Goal: Task Accomplishment & Management: Manage account settings

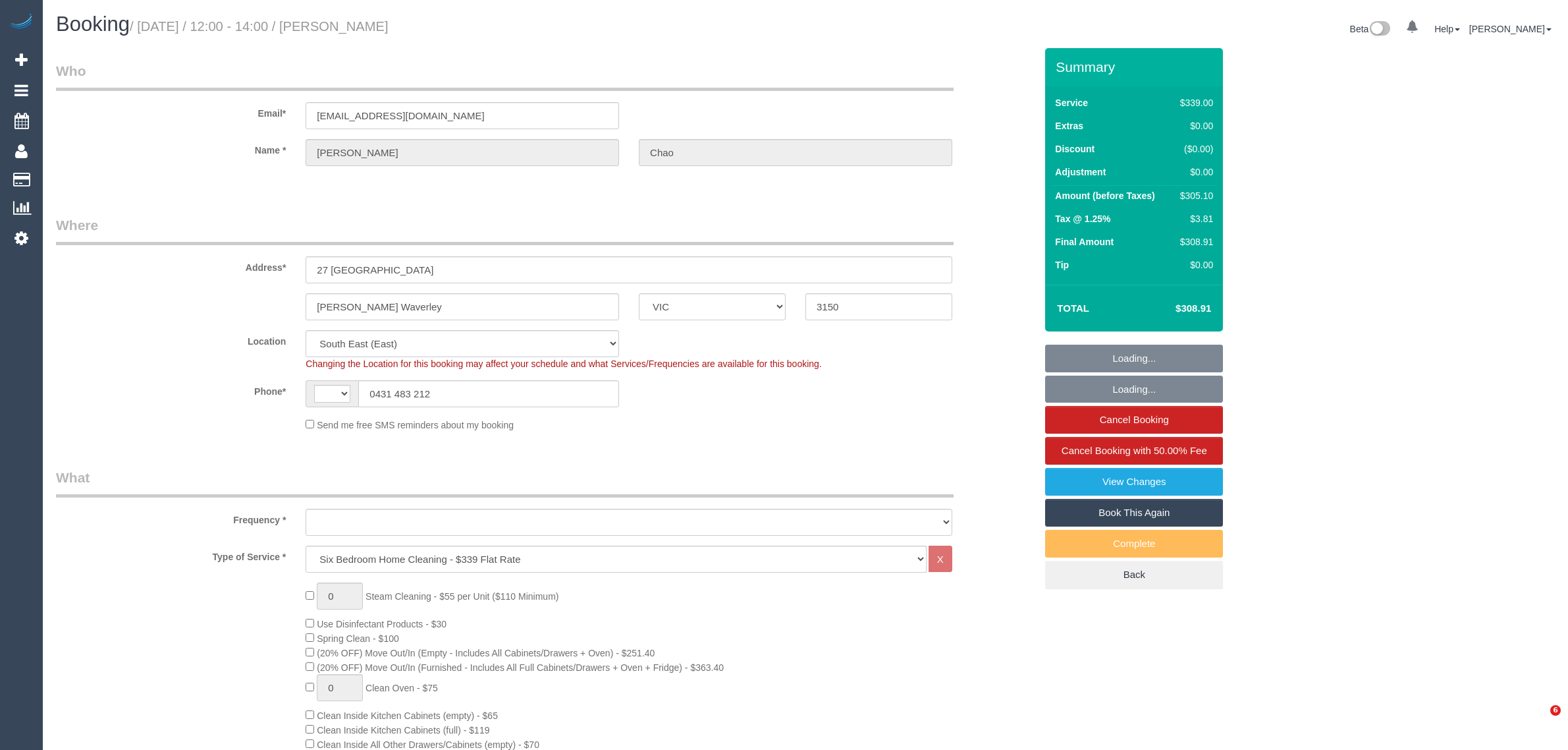
select select "VIC"
select select "string:AU"
select select "object:634"
select select "number:28"
select select "number:14"
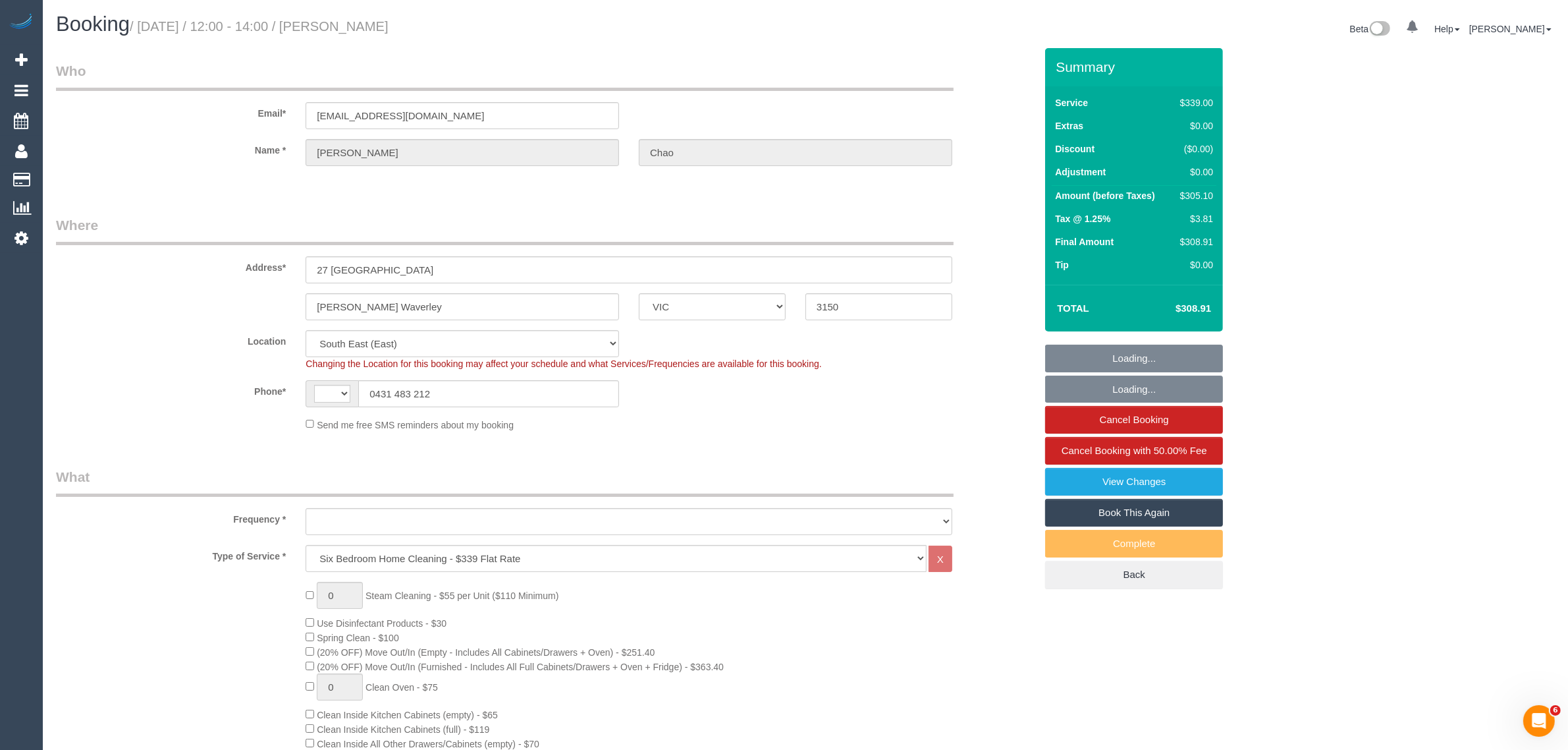
select select "number:19"
select select "number:24"
select select "number:35"
select select "number:26"
select select "object:1279"
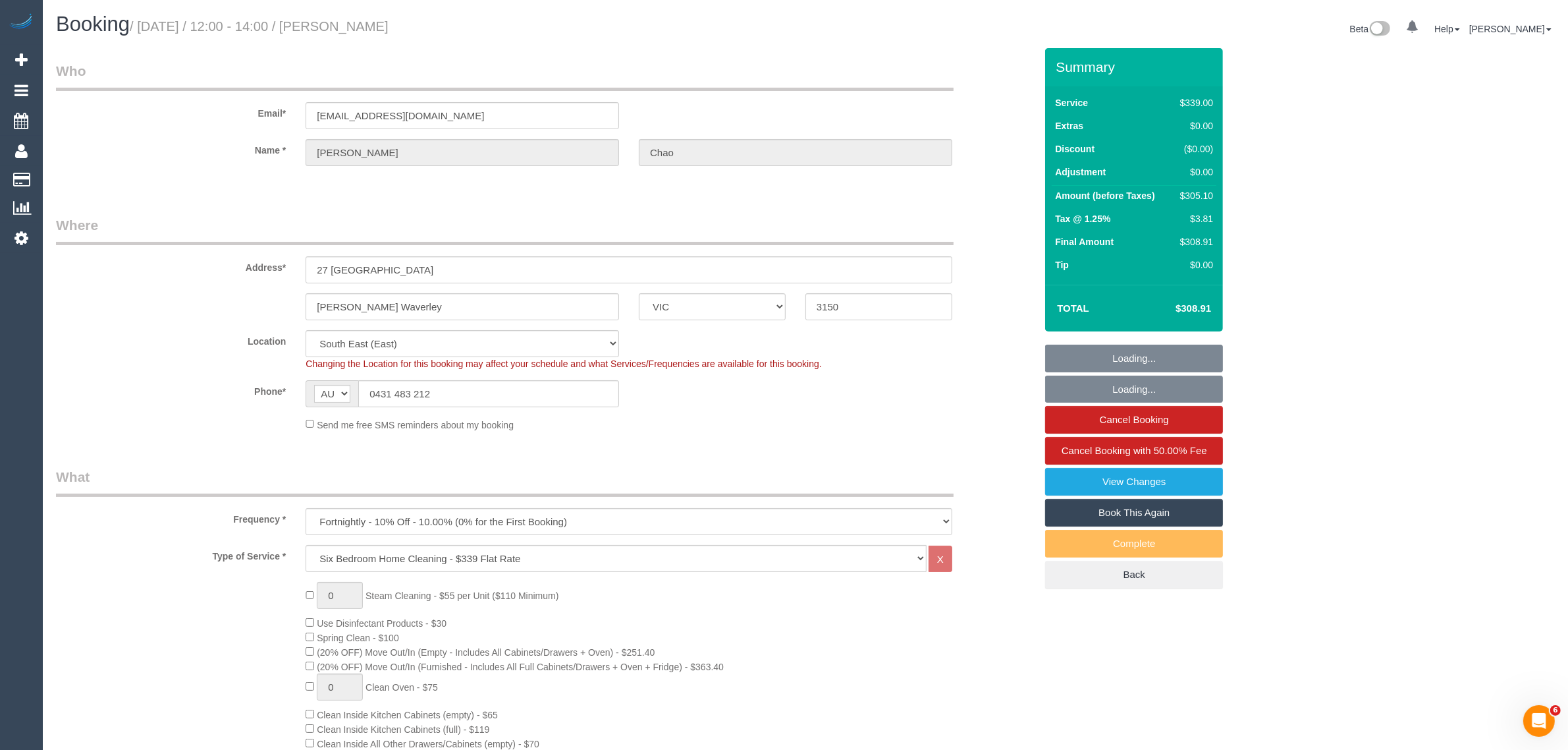
select select "spot1"
click at [568, 387] on input "0431 483 212" at bounding box center [488, 394] width 260 height 27
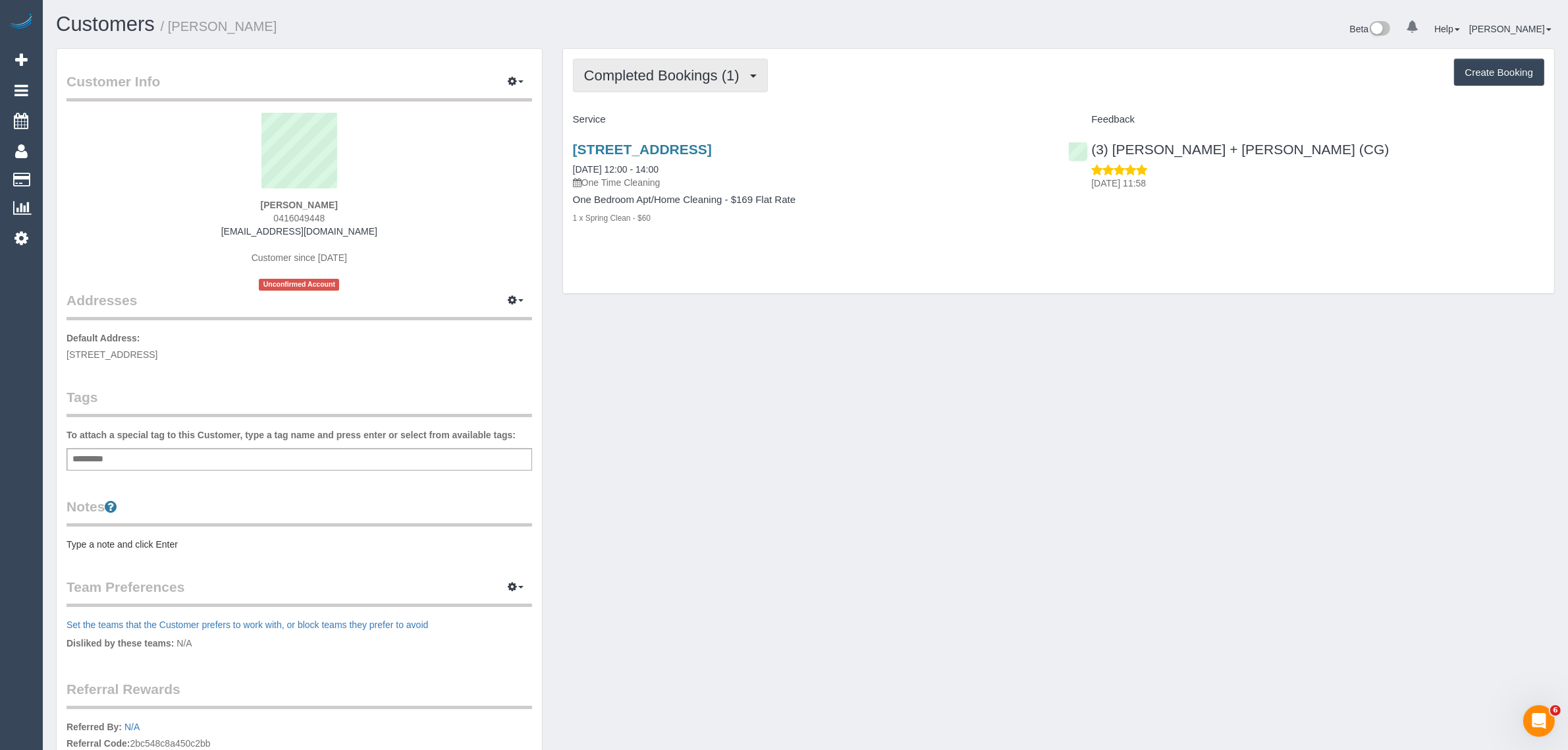
click at [630, 72] on span "Completed Bookings (1)" at bounding box center [665, 75] width 162 height 16
click at [900, 317] on div "Customer Info Edit Contact Info Send Message Email Preferences Special Sales Ta…" at bounding box center [805, 476] width 1519 height 857
click at [659, 77] on span "Completed Bookings (1)" at bounding box center [665, 75] width 162 height 16
click at [643, 116] on link "Upcoming Bookings (0)" at bounding box center [642, 123] width 137 height 17
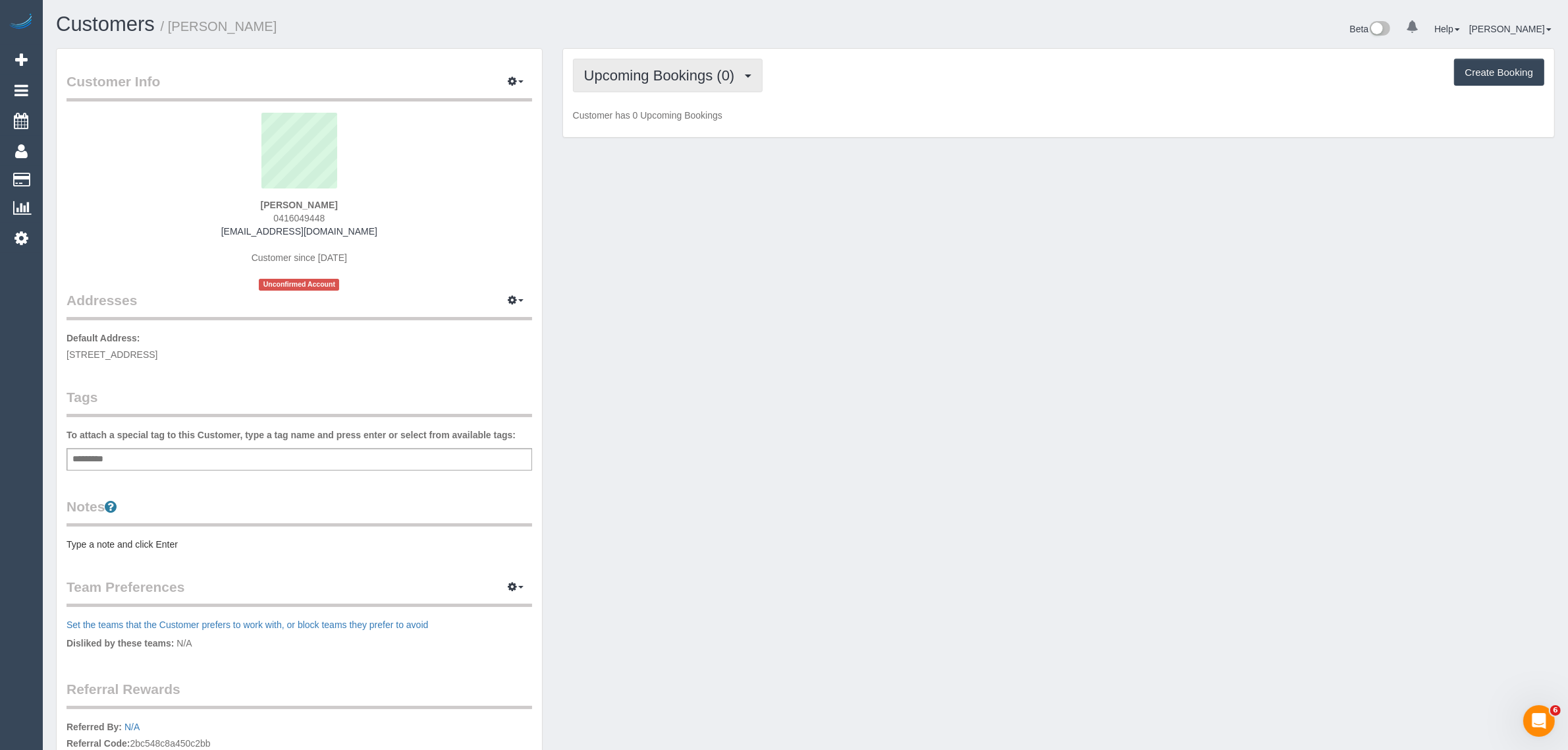
click at [653, 77] on span "Upcoming Bookings (0)" at bounding box center [662, 75] width 158 height 16
click at [838, 190] on div "Customer Info Edit Contact Info Send Message Email Preferences Special Sales Ta…" at bounding box center [805, 476] width 1519 height 857
click at [295, 217] on span "0416049448" at bounding box center [299, 218] width 52 height 10
copy span "0416049448"
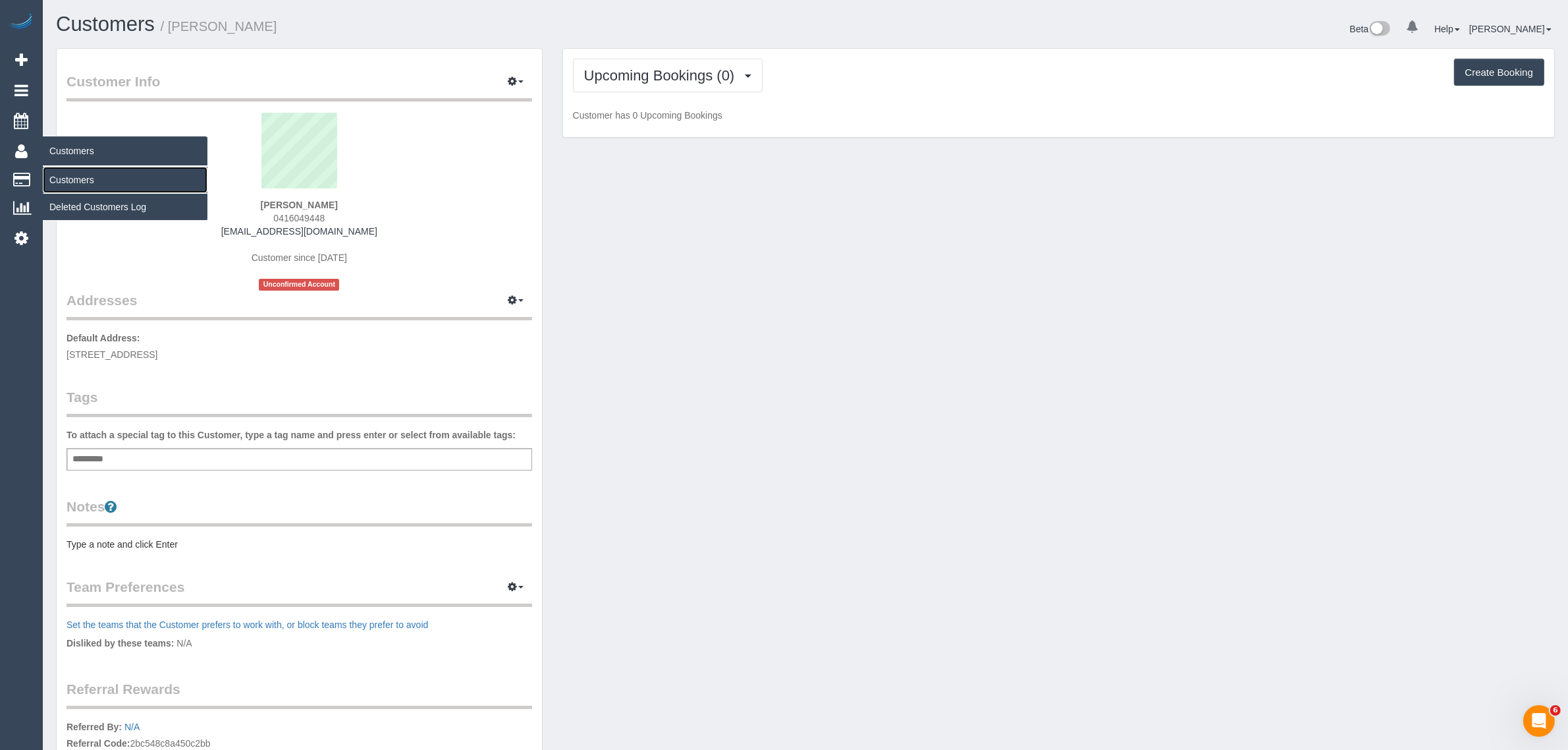
click at [80, 183] on link "Customers" at bounding box center [125, 180] width 165 height 27
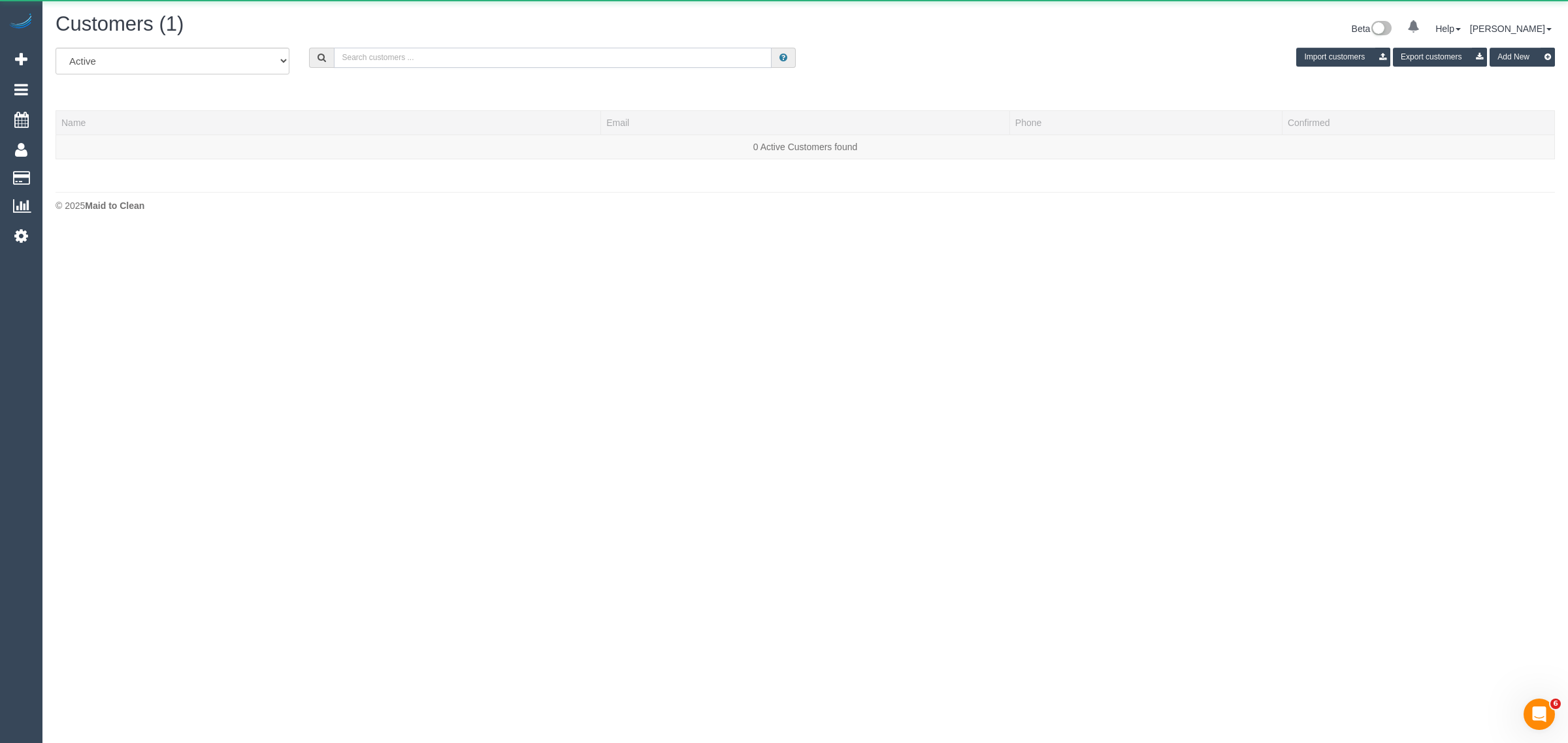
click at [384, 59] on input "text" at bounding box center [553, 58] width 438 height 21
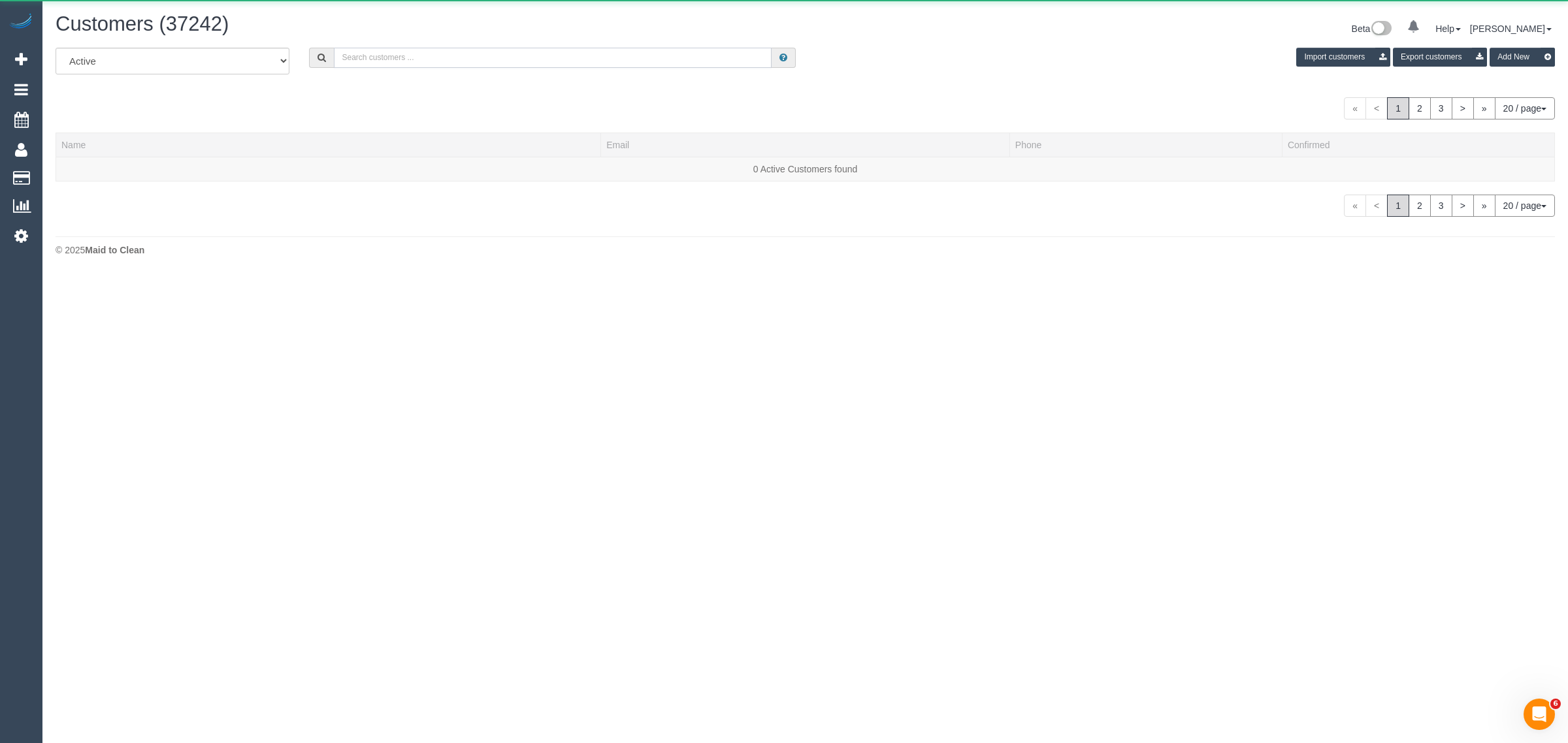
paste input "0416049448"
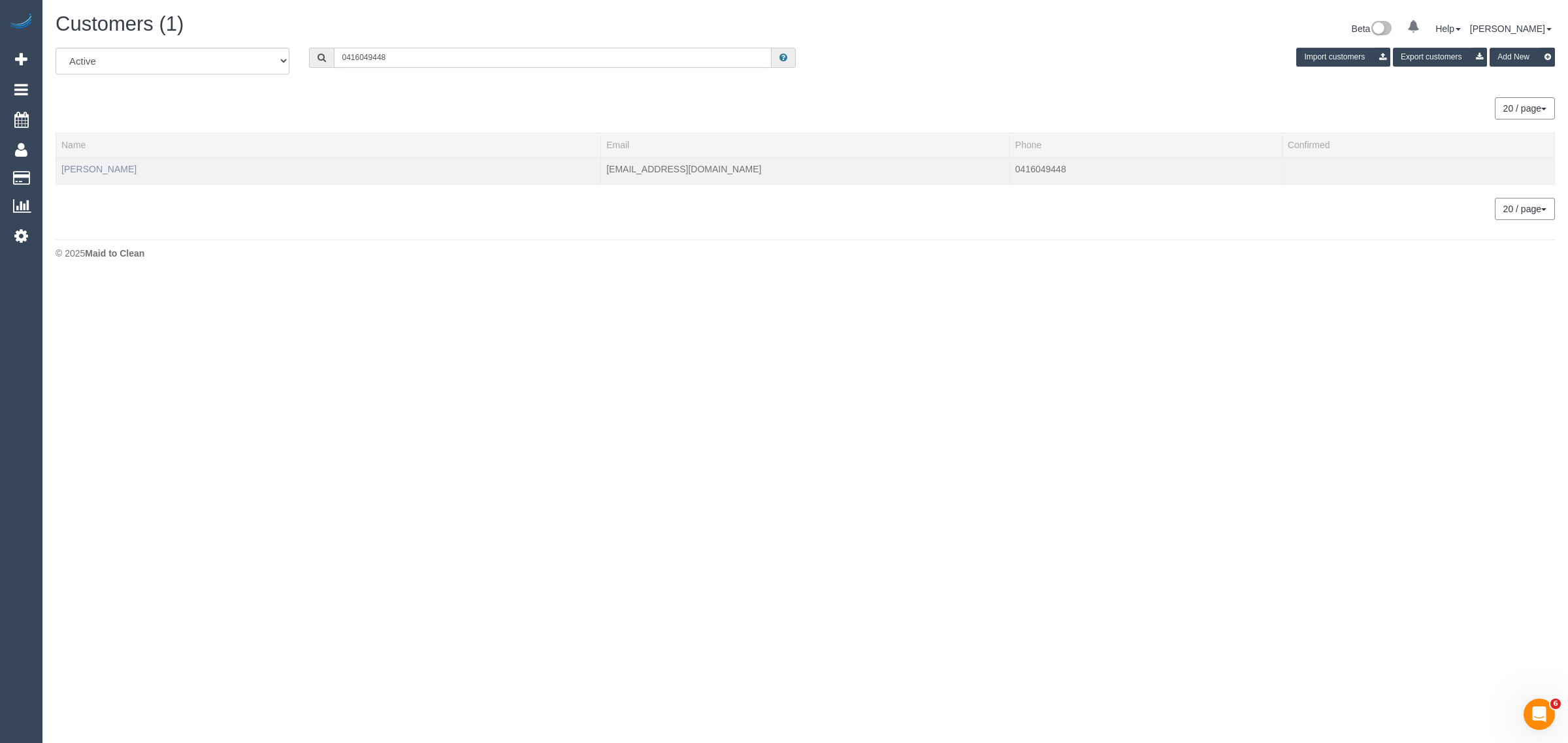
type input "0416049448"
click at [118, 164] on link "Kylie Kilpatrick" at bounding box center [99, 169] width 75 height 10
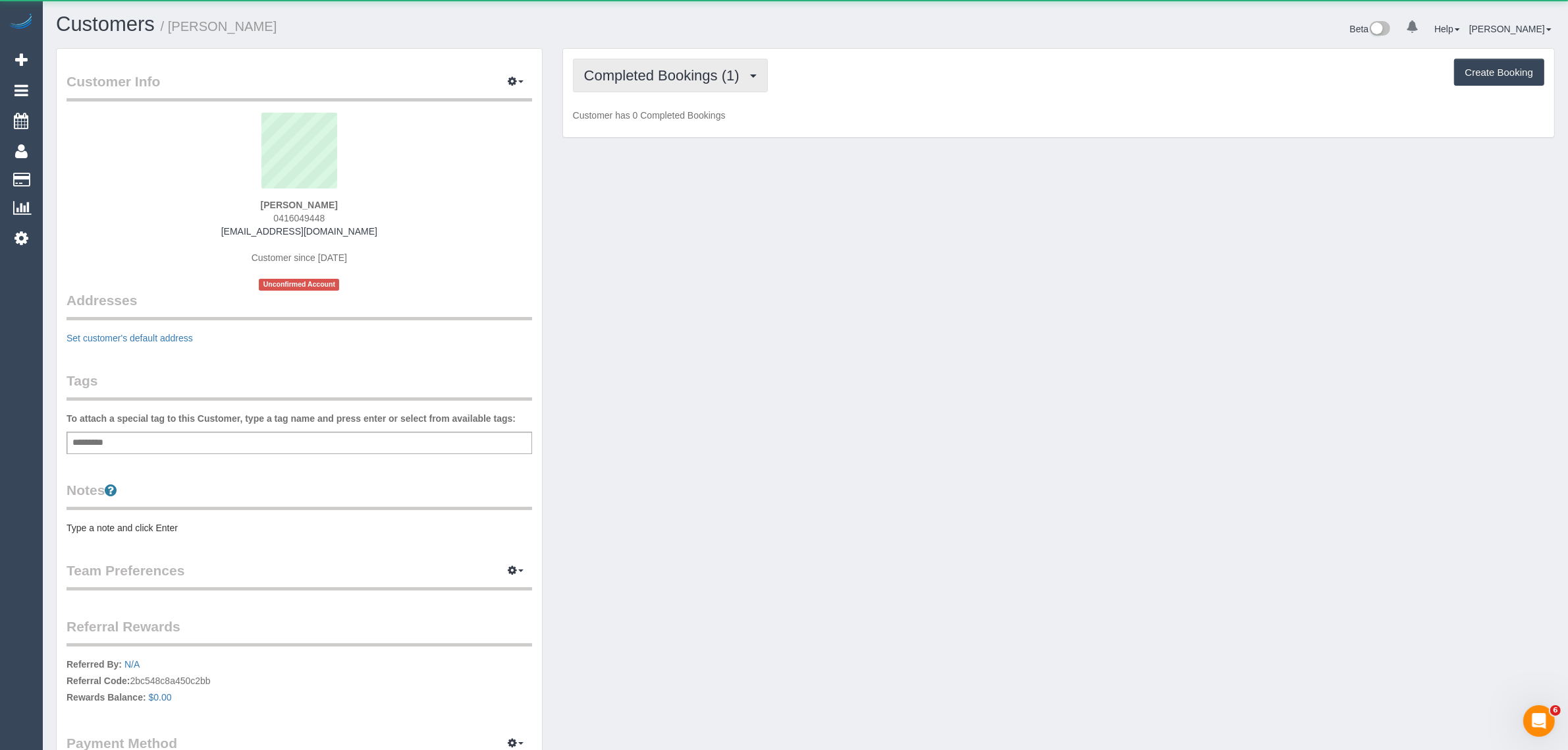
click at [653, 74] on span "Completed Bookings (1)" at bounding box center [665, 75] width 162 height 16
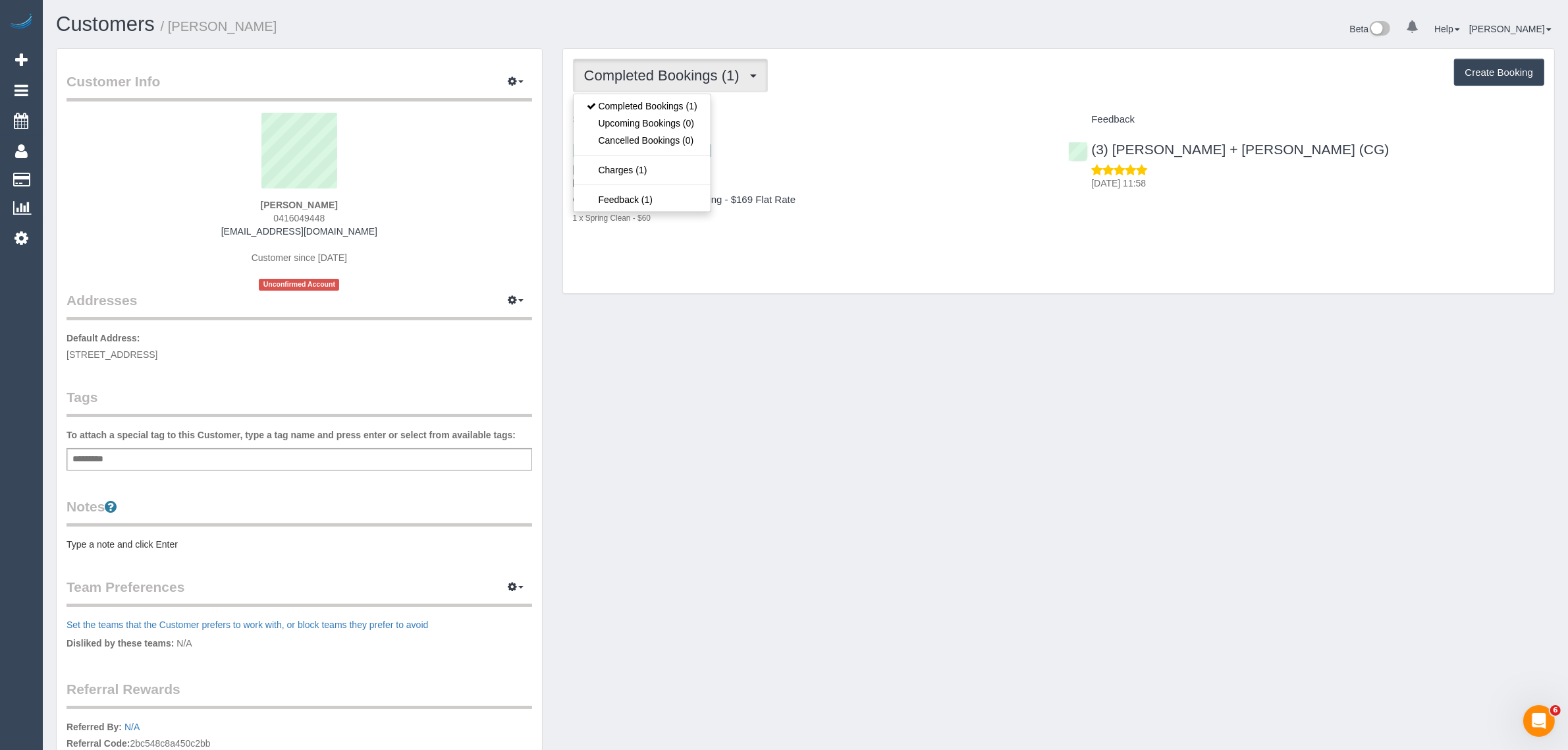
click at [916, 288] on div "Completed Bookings (1) Completed Bookings (1) Upcoming Bookings (0) Cancelled B…" at bounding box center [1058, 172] width 991 height 245
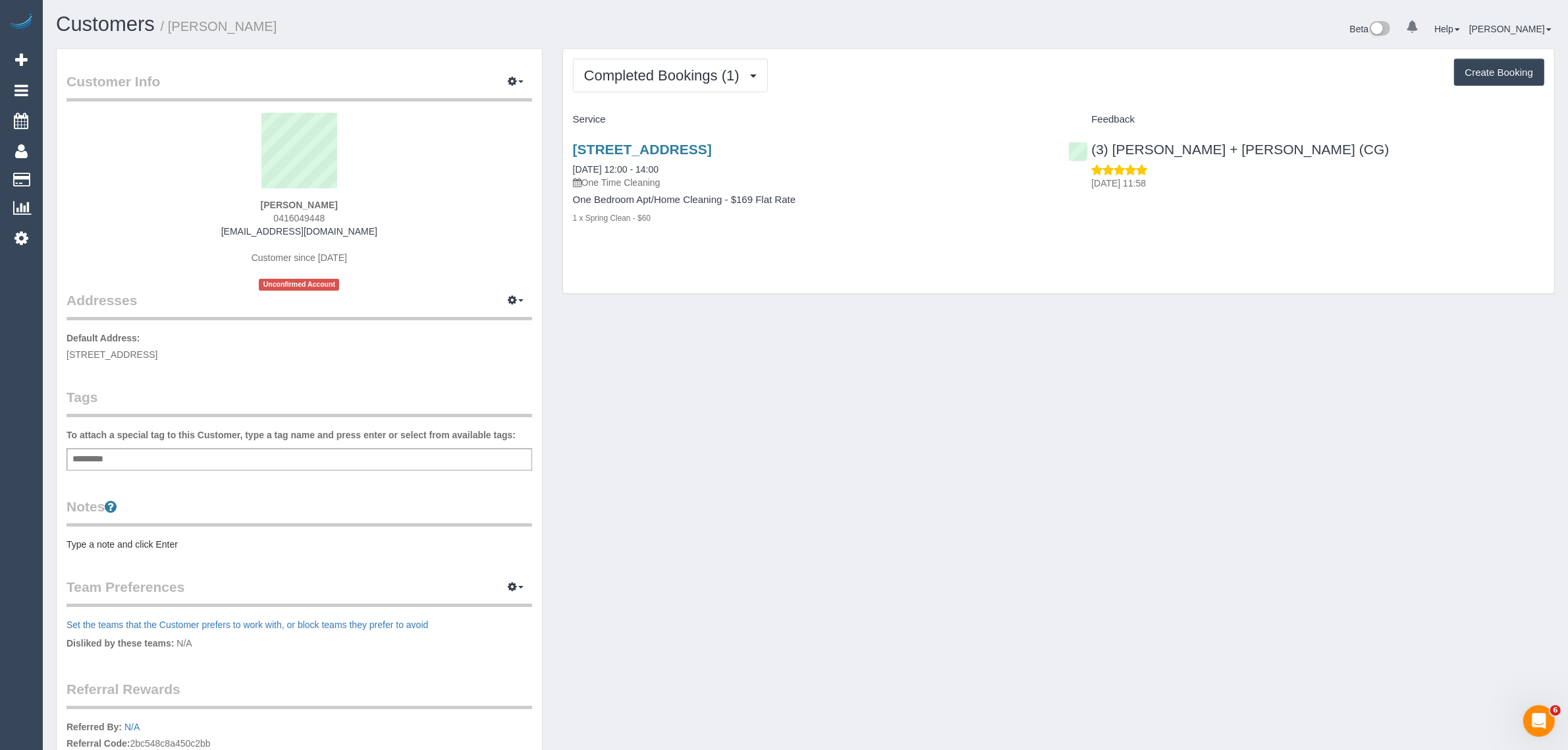
drag, startPoint x: 689, startPoint y: 168, endPoint x: 568, endPoint y: 172, distance: 121.1
click at [568, 172] on div "8, 7 Ellesmere Rd, Windsor, VIC 3181 22/05/2025 12:00 - 14:00 One Time Cleaning…" at bounding box center [811, 190] width 496 height 120
copy link "22/05/2025 12:00 - 14:00"
click at [64, 169] on link "Customers" at bounding box center [125, 180] width 165 height 27
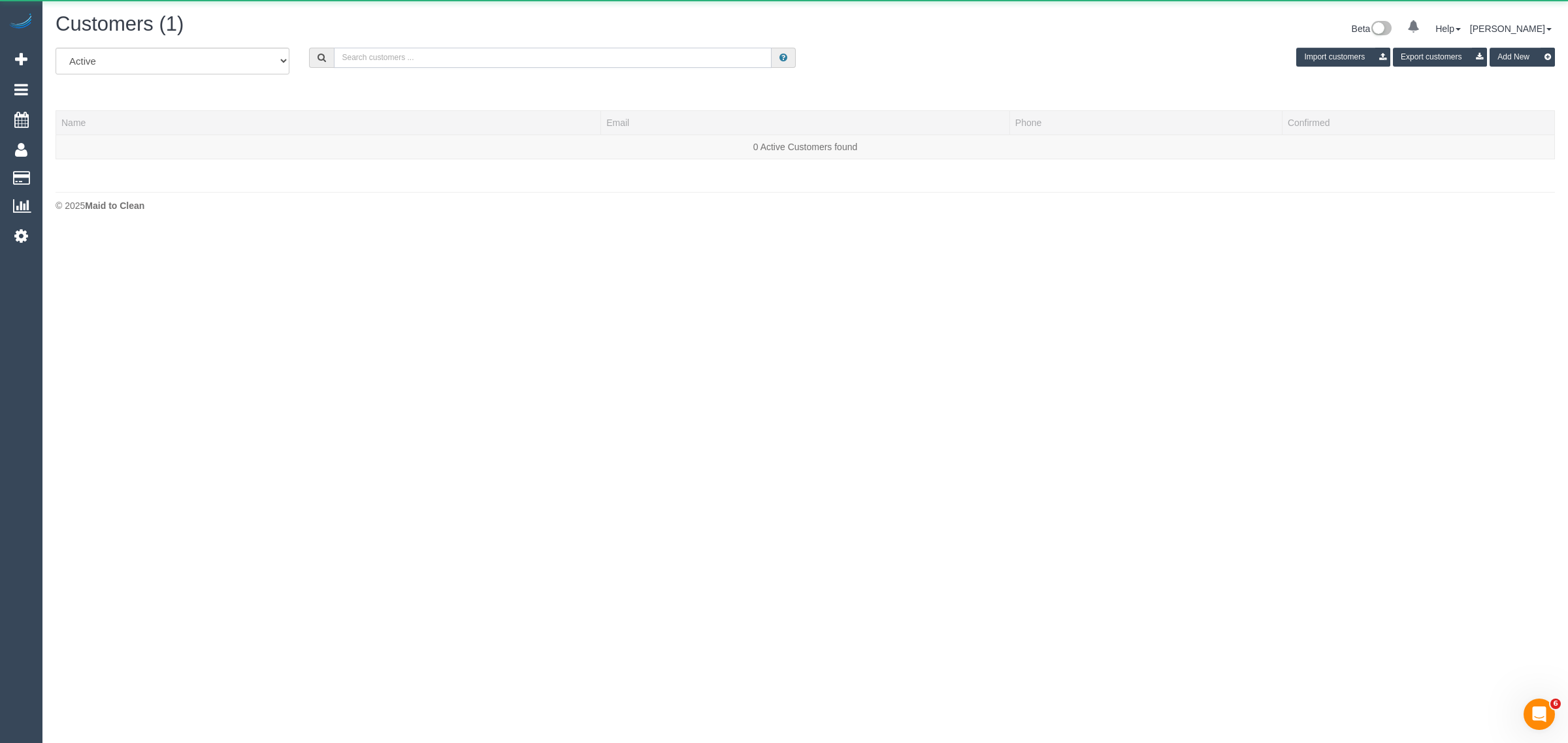
click at [456, 56] on input "text" at bounding box center [553, 58] width 438 height 21
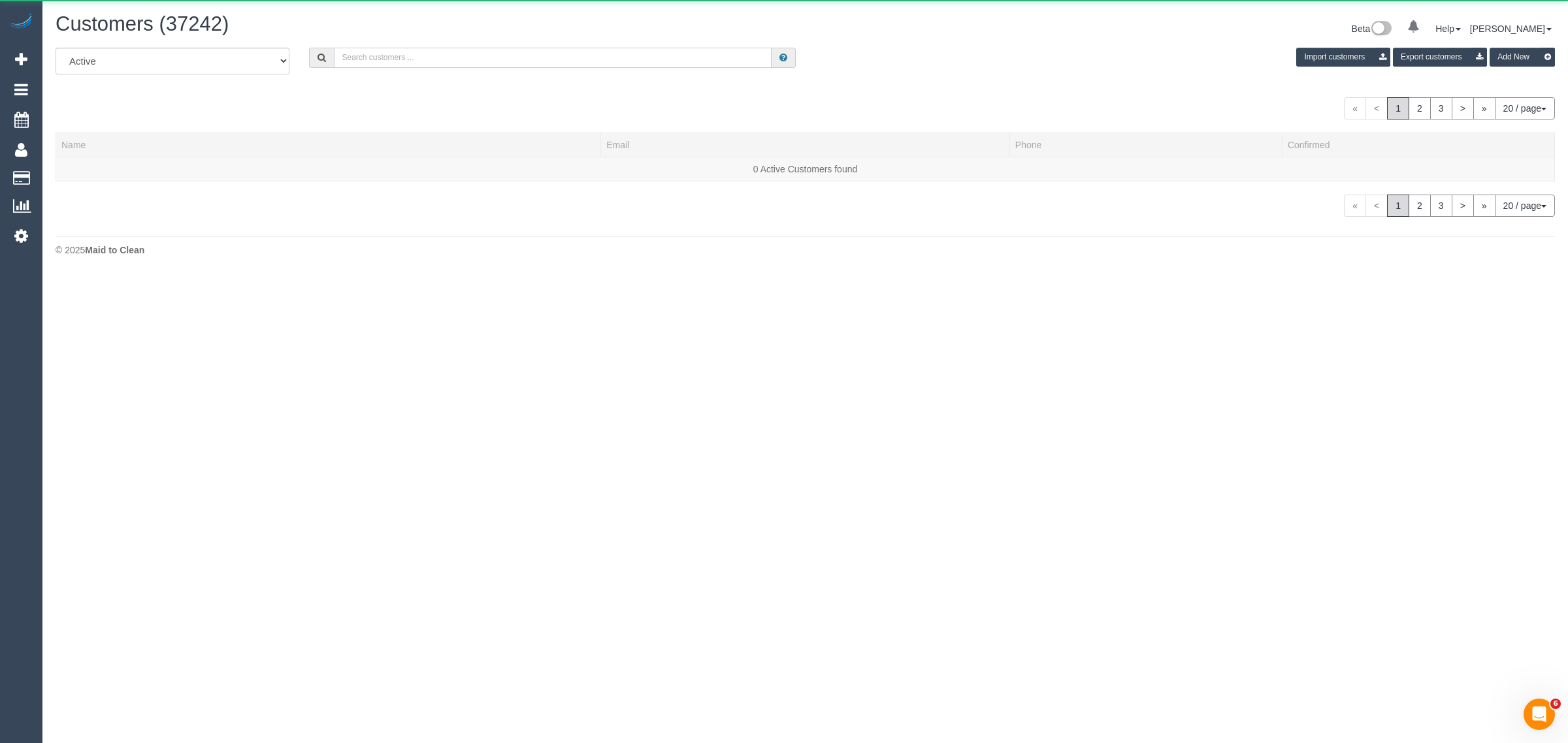
paste input "+61416049448"
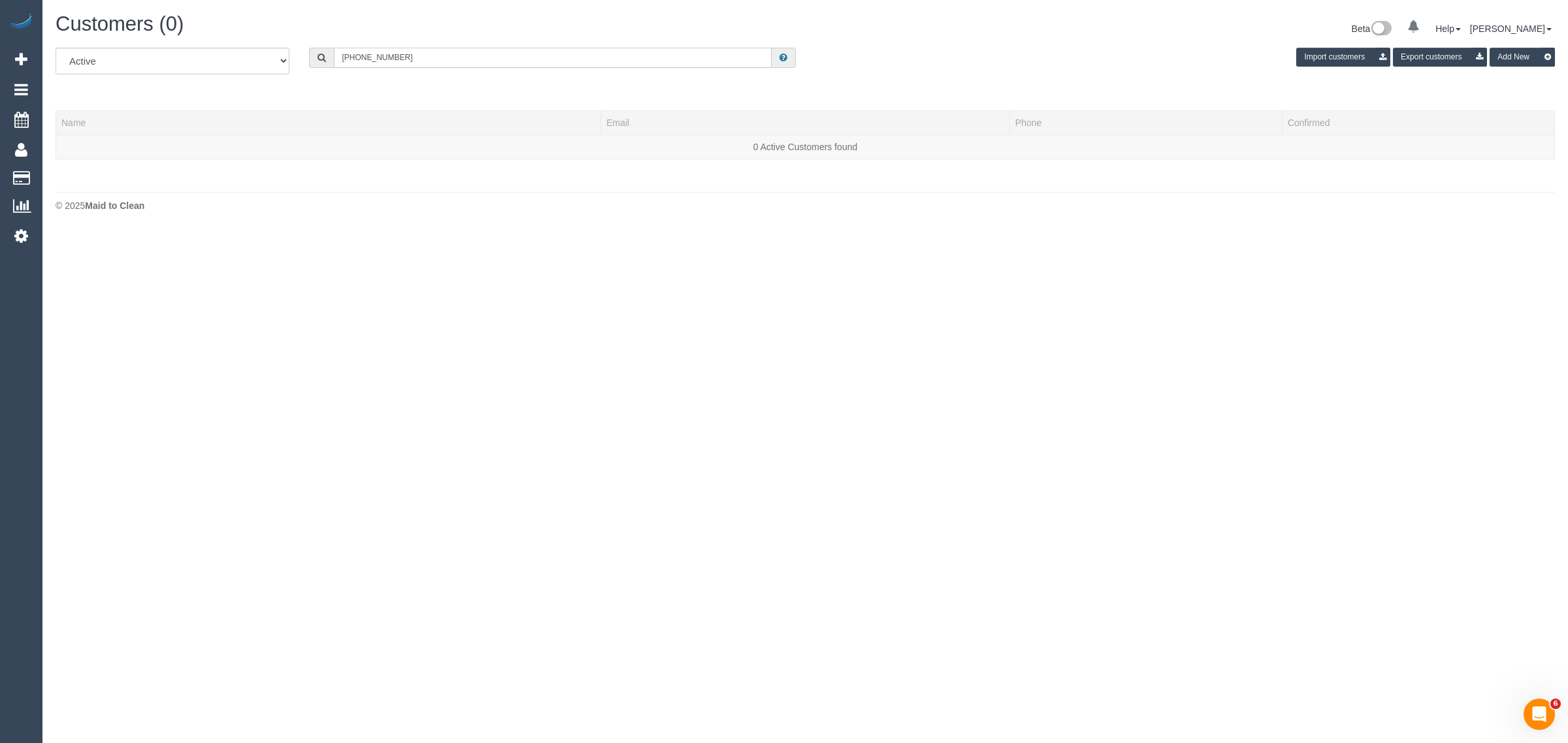
drag, startPoint x: 354, startPoint y: 54, endPoint x: 282, endPoint y: 45, distance: 72.6
click at [280, 54] on div "All Active Archived +61416049448 Import customers Export customers Add New" at bounding box center [804, 66] width 1518 height 37
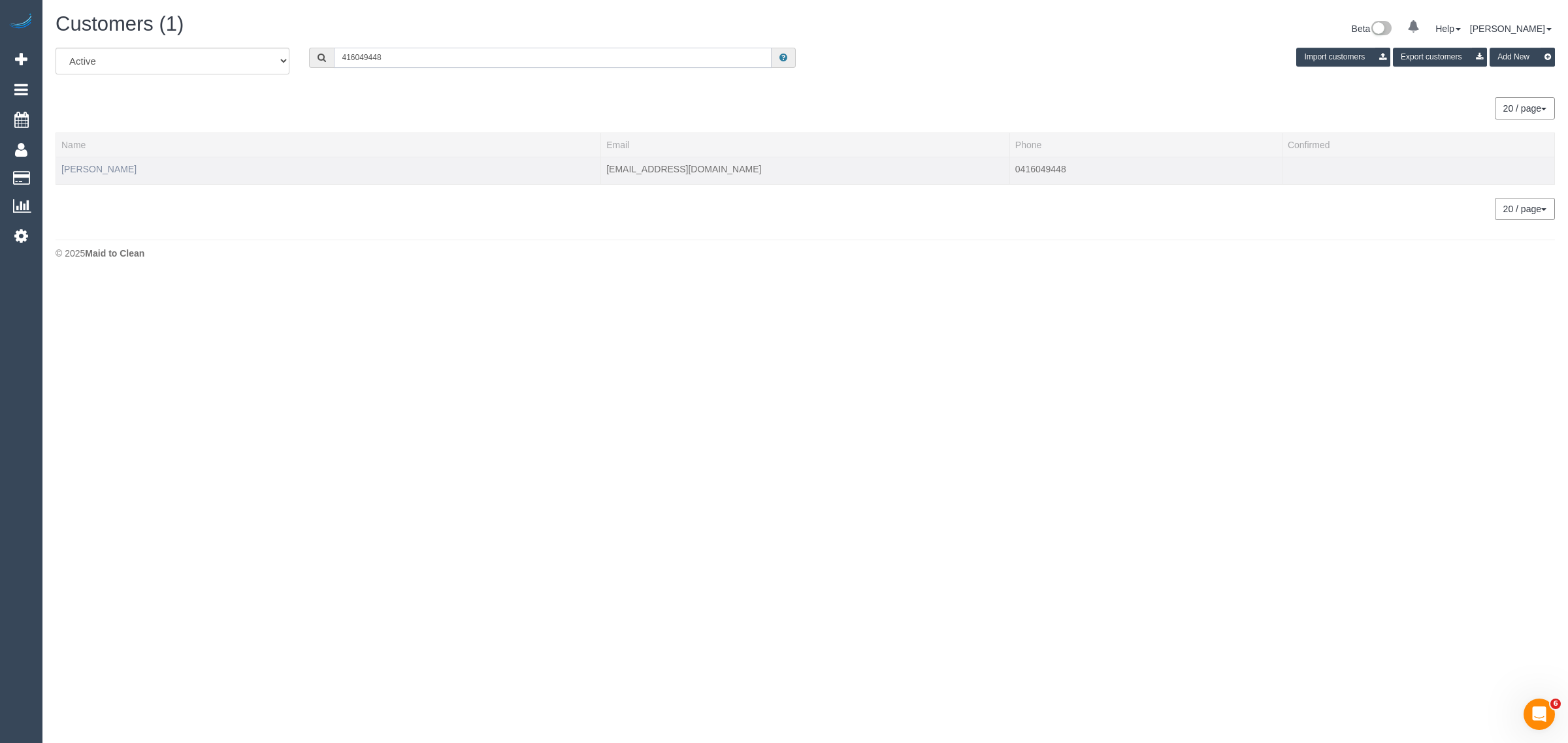
type input "416049448"
click at [66, 167] on link "Kylie Kilpatrick" at bounding box center [99, 169] width 75 height 10
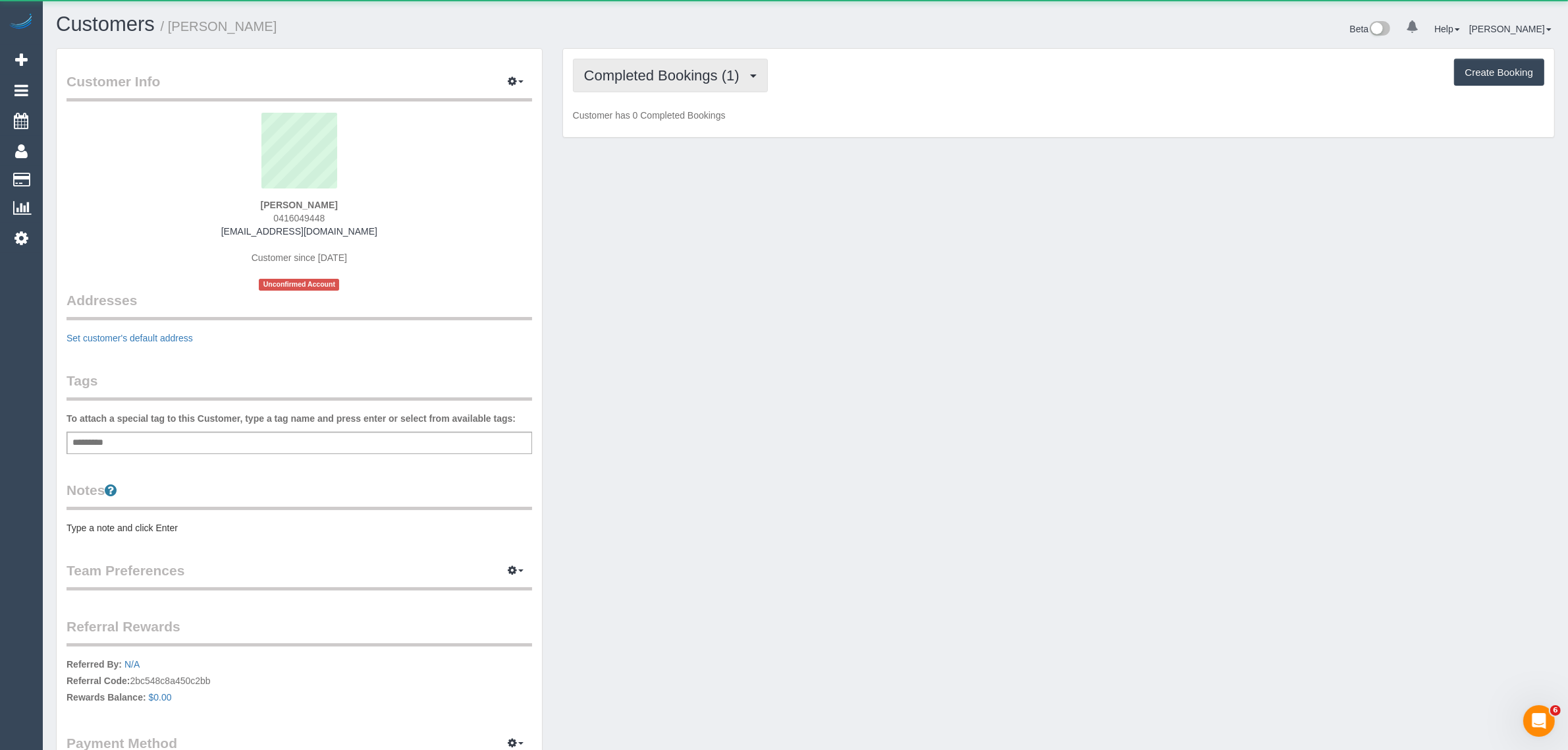
click at [624, 73] on span "Completed Bookings (1)" at bounding box center [665, 75] width 162 height 16
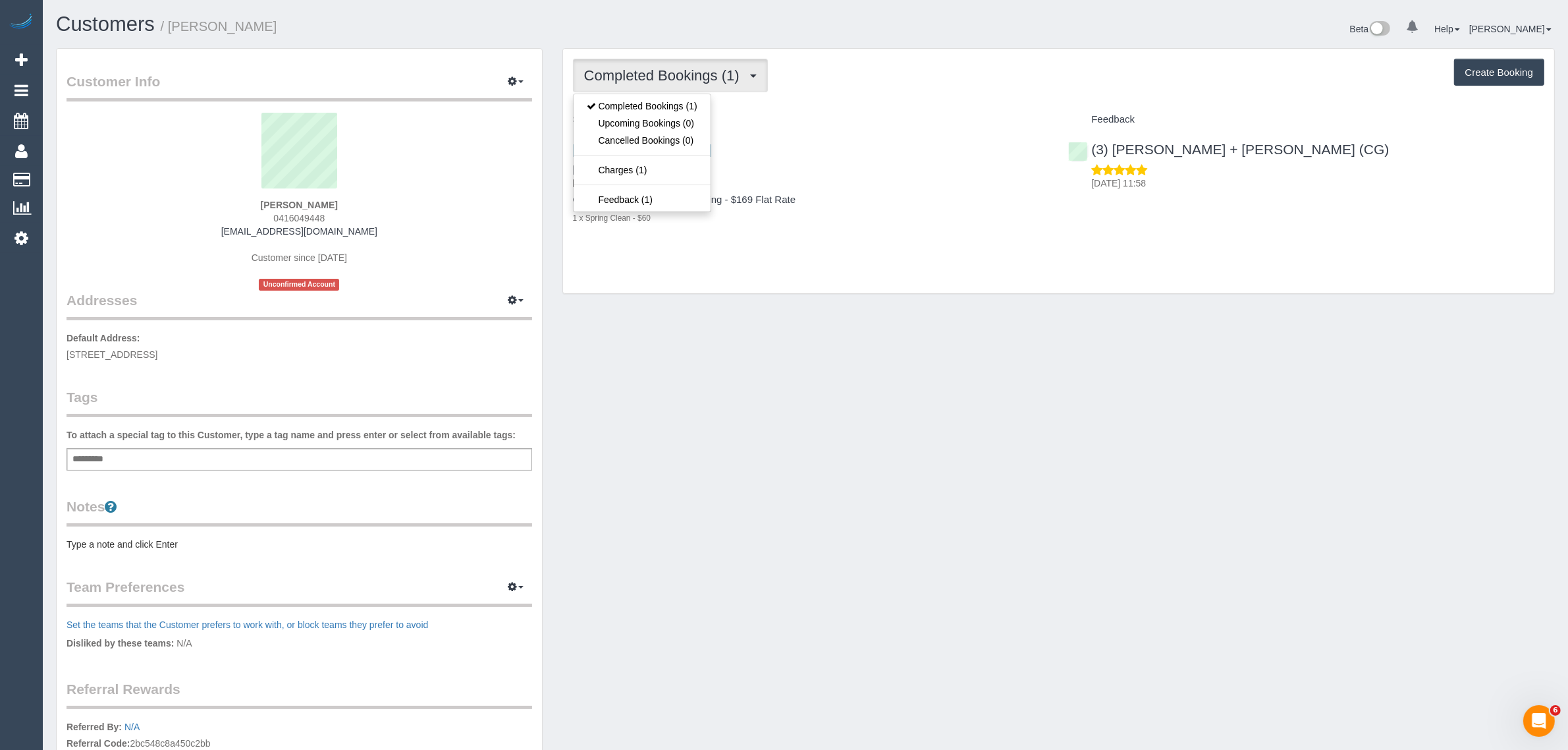
click at [625, 73] on span "Completed Bookings (1)" at bounding box center [665, 75] width 162 height 16
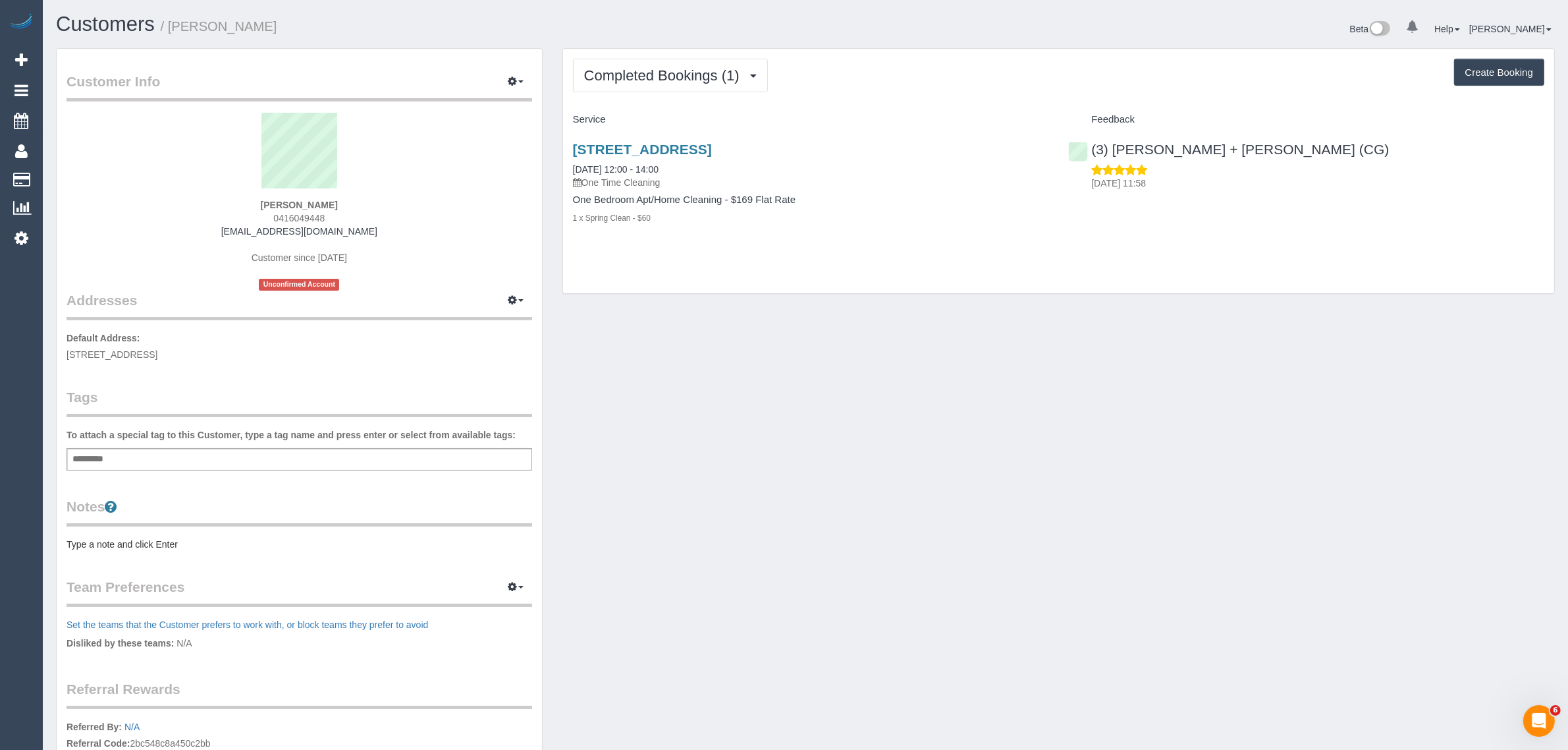
click at [860, 244] on div "8, 7 Ellesmere Rd, Windsor, VIC 3181 22/05/2025 12:00 - 14:00 One Time Cleaning…" at bounding box center [811, 190] width 496 height 120
click at [79, 177] on link "Customers" at bounding box center [125, 180] width 165 height 27
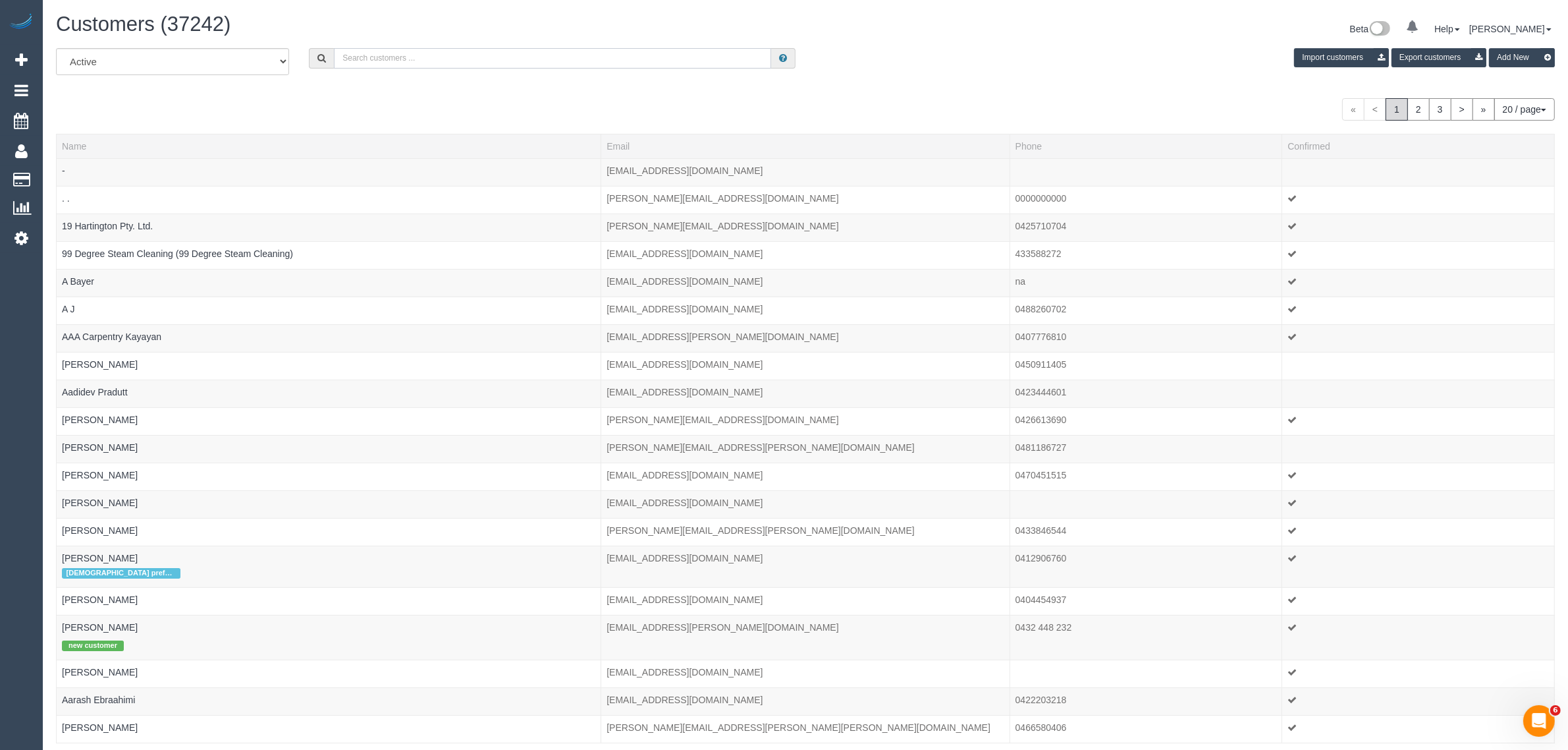
drag, startPoint x: 378, startPoint y: 63, endPoint x: 389, endPoint y: 61, distance: 11.2
click at [378, 63] on input "text" at bounding box center [552, 59] width 437 height 21
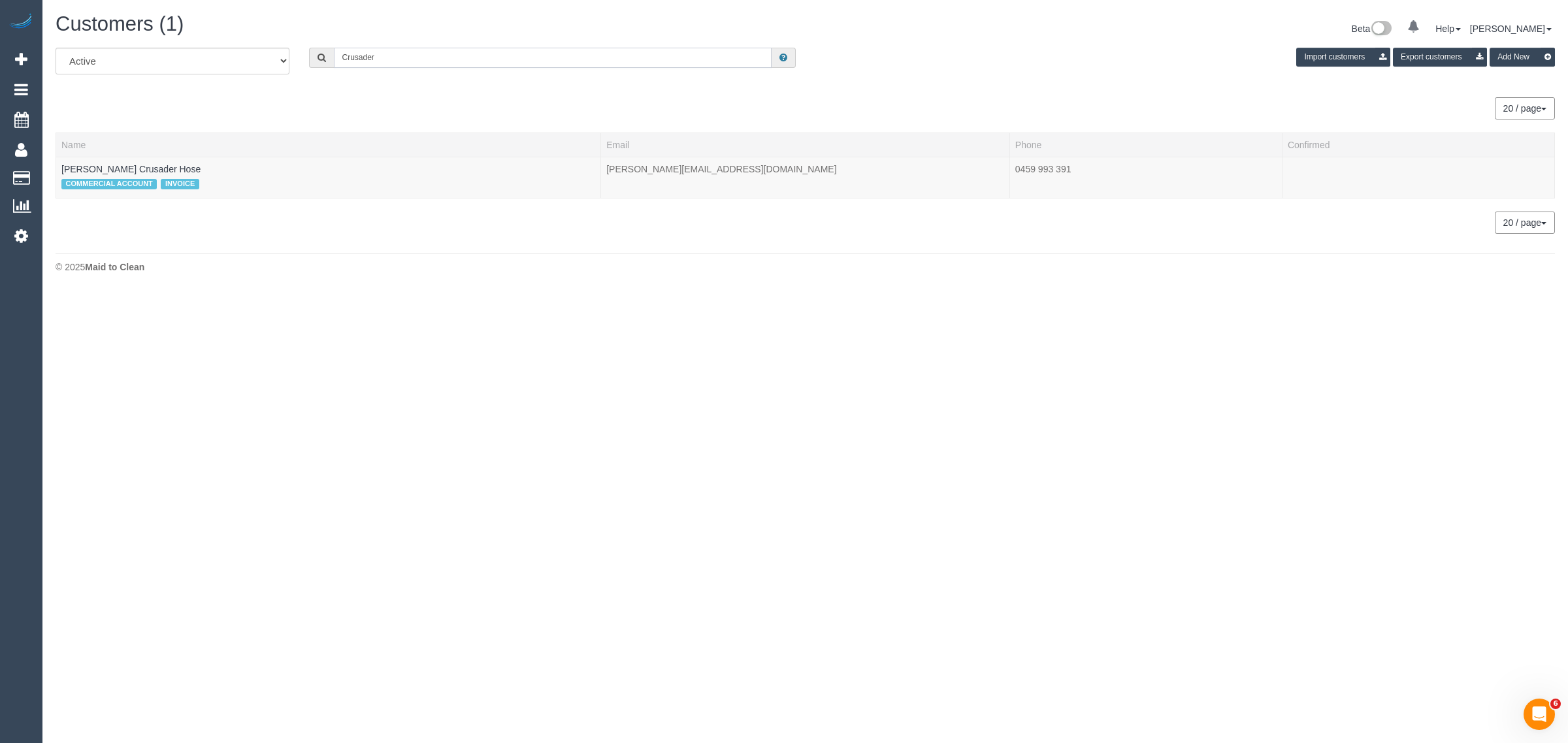
click at [422, 51] on input "Crusader" at bounding box center [553, 58] width 438 height 21
click at [422, 50] on input "Crusader" at bounding box center [553, 58] width 438 height 21
paste input "+61413615365 Aircall new contact"
drag, startPoint x: 381, startPoint y: 52, endPoint x: 539, endPoint y: 52, distance: 158.0
click at [539, 52] on input "+61413615365 Aircall new contact" at bounding box center [553, 58] width 438 height 21
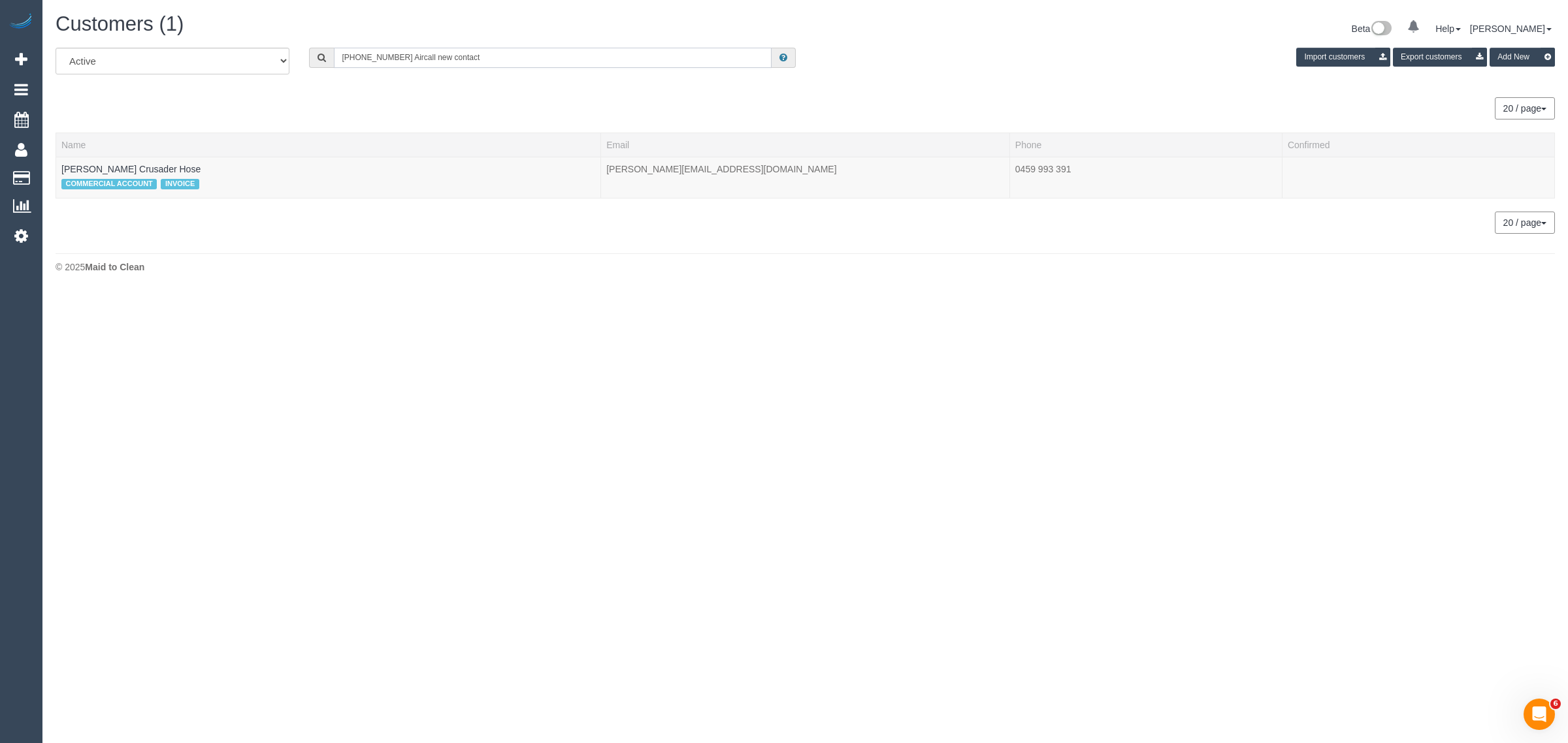
click at [539, 52] on input "+61413615365 Aircall new contact" at bounding box center [553, 58] width 438 height 21
drag, startPoint x: 393, startPoint y: 56, endPoint x: 575, endPoint y: 63, distance: 182.1
click at [548, 56] on input "+61413615365 Aircall new contact" at bounding box center [553, 58] width 438 height 21
type input "413615365"
click at [97, 174] on td "bek sheppard" at bounding box center [328, 170] width 545 height 27
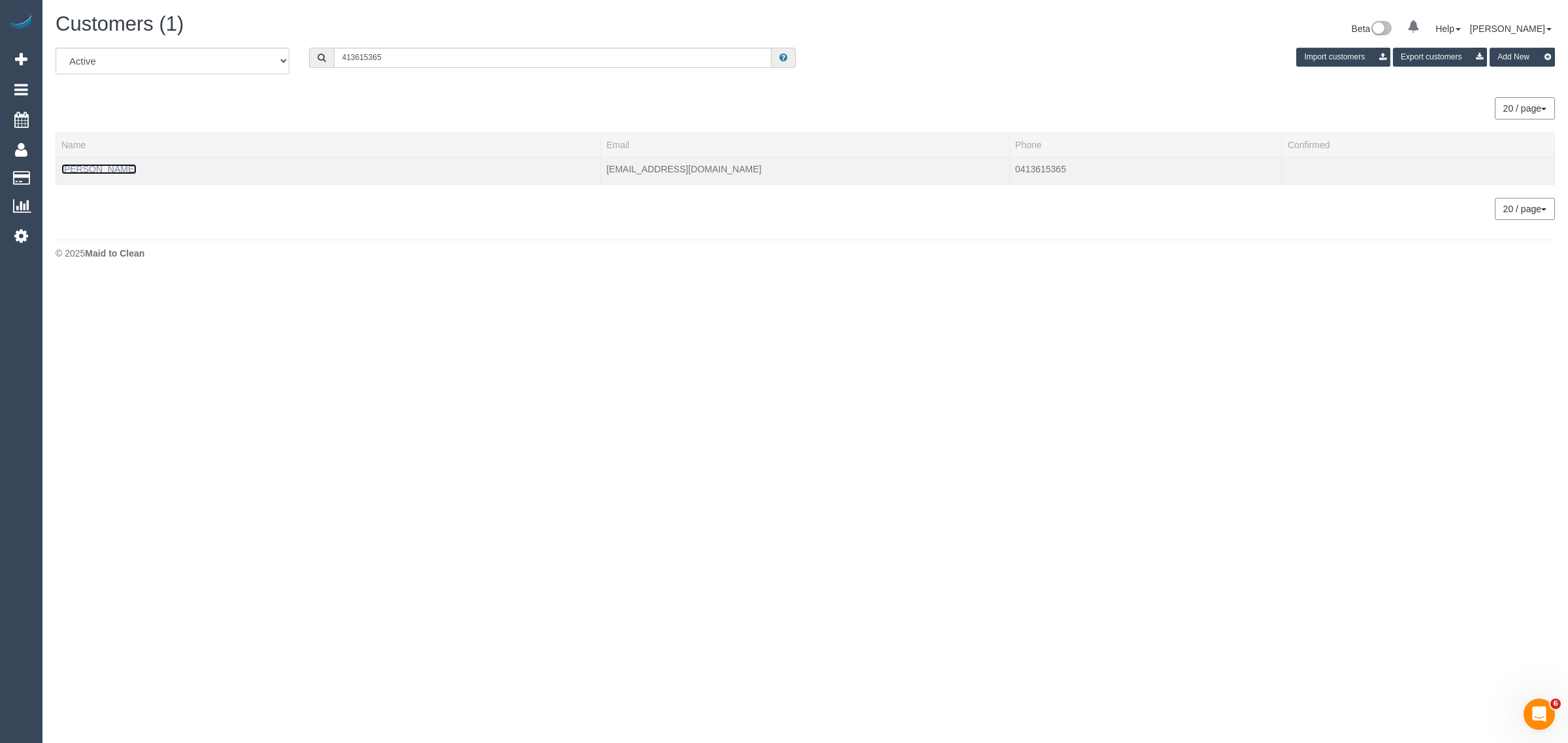
click at [92, 171] on link "bek sheppard" at bounding box center [99, 169] width 75 height 10
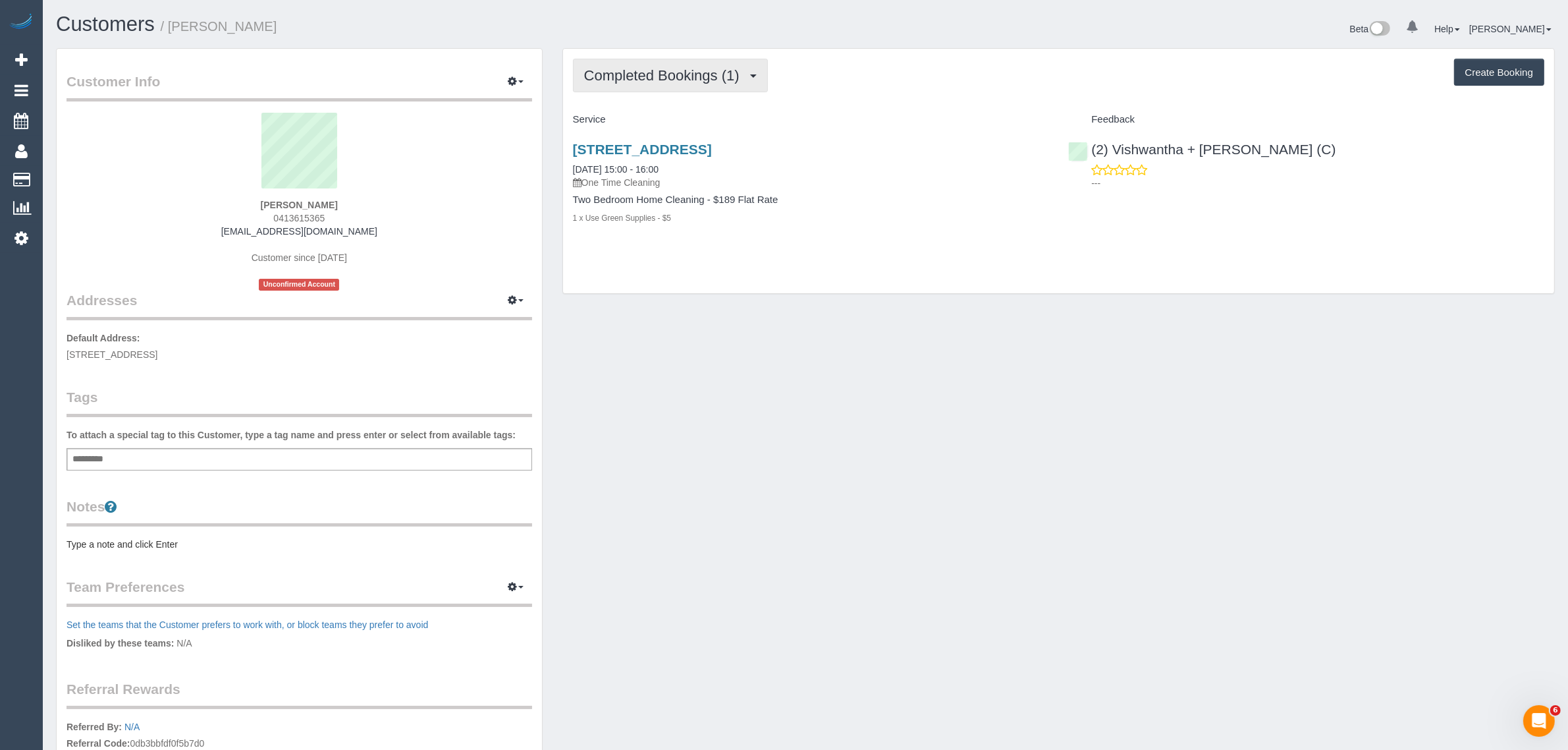
click at [675, 79] on span "Completed Bookings (1)" at bounding box center [665, 75] width 162 height 16
click at [657, 127] on link "Upcoming Bookings (0)" at bounding box center [642, 123] width 137 height 17
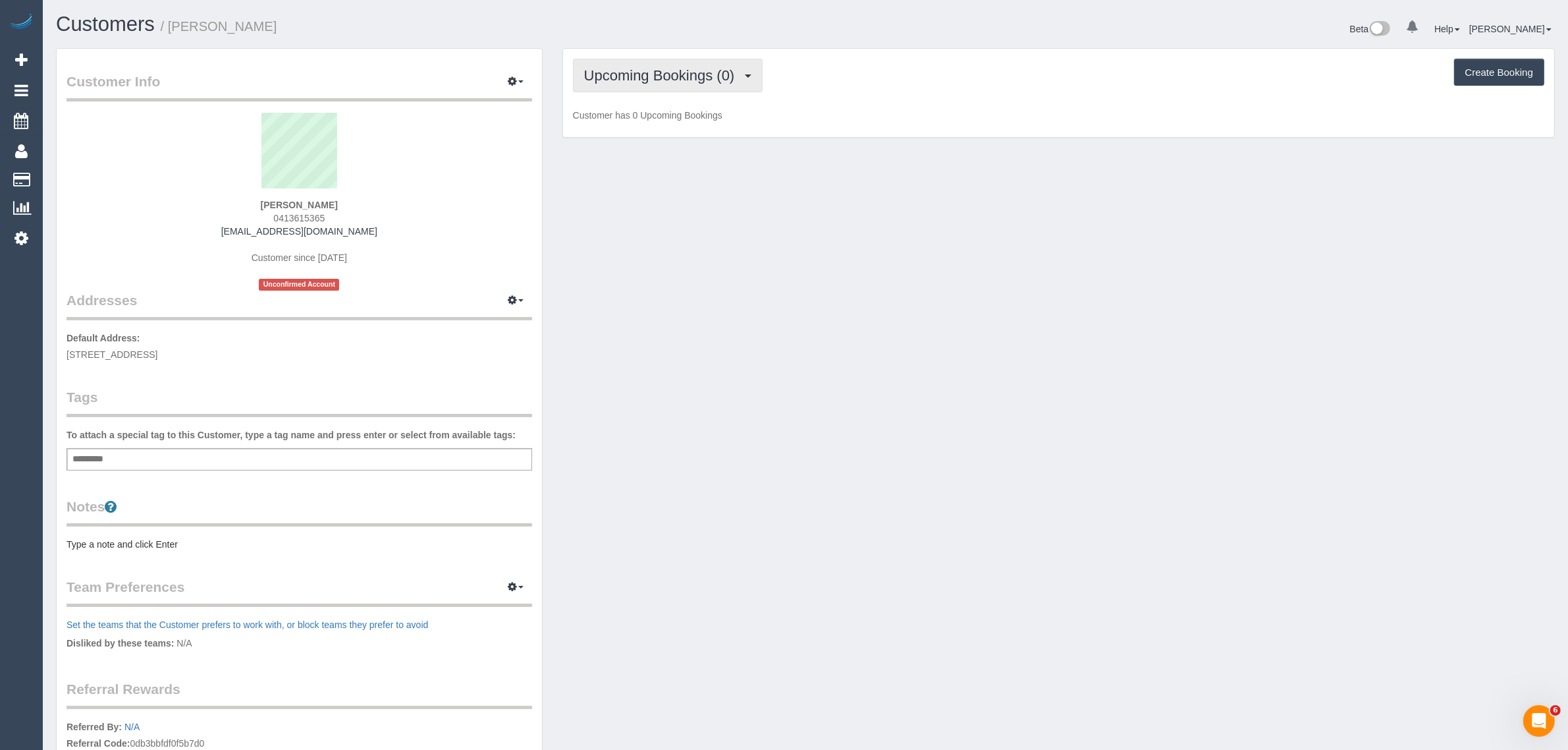
click at [676, 77] on span "Upcoming Bookings (0)" at bounding box center [662, 75] width 158 height 16
click at [645, 106] on link "Completed Bookings (1)" at bounding box center [642, 106] width 137 height 17
click at [775, 222] on div "Customer Info Edit Contact Info Send Message Email Preferences Special Sales Ta…" at bounding box center [805, 476] width 1519 height 857
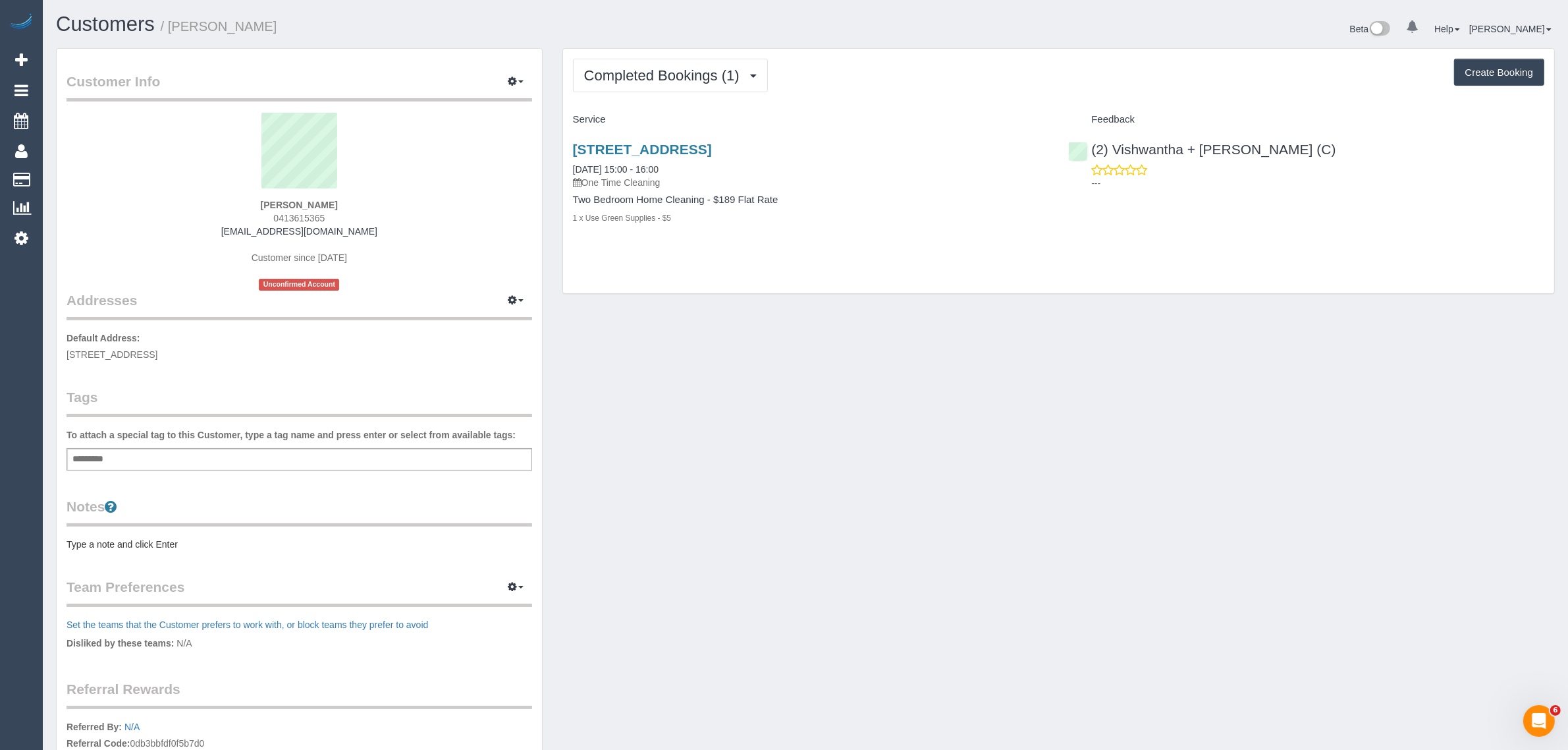
drag, startPoint x: 687, startPoint y: 183, endPoint x: 564, endPoint y: 185, distance: 123.0
click at [564, 185] on div "Unit 2 109 Through Road, Camberwell Vic 3124, U 2 109 Through Rd, Camberwell, V…" at bounding box center [811, 190] width 496 height 120
copy link "27/08/2025 15:00 - 16:00"
click at [1107, 250] on div "Unit 2 109 Through Road, Camberwell Vic 3124, U 2 109 Through Rd, Camberwell, V…" at bounding box center [1058, 190] width 991 height 120
drag, startPoint x: 1327, startPoint y: 148, endPoint x: 1096, endPoint y: 145, distance: 231.0
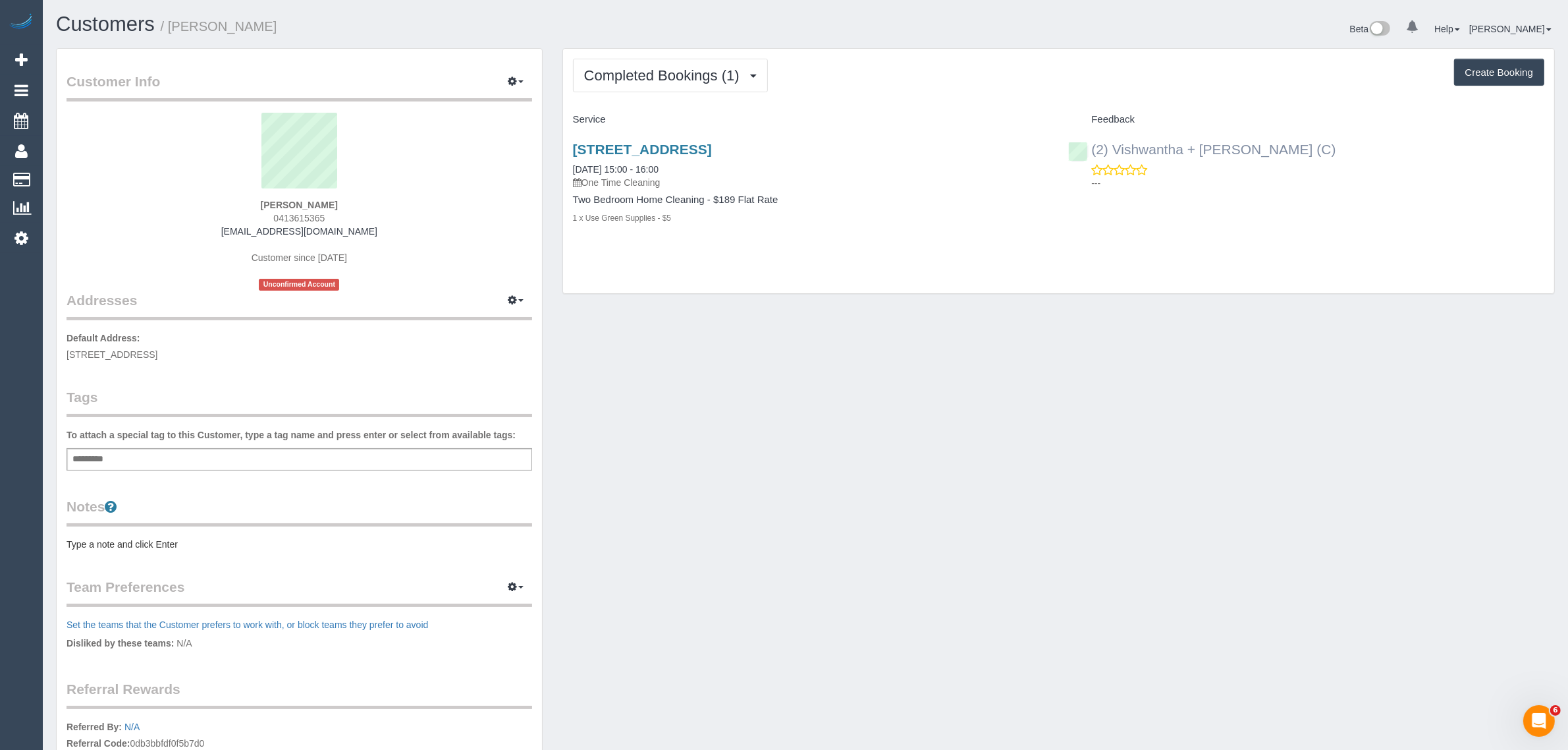
click at [1096, 145] on div "(2) Vishwantha + Madhushika (C) ---" at bounding box center [1306, 162] width 496 height 65
copy link "2) Vishwantha + Madhushika (C)"
click at [284, 205] on strong "bek sheppard" at bounding box center [298, 205] width 77 height 10
click at [287, 205] on strong "bek sheppard" at bounding box center [298, 205] width 77 height 10
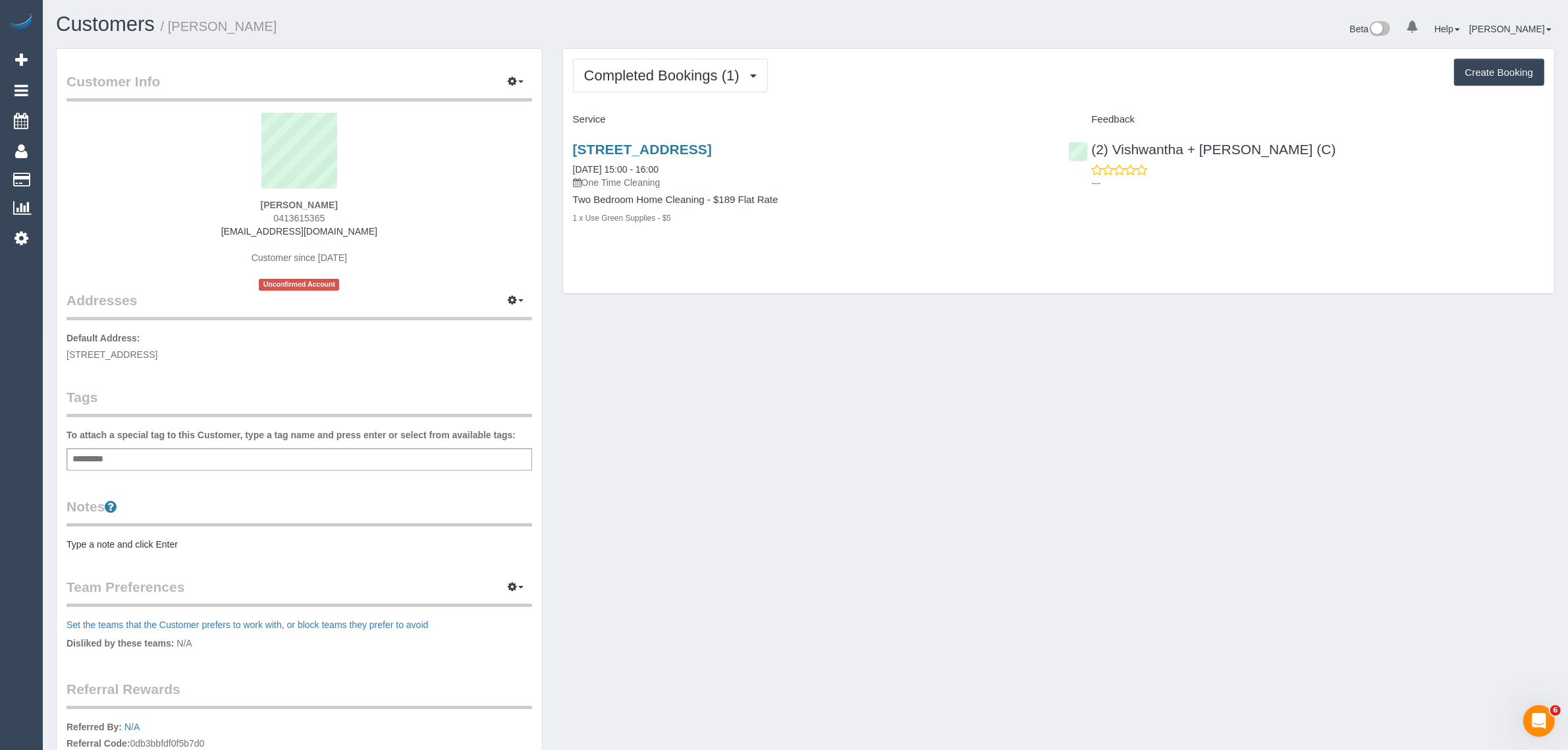
click at [287, 205] on strong "bek sheppard" at bounding box center [298, 205] width 77 height 10
copy div "bek sheppard"
click at [782, 288] on div "Completed Bookings (1) Completed Bookings (1) Upcoming Bookings (0) Cancelled B…" at bounding box center [1058, 172] width 991 height 245
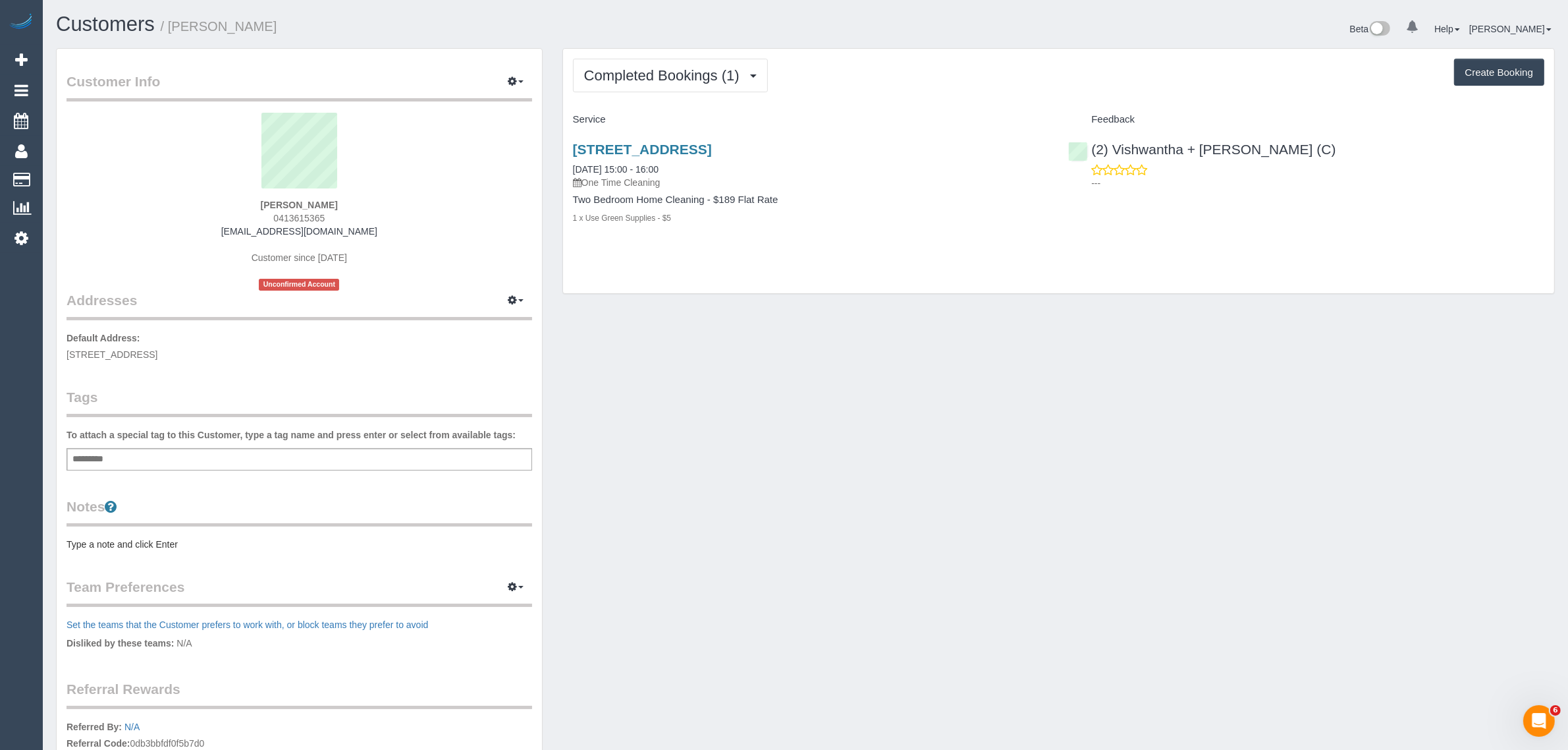
drag, startPoint x: 342, startPoint y: 199, endPoint x: 252, endPoint y: 198, distance: 90.0
click at [252, 198] on div "bek sheppard 0413615365 bek@beksheppard.com.au Customer since 2025 Unconfirmed …" at bounding box center [299, 202] width 466 height 178
copy strong "bek sheppard"
click at [137, 453] on div "Add a tag" at bounding box center [299, 459] width 466 height 22
type input "**********"
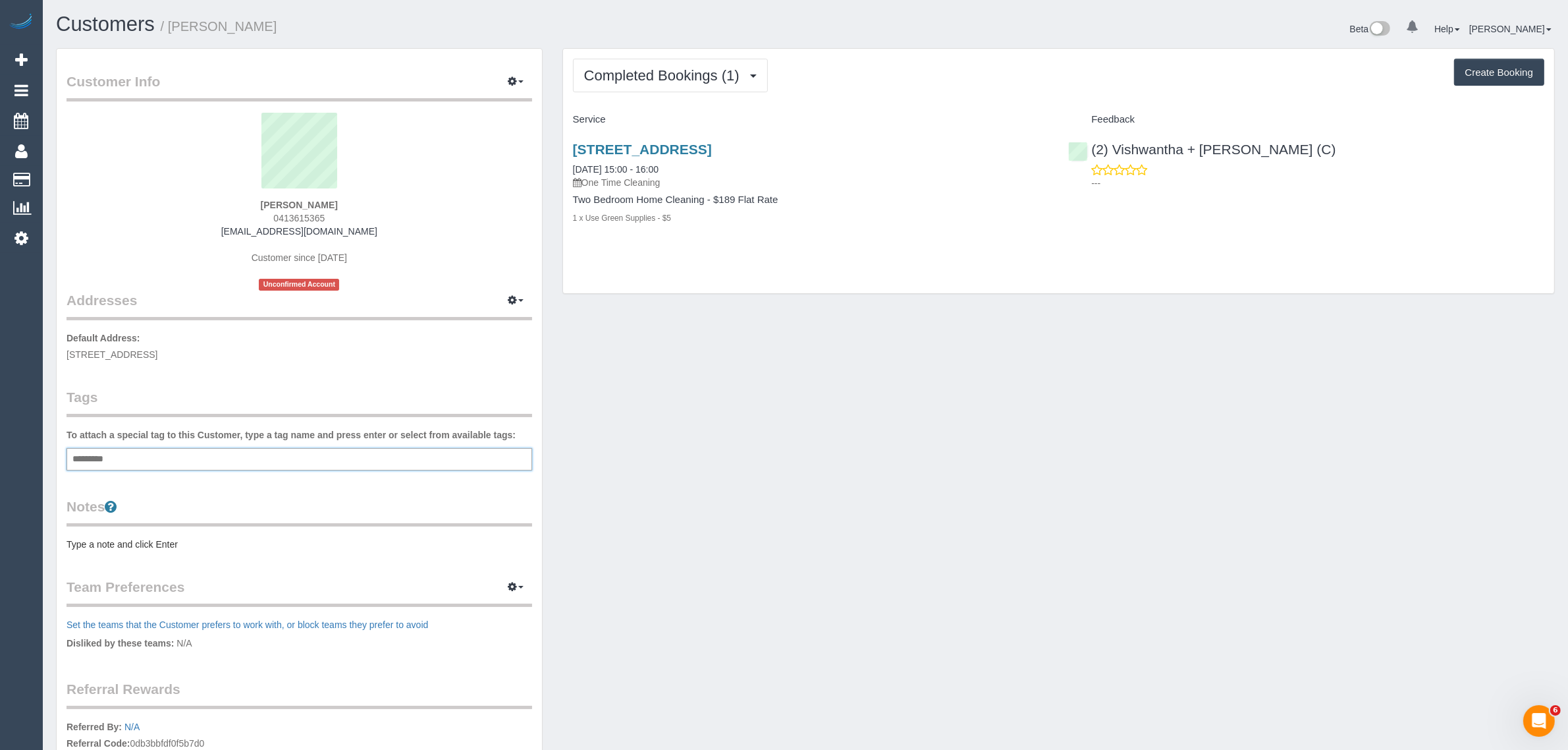
click at [681, 457] on div "Customer Info Edit Contact Info Send Message Email Preferences Special Sales Ta…" at bounding box center [805, 476] width 1519 height 857
click at [721, 381] on div "Customer Info Edit Contact Info Send Message Email Preferences Special Sales Ta…" at bounding box center [805, 478] width 1519 height 860
click at [685, 338] on div "Customer Info Edit Contact Info Send Message Email Preferences Special Sales Ta…" at bounding box center [805, 478] width 1519 height 860
drag, startPoint x: 250, startPoint y: 199, endPoint x: 349, endPoint y: 194, distance: 99.1
click at [349, 194] on div "bek sheppard 0413615365 bek@beksheppard.com.au Customer since 2025 Unconfirmed …" at bounding box center [299, 202] width 466 height 178
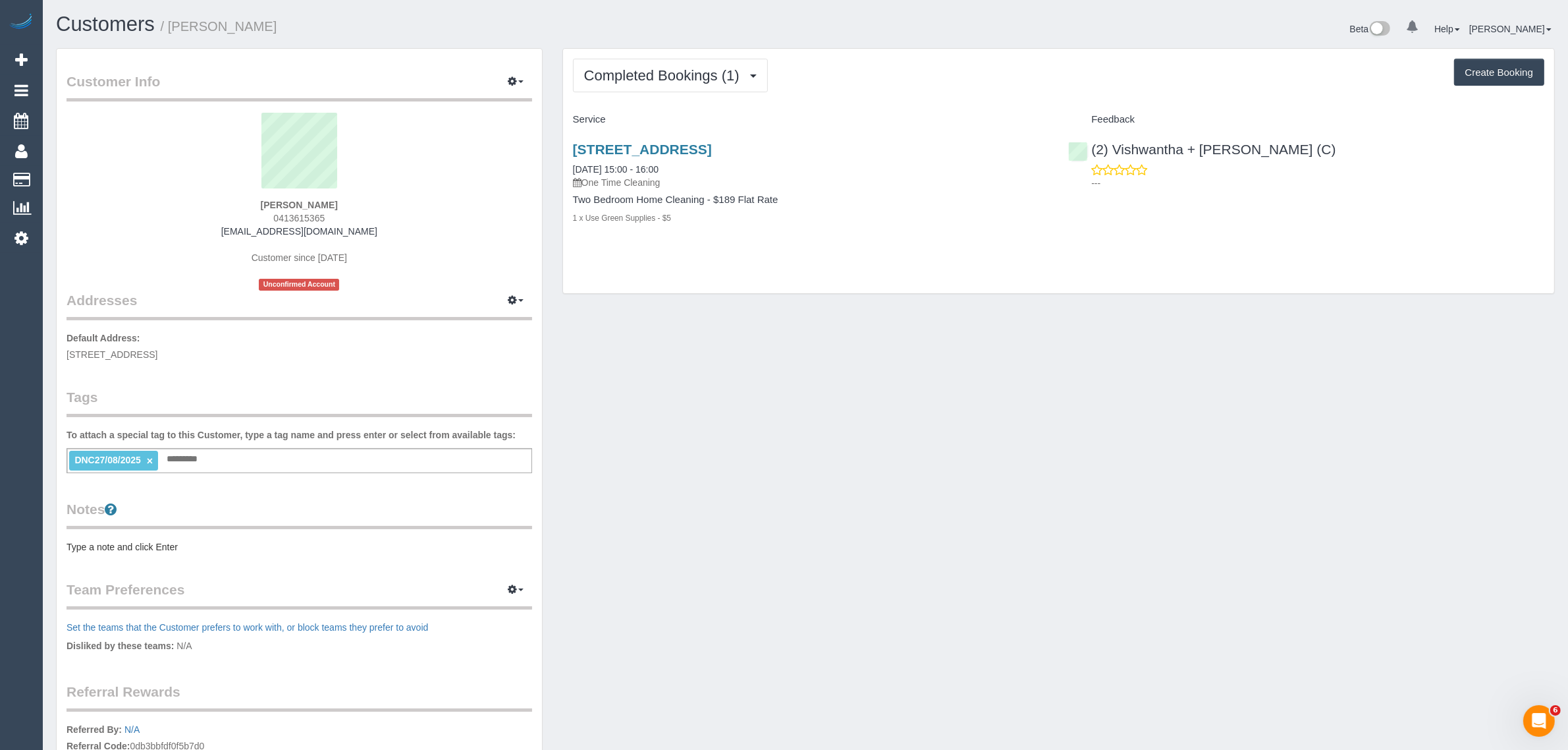
click at [338, 206] on div "bek sheppard 0413615365 bek@beksheppard.com.au Customer since 2025 Unconfirmed …" at bounding box center [299, 202] width 466 height 178
click at [310, 202] on strong "bek sheppard" at bounding box center [298, 205] width 77 height 10
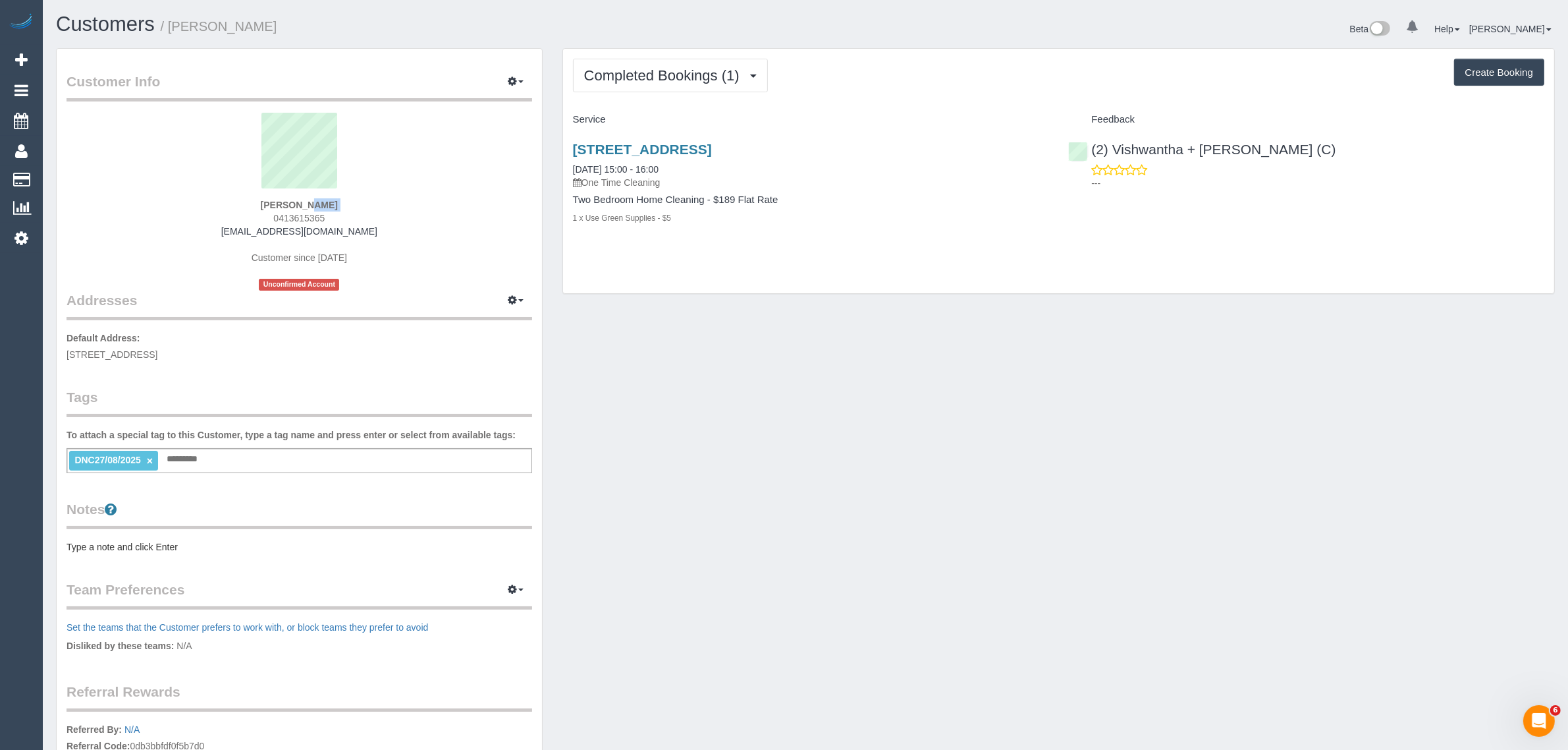
click at [310, 202] on strong "bek sheppard" at bounding box center [298, 205] width 77 height 10
click at [1183, 235] on div "Unit 2 109 Through Road, Camberwell Vic 3124, U 2 109 Through Rd, Camberwell, V…" at bounding box center [1058, 190] width 991 height 120
drag, startPoint x: 1311, startPoint y: 150, endPoint x: 1094, endPoint y: 149, distance: 217.0
click at [1094, 149] on div "(2) Vishwantha + Madhushika (C) ---" at bounding box center [1306, 162] width 496 height 65
copy link "(2) Vishwantha + [PERSON_NAME] (C)"
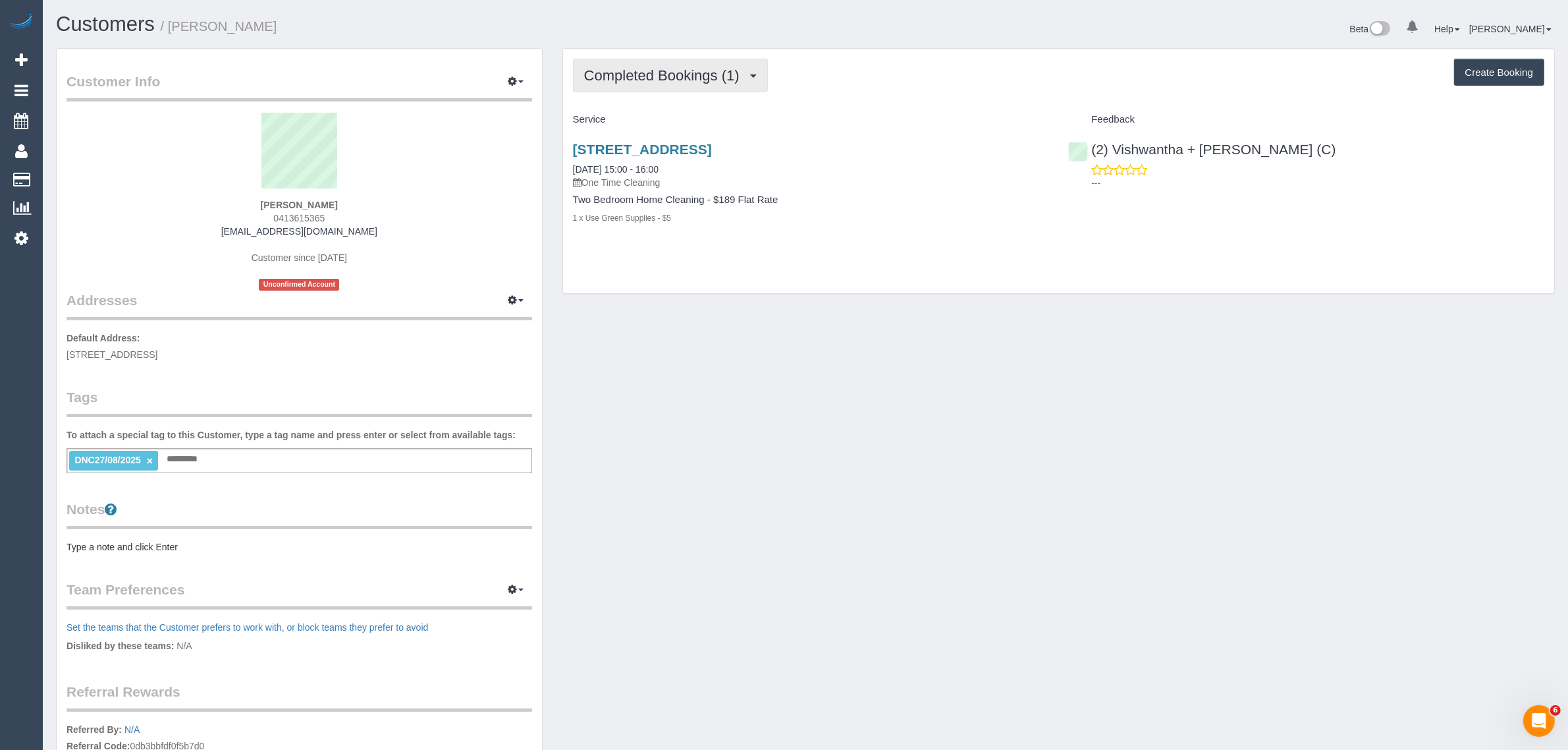
click at [628, 63] on button "Completed Bookings (1)" at bounding box center [670, 75] width 195 height 34
click at [592, 119] on link "Upcoming Bookings (0)" at bounding box center [642, 123] width 137 height 17
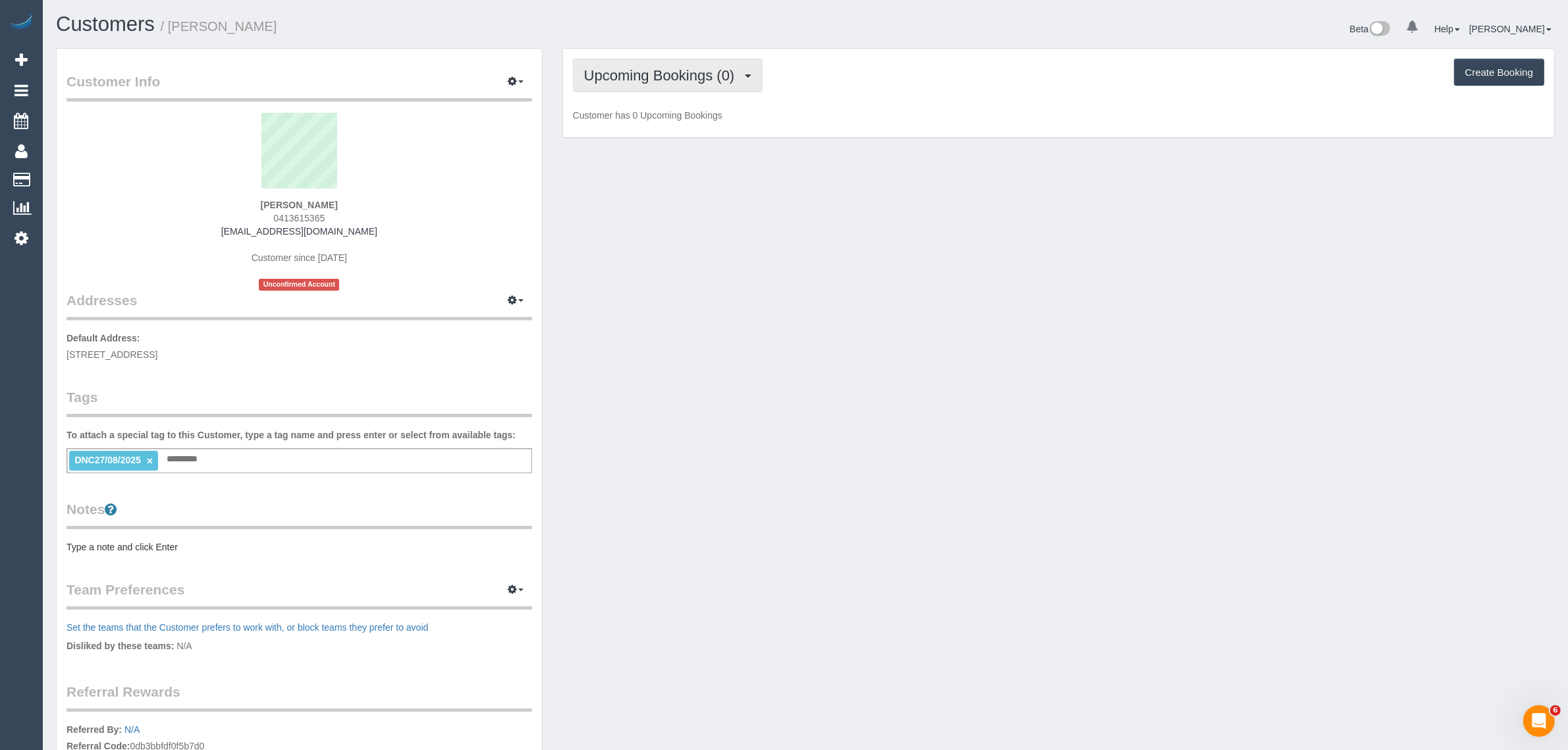
click at [607, 77] on span "Upcoming Bookings (0)" at bounding box center [662, 75] width 158 height 16
click at [607, 101] on link "Completed Bookings (1)" at bounding box center [642, 106] width 137 height 17
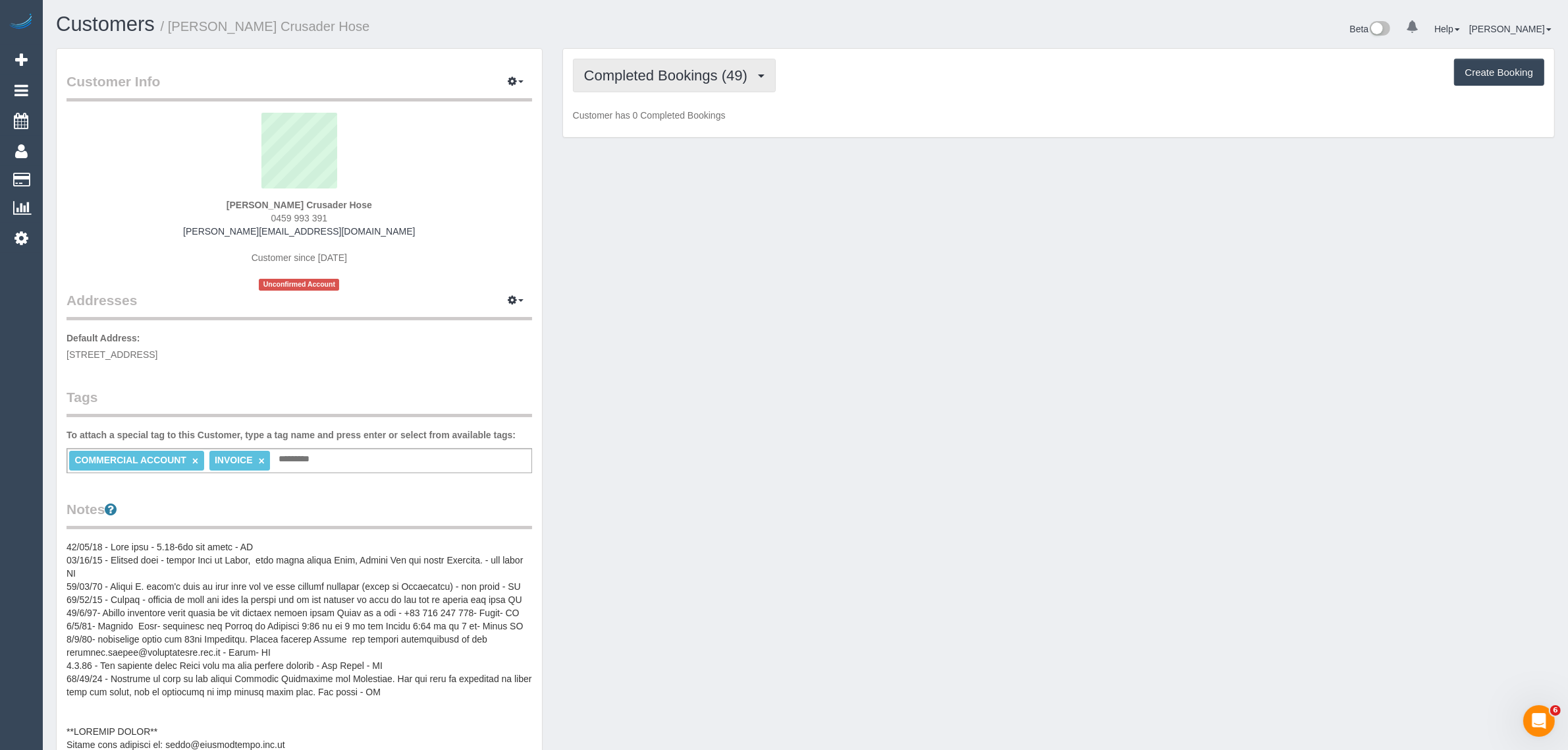
click at [679, 77] on span "Completed Bookings (49)" at bounding box center [668, 75] width 170 height 16
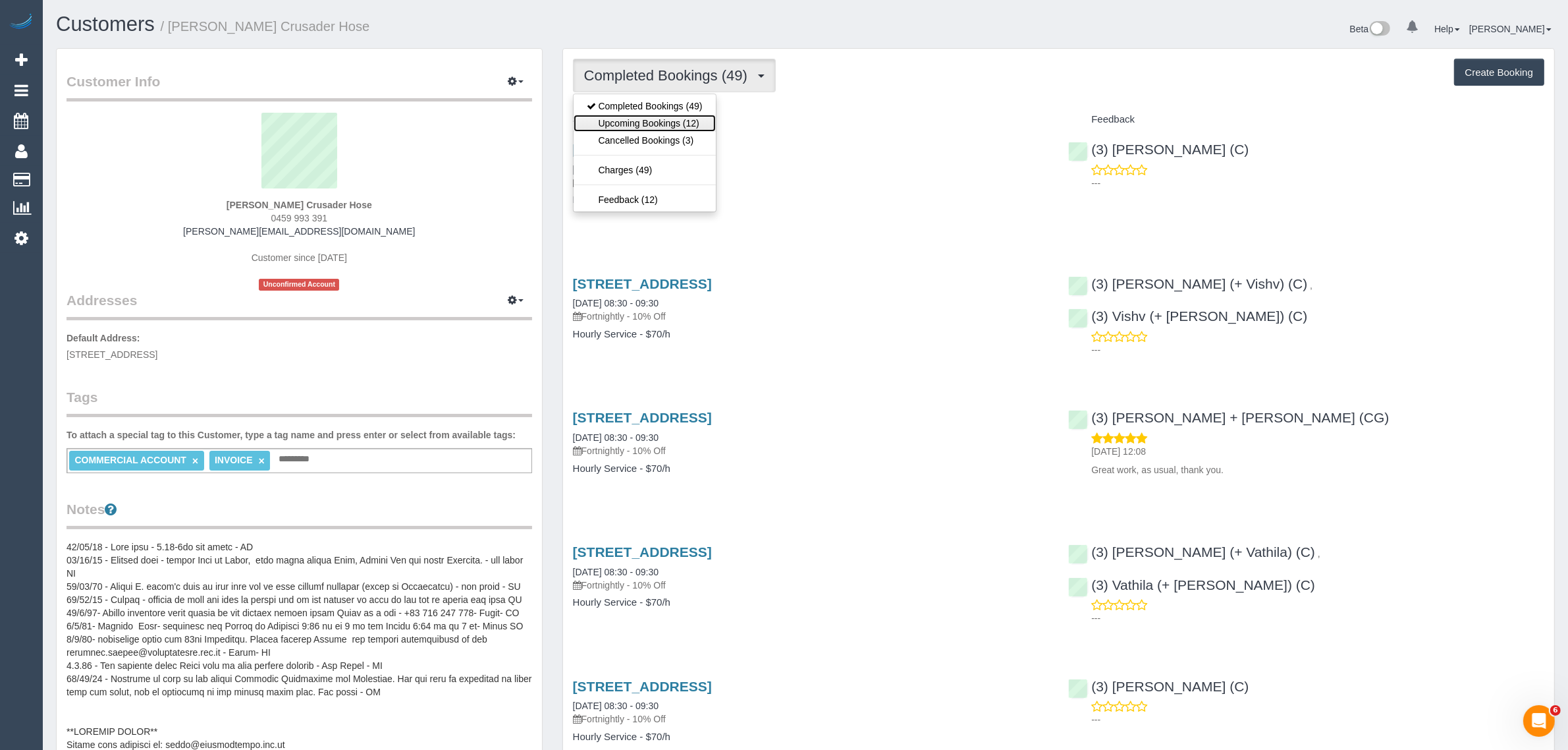
click at [657, 125] on link "Upcoming Bookings (12)" at bounding box center [644, 123] width 142 height 17
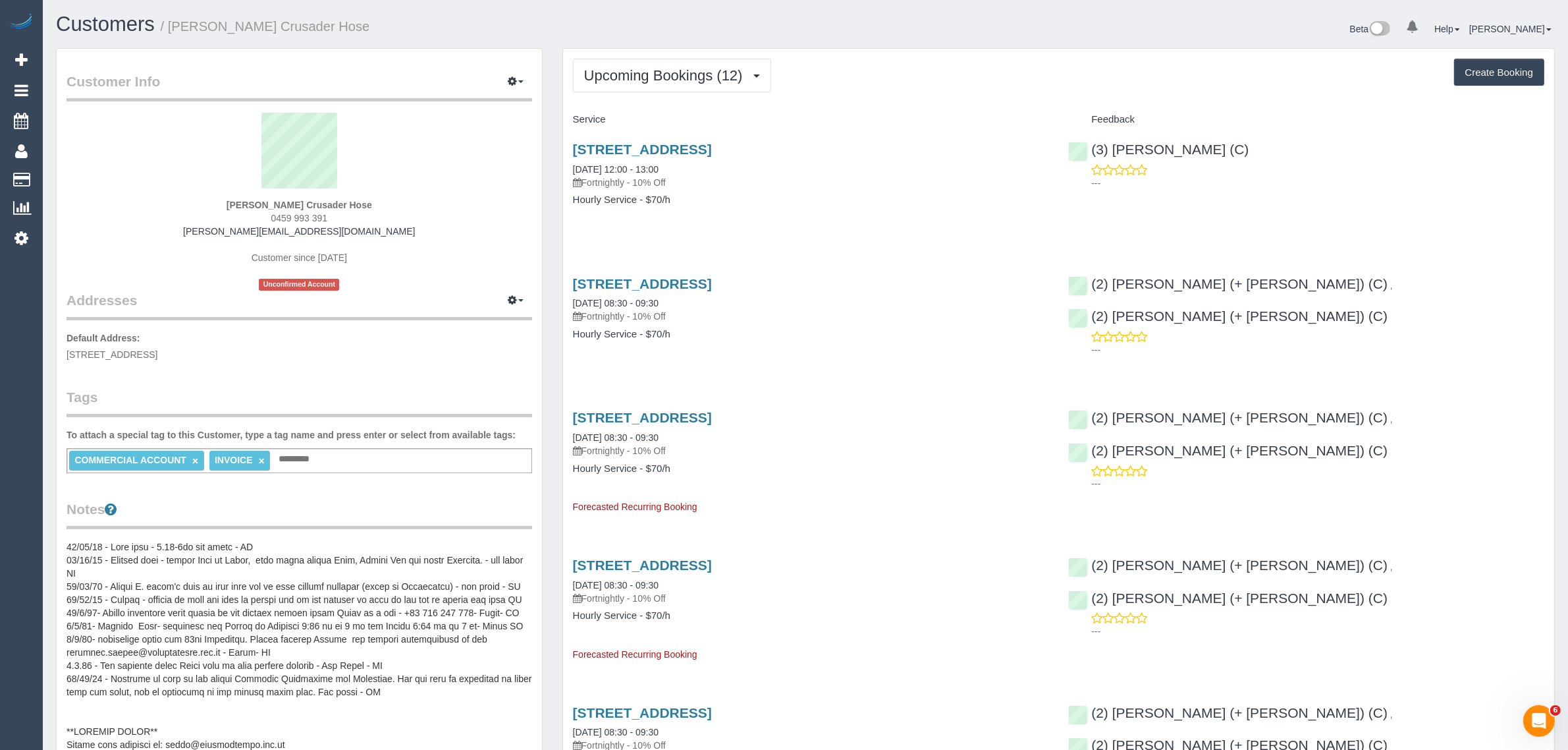
drag, startPoint x: 683, startPoint y: 173, endPoint x: 574, endPoint y: 159, distance: 109.9
click at [574, 159] on div "22 Industry Place, Bayswater, VIC 3153 02/09/2025 12:00 - 13:00 Fortnightly - 1…" at bounding box center [811, 165] width 476 height 47
copy link "02/09/2025 12:00 - 13:00"
click at [720, 73] on span "Upcoming Bookings (12)" at bounding box center [667, 75] width 166 height 16
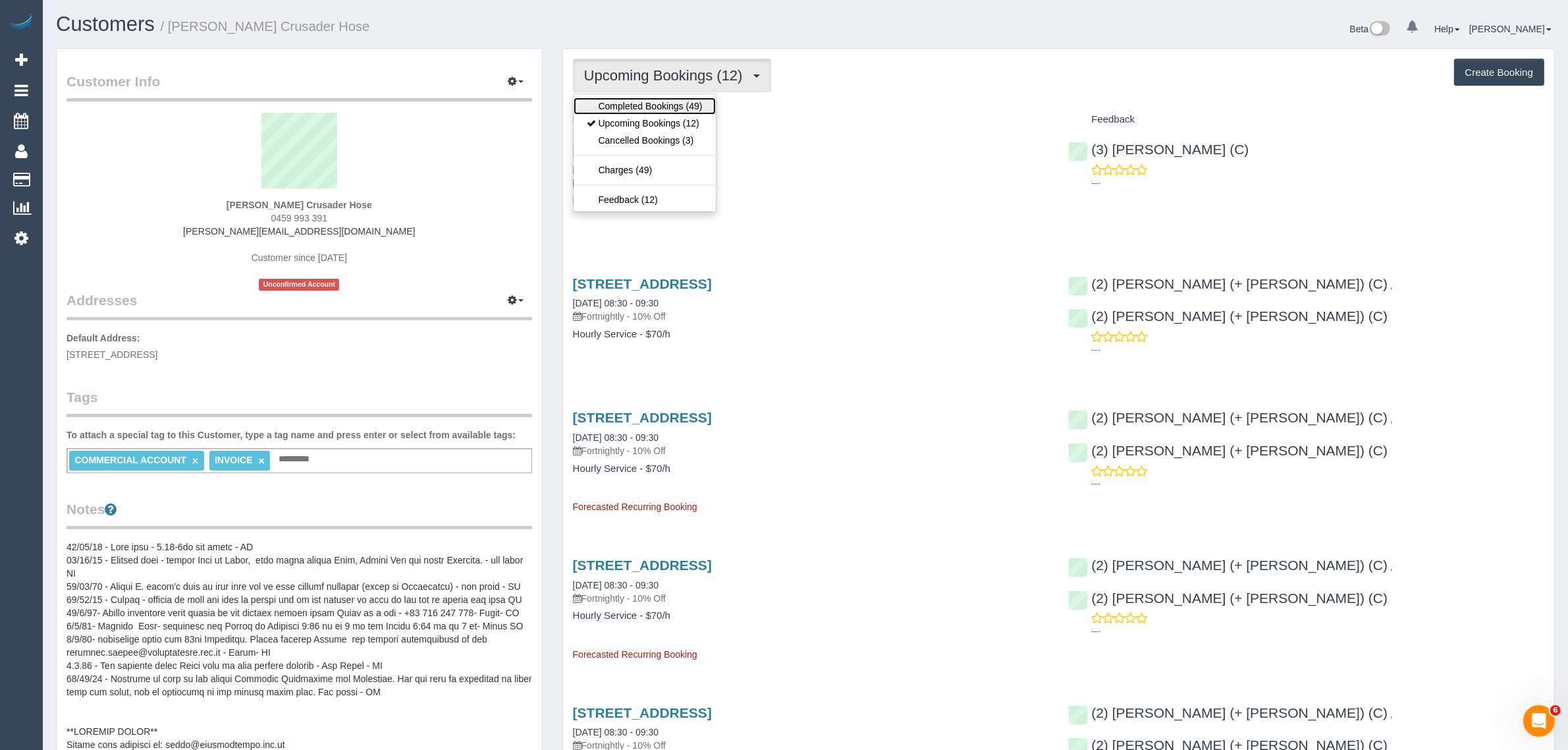
click at [692, 107] on link "Completed Bookings (49)" at bounding box center [644, 106] width 142 height 17
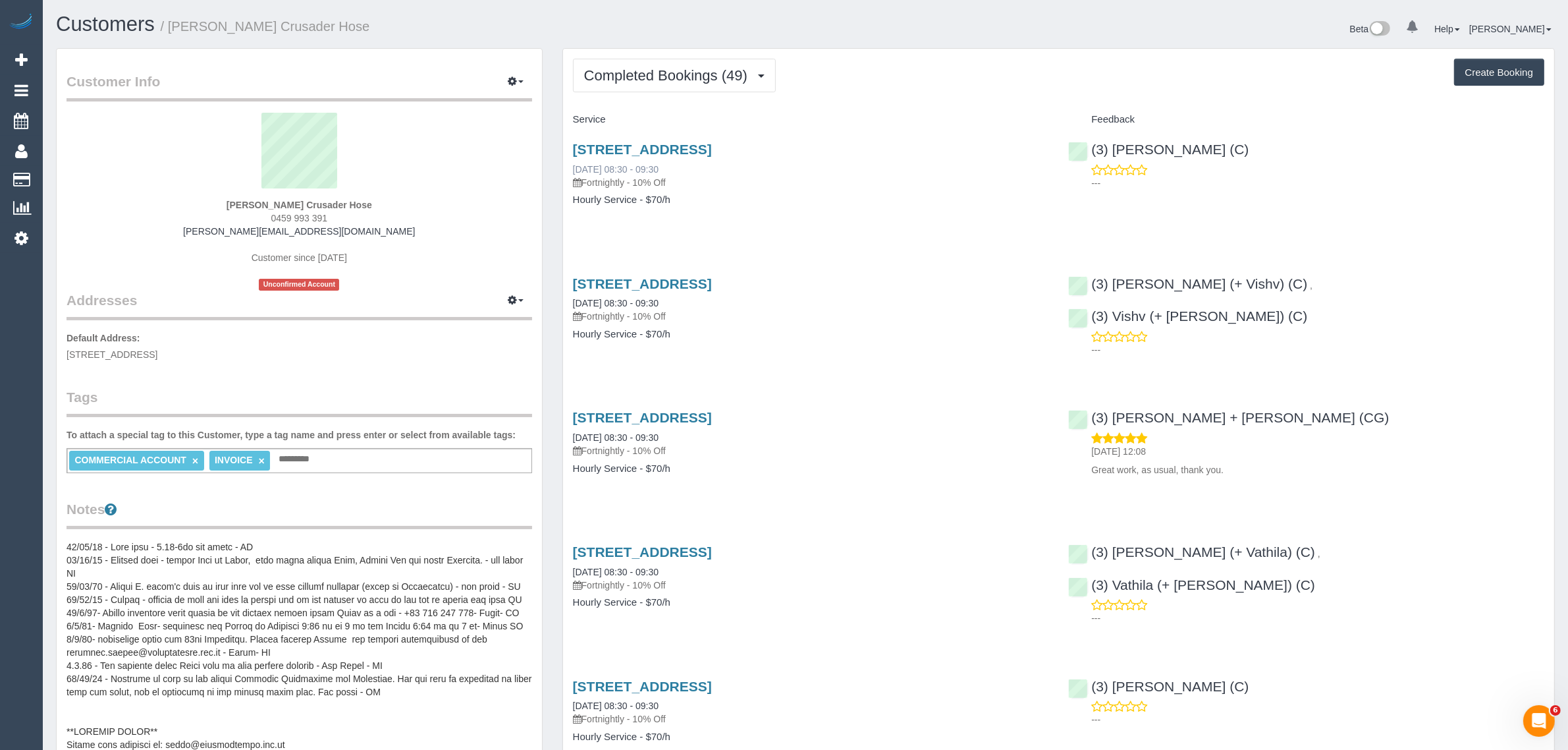
drag, startPoint x: 695, startPoint y: 168, endPoint x: 575, endPoint y: 168, distance: 120.0
click at [575, 168] on div "22 Industry Place, Bayswater, VIC 3153 19/08/2025 08:30 - 09:30 Fortnightly - 1…" at bounding box center [811, 165] width 476 height 47
click at [667, 77] on span "Completed Bookings (49)" at bounding box center [668, 75] width 170 height 16
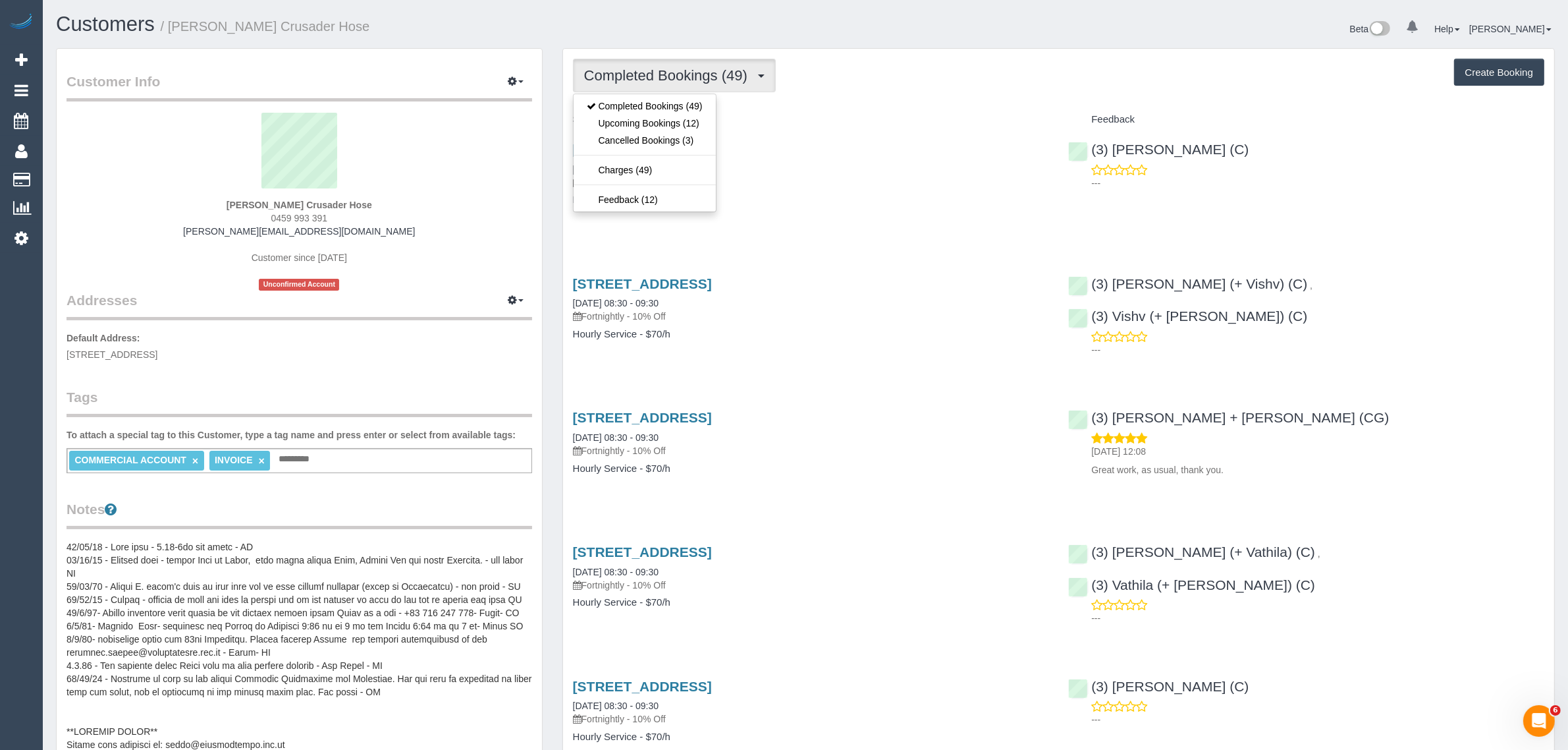
click at [682, 68] on span "Completed Bookings (49)" at bounding box center [668, 75] width 170 height 16
click at [649, 127] on link "Upcoming Bookings (12)" at bounding box center [644, 123] width 142 height 17
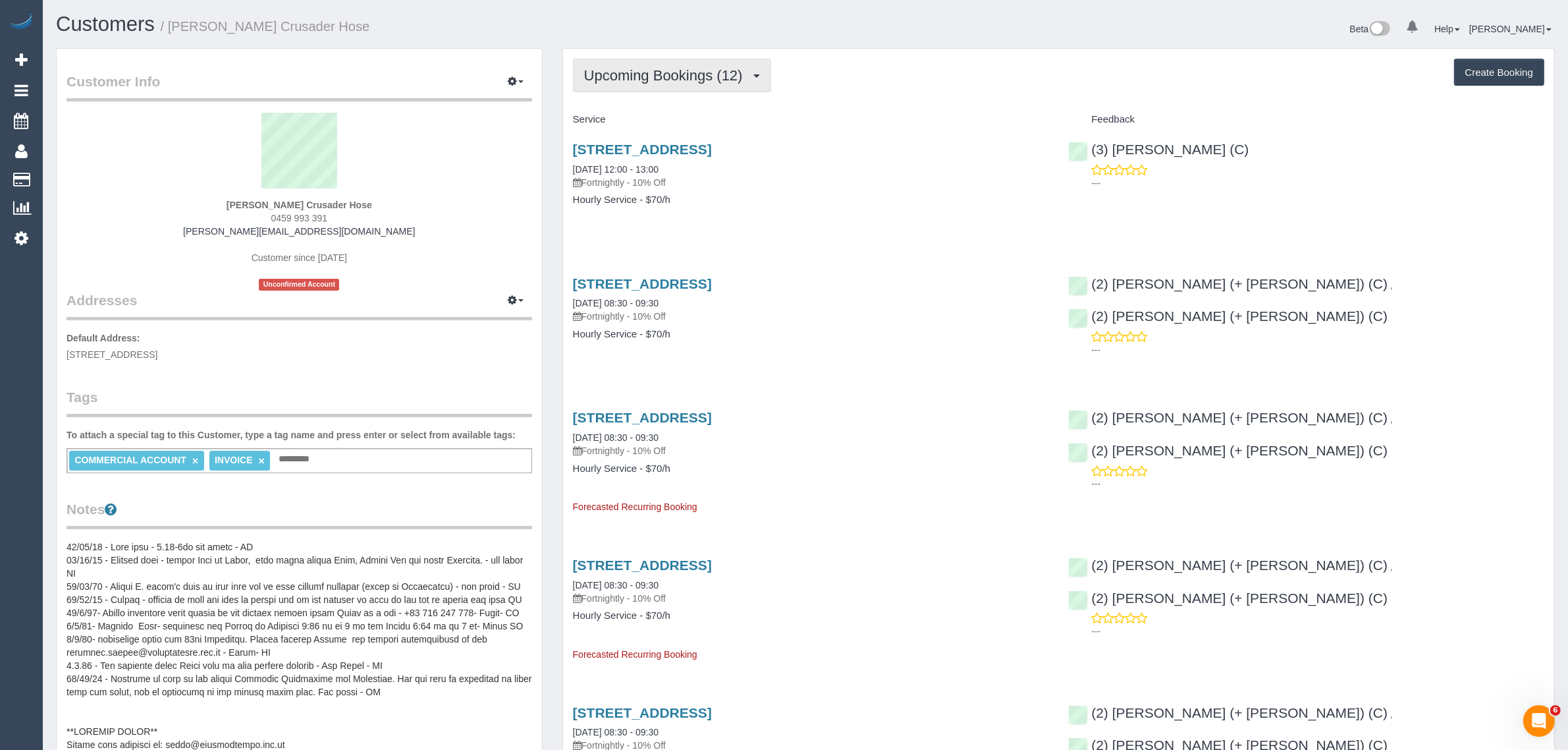
click at [705, 77] on span "Upcoming Bookings (12)" at bounding box center [667, 75] width 166 height 16
click at [683, 104] on link "Completed Bookings (49)" at bounding box center [644, 106] width 142 height 17
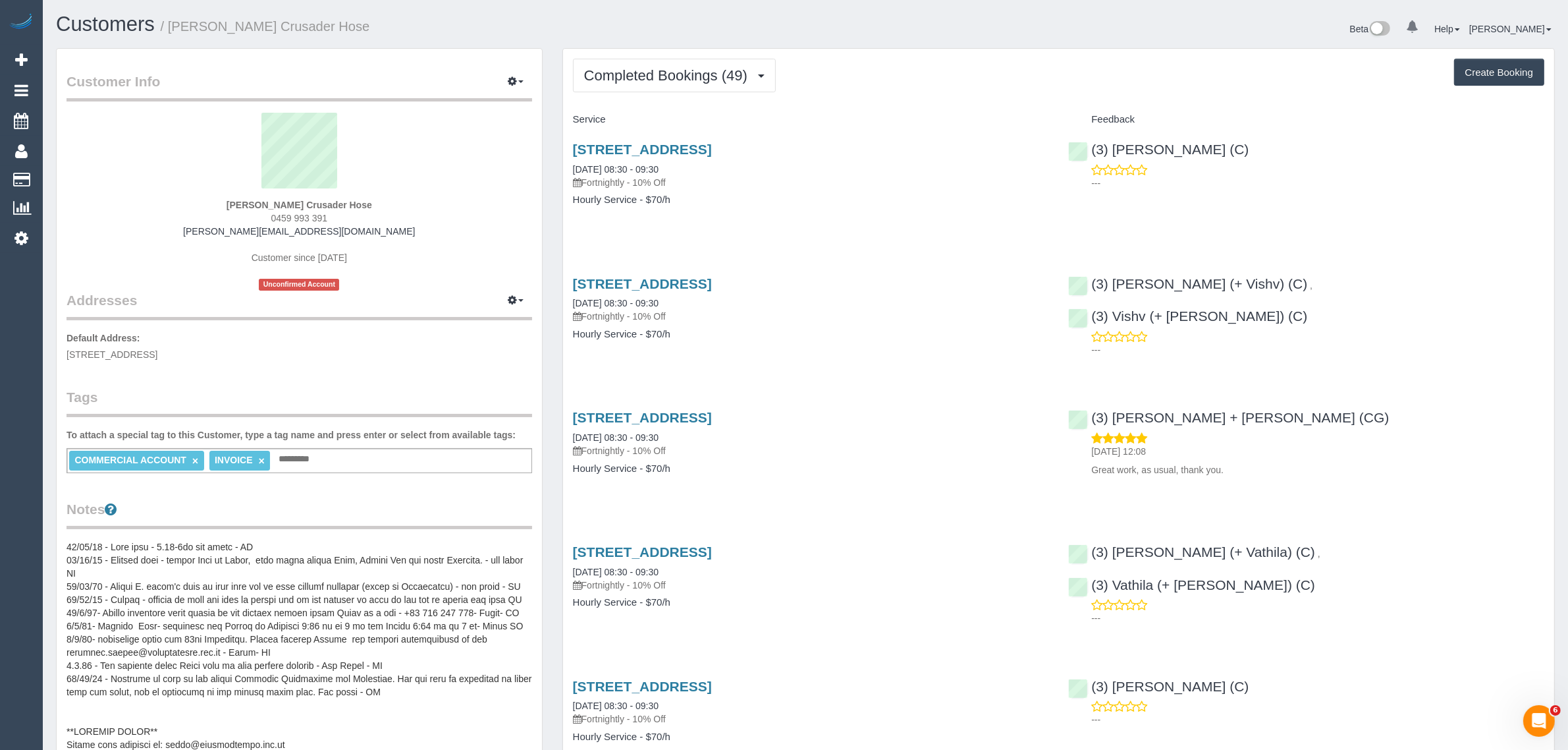
drag, startPoint x: 564, startPoint y: 168, endPoint x: 686, endPoint y: 175, distance: 122.2
click at [686, 175] on div "22 Industry Place, Bayswater, VIC 3153 19/08/2025 08:30 - 09:30 Fortnightly - 1…" at bounding box center [811, 181] width 496 height 102
copy div "19/08/2025 08:30 - 09:30 Fortnightly - 10% Off"
click at [693, 172] on div "22 Industry Place, Bayswater, VIC 3153 19/08/2025 08:30 - 09:30 Fortnightly - 1…" at bounding box center [811, 165] width 476 height 47
drag, startPoint x: 693, startPoint y: 168, endPoint x: 572, endPoint y: 166, distance: 121.0
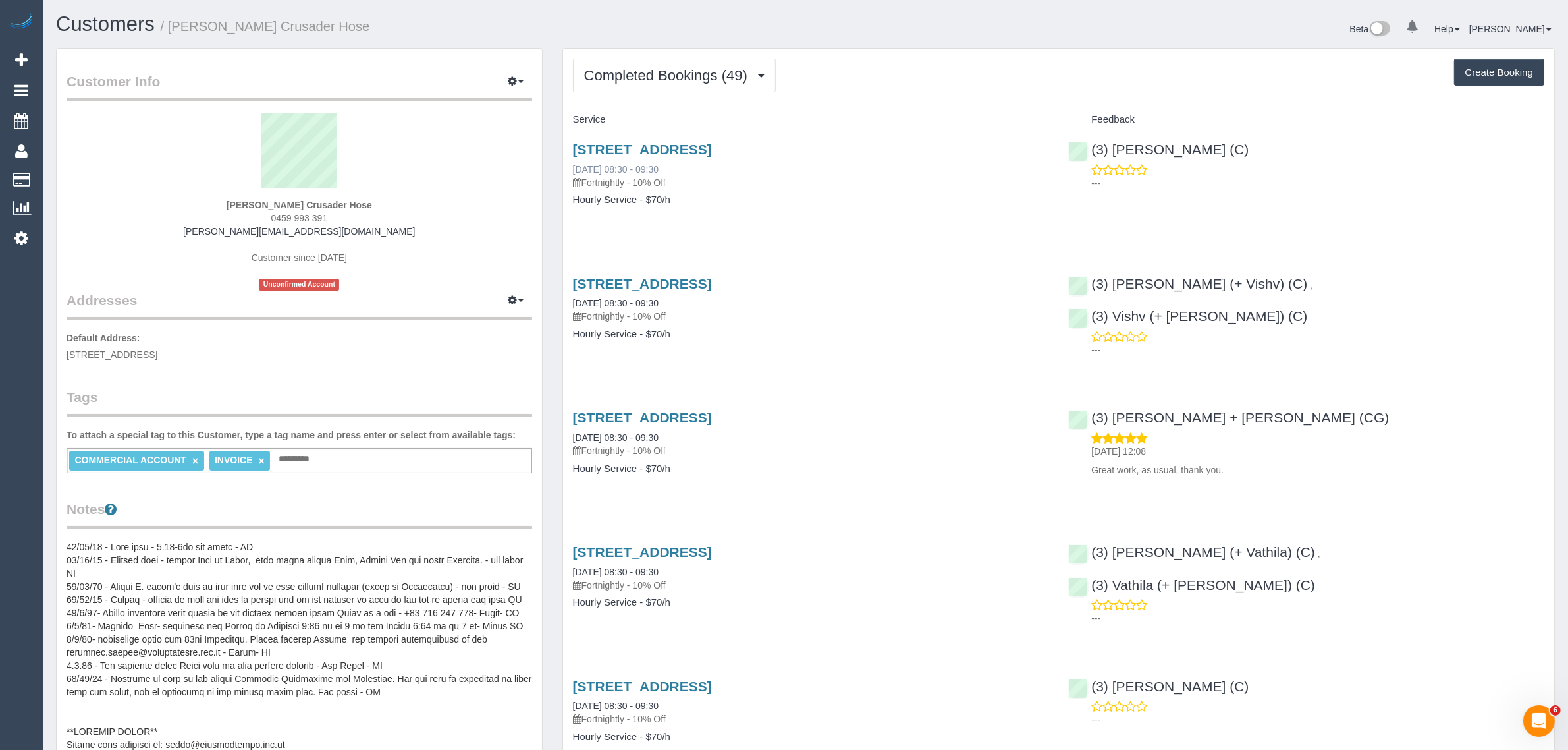
click at [573, 166] on div "22 Industry Place, Bayswater, VIC 3153 19/08/2025 08:30 - 09:30 Fortnightly - 1…" at bounding box center [811, 165] width 476 height 47
copy link "19/08/2025 08:30 - 09:30"
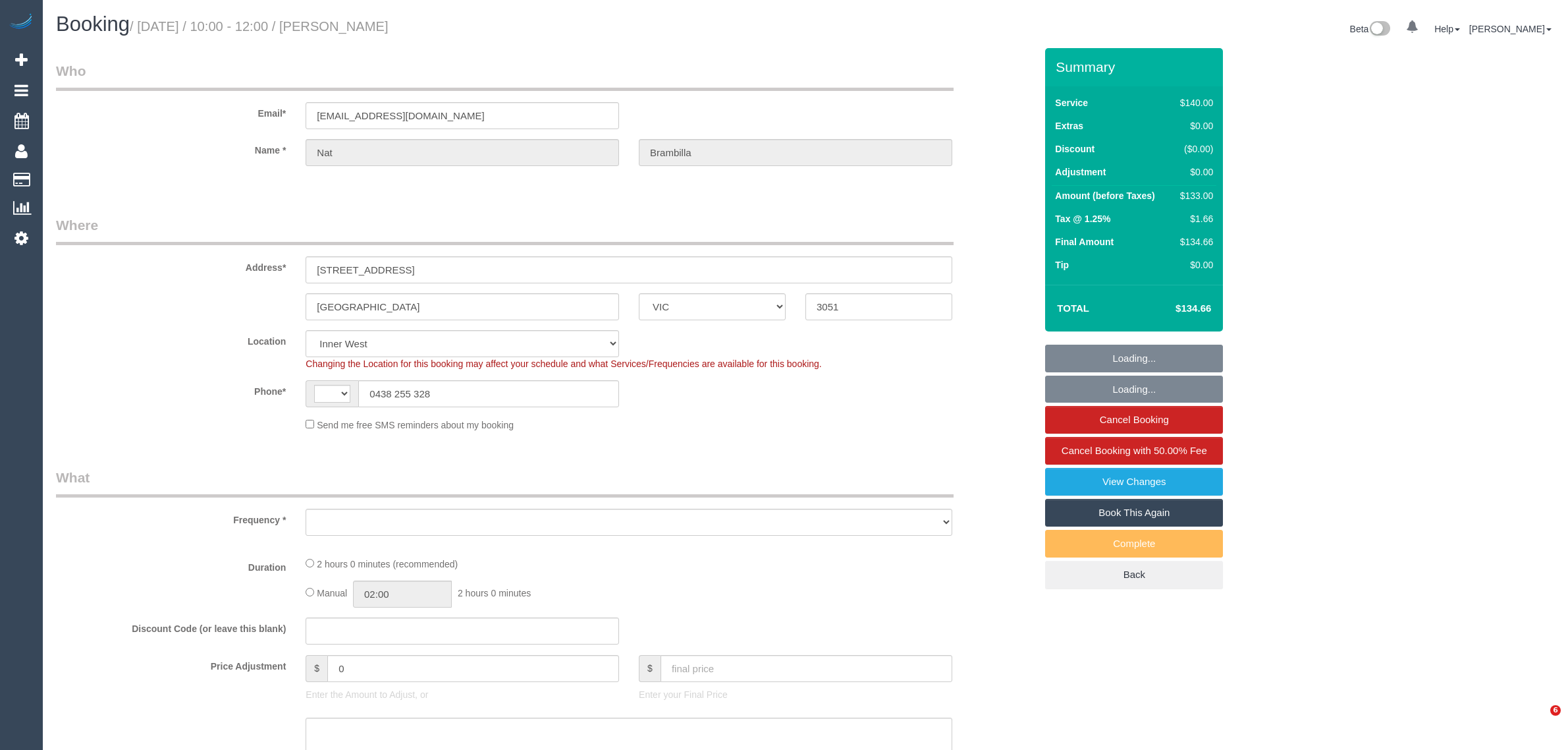
select select "VIC"
select select "string:AU"
select select "number:27"
select select "number:17"
select select "number:19"
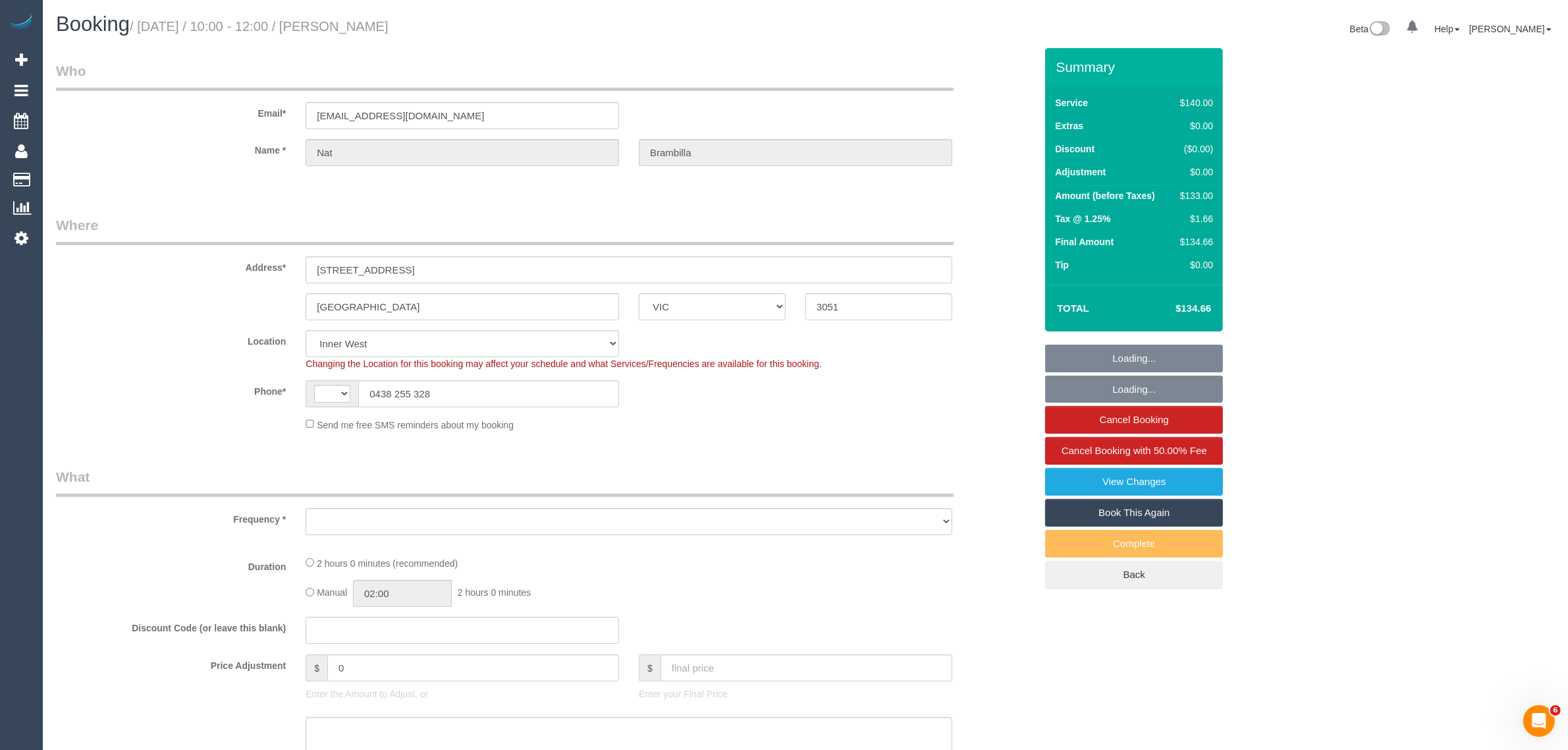
select select "number:36"
select select "object:684"
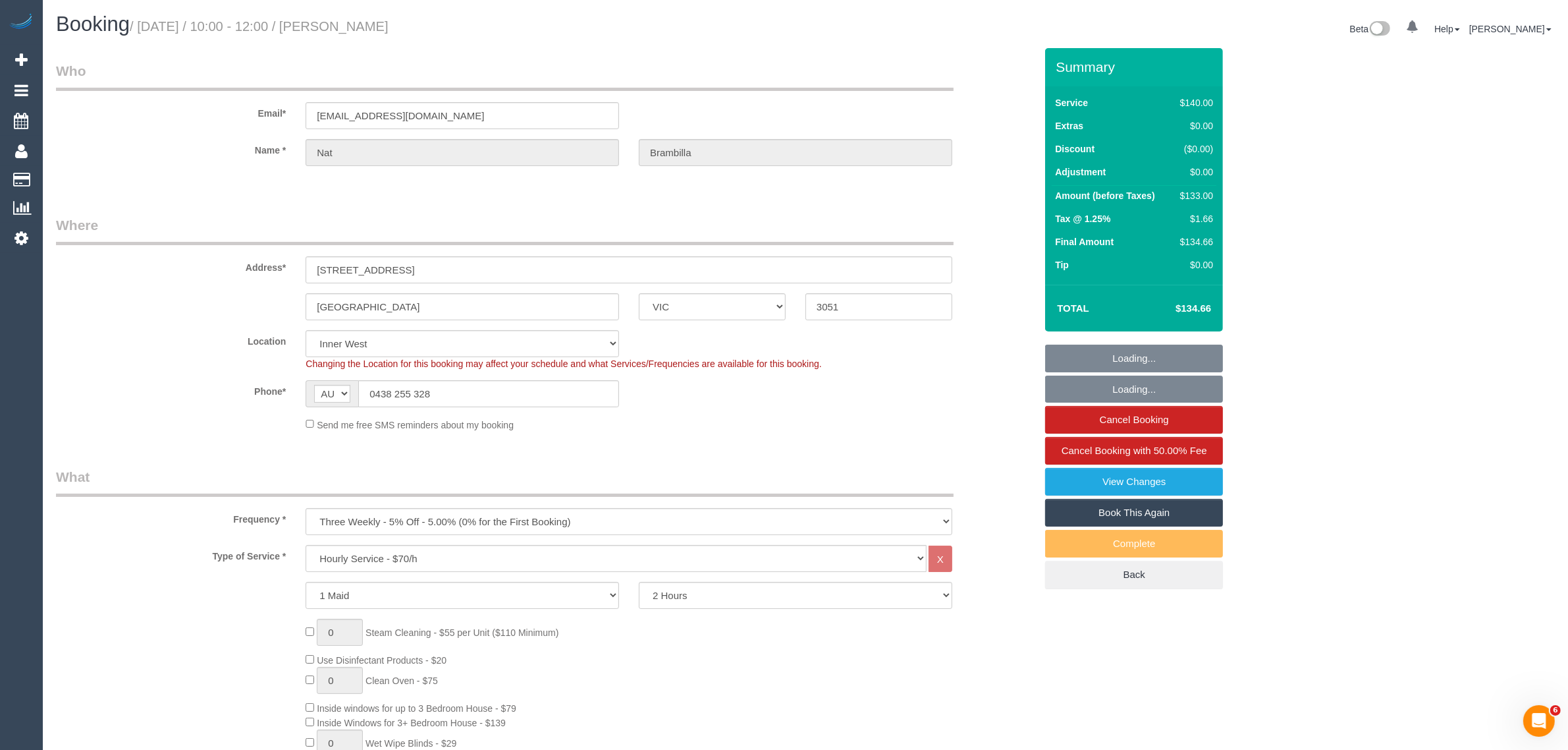
select select "spot1"
select select "object:1530"
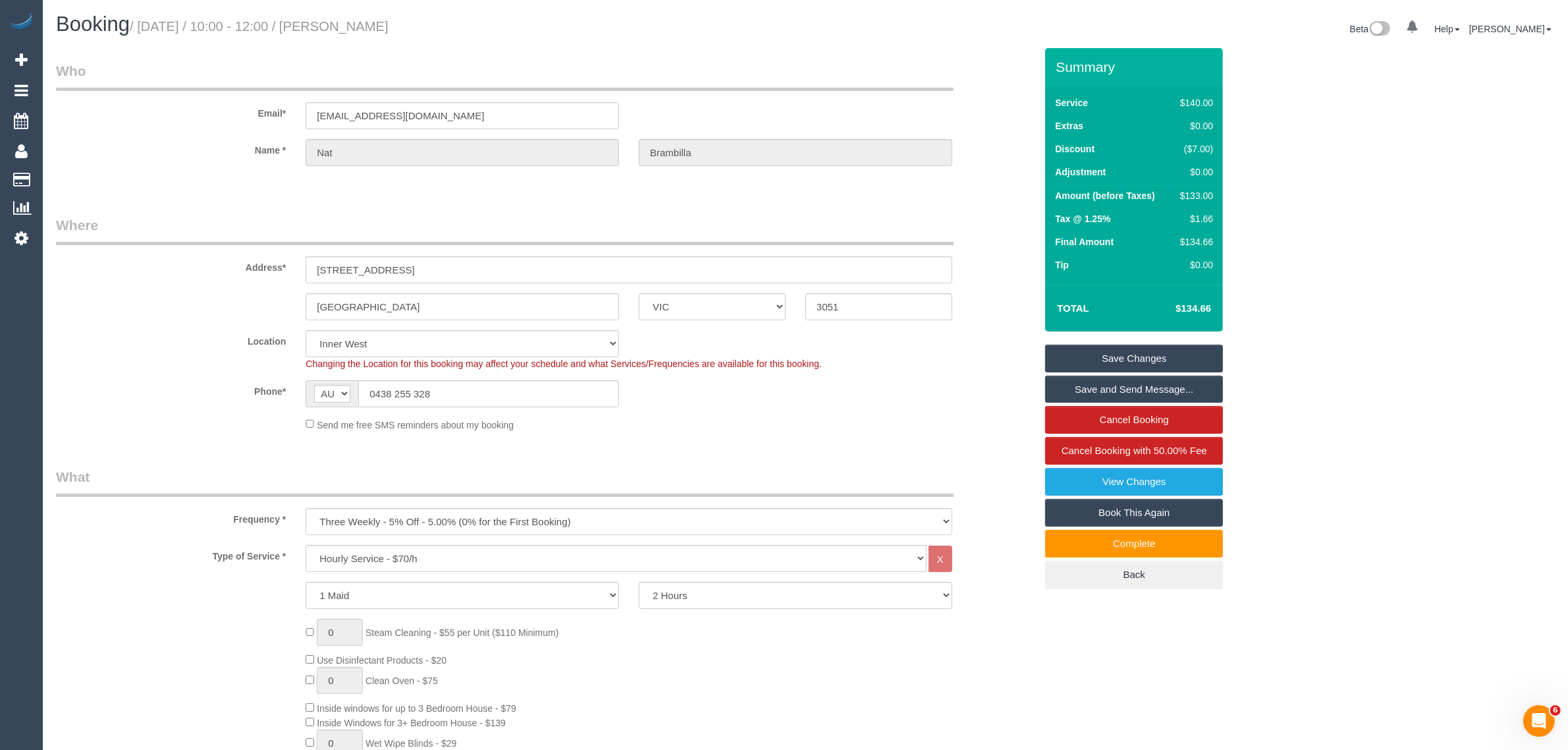
click at [557, 396] on input "0438 255 328" at bounding box center [488, 394] width 260 height 27
click at [557, 400] on input "0438 255 328" at bounding box center [488, 394] width 260 height 27
click at [557, 400] on input "0438 255 328" at bounding box center [488, 394] width 260 height 27
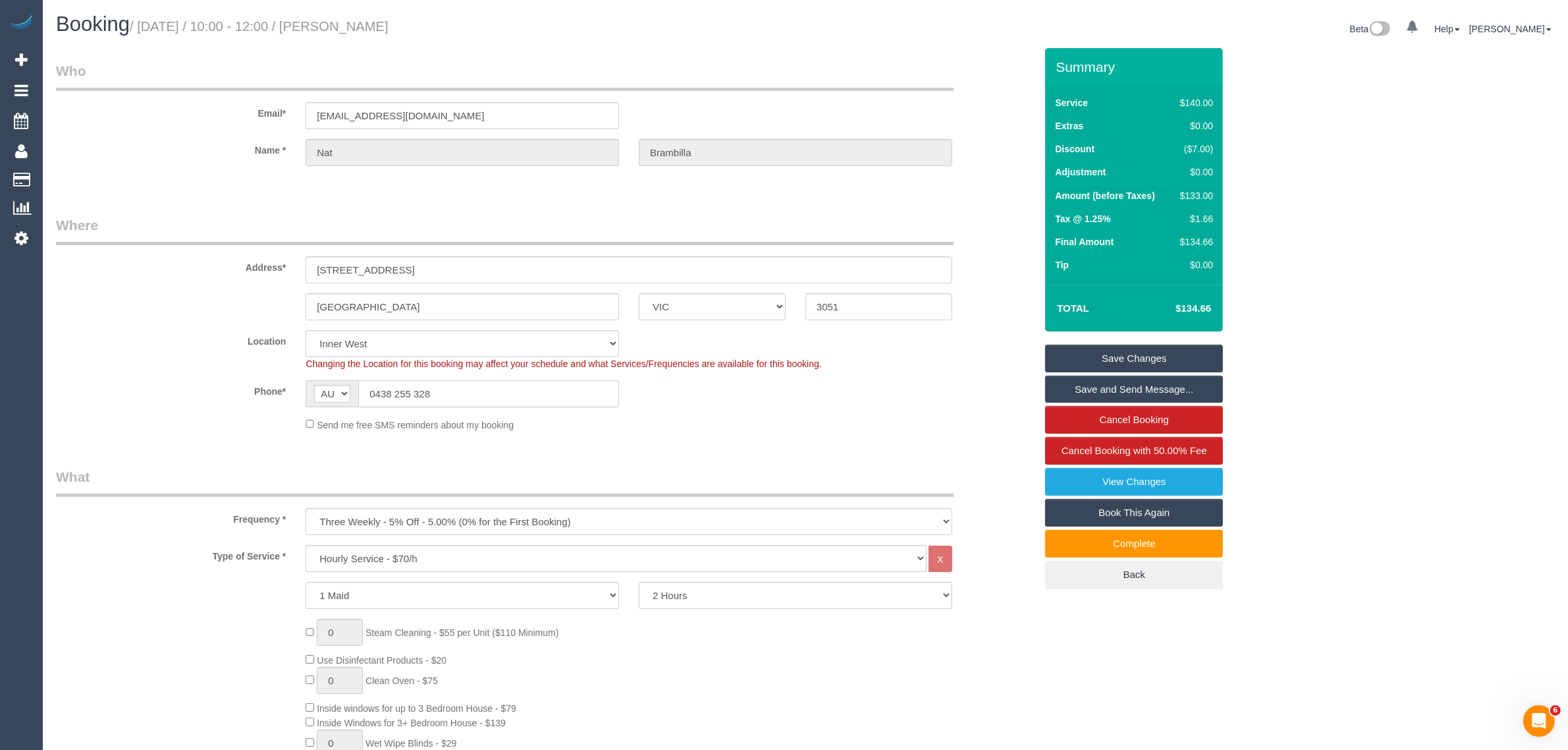
click at [557, 400] on input "0438 255 328" at bounding box center [488, 394] width 260 height 27
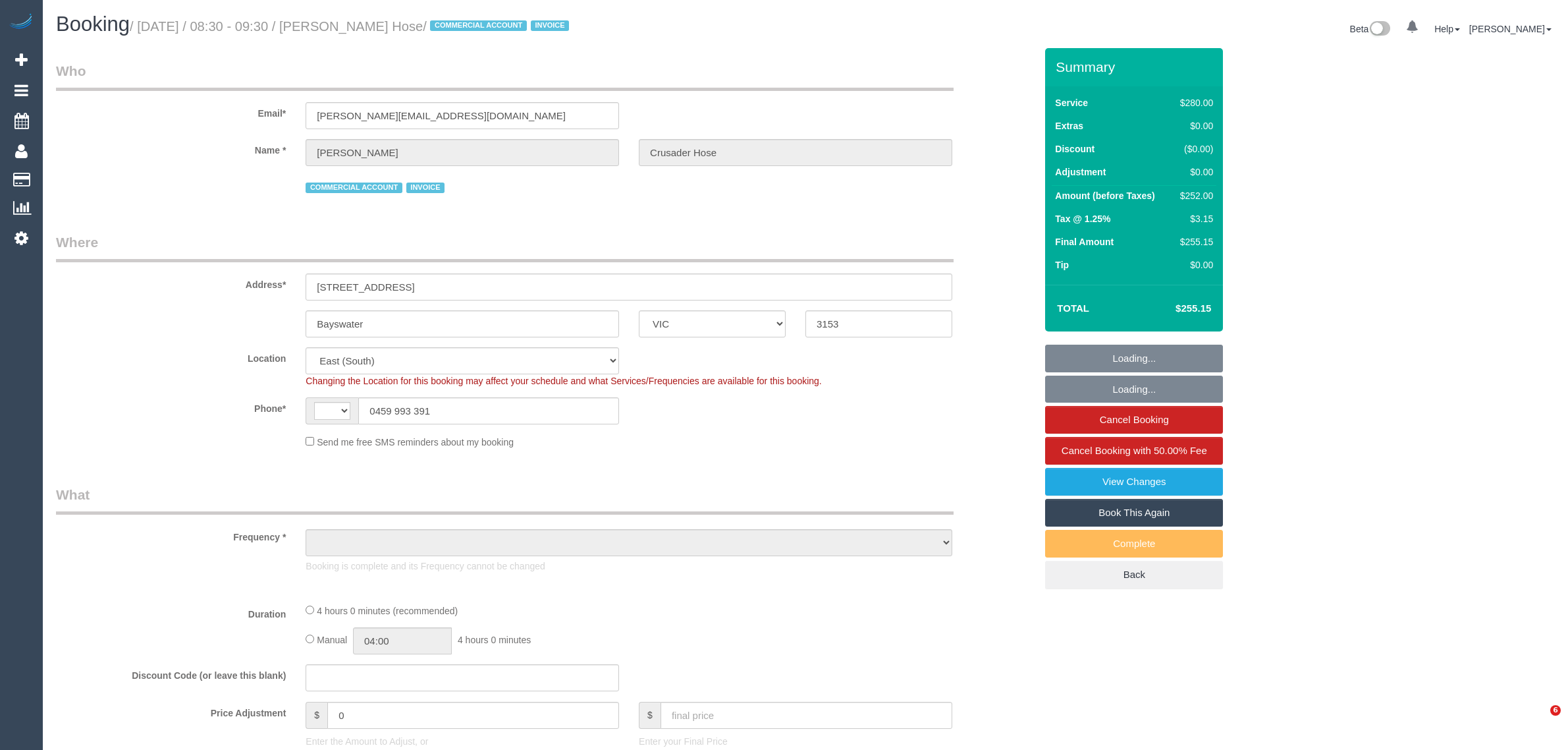
select select "VIC"
select select "string:AU"
select select "number:28"
select select "number:14"
select select "number:19"
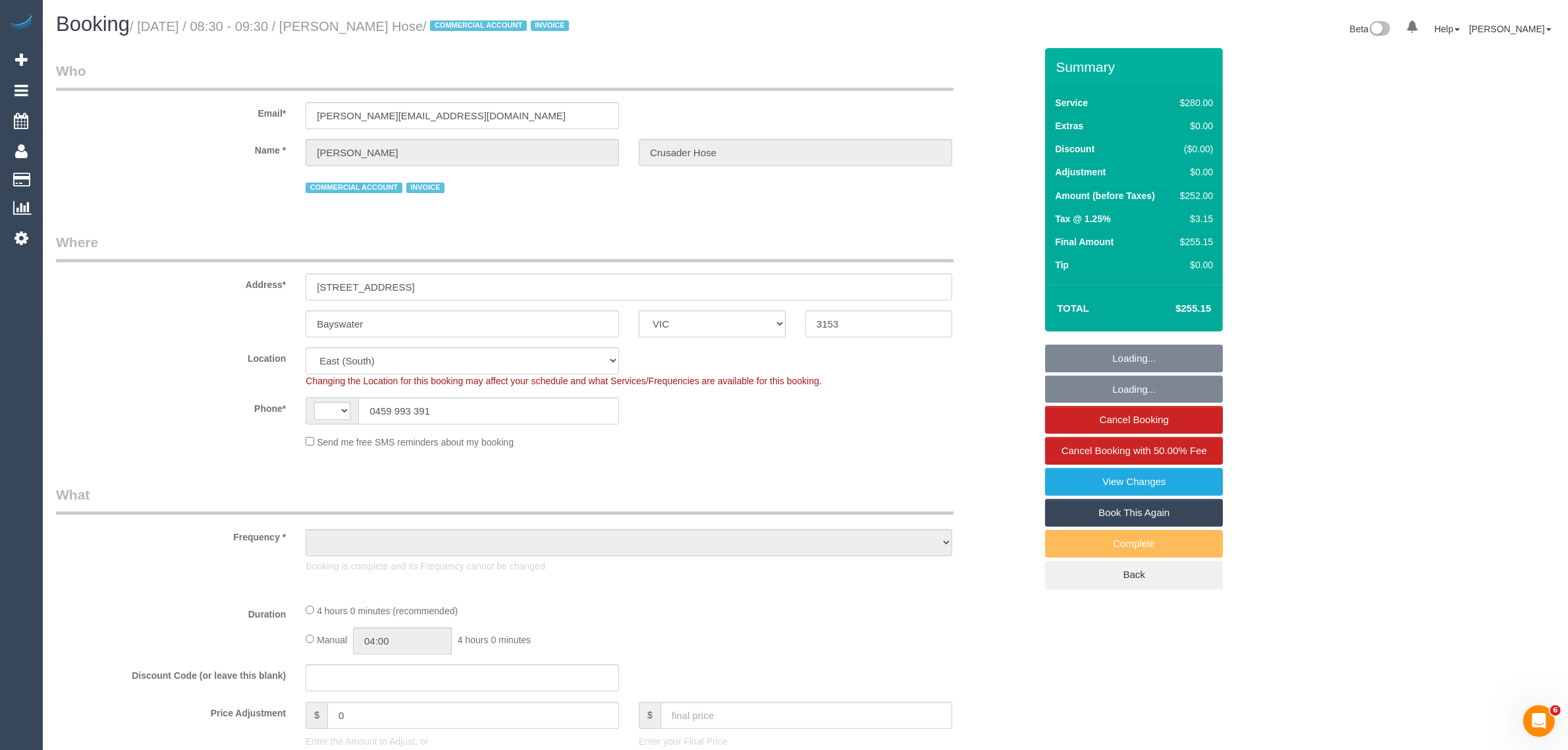
select select "number:36"
select select "number:35"
click at [520, 400] on input "0459 993 391" at bounding box center [488, 410] width 260 height 27
select select "object:719"
select select "240"
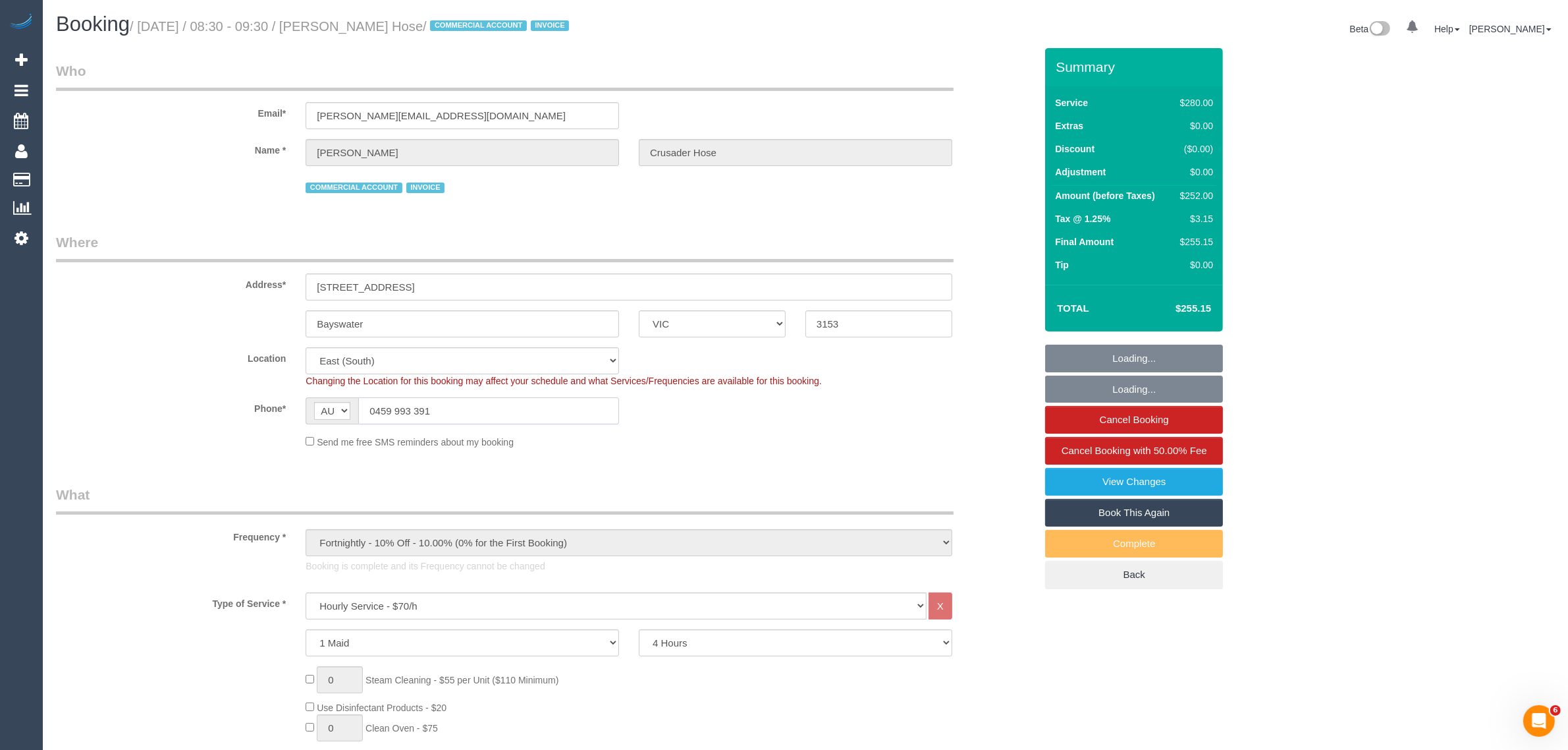
select select "object:1314"
click at [495, 121] on input "silva@crusaderhose.com.au" at bounding box center [461, 115] width 313 height 27
click at [492, 408] on input "0459 993 391" at bounding box center [488, 410] width 260 height 27
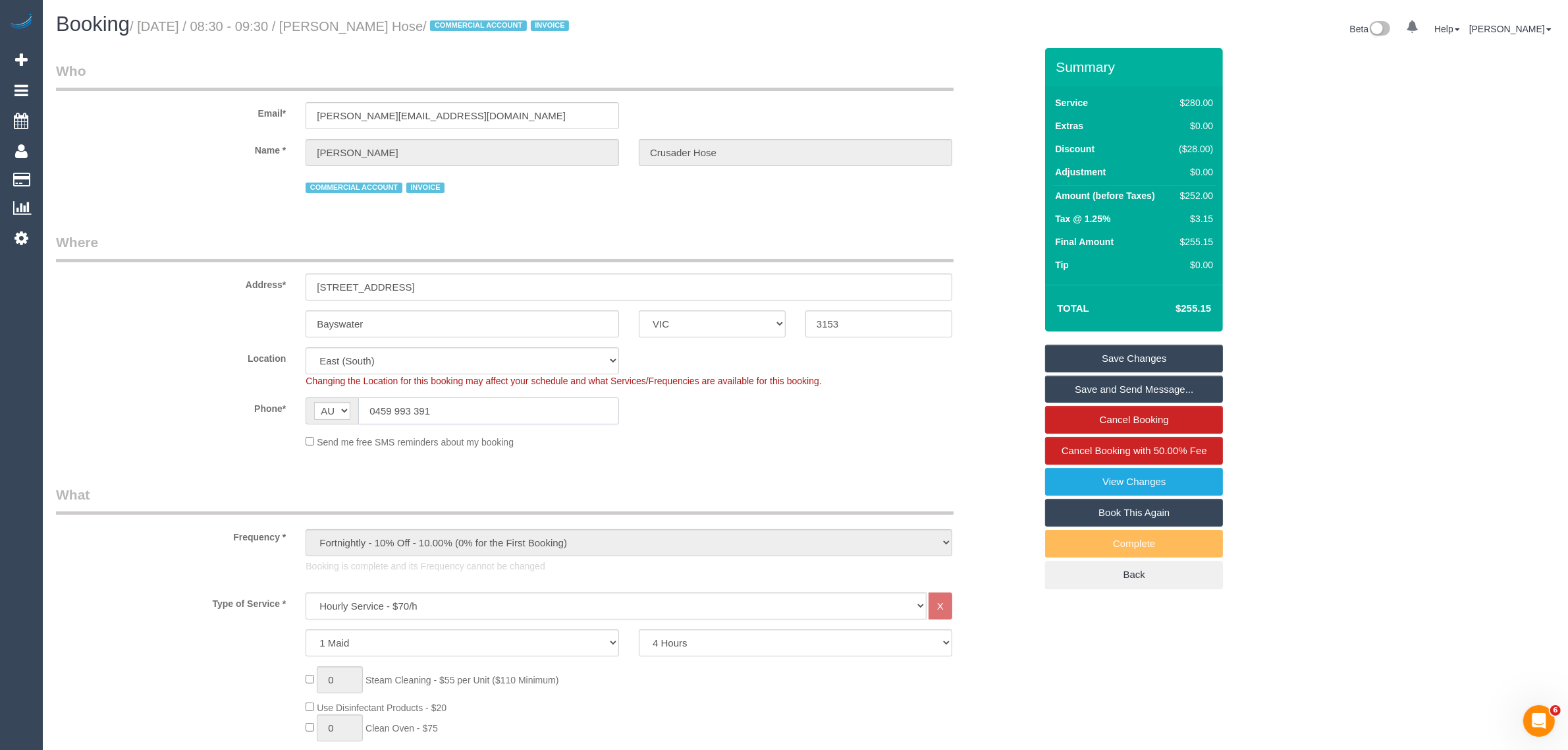
click at [492, 408] on input "0459 993 391" at bounding box center [488, 410] width 260 height 27
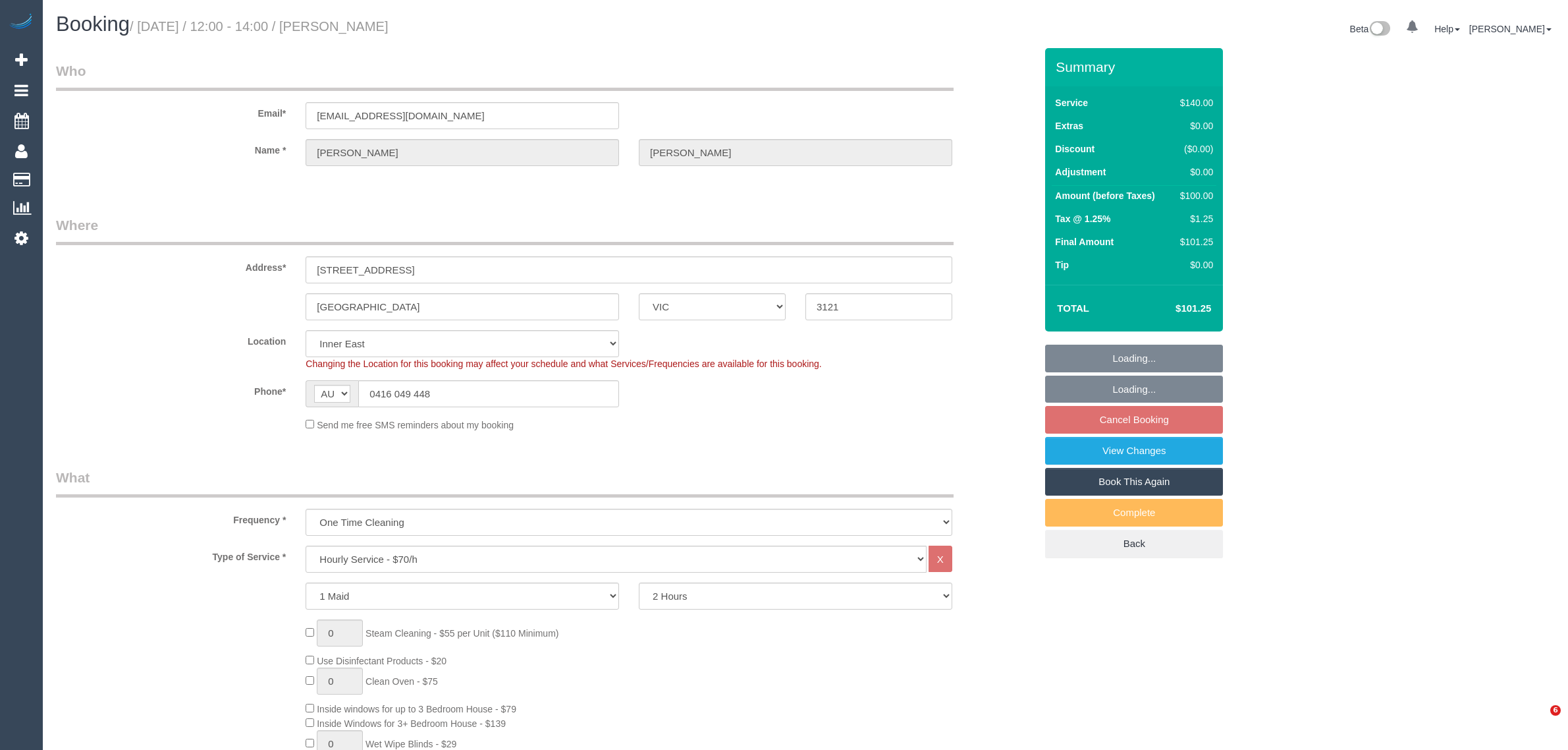
select select "VIC"
select select "spot1"
select select "number:28"
select select "number:16"
select select "number:18"
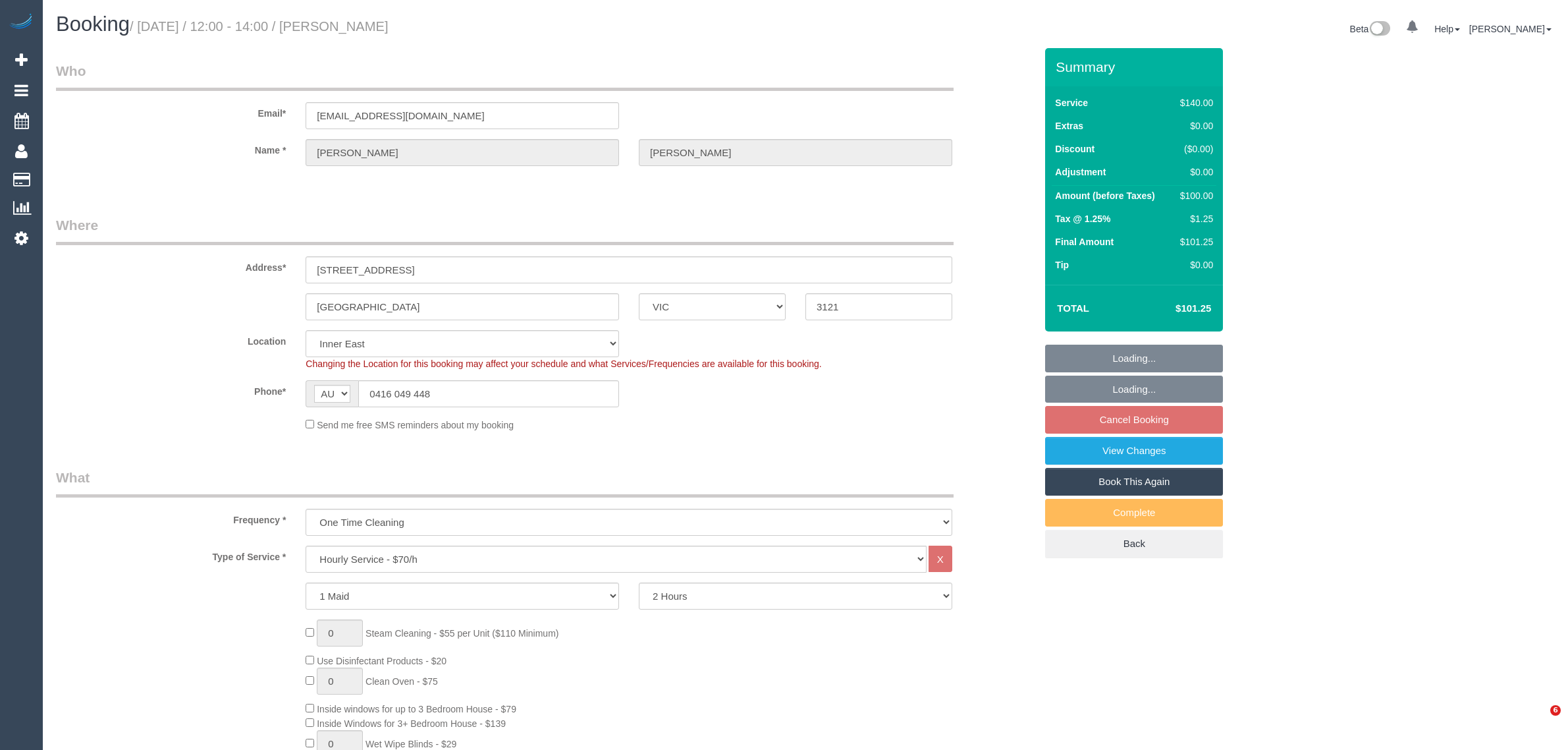
select select "number:24"
select select "number:13"
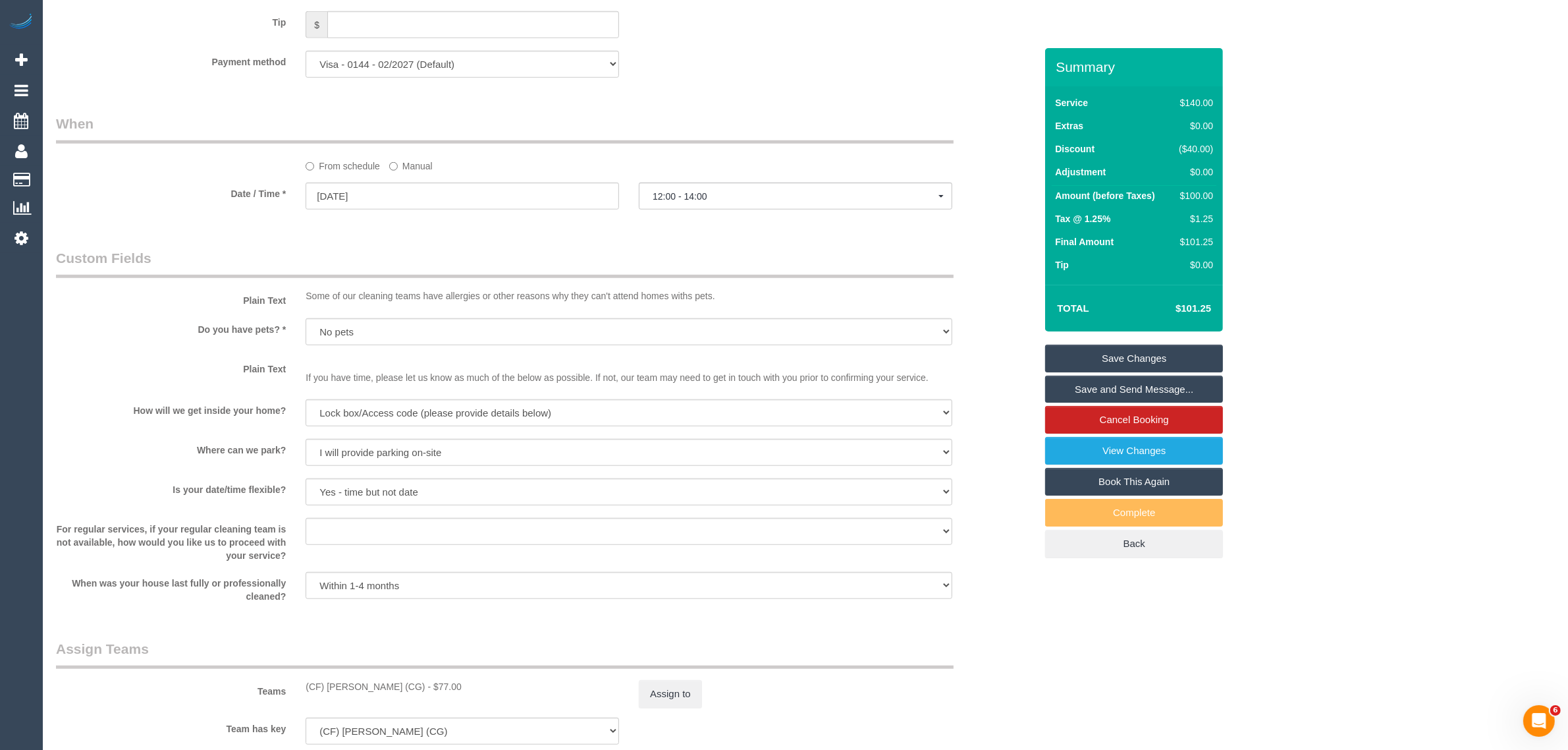
scroll to position [1648, 0]
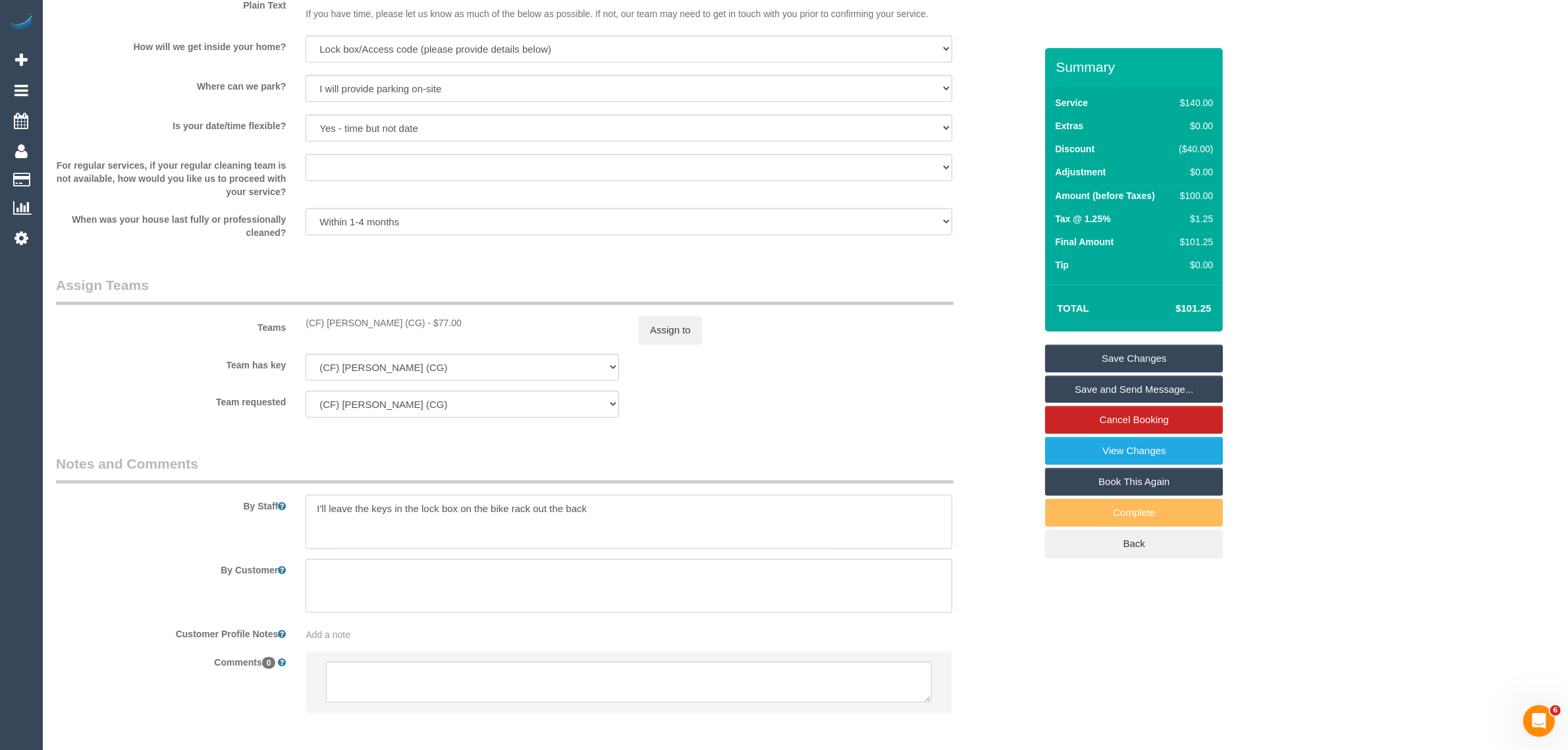
click at [704, 508] on textarea at bounding box center [629, 521] width 647 height 54
paste textarea "back code 7114"
click at [623, 505] on textarea at bounding box center [629, 521] width 647 height 54
type textarea "I'll leave the keys in the lock box on the bike rack out the back - code 7114"
click at [793, 403] on div "Team requested (CF) Kasun De Silva (CG) (0) Office (1) Debbie Brodjanac (FT) (1…" at bounding box center [545, 404] width 999 height 27
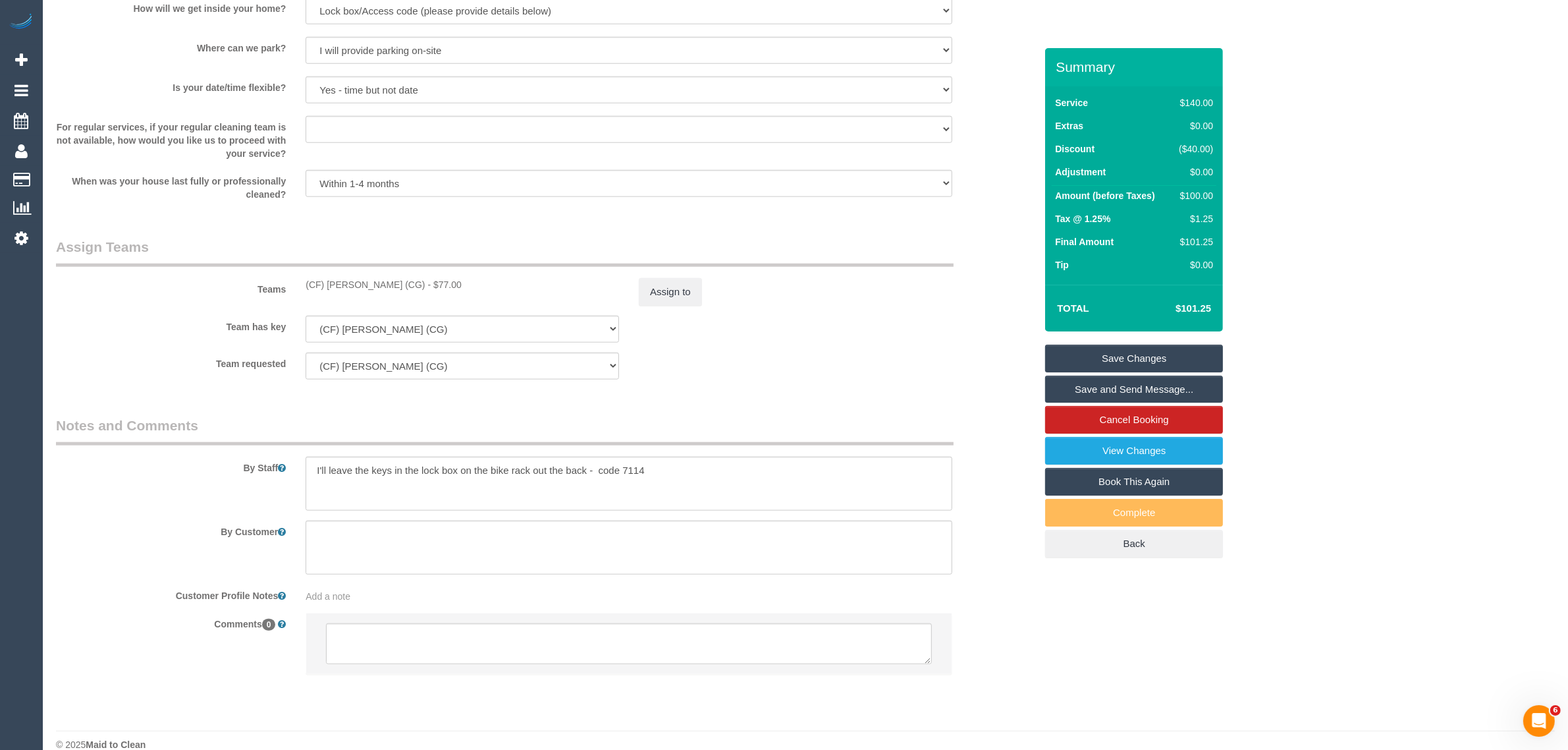
scroll to position [1707, 0]
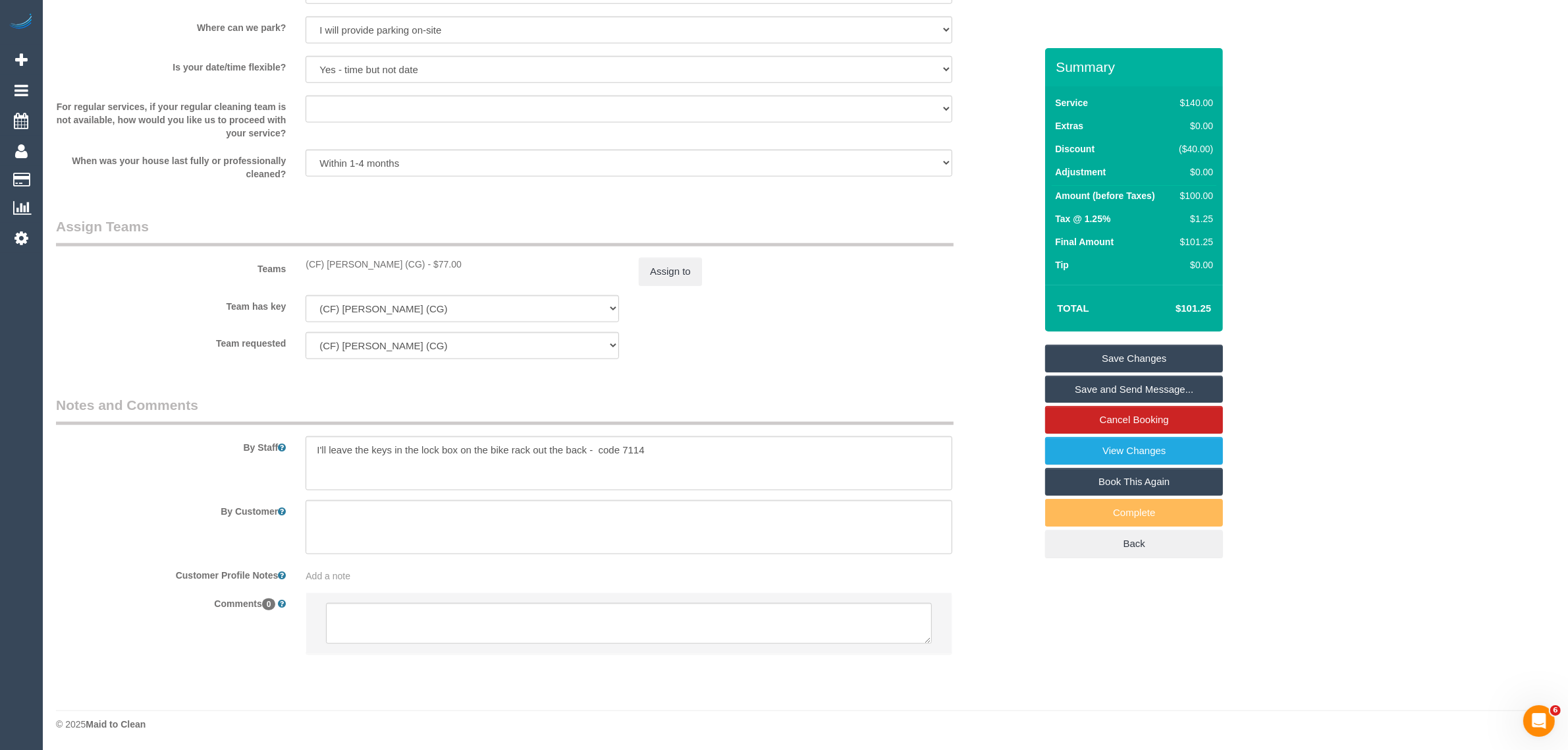
click at [1094, 364] on link "Save Changes" at bounding box center [1134, 358] width 178 height 28
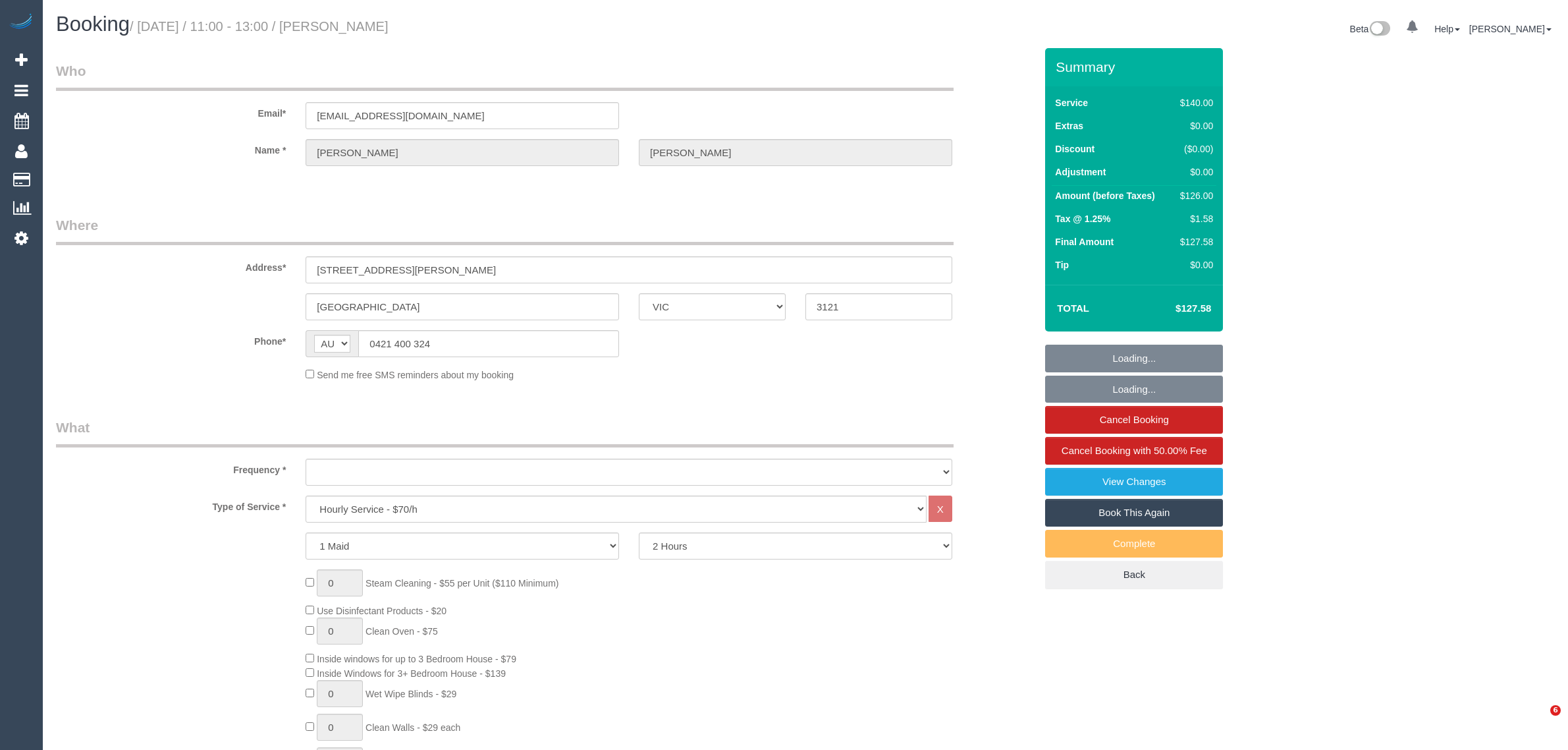
select select "VIC"
select select "object:728"
select select "string:stripe-pm_1MU4LK2GScqysDRVsVlhrkeB"
select select "number:28"
select select "number:14"
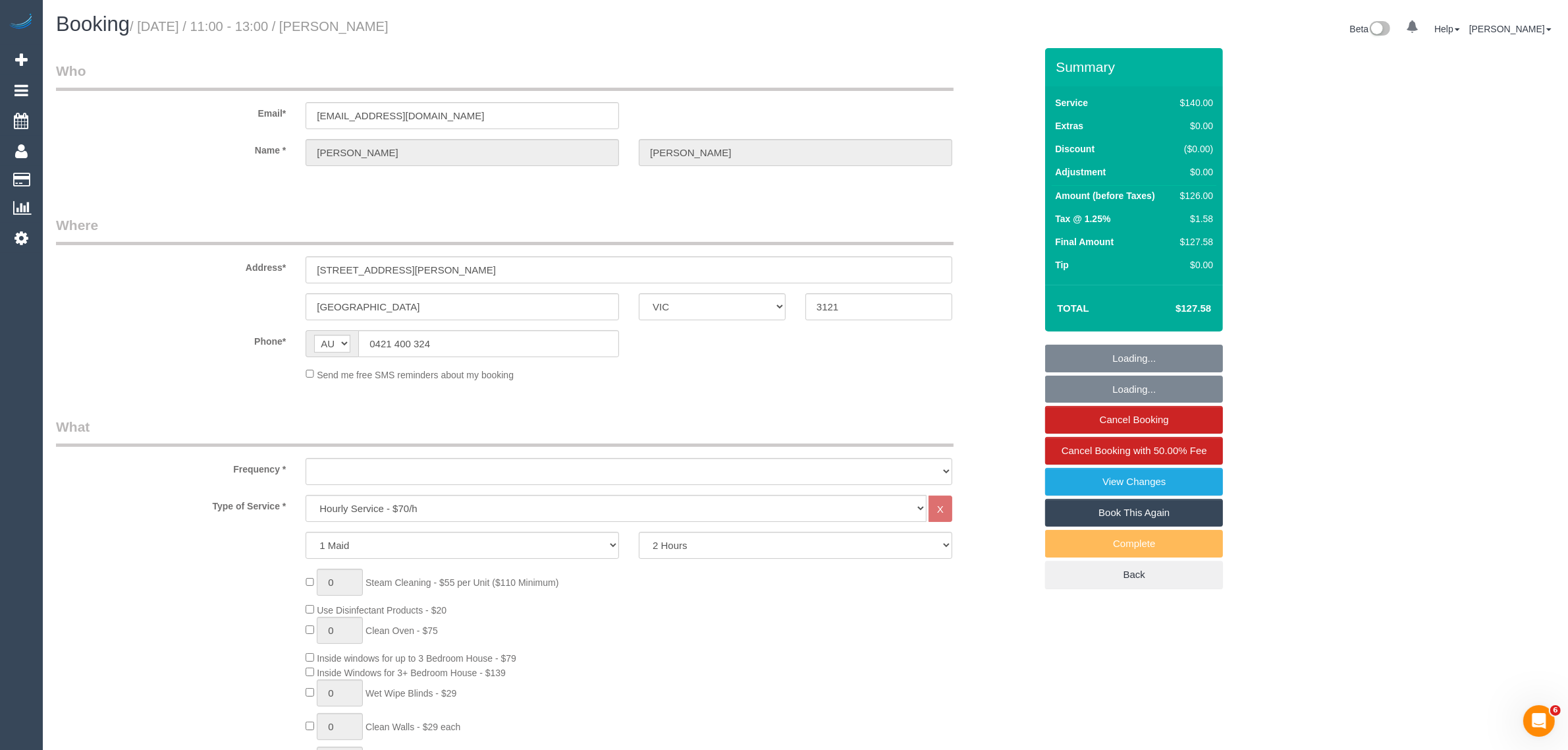
select select "number:20"
select select "number:24"
select select "number:34"
select select "number:12"
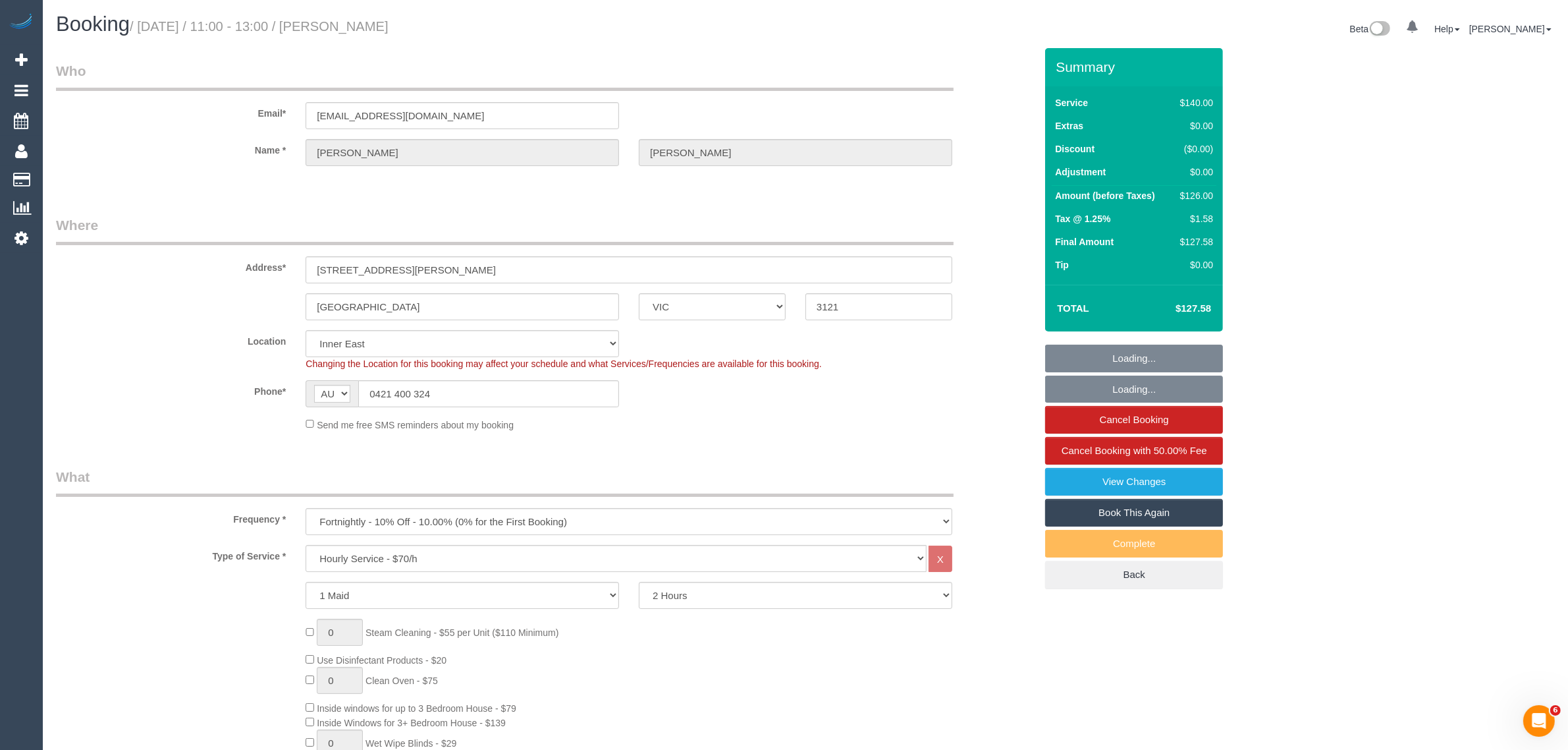
select select "object:1477"
select select "24342"
click at [461, 391] on input "0421 400 324" at bounding box center [488, 394] width 260 height 27
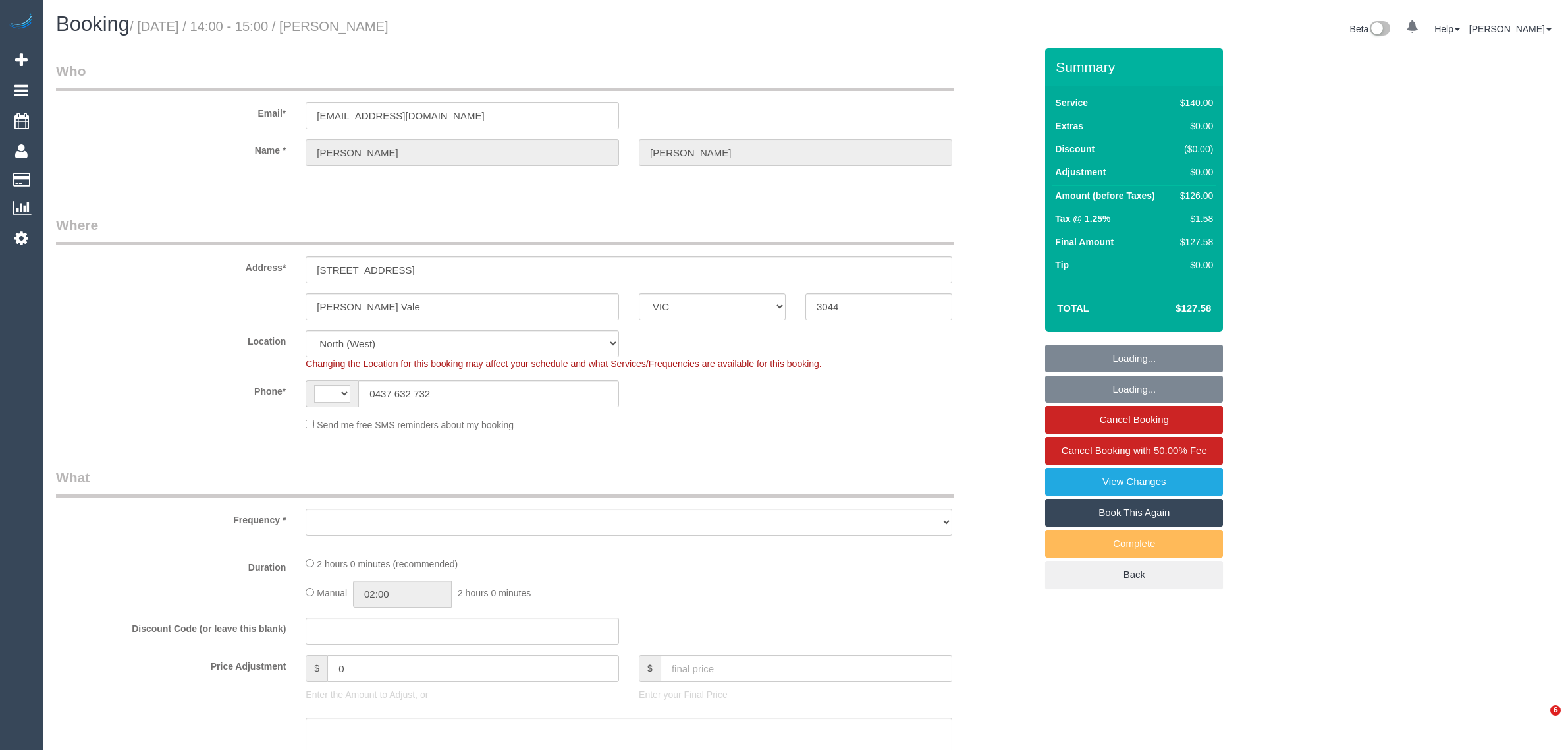
select select "VIC"
select select "string:stripe-pm_1NM45r2GScqysDRVyZJS3Srq"
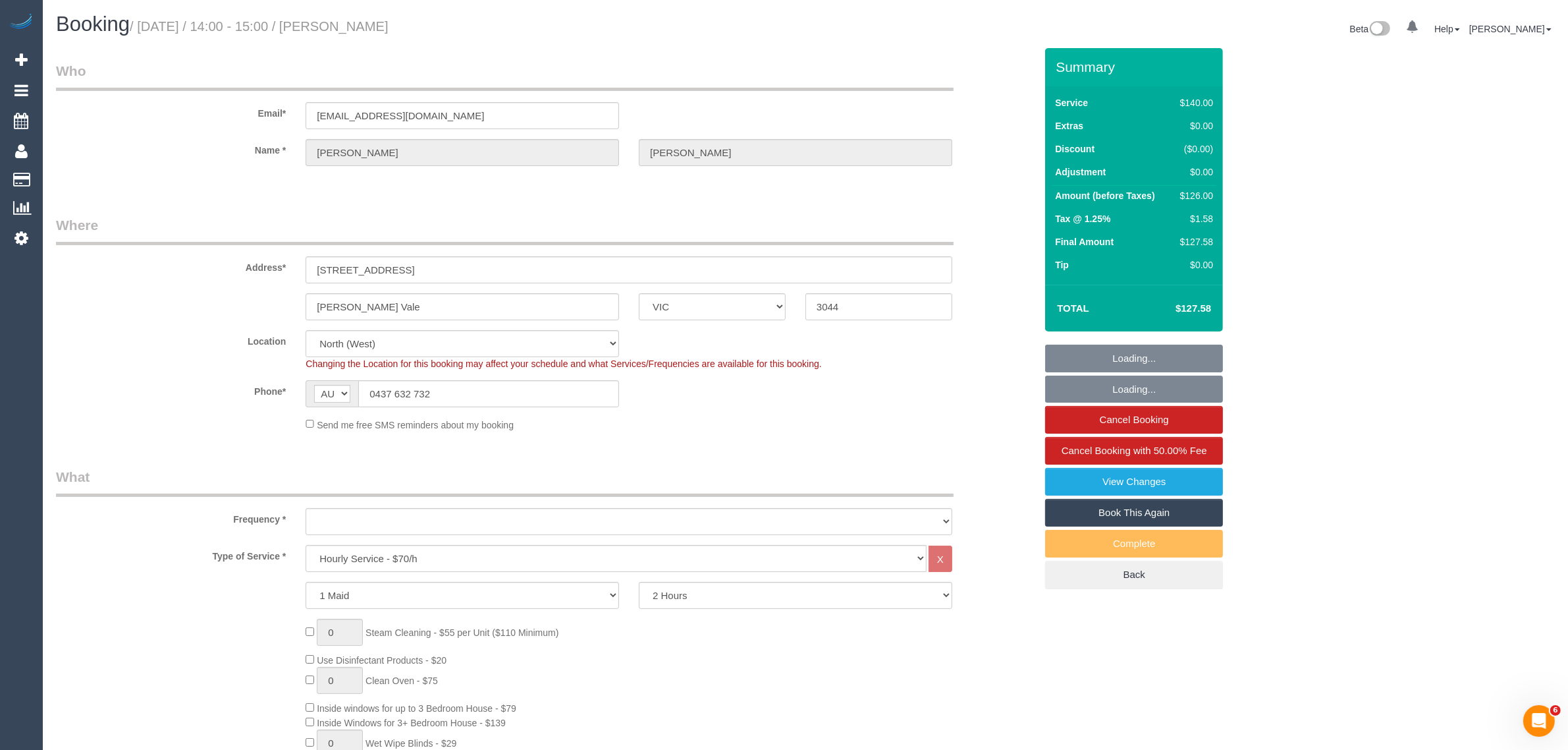
select select "string:AU"
select select "object:719"
select select "number:28"
select select "number:14"
select select "number:19"
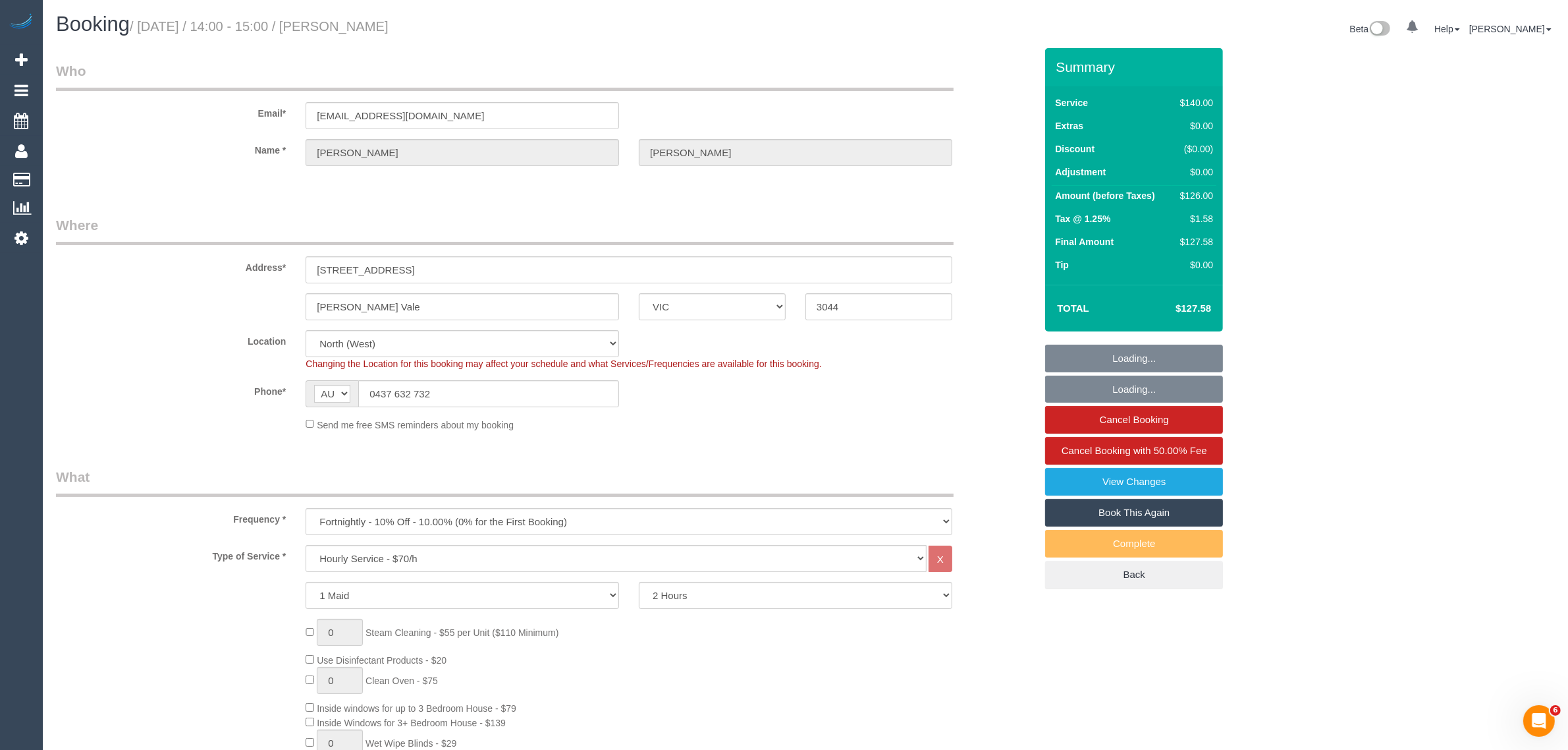
select select "number:24"
select select "number:34"
select select "number:12"
click at [461, 394] on input "0437 632 732" at bounding box center [488, 394] width 260 height 27
select select "object:1605"
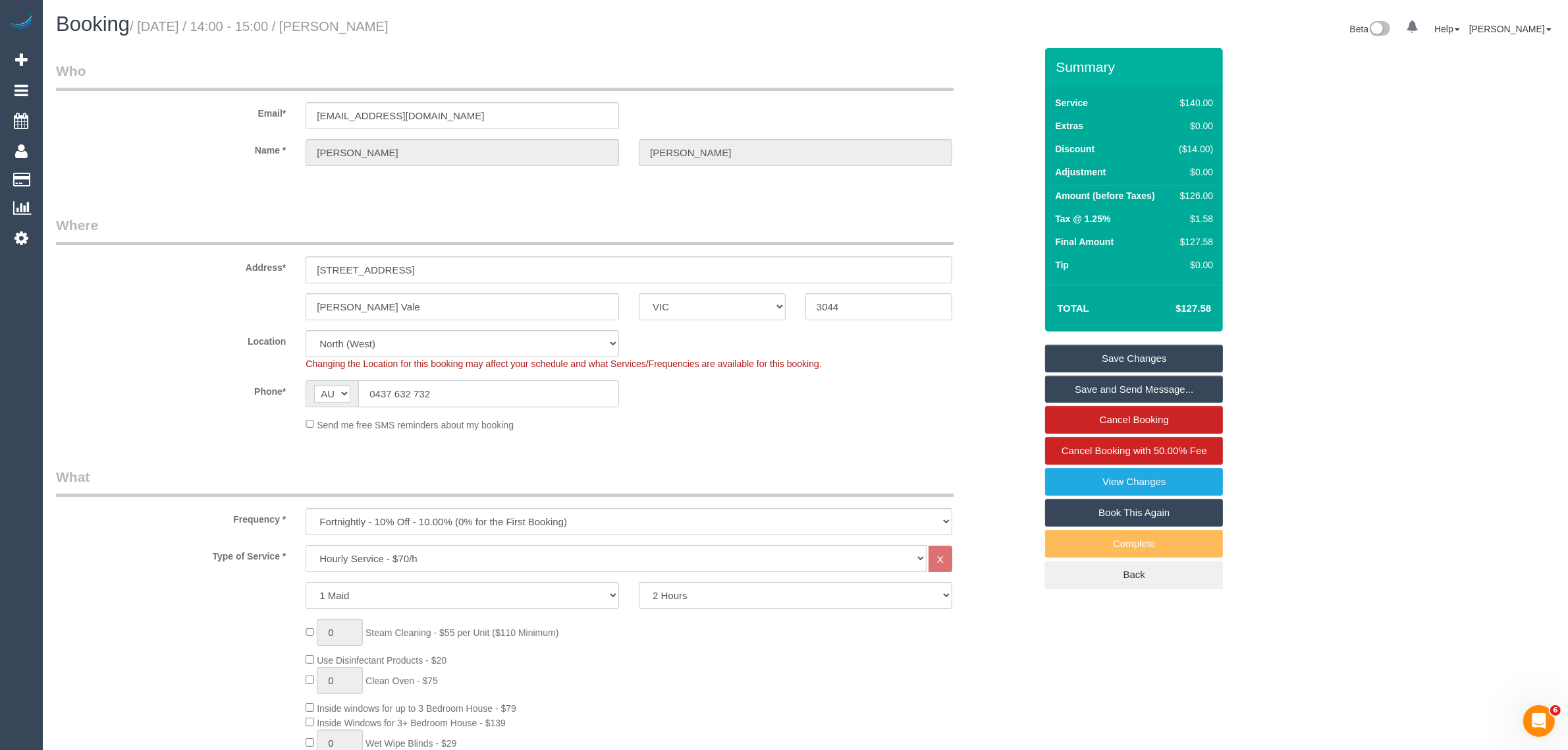
click at [448, 388] on input "0437 632 732" at bounding box center [488, 394] width 260 height 27
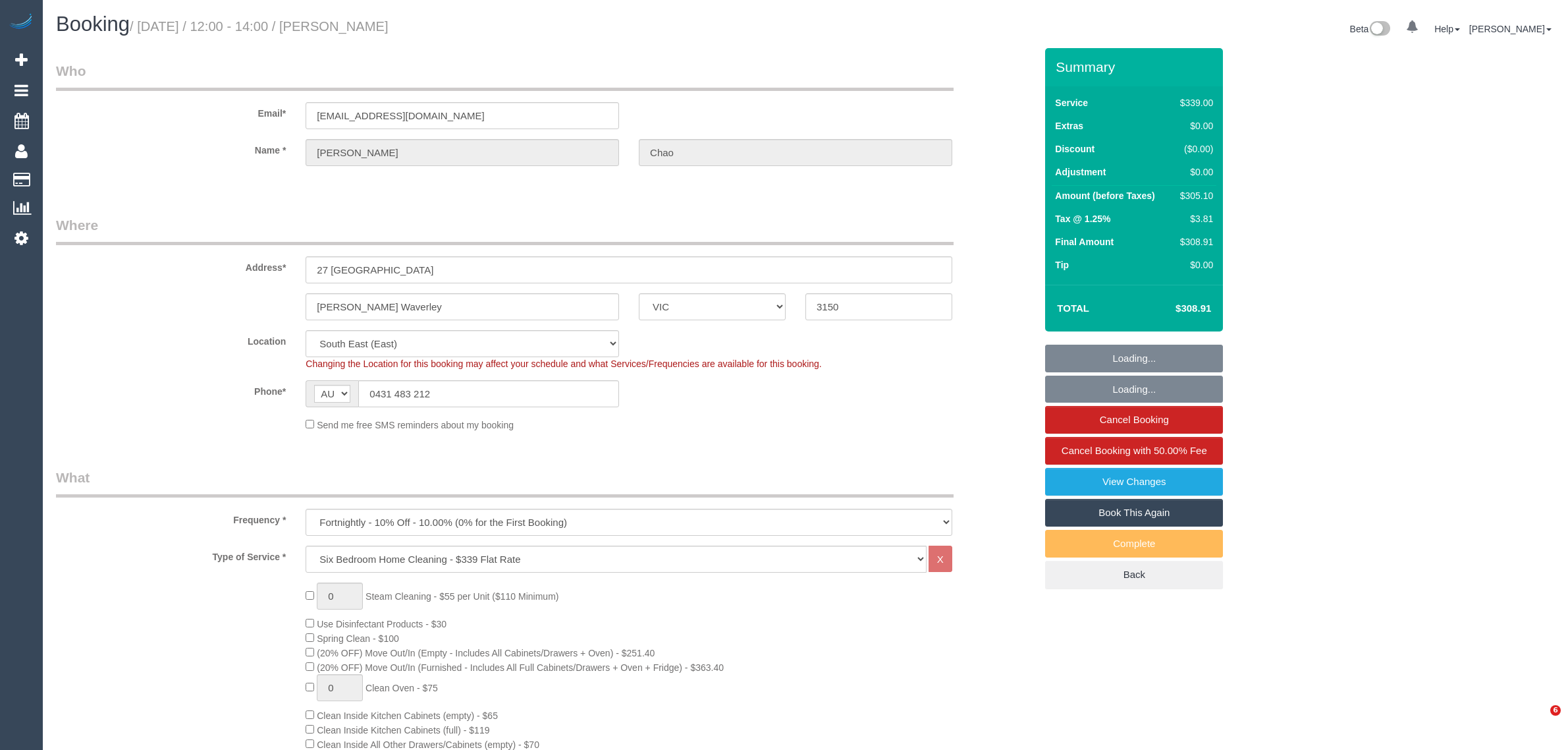
select select "VIC"
select select "number:28"
select select "number:14"
select select "number:19"
select select "number:24"
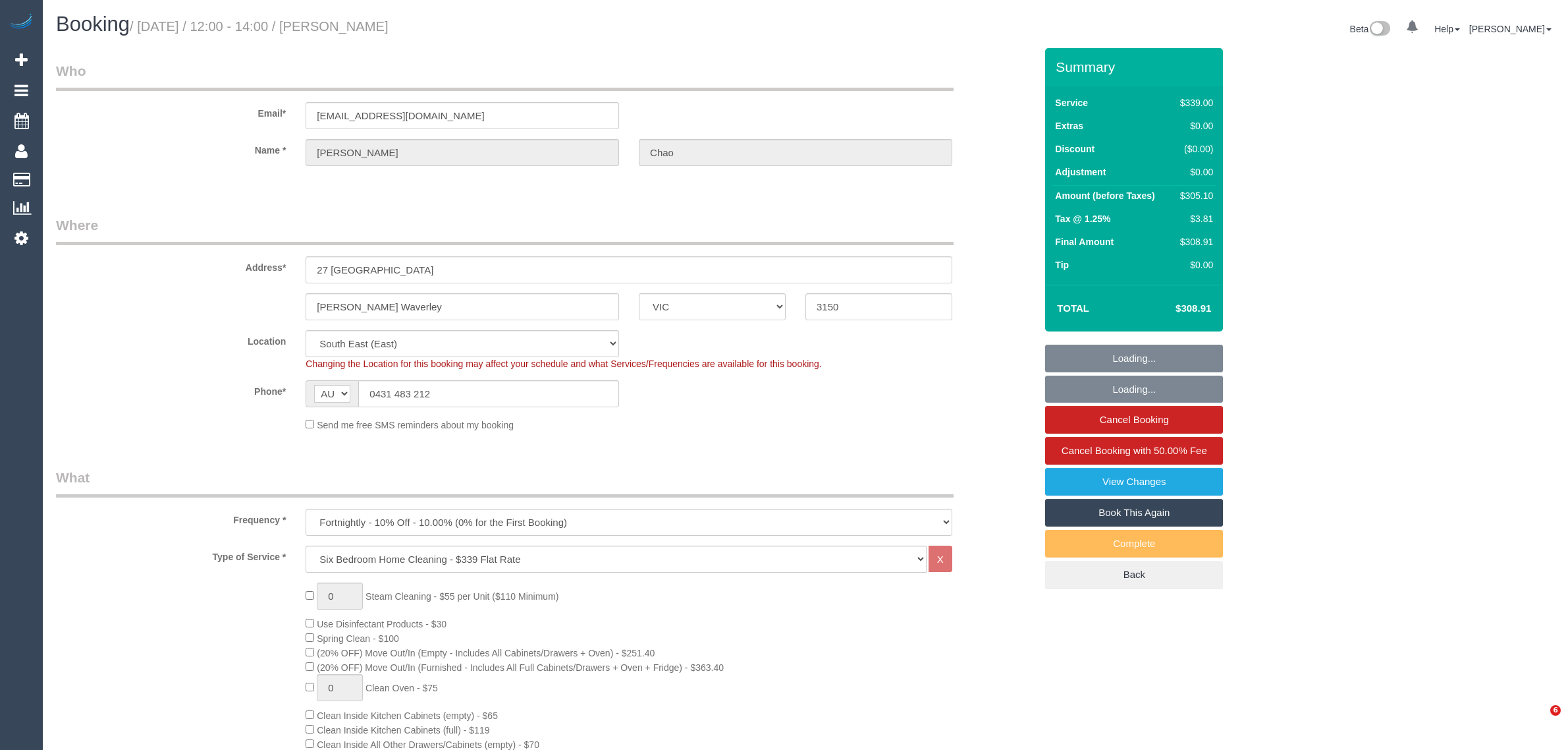
select select "number:35"
select select "number:26"
select select "object:785"
select select "spot1"
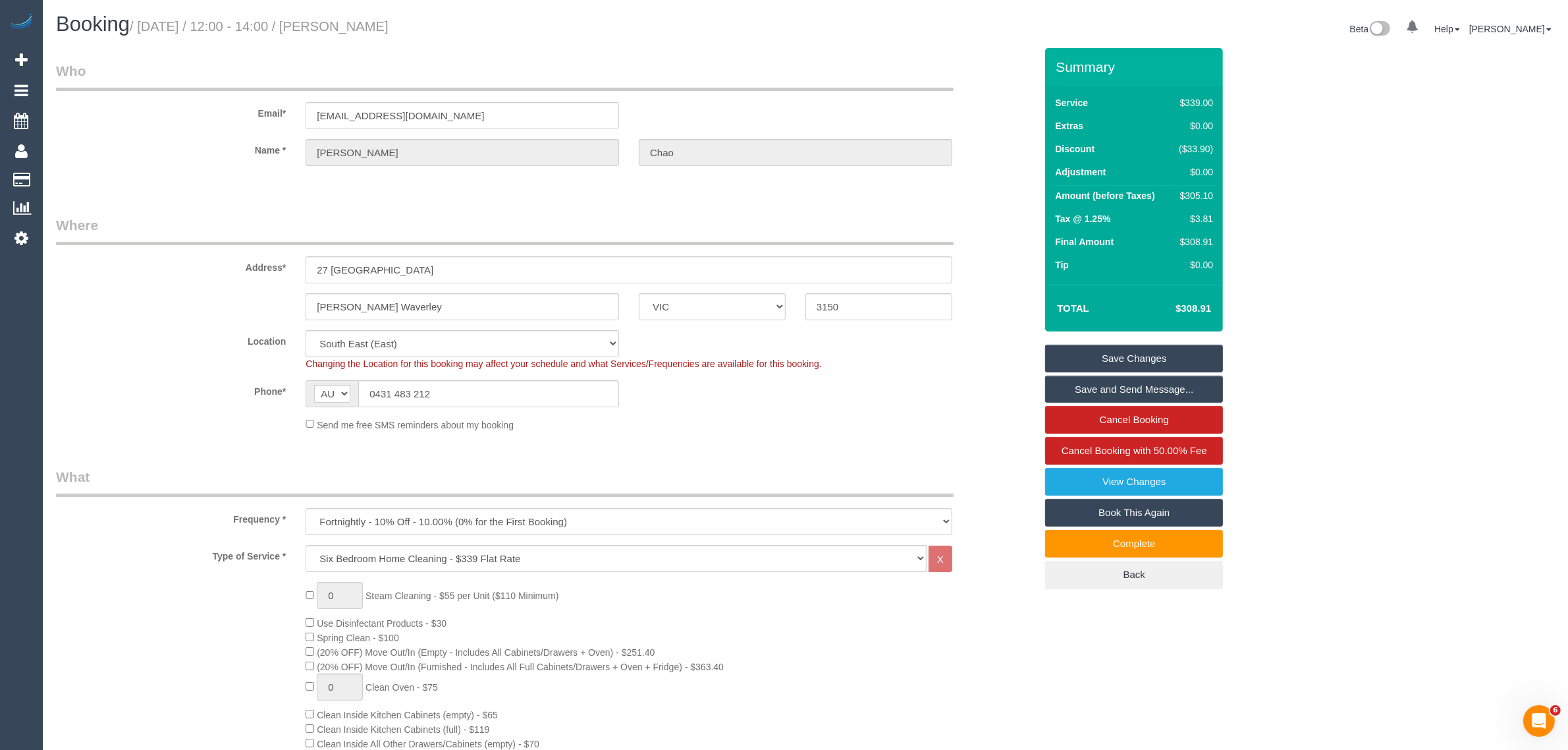
click at [950, 132] on sui-booking-customer "Email* stlim987@gmail.com Name * Sarah Chao" at bounding box center [545, 120] width 979 height 118
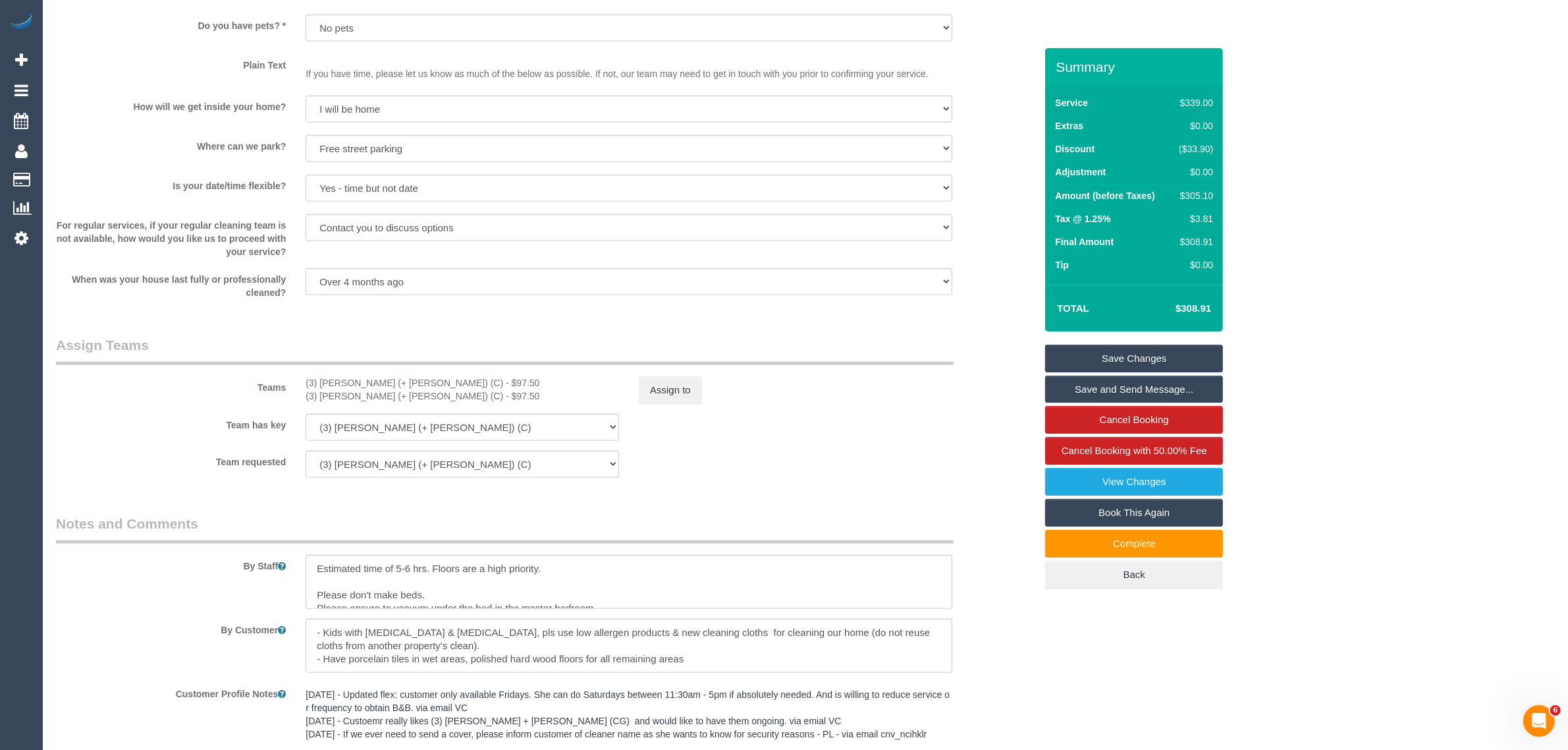
scroll to position [1648, 0]
click at [978, 407] on sui-booking-teams "Teams (3) Jay (+ Smruti) (C) - $97.50 (3) Smruti (+ Jay) (C) - $97.50 Assign to…" at bounding box center [545, 405] width 979 height 142
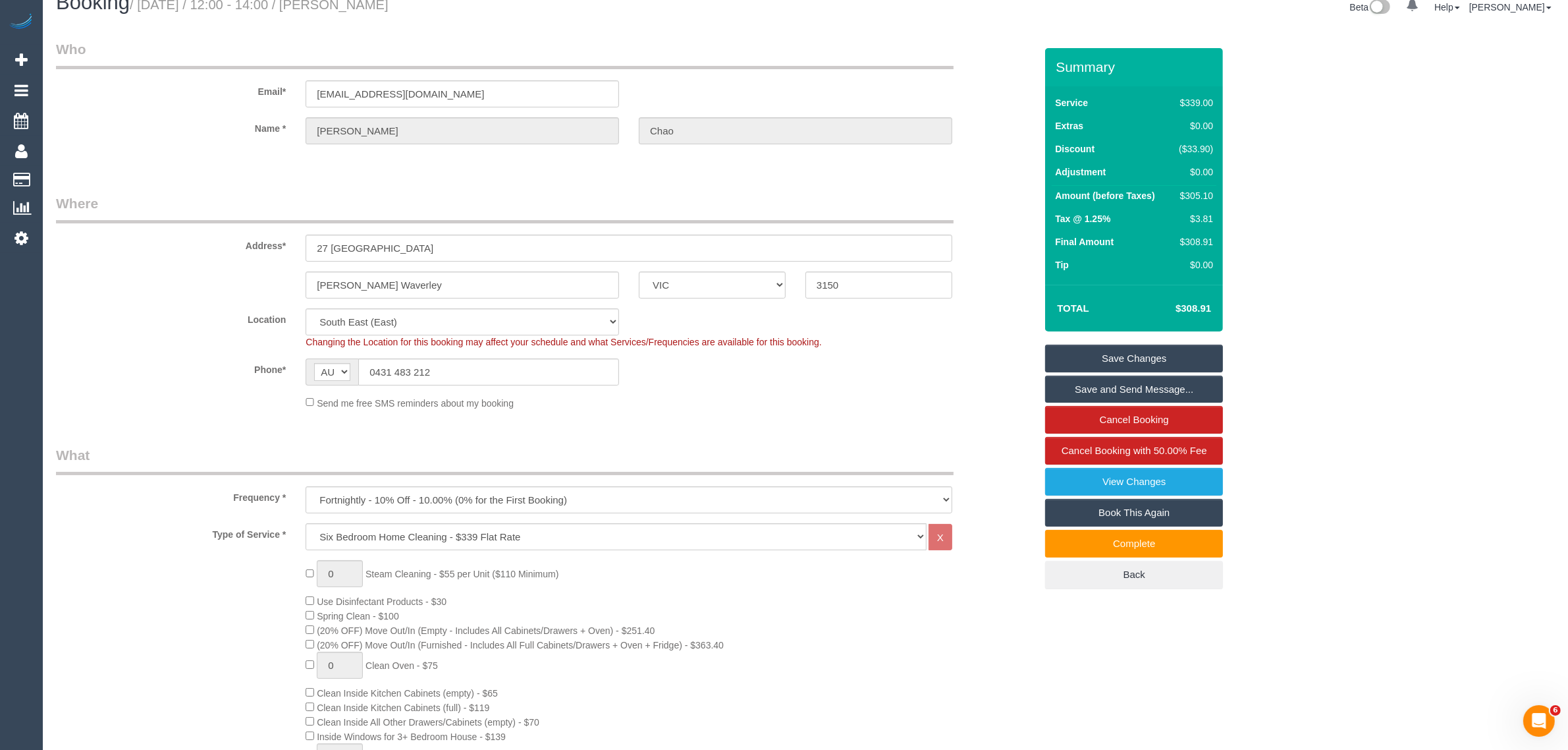
scroll to position [0, 0]
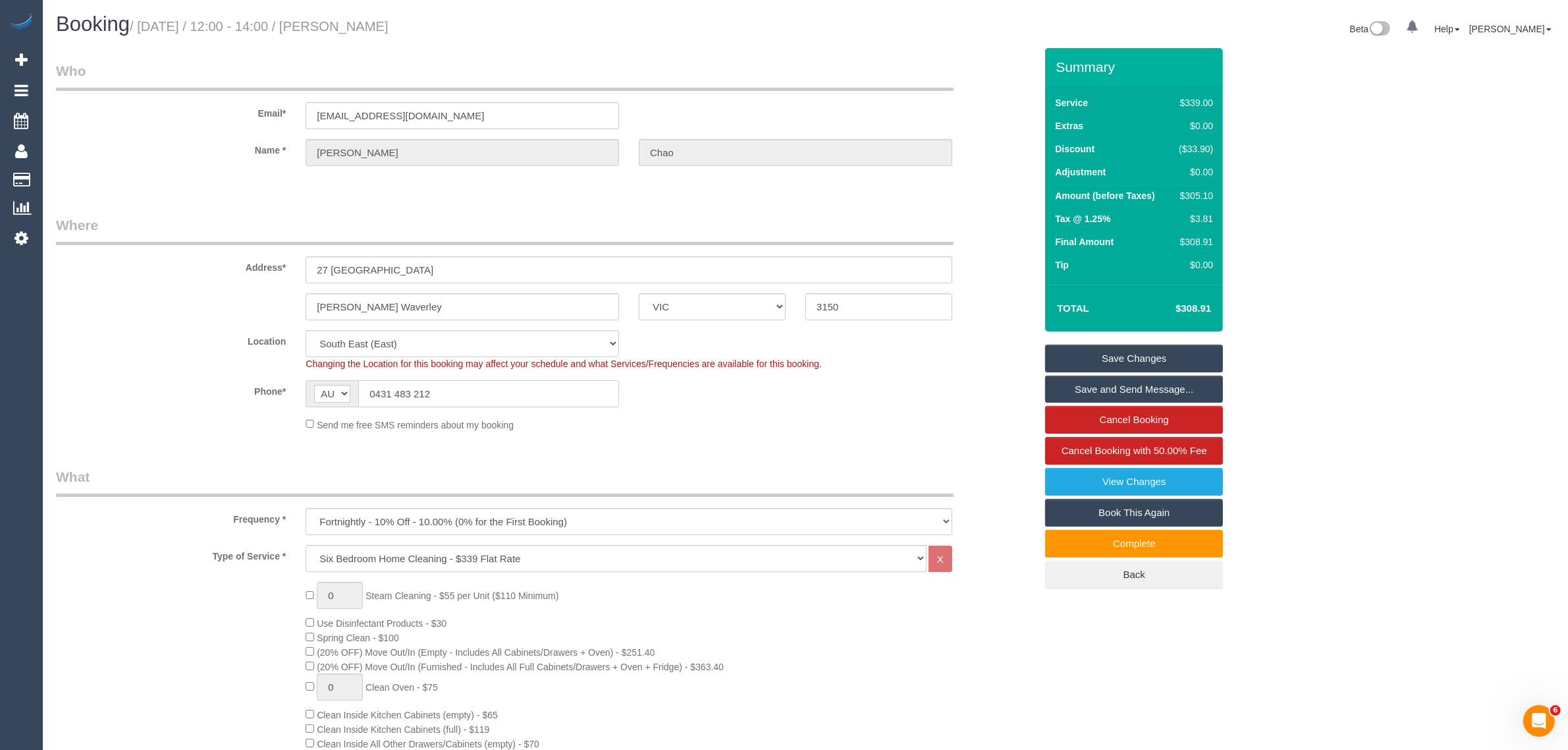
click at [514, 381] on input "0431 483 212" at bounding box center [488, 394] width 260 height 27
click at [514, 382] on input "0431 483 212" at bounding box center [488, 394] width 260 height 27
click at [811, 413] on sui-booking-location "Location Office City East (North) East (South) Inner East Inner North (East) In…" at bounding box center [545, 381] width 979 height 102
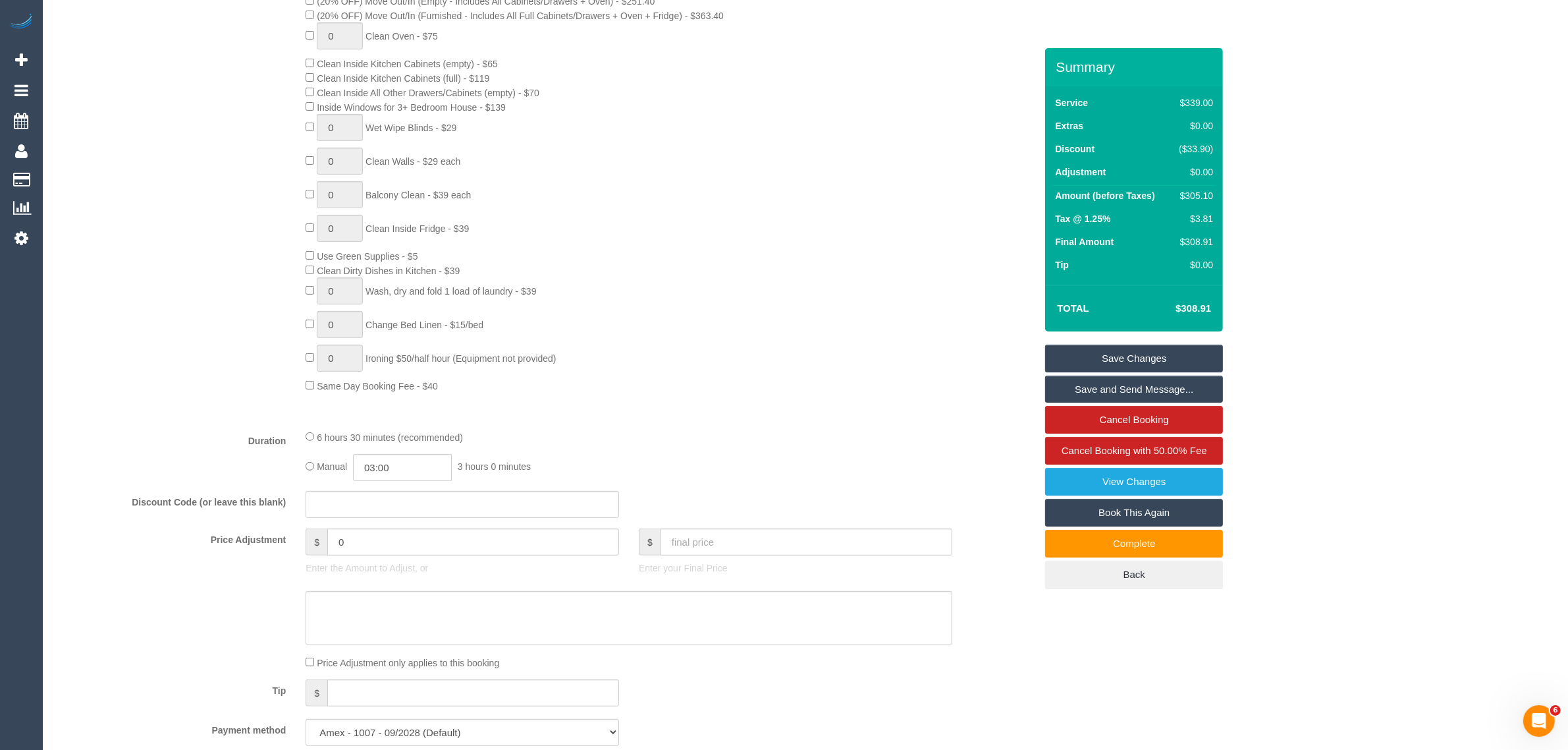
scroll to position [659, 0]
click at [791, 252] on div "0 Steam Cleaning - $55 per Unit ($110 Minimum) Use Disinfectant Products - $30 …" at bounding box center [670, 154] width 750 height 462
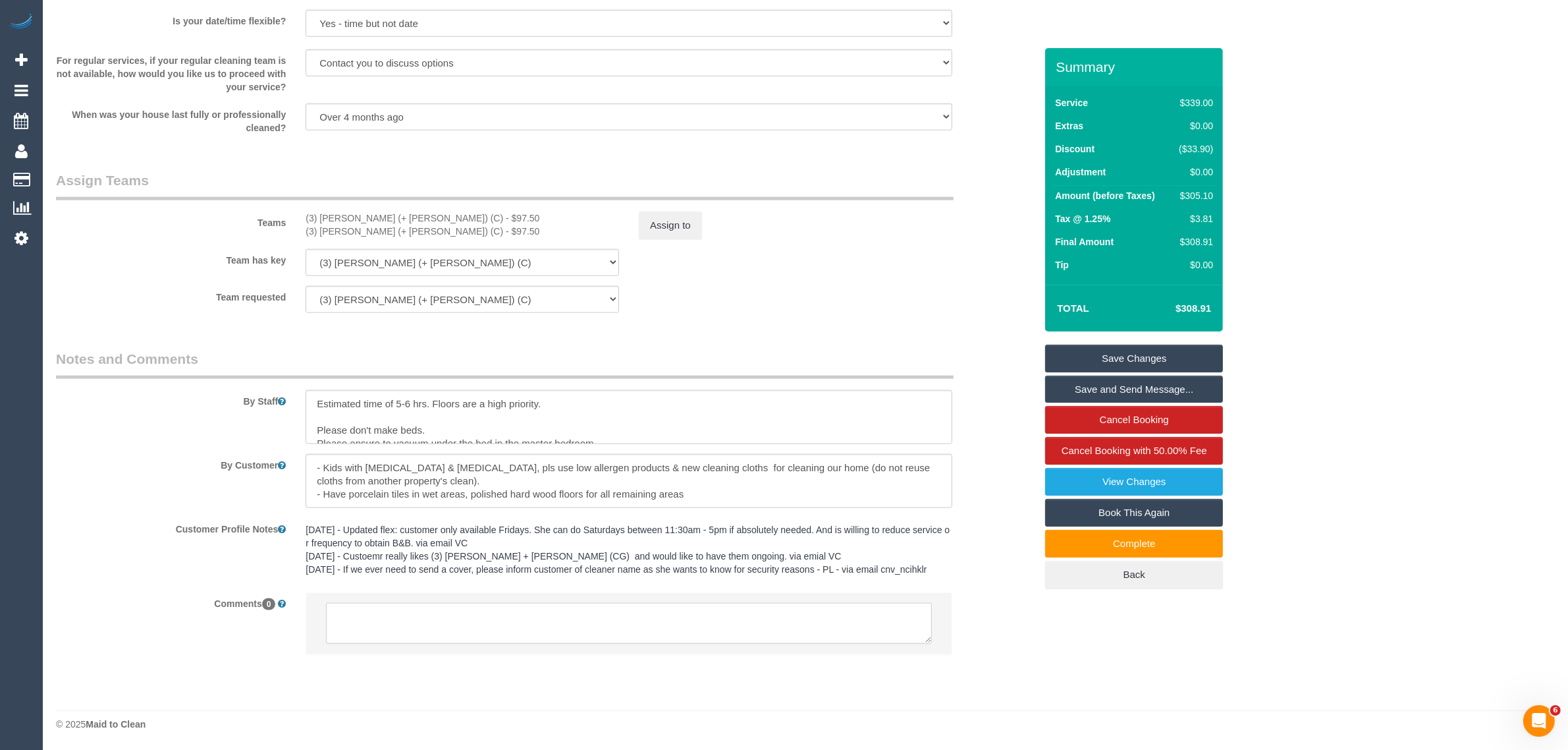
click at [619, 621] on textarea at bounding box center [629, 623] width 606 height 41
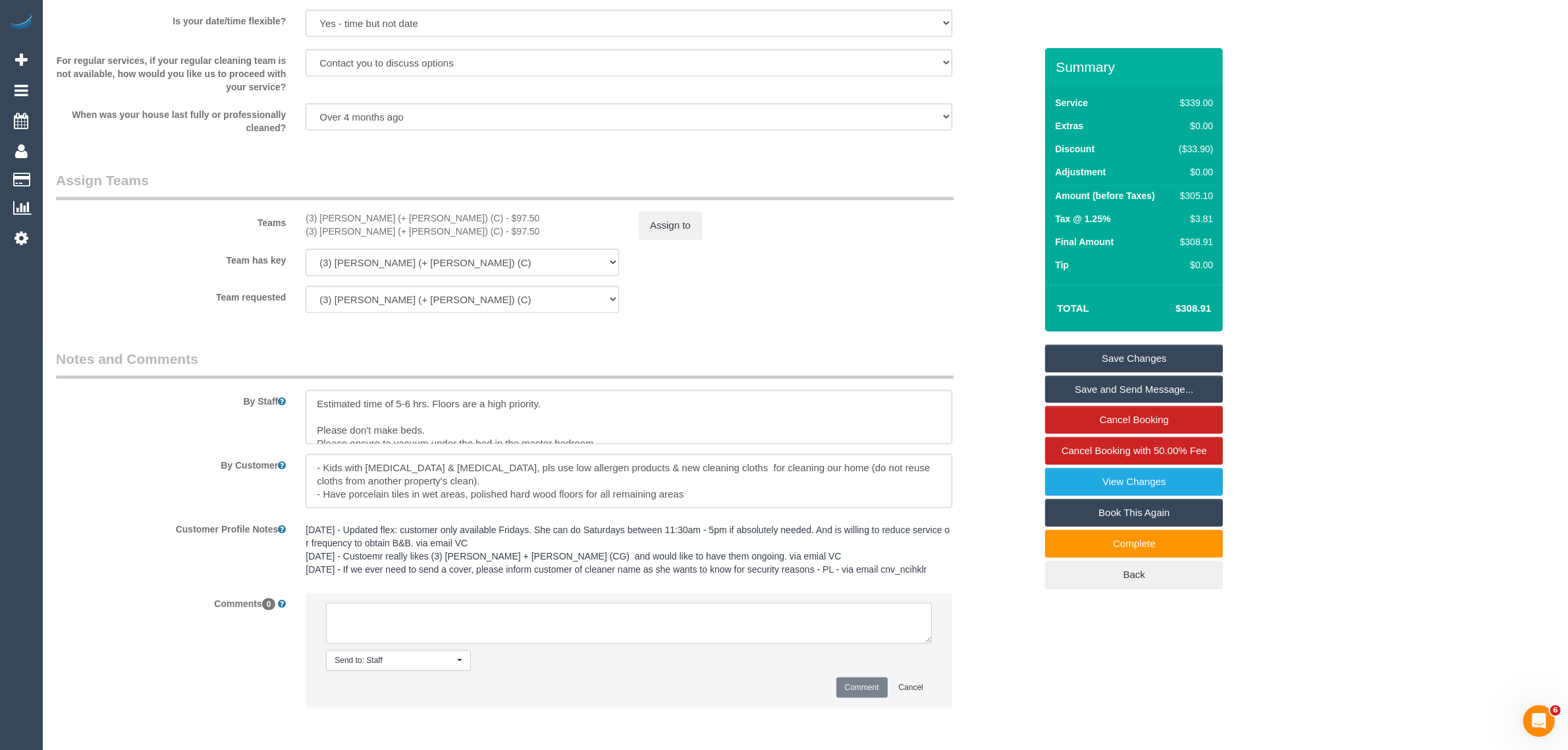
paste textarea "Cleaner(s) Unassigned: Reason Unassigned: Contact via: Which message sent: Addi…"
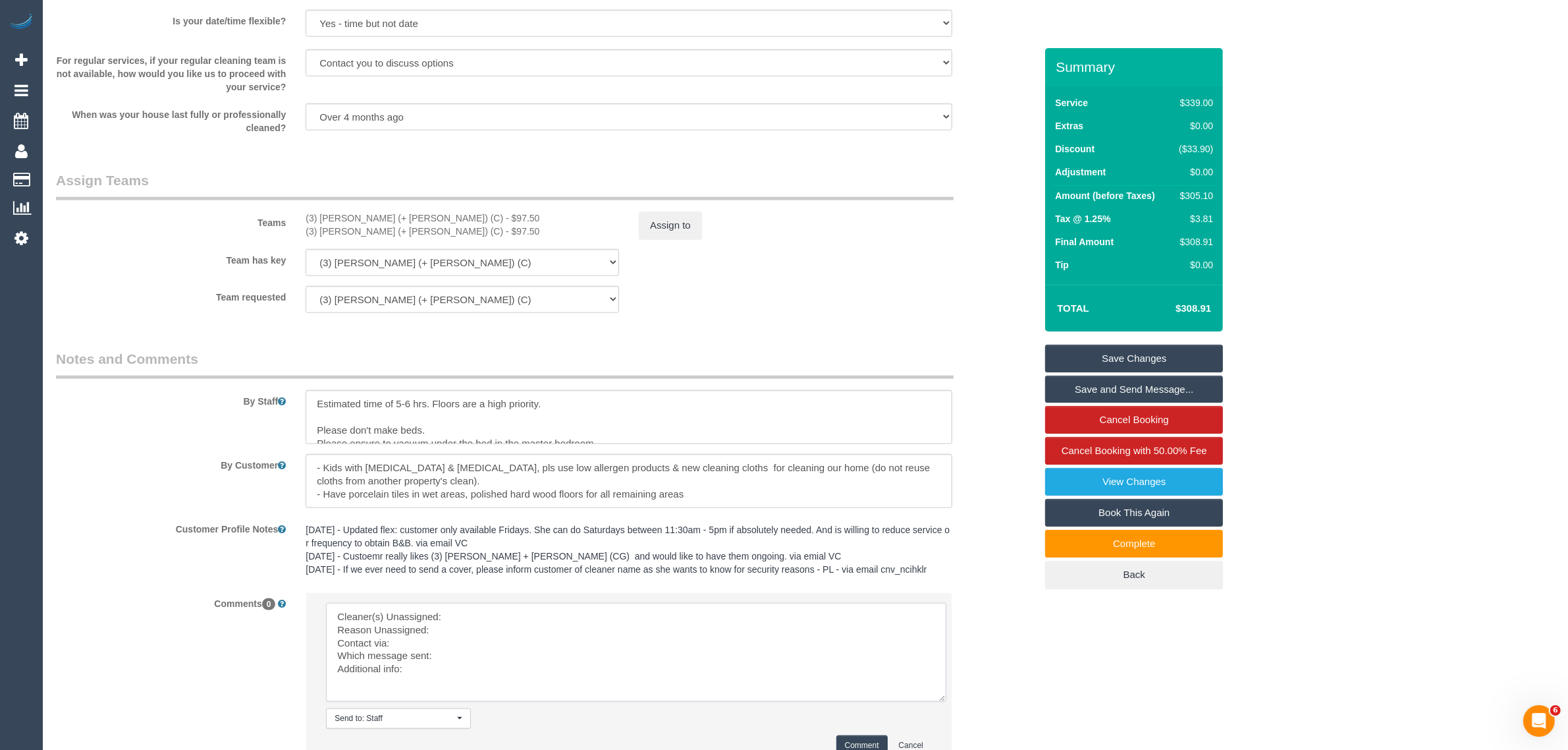
drag, startPoint x: 929, startPoint y: 634, endPoint x: 943, endPoint y: 693, distance: 60.6
click at [943, 693] on textarea at bounding box center [636, 652] width 620 height 99
click at [738, 613] on textarea at bounding box center [636, 652] width 620 height 99
drag, startPoint x: 311, startPoint y: 218, endPoint x: 392, endPoint y: 221, distance: 81.1
click at [392, 221] on div "(3) Jay (+ Smruti) (C) - $97.50 (3) Smruti (+ Jay) (C) - $97.50" at bounding box center [462, 224] width 333 height 27
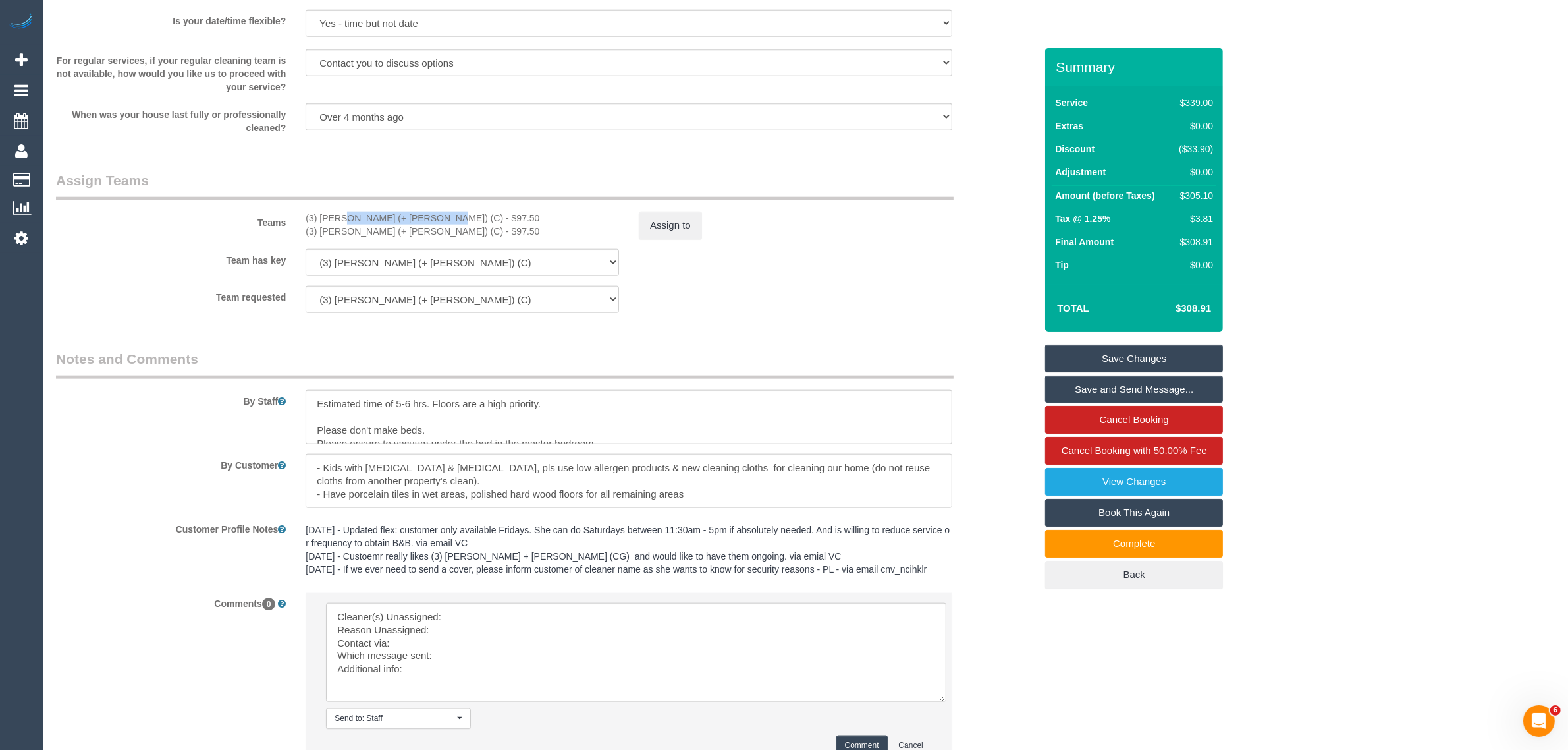
copy div "(3) Jay (+ Smruti) (C)"
click at [500, 607] on textarea at bounding box center [636, 652] width 620 height 99
paste textarea "(3) Jay (+ Smruti) (C)"
click at [469, 631] on textarea at bounding box center [636, 652] width 620 height 99
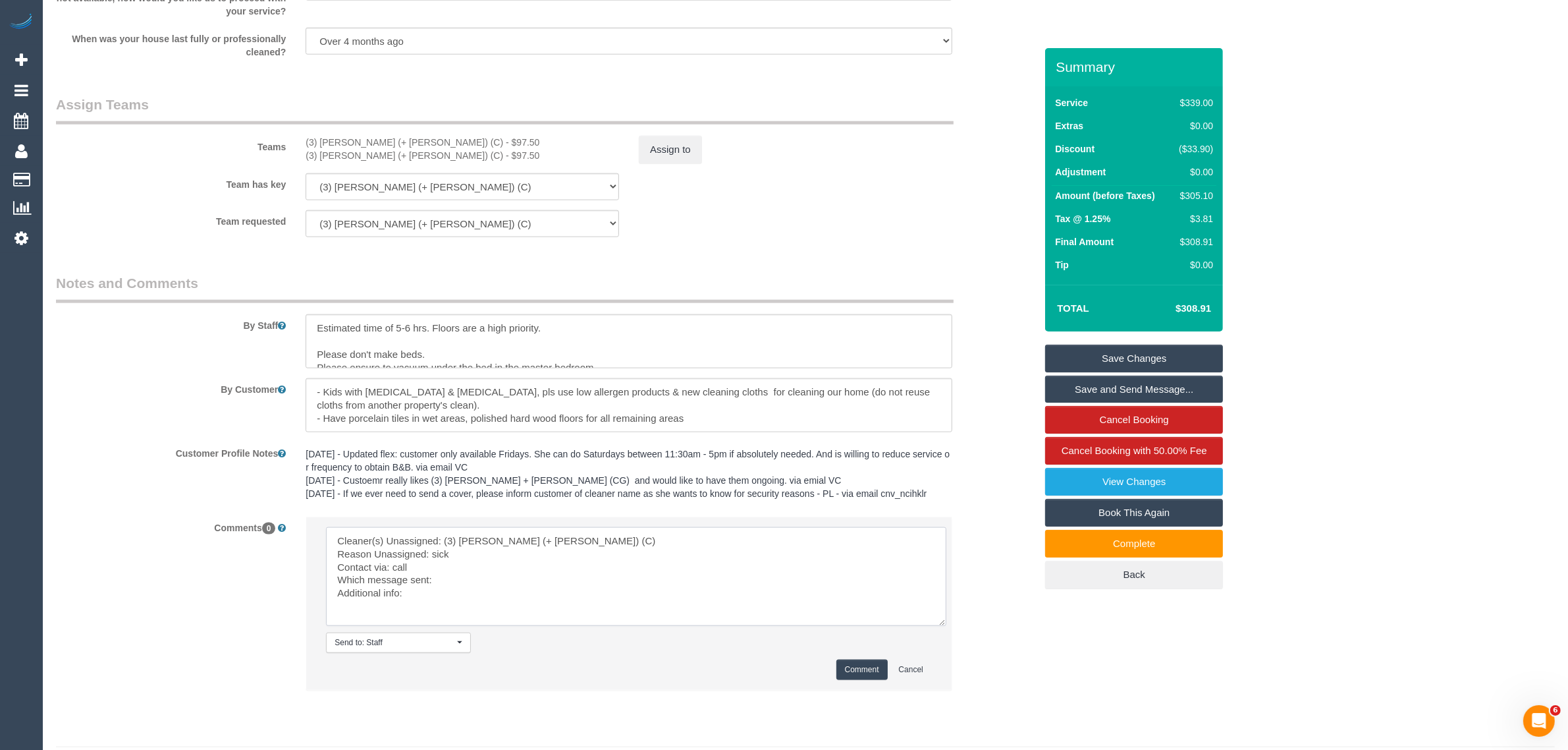
scroll to position [1925, 0]
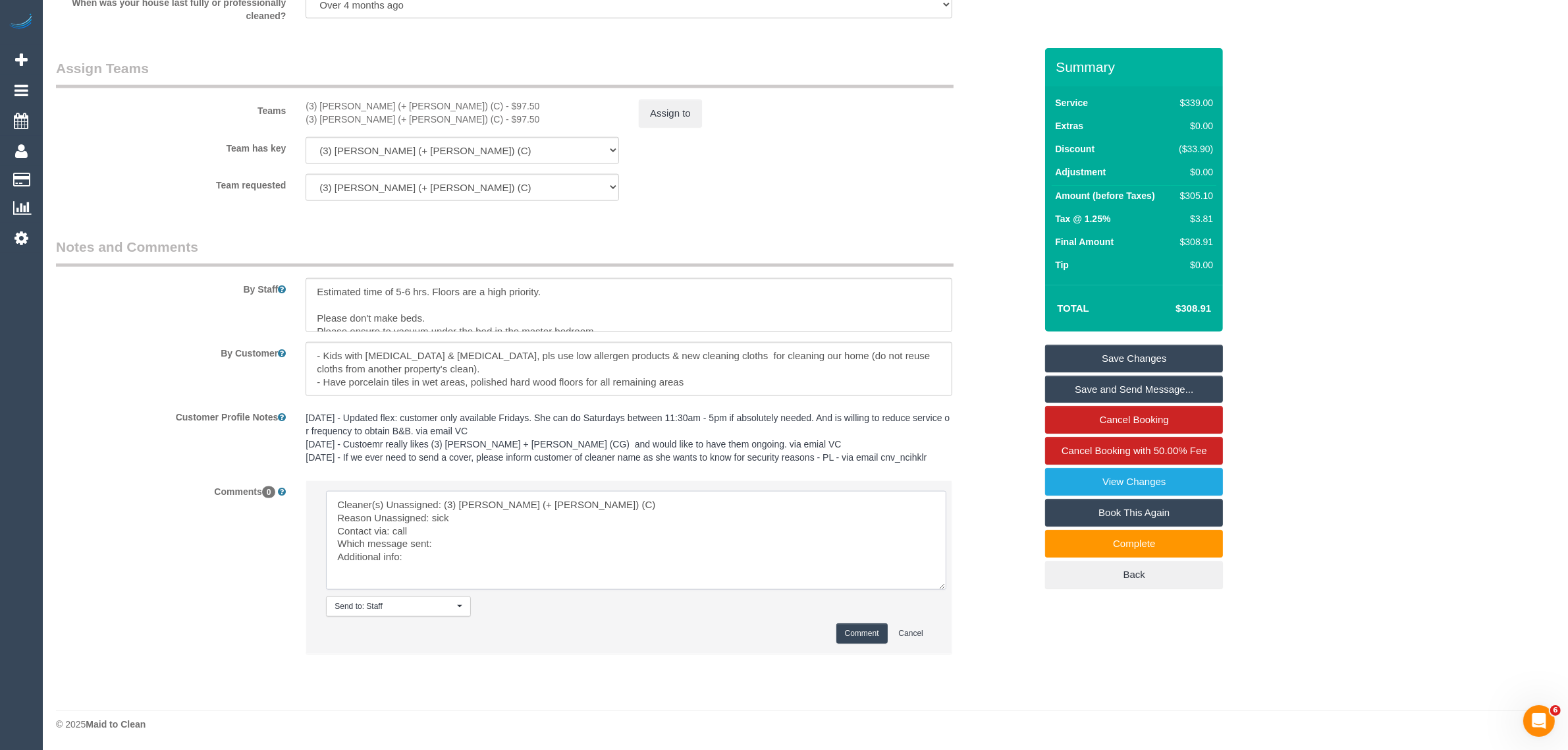
click at [471, 526] on textarea at bounding box center [636, 540] width 620 height 99
click at [469, 538] on textarea at bounding box center [636, 540] width 620 height 99
click at [670, 117] on button "Assign to" at bounding box center [670, 113] width 63 height 28
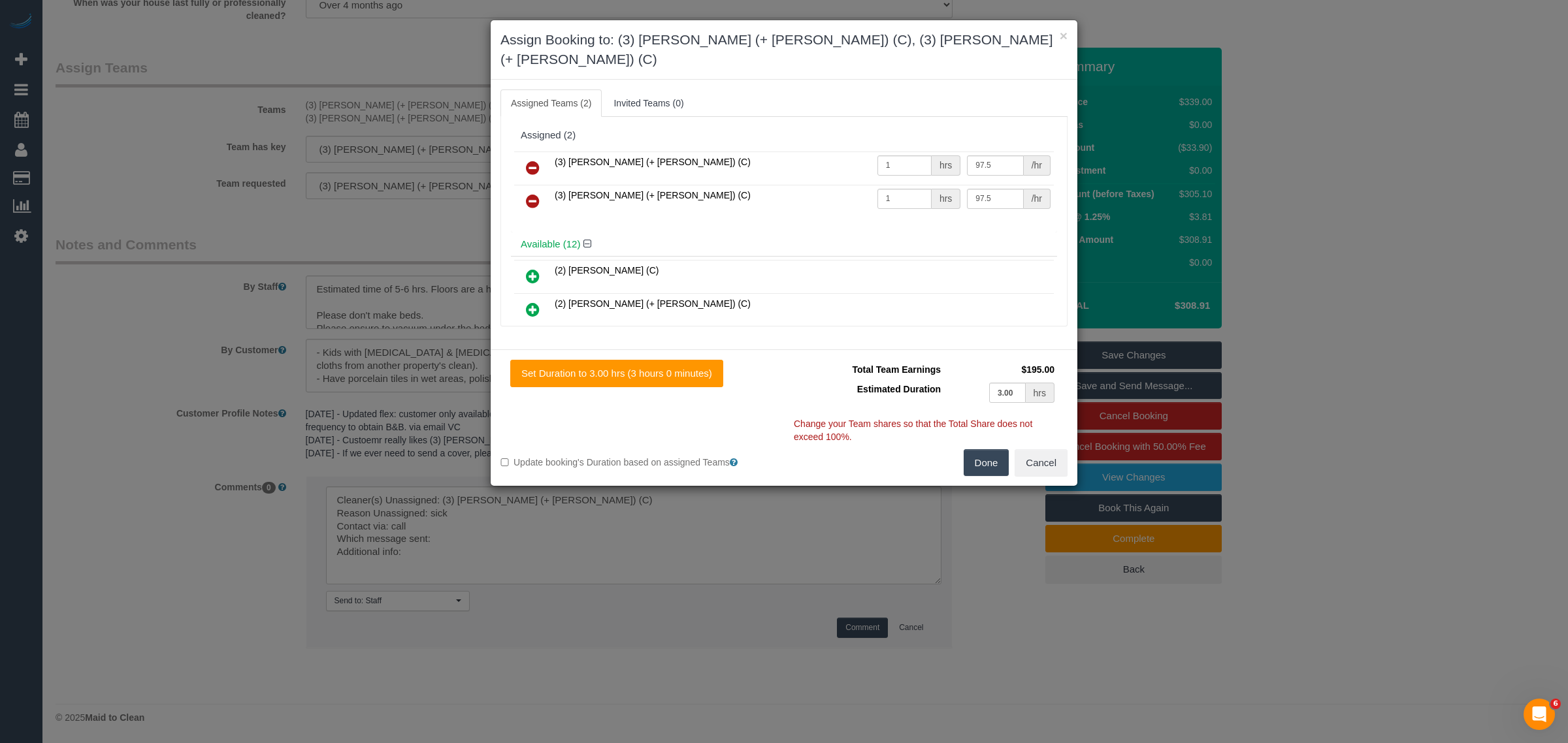
click at [530, 160] on icon at bounding box center [533, 168] width 14 height 15
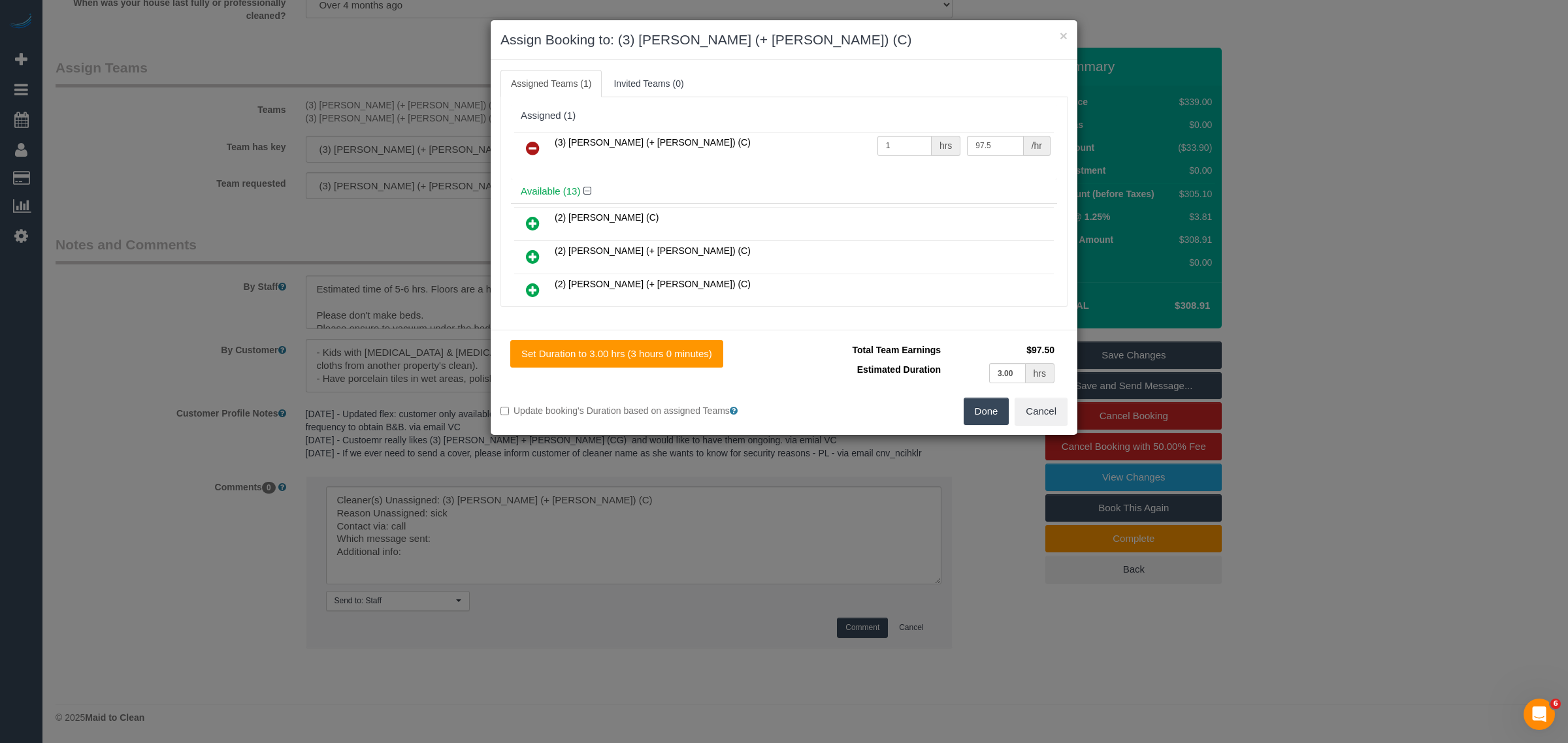
click at [530, 141] on icon at bounding box center [533, 148] width 14 height 15
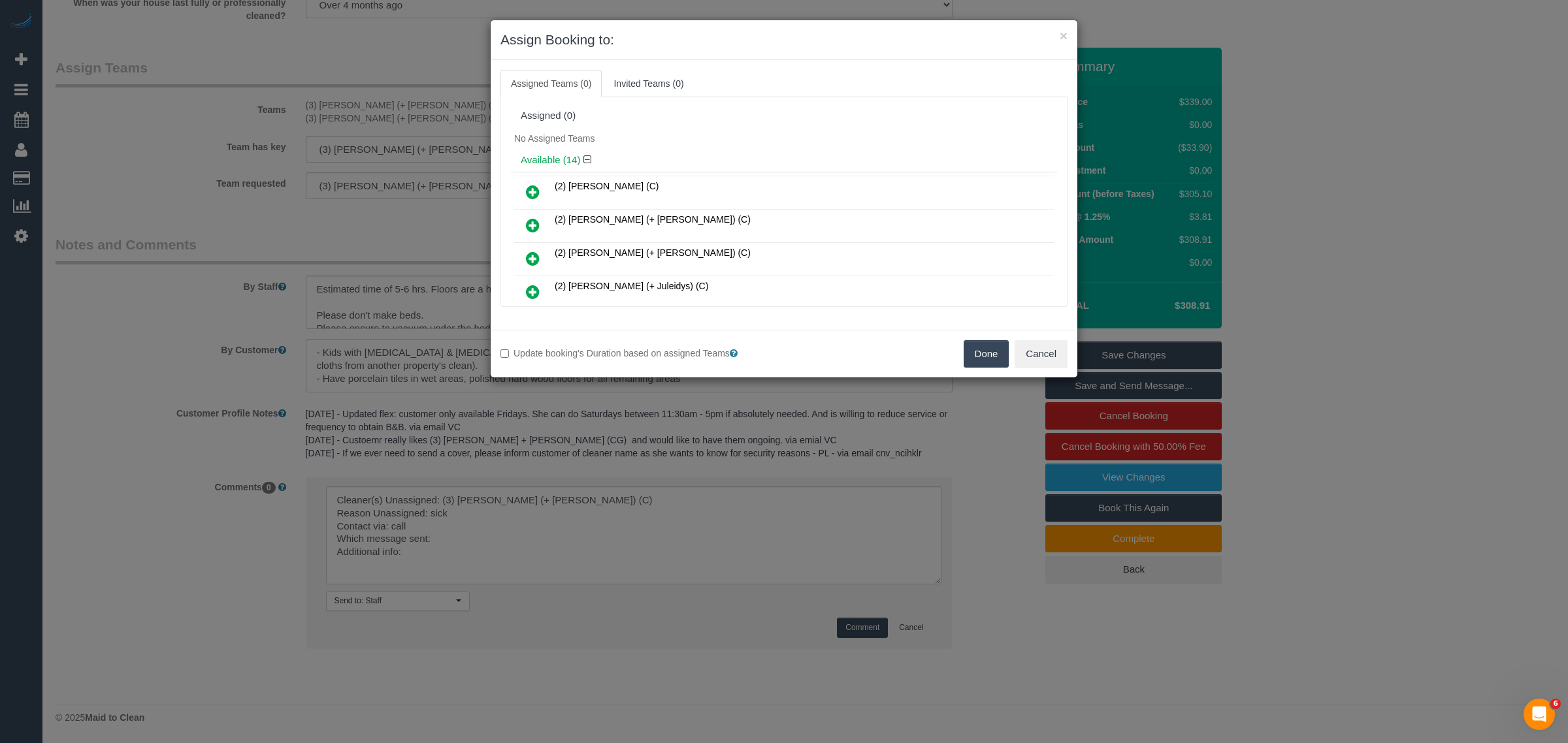
click at [975, 347] on button "Done" at bounding box center [985, 354] width 45 height 27
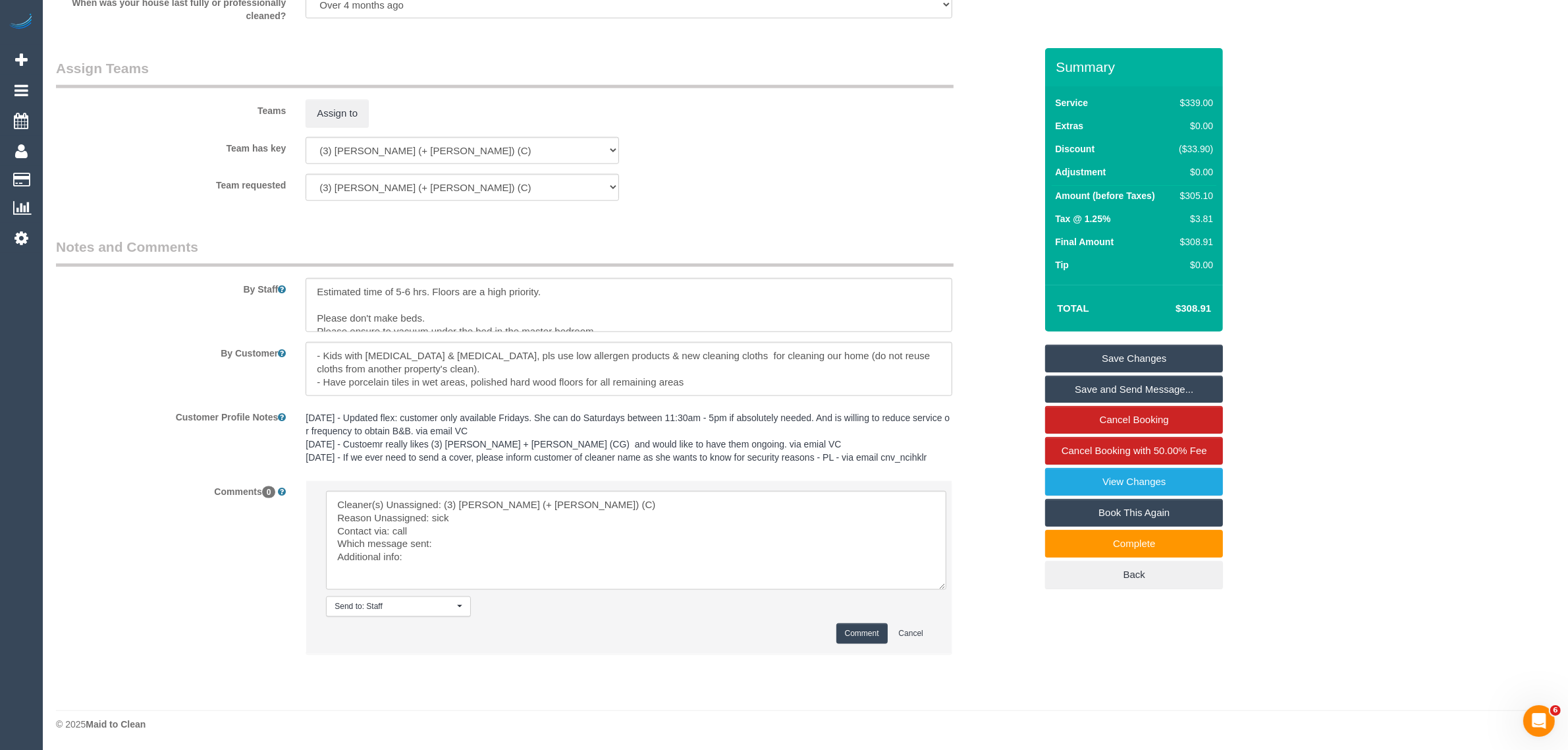
click at [456, 548] on textarea at bounding box center [636, 540] width 620 height 99
click at [459, 545] on textarea at bounding box center [636, 540] width 620 height 99
type textarea "Cleaner(s) Unassigned: (3) Jay (+ Smruti) (C) Reason Unassigned: sick Contact v…"
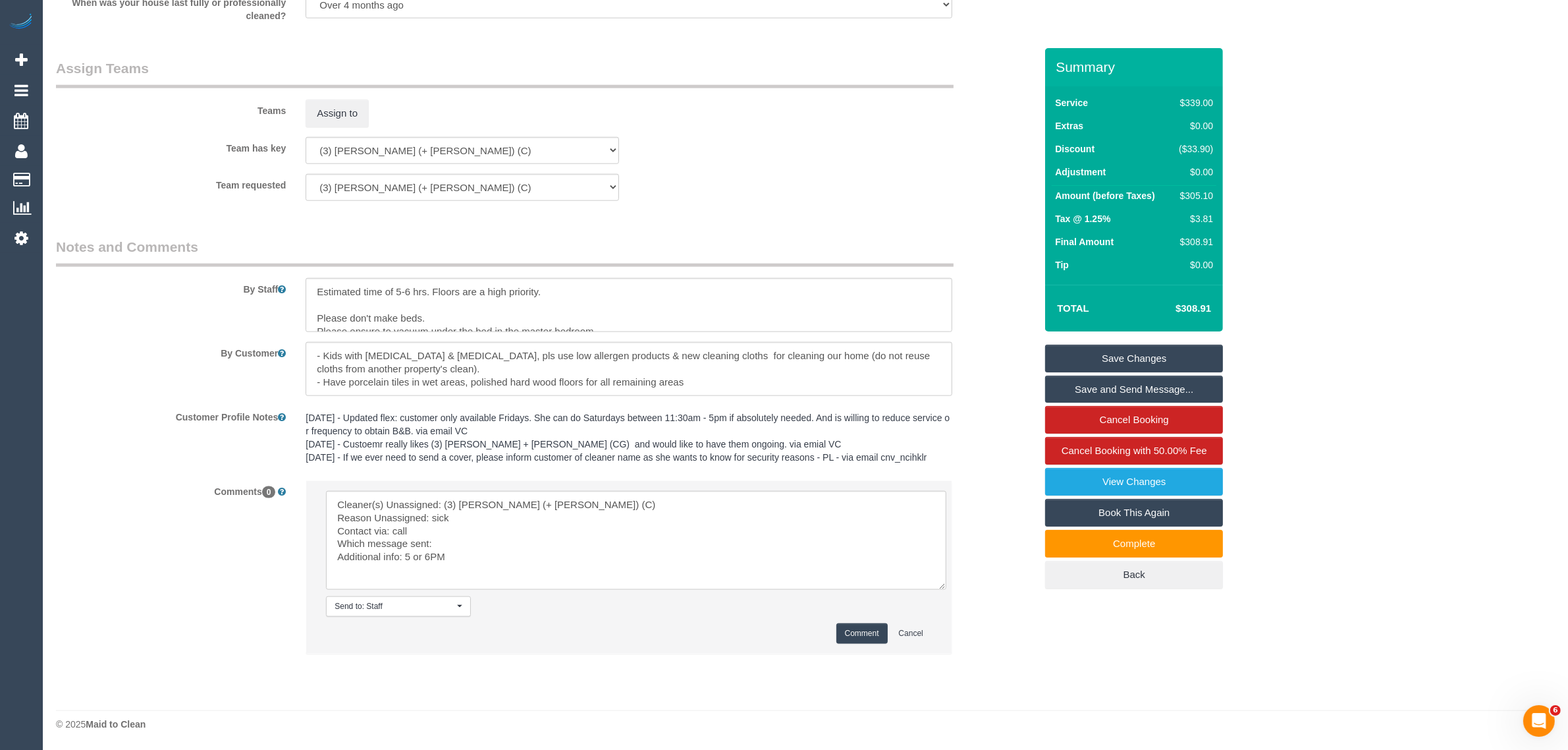
click at [861, 633] on button "Comment" at bounding box center [862, 633] width 52 height 21
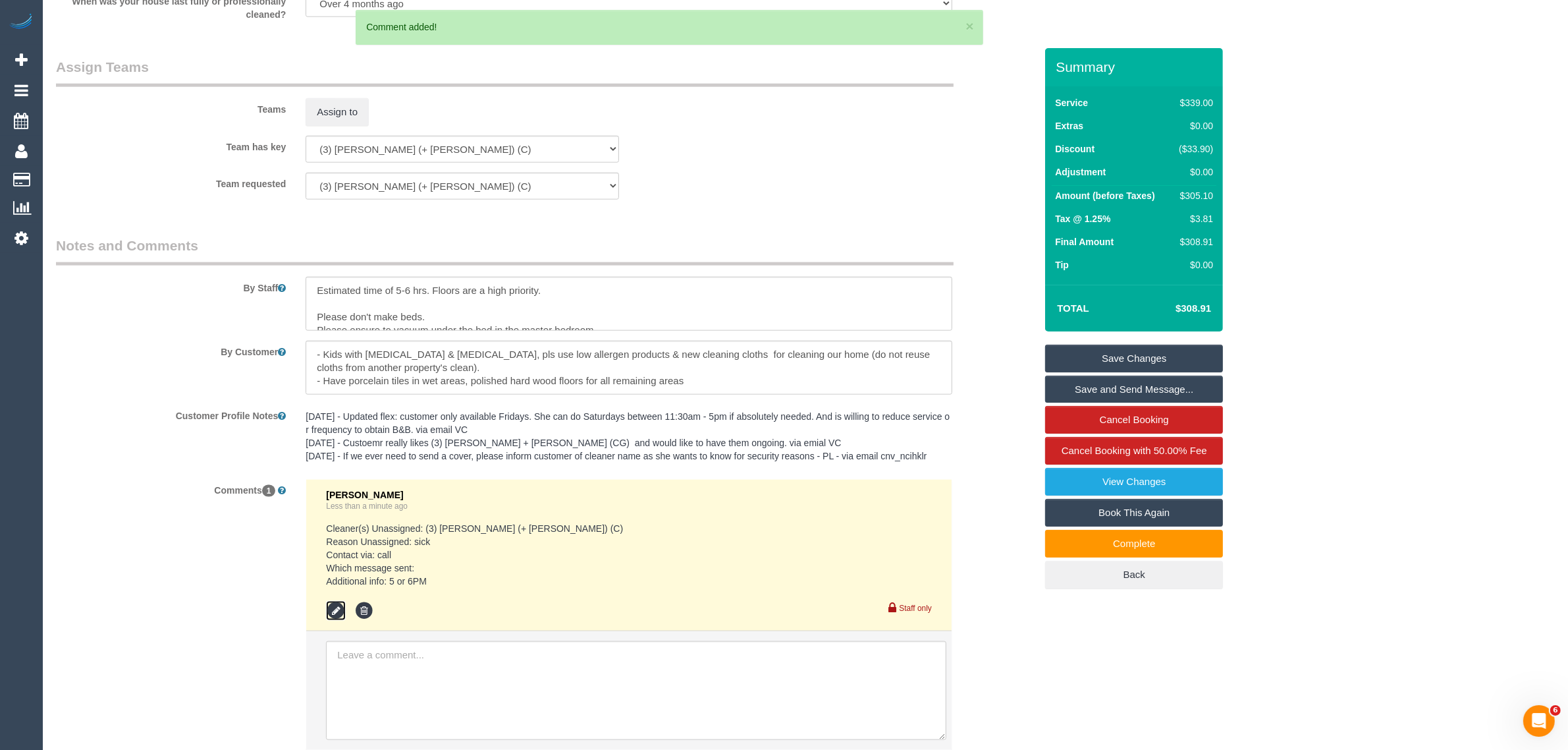
click at [333, 605] on icon at bounding box center [336, 610] width 20 height 20
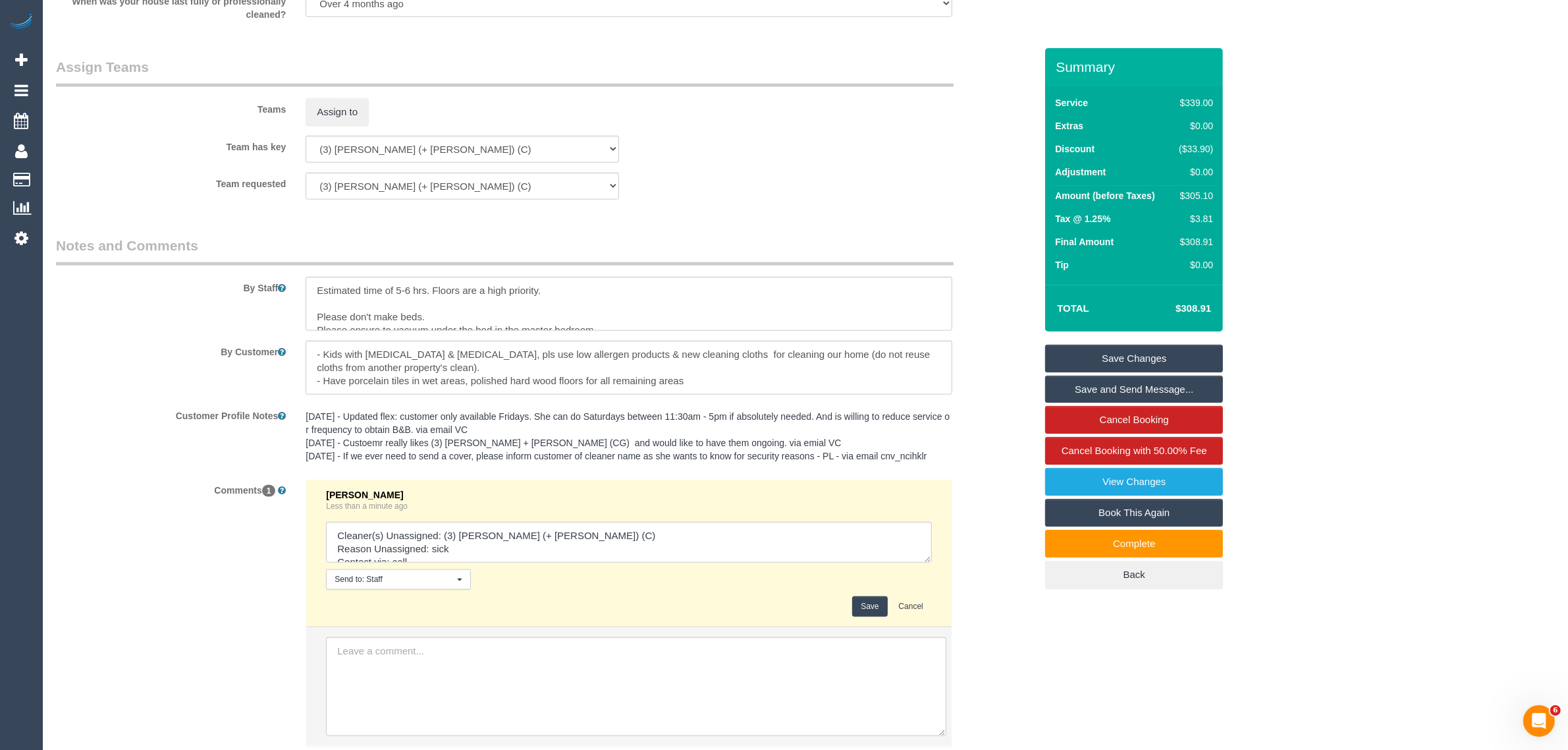
drag, startPoint x: 222, startPoint y: 581, endPoint x: 331, endPoint y: 555, distance: 112.1
click at [222, 581] on div "Comments 1 Kimberly Arjona Less than a minute ago Send to: Staff Nothing select…" at bounding box center [545, 620] width 999 height 281
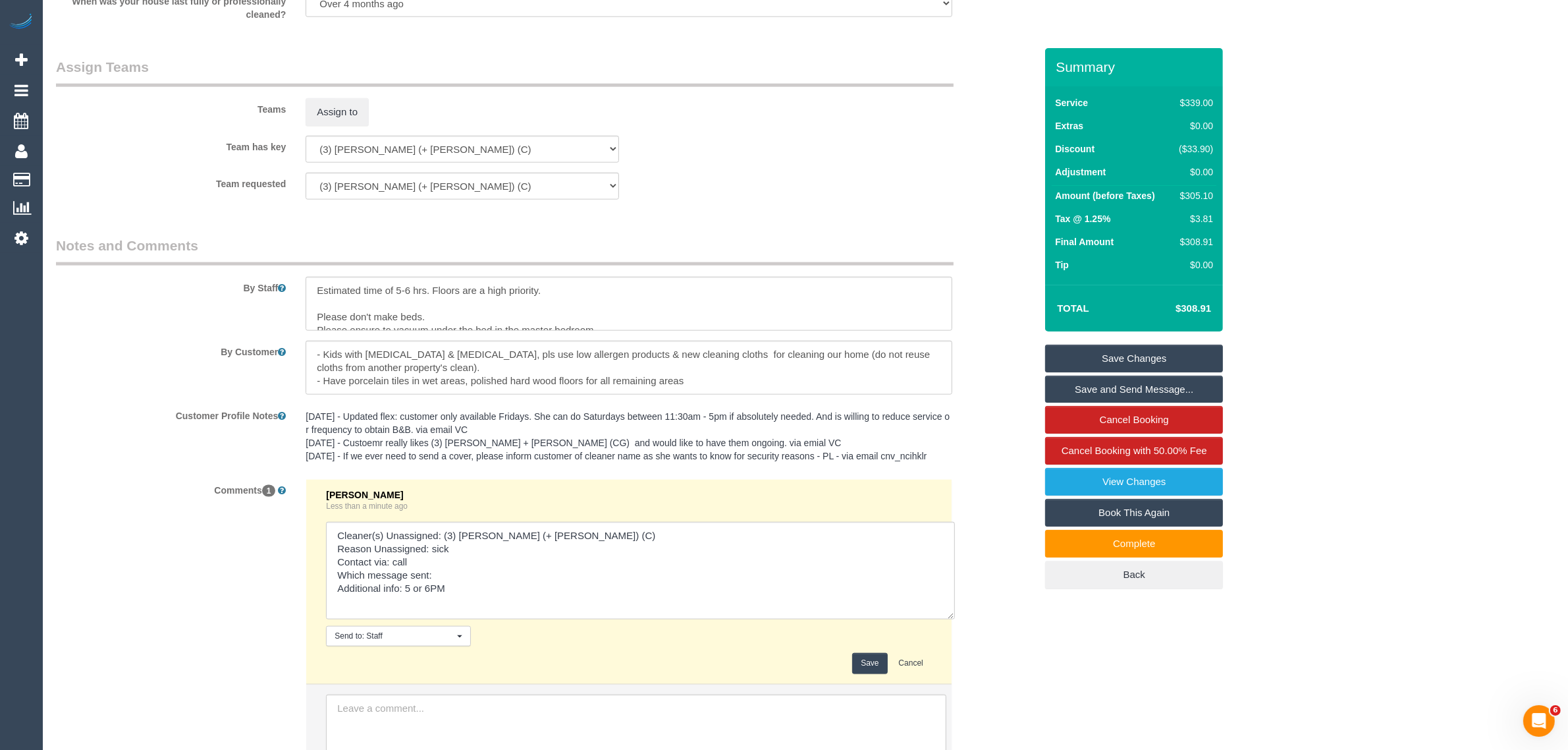
drag, startPoint x: 924, startPoint y: 559, endPoint x: 950, endPoint y: 624, distance: 70.0
click at [950, 620] on textarea at bounding box center [640, 570] width 629 height 98
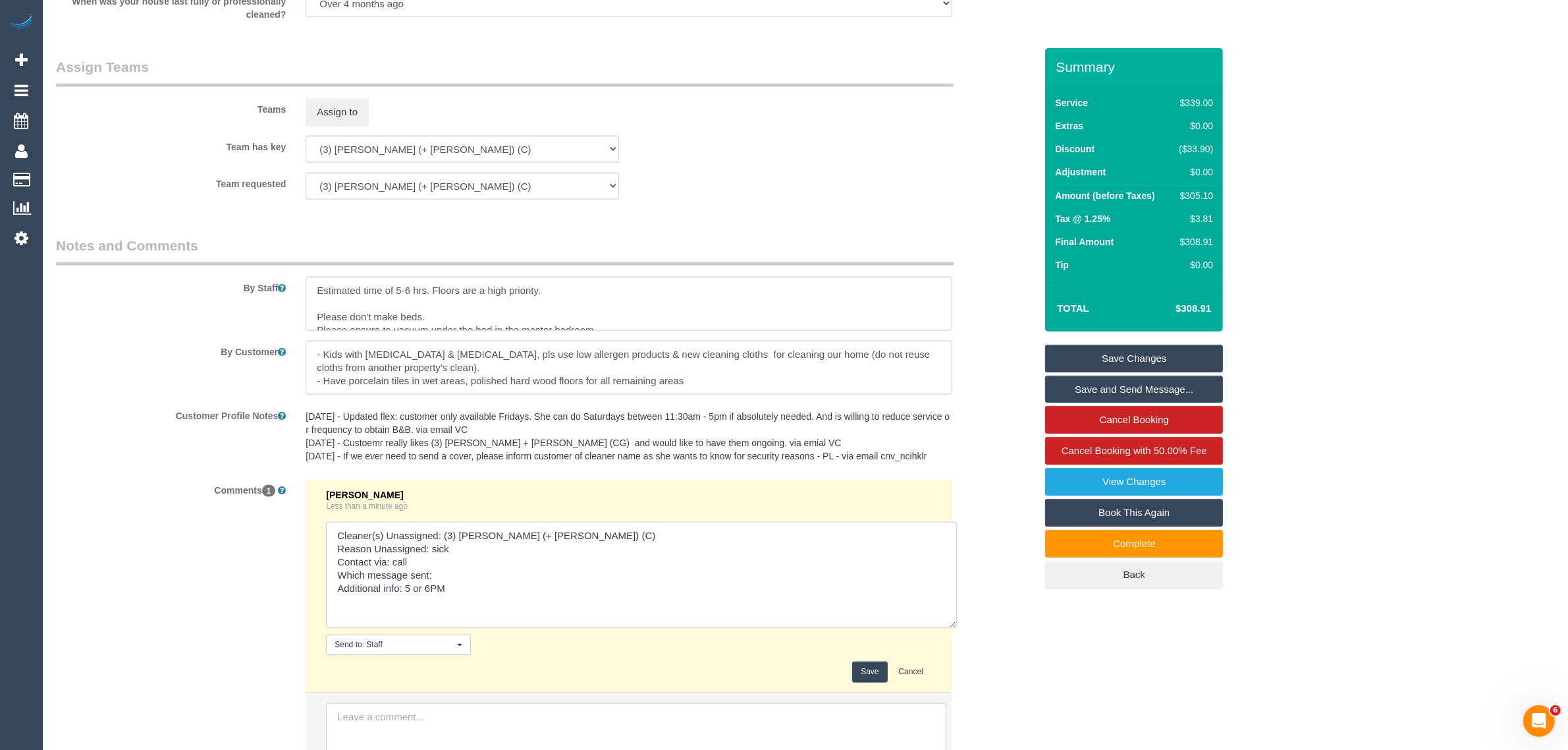
click at [584, 598] on textarea at bounding box center [642, 575] width 631 height 106
click at [405, 589] on textarea at bounding box center [642, 575] width 631 height 106
type textarea "Cleaner(s) Unassigned: (3) Jay (+ Smruti) (C) Reason Unassigned: sick Contact v…"
click at [853, 673] on button "Save" at bounding box center [869, 672] width 34 height 21
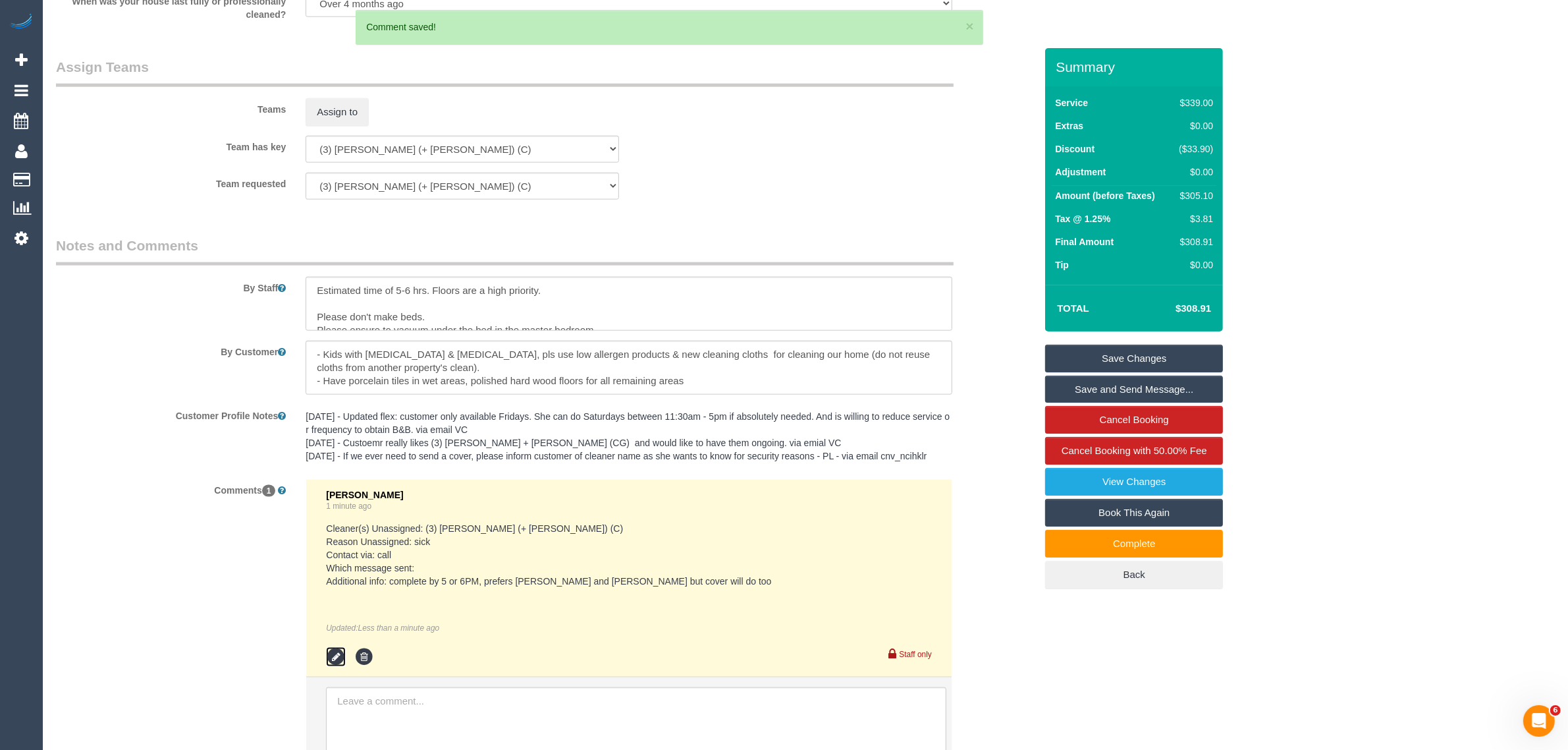
click at [335, 653] on icon at bounding box center [336, 657] width 20 height 20
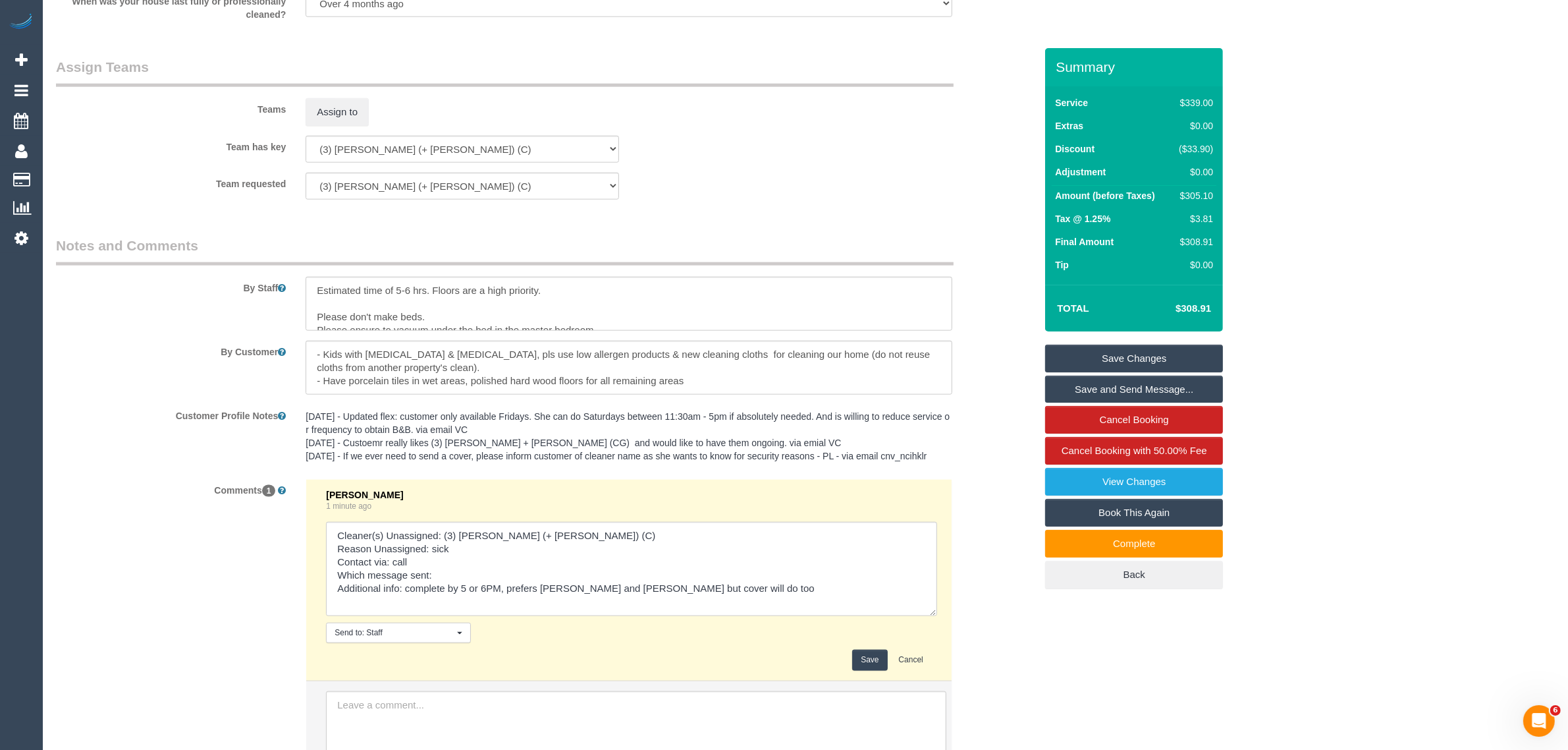
drag, startPoint x: 924, startPoint y: 562, endPoint x: 931, endPoint y: 614, distance: 52.5
click at [931, 614] on textarea at bounding box center [631, 569] width 612 height 94
click at [804, 601] on textarea at bounding box center [631, 569] width 612 height 94
type textarea "Cleaner(s) Unassigned: (3) Jay (+ Smruti) (C) Reason Unassigned: sick Contact v…"
click at [861, 661] on button "Save" at bounding box center [869, 660] width 34 height 21
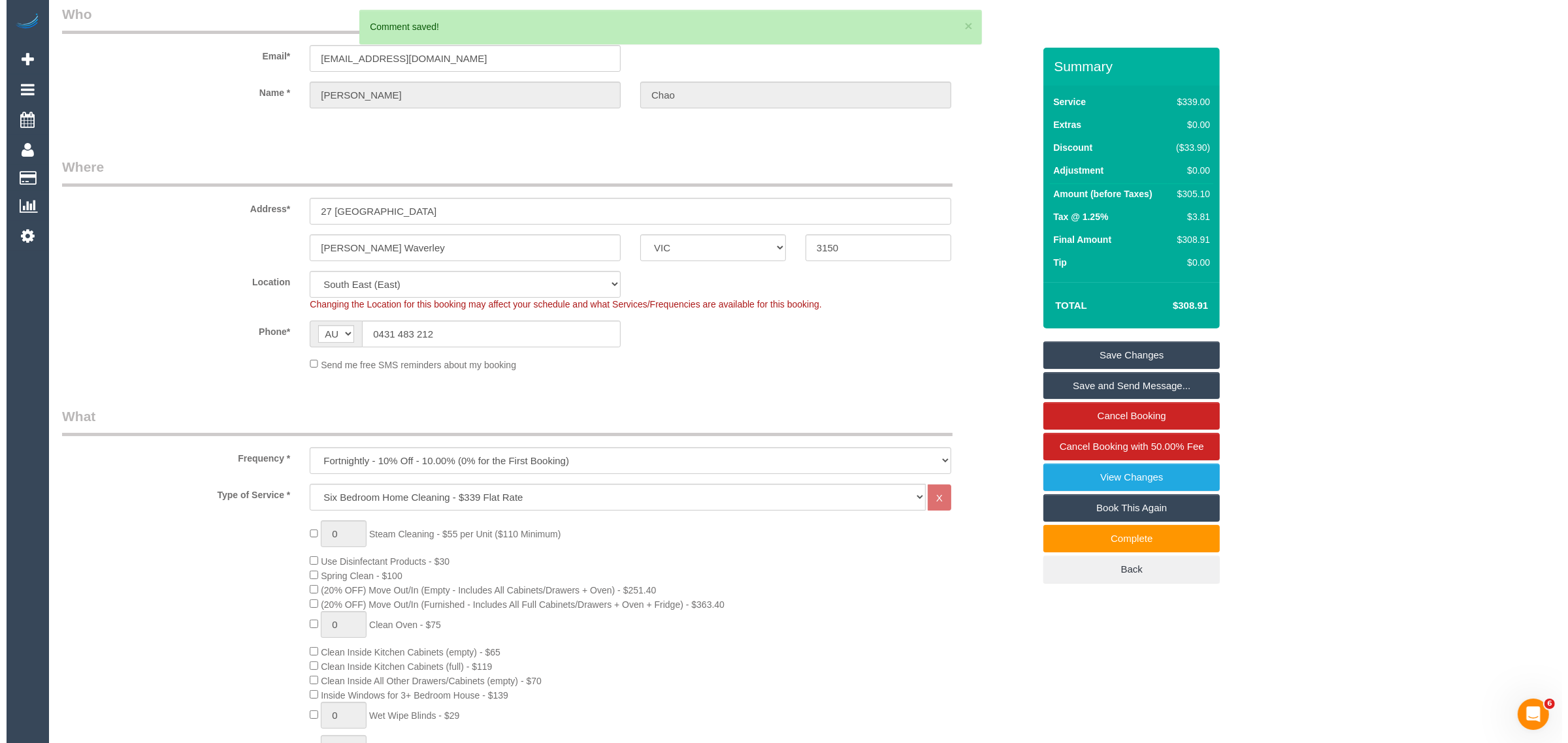
scroll to position [0, 0]
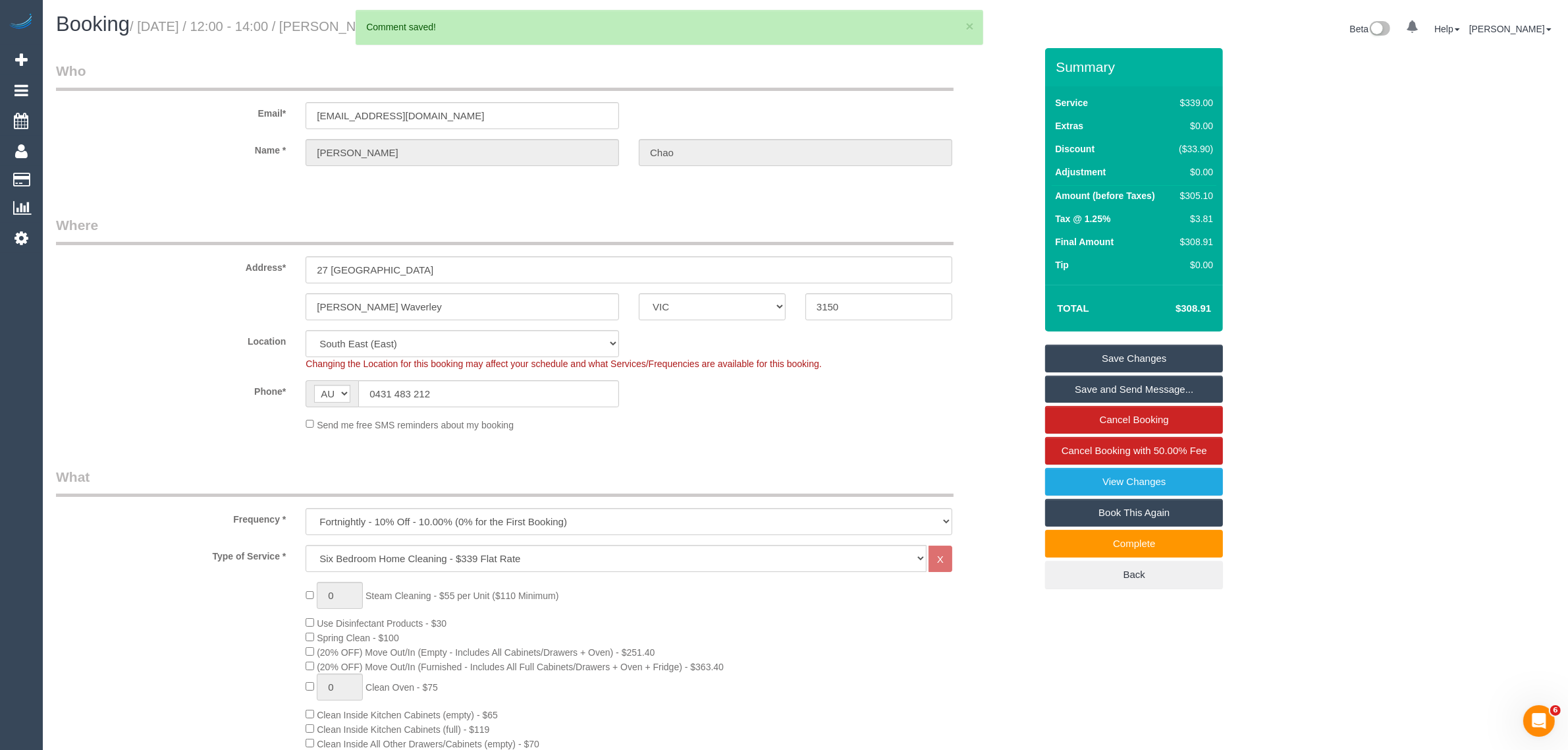
click at [1081, 358] on link "Save Changes" at bounding box center [1134, 358] width 178 height 28
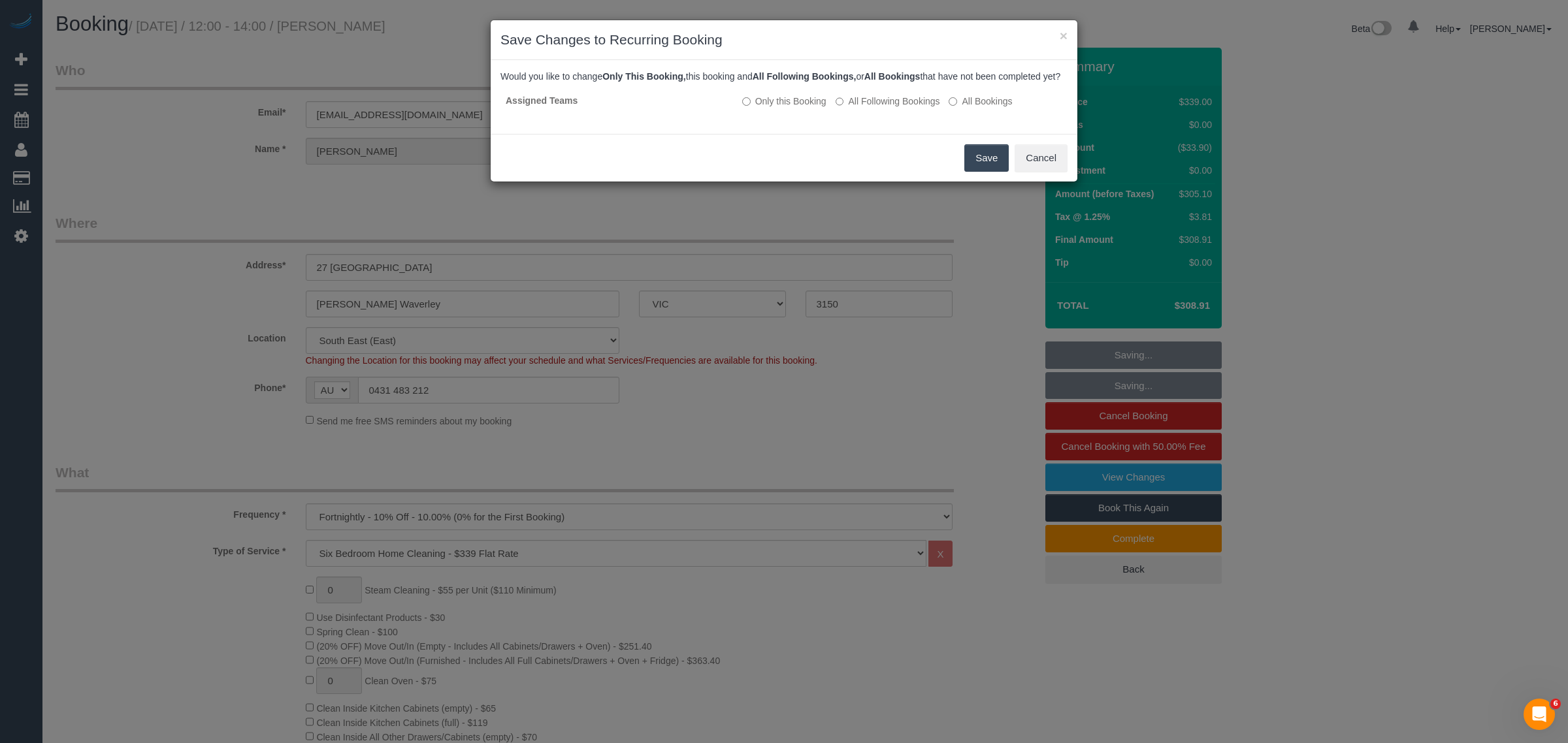
click at [974, 170] on button "Save" at bounding box center [986, 158] width 44 height 27
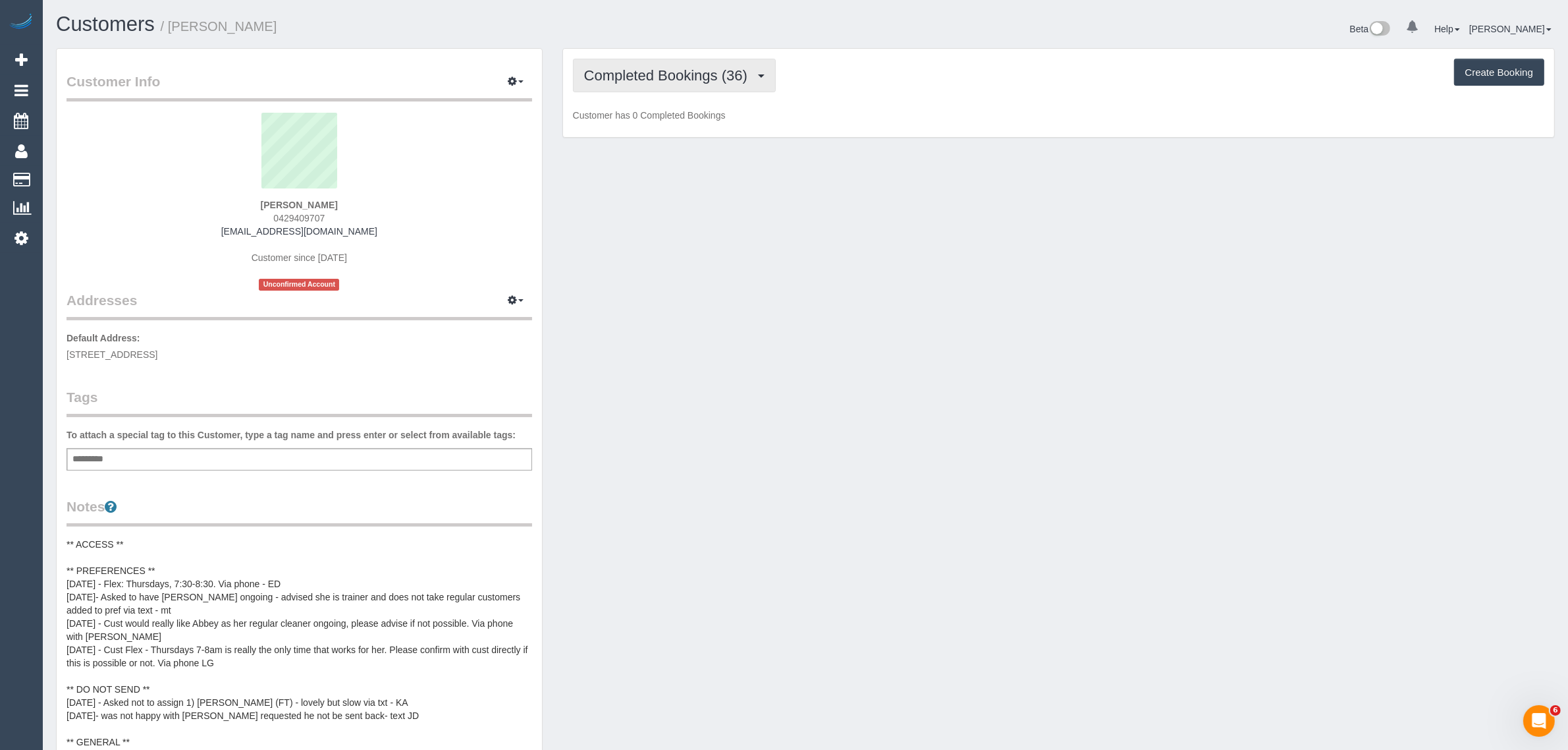
click at [639, 72] on span "Completed Bookings (36)" at bounding box center [668, 75] width 170 height 16
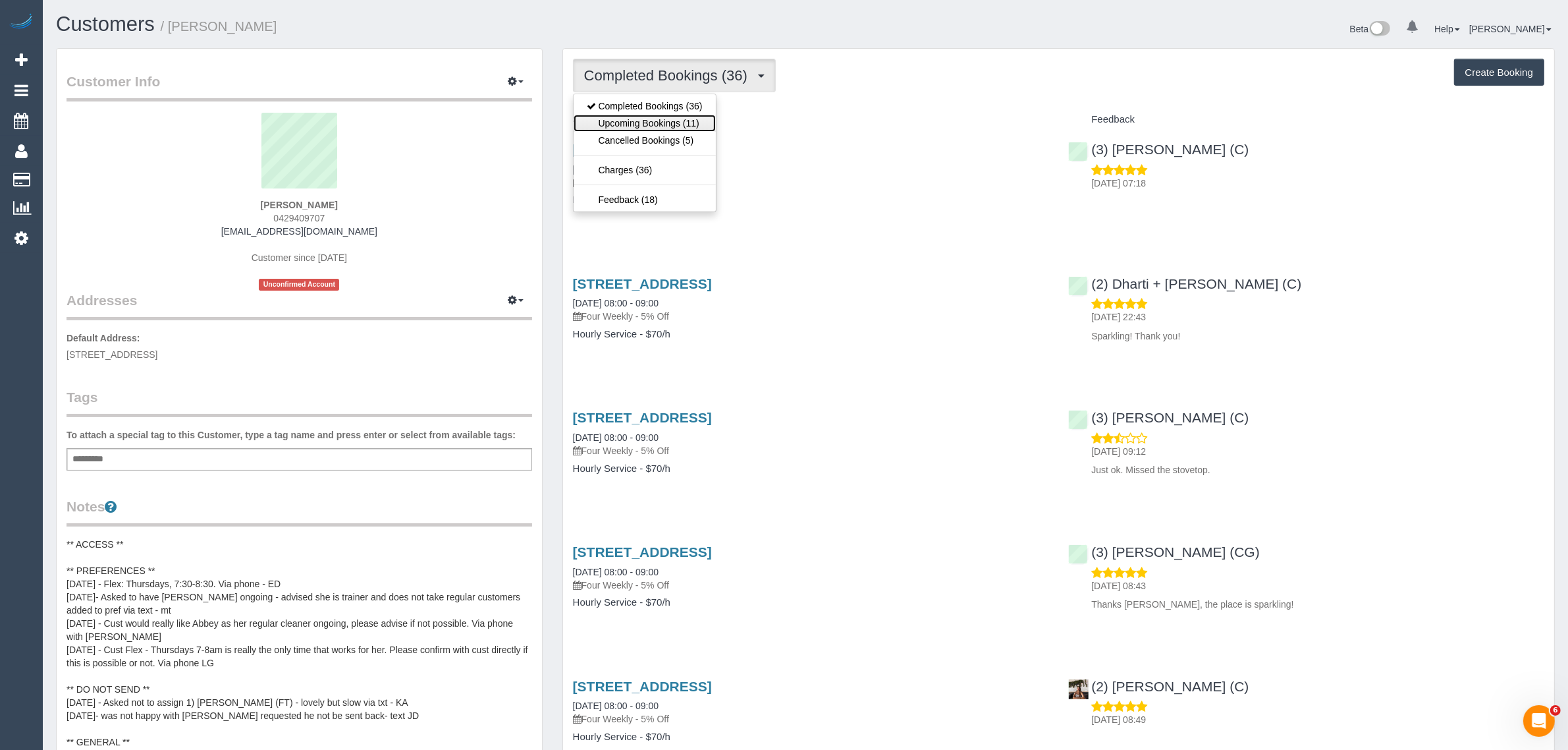
click at [655, 125] on link "Upcoming Bookings (11)" at bounding box center [644, 123] width 142 height 17
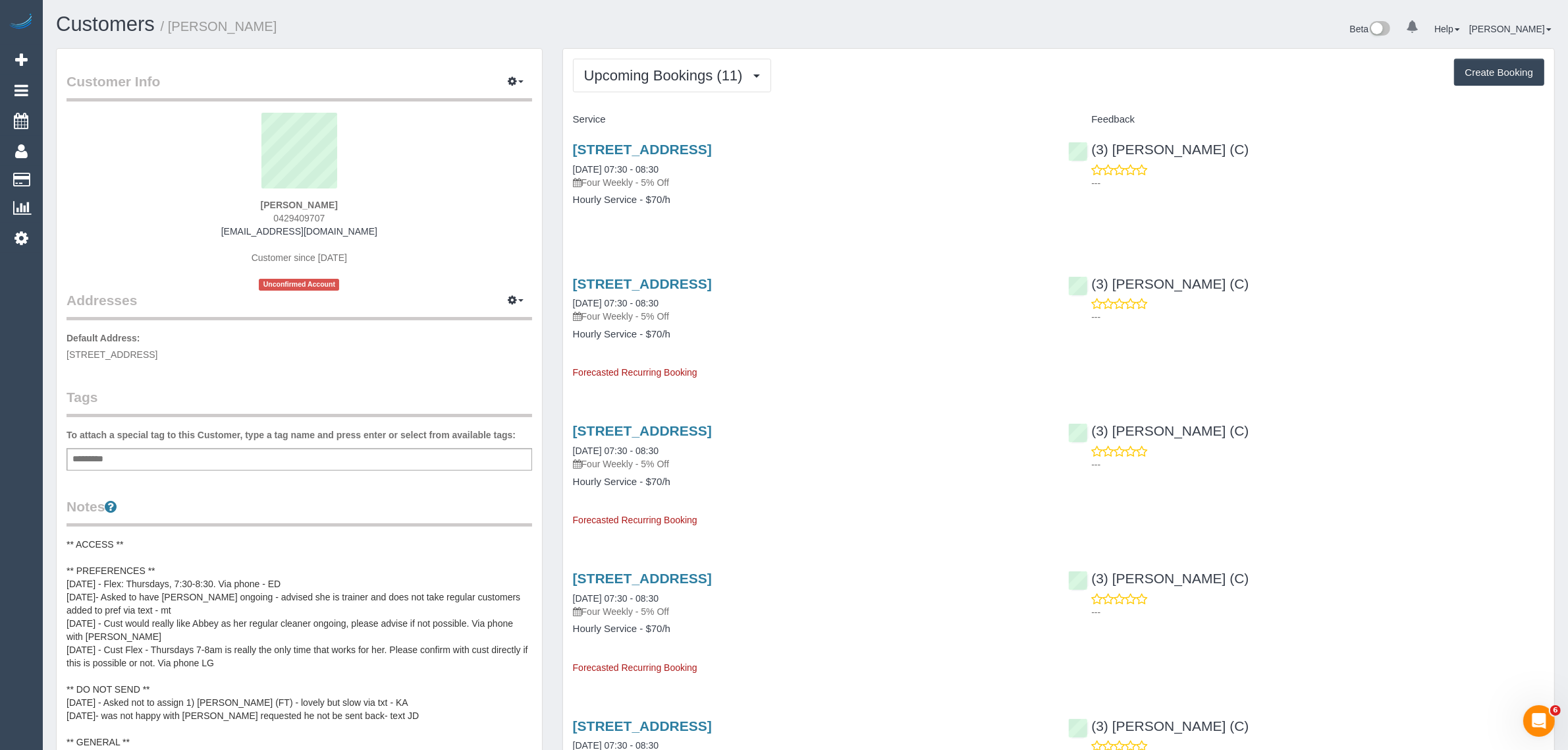
drag, startPoint x: 693, startPoint y: 165, endPoint x: 555, endPoint y: 162, distance: 138.0
copy link "[DATE] 07:30 - 08:30"
click at [662, 78] on span "Upcoming Bookings (11)" at bounding box center [667, 75] width 166 height 16
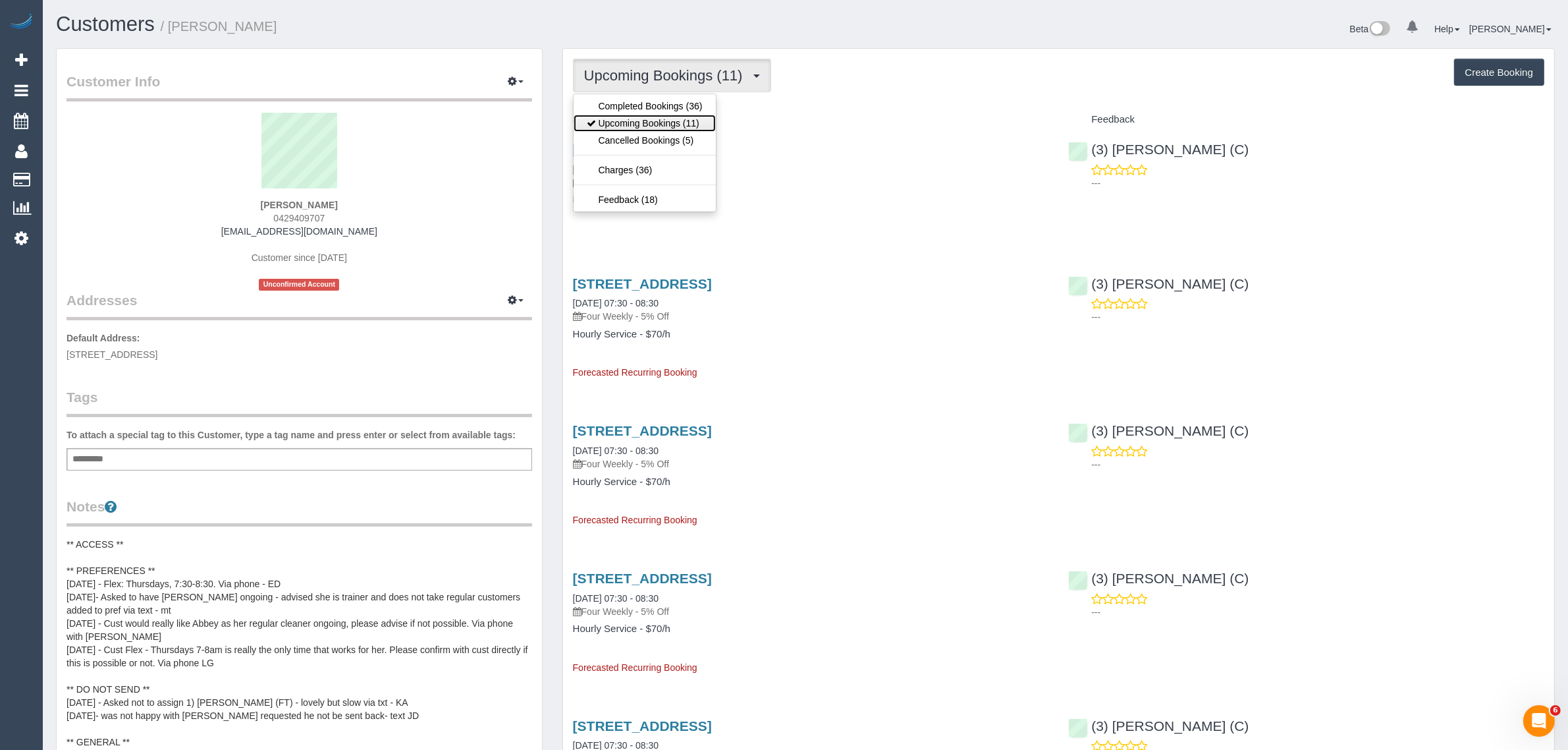
drag, startPoint x: 630, startPoint y: 129, endPoint x: 676, endPoint y: 147, distance: 49.4
click at [630, 129] on link "Upcoming Bookings (11)" at bounding box center [644, 123] width 142 height 17
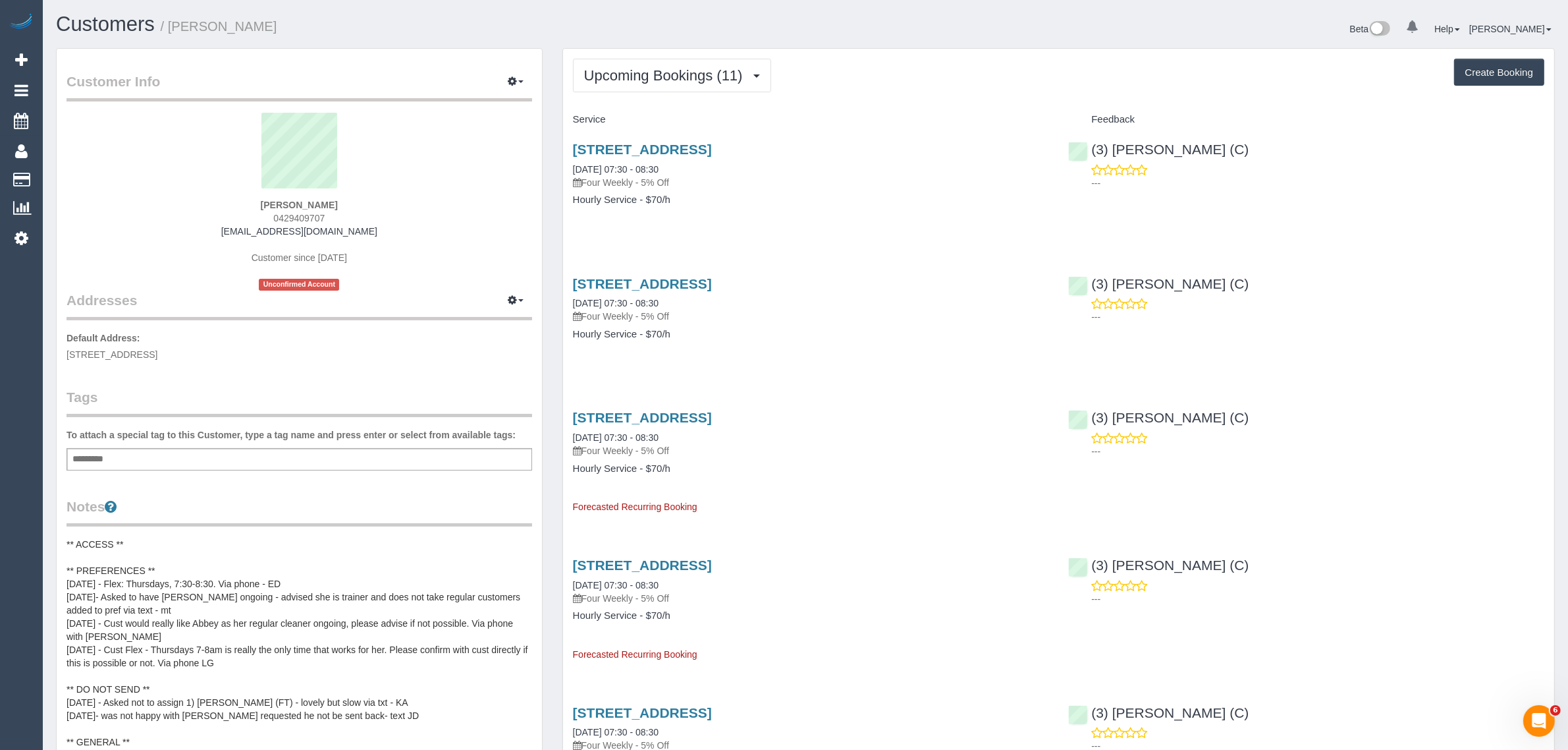
click at [630, 222] on div "50 Bank Street, Ascot Vale, VIC 3032 04/09/2025 07:30 - 08:30 Four Weekly - 5% …" at bounding box center [811, 181] width 496 height 102
click at [762, 219] on div "50 Bank Street, Ascot Vale, VIC 3032 04/09/2025 07:30 - 08:30 Four Weekly - 5% …" at bounding box center [811, 181] width 496 height 102
drag, startPoint x: 567, startPoint y: 168, endPoint x: 676, endPoint y: 168, distance: 109.0
click at [676, 168] on div "50 Bank Street, Ascot Vale, VIC 3032 04/09/2025 07:30 - 08:30 Four Weekly - 5% …" at bounding box center [811, 181] width 496 height 102
copy link "04/09/2025 07:30 - 08:30"
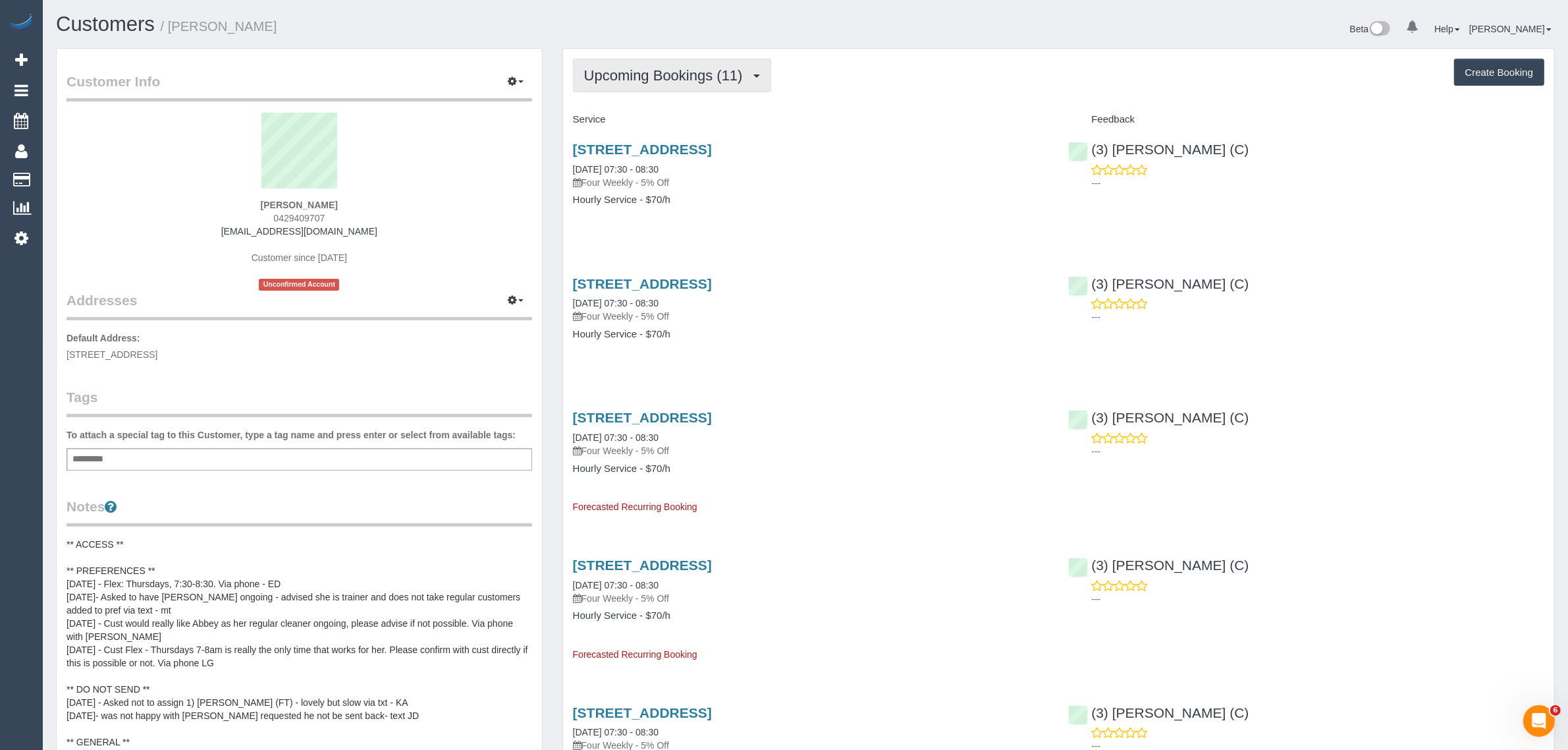
click at [662, 63] on button "Upcoming Bookings (11)" at bounding box center [672, 75] width 198 height 34
click at [649, 119] on link "Upcoming Bookings (11)" at bounding box center [644, 123] width 142 height 17
drag, startPoint x: 571, startPoint y: 167, endPoint x: 675, endPoint y: 161, distance: 104.2
click at [675, 161] on div "50 Bank Street, Ascot Vale, VIC 3032 11/09/2025 07:30 - 08:30 Four Weekly - 5% …" at bounding box center [811, 181] width 496 height 102
copy link "11/09/2025 07:30 - 08:30"
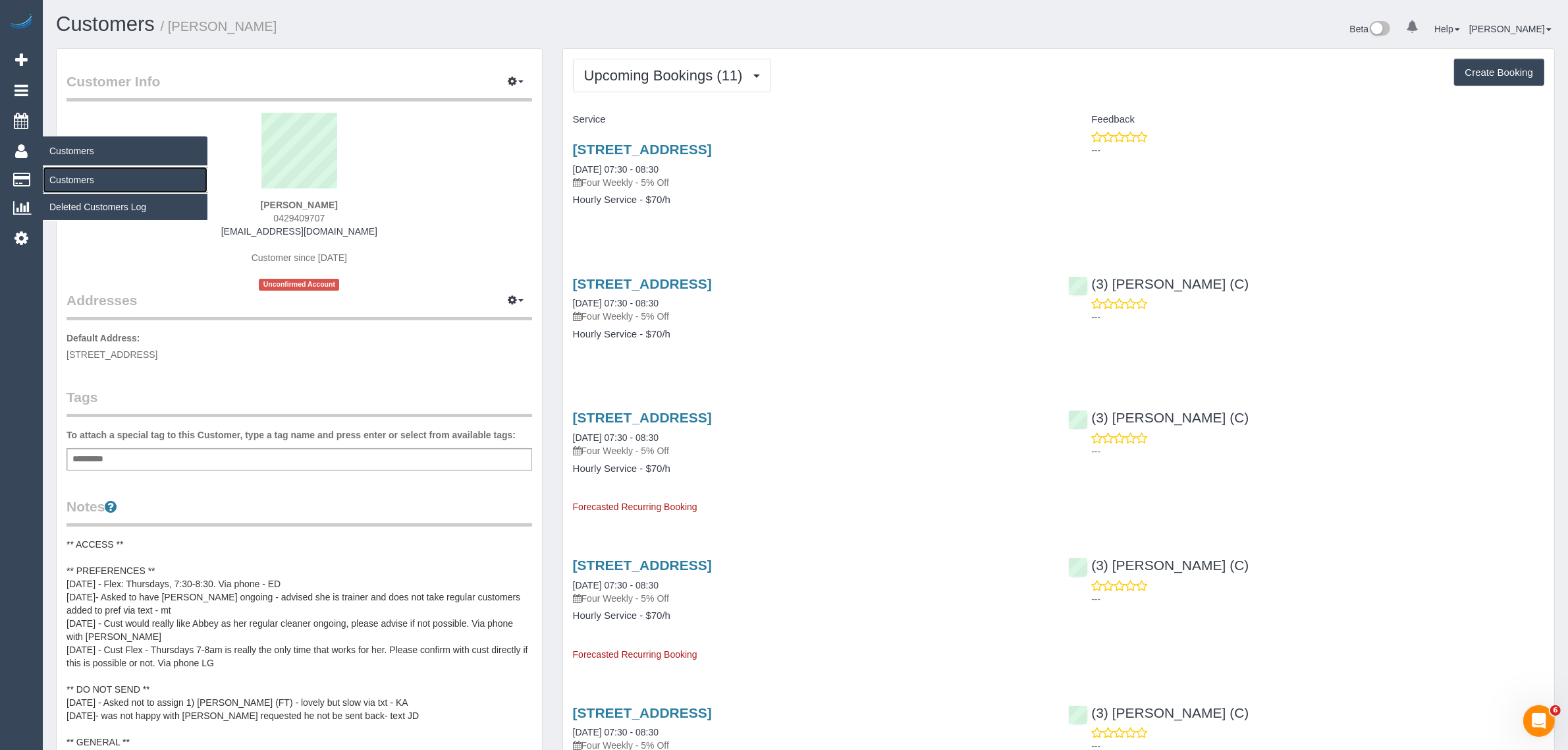
click at [99, 180] on link "Customers" at bounding box center [125, 180] width 165 height 27
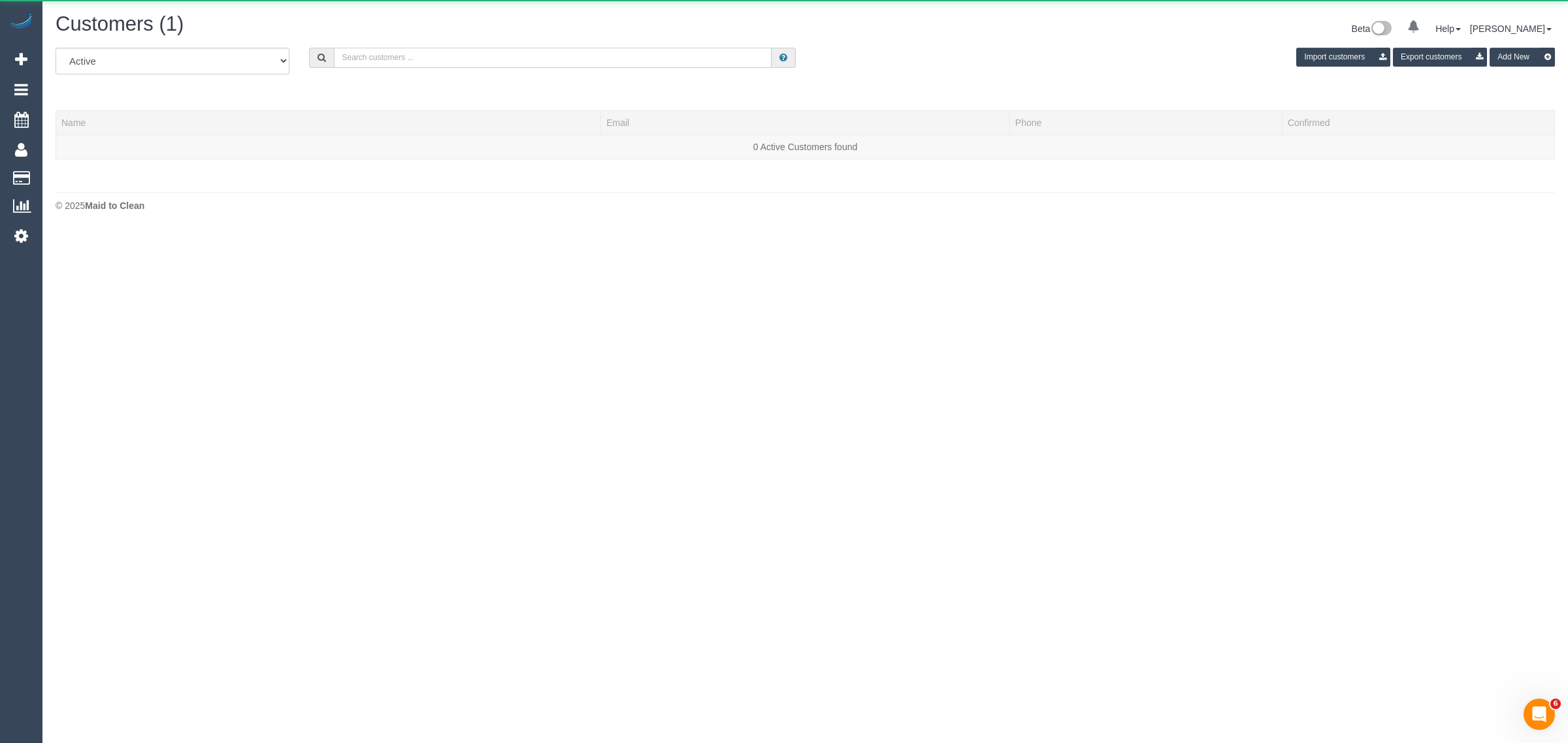
click at [500, 49] on input "text" at bounding box center [553, 58] width 438 height 21
paste input "+61409189072 Aircall new contact"
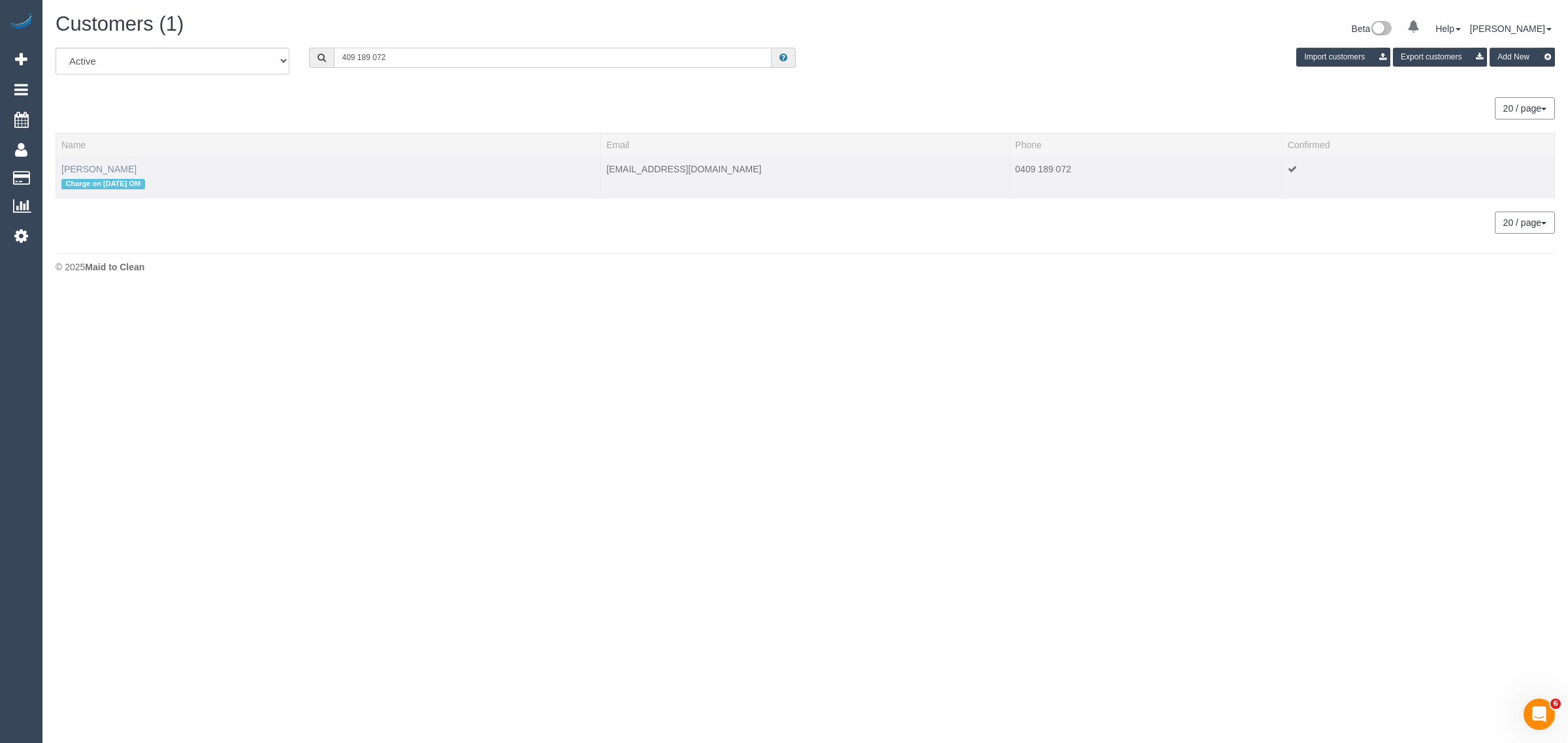
type input "409 189 072"
click at [109, 170] on link "Samara Smith" at bounding box center [99, 169] width 75 height 10
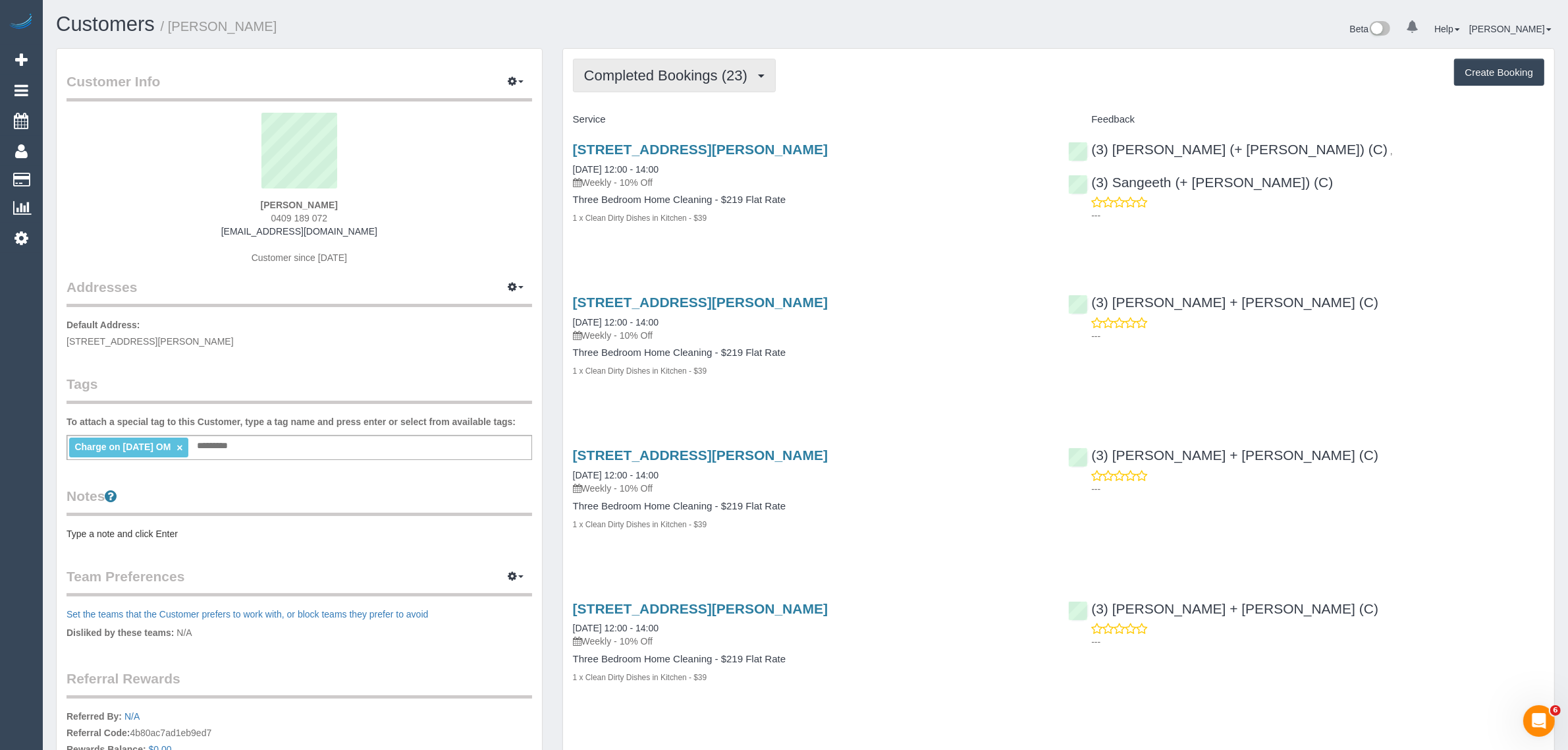
click at [637, 64] on button "Completed Bookings (23)" at bounding box center [674, 75] width 203 height 34
click at [630, 116] on link "Upcoming Bookings (11)" at bounding box center [644, 123] width 142 height 17
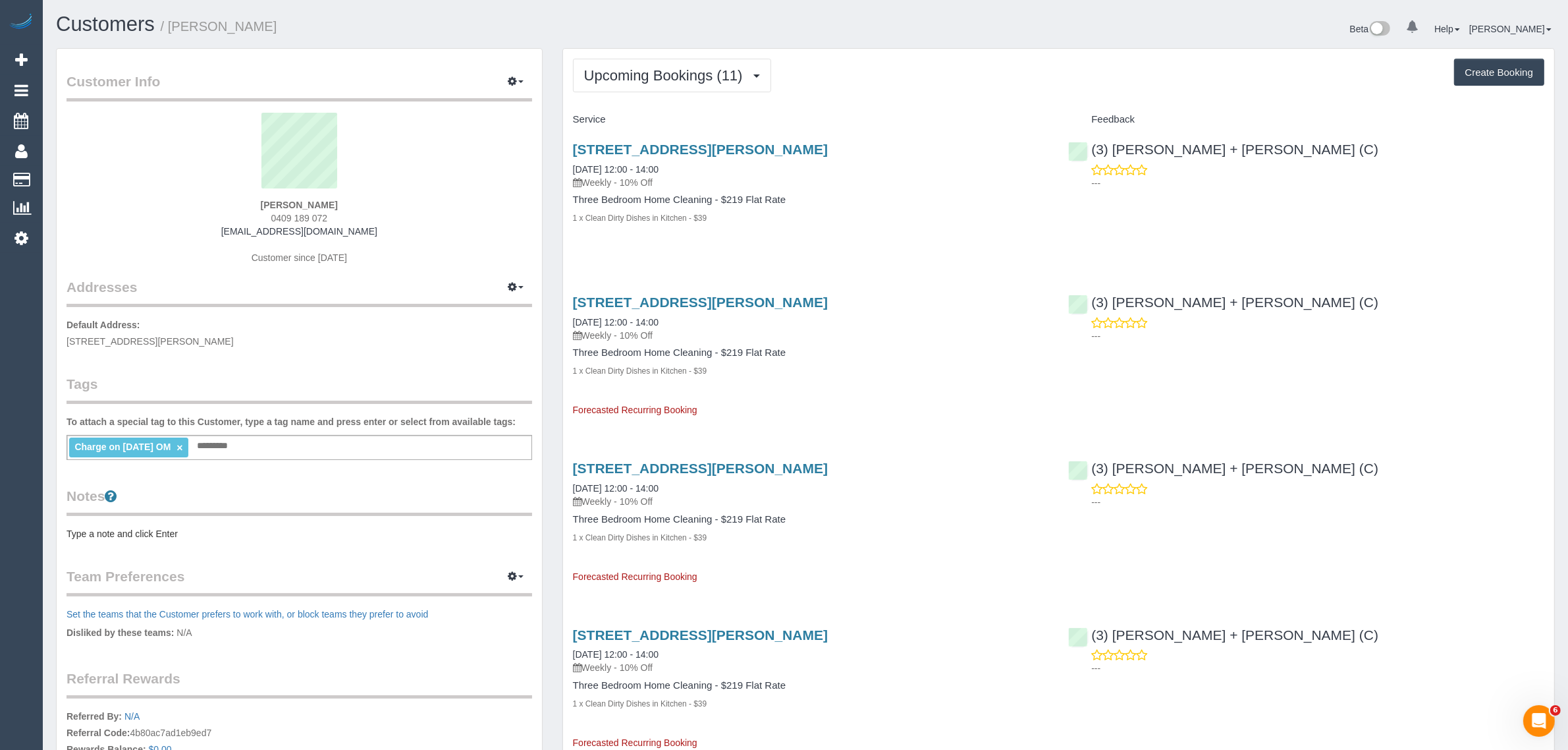
click at [1000, 221] on div "1 x Clean Dirty Dishes in Kitchen - $39" at bounding box center [811, 217] width 476 height 13
copy link "9/08/2025 12:00 - 14:00"
drag, startPoint x: 726, startPoint y: 168, endPoint x: 575, endPoint y: 166, distance: 151.0
click at [575, 166] on div "8c Mccomas Street, Reservoir, VIC 3073 29/08/2025 12:00 - 14:00 Weekly - 10% Off" at bounding box center [811, 165] width 476 height 47
click at [1183, 186] on p "---" at bounding box center [1317, 183] width 453 height 13
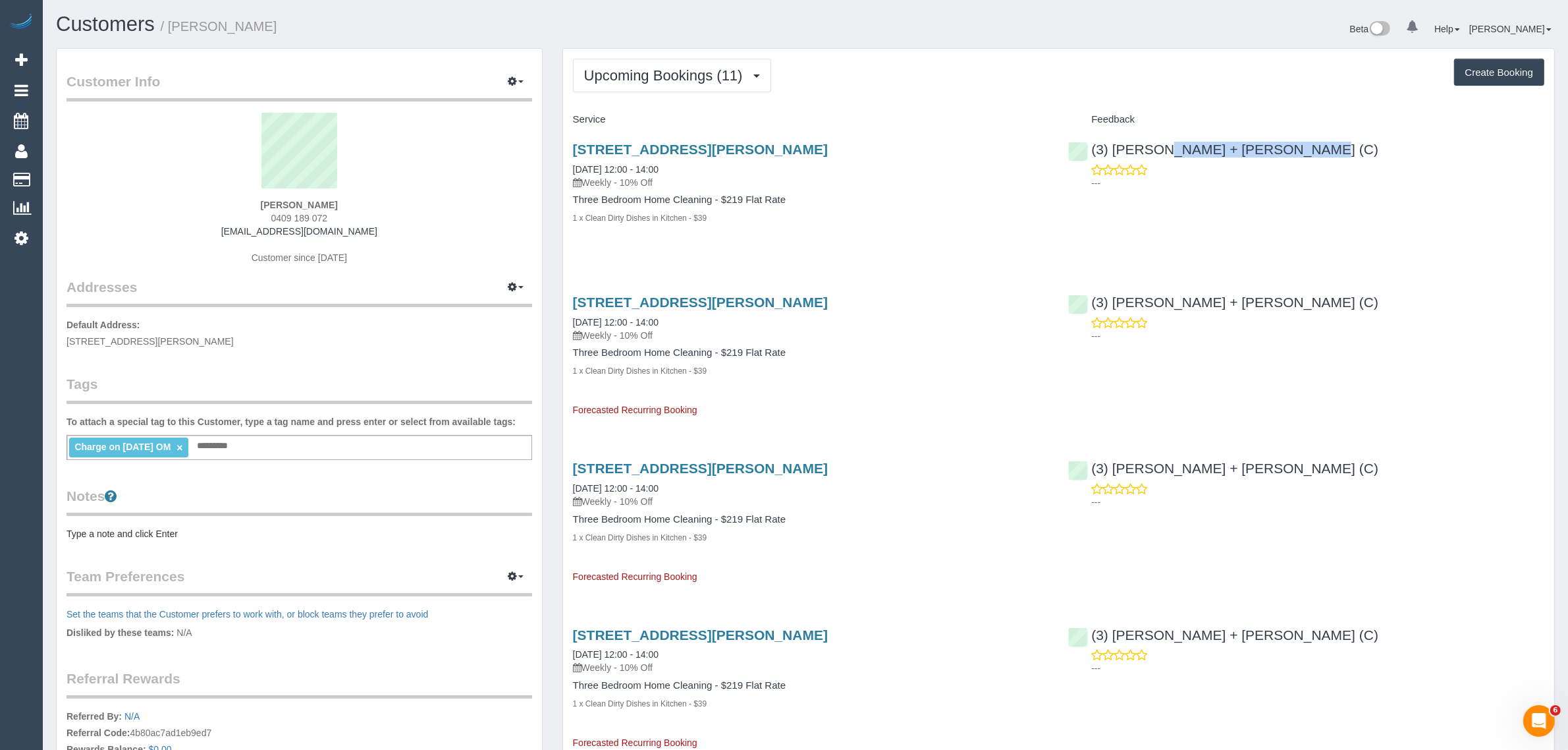
drag, startPoint x: 1134, startPoint y: 152, endPoint x: 1103, endPoint y: 159, distance: 31.8
click at [1094, 146] on div "(3) Denis + Kaira (C) ---" at bounding box center [1306, 162] width 496 height 65
copy link "(3) Denis + Kaira (C)"
click at [110, 168] on link "Customers" at bounding box center [125, 180] width 165 height 27
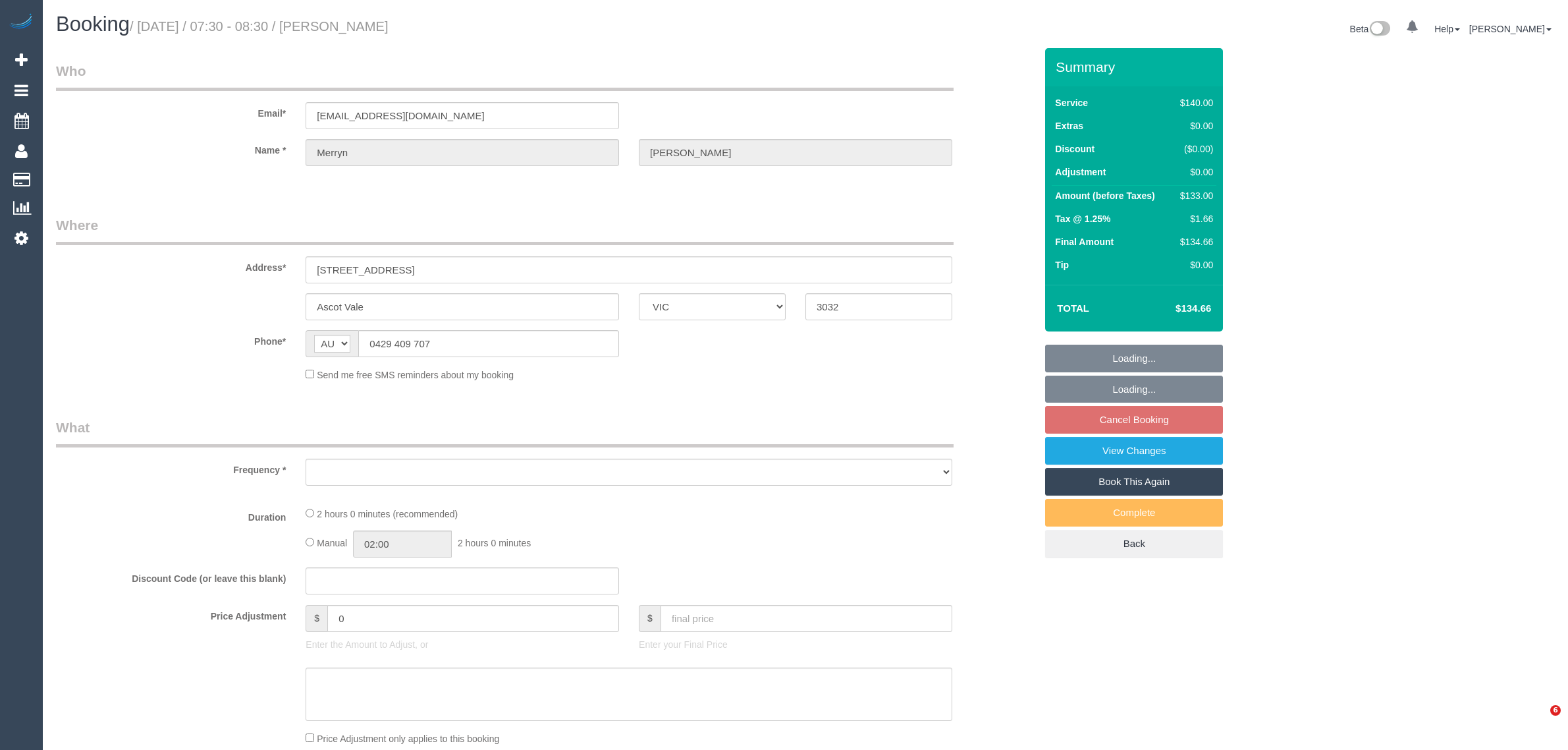
select select "VIC"
select select "string:stripe-card_1EOFL62GScqysDRVRJRfyJ1P"
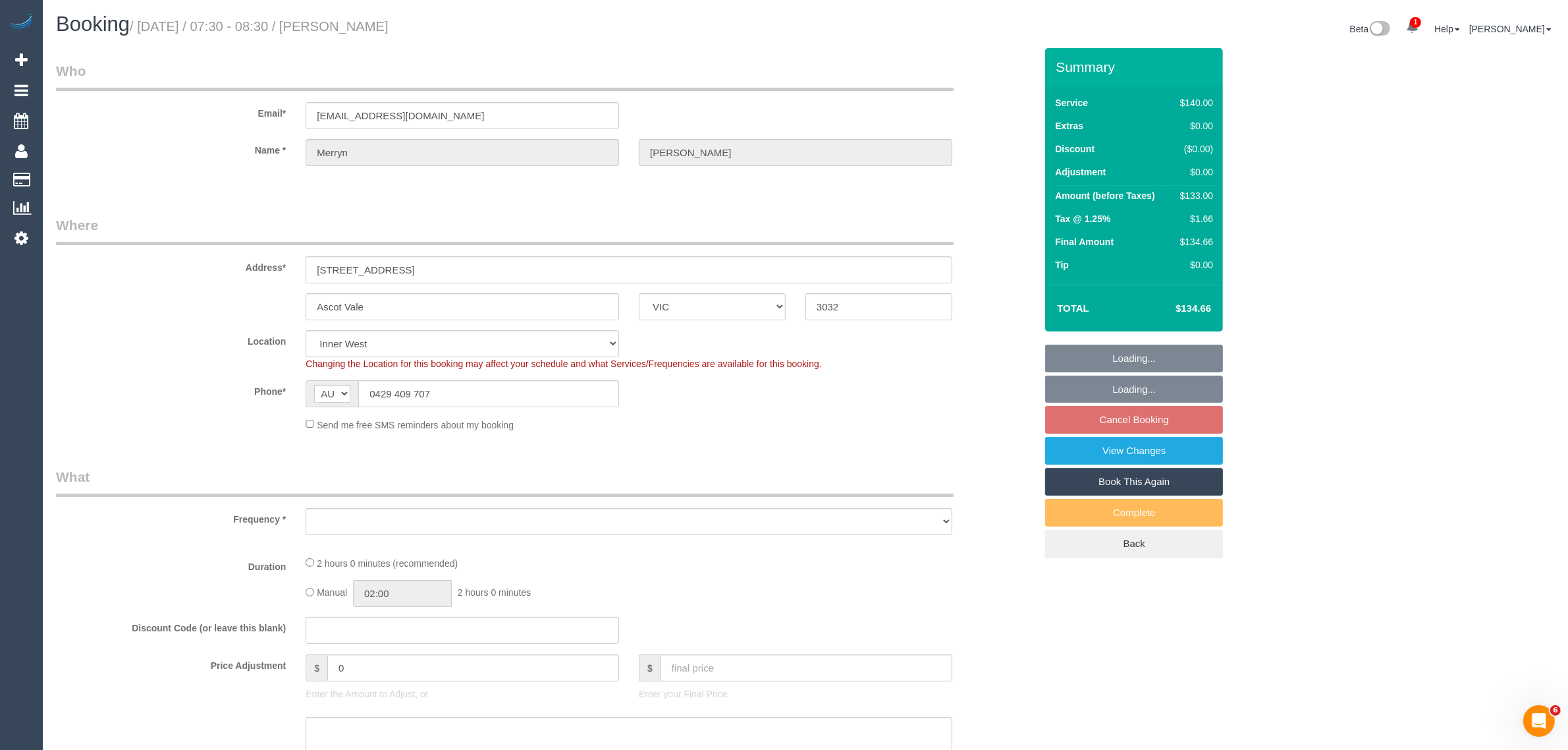
select select "object:560"
select select "number:27"
select select "number:14"
select select "number:19"
select select "number:22"
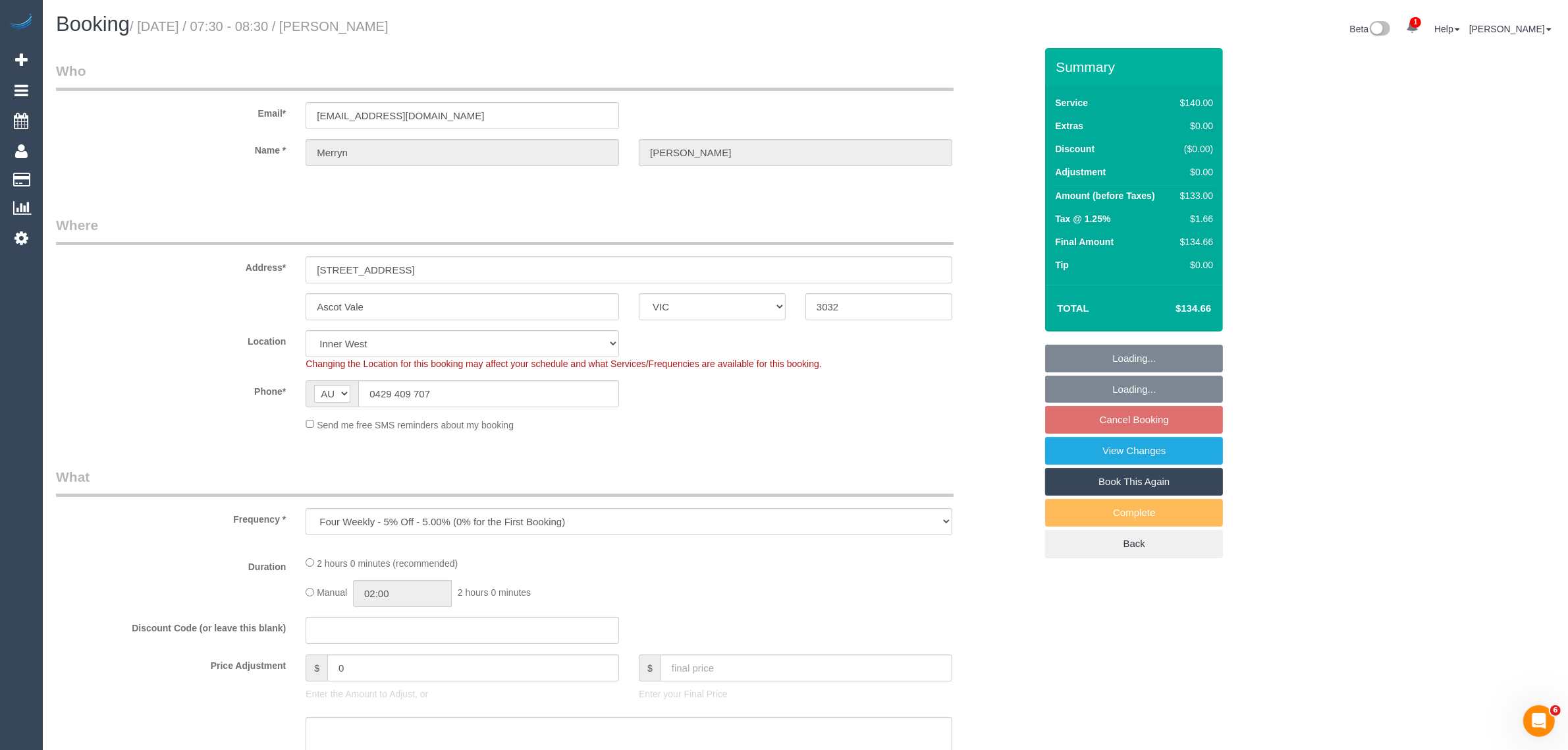
select select "number:33"
select select "number:26"
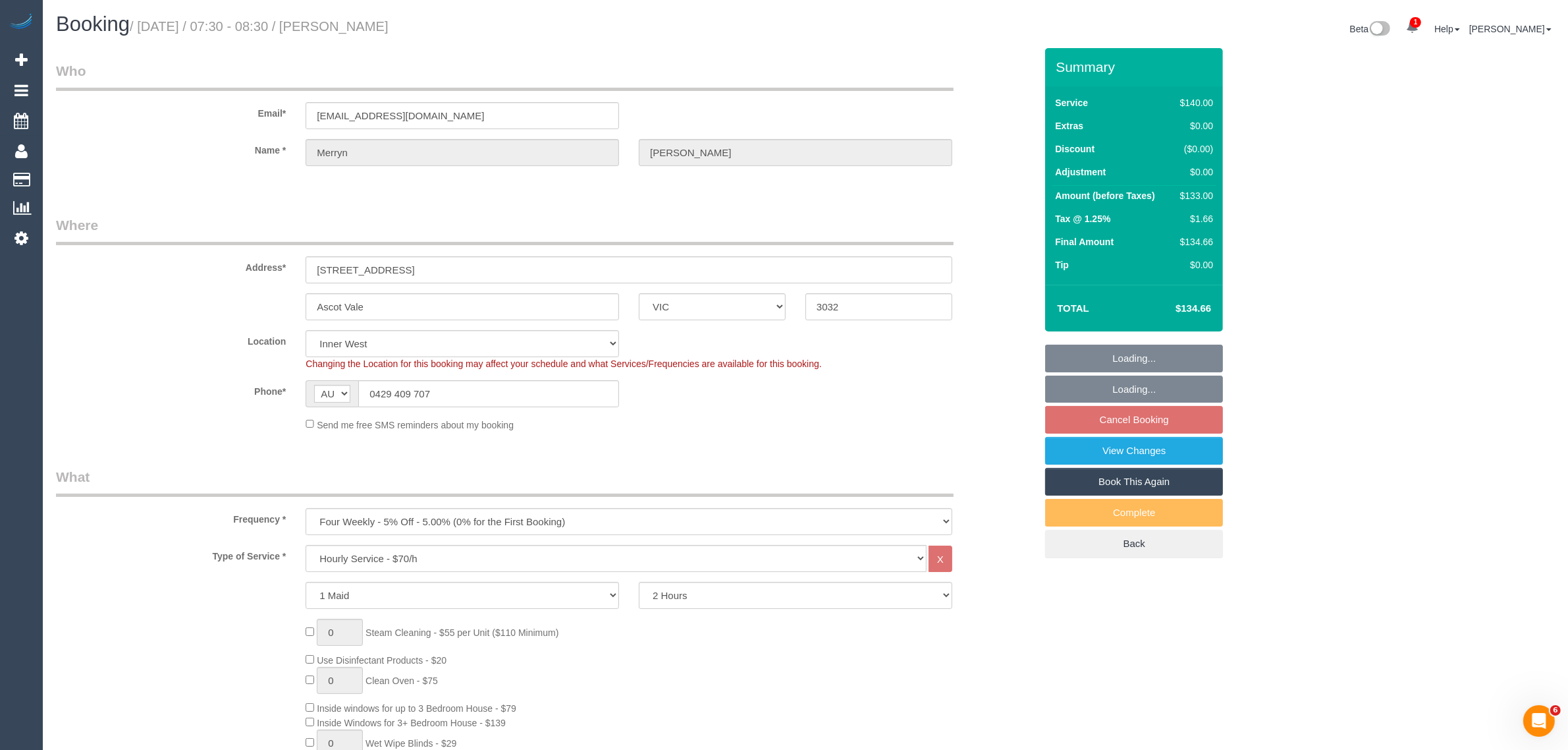
select select "object:875"
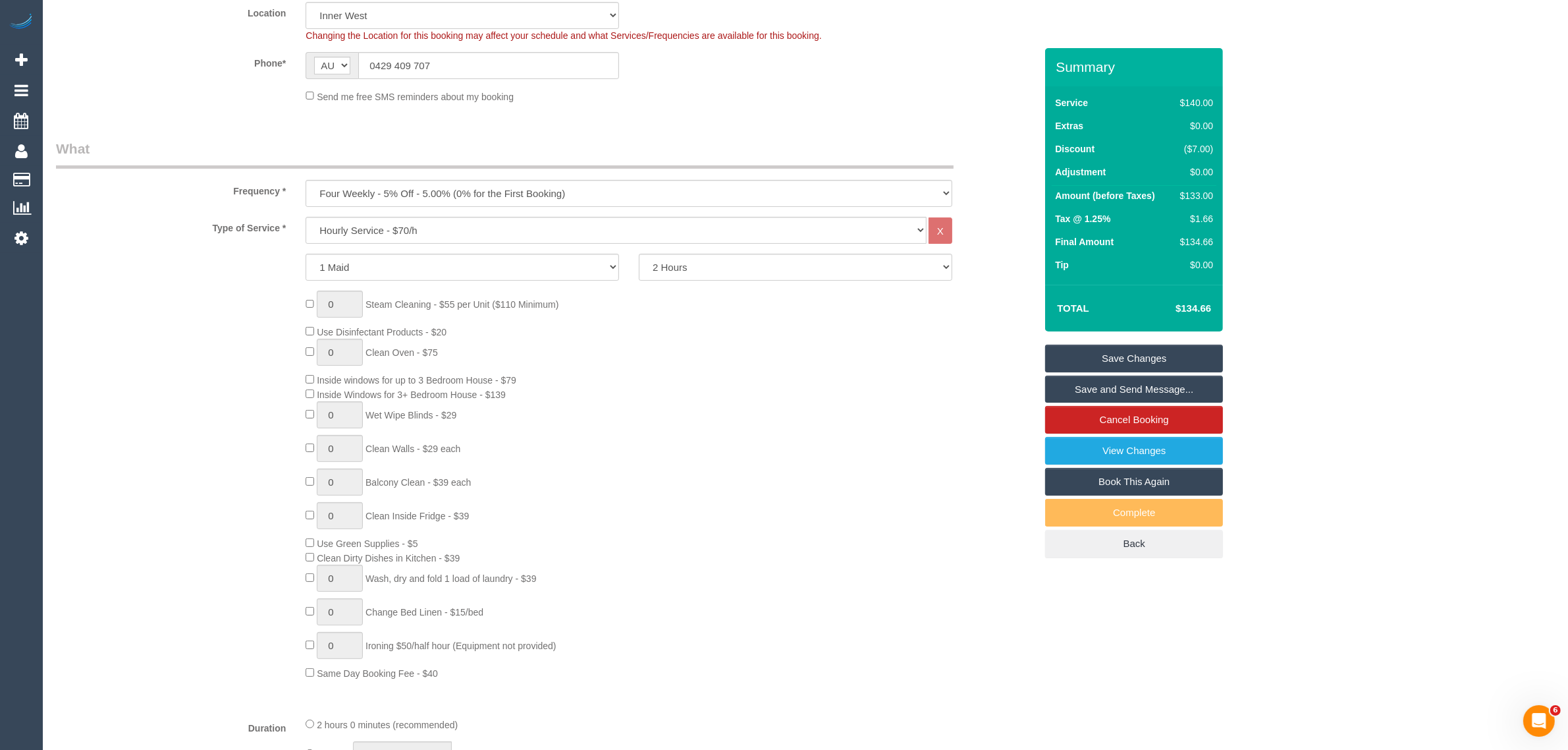
scroll to position [330, 0]
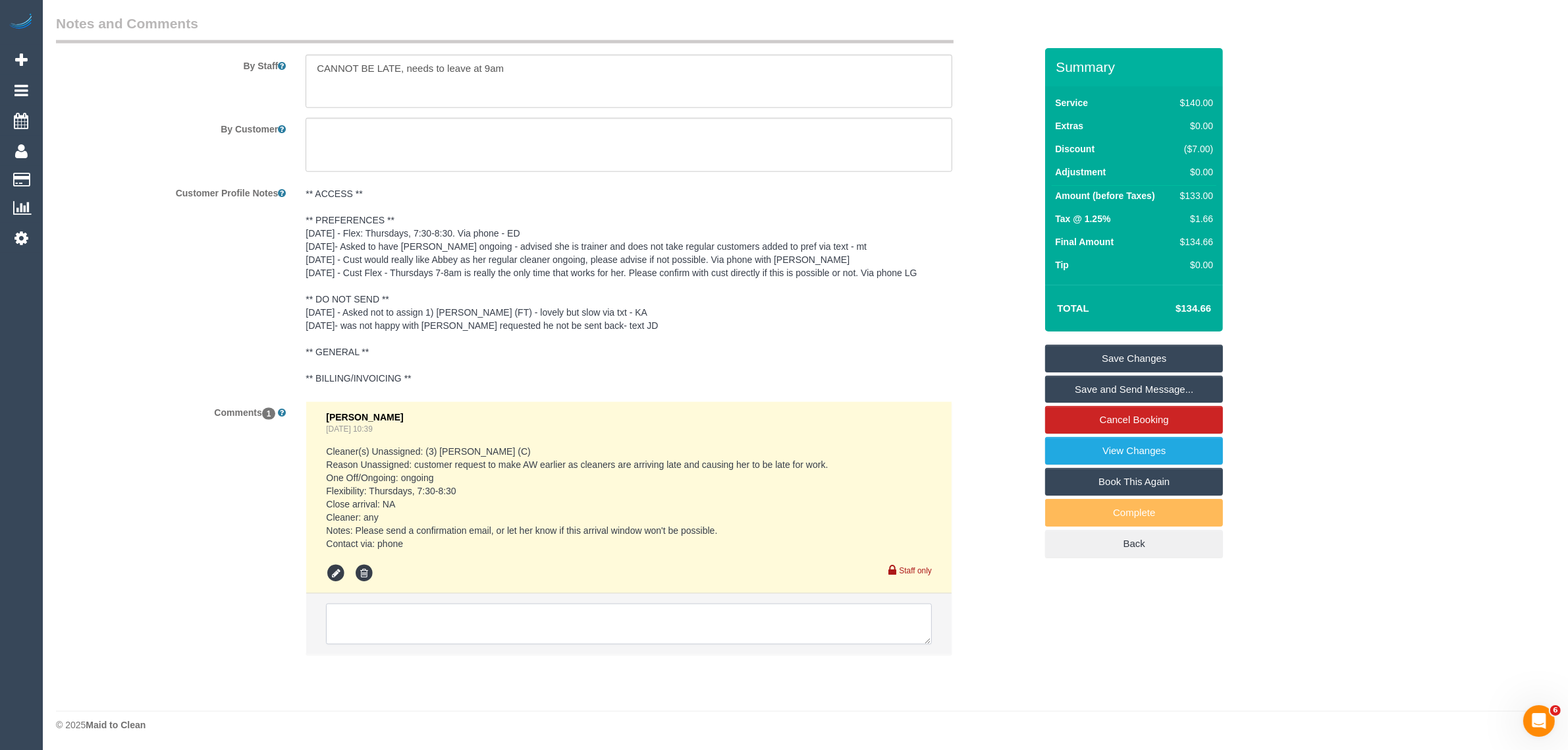
click at [587, 627] on textarea at bounding box center [629, 623] width 606 height 41
paste textarea "Cleaner(s) Unassigned: Reason Unassigned: One Off/Ongoing: Flexibility: Close a…"
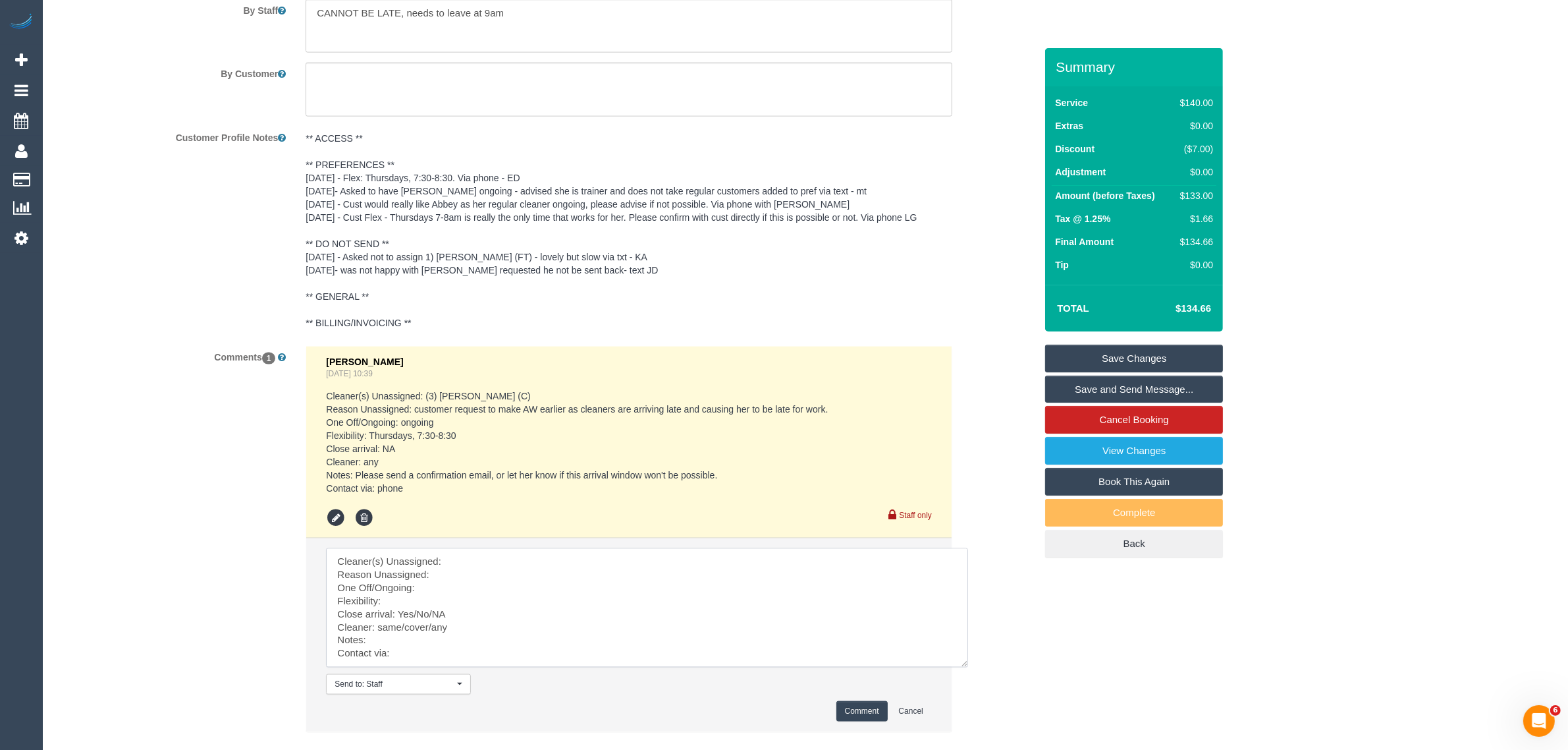
scroll to position [14, 0]
drag, startPoint x: 924, startPoint y: 584, endPoint x: 962, endPoint y: 662, distance: 86.8
click at [962, 662] on textarea at bounding box center [647, 608] width 643 height 119
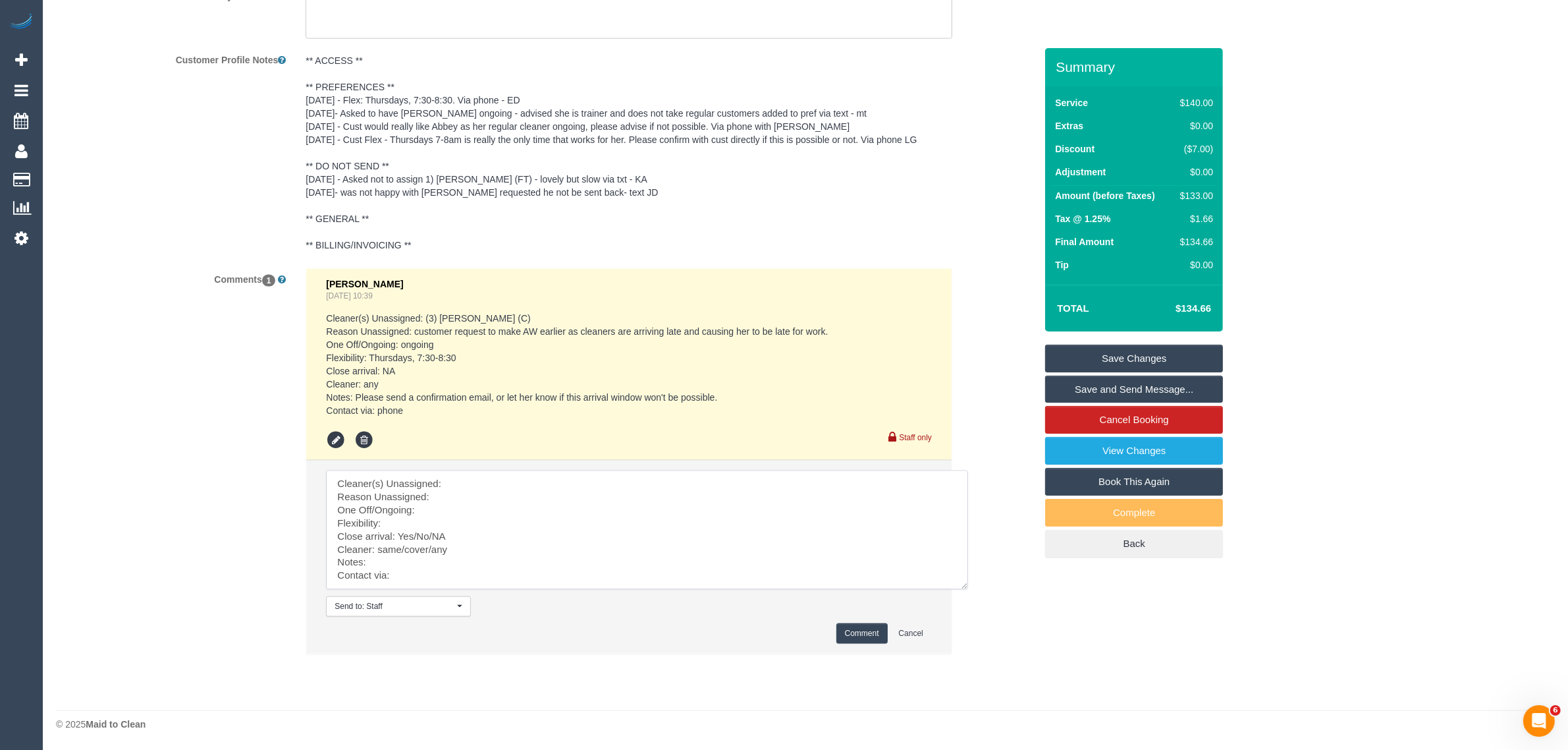
scroll to position [0, 0]
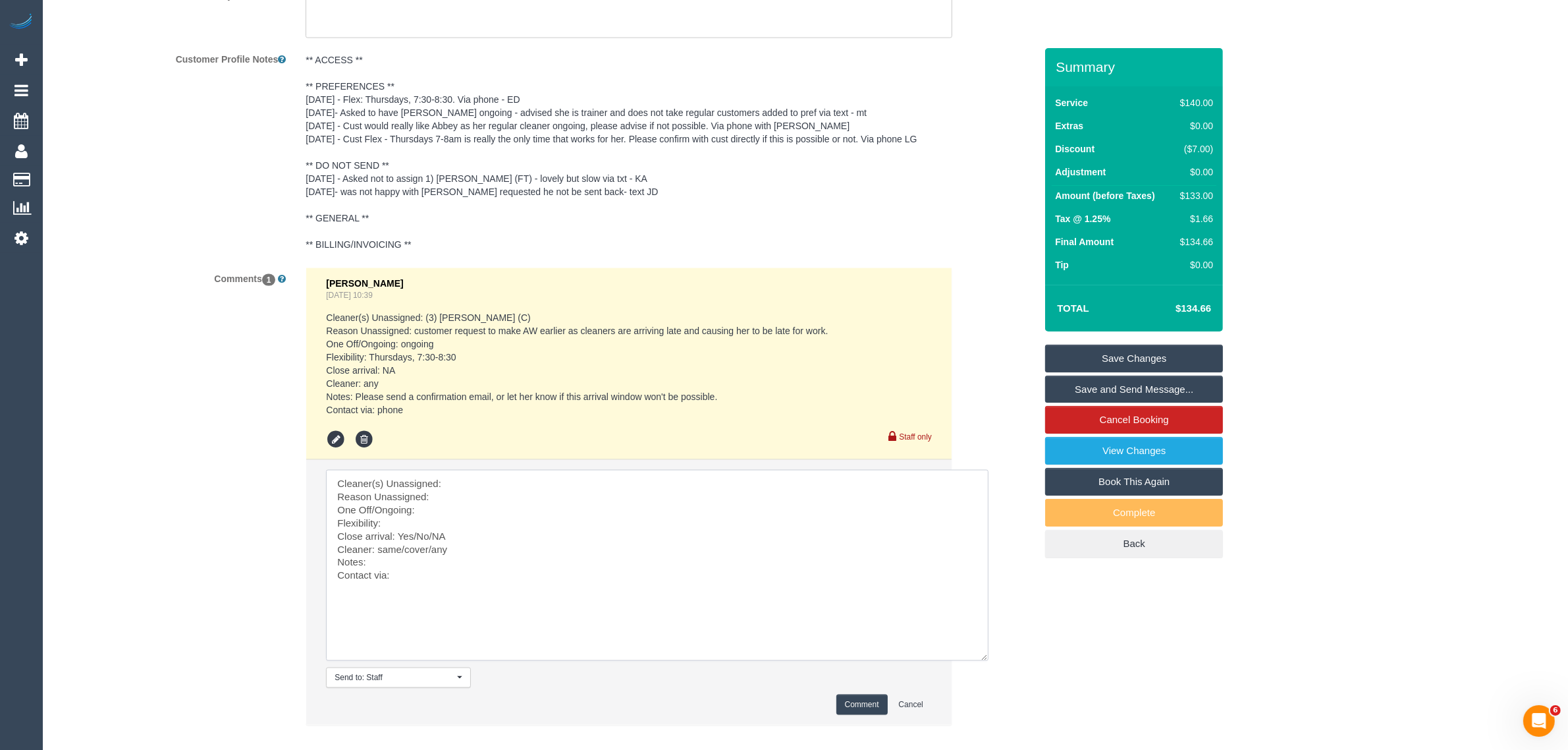
drag, startPoint x: 963, startPoint y: 584, endPoint x: 982, endPoint y: 657, distance: 75.4
click at [982, 657] on textarea at bounding box center [657, 564] width 662 height 191
click at [666, 484] on textarea at bounding box center [657, 564] width 662 height 191
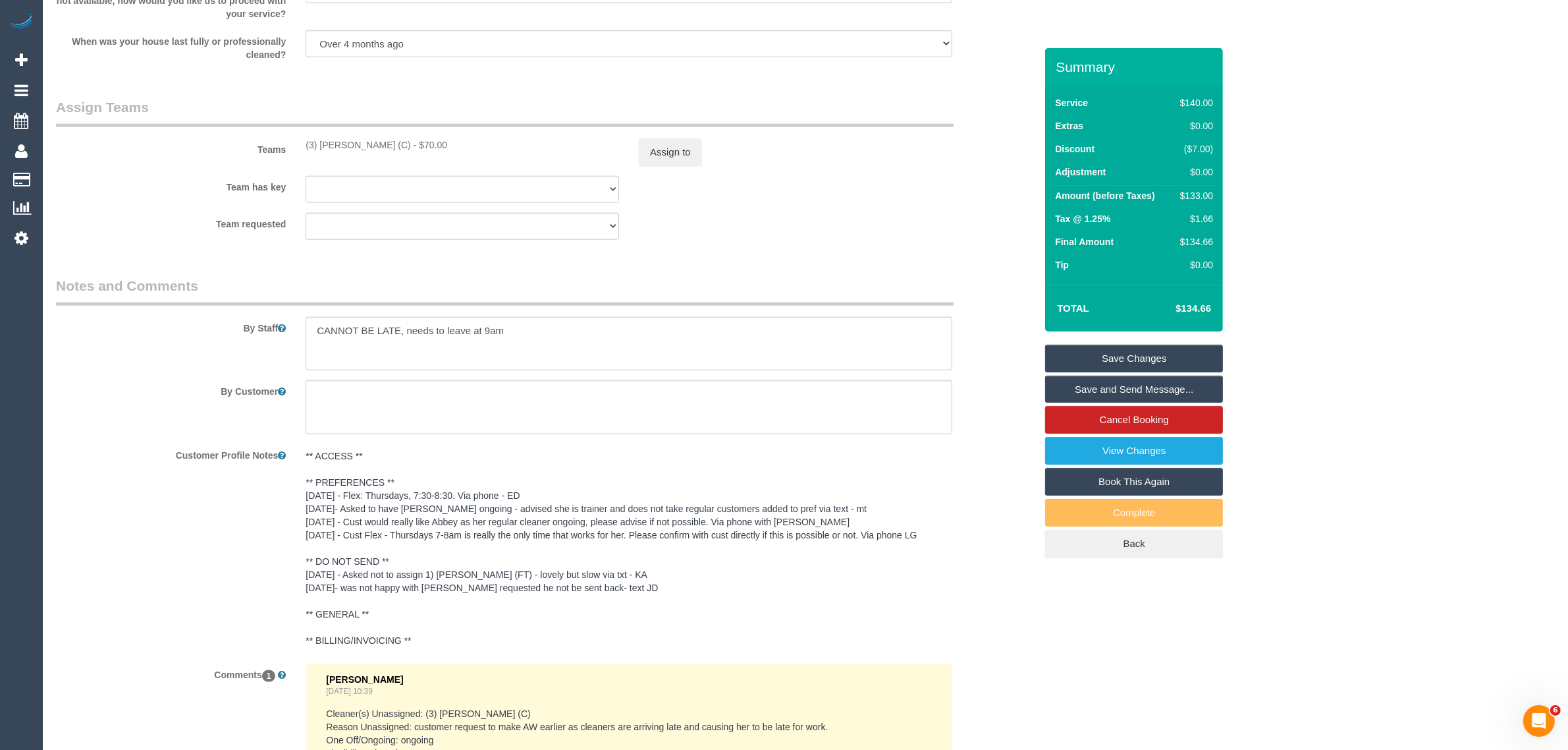
scroll to position [1964, 0]
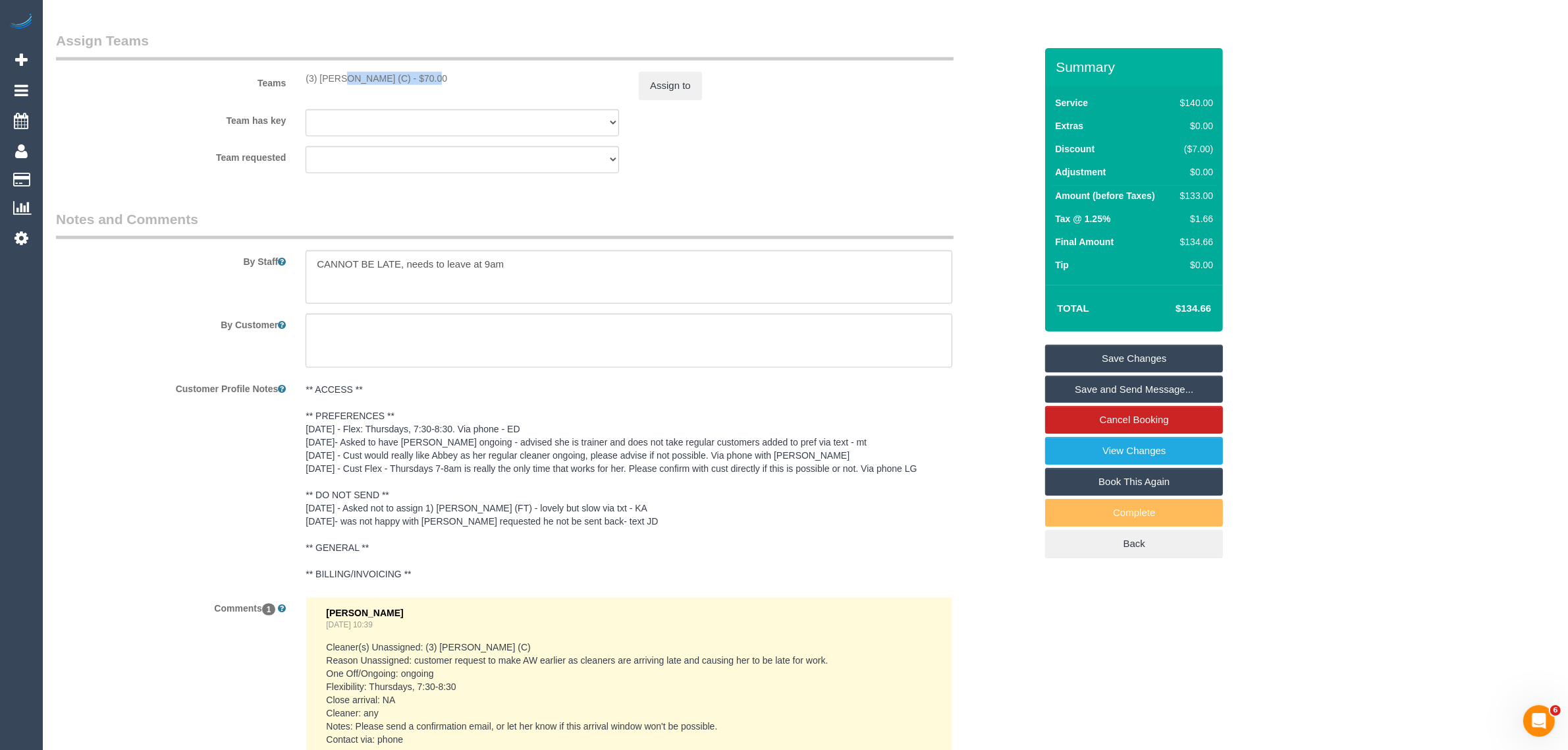
drag, startPoint x: 297, startPoint y: 70, endPoint x: 392, endPoint y: 84, distance: 96.0
click at [392, 84] on div "Teams (3) Afzaal Ahmad (C) - $70.00 Assign to" at bounding box center [545, 65] width 999 height 68
copy div "(3) Afzaal Ahmad (C)"
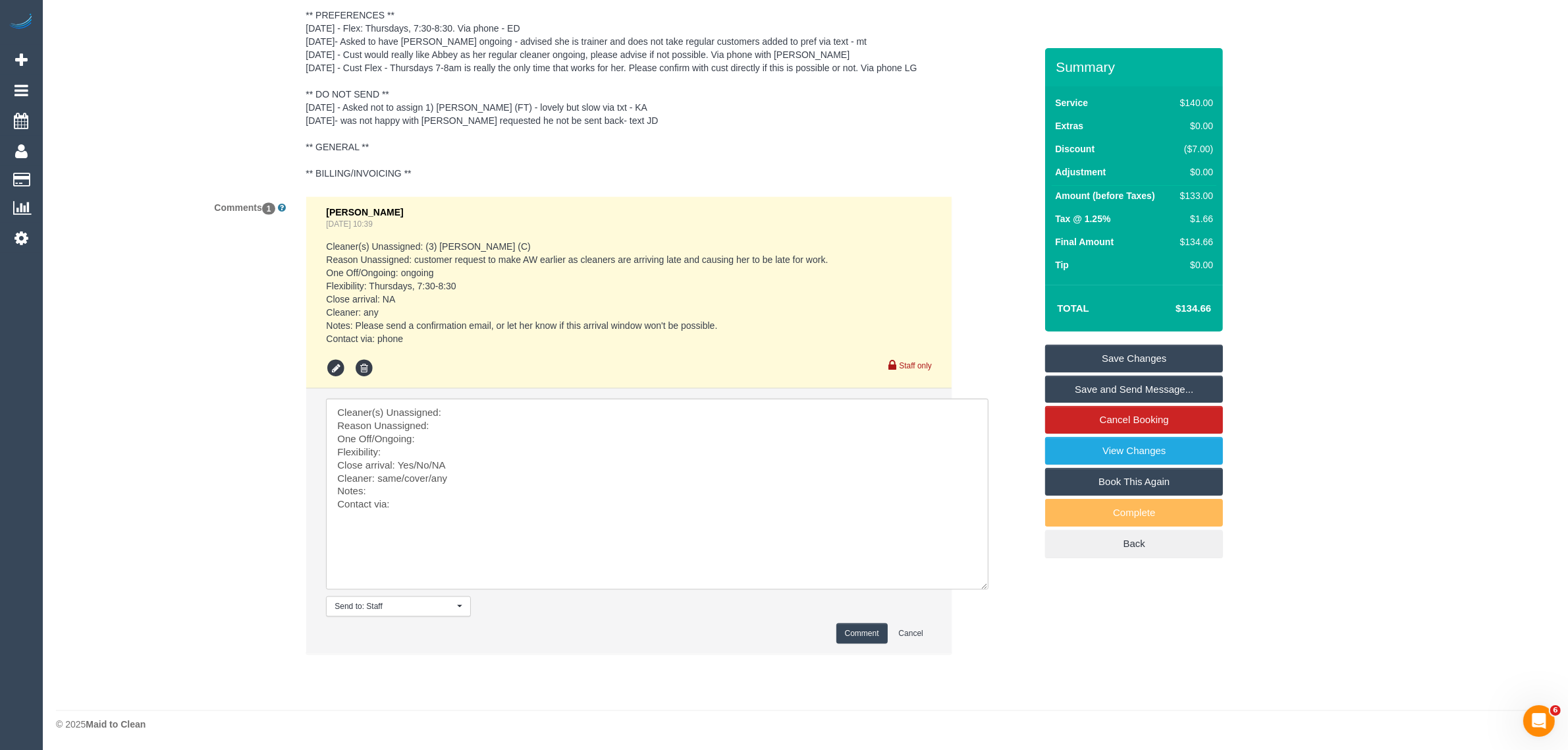
click at [530, 391] on li "Send to: Staff Nothing selected Send to: Staff Send to: Customer Send to: Team …" at bounding box center [629, 521] width 645 height 265
click at [492, 412] on textarea at bounding box center [657, 494] width 662 height 191
paste textarea "(3) Afzaal Ahmad (C)"
click at [475, 424] on textarea at bounding box center [657, 494] width 662 height 191
paste textarea "(11 Sept)"
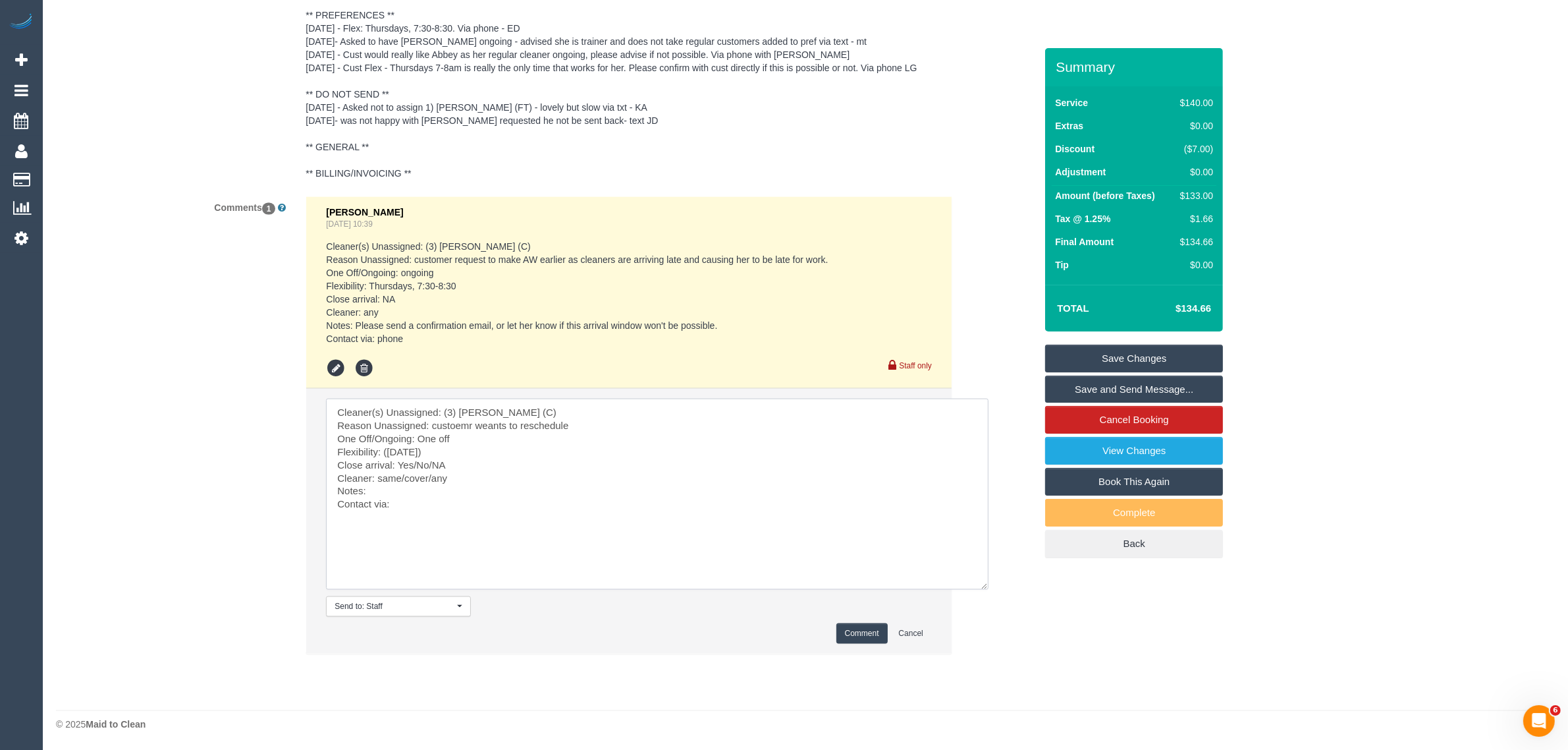
click at [391, 448] on textarea at bounding box center [657, 494] width 662 height 191
drag, startPoint x: 417, startPoint y: 462, endPoint x: 471, endPoint y: 465, distance: 54.1
click at [471, 465] on textarea at bounding box center [657, 494] width 662 height 191
drag, startPoint x: 375, startPoint y: 479, endPoint x: 460, endPoint y: 478, distance: 85.0
click at [460, 478] on textarea at bounding box center [657, 494] width 662 height 191
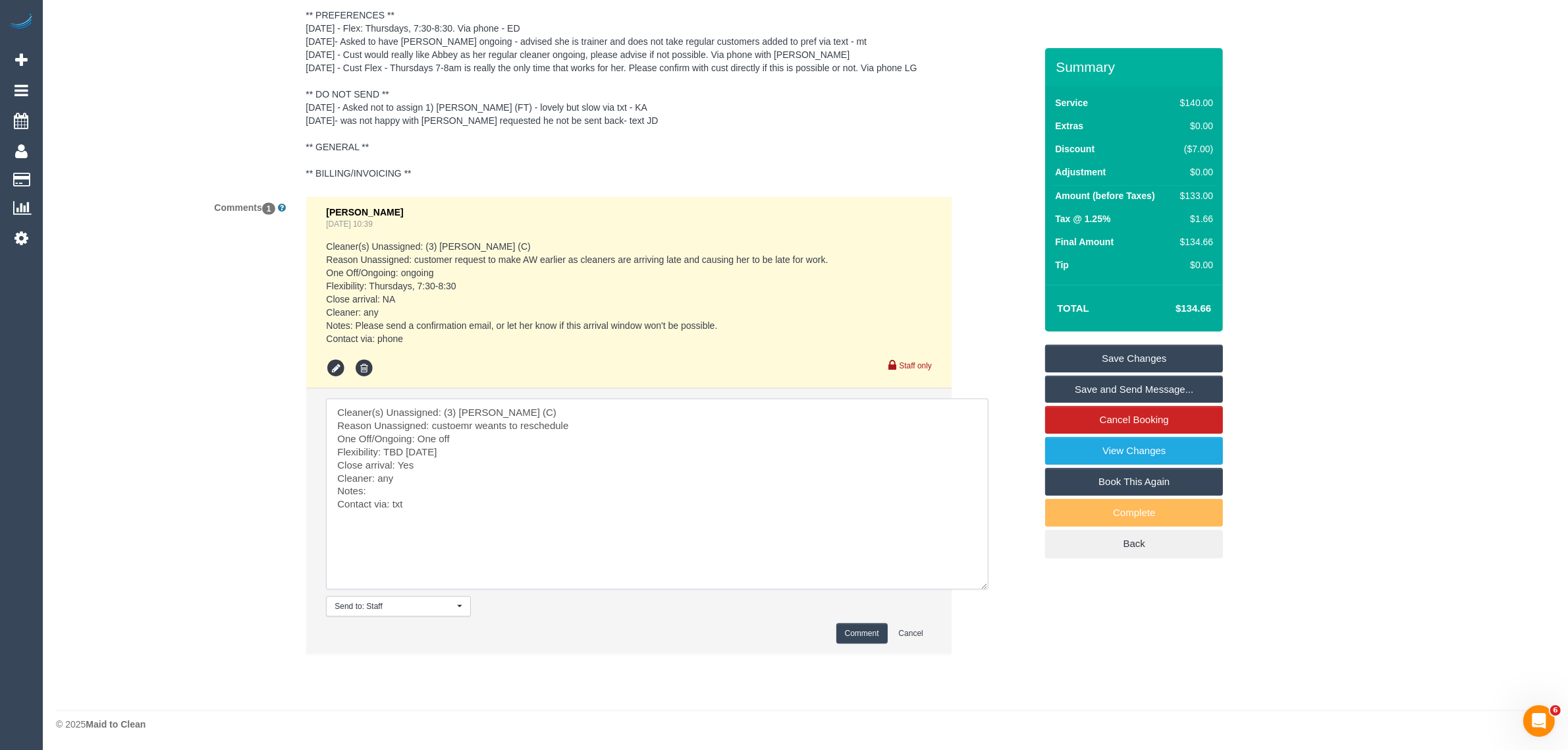
type textarea "Cleaner(s) Unassigned: (3) Afzaal Ahmad (C) Reason Unassigned: custoemr weants …"
click at [864, 634] on button "Comment" at bounding box center [862, 633] width 52 height 21
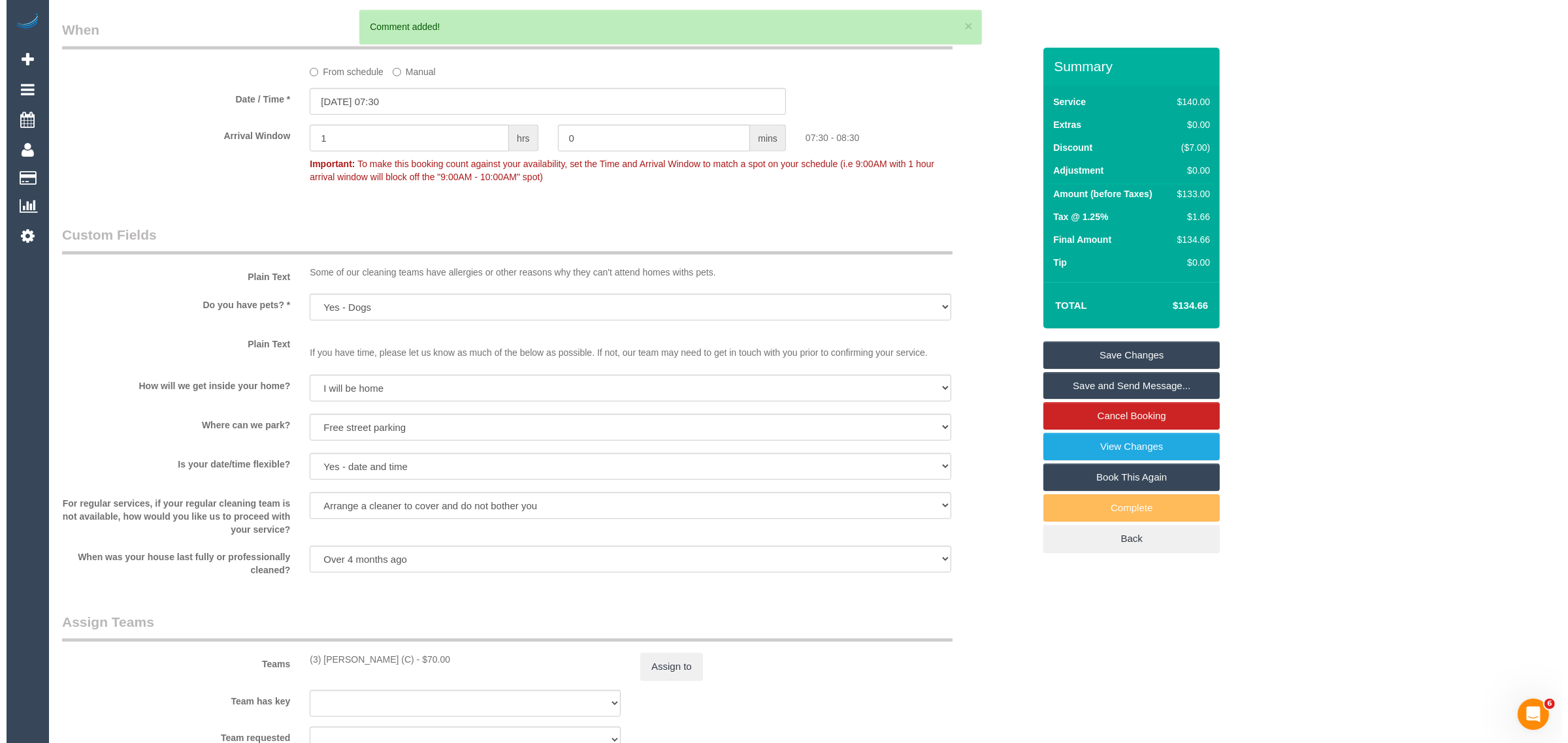
scroll to position [1691, 0]
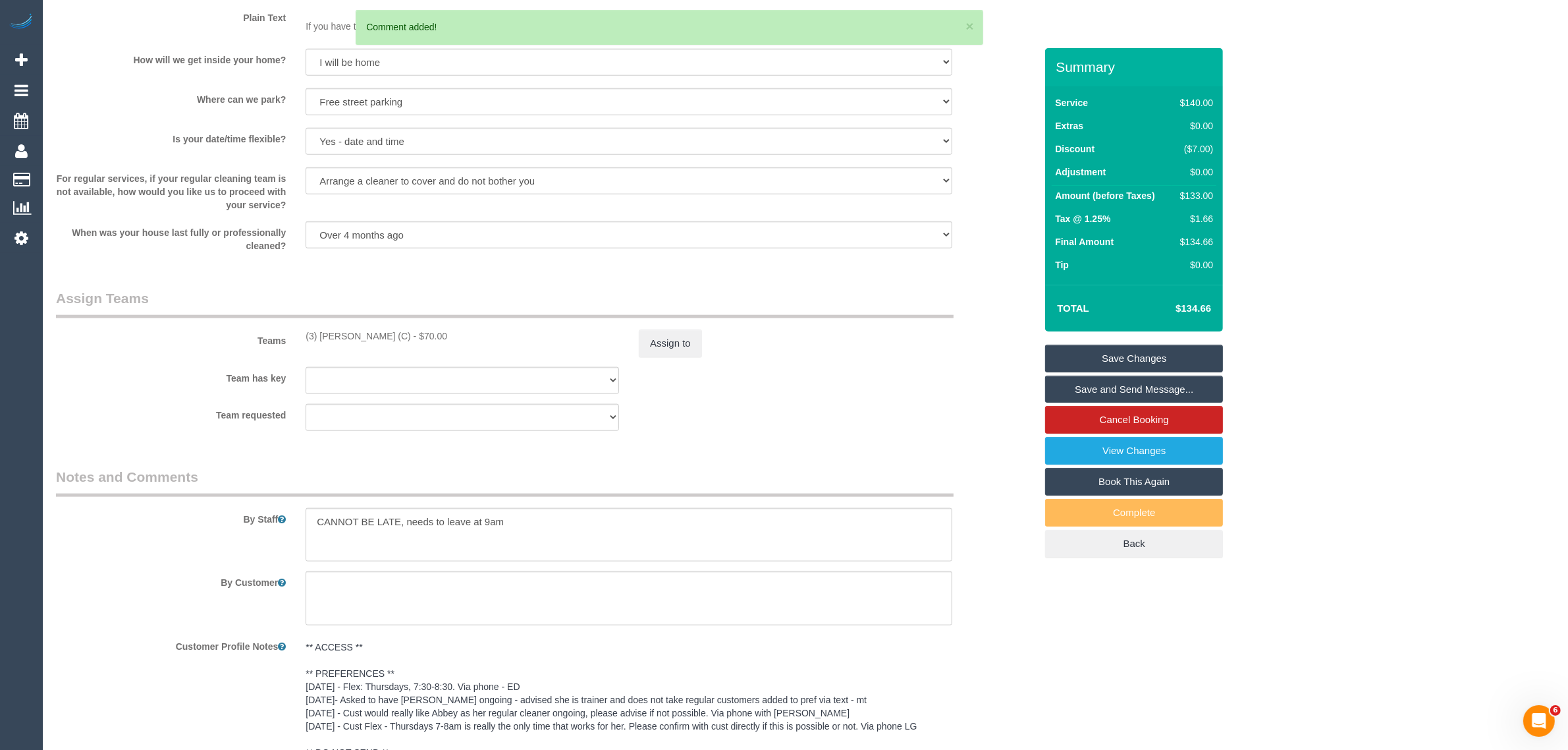
click at [677, 358] on sui-booking-teams "Teams (3) Afzaal Ahmad (C) - $70.00 Assign to Team has key (3) Afzaal Ahmad (C)…" at bounding box center [545, 359] width 979 height 142
click at [676, 347] on button "Assign to" at bounding box center [670, 343] width 63 height 28
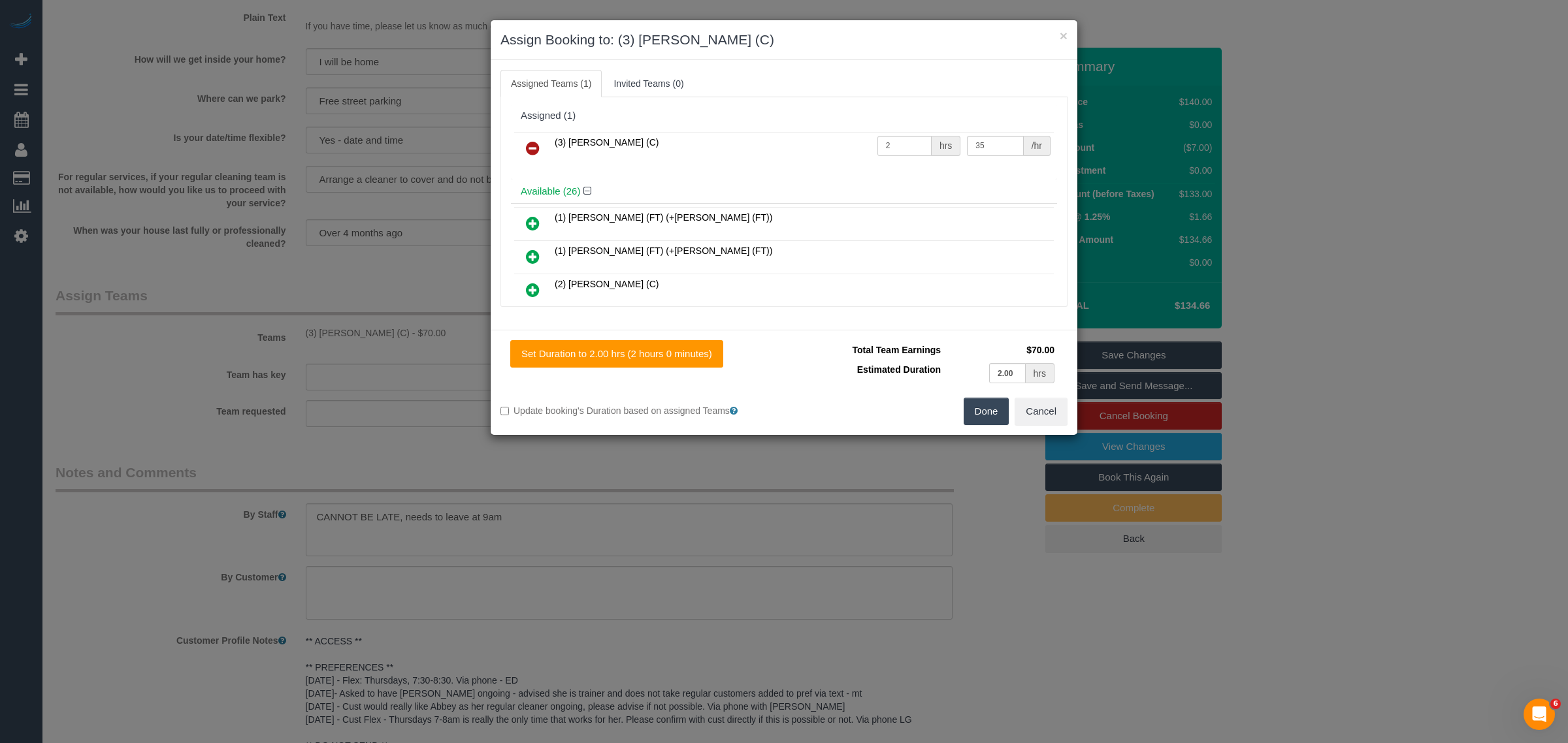
click at [537, 152] on icon at bounding box center [533, 148] width 14 height 15
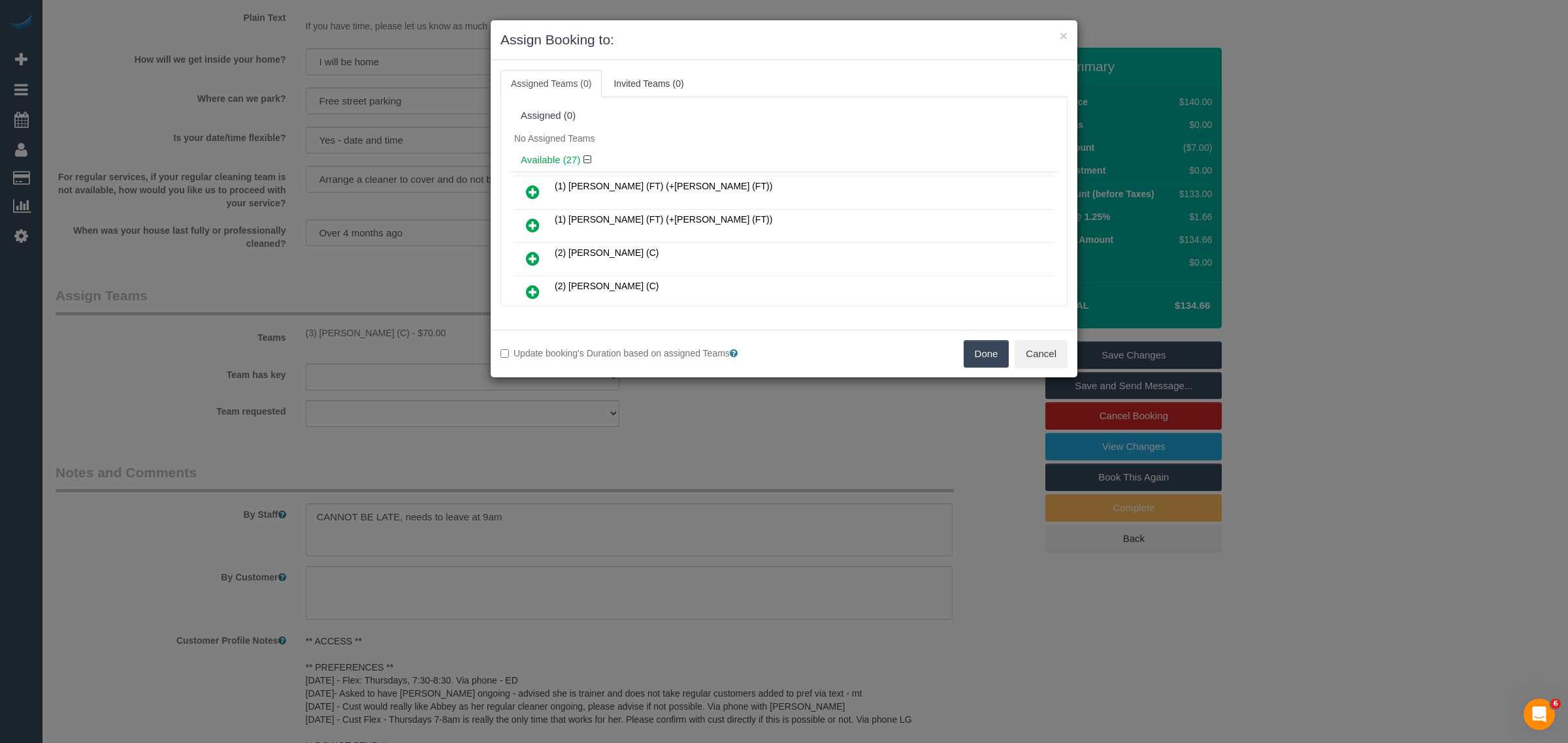
click at [985, 363] on button "Done" at bounding box center [985, 354] width 45 height 27
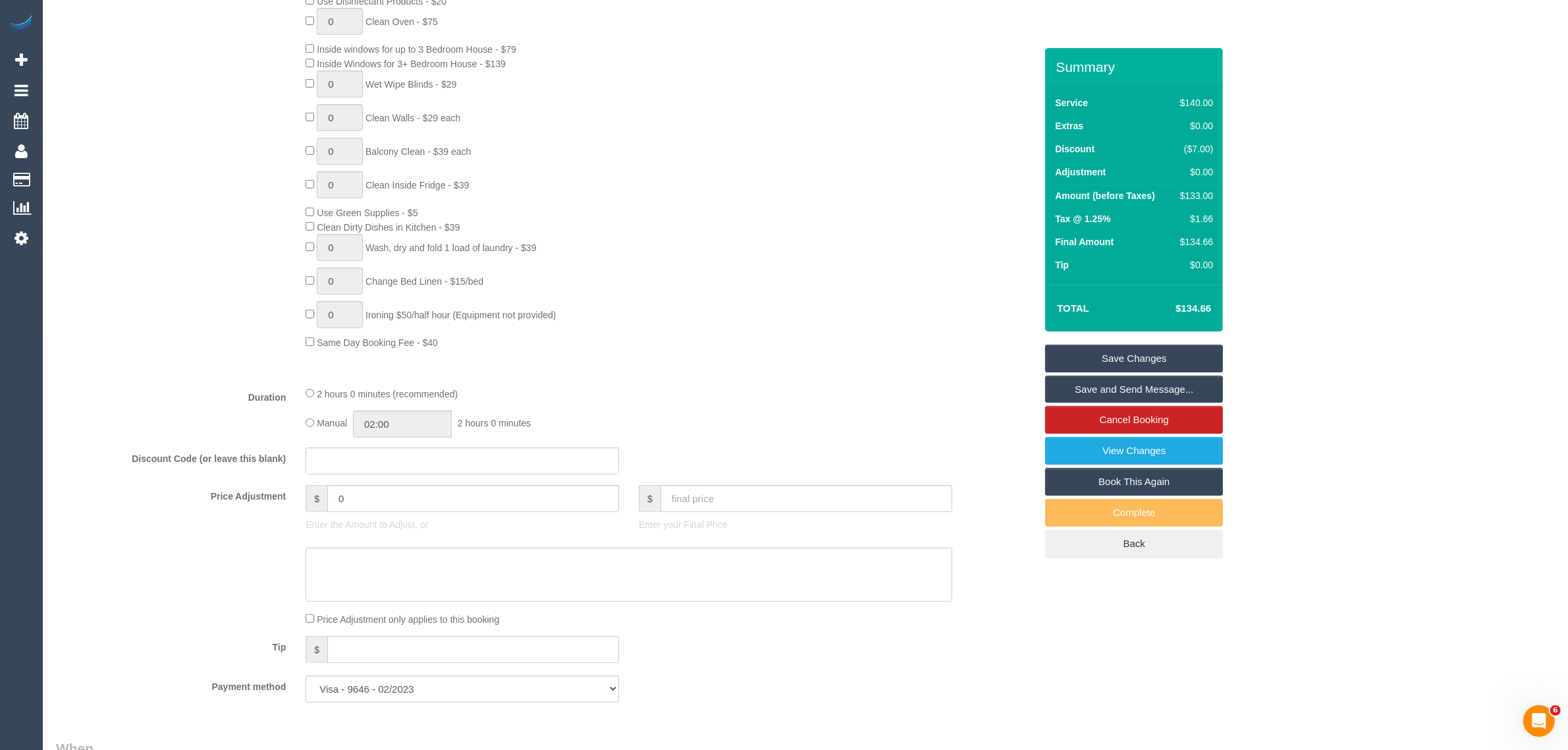
scroll to position [988, 0]
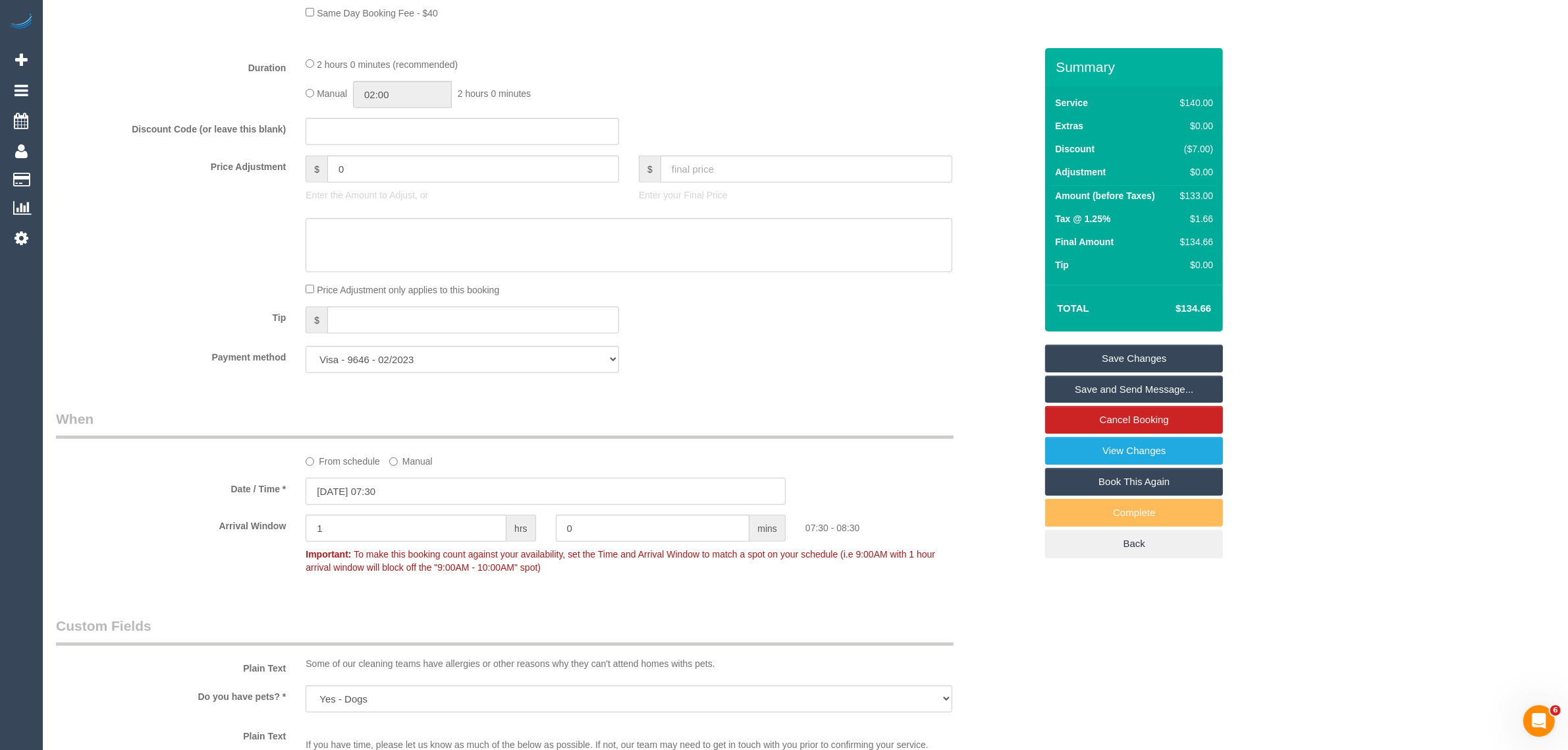
click at [480, 489] on input "04/09/2025 07:30" at bounding box center [545, 491] width 480 height 27
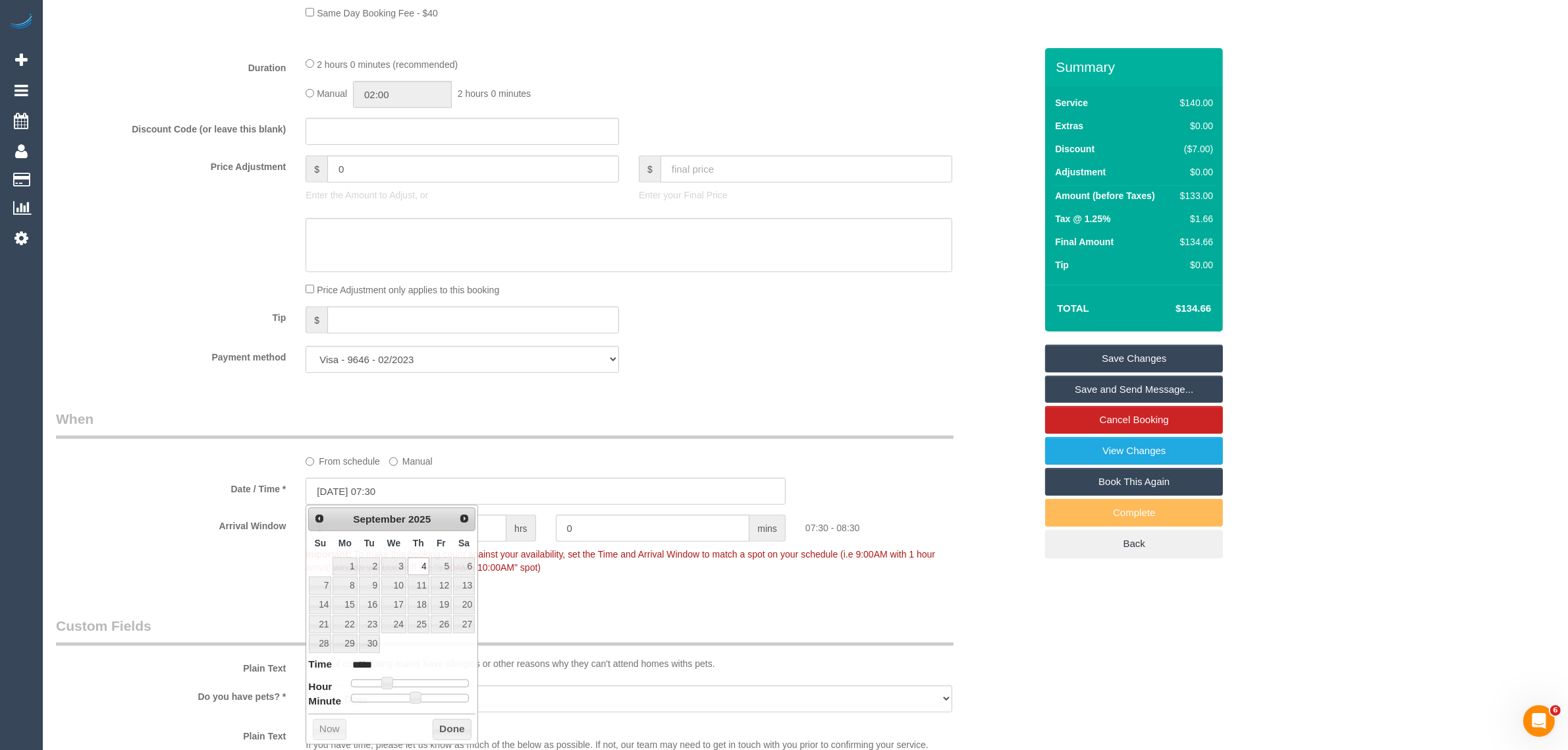
click at [320, 459] on label "From schedule" at bounding box center [342, 459] width 74 height 18
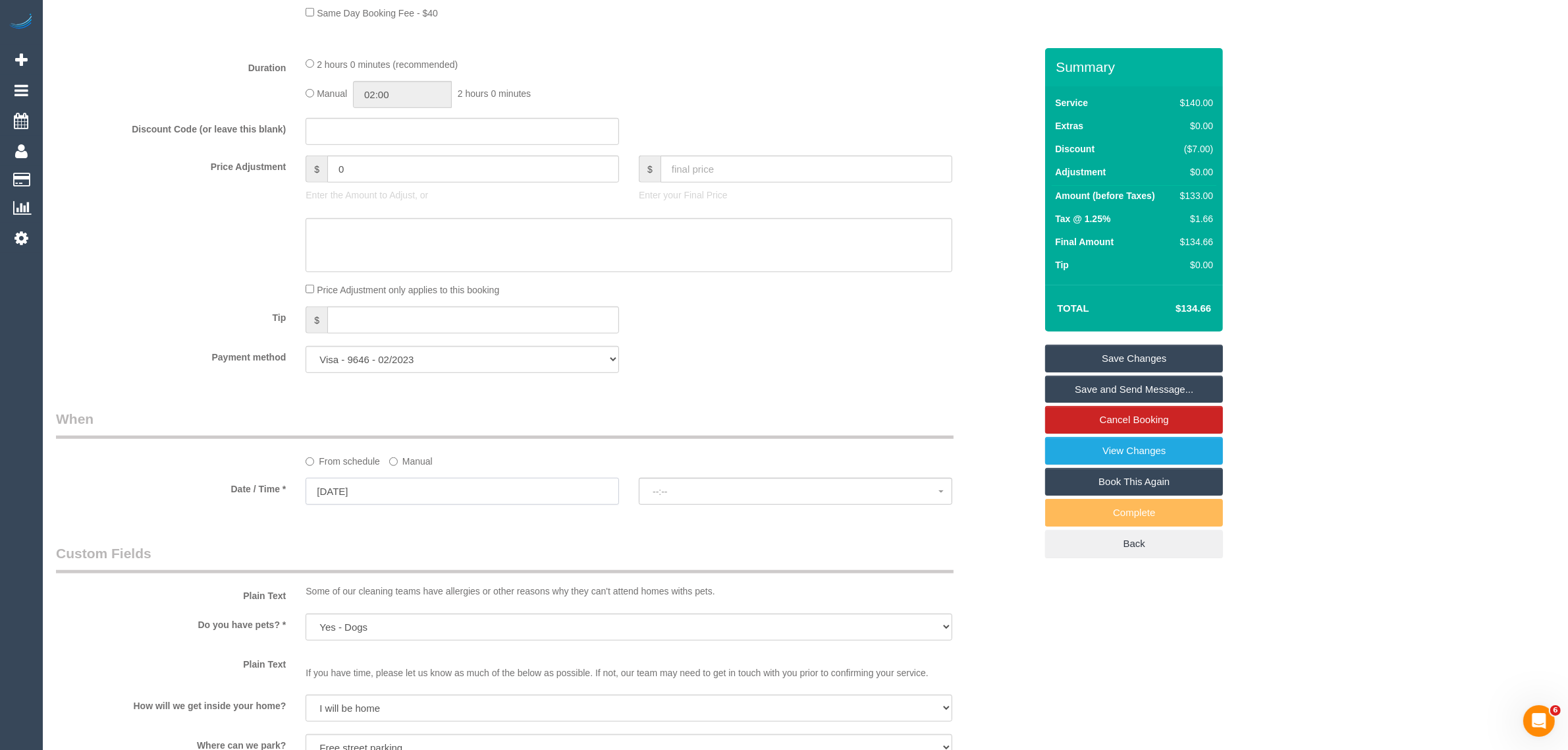
click at [397, 485] on input "04/09/2025" at bounding box center [461, 491] width 313 height 27
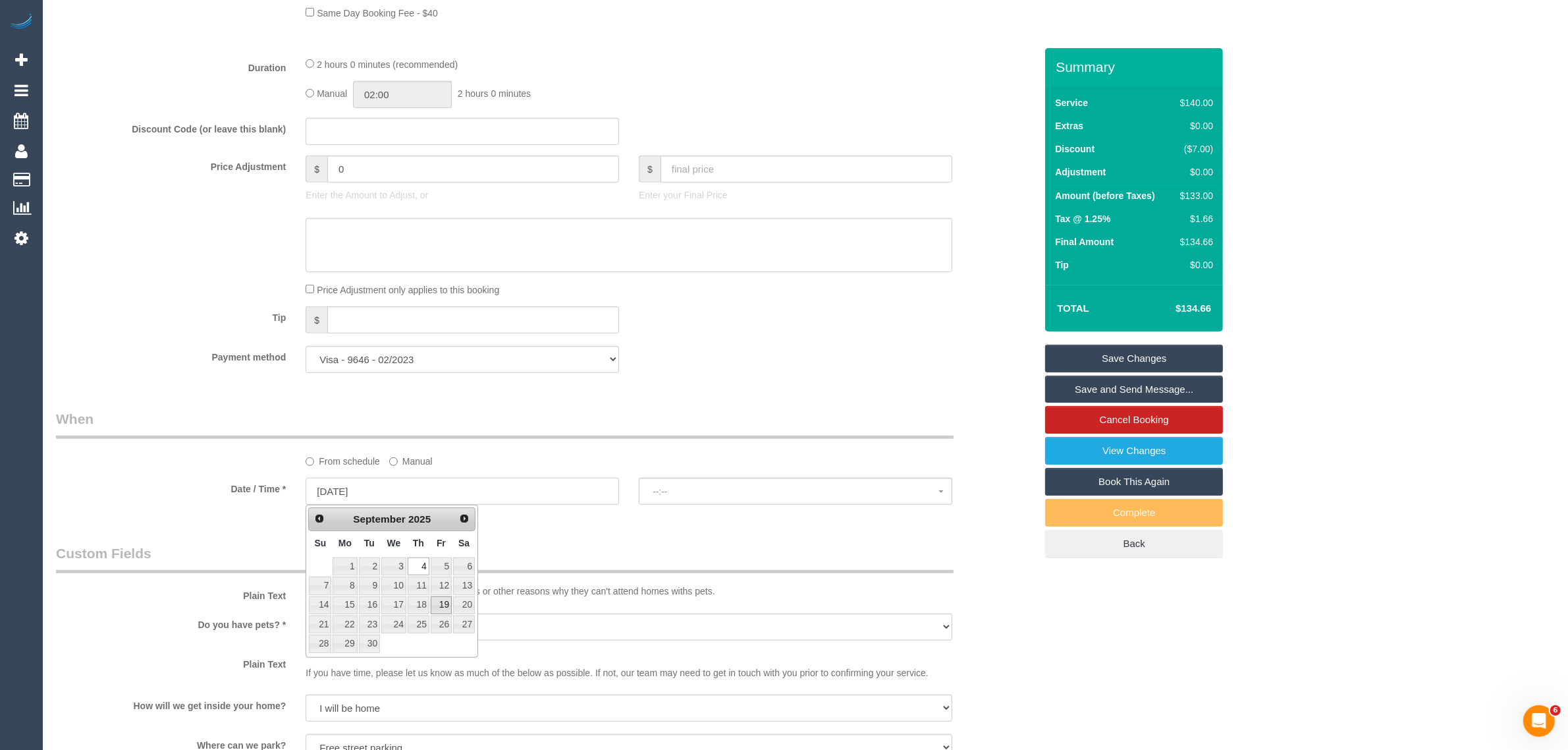
select select "spot22"
click at [423, 590] on link "11" at bounding box center [418, 585] width 22 height 18
type input "11/09/2025"
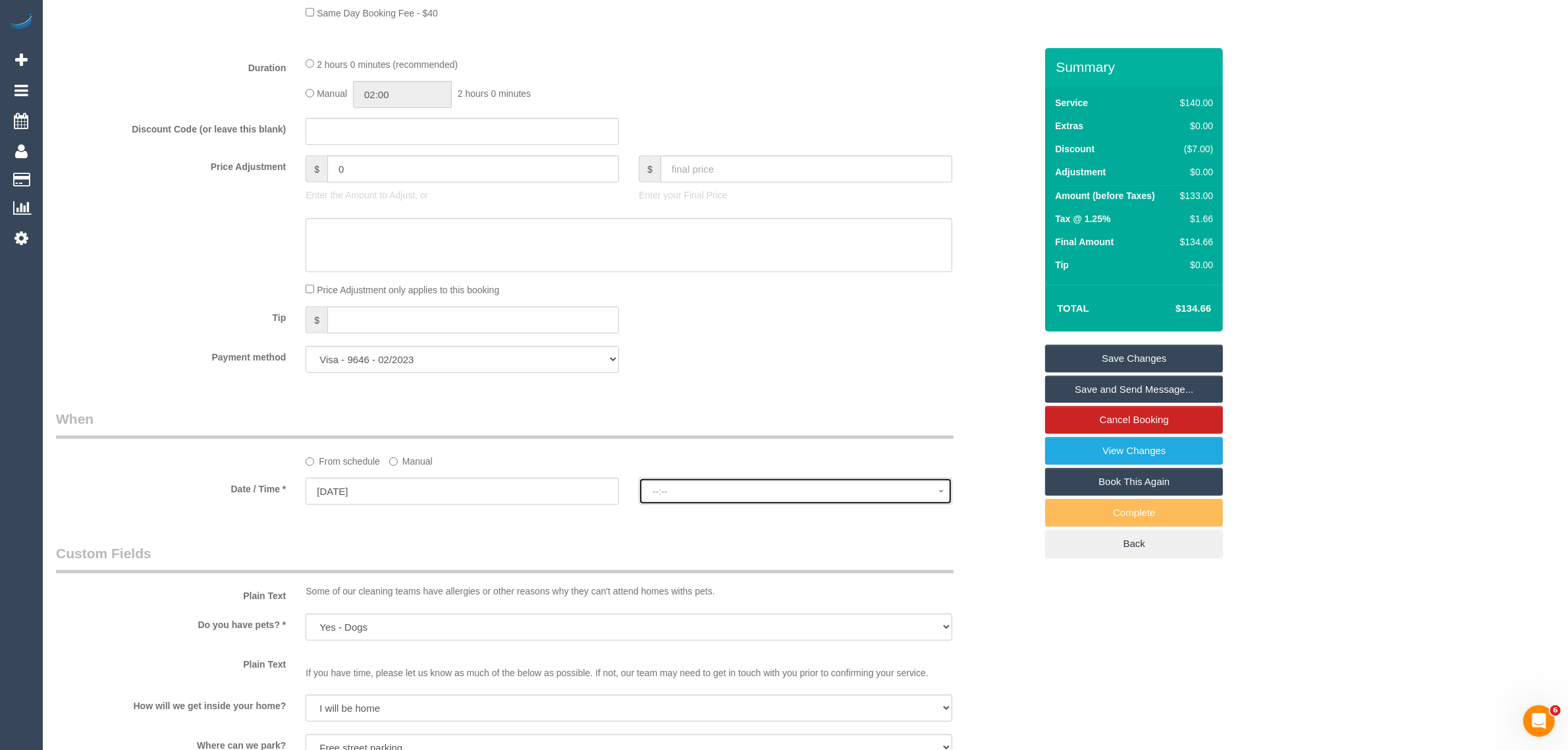
click at [673, 491] on span "--:--" at bounding box center [795, 492] width 285 height 10
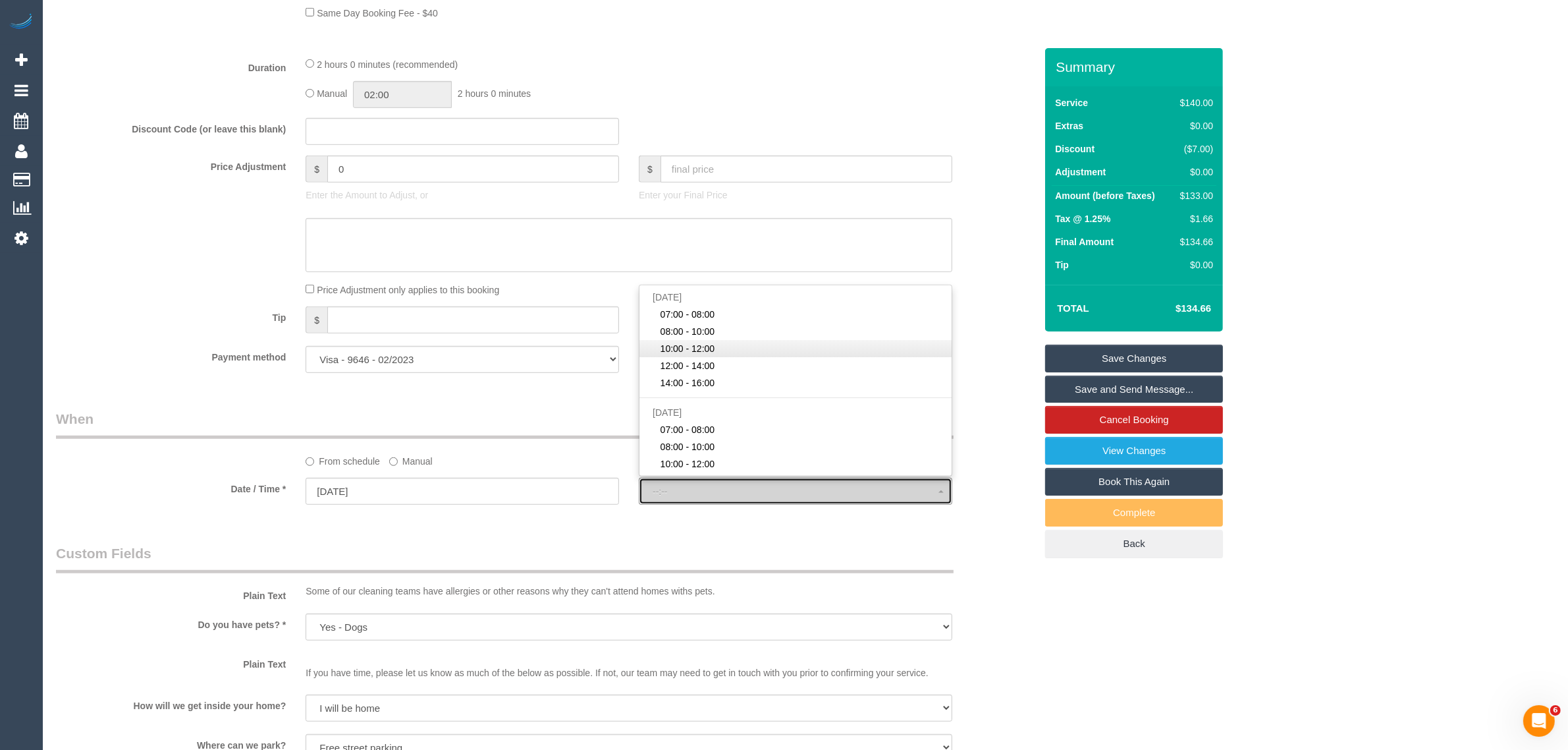
select select "spot43"
click at [467, 412] on legend "When" at bounding box center [505, 424] width 898 height 29
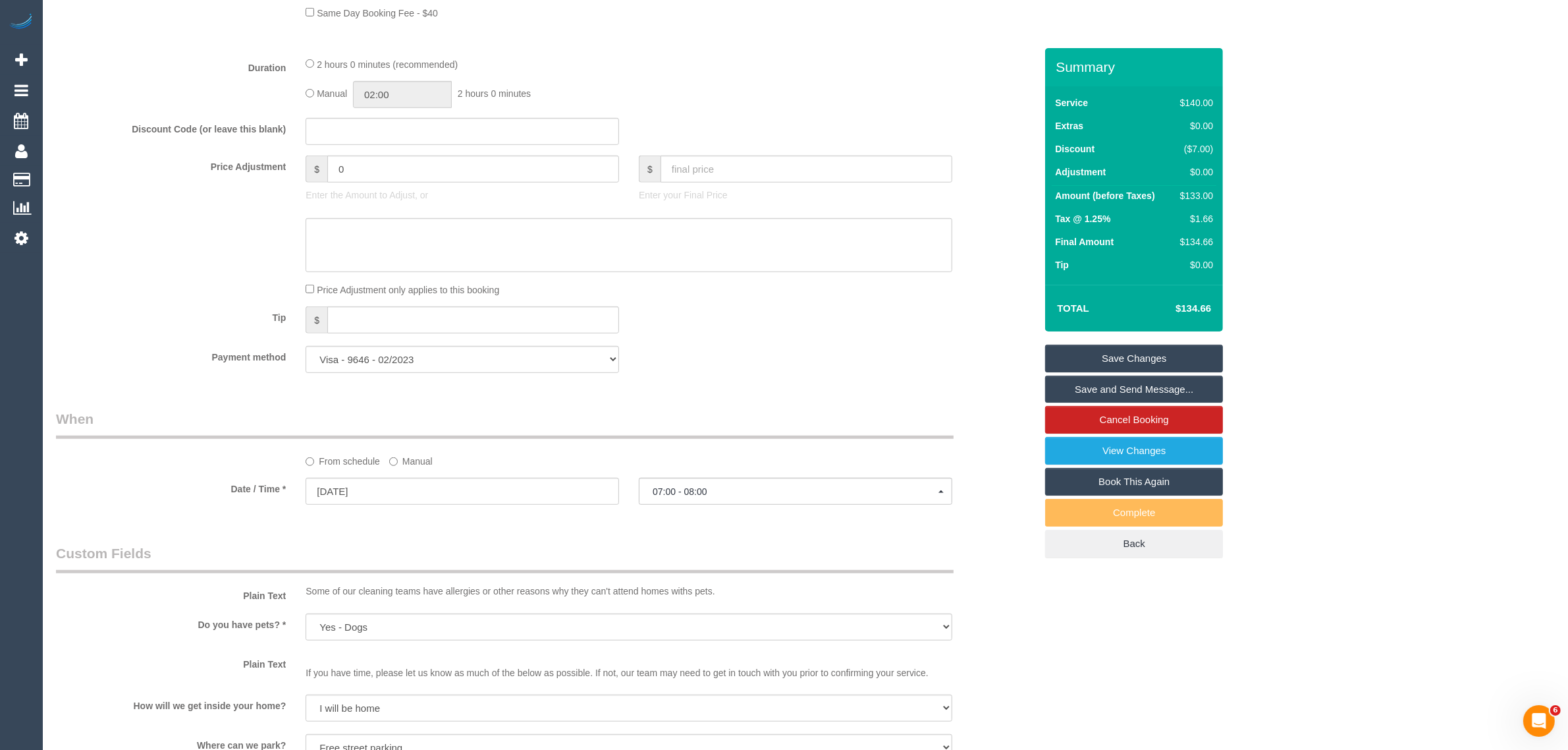
click at [409, 463] on label "Manual" at bounding box center [411, 459] width 43 height 18
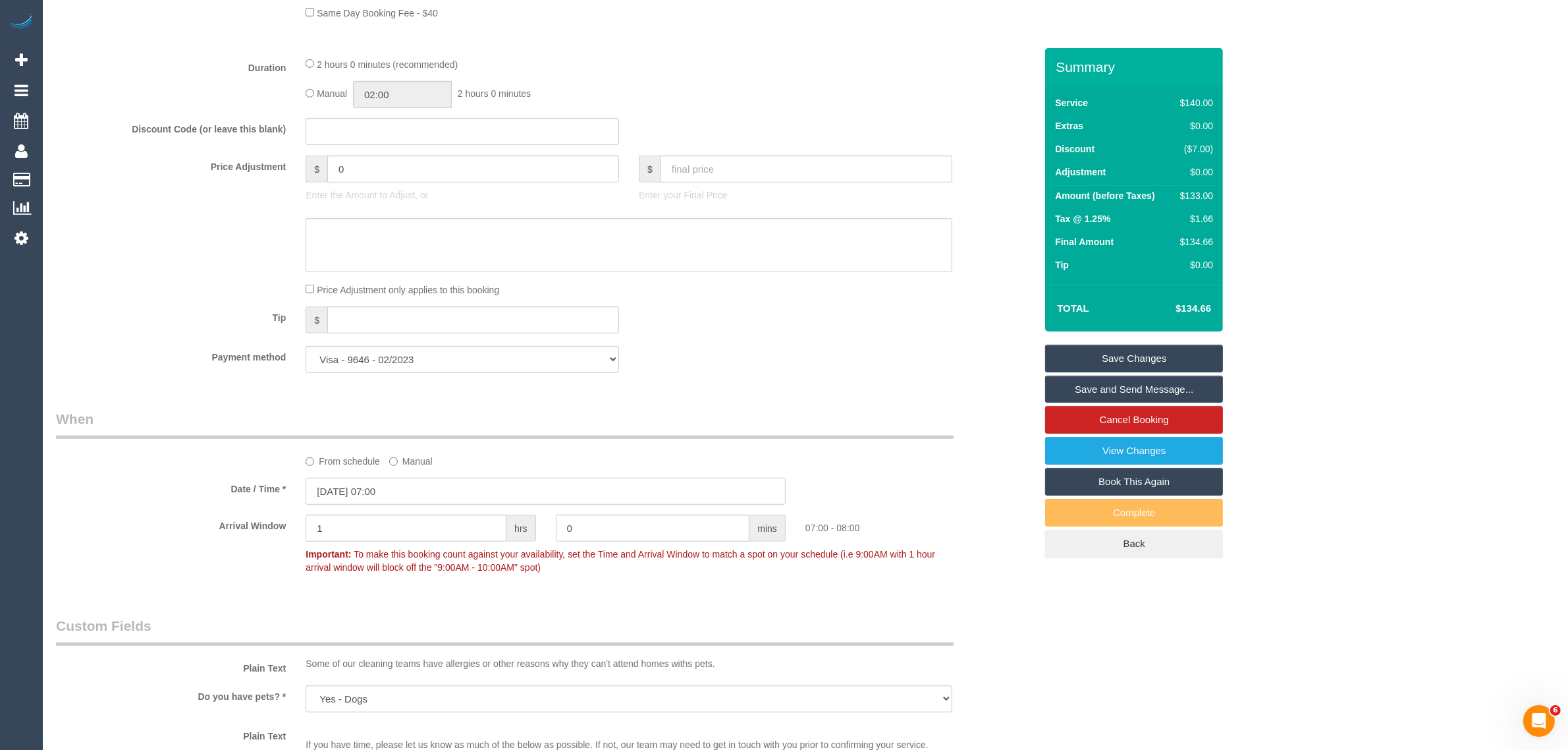
click at [422, 493] on input "11/09/2025 07:00" at bounding box center [545, 491] width 480 height 27
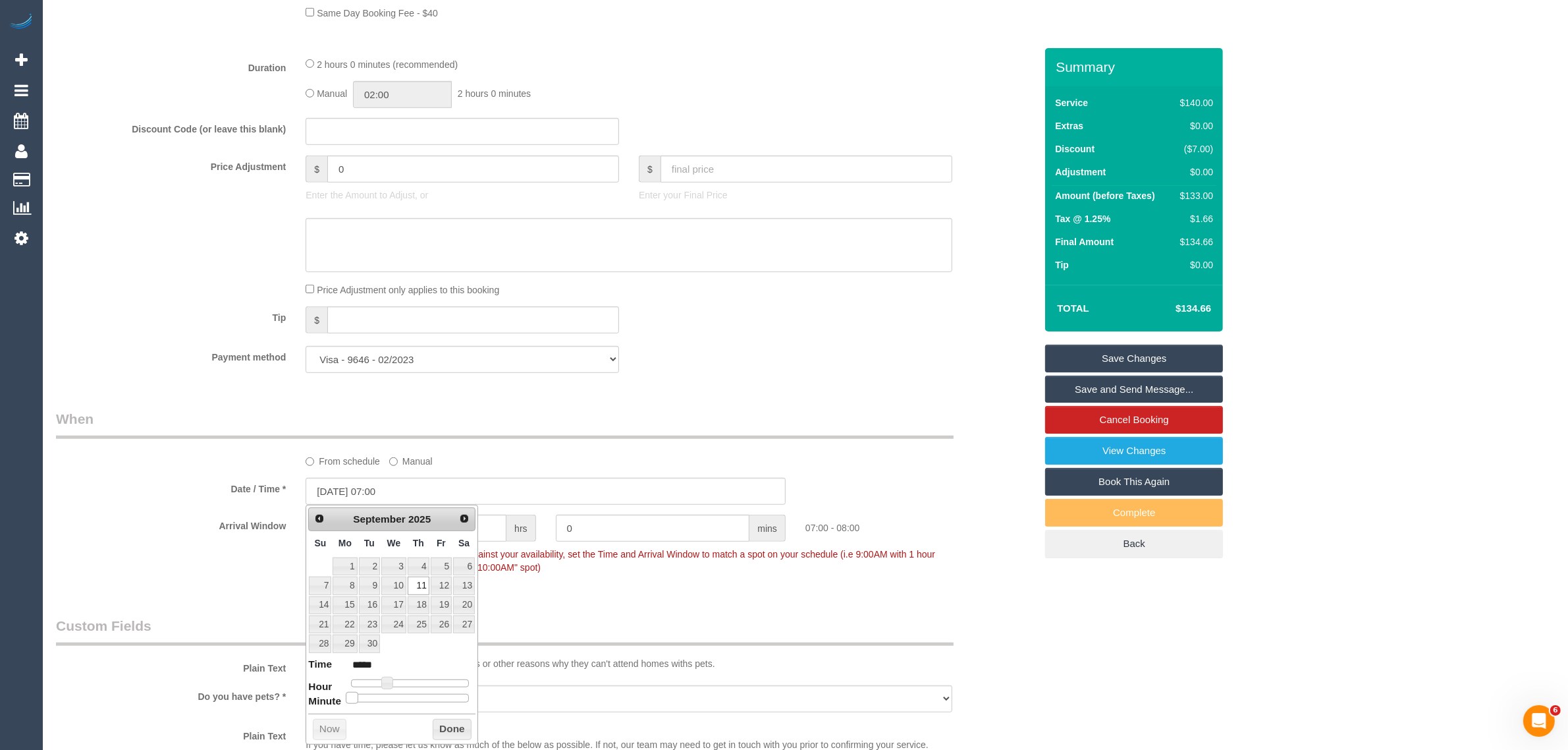
type input "11/09/2025 07:05"
type input "*****"
type input "11/09/2025 07:10"
type input "*****"
type input "11/09/2025 07:15"
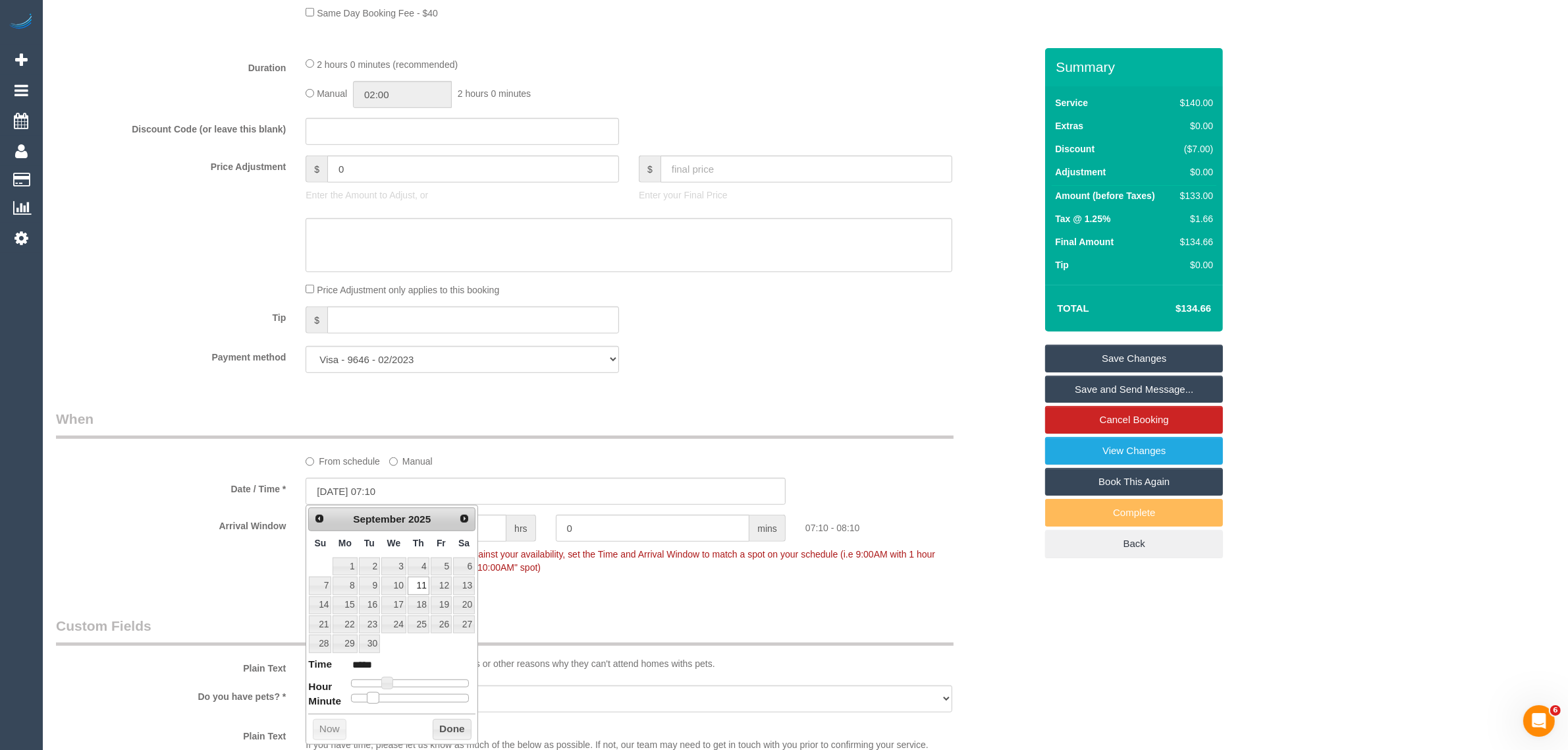
type input "*****"
type input "11/09/2025 07:20"
type input "*****"
type input "11/09/2025 07:25"
type input "*****"
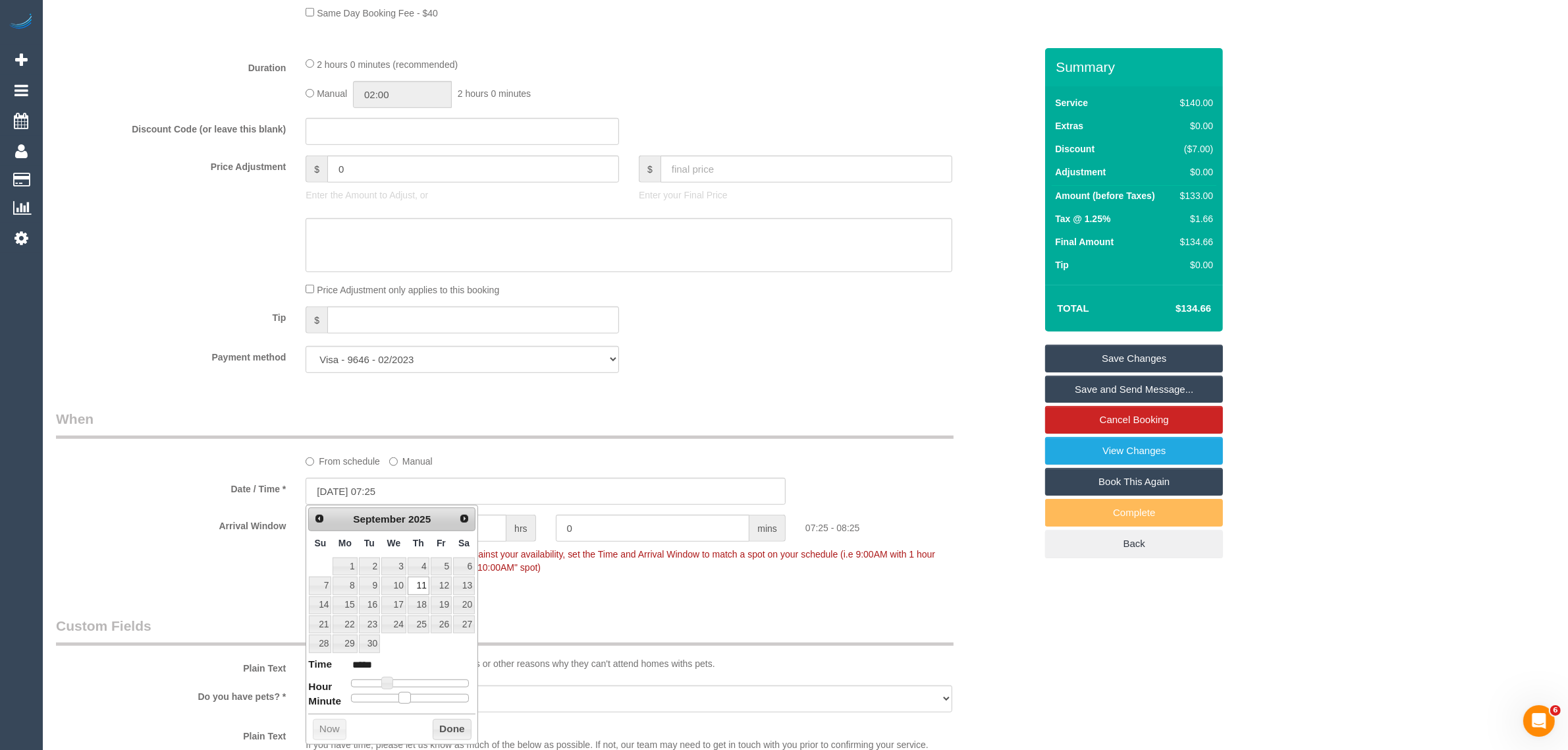
type input "11/09/2025 07:30"
type input "*****"
drag, startPoint x: 351, startPoint y: 703, endPoint x: 414, endPoint y: 701, distance: 63.0
click at [414, 701] on span at bounding box center [416, 698] width 12 height 12
click at [440, 729] on button "Done" at bounding box center [452, 729] width 39 height 21
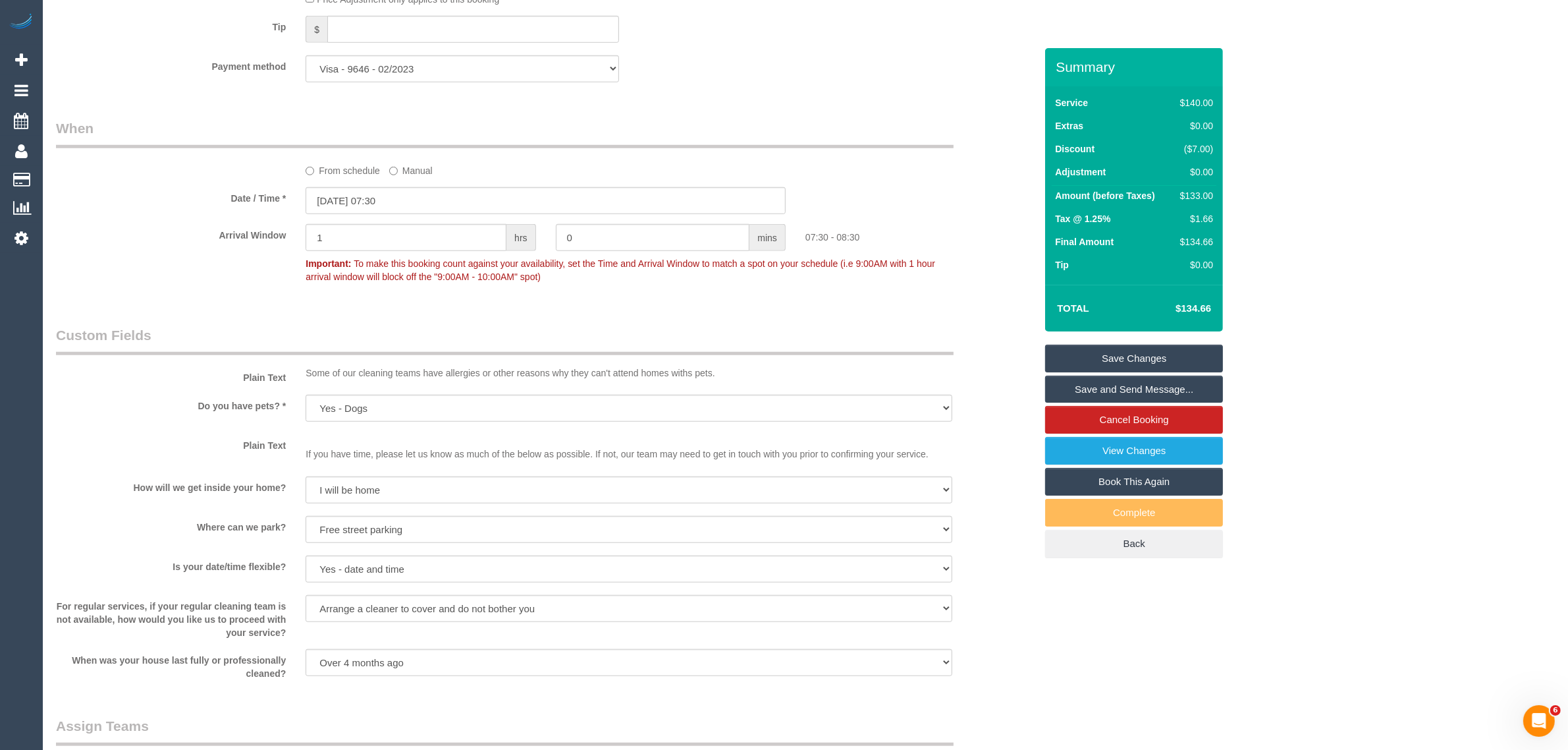
scroll to position [2502, 0]
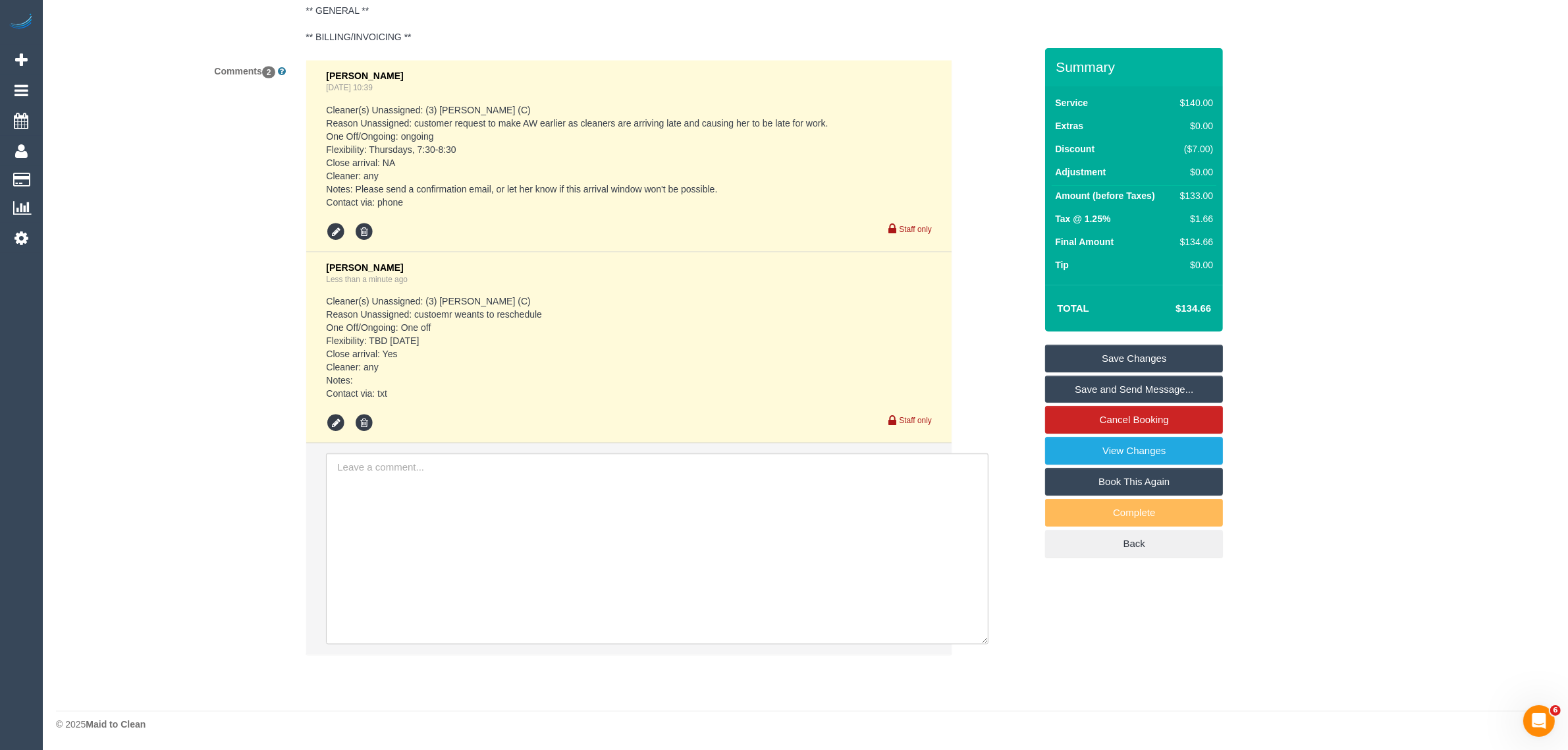
click at [1150, 366] on link "Save Changes" at bounding box center [1134, 358] width 178 height 28
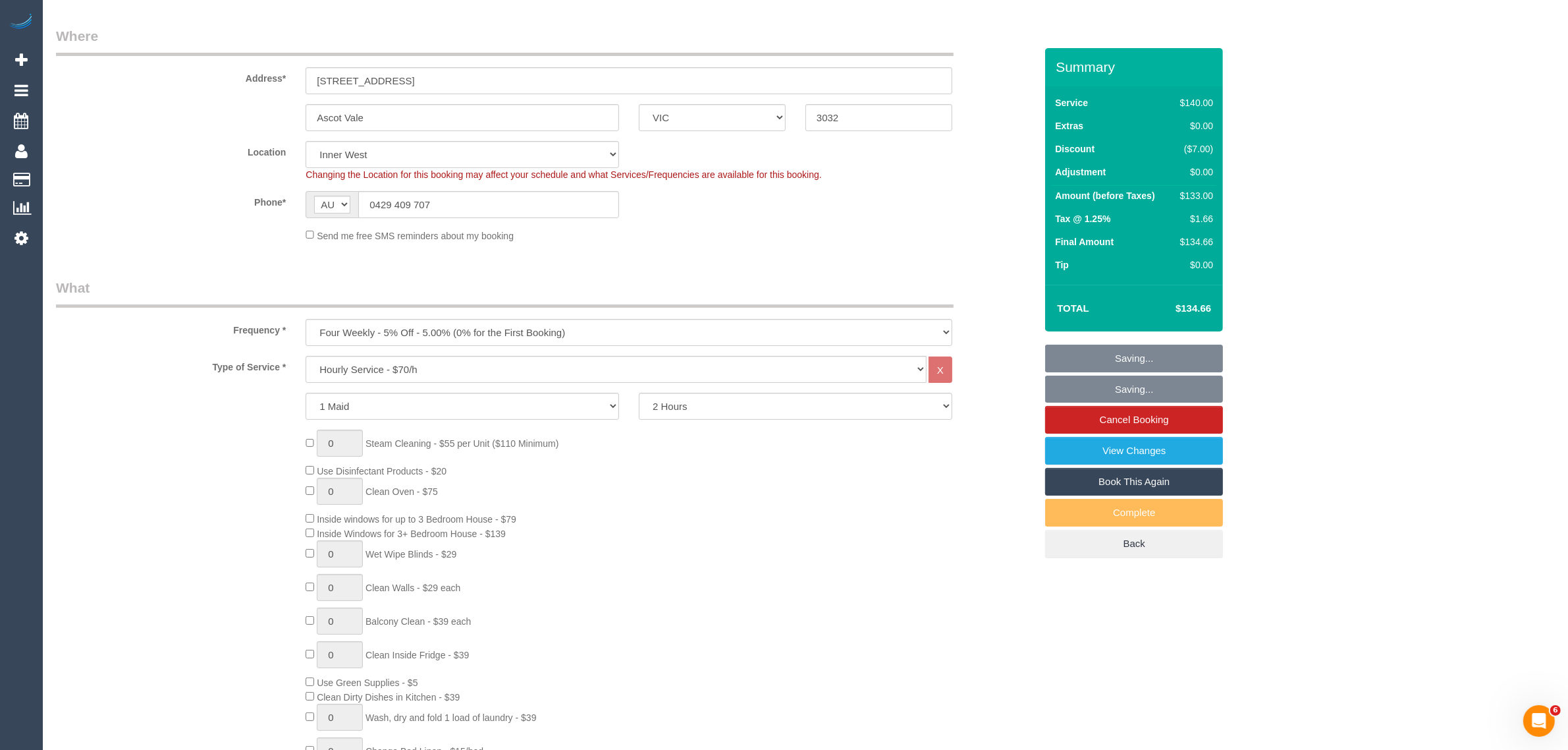
scroll to position [0, 0]
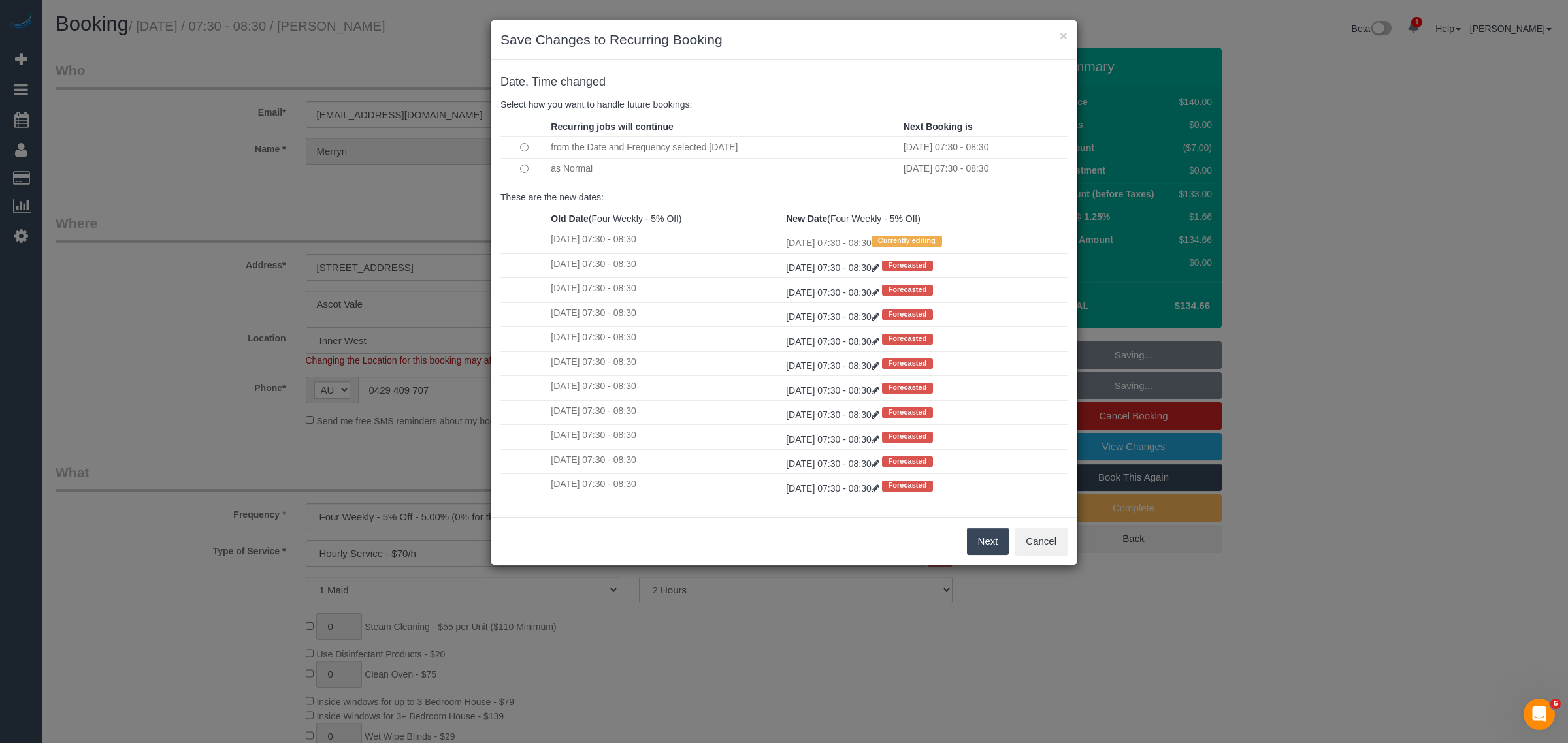
click at [979, 545] on button "Next" at bounding box center [988, 541] width 43 height 27
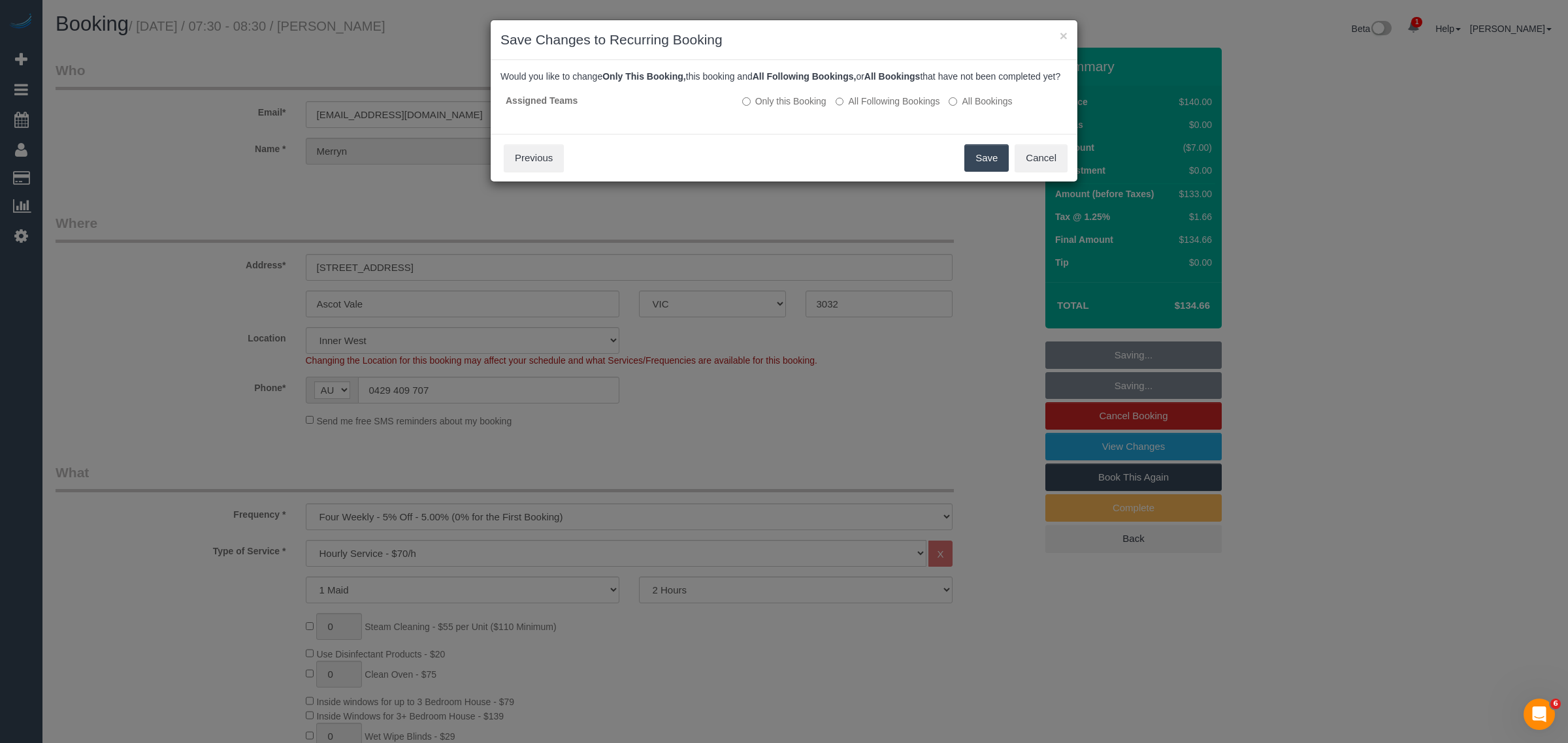
click at [970, 172] on button "Save" at bounding box center [986, 158] width 44 height 27
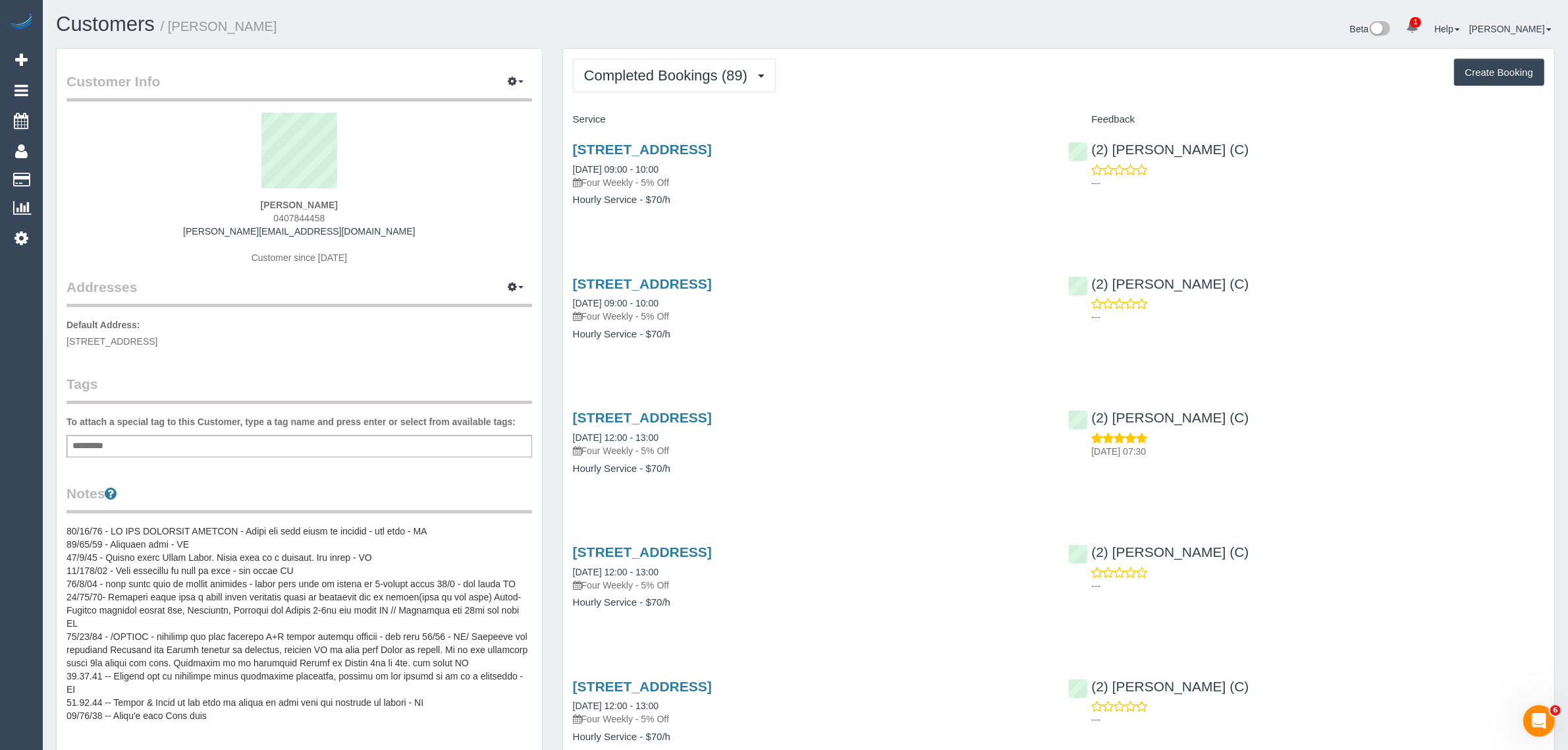
click at [1123, 76] on div "Completed Bookings (89) Completed Bookings (89) Upcoming Bookings (11) Cancelle…" at bounding box center [1058, 75] width 971 height 34
click at [719, 77] on span "Completed Bookings (89)" at bounding box center [668, 75] width 170 height 16
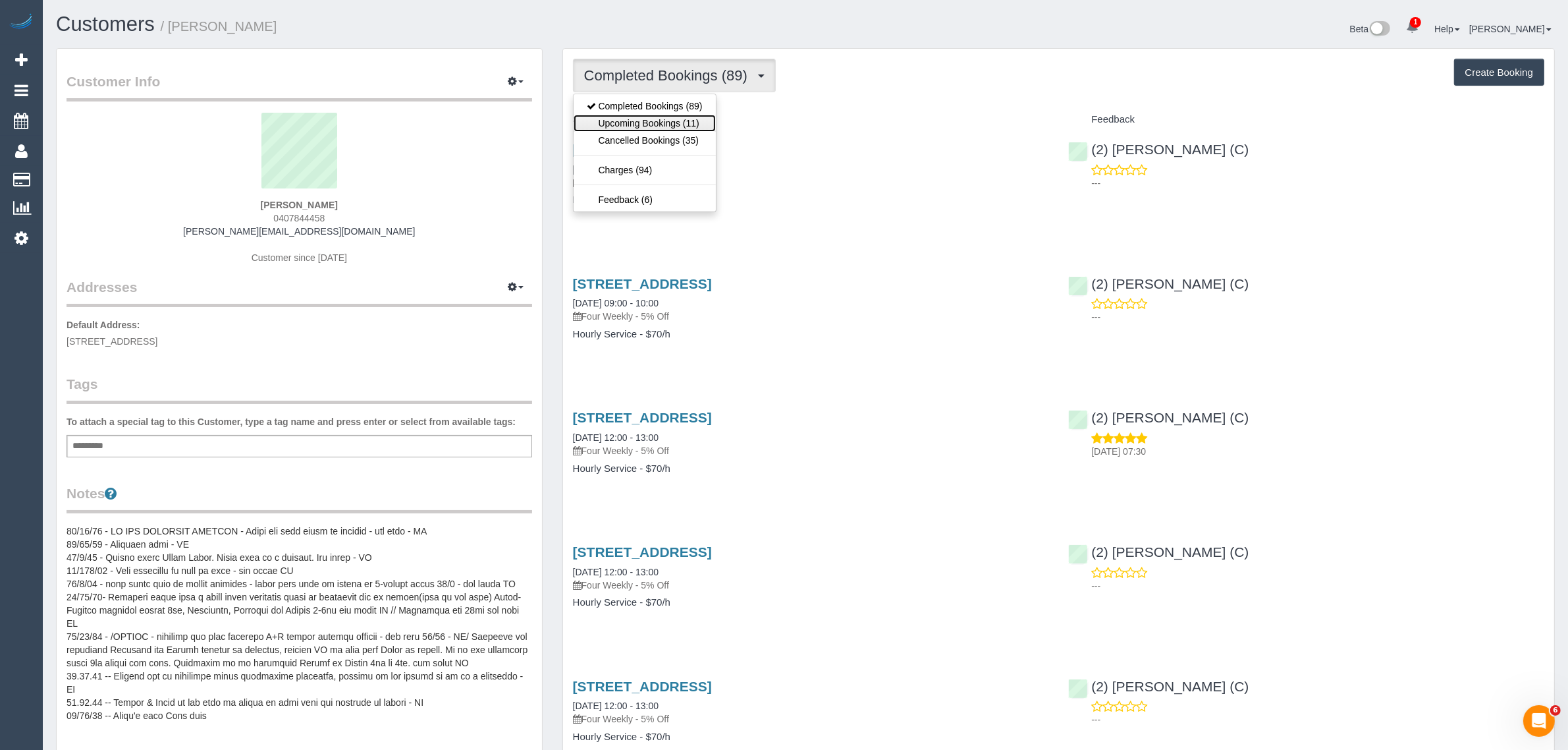
click at [677, 123] on link "Upcoming Bookings (11)" at bounding box center [644, 123] width 142 height 17
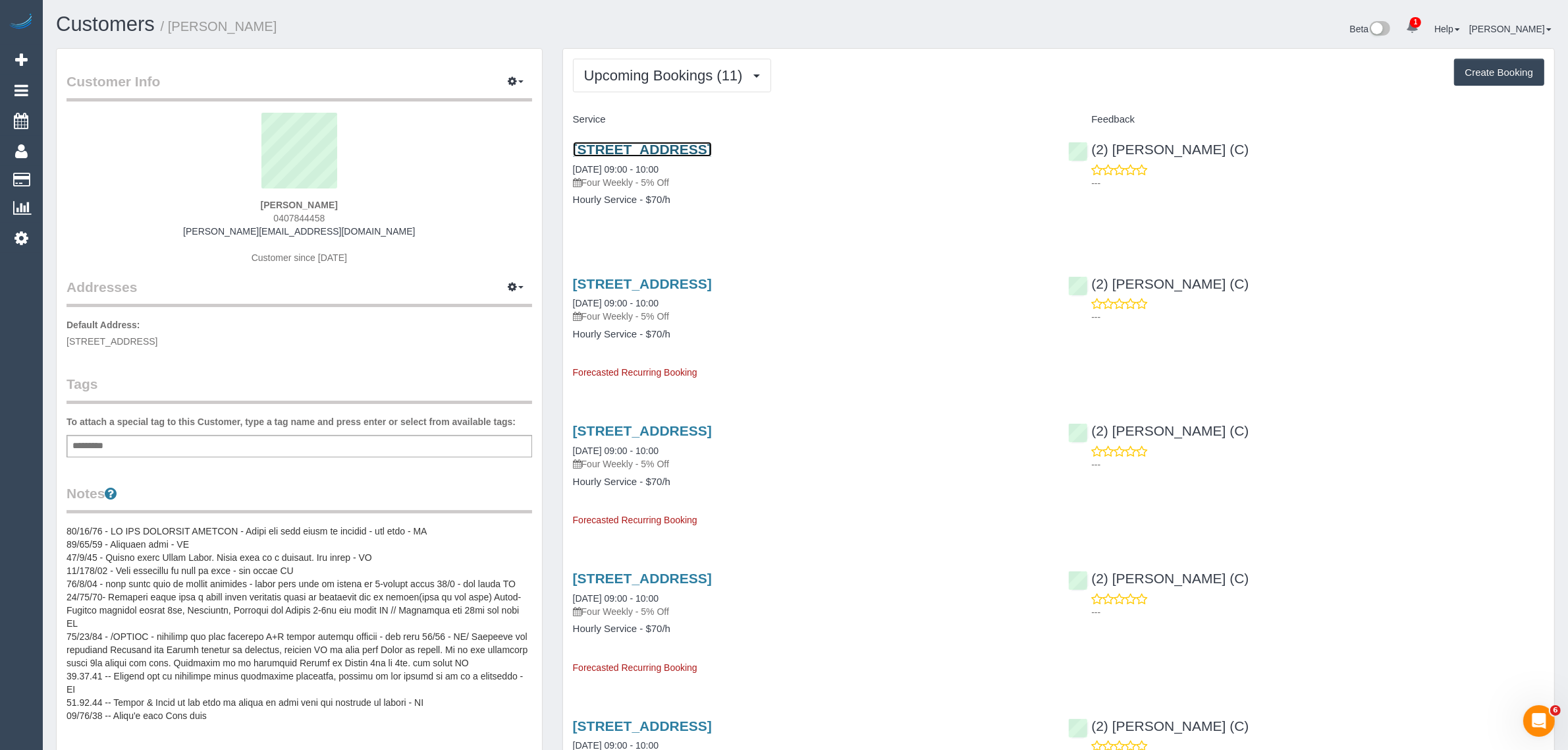
click at [637, 142] on link "[STREET_ADDRESS]" at bounding box center [642, 149] width 139 height 16
drag, startPoint x: 632, startPoint y: 168, endPoint x: 571, endPoint y: 160, distance: 61.5
click at [571, 160] on div "[STREET_ADDRESS] [DATE] 09:00 - 10:00 Four Weekly - 5% Off Hourly Service - $70…" at bounding box center [811, 181] width 496 height 102
click at [700, 189] on div "[STREET_ADDRESS] [DATE] 09:00 - 10:00 Four Weekly - 5% Off Hourly Service - $70…" at bounding box center [811, 181] width 496 height 102
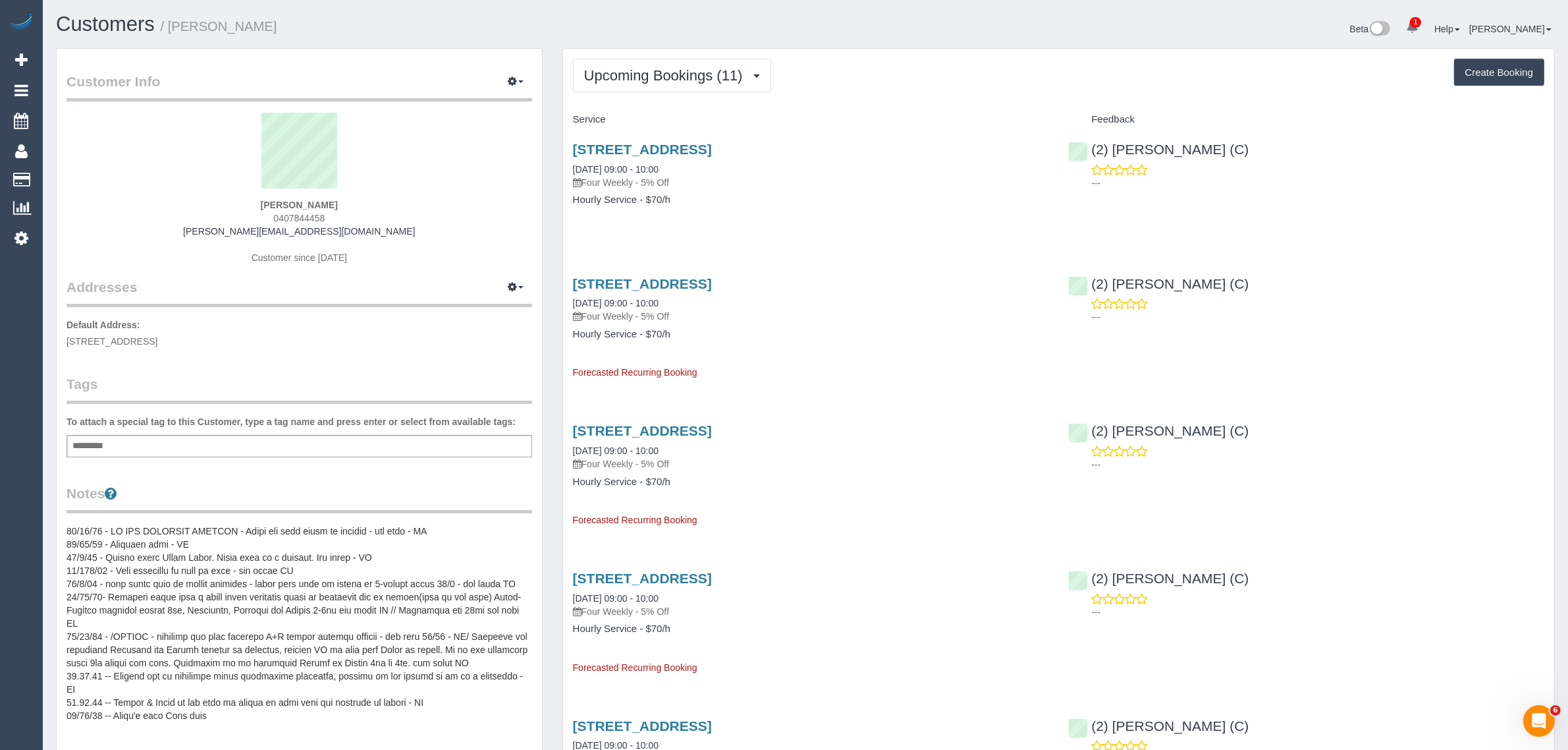
drag, startPoint x: 685, startPoint y: 168, endPoint x: 570, endPoint y: 163, distance: 115.1
click at [570, 163] on div "[STREET_ADDRESS] [DATE] 09:00 - 10:00 Four Weekly - 5% Off Hourly Service - $70…" at bounding box center [811, 181] width 496 height 102
copy link "[DATE] 09:00 - 10:00"
click at [664, 67] on span "Upcoming Bookings (11)" at bounding box center [667, 75] width 166 height 16
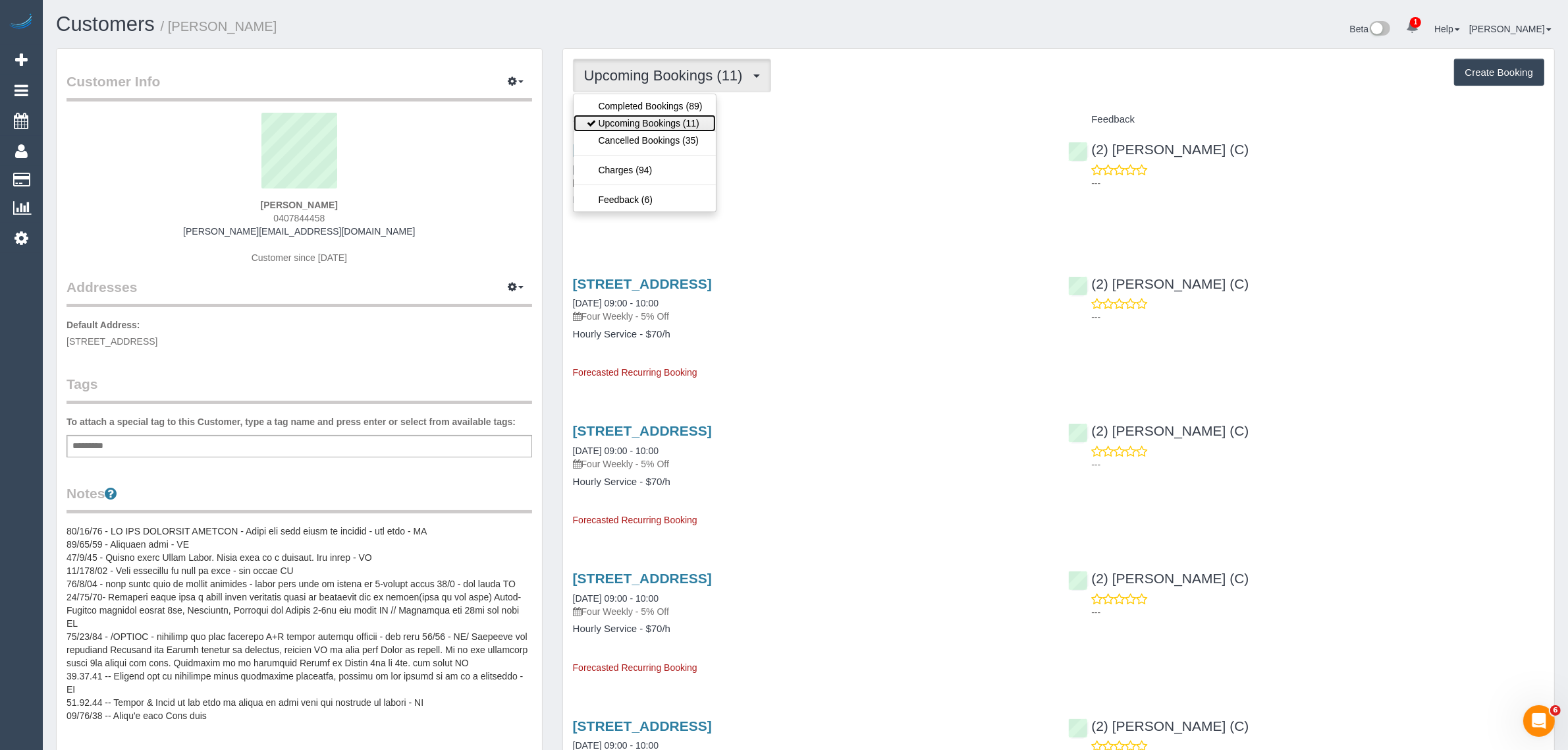
click at [648, 117] on link "Upcoming Bookings (11)" at bounding box center [644, 123] width 142 height 17
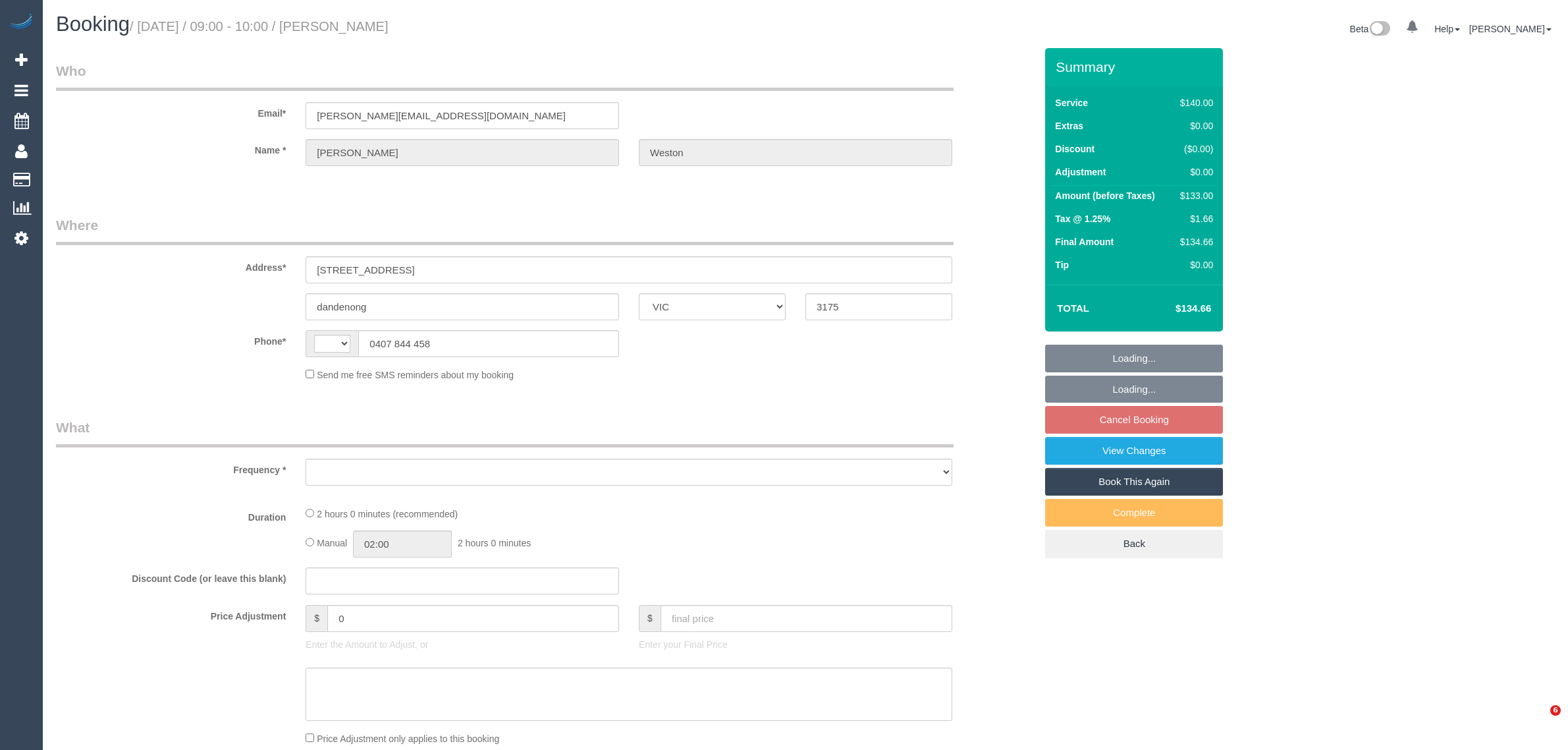
select select "VIC"
select select "string:AU"
select select "object:1172"
select select "string:stripe-pm_1FSC5C2GScqysDRVsJGVPwKb"
select select "number:32"
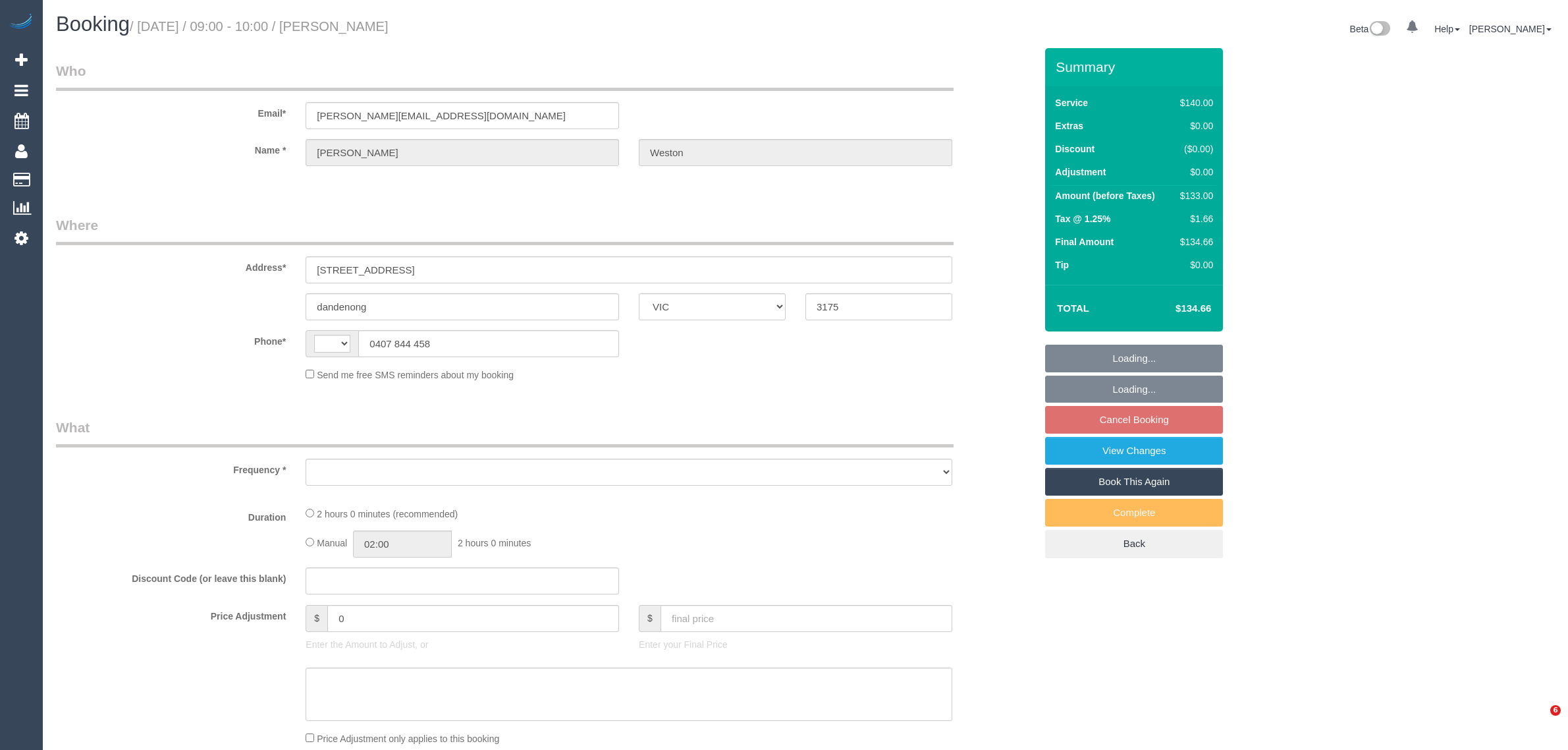
select select "number:14"
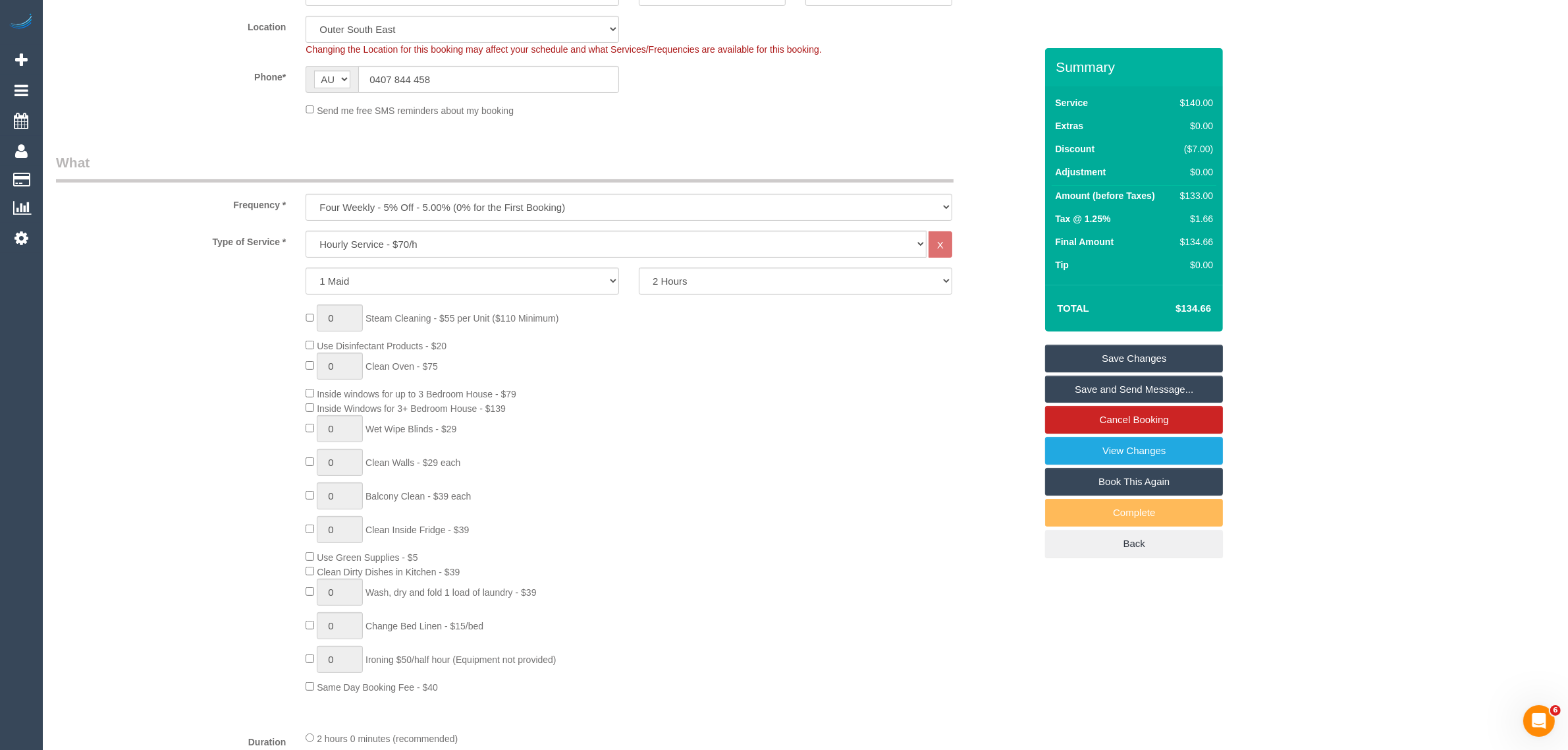
scroll to position [330, 0]
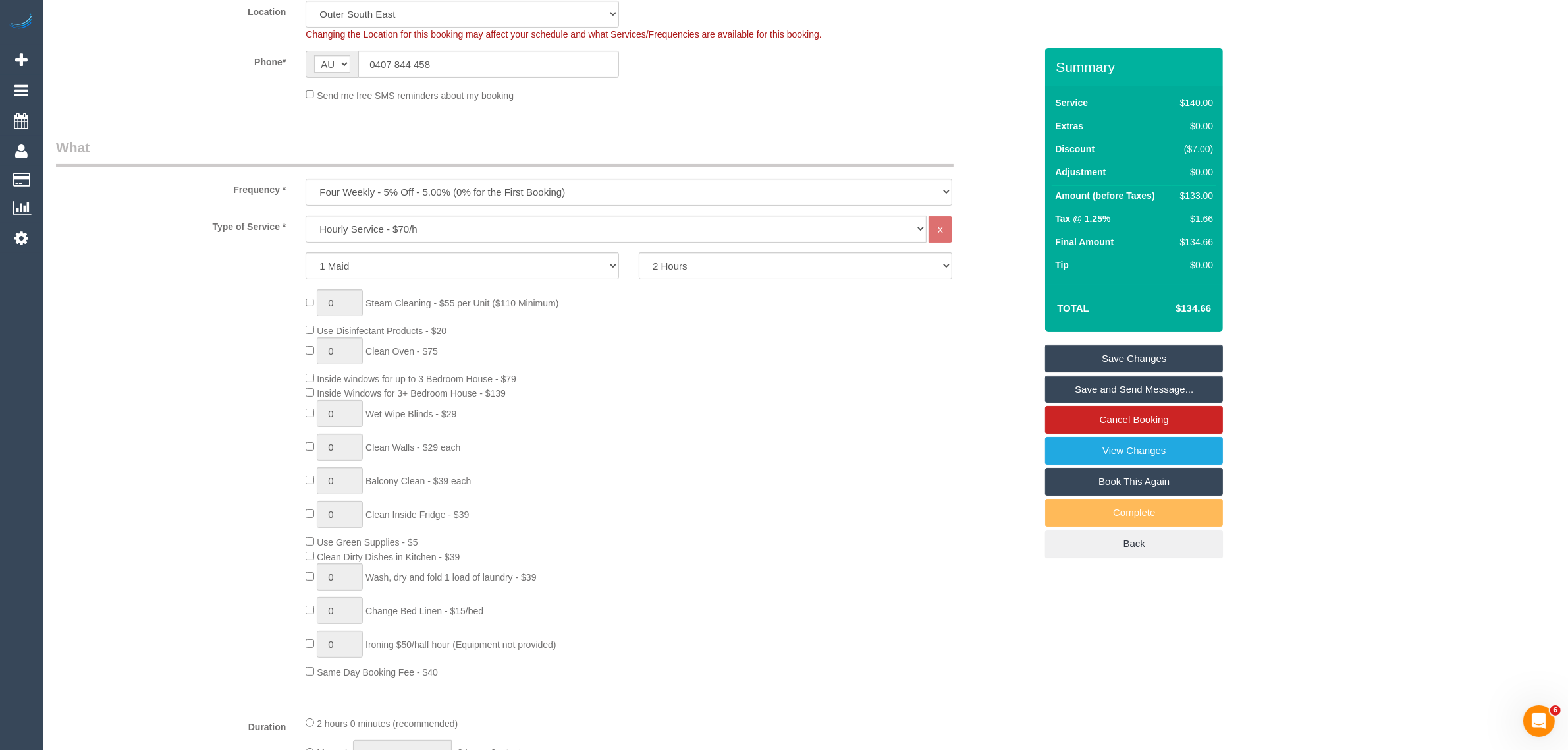
drag, startPoint x: 915, startPoint y: 79, endPoint x: 915, endPoint y: 87, distance: 8.0
click at [915, 79] on sui-booking-location "Location [GEOGRAPHIC_DATA] (North) East (South) [GEOGRAPHIC_DATA] (East) [GEOGR…" at bounding box center [545, 52] width 979 height 102
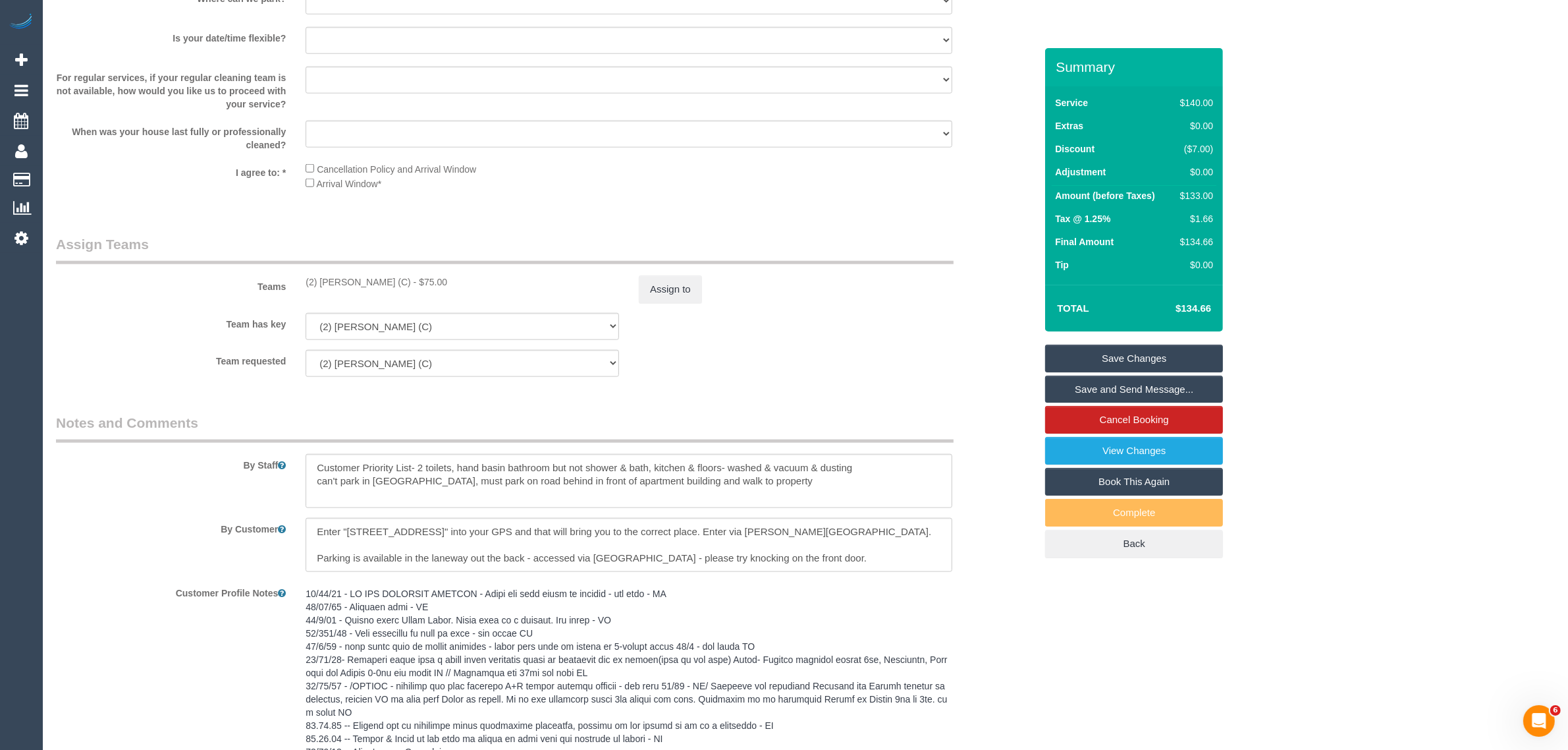
scroll to position [1977, 0]
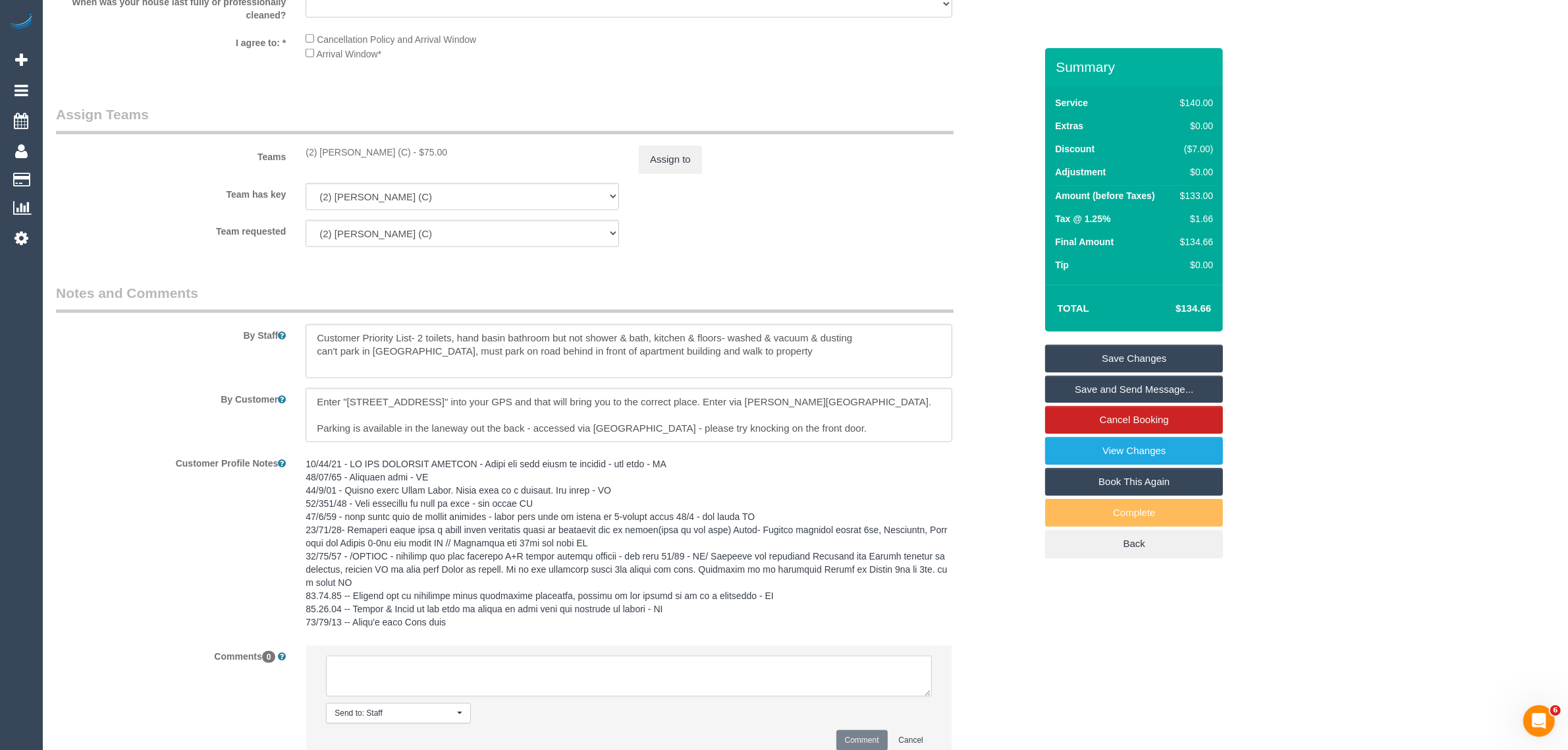
click at [509, 690] on textarea at bounding box center [629, 676] width 606 height 41
paste textarea "Cleaner(s) Unassigned: Reason Unassigned: Contact via: Which message sent: Addi…"
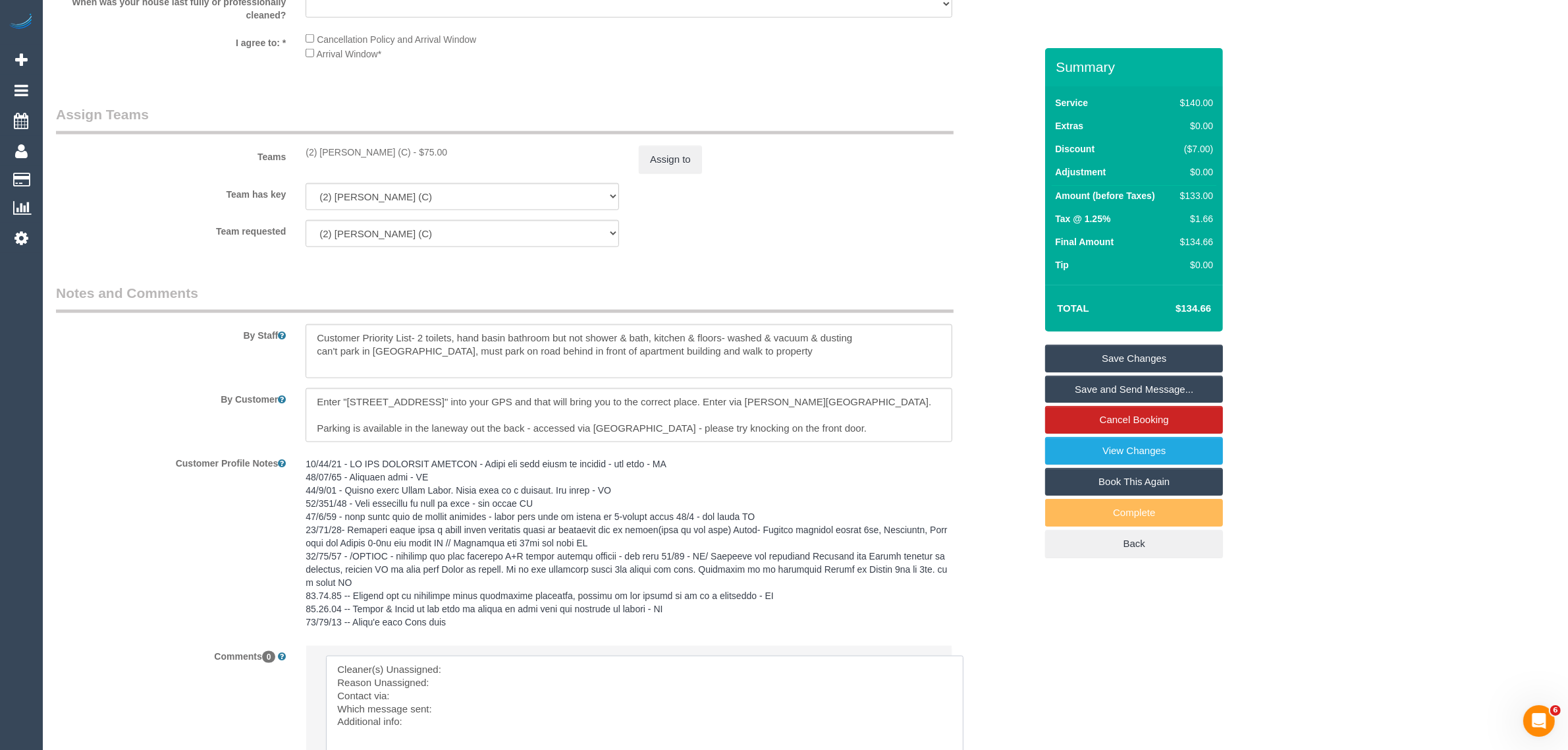
drag, startPoint x: 926, startPoint y: 694, endPoint x: 956, endPoint y: 754, distance: 67.1
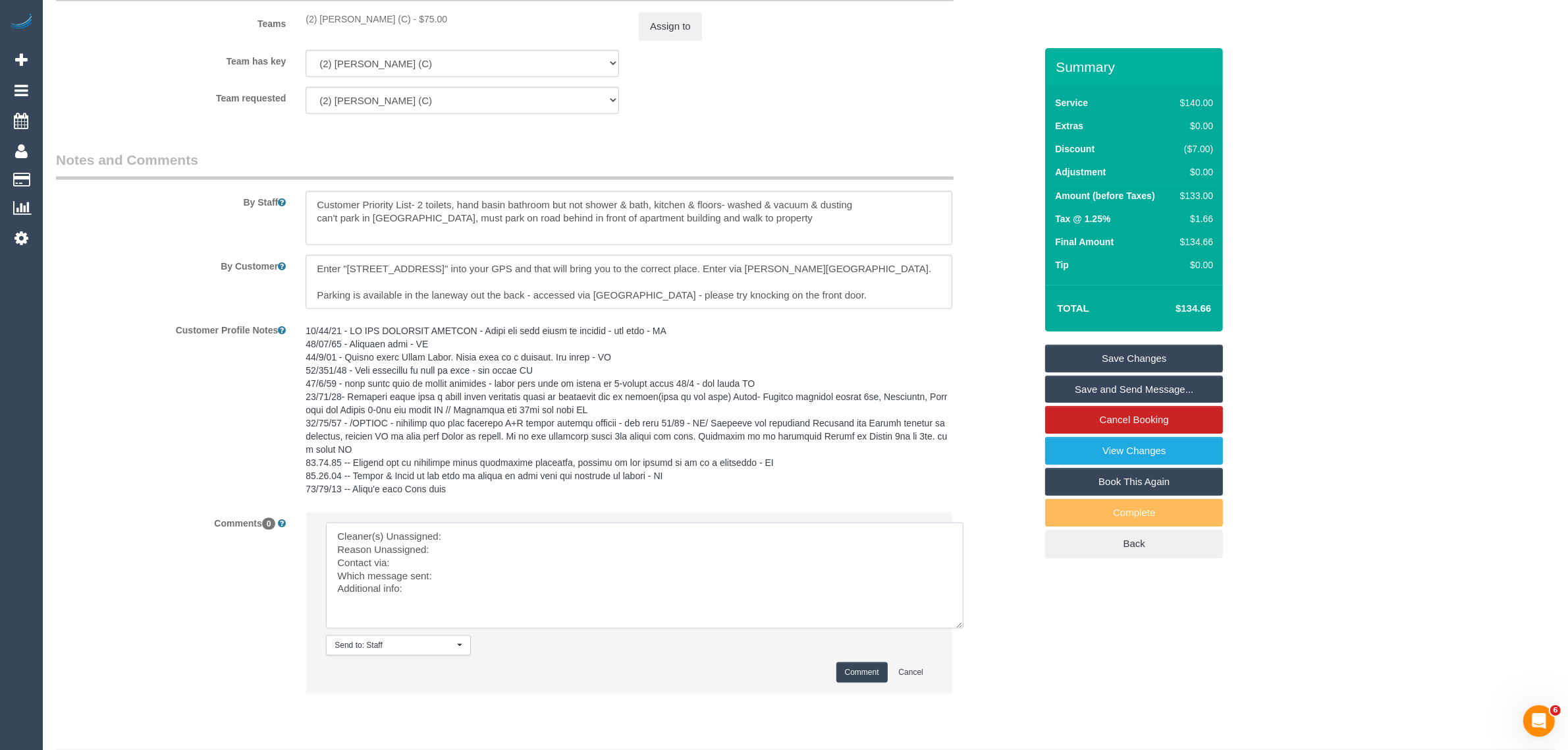
scroll to position [2150, 0]
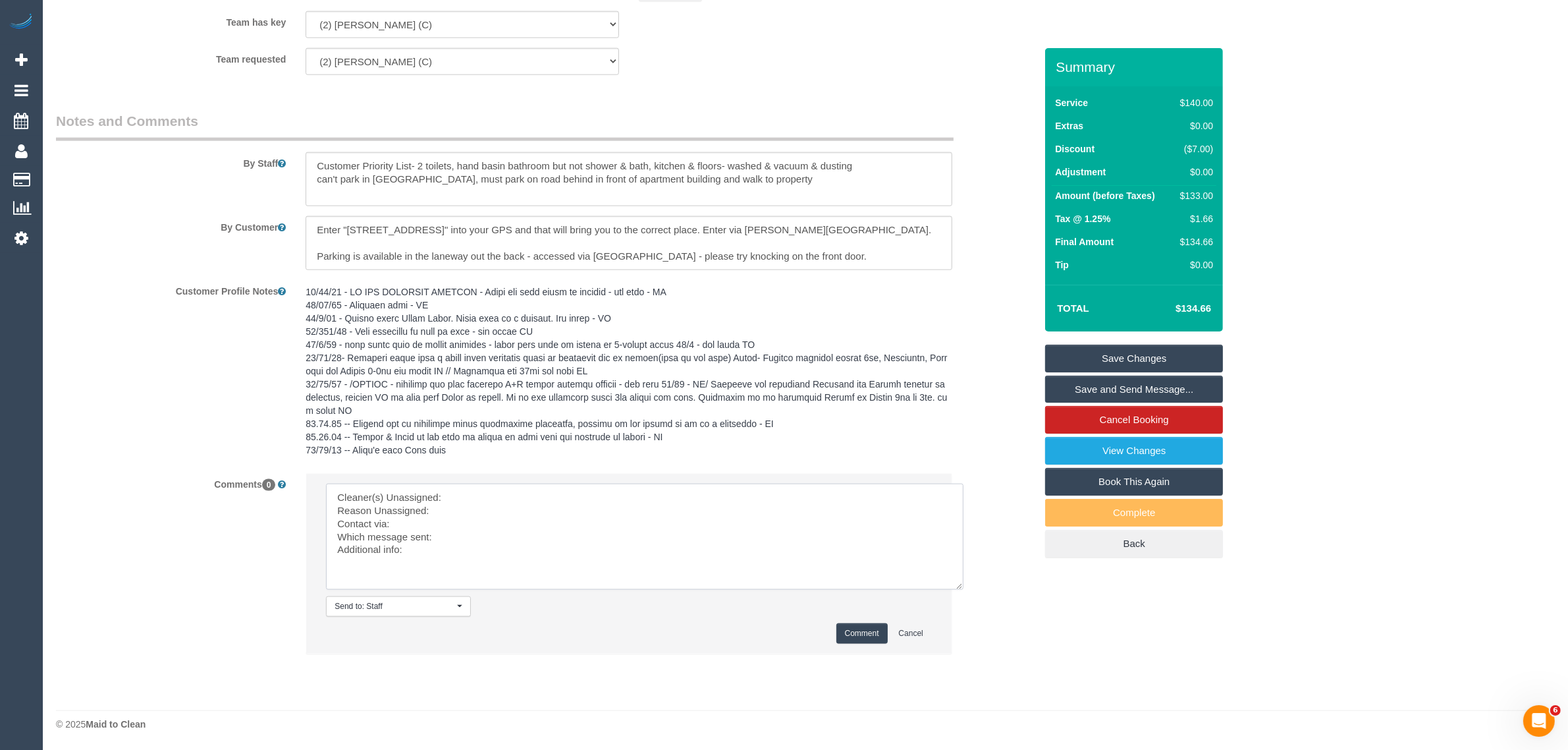
click at [596, 488] on textarea at bounding box center [644, 536] width 637 height 106
click at [576, 505] on textarea at bounding box center [644, 536] width 637 height 106
click at [593, 489] on textarea at bounding box center [644, 536] width 637 height 106
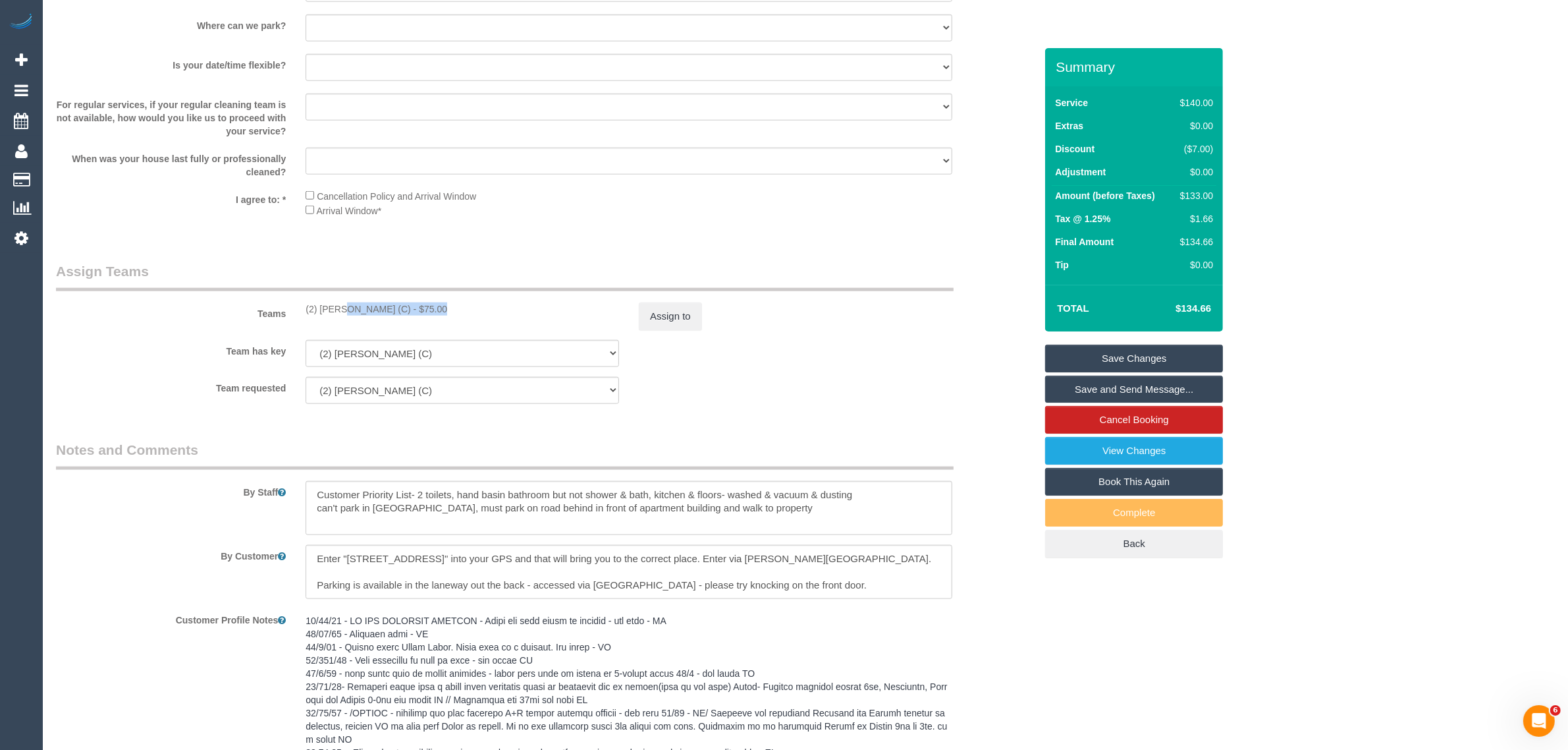
drag, startPoint x: 301, startPoint y: 308, endPoint x: 386, endPoint y: 307, distance: 85.0
click at [386, 307] on div "(2) [PERSON_NAME] (C) - $75.00" at bounding box center [462, 308] width 333 height 13
copy div "(2) [PERSON_NAME] (C) -"
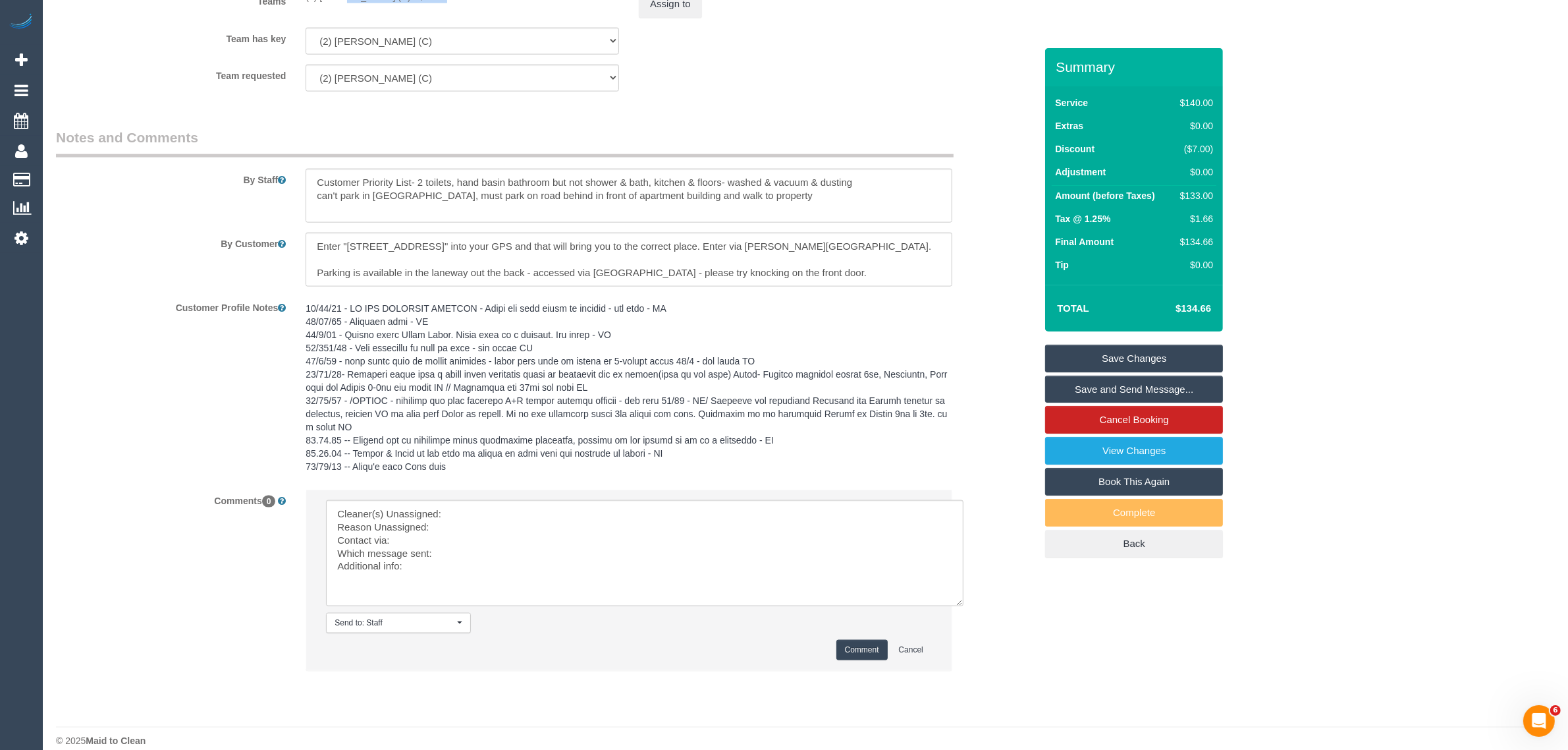
scroll to position [2150, 0]
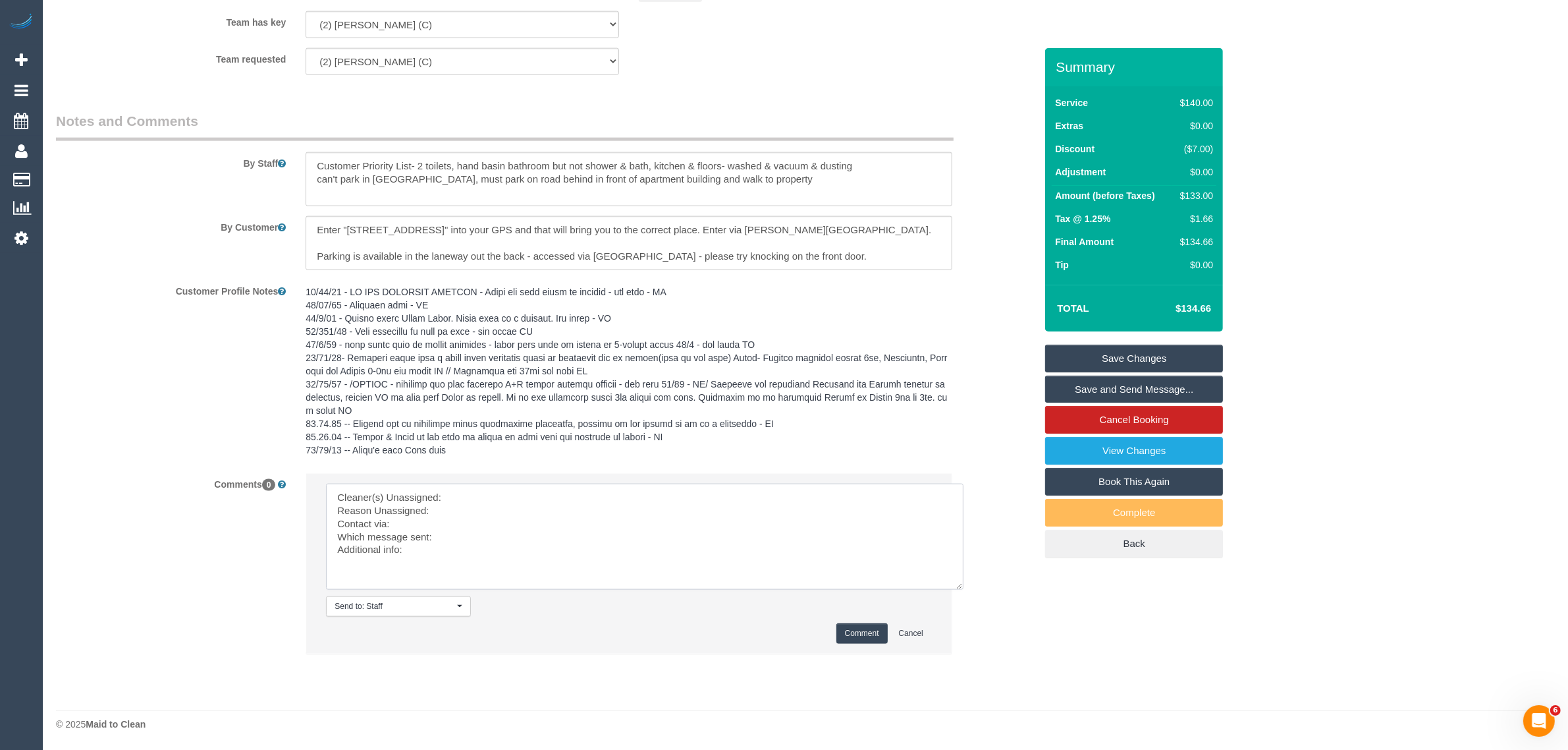
click at [540, 501] on textarea at bounding box center [644, 536] width 637 height 106
paste textarea "(2) [PERSON_NAME] (C) -"
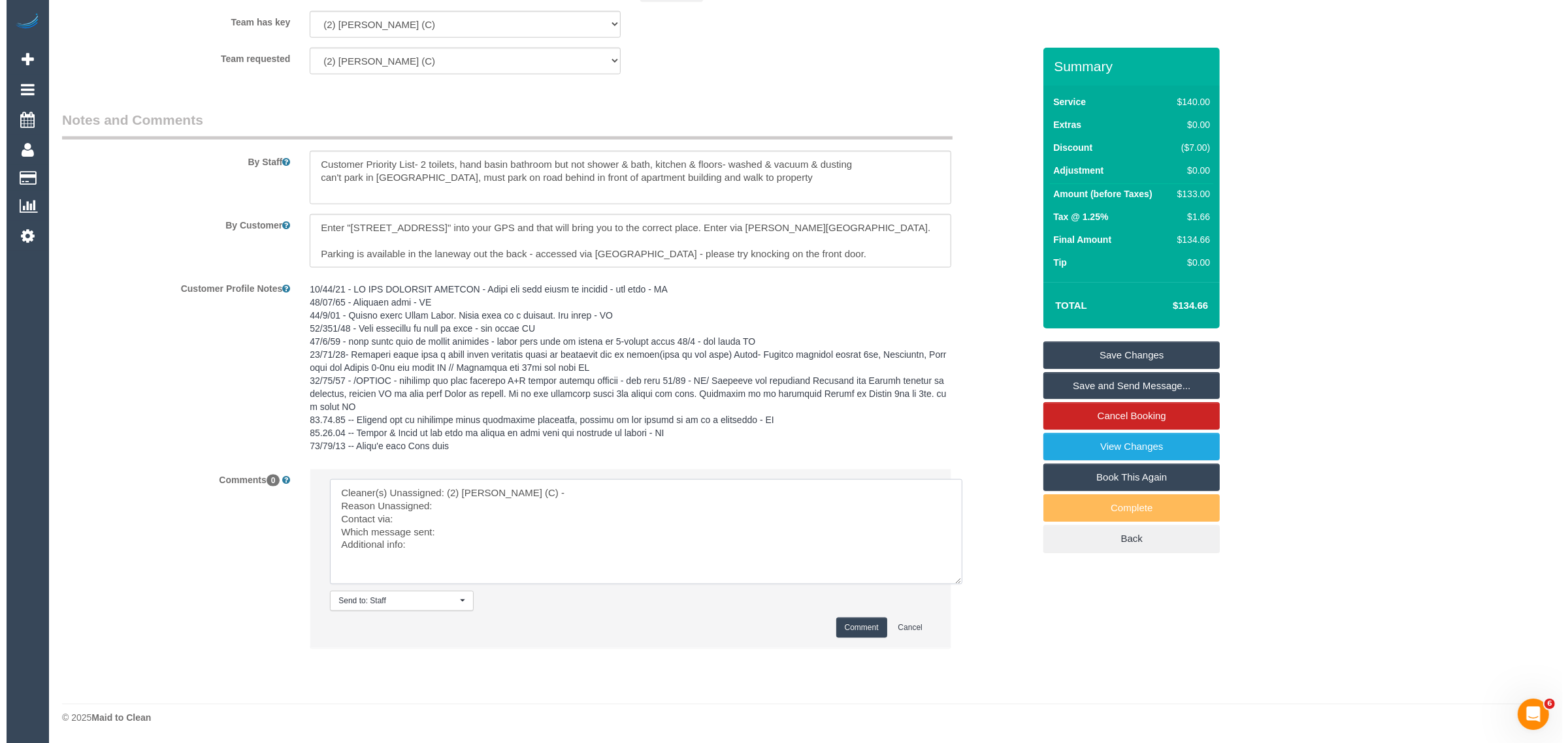
scroll to position [1803, 0]
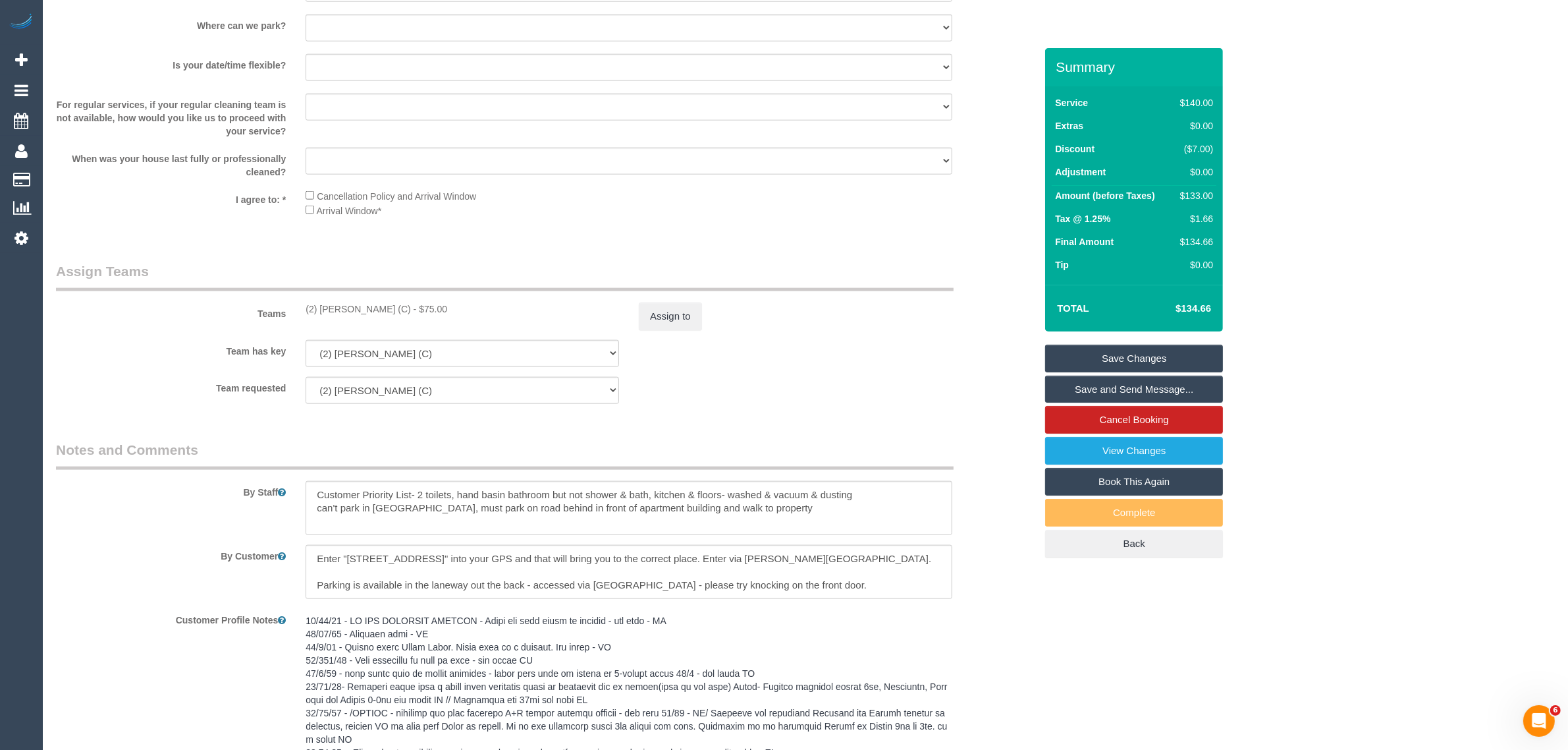
click at [656, 335] on sui-booking-teams "Teams (2) [PERSON_NAME] (C) - $75.00 Assign to Team has key (2) [PERSON_NAME] (…" at bounding box center [545, 332] width 979 height 142
click at [666, 322] on button "Assign to" at bounding box center [670, 316] width 63 height 28
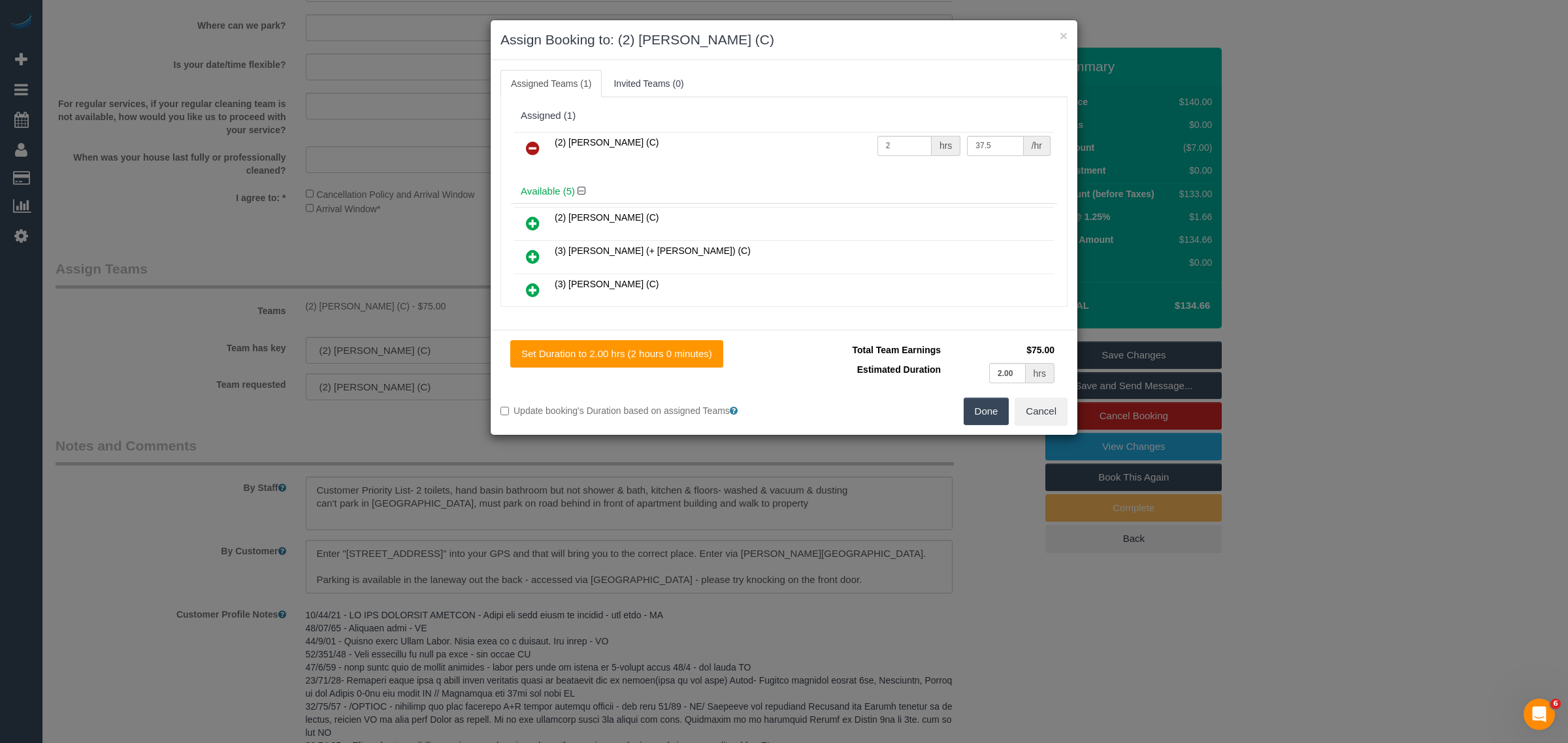
click at [537, 154] on icon at bounding box center [533, 148] width 14 height 15
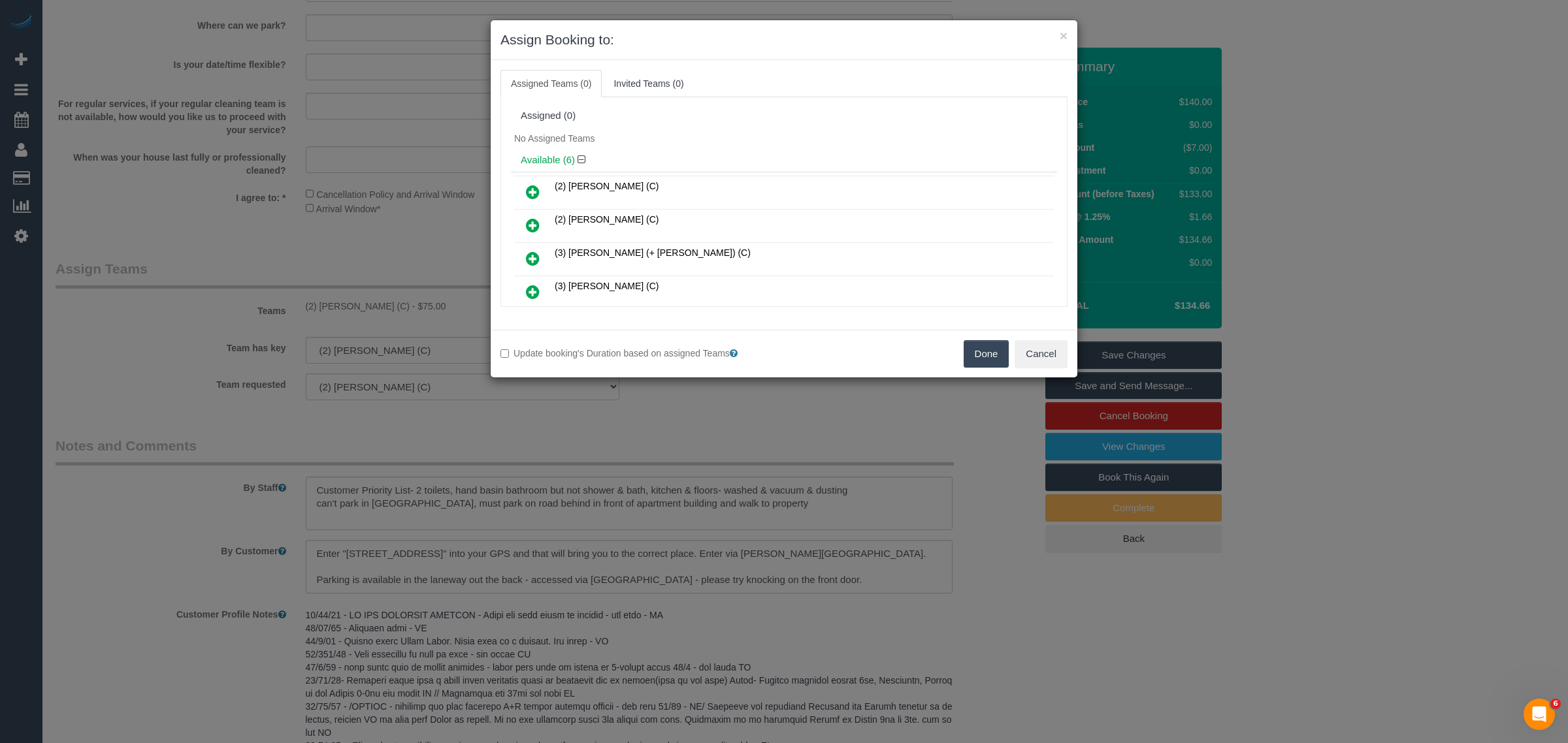
click at [975, 357] on button "Done" at bounding box center [985, 354] width 45 height 27
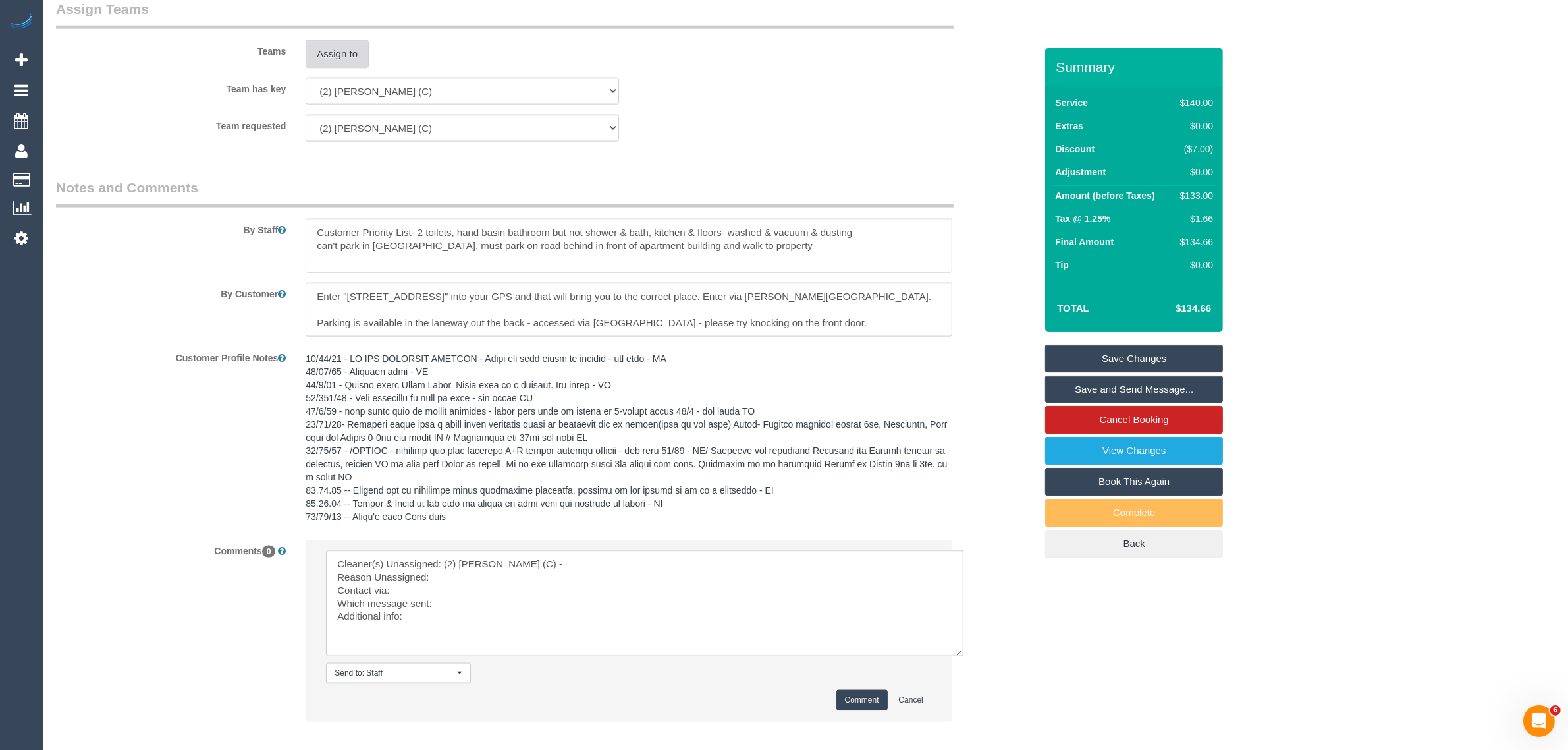
scroll to position [2150, 0]
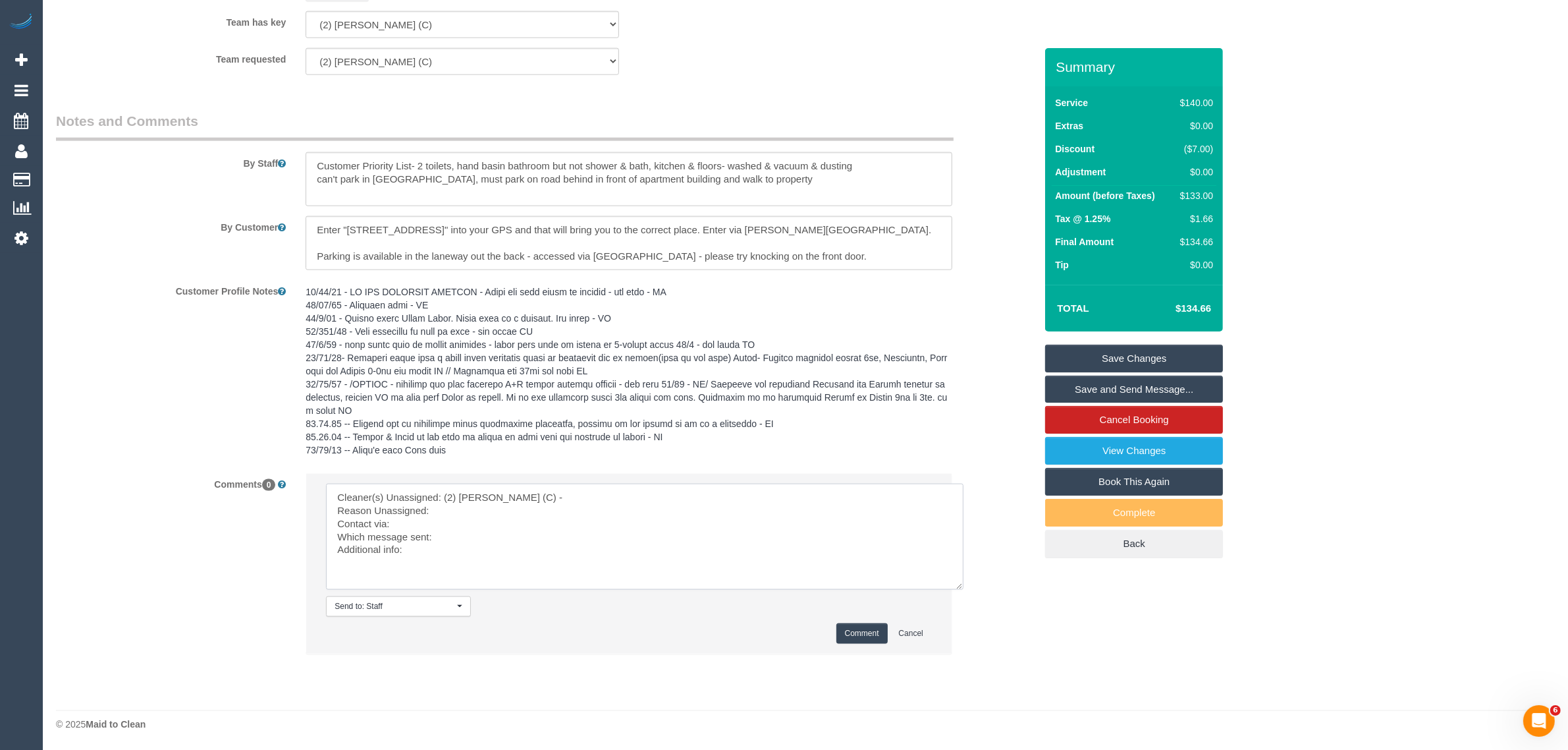
click at [502, 503] on textarea at bounding box center [644, 536] width 637 height 106
click at [461, 507] on textarea at bounding box center [644, 536] width 637 height 106
click at [468, 537] on textarea at bounding box center [644, 536] width 637 height 106
paste textarea "Following Day Options SMS"
click at [494, 552] on textarea at bounding box center [644, 536] width 637 height 106
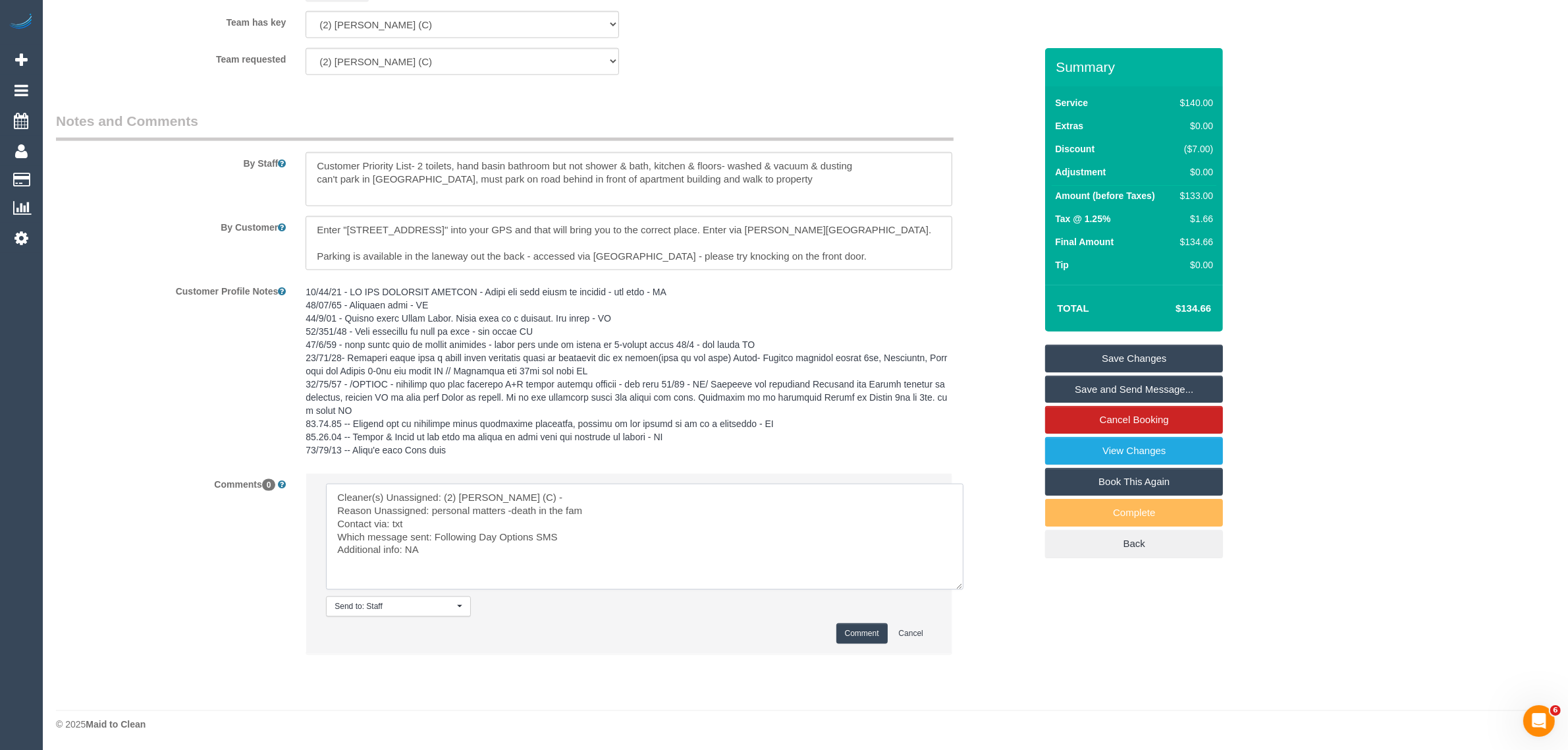
type textarea "Cleaner(s) Unassigned: (2) [PERSON_NAME] (C) - Reason Unassigned: personal matt…"
click at [864, 621] on li "Send to: Staff Nothing selected Send to: Staff Send to: Customer Send to: Team …" at bounding box center [629, 564] width 645 height 180
click at [859, 628] on button "Comment" at bounding box center [862, 633] width 52 height 21
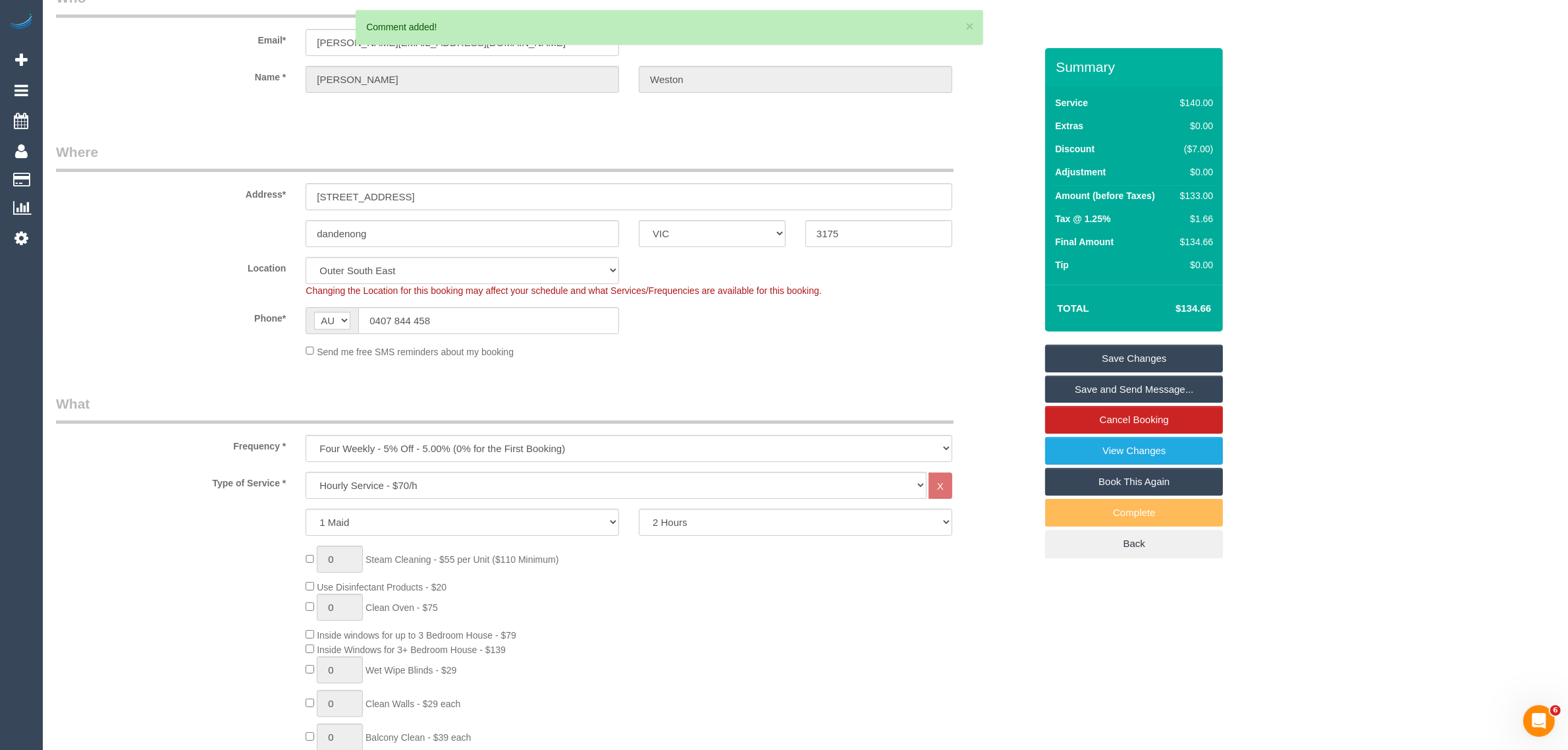
scroll to position [0, 0]
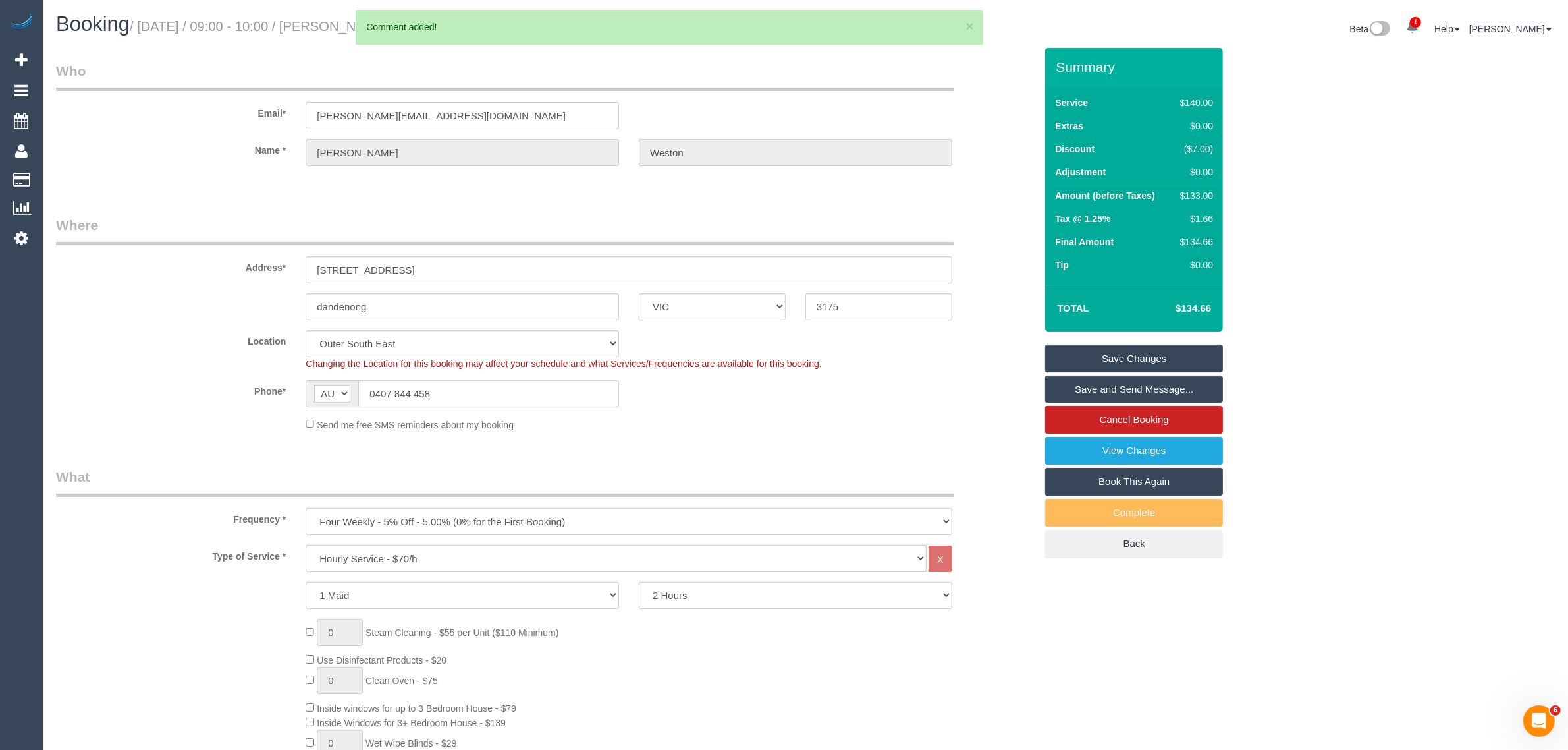
click at [530, 395] on input "0407 844 458" at bounding box center [488, 394] width 260 height 27
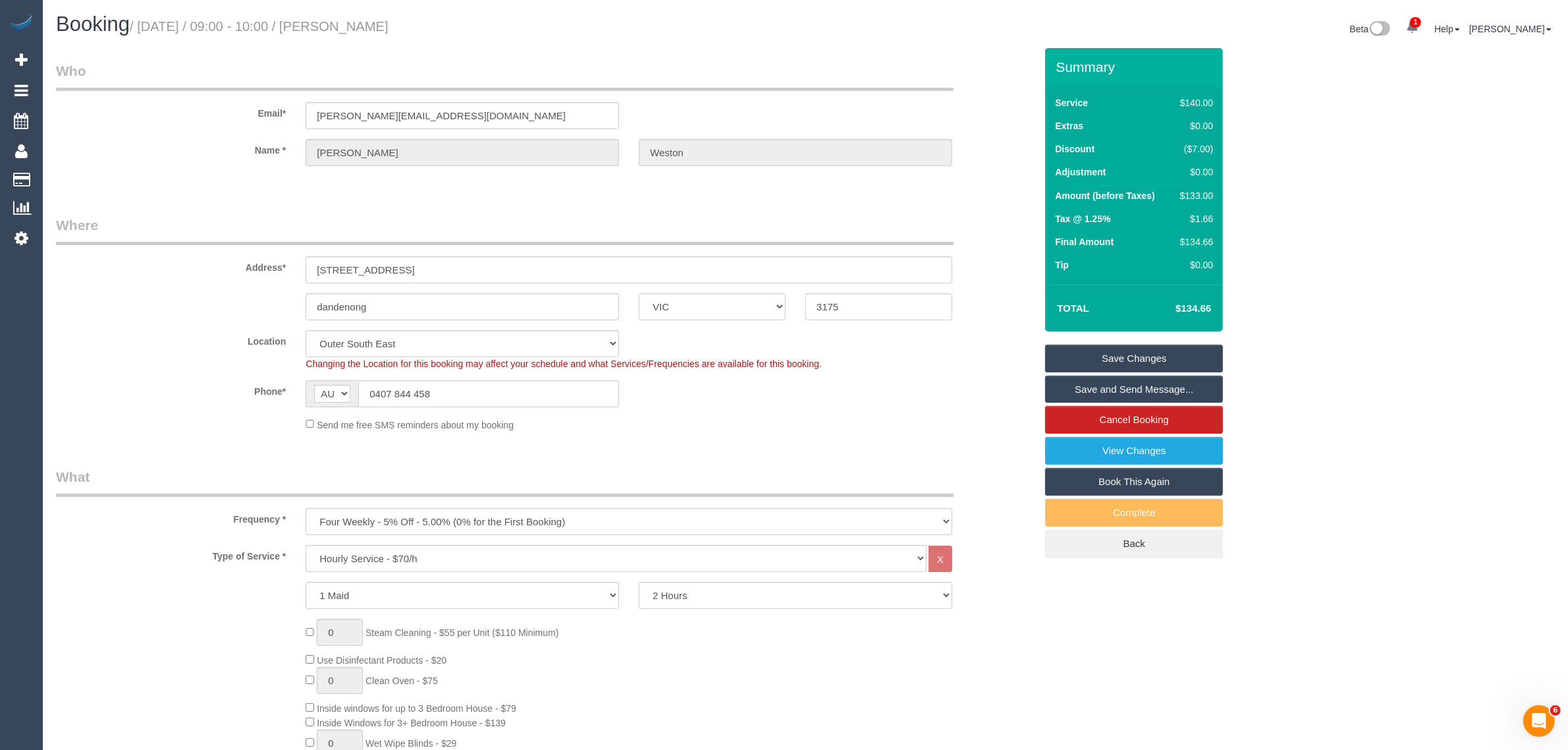
click at [1160, 353] on link "Save Changes" at bounding box center [1134, 358] width 178 height 28
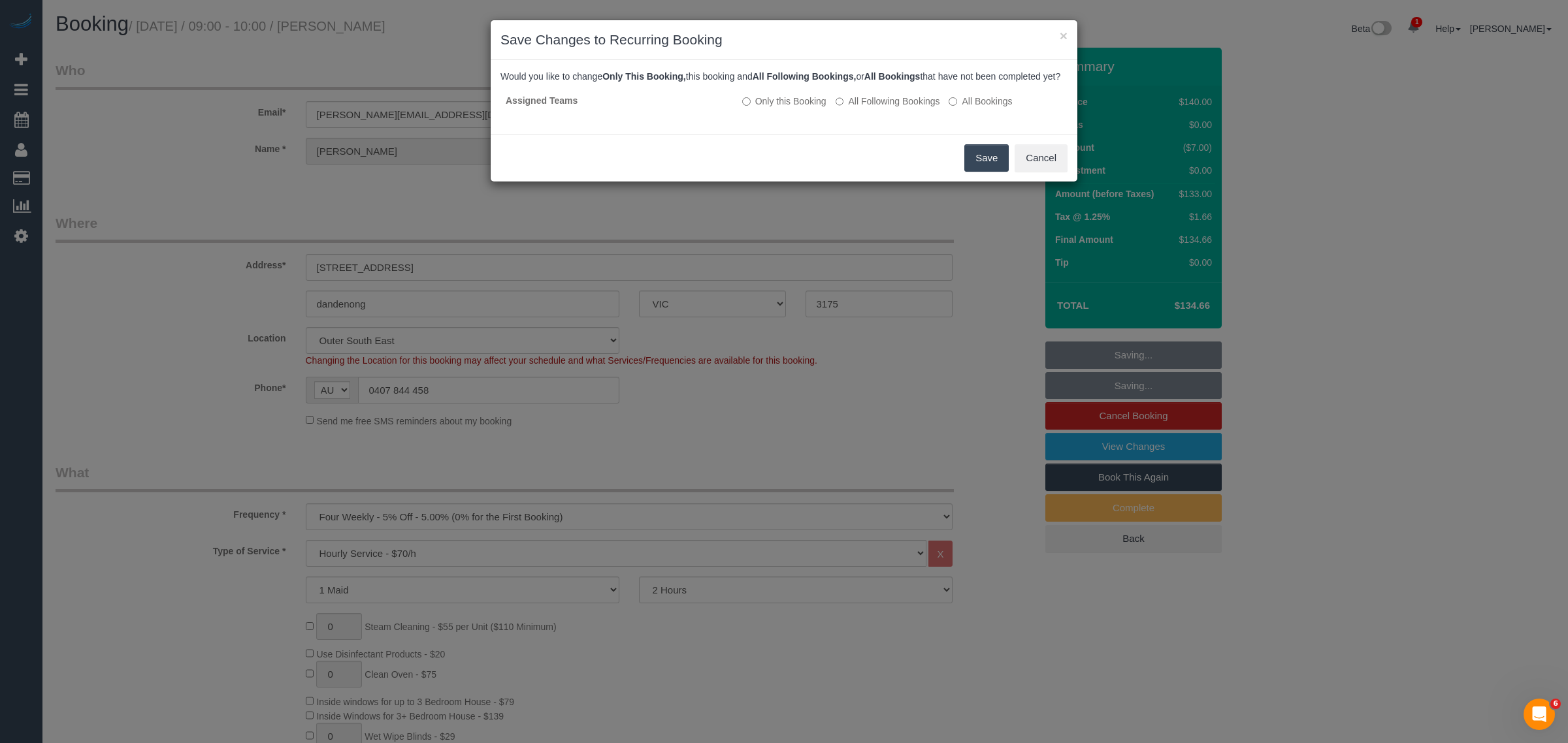
click at [978, 164] on button "Save" at bounding box center [986, 158] width 44 height 27
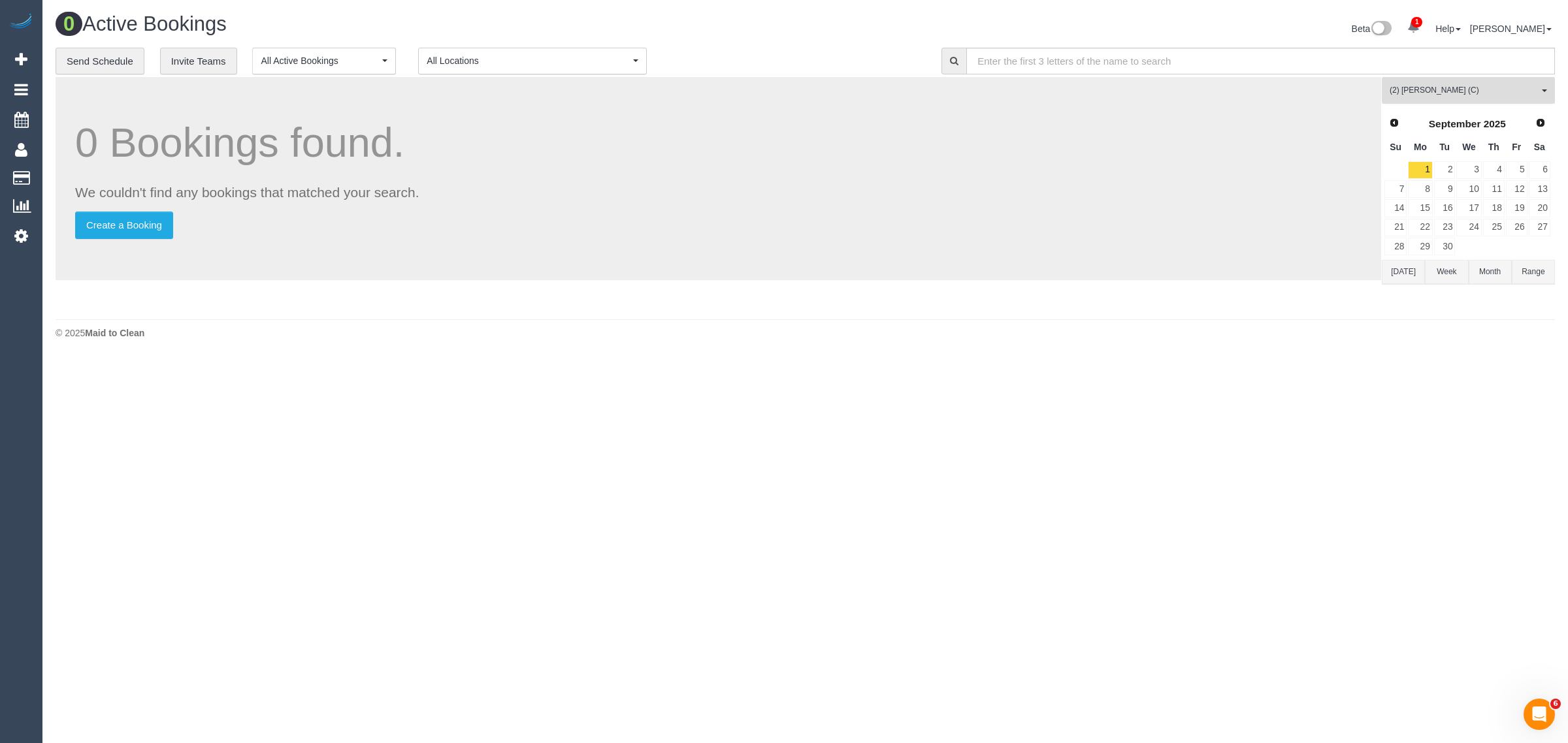
click at [1427, 92] on span "(2) [PERSON_NAME] (C)" at bounding box center [1464, 90] width 149 height 11
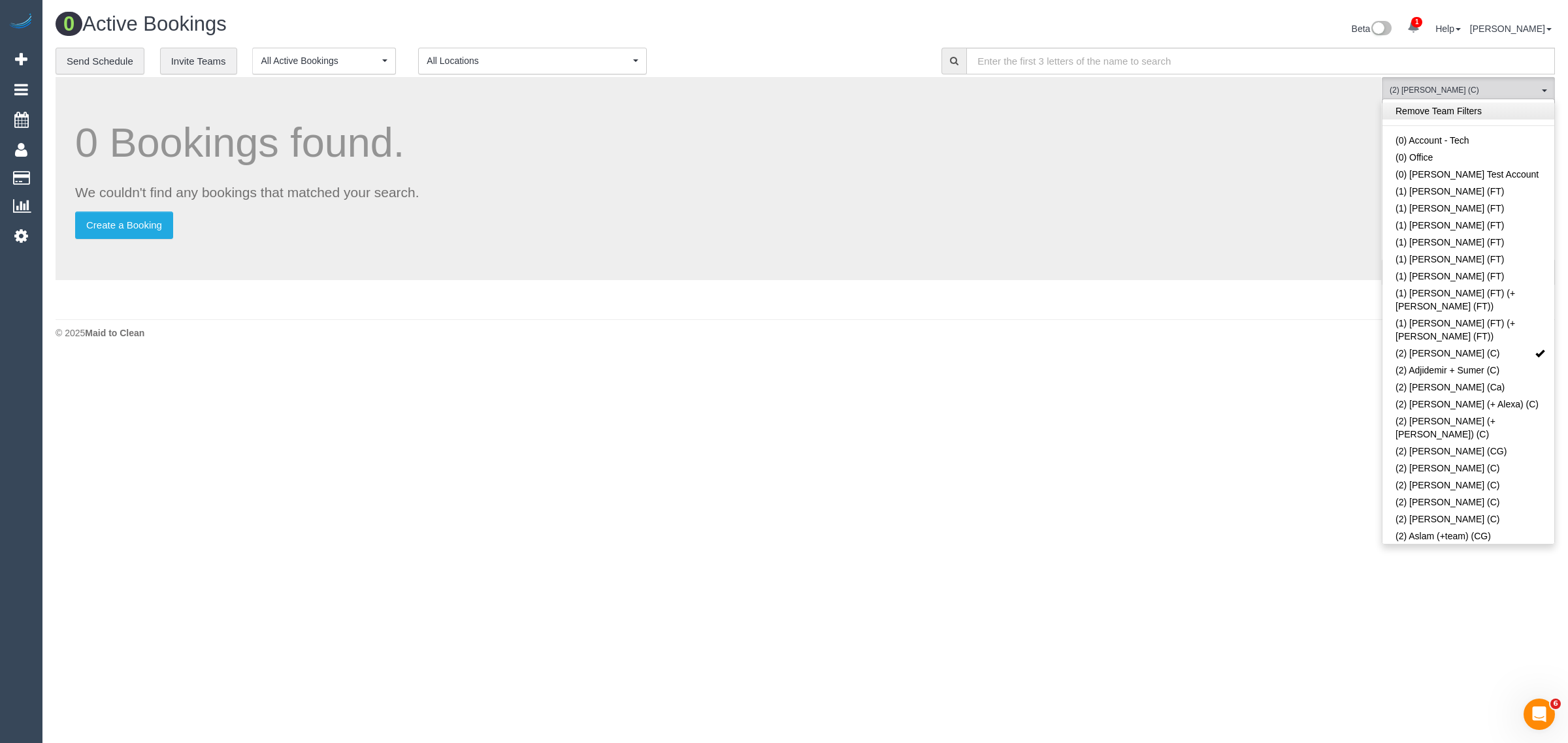
click at [1438, 111] on link "Remove Team Filters" at bounding box center [1468, 111] width 172 height 17
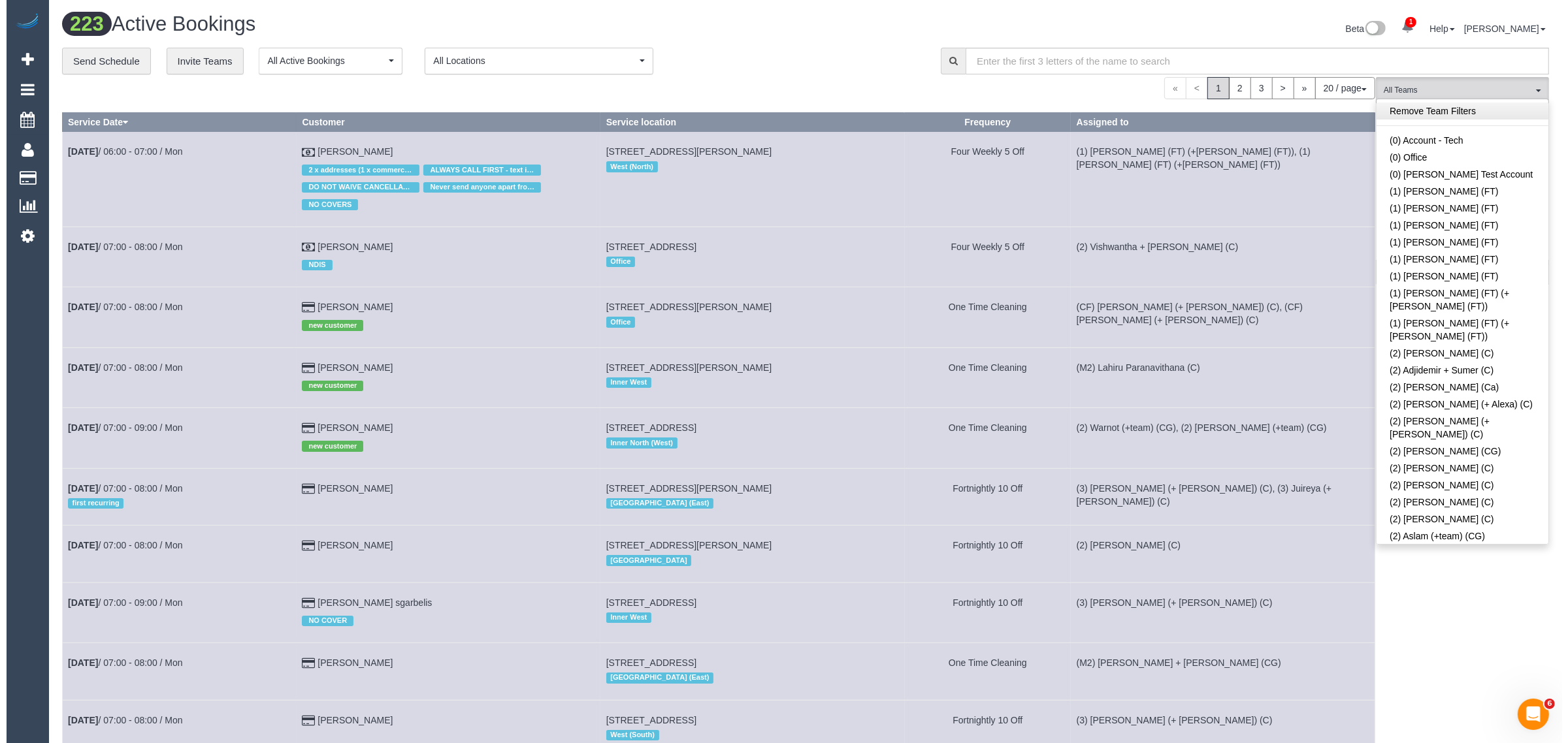
scroll to position [3054, 0]
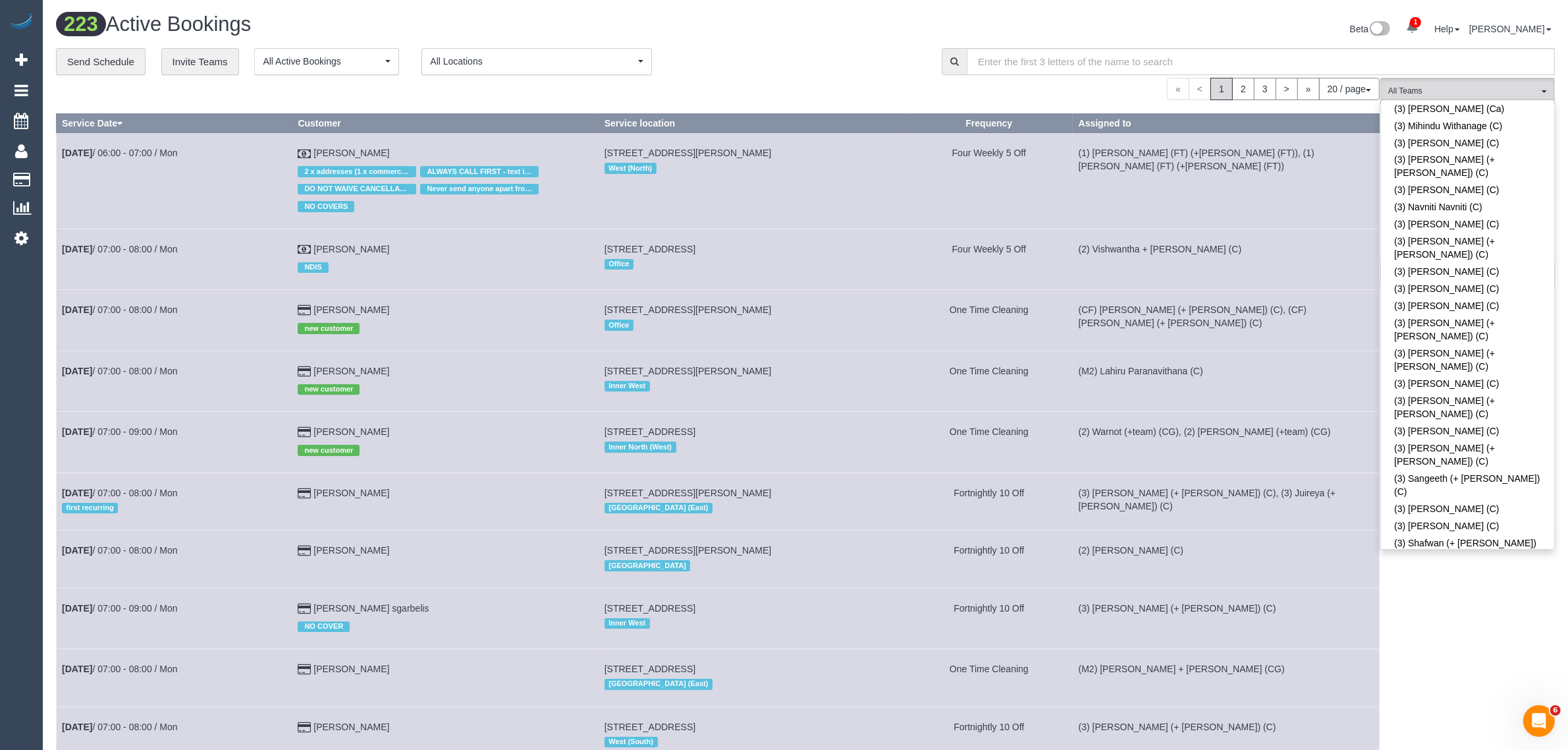
click at [854, 94] on div "20 / page 10 / page 20 / page 30 / page 40 / page 50 / page 100 / page" at bounding box center [718, 89] width 1324 height 22
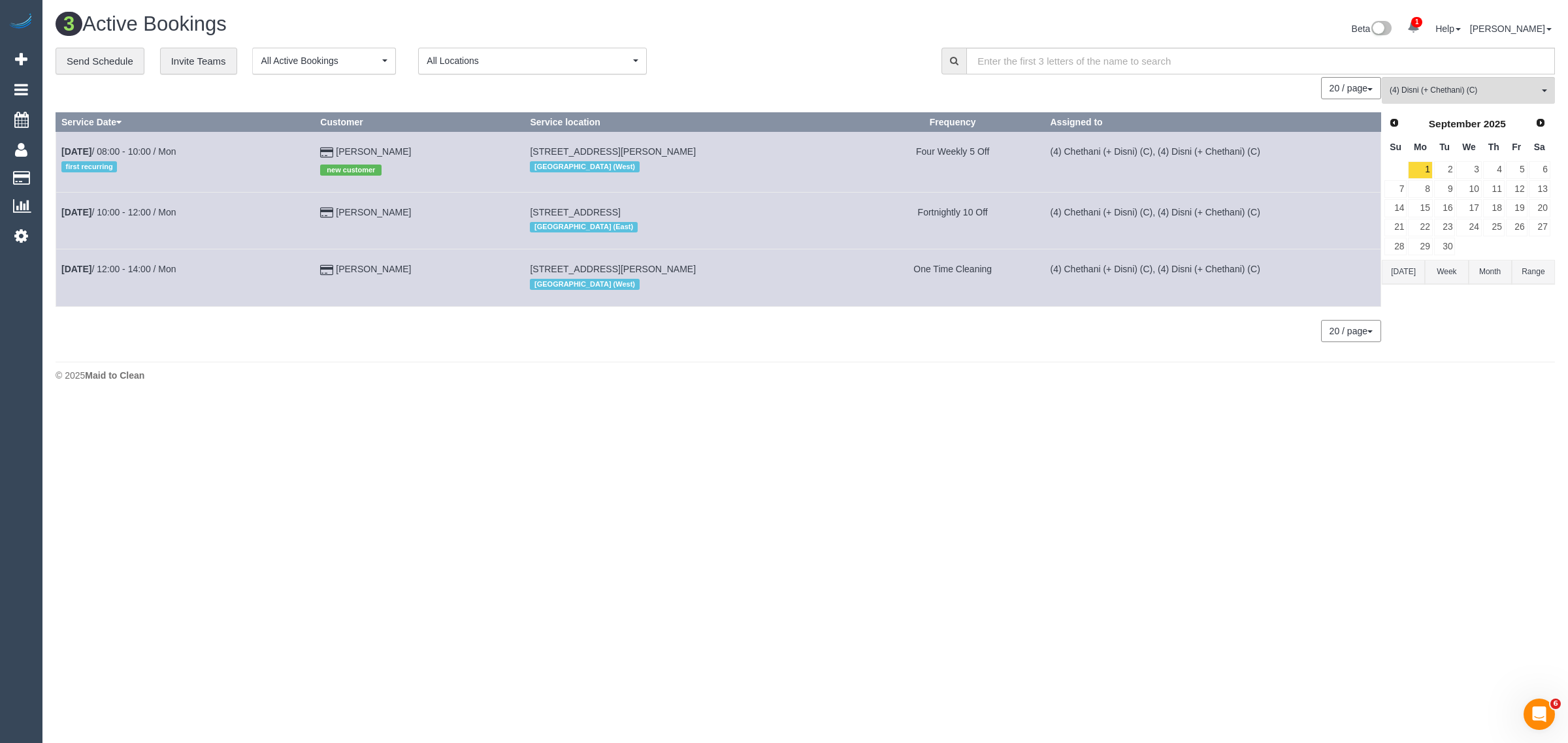
click at [1460, 397] on div "3 Active Bookings Beta 1 Your Notifications You have 0 alerts × You have 1 to c…" at bounding box center [805, 200] width 1525 height 401
click at [746, 360] on div "3 Active Bookings Beta 1 Your Notifications You have 0 alerts × You have 1 to c…" at bounding box center [805, 200] width 1525 height 401
click at [1390, 117] on span "Prev" at bounding box center [1393, 122] width 10 height 10
click at [1516, 251] on link "29" at bounding box center [1516, 246] width 21 height 18
click at [758, 54] on div "**********" at bounding box center [488, 62] width 867 height 27
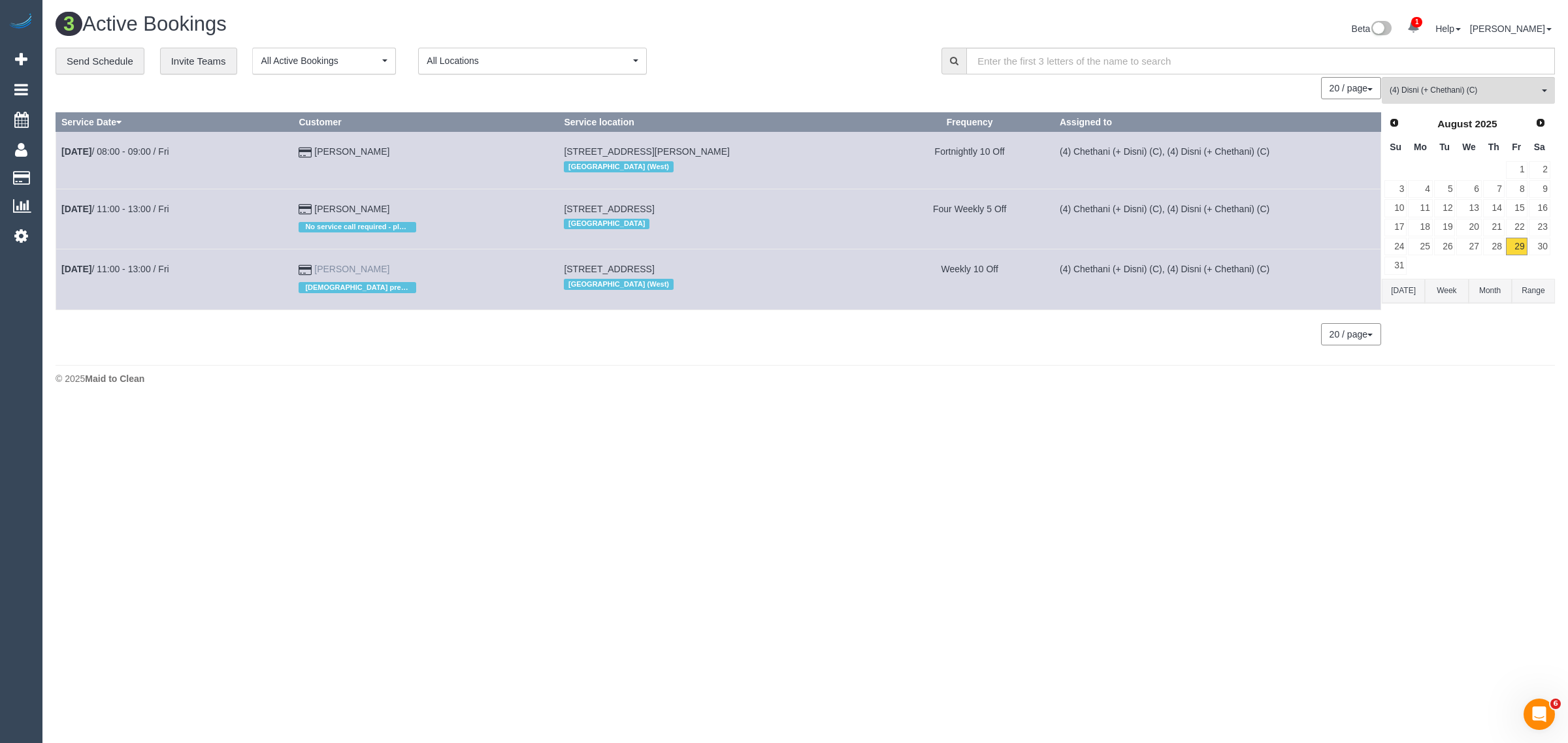
drag, startPoint x: 411, startPoint y: 267, endPoint x: 336, endPoint y: 268, distance: 75.0
click at [336, 268] on td "Kate Fitzpatrick Female prefered" at bounding box center [426, 280] width 265 height 60
copy link "ate Fitzpatrick"
click at [1453, 90] on span "(4) Disni (+ Chethani) (C)" at bounding box center [1464, 90] width 149 height 11
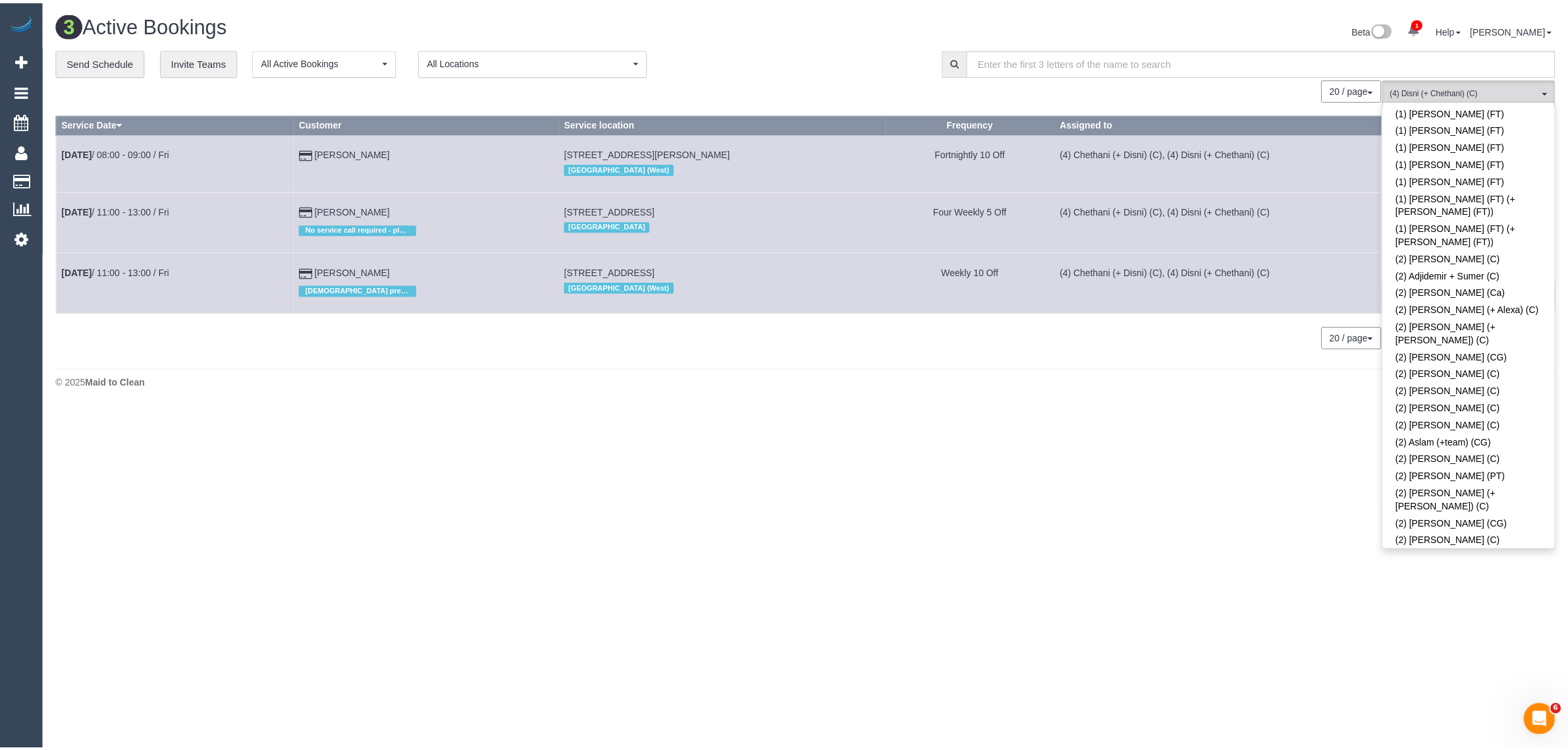
scroll to position [0, 0]
click at [1516, 109] on link "Remove Team Filters" at bounding box center [1480, 112] width 173 height 17
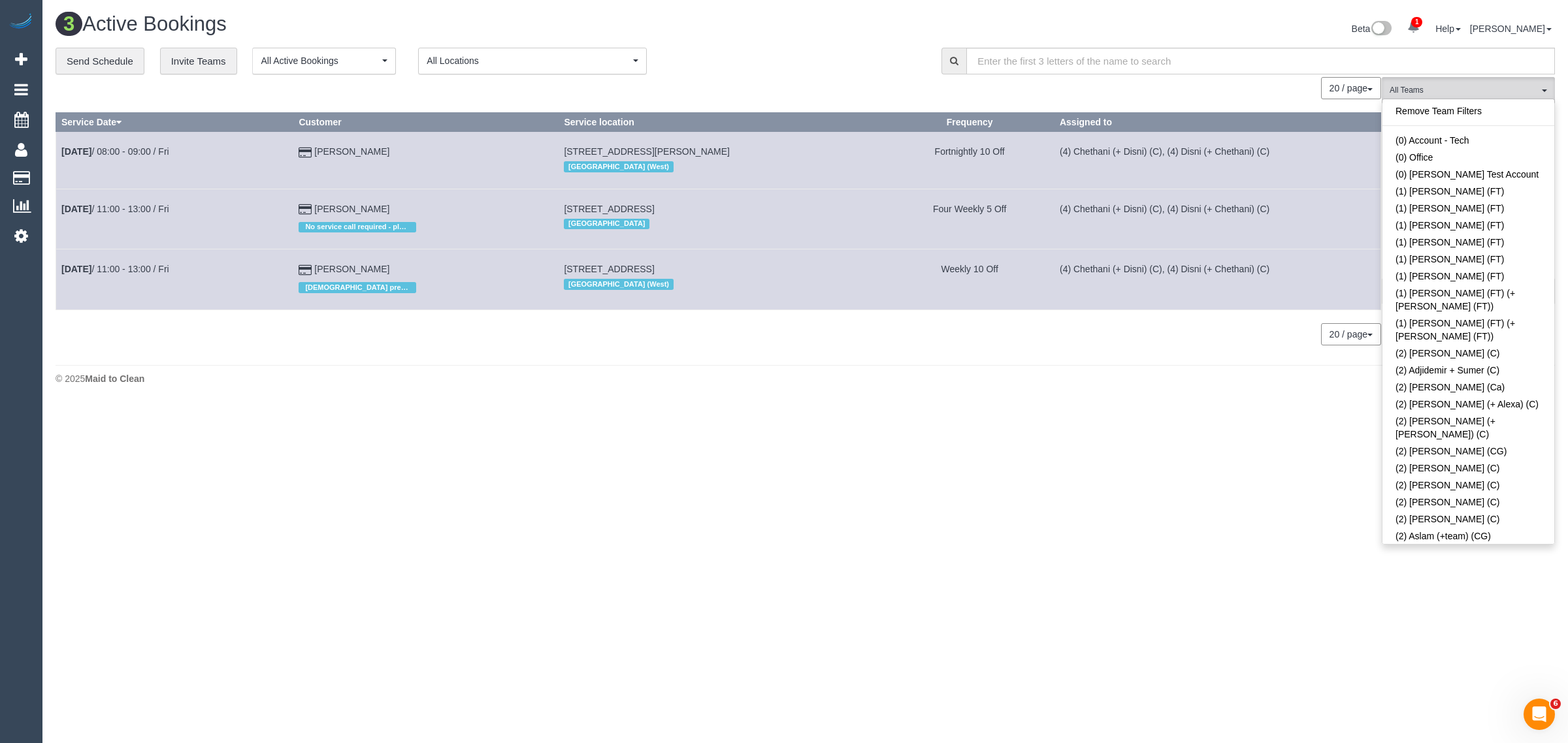
click at [806, 66] on div "**********" at bounding box center [488, 62] width 867 height 27
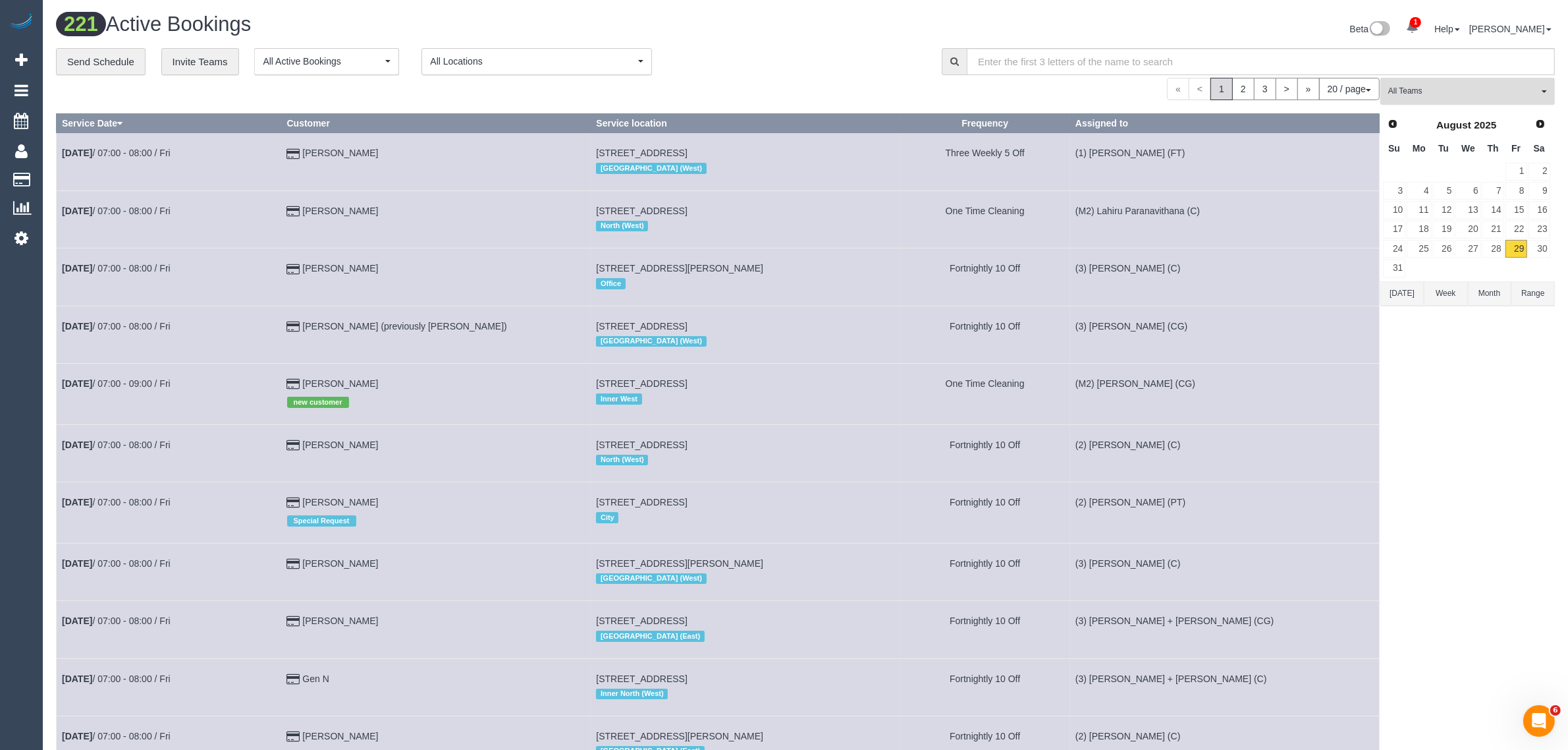
click at [1466, 101] on button "All Teams" at bounding box center [1468, 91] width 174 height 27
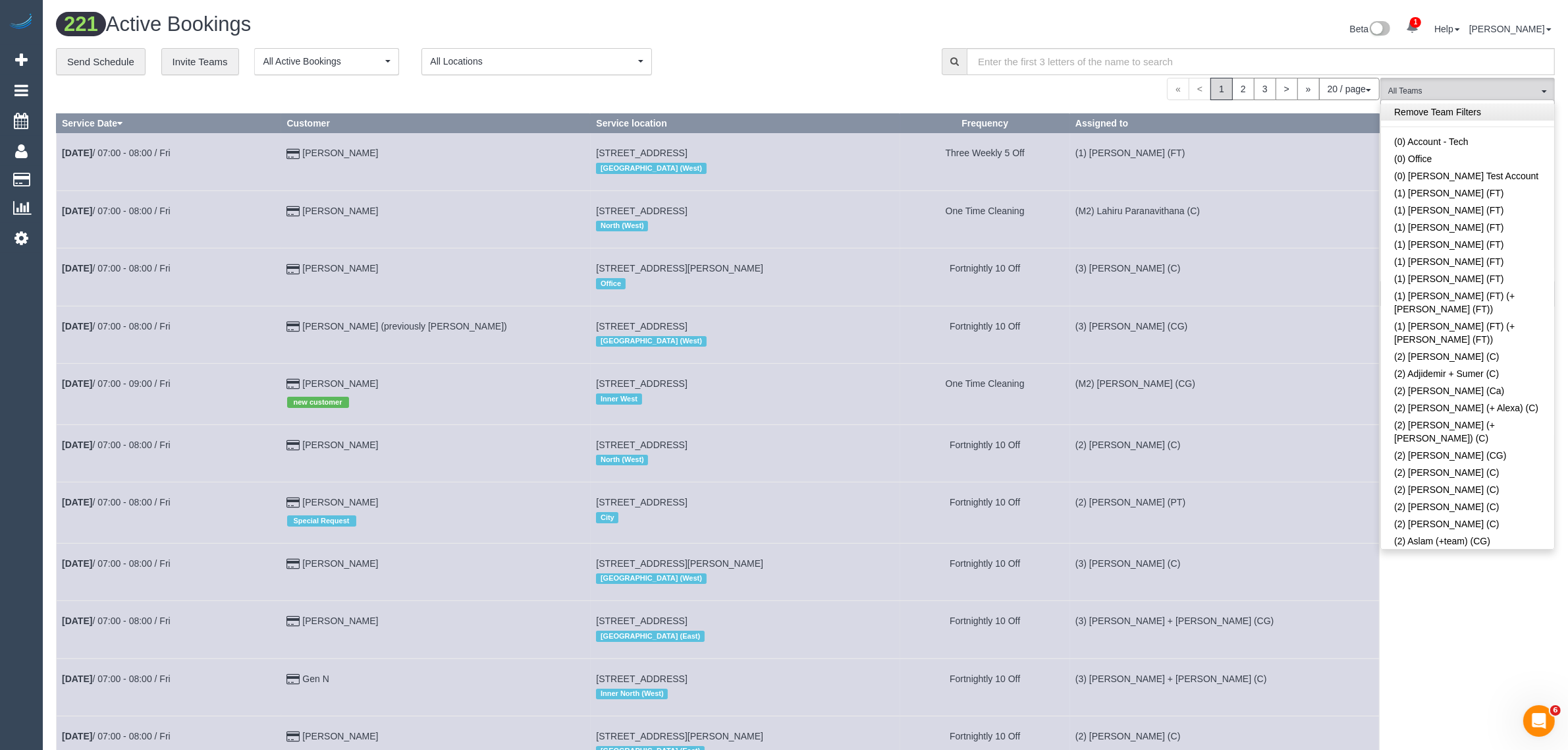
click at [1464, 116] on link "Remove Team Filters" at bounding box center [1467, 112] width 173 height 17
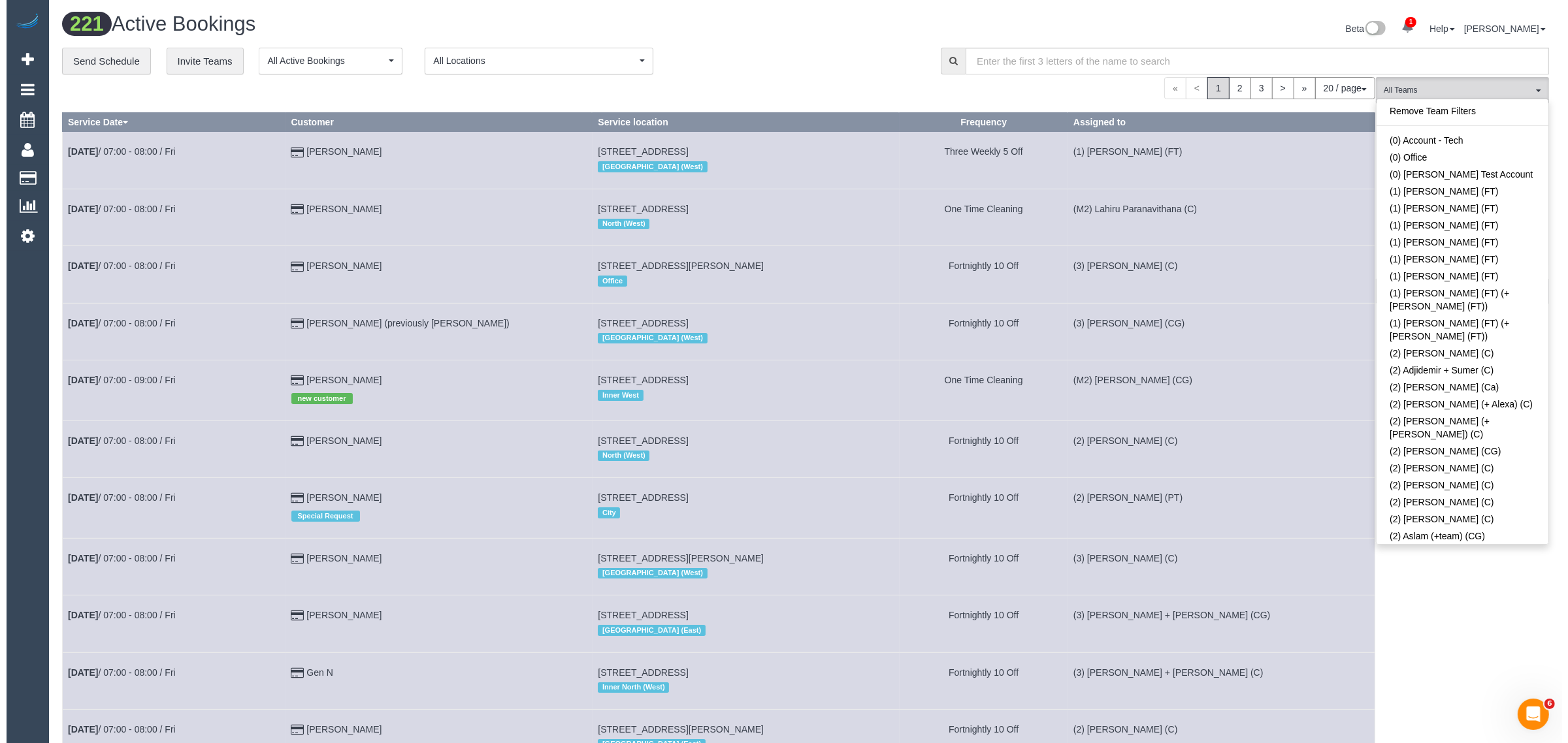
scroll to position [3683, 0]
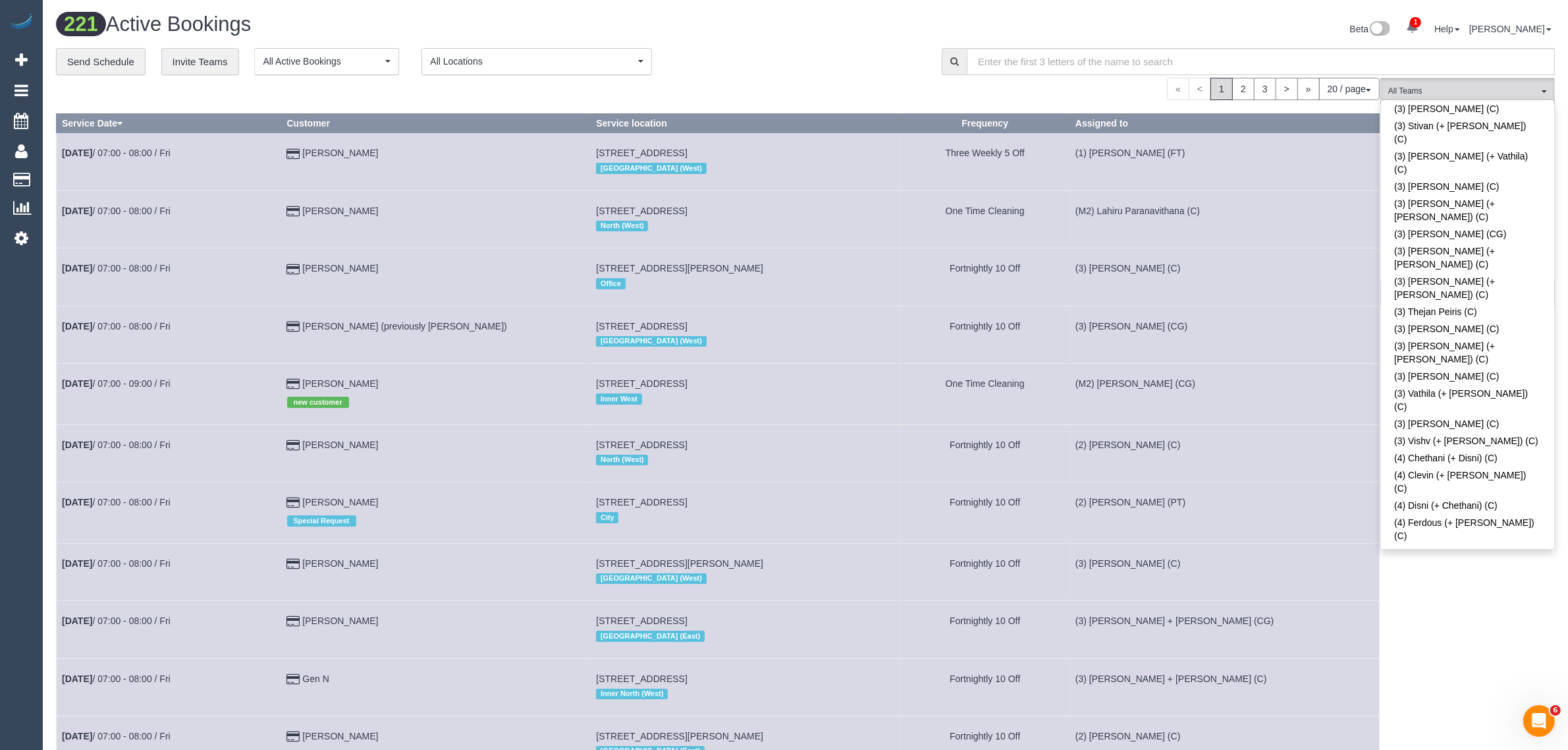
click at [846, 64] on div "**********" at bounding box center [489, 62] width 866 height 28
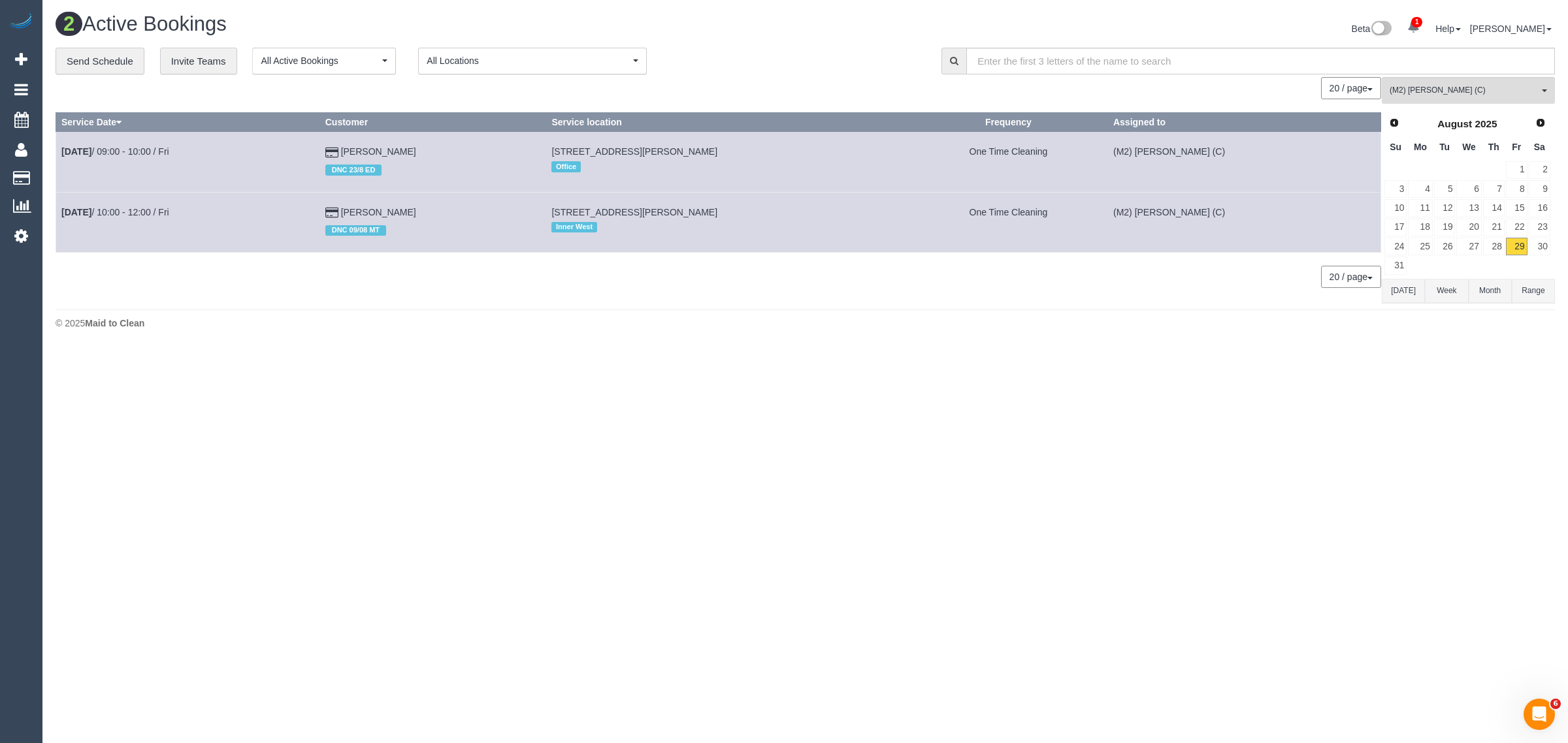
click at [1401, 428] on body "1 Beta Your Notifications You have 0 alerts × You have 1 to charge for 29/08/20…" at bounding box center [784, 371] width 1568 height 743
drag, startPoint x: 480, startPoint y: 215, endPoint x: 60, endPoint y: 211, distance: 420.0
click at [60, 211] on tr "Aug 29th / 10:00 - 12:00 / Fri Shalini Pehrinparaj DNC 09/08 MT 910/1 Moreland …" at bounding box center [719, 221] width 1325 height 60
copy tr "Aug 29th / 10:00 - 12:00 / Fri Shalini Pehrinparaj"
drag, startPoint x: 713, startPoint y: 208, endPoint x: 563, endPoint y: 214, distance: 150.1
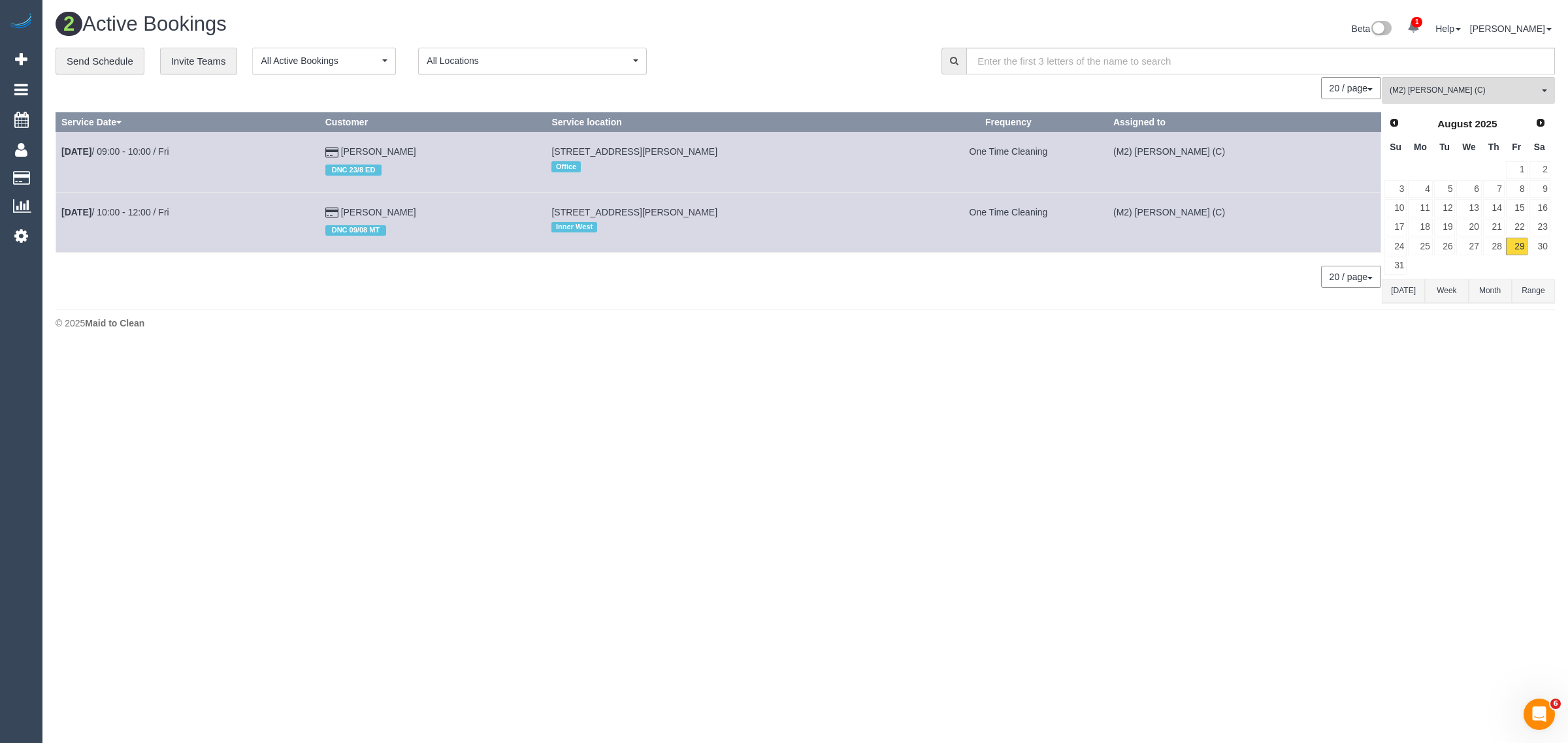
click at [563, 214] on tr "Aug 29th / 10:00 - 12:00 / Fri Shalini Pehrinparaj DNC 09/08 MT 910/1 Moreland …" at bounding box center [719, 221] width 1325 height 60
copy tr "DNC 09/08 MT 910/1 Moreland Street, Footscray, VIC 3011"
click at [1471, 95] on span "(M2) [PERSON_NAME] (C)" at bounding box center [1464, 90] width 149 height 11
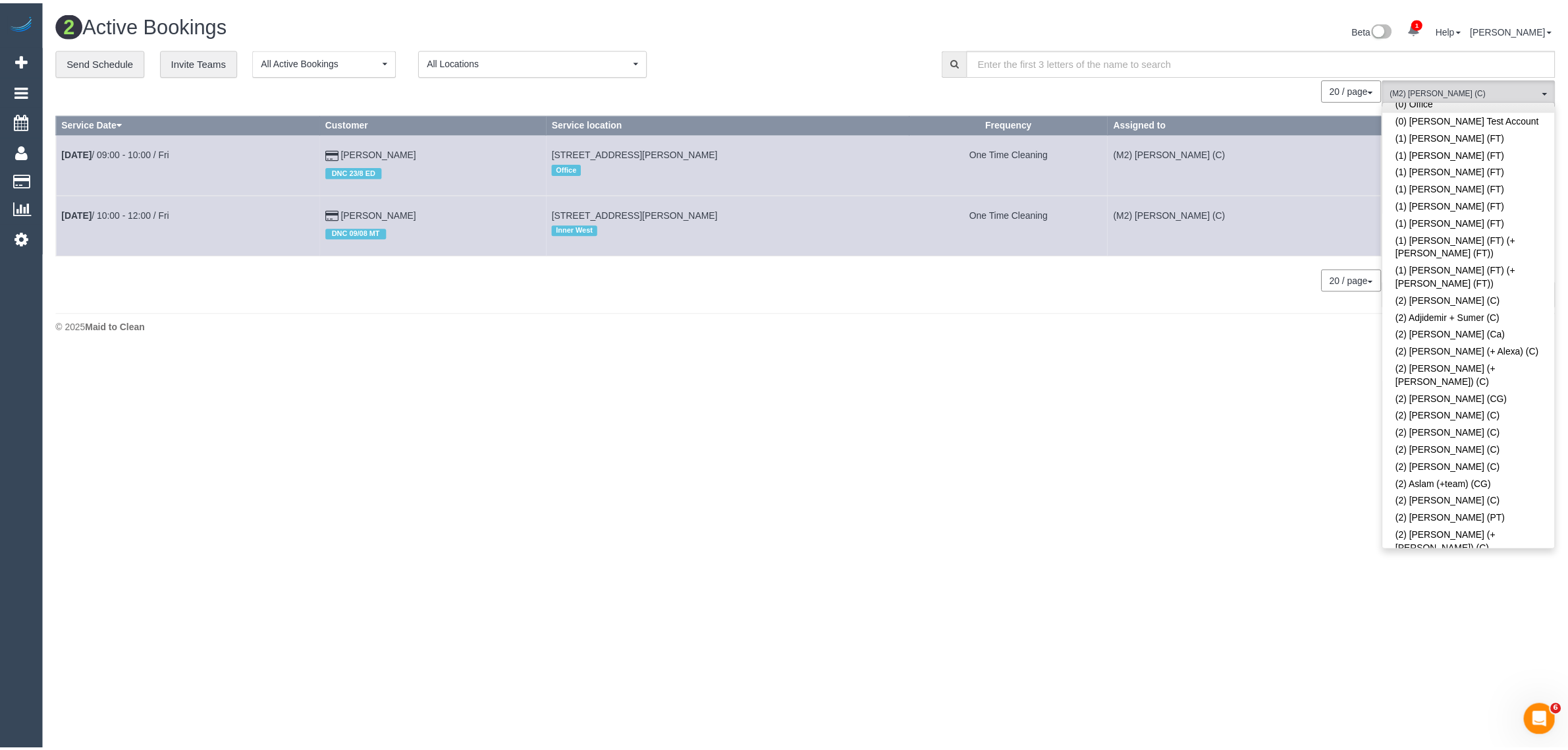
scroll to position [0, 0]
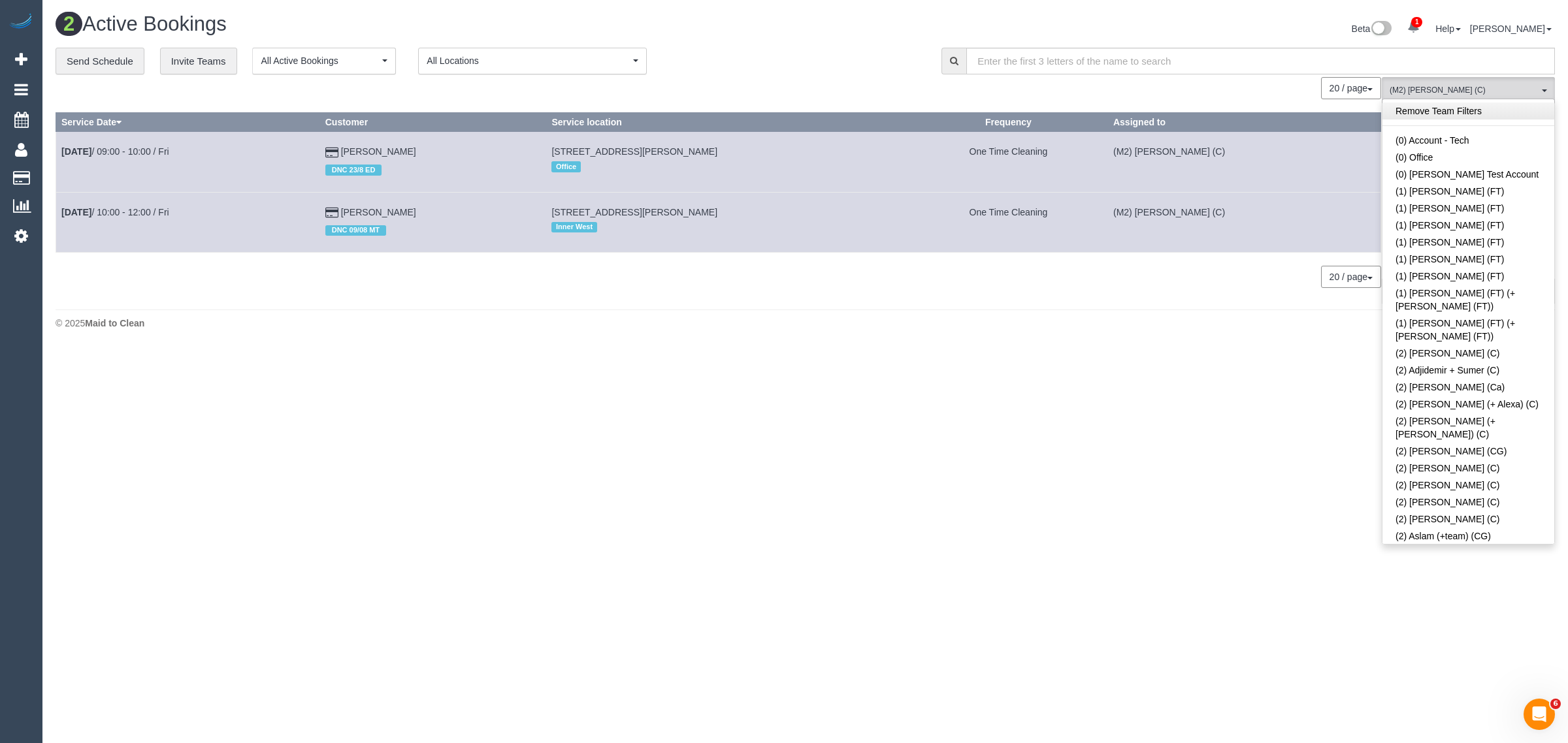
click at [1491, 111] on link "Remove Team Filters" at bounding box center [1468, 111] width 172 height 17
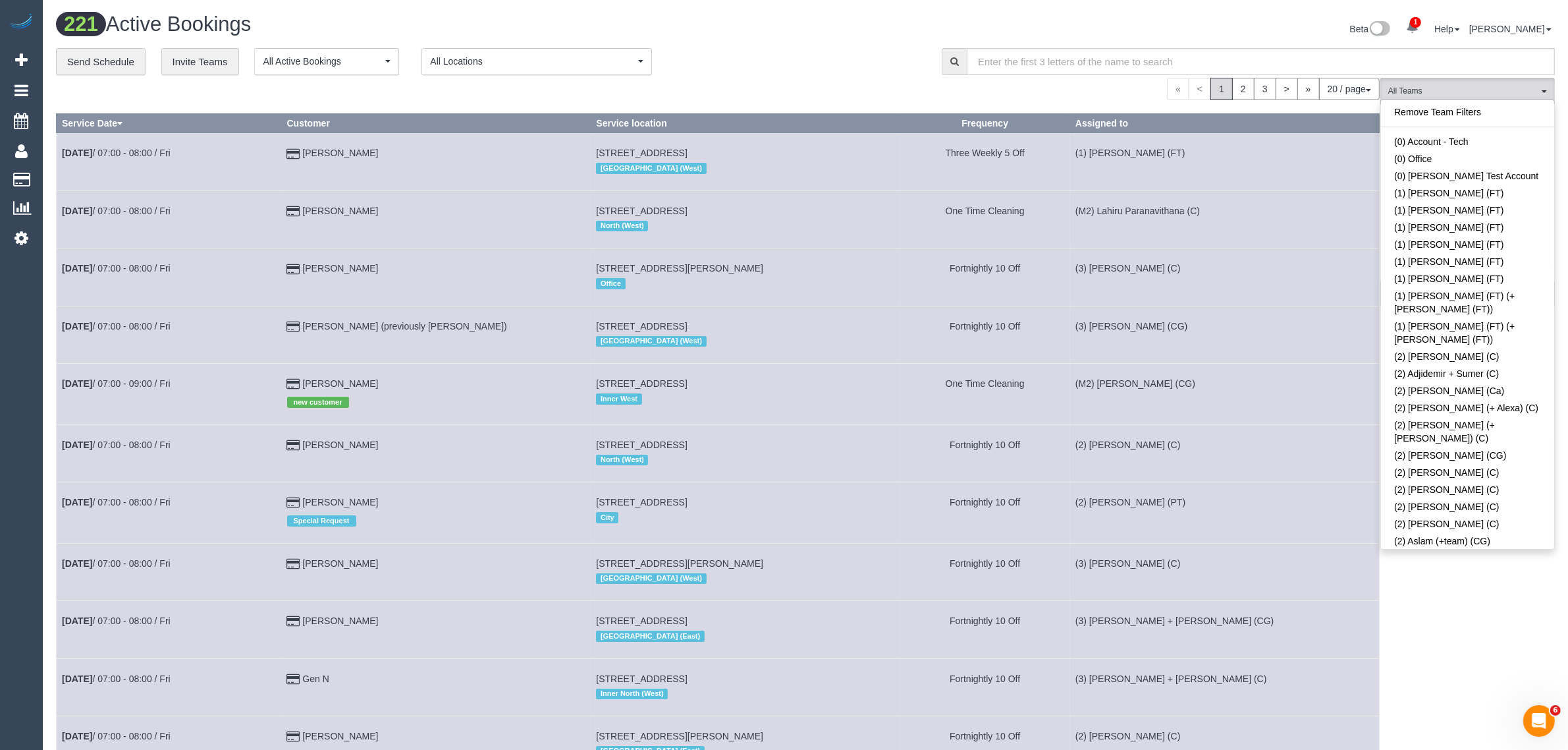
scroll to position [1850, 0]
click at [1439, 714] on link "(3) [PERSON_NAME] + [PERSON_NAME] (C)" at bounding box center [1467, 728] width 173 height 30
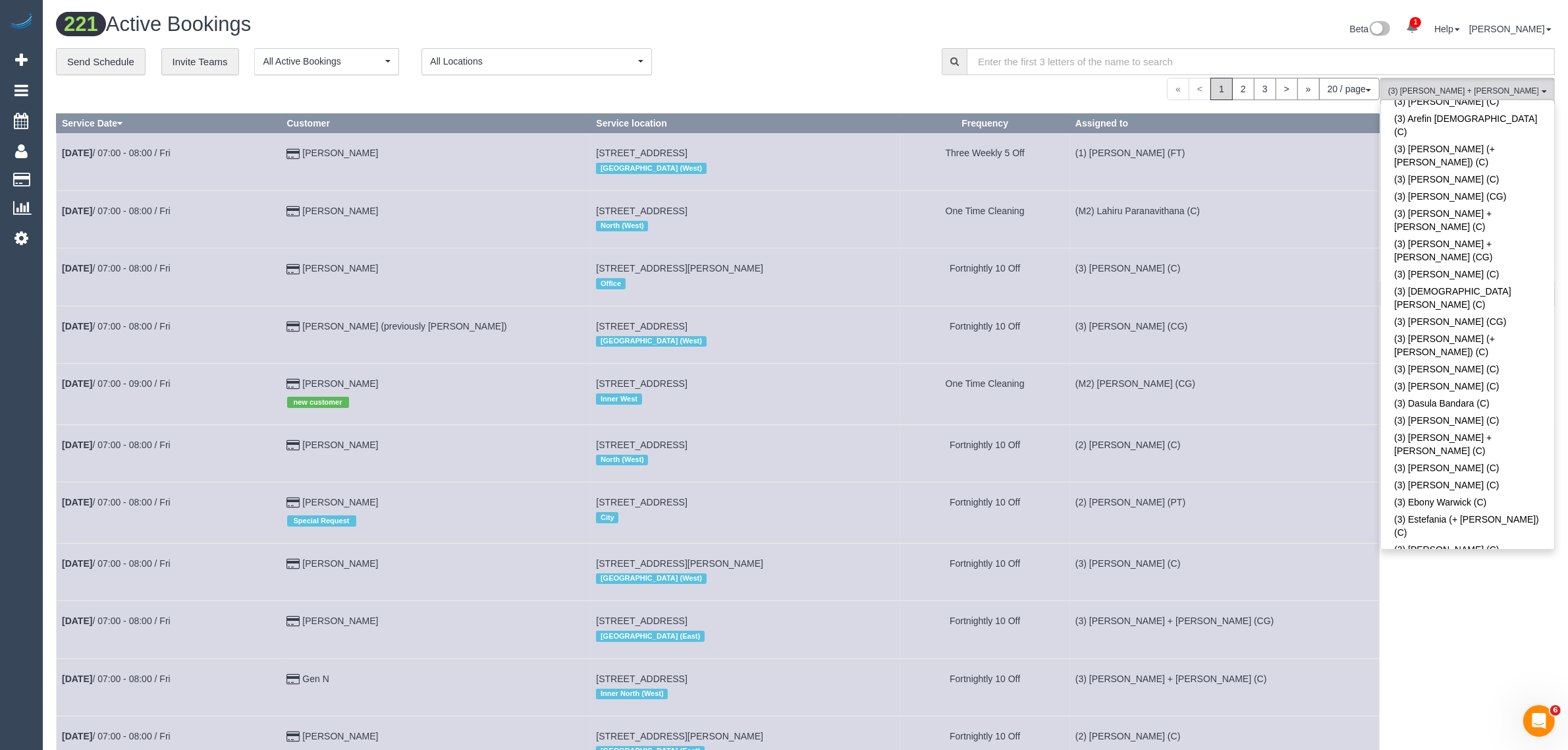
click at [854, 74] on div "**********" at bounding box center [489, 62] width 866 height 28
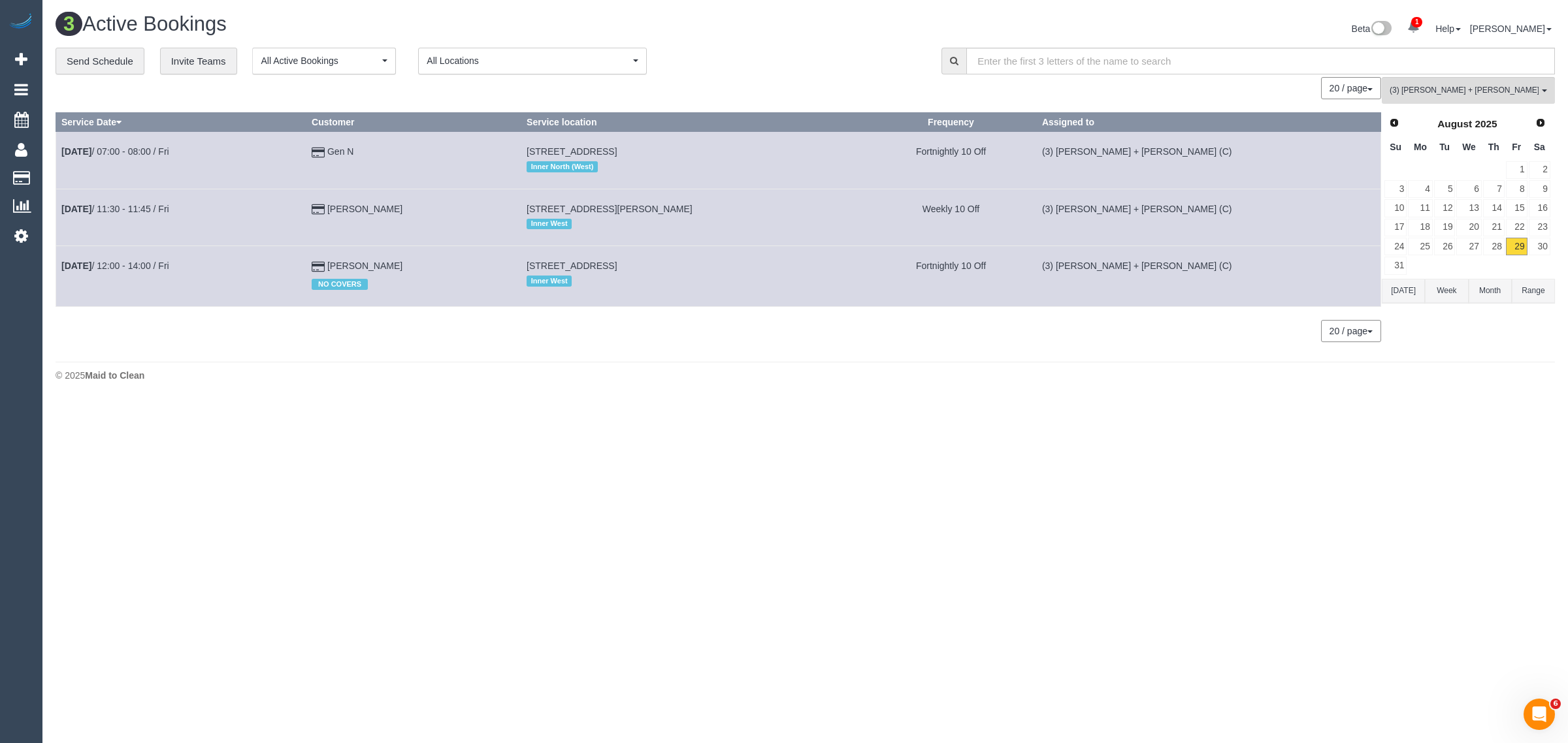
click at [1334, 409] on body "1 Beta Your Notifications You have 0 alerts × You have 1 to charge for 29/08/20…" at bounding box center [784, 371] width 1568 height 743
click at [686, 382] on footer "© 2025 Maid to Clean" at bounding box center [805, 374] width 1499 height 27
drag, startPoint x: 431, startPoint y: 261, endPoint x: 59, endPoint y: 259, distance: 372.0
click at [59, 259] on tr "Aug 29th / 12:00 - 14:00 / Fri Sam Khoury NO COVERS 64 Kerferd Street, Essendon…" at bounding box center [719, 276] width 1325 height 60
copy tr "Aug 29th / 12:00 - 14:00 / Fri Sam Khoury"
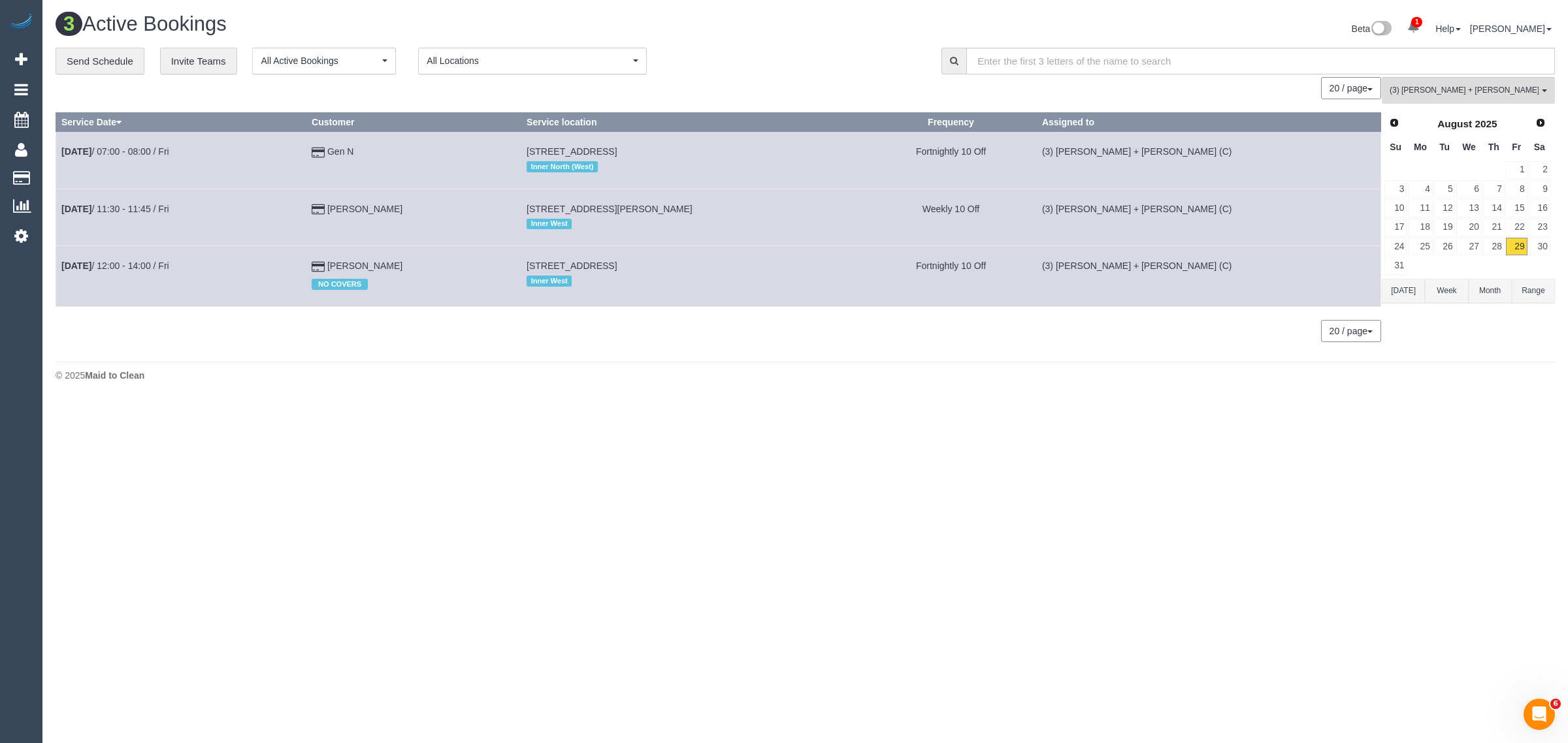
drag, startPoint x: 144, startPoint y: 261, endPoint x: 725, endPoint y: 388, distance: 594.7
click at [852, 389] on div "3 Active Bookings Beta 1 Your Notifications You have 0 alerts × You have 1 to c…" at bounding box center [805, 200] width 1525 height 401
click at [390, 261] on link "Sam Khoury" at bounding box center [365, 266] width 75 height 10
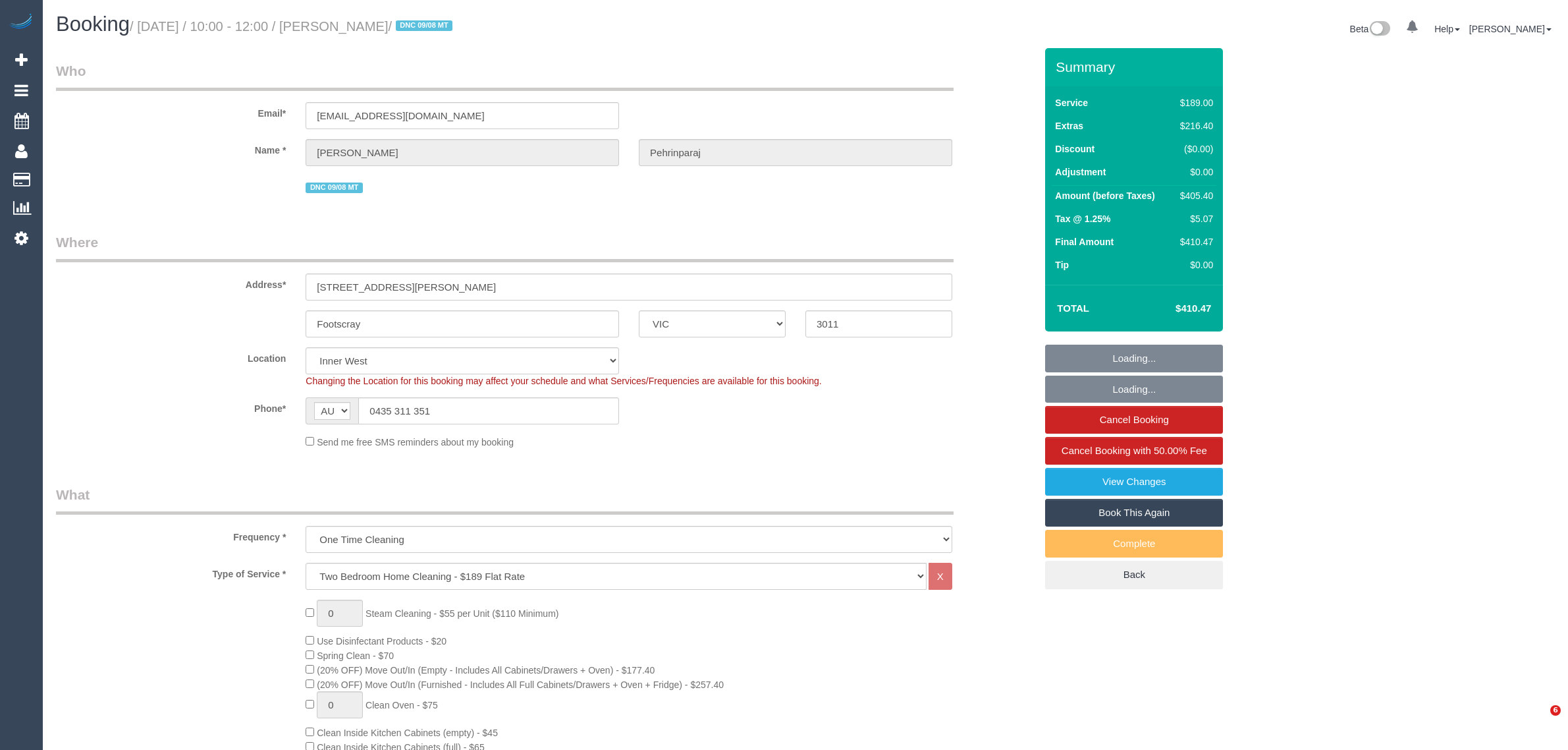
select select "VIC"
select select "string:stripe-pm_1RrtQB2GScqysDRVc6Vy64rN"
select select "number:28"
select select "number:14"
select select "number:18"
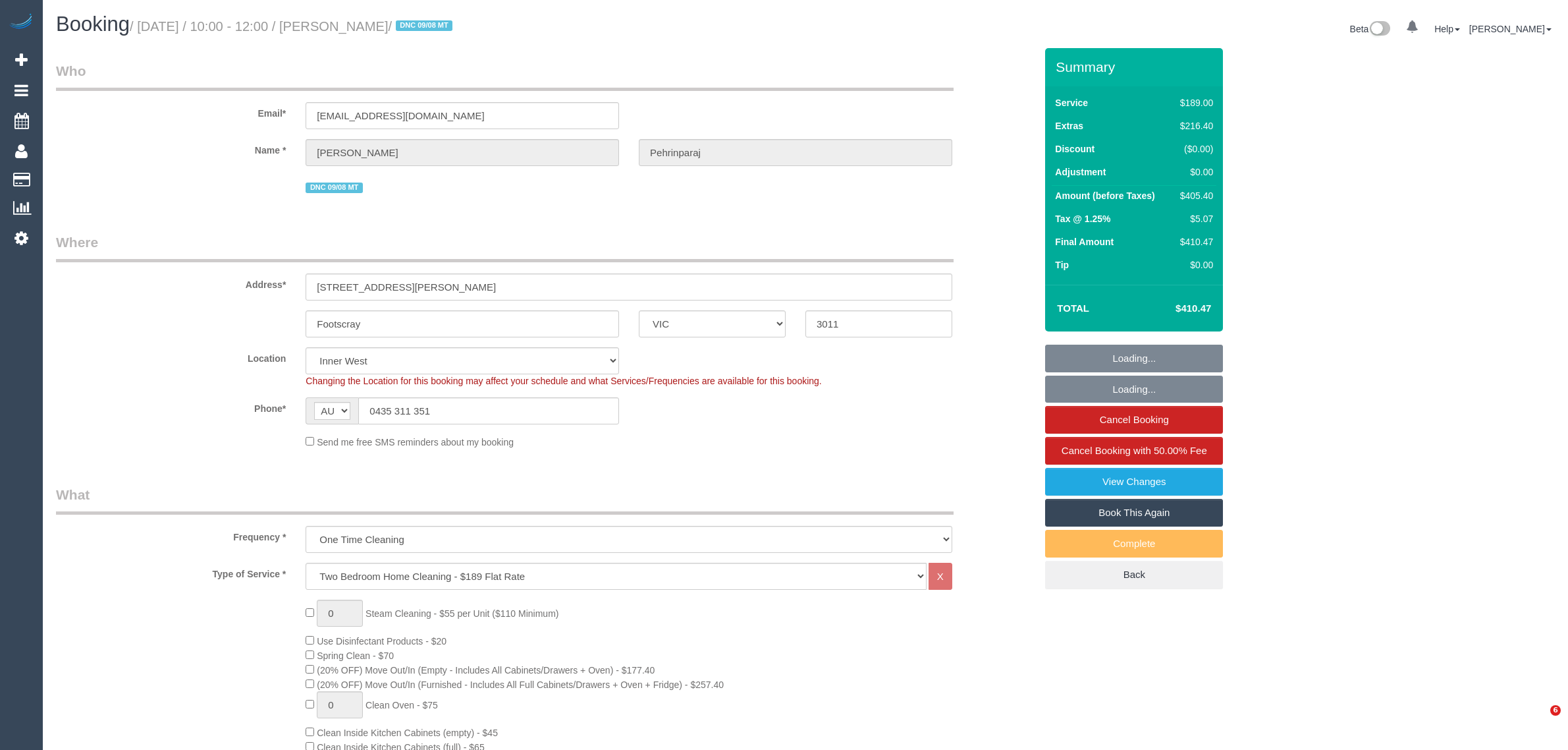
select select "number:36"
select select "spot1"
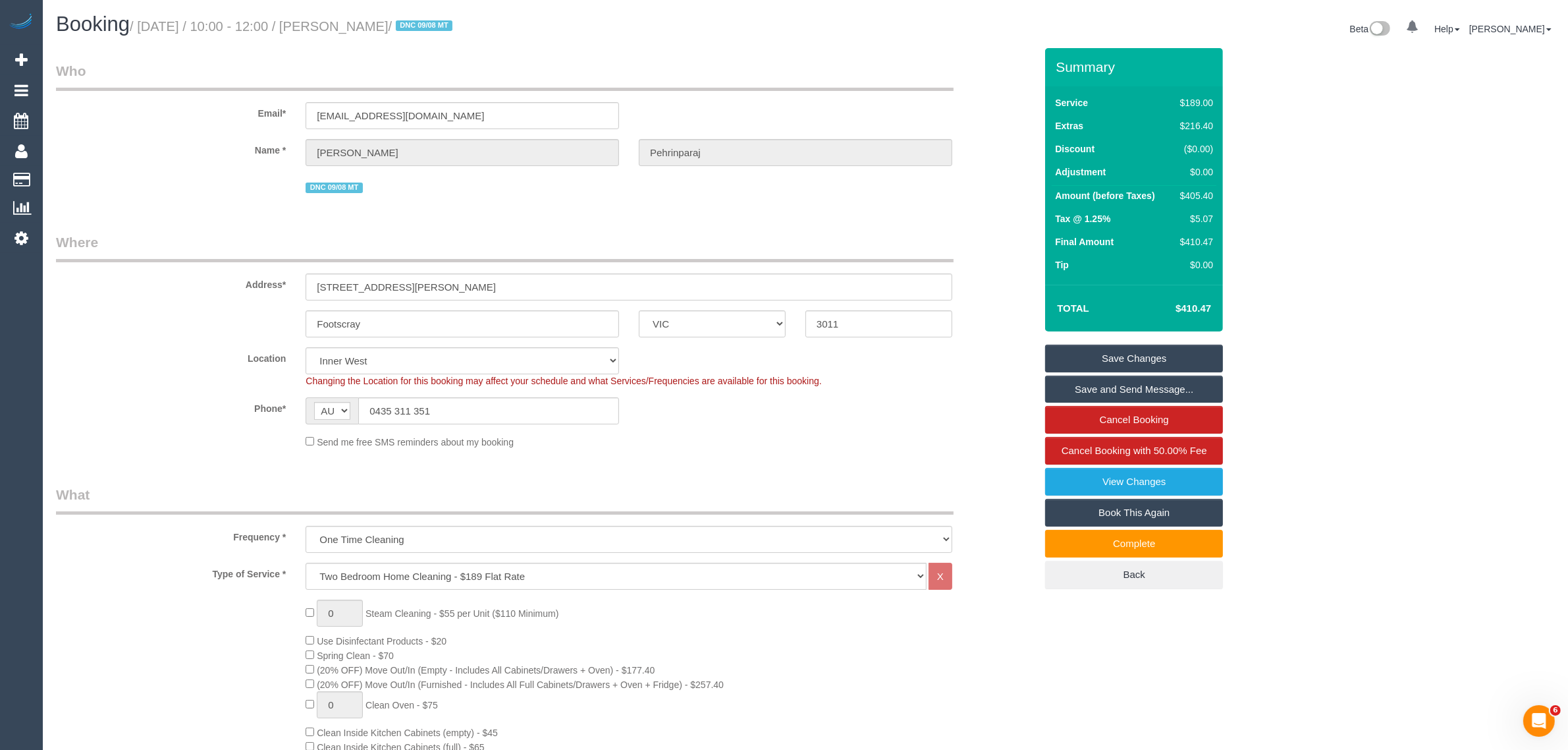
click at [835, 402] on div "Phone* AF AL DZ AD AO AI AQ AG AR AM AW AU AT AZ BS BH BD BB BY BE BZ BJ BM BT …" at bounding box center [545, 410] width 999 height 27
click at [573, 413] on input "0435 311 351" at bounding box center [488, 410] width 260 height 27
click at [792, 419] on div "Phone* AF AL DZ AD AO AI AQ AG AR AM AW AU AT AZ BS BH BD BB BY BE BZ BJ BM BT …" at bounding box center [545, 410] width 999 height 27
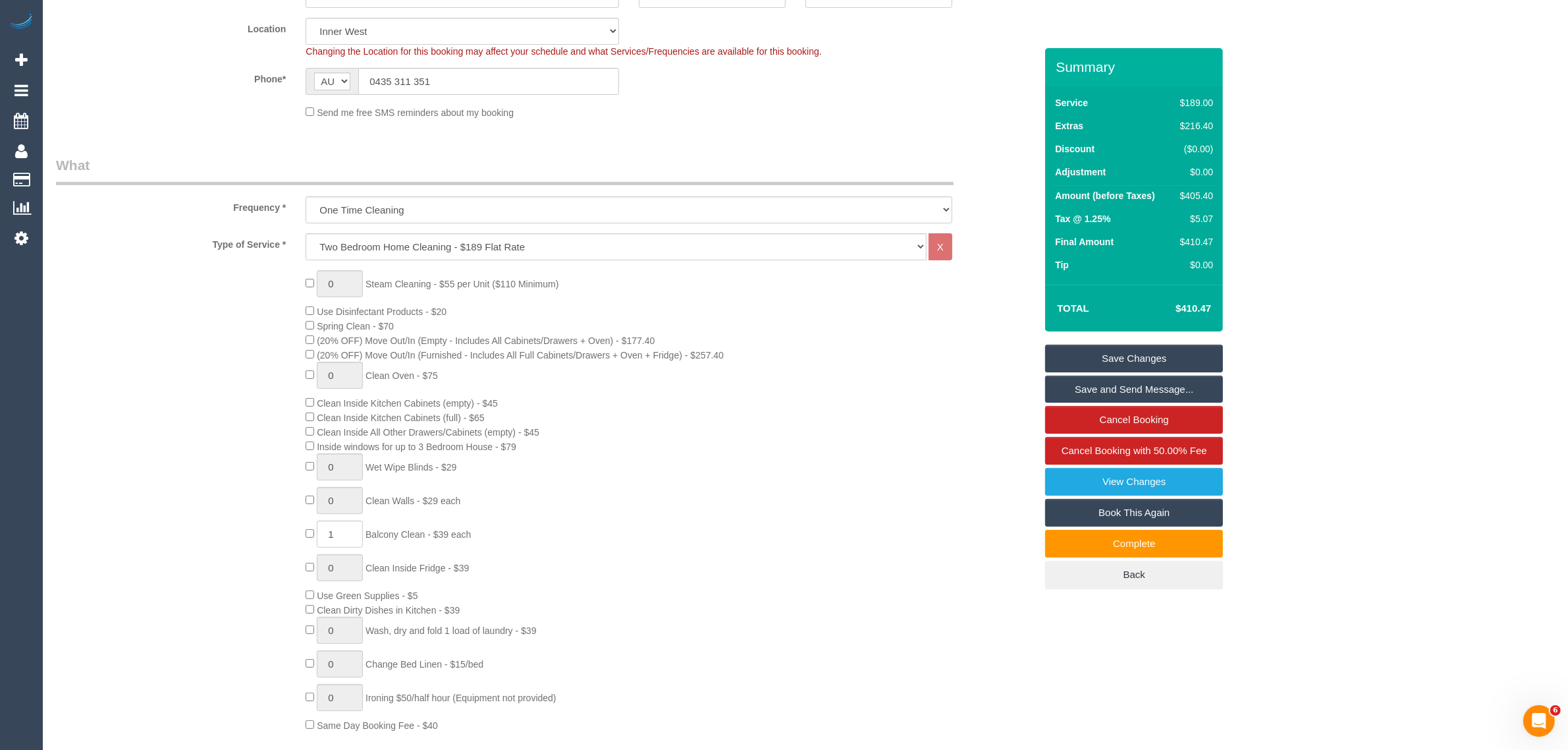
scroll to position [659, 0]
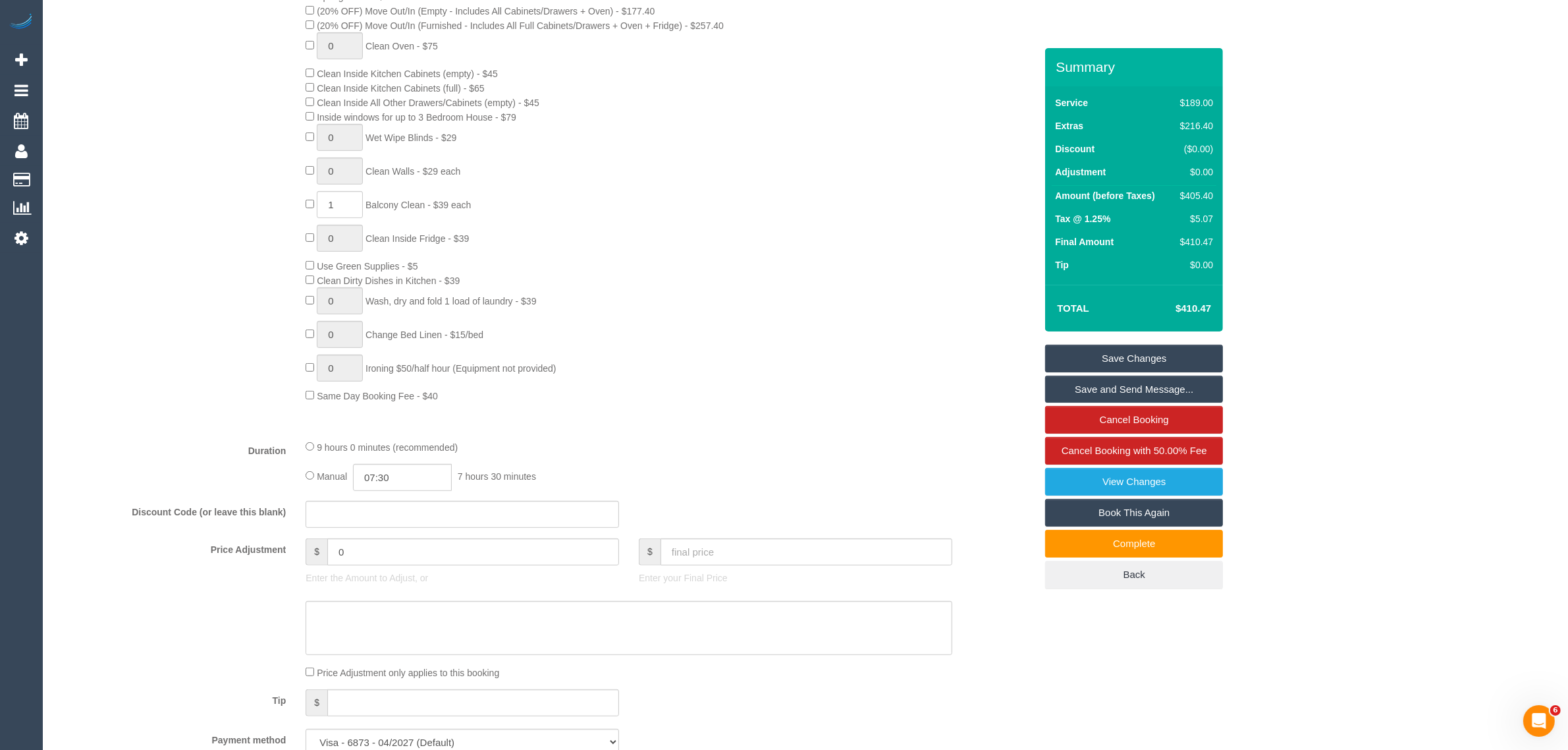
click at [716, 236] on div "0 Steam Cleaning - $55 per Unit ($110 Minimum) Use Disinfectant Products - $20 …" at bounding box center [670, 171] width 750 height 462
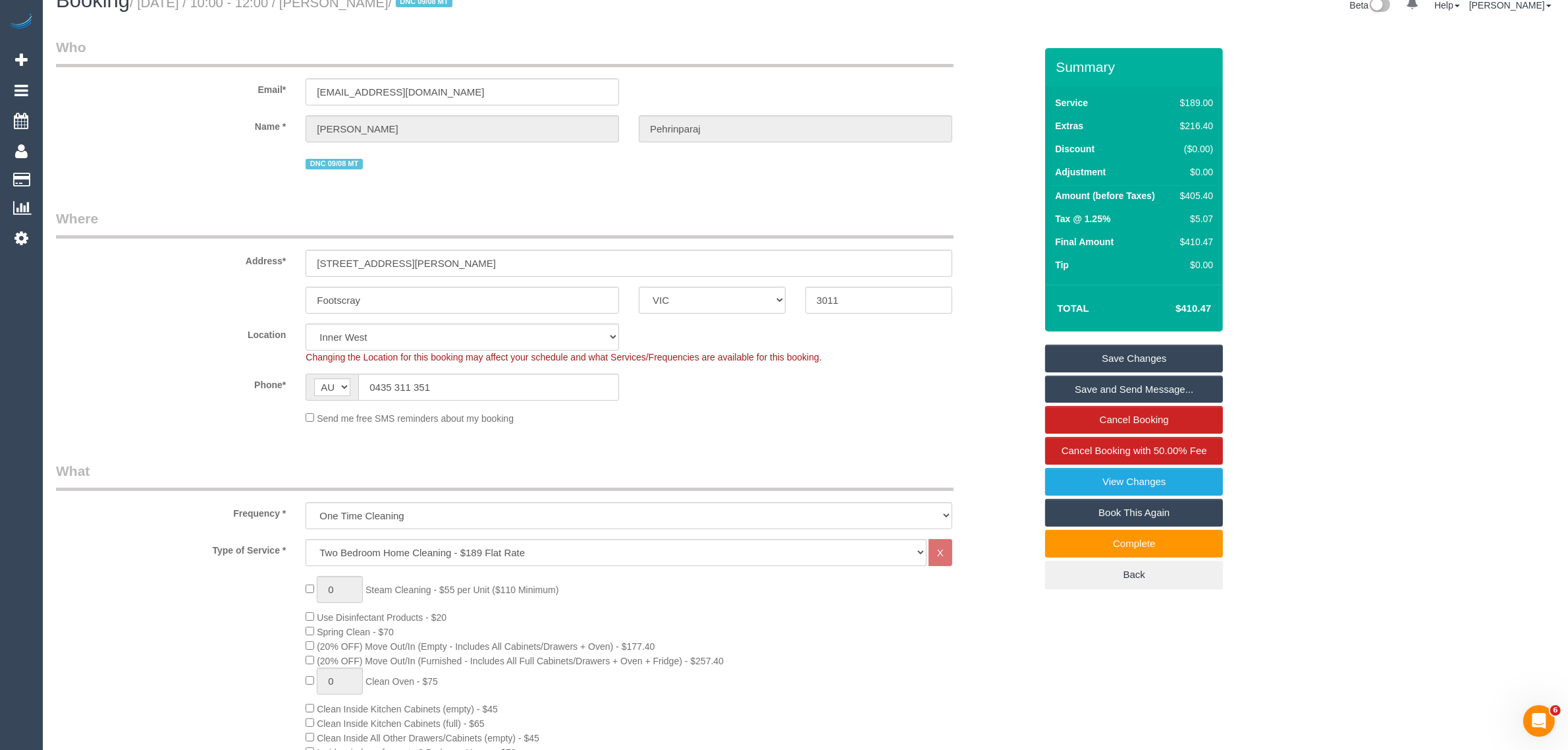
scroll to position [0, 0]
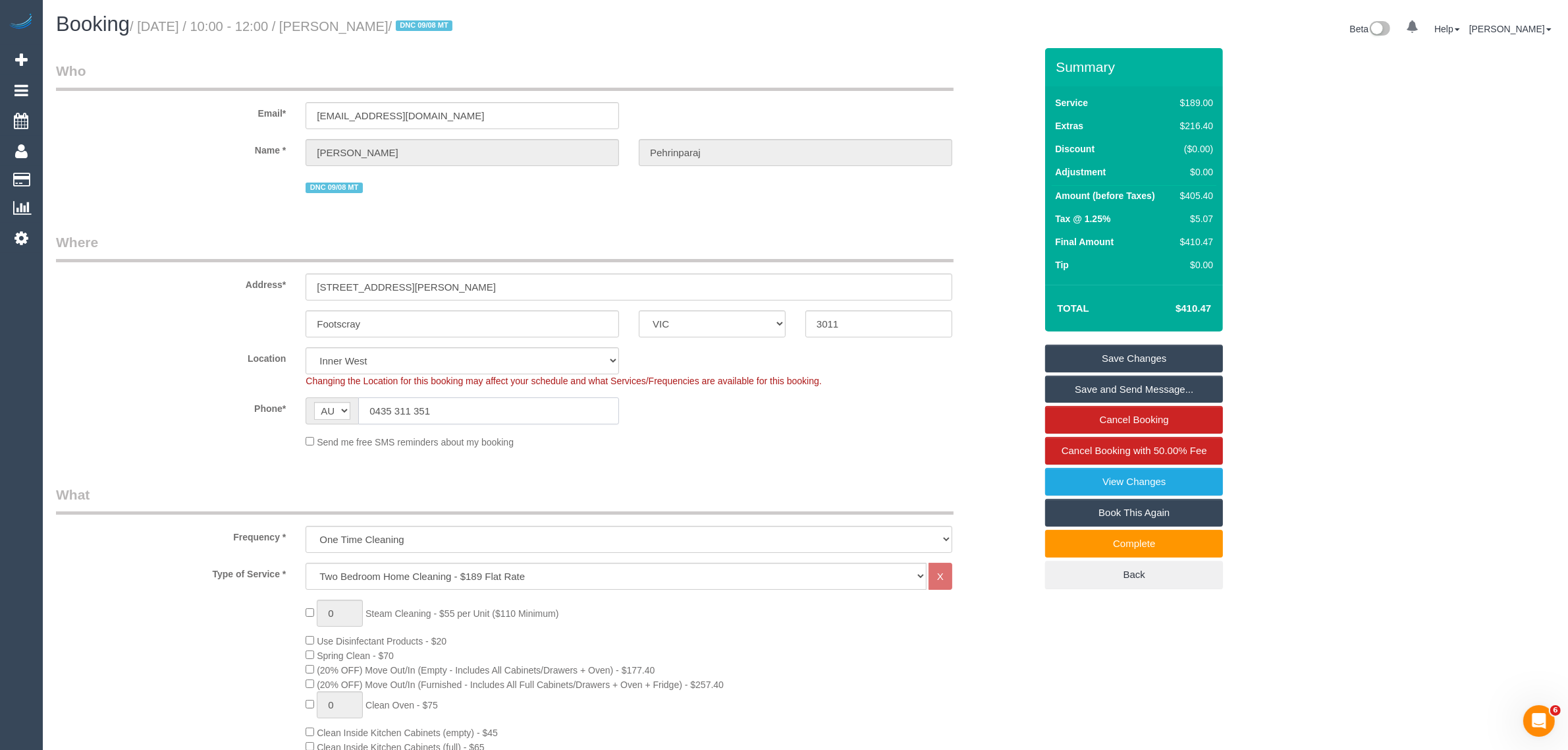
click at [511, 407] on input "0435 311 351" at bounding box center [488, 410] width 260 height 27
click at [1001, 564] on div "Type of Service * Hourly Service - $70/h Hourly Service - $65/h Hourly Service …" at bounding box center [545, 576] width 999 height 27
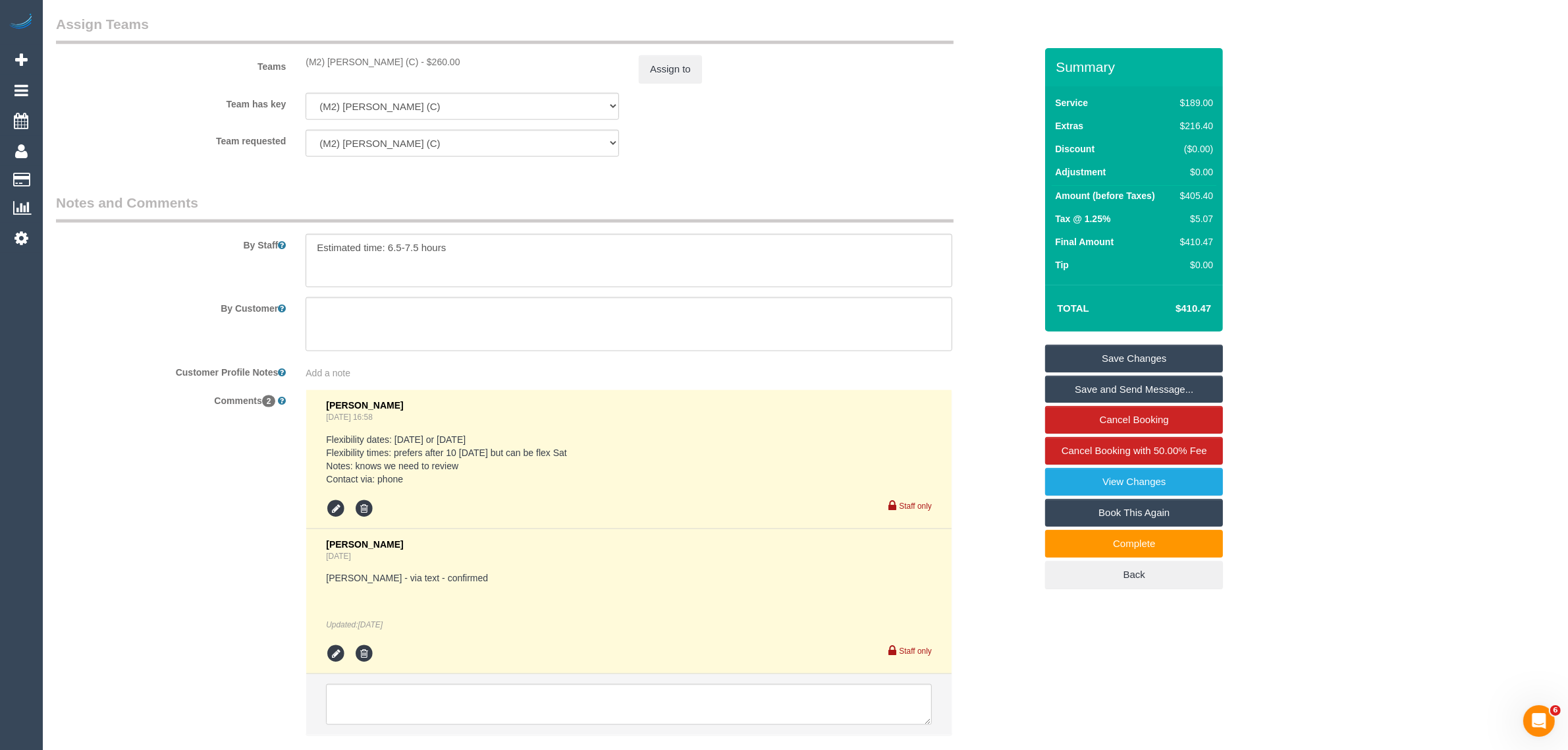
scroll to position [1977, 0]
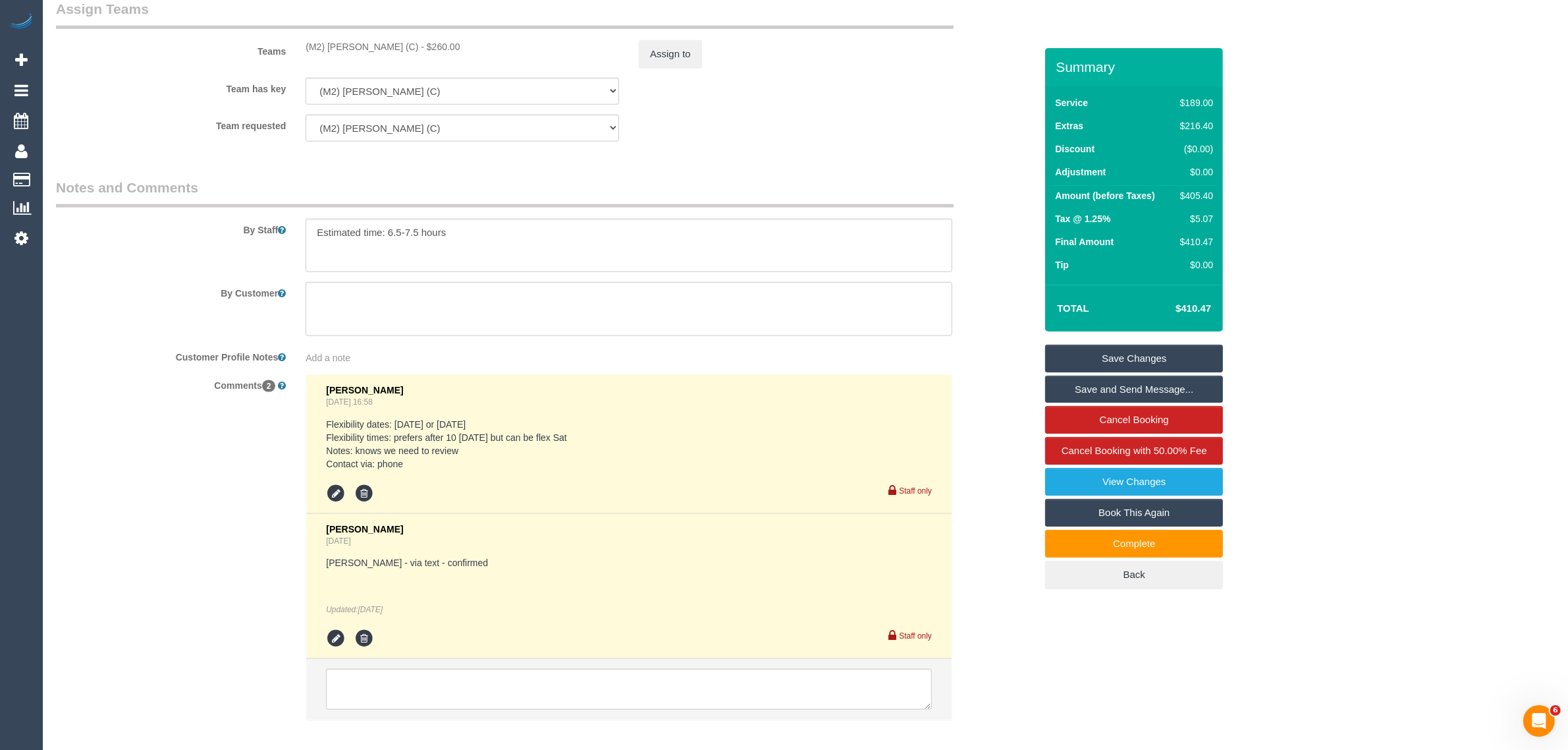
click at [979, 533] on div "Comments 2 Clare Gross Aug 14, 2025 16:58 Flexibility dates: Friday 29/8 or Sat…" at bounding box center [545, 554] width 999 height 359
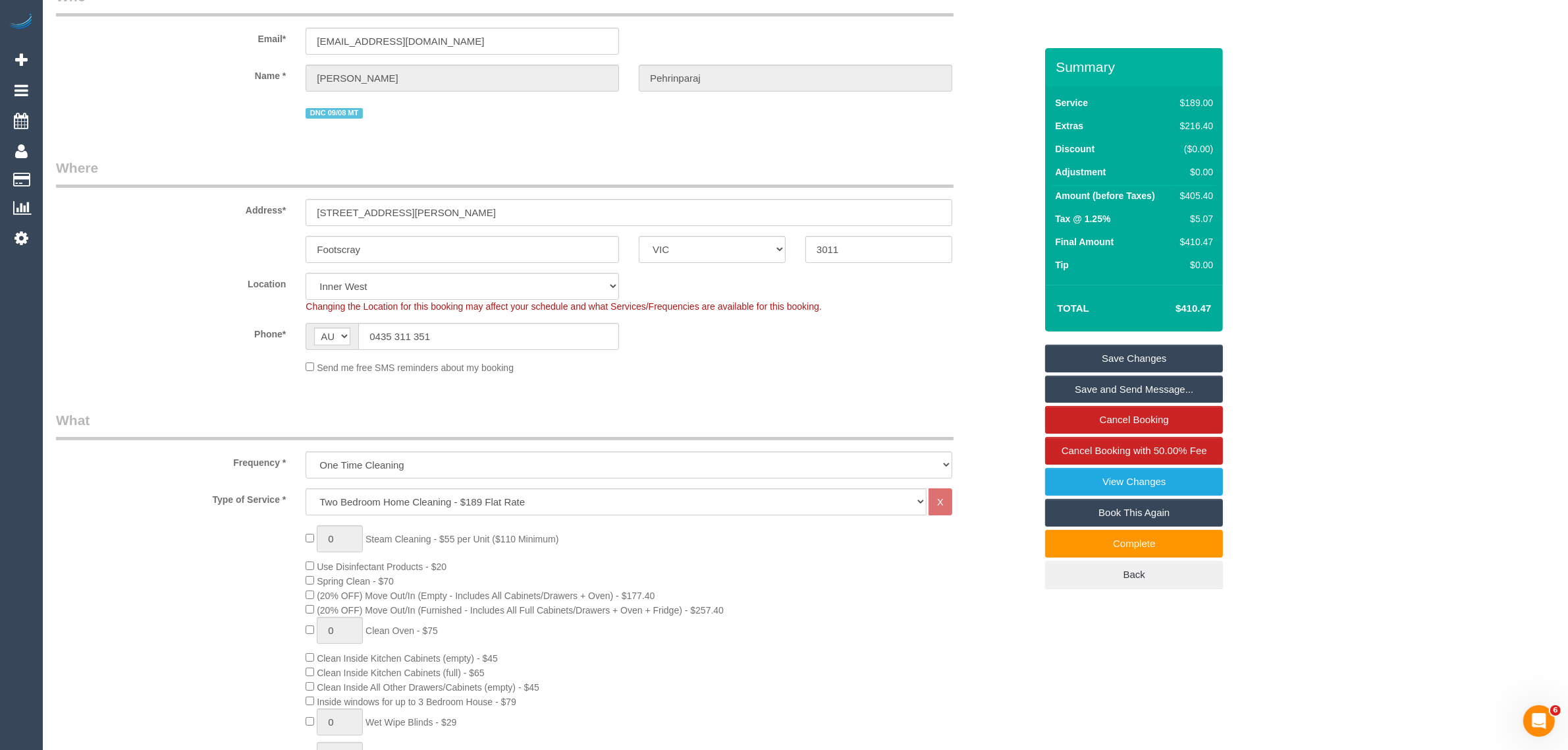
scroll to position [66, 0]
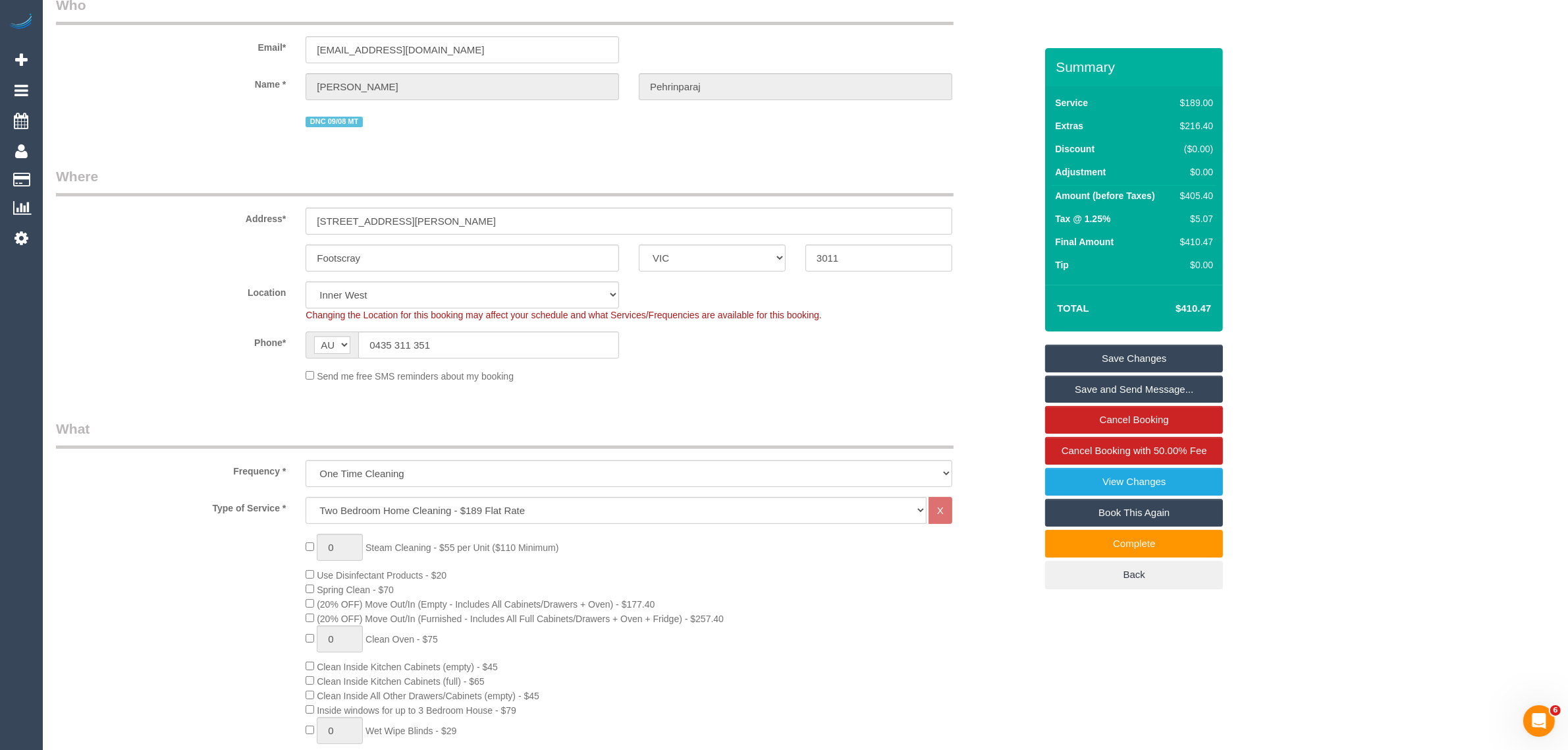
click at [957, 359] on sui-booking-location "Location [GEOGRAPHIC_DATA] (North) East (South) [GEOGRAPHIC_DATA] (East) [GEOGR…" at bounding box center [545, 332] width 979 height 102
click at [998, 623] on div "0 Steam Cleaning - $55 per Unit ($110 Minimum) Use Disinfectant Products - $20 …" at bounding box center [670, 765] width 750 height 462
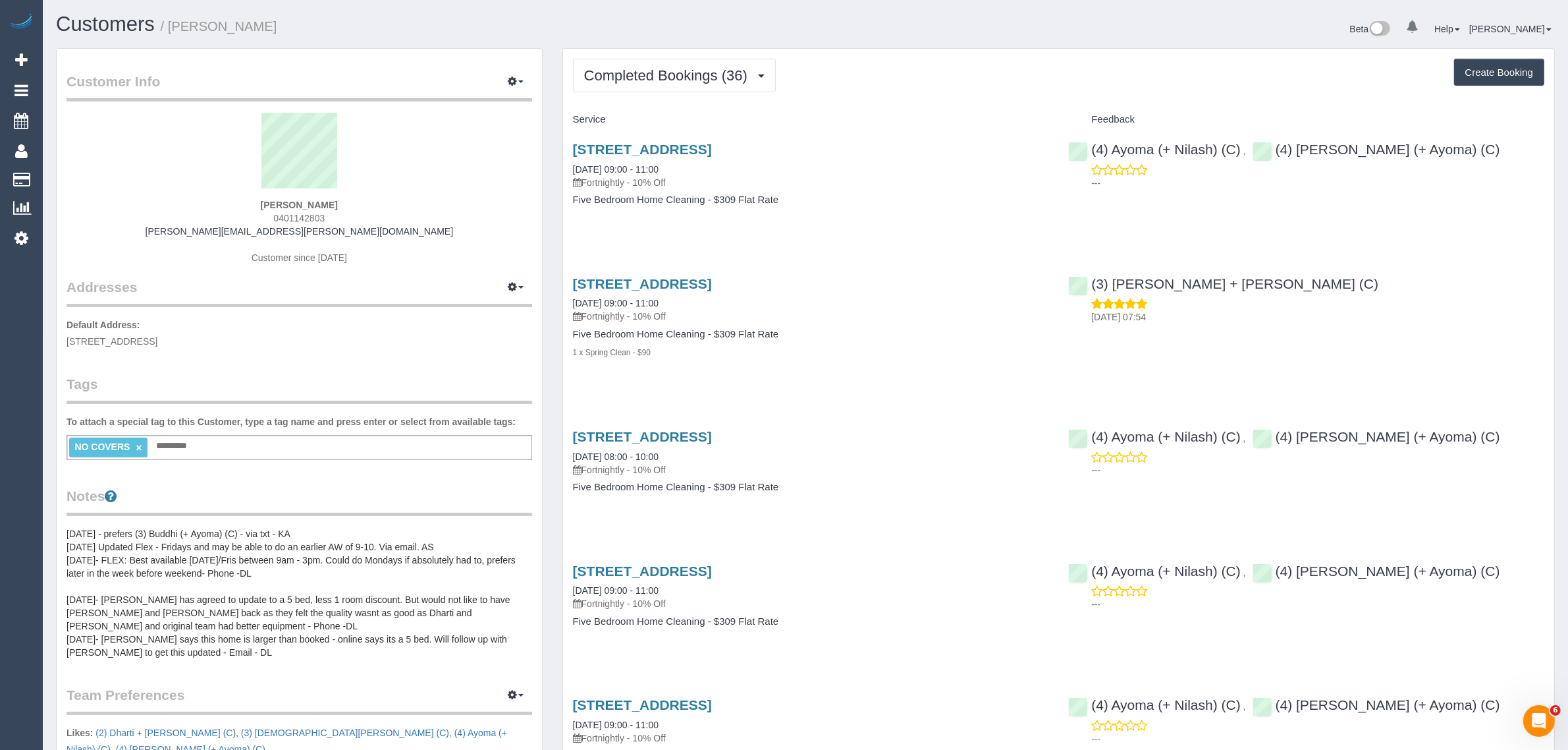
click at [301, 216] on span "0401142803" at bounding box center [299, 218] width 52 height 10
copy span "0401142803"
click at [709, 85] on button "Completed Bookings (36)" at bounding box center [674, 75] width 203 height 34
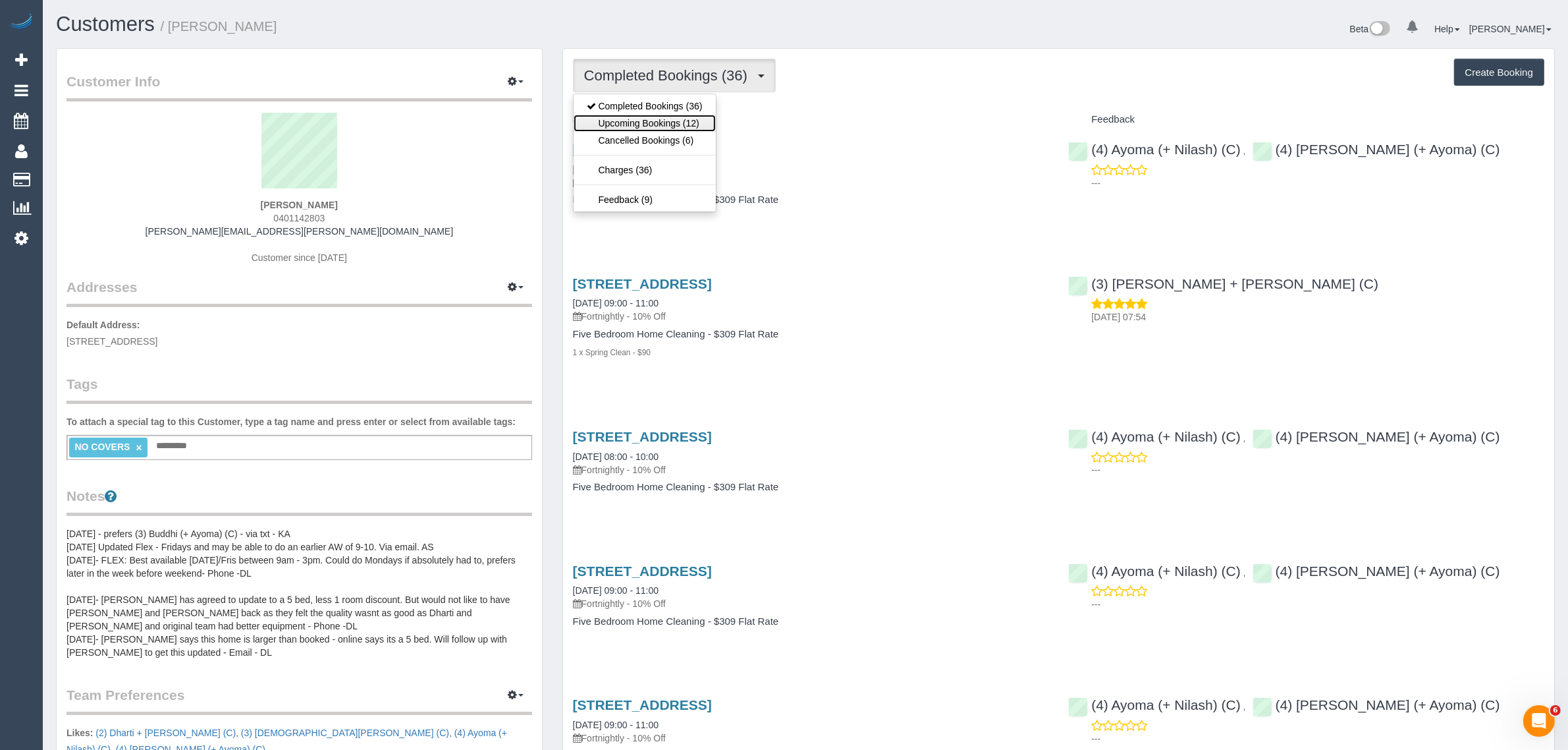
click at [668, 123] on link "Upcoming Bookings (12)" at bounding box center [644, 123] width 142 height 17
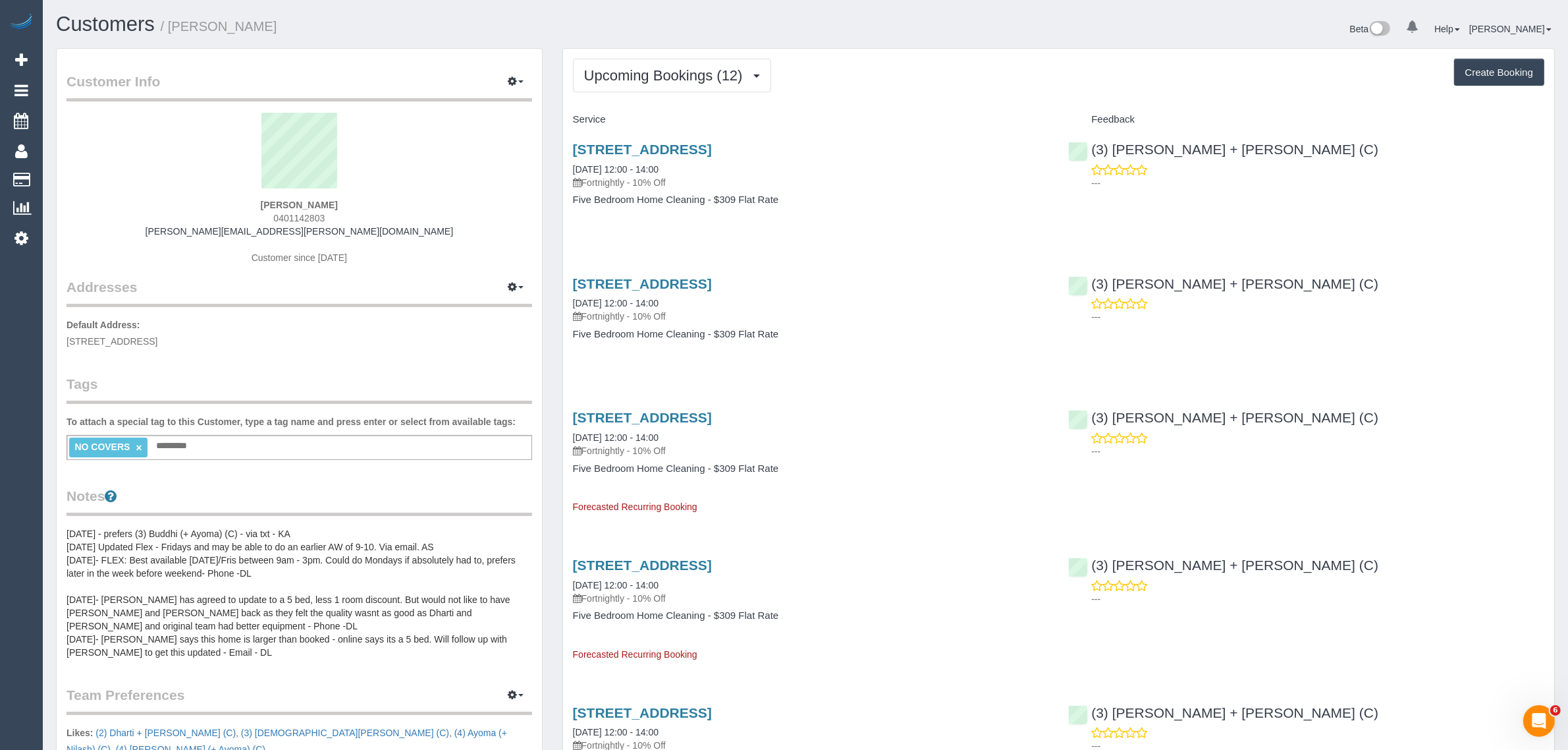
click at [692, 165] on div "64 Kerferd Street, Essendon North, VIC 3041 29/08/2025 12:00 - 14:00 Fortnightl…" at bounding box center [811, 165] width 476 height 47
drag, startPoint x: 894, startPoint y: 143, endPoint x: 570, endPoint y: 139, distance: 324.0
click at [570, 139] on div "64 Kerferd Street, Essendon North, VIC 3041 29/08/2025 12:00 - 14:00 Fortnightl…" at bounding box center [811, 181] width 496 height 102
copy link "64 Kerferd Street, Essendon North, VIC 3041"
click at [652, 202] on h4 "Five Bedroom Home Cleaning - $309 Flat Rate" at bounding box center [811, 199] width 476 height 11
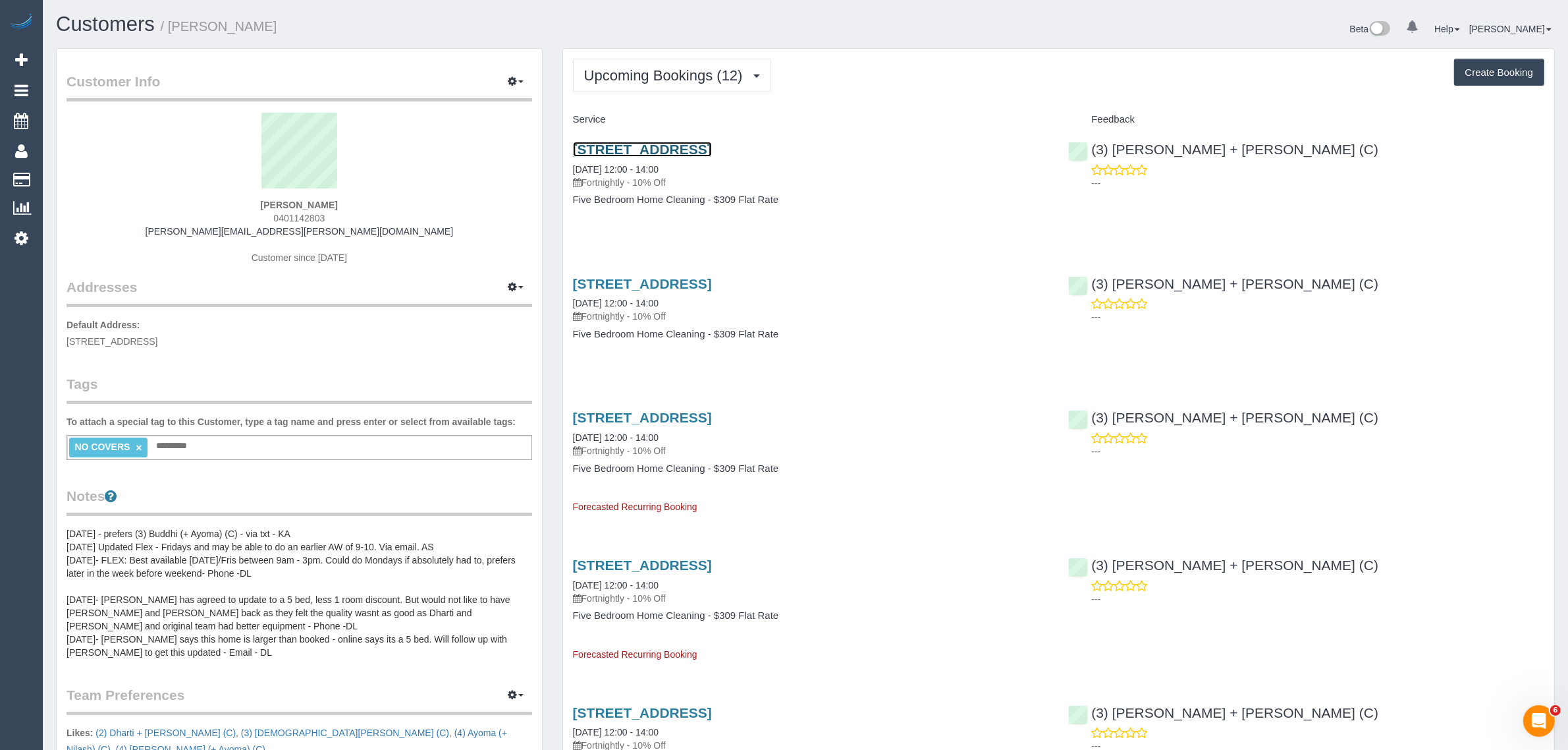
click at [662, 145] on link "64 Kerferd Street, Essendon North, VIC 3041" at bounding box center [642, 149] width 139 height 16
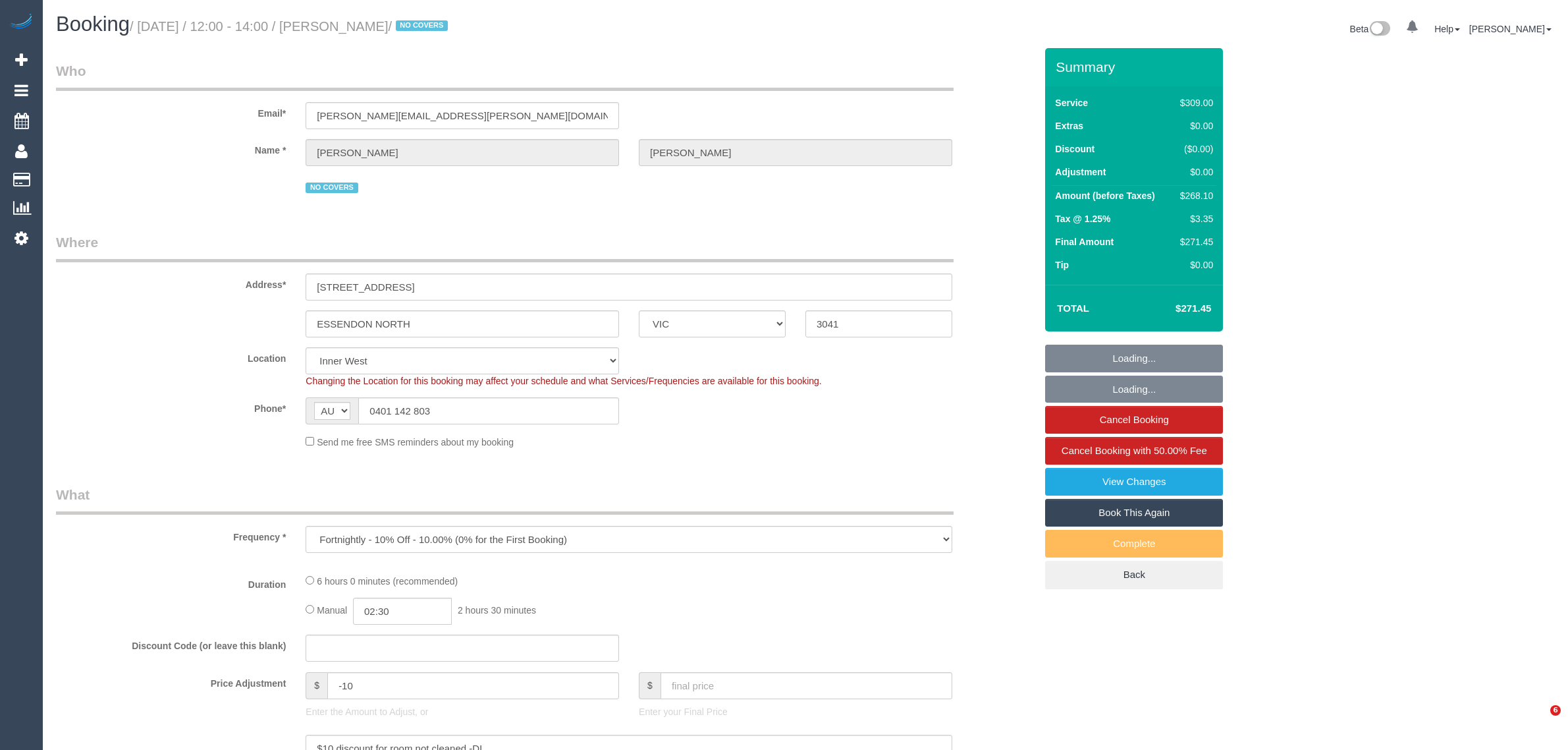
select select "VIC"
select select "number:28"
select select "number:14"
select select "number:19"
select select "number:22"
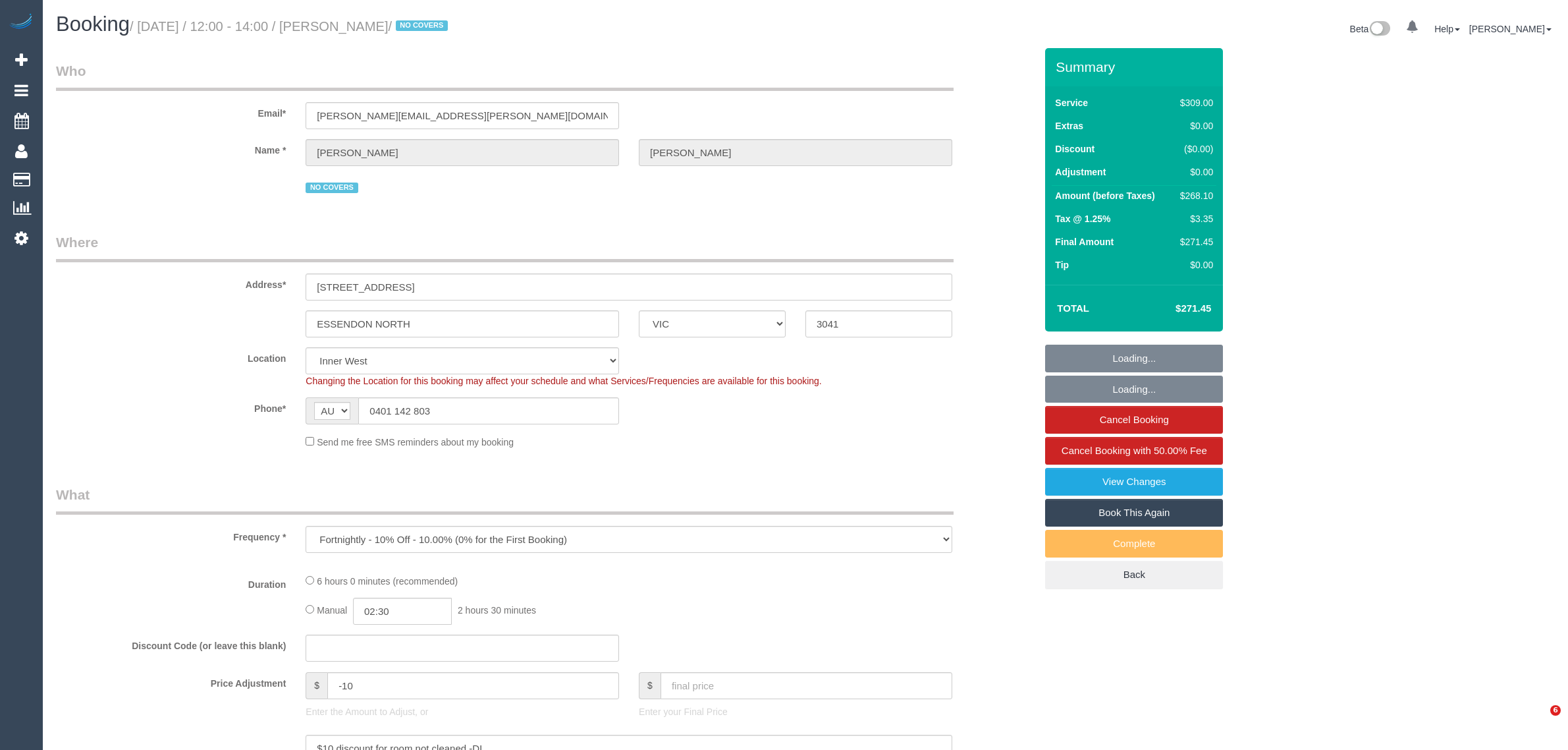
select select "number:35"
select select "number:11"
select select "object:811"
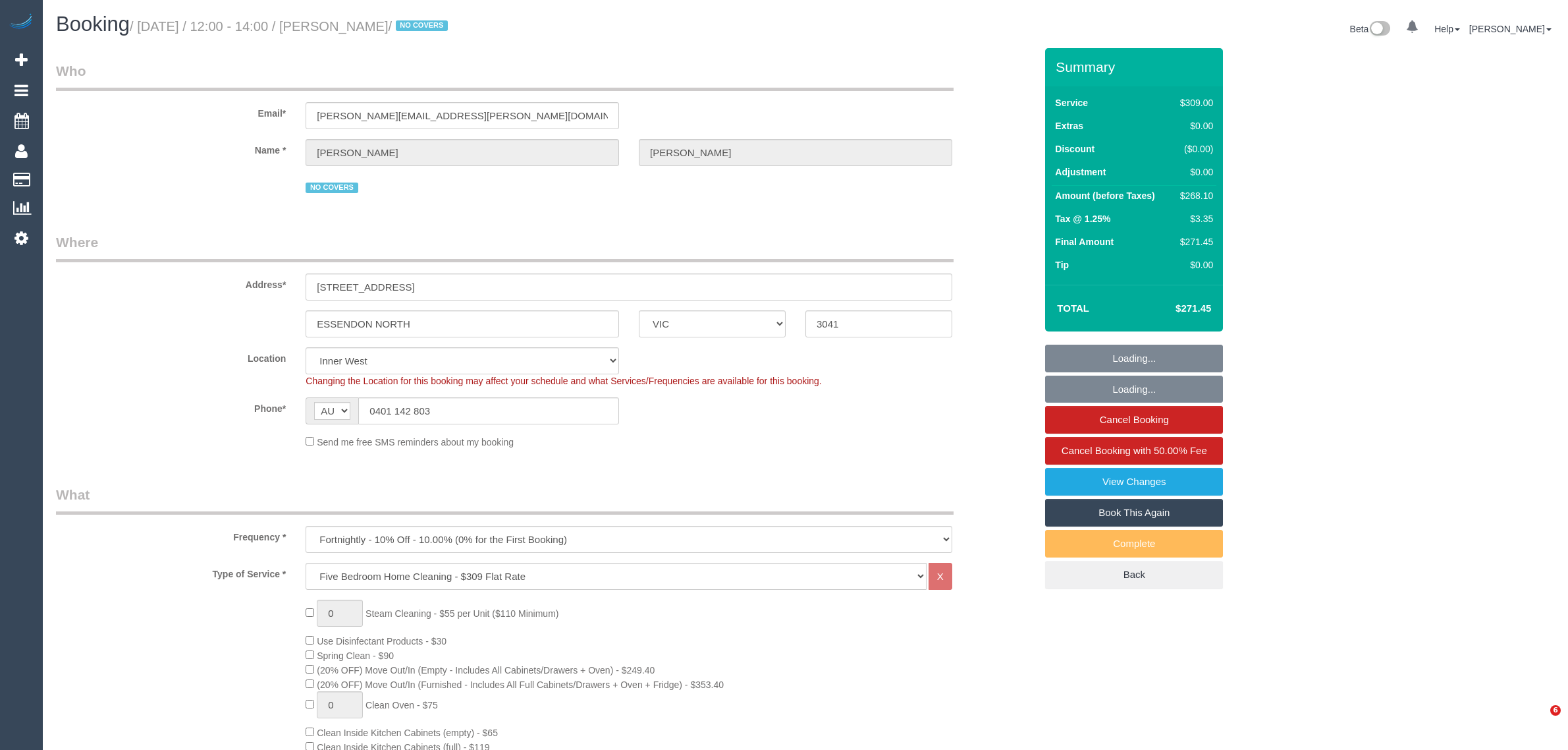
select select "spot1"
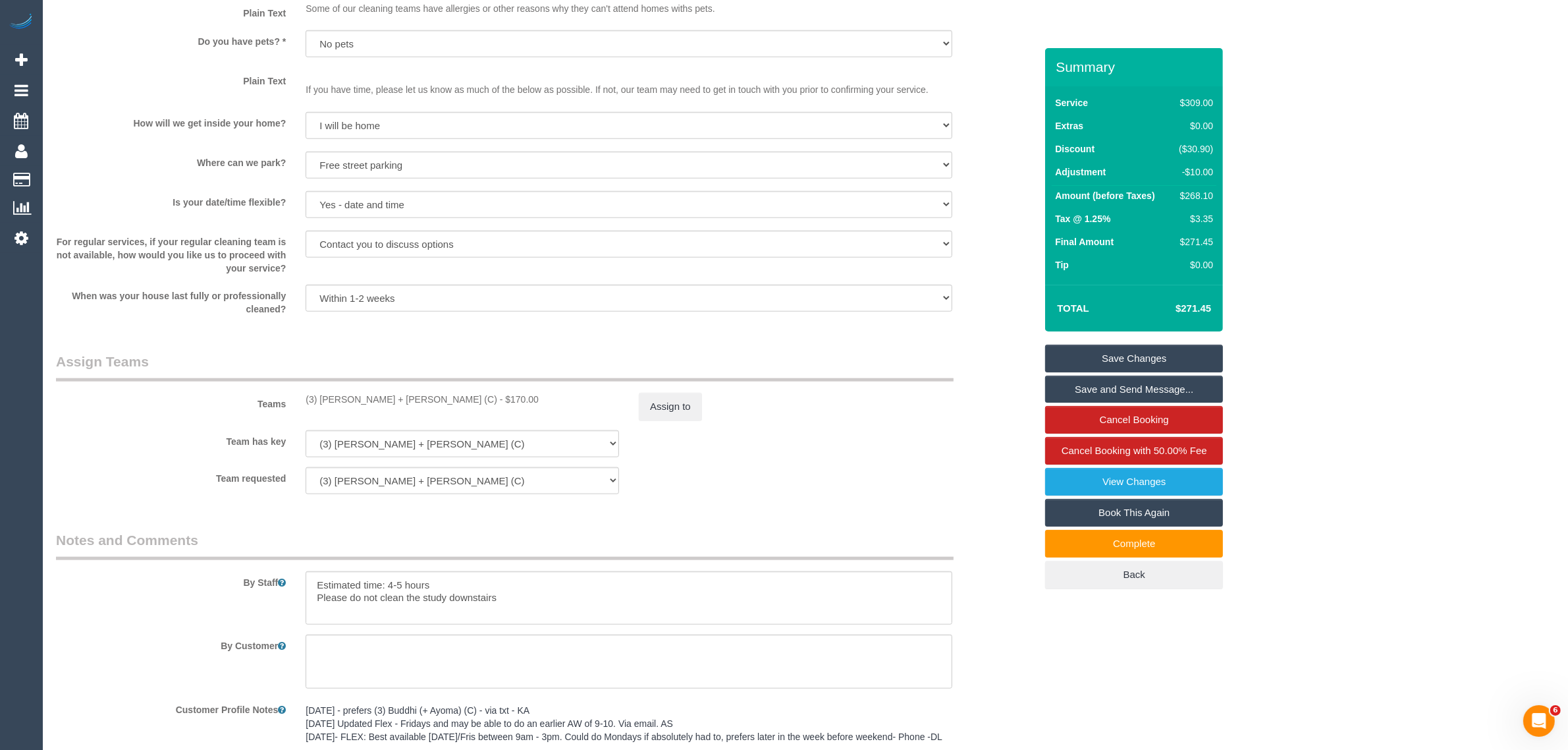
scroll to position [1977, 0]
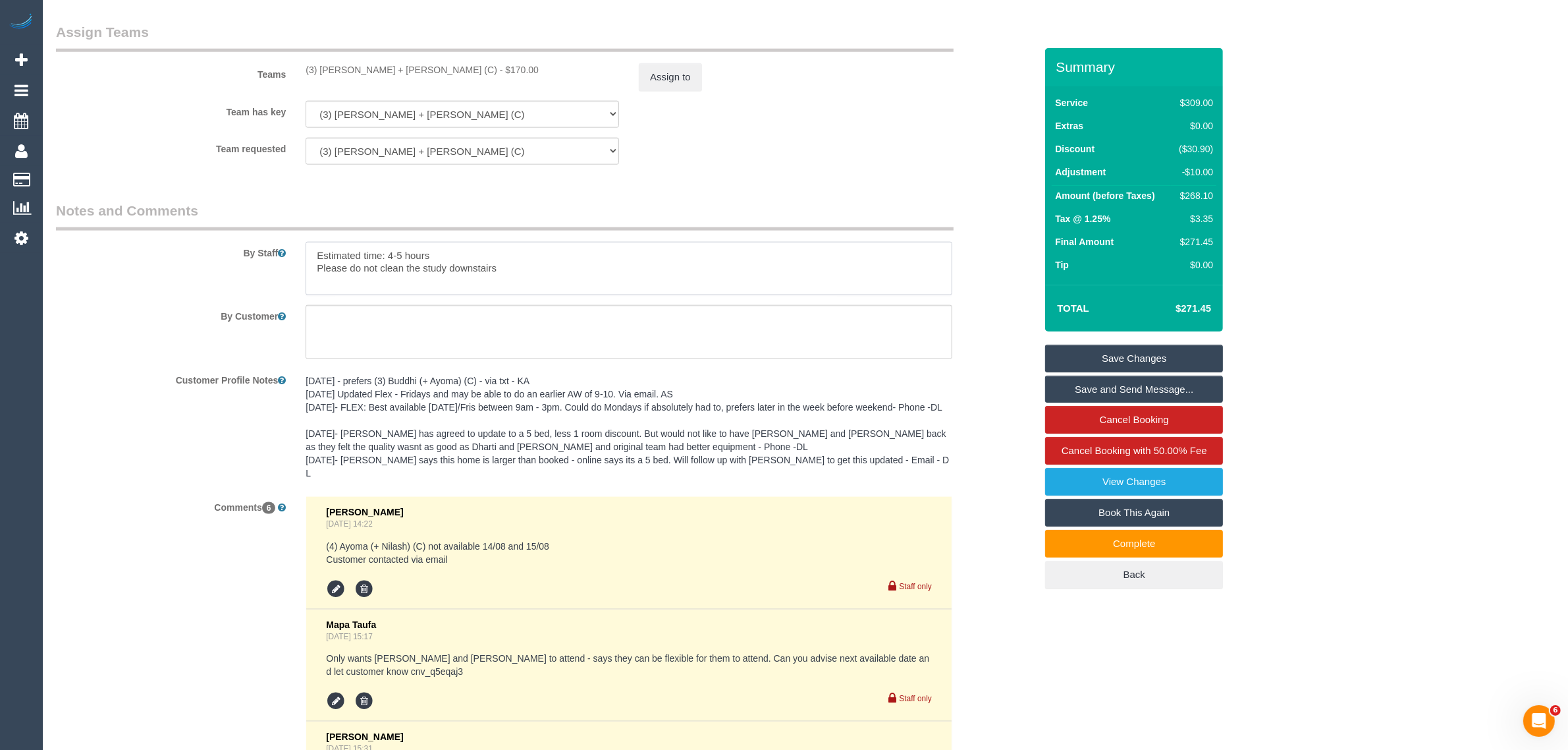
drag, startPoint x: 451, startPoint y: 246, endPoint x: 310, endPoint y: 233, distance: 141.6
click at [310, 233] on div "By Staff" at bounding box center [545, 249] width 999 height 95
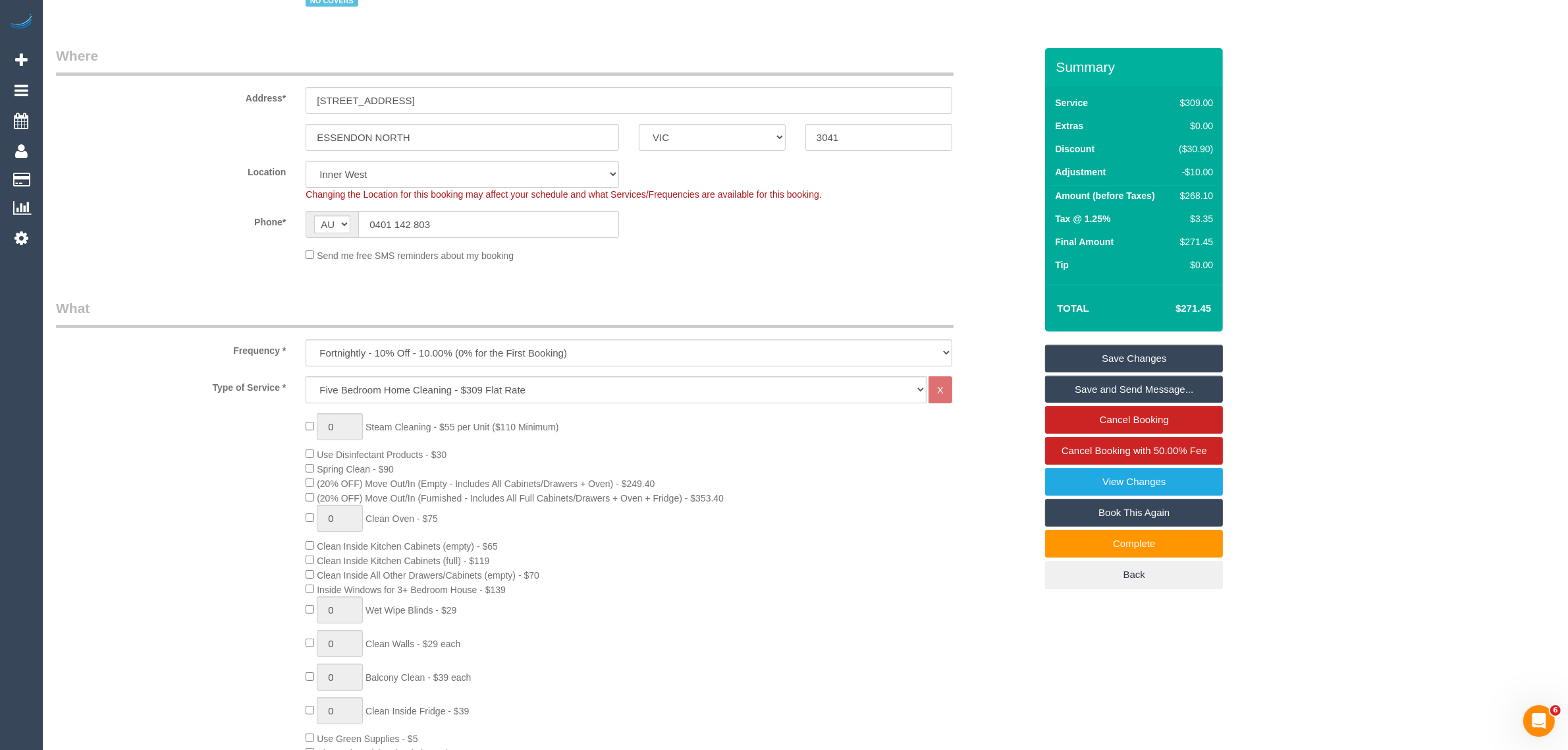
scroll to position [0, 0]
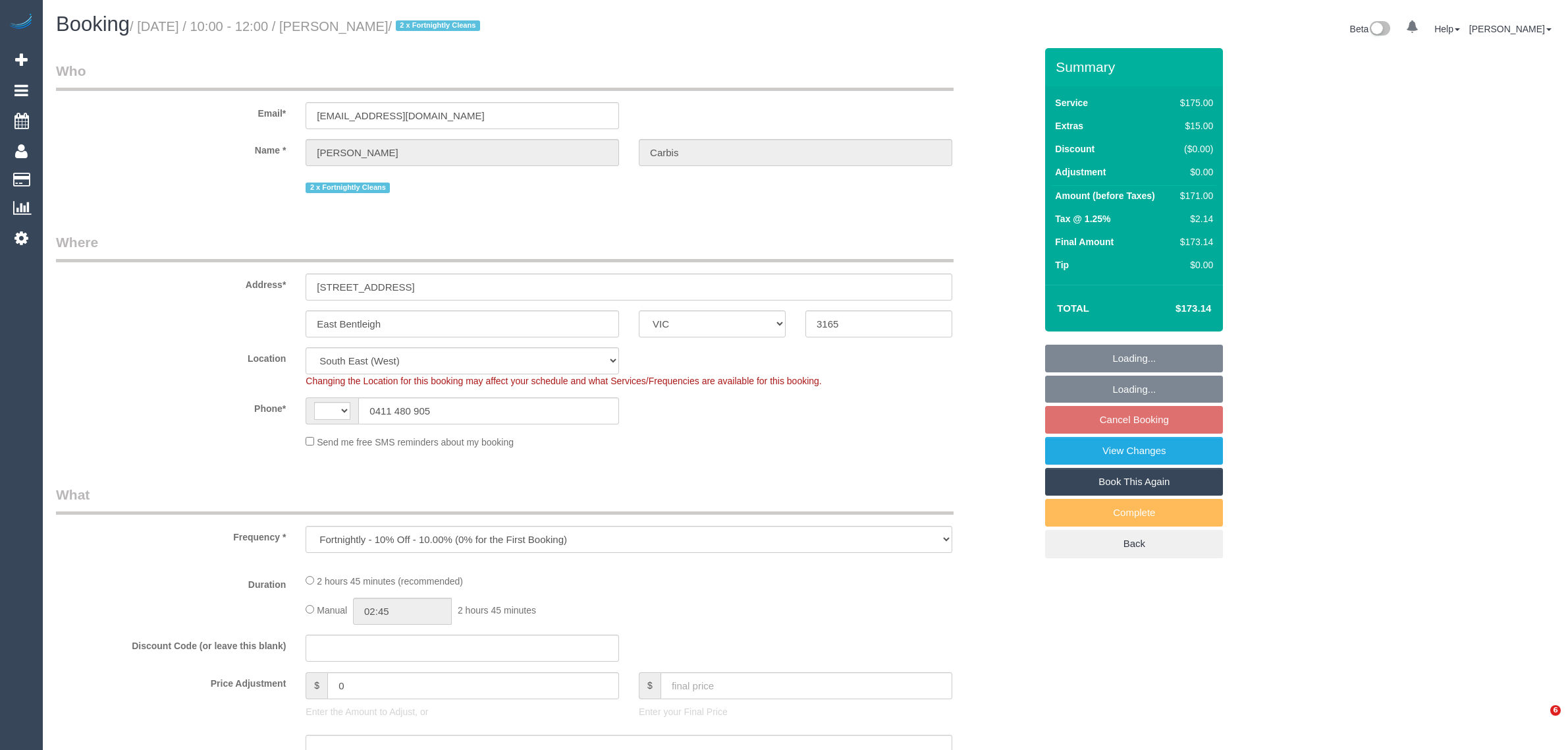
select select "VIC"
select select "string:AU"
select select "number:28"
select select "number:14"
select select "number:19"
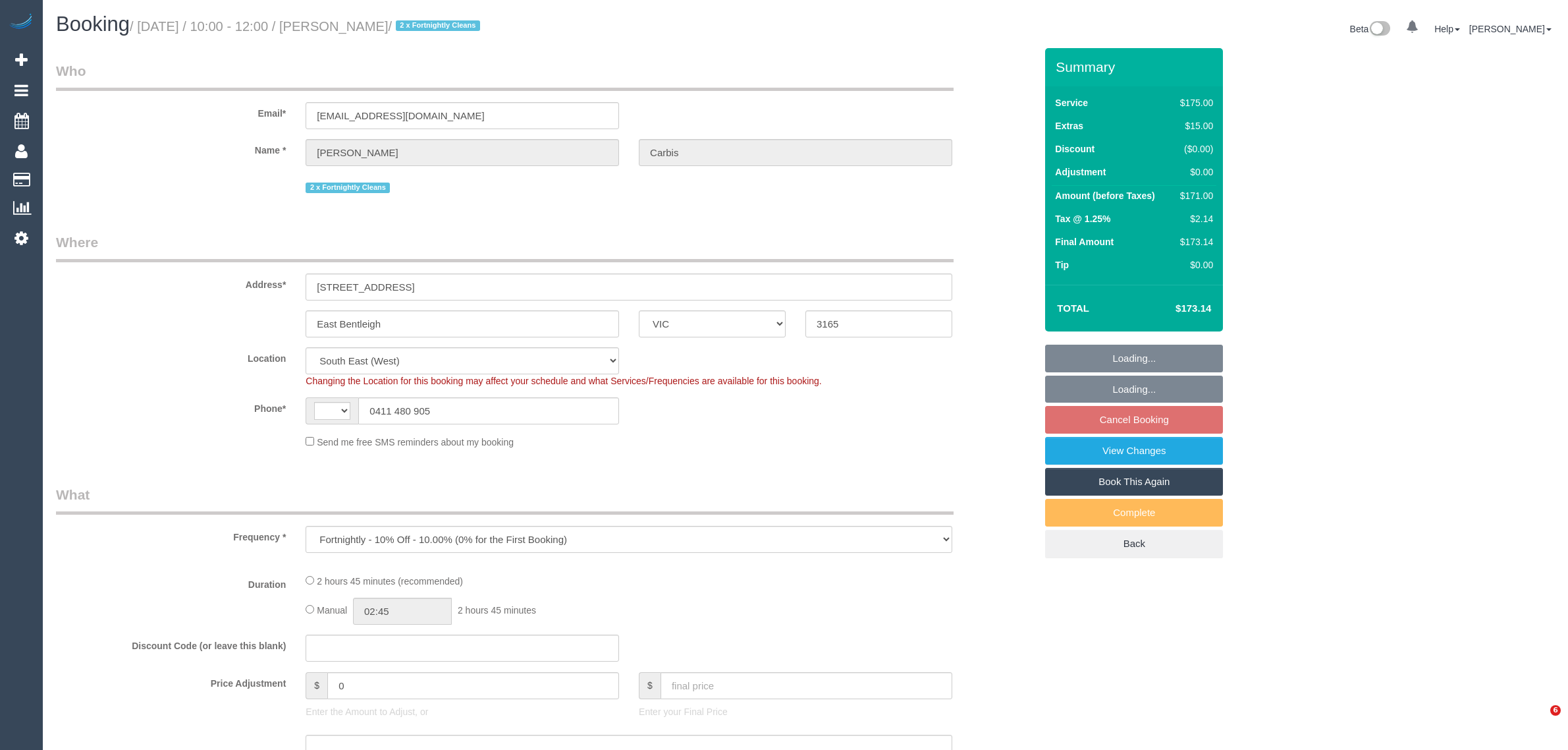
select select "number:36"
select select "number:34"
select select "number:11"
select select "object:694"
select select "150"
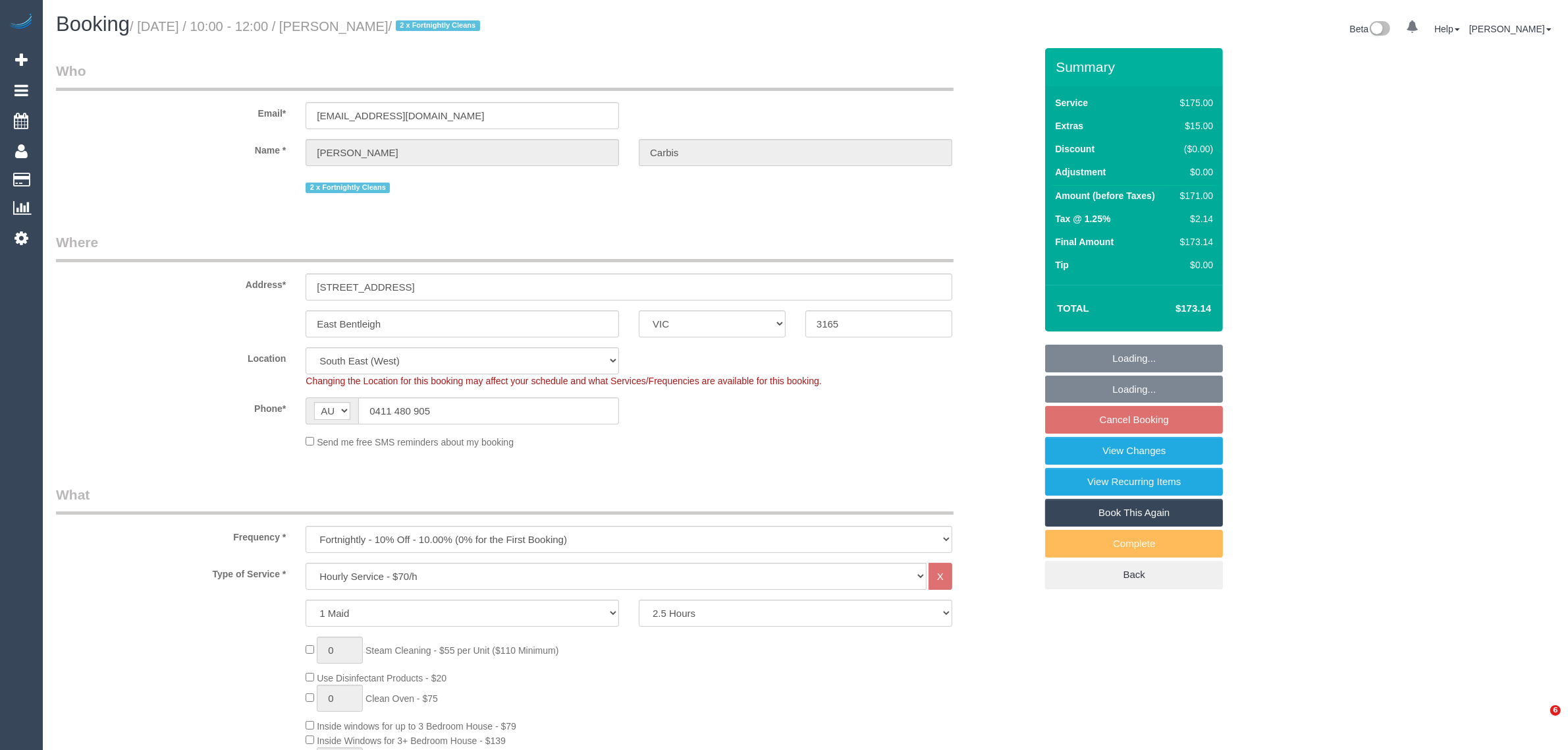
select select "spot1"
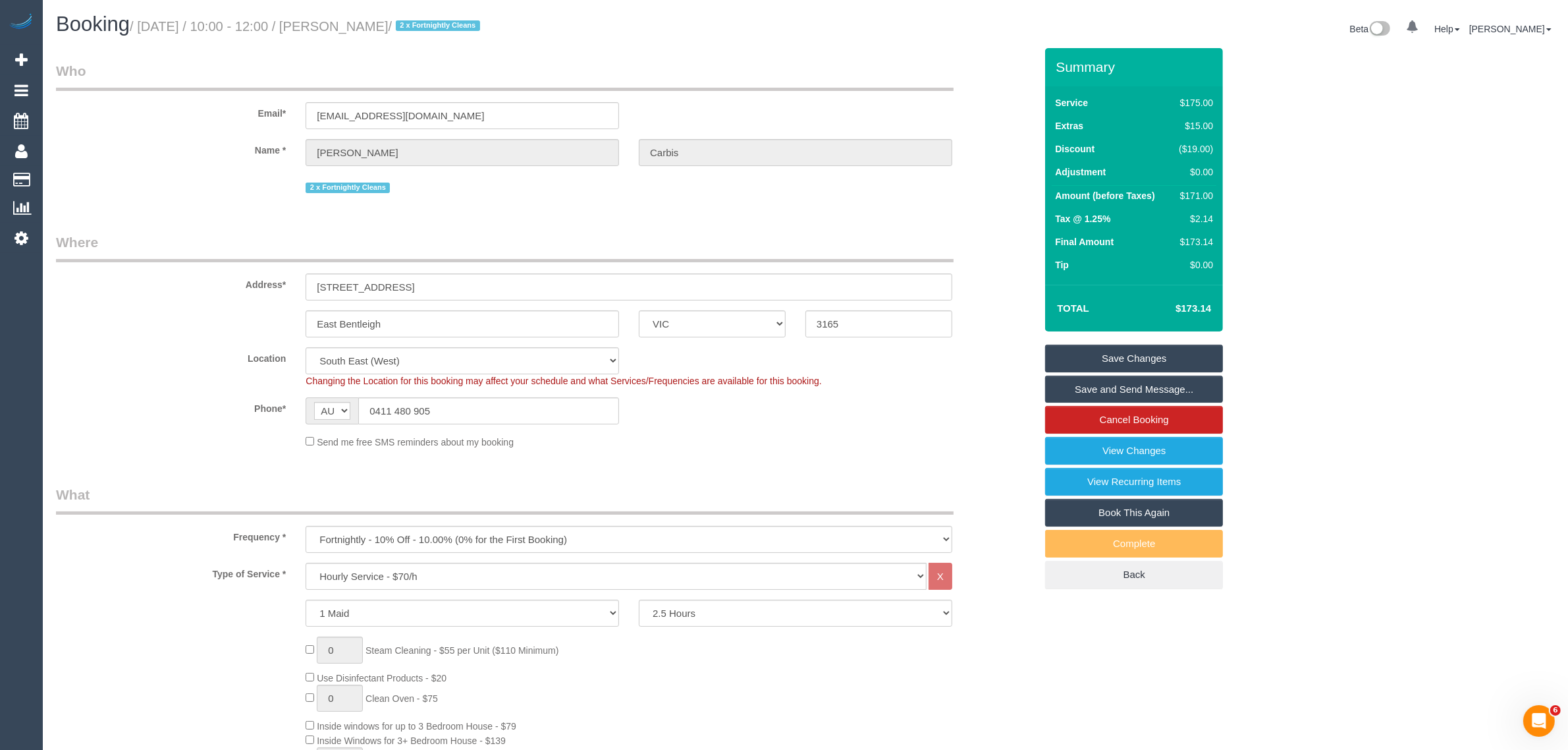
drag, startPoint x: 1013, startPoint y: 350, endPoint x: 1002, endPoint y: 358, distance: 13.6
click at [1013, 350] on div "Location [GEOGRAPHIC_DATA] (North) East (South) [GEOGRAPHIC_DATA] (East) [GEOGR…" at bounding box center [545, 367] width 999 height 41
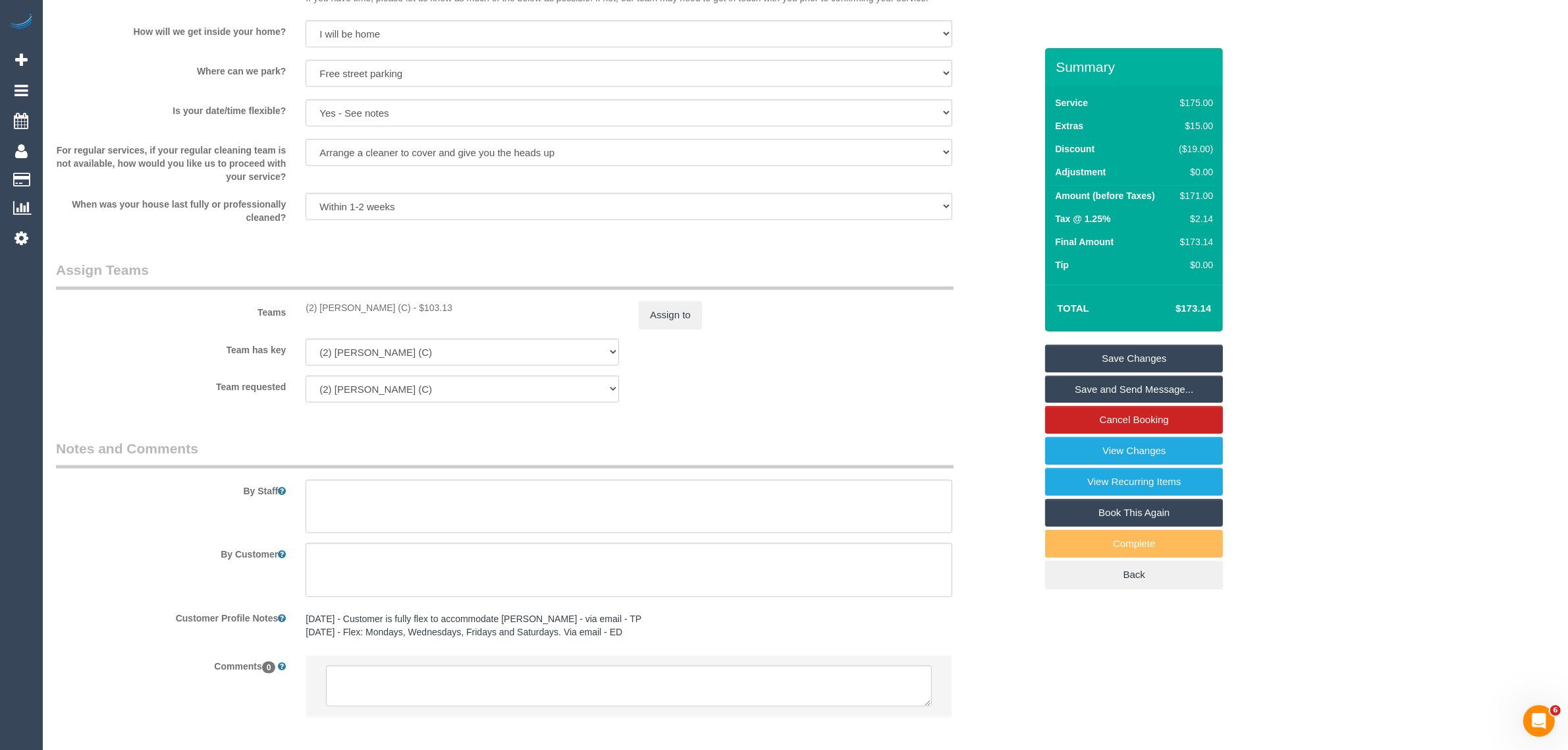
scroll to position [1767, 0]
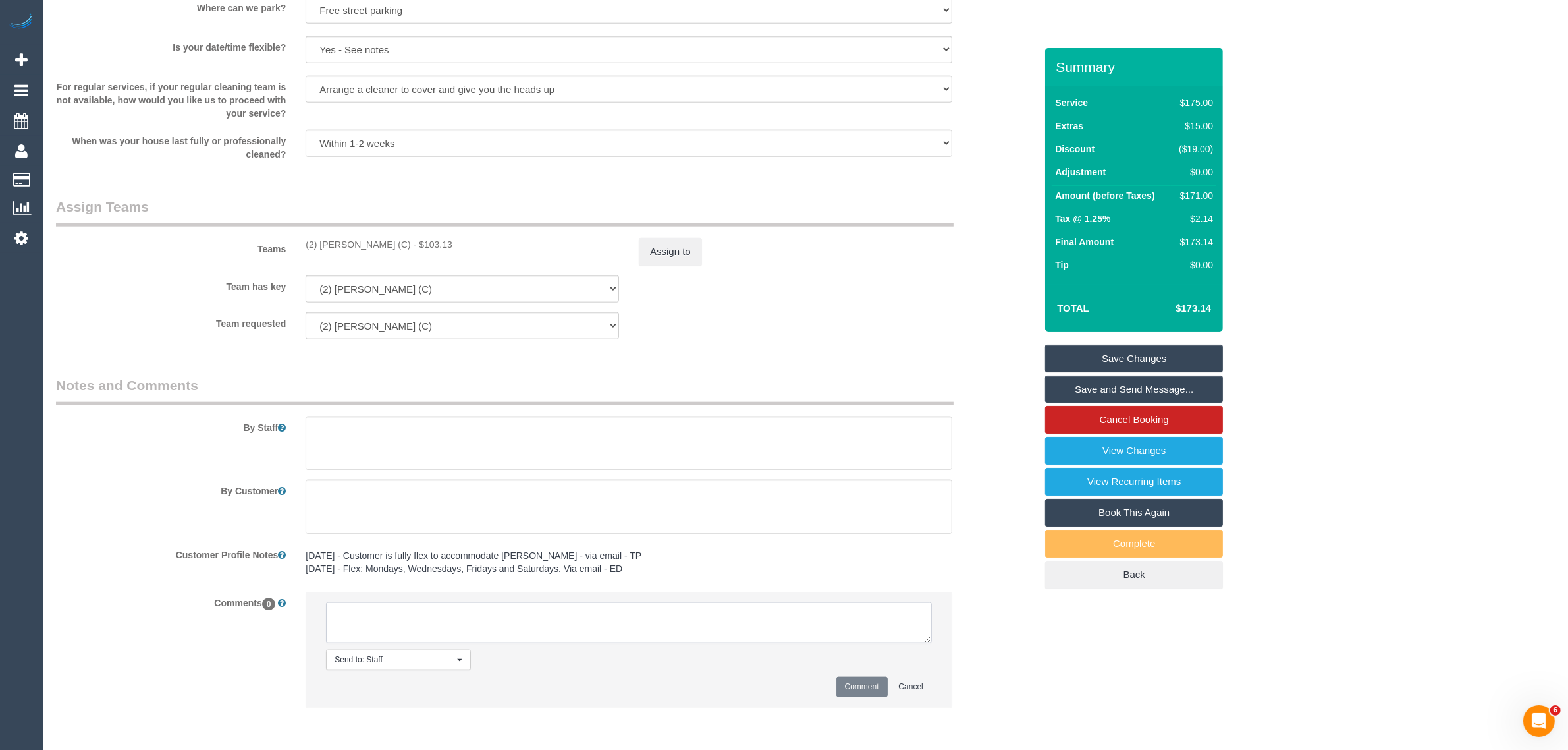
click at [654, 612] on textarea at bounding box center [629, 622] width 606 height 41
paste textarea "Cleaner(s) Unassigned: Reason Unassigned: Contact via: Which message sent: Addi…"
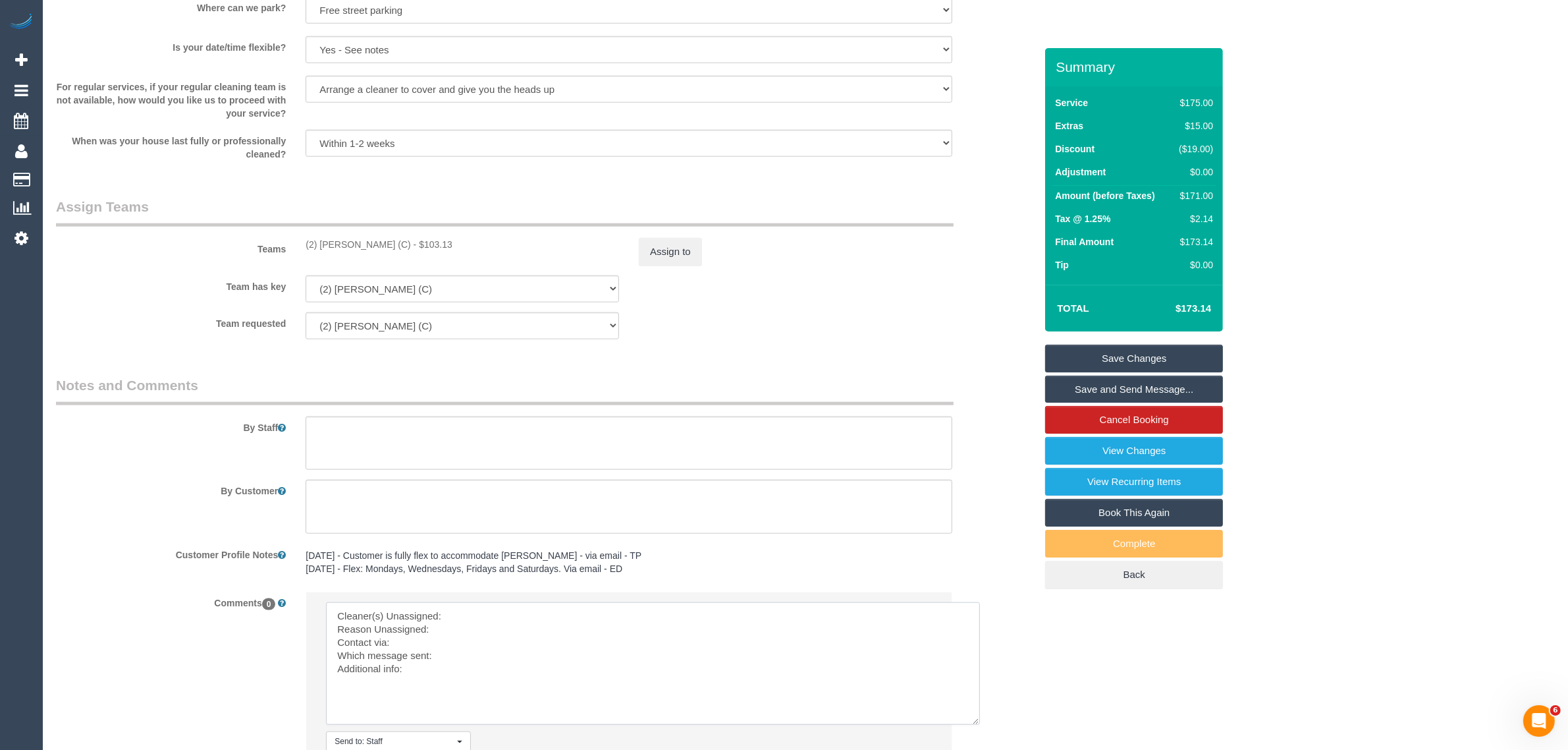
drag, startPoint x: 925, startPoint y: 638, endPoint x: 967, endPoint y: 715, distance: 87.7
click at [972, 719] on textarea at bounding box center [653, 664] width 654 height 123
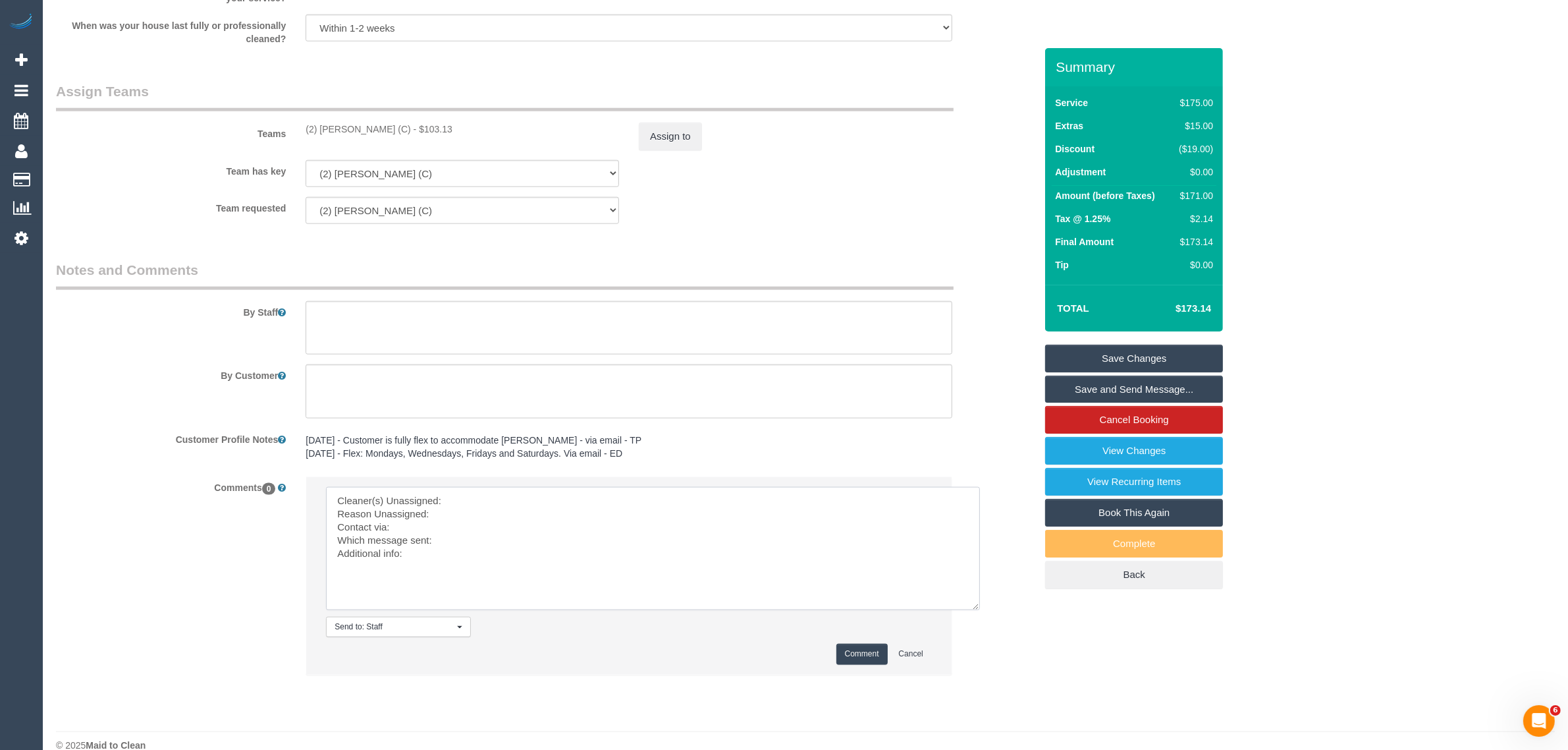
scroll to position [1903, 0]
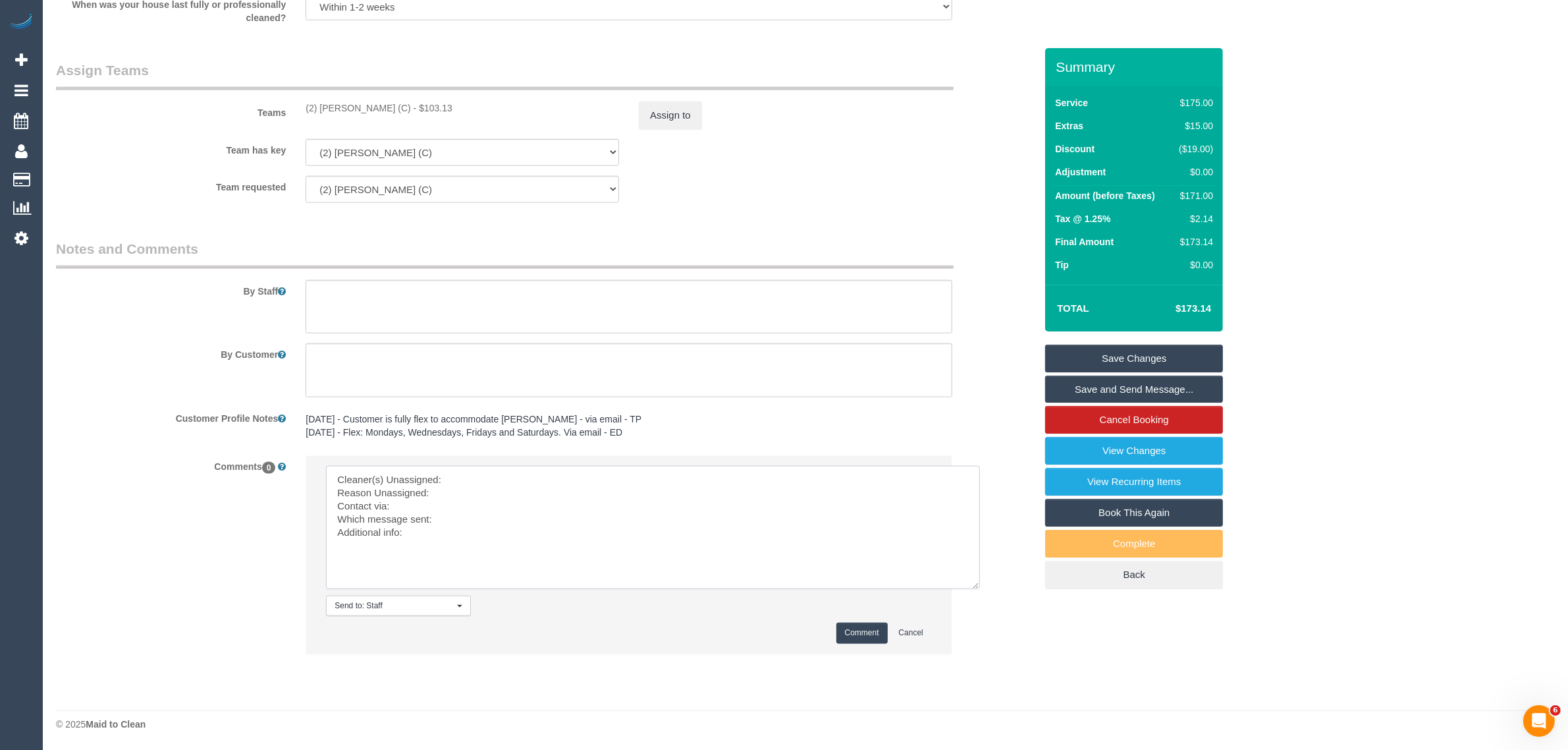
drag, startPoint x: 570, startPoint y: 545, endPoint x: 297, endPoint y: 463, distance: 285.0
click at [297, 463] on div "Send to: Staff Nothing selected Send to: Staff Send to: Customer Send to: Team …" at bounding box center [629, 561] width 667 height 211
paste textarea "(2) Abdul Janif (C) - Reason Unassigned: personal matters -death in the fam Con…"
type textarea "Cleaner(s) Unassigned: (2) [PERSON_NAME] (C) - Reason Unassigned: personal matt…"
click at [847, 637] on button "Comment" at bounding box center [862, 633] width 52 height 21
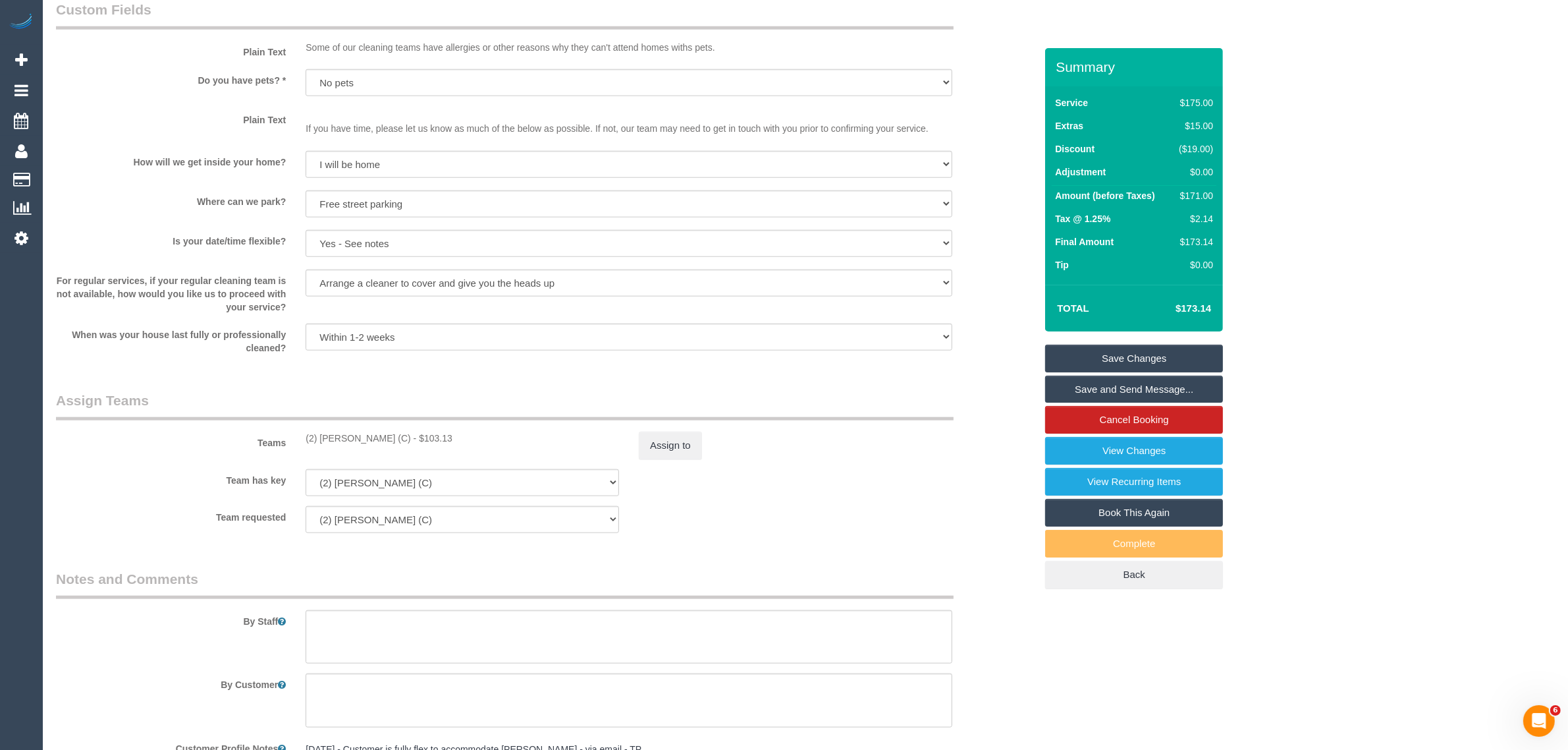
scroll to position [1573, 0]
click at [653, 448] on button "Assign to" at bounding box center [670, 444] width 63 height 28
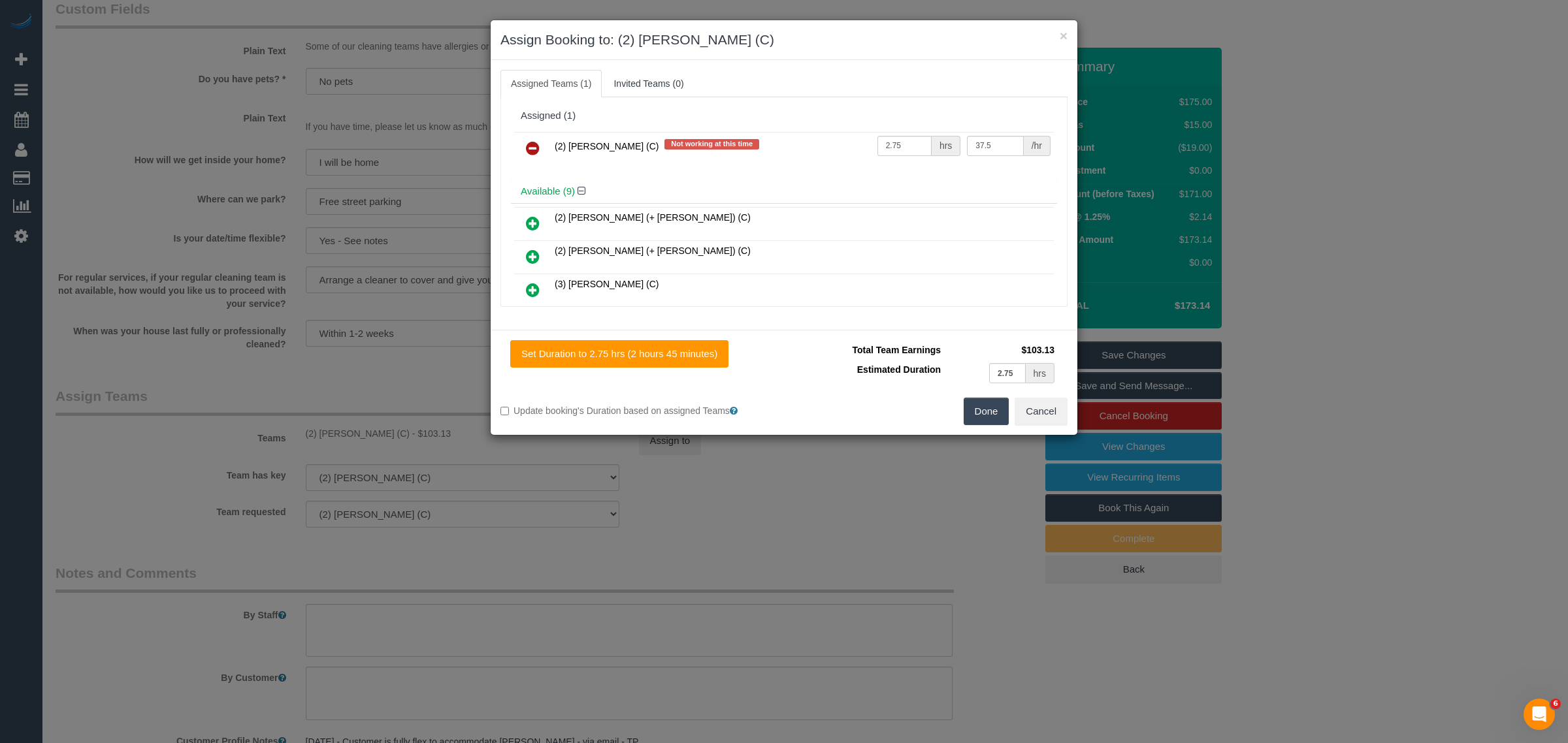
click at [535, 148] on icon at bounding box center [533, 148] width 14 height 15
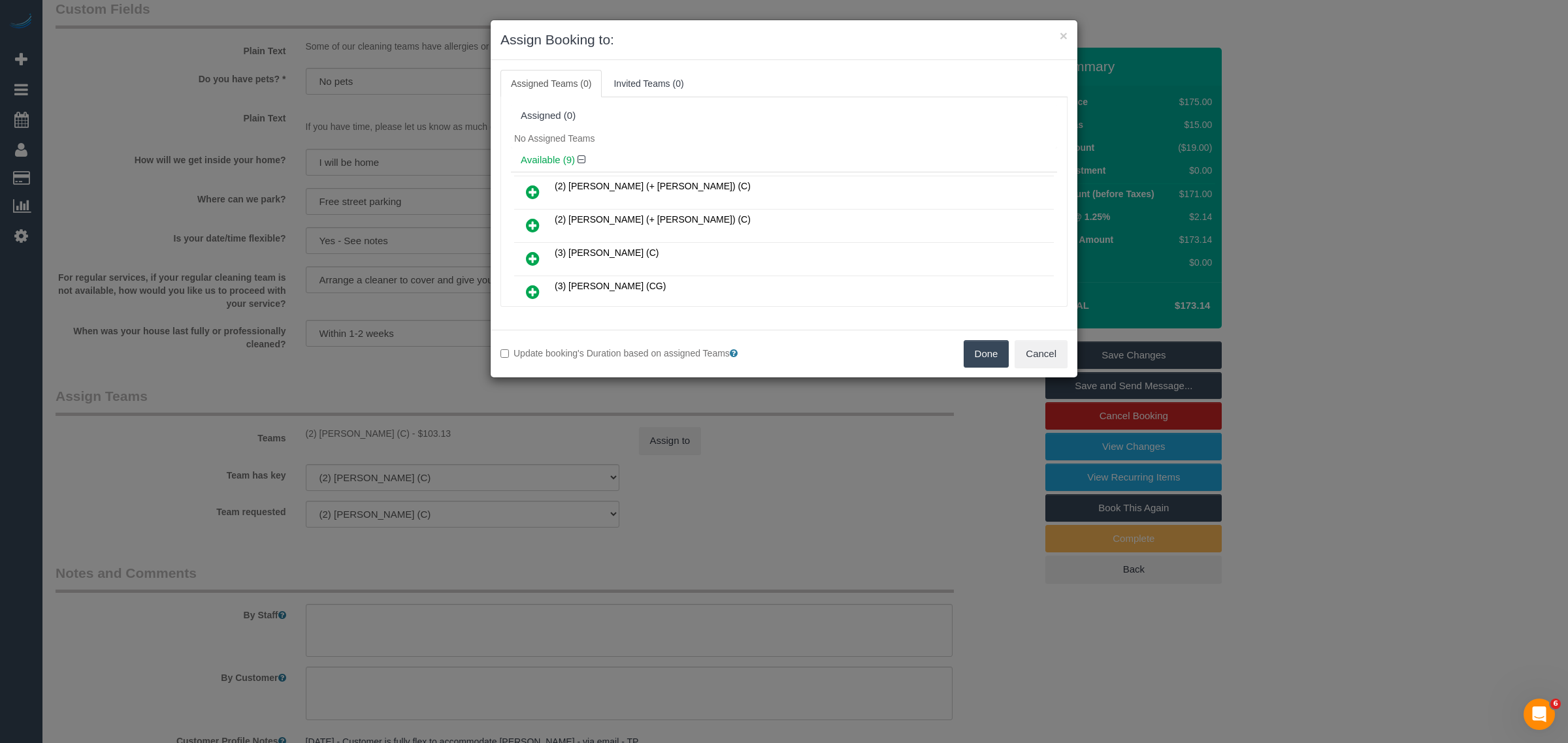
click at [990, 356] on button "Done" at bounding box center [985, 354] width 45 height 27
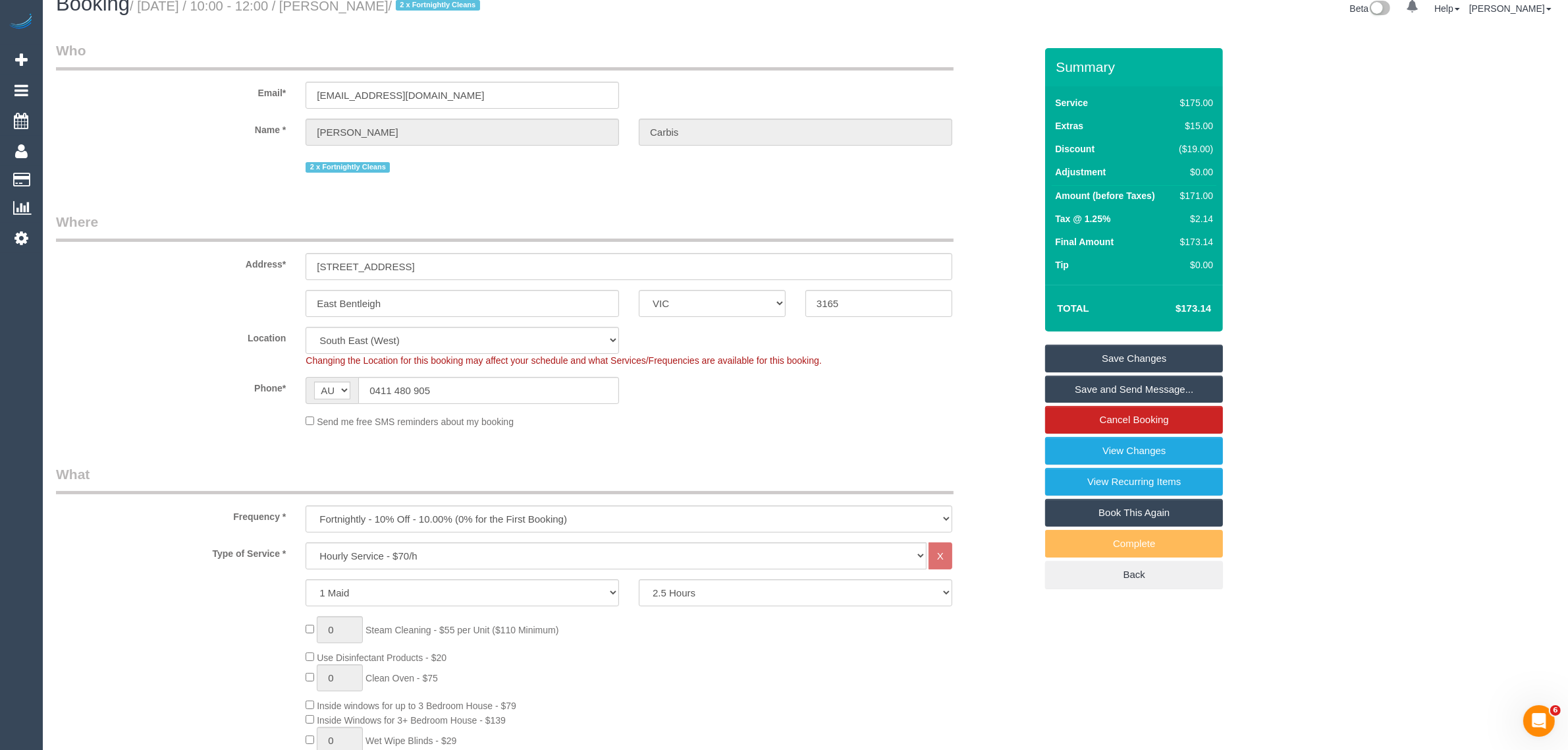
scroll to position [0, 0]
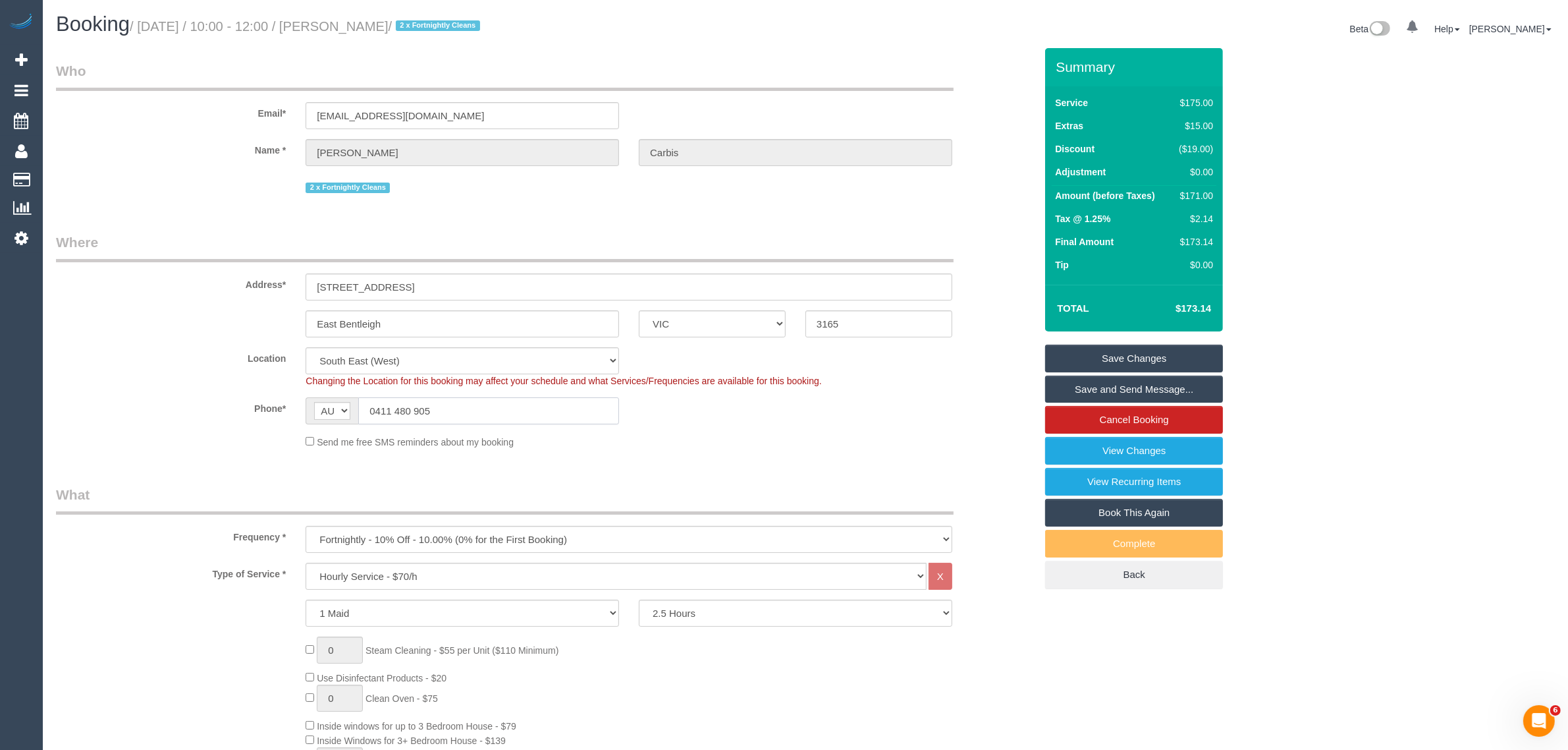
click at [540, 400] on input "0411 480 905" at bounding box center [488, 410] width 260 height 27
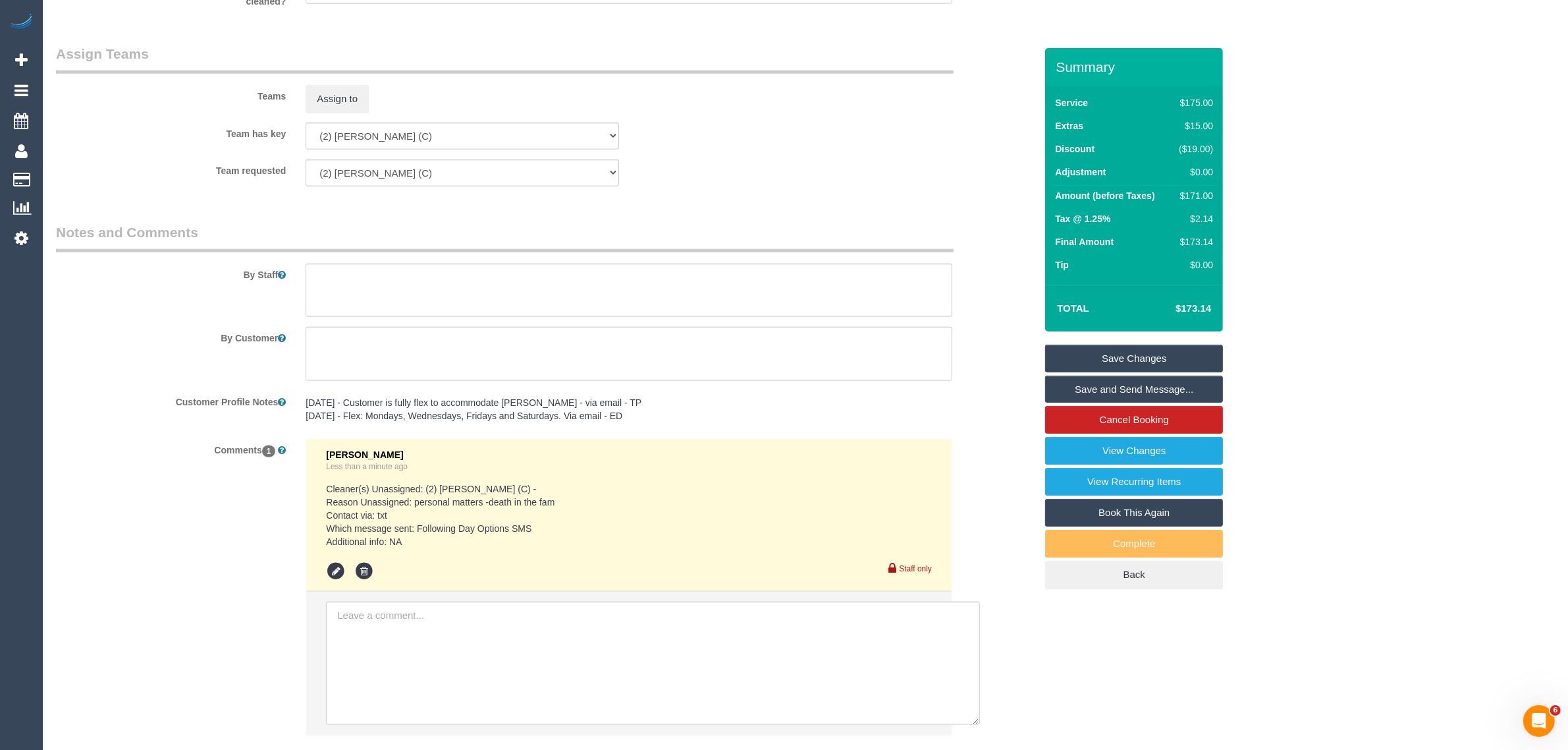
scroll to position [2001, 0]
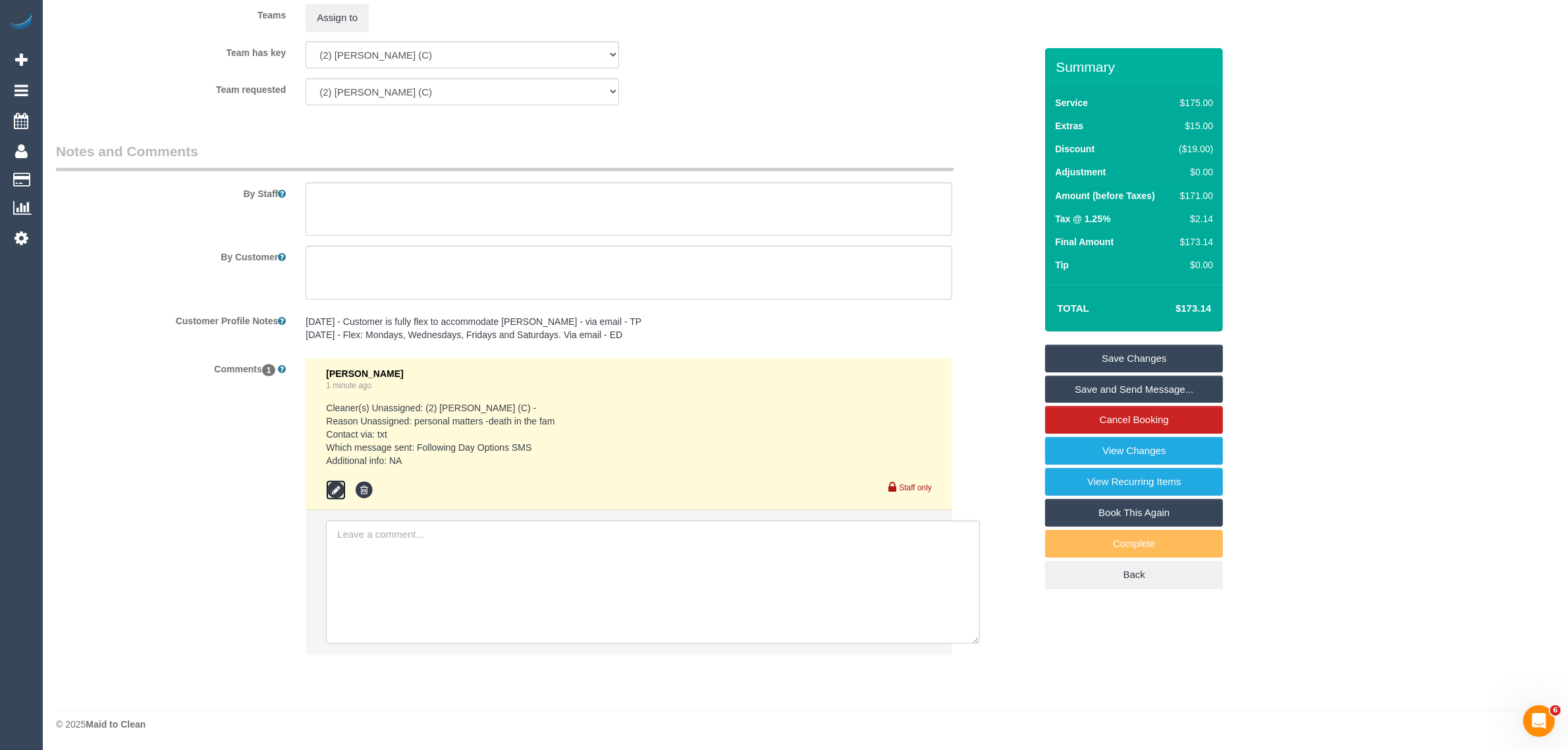
click at [338, 492] on icon at bounding box center [336, 490] width 20 height 20
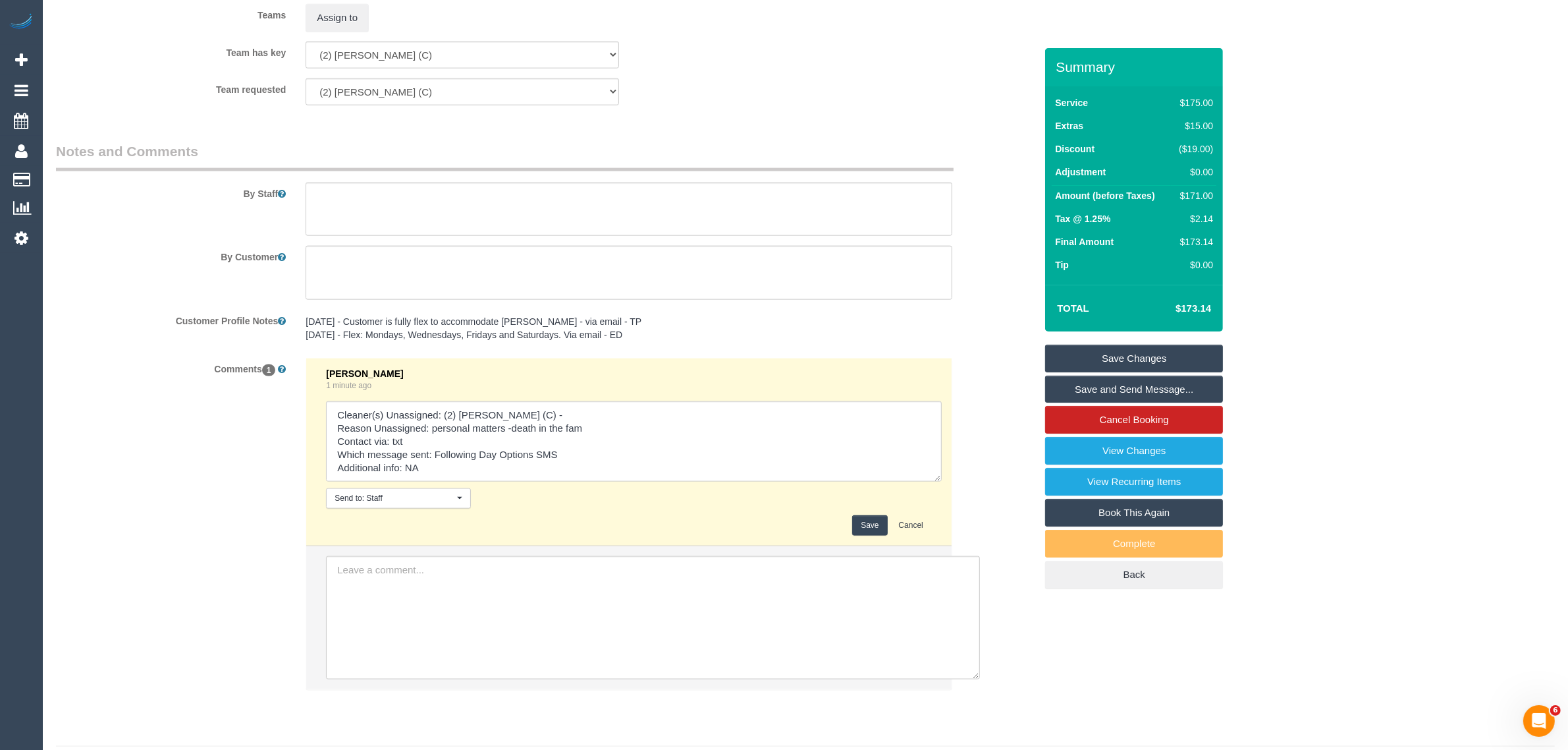
drag, startPoint x: 927, startPoint y: 443, endPoint x: 946, endPoint y: 516, distance: 75.4
click at [946, 516] on li "Kimberly Arjona 1 minute ago Send to: Staff Nothing selected Send to: Staff Sen…" at bounding box center [629, 452] width 645 height 188
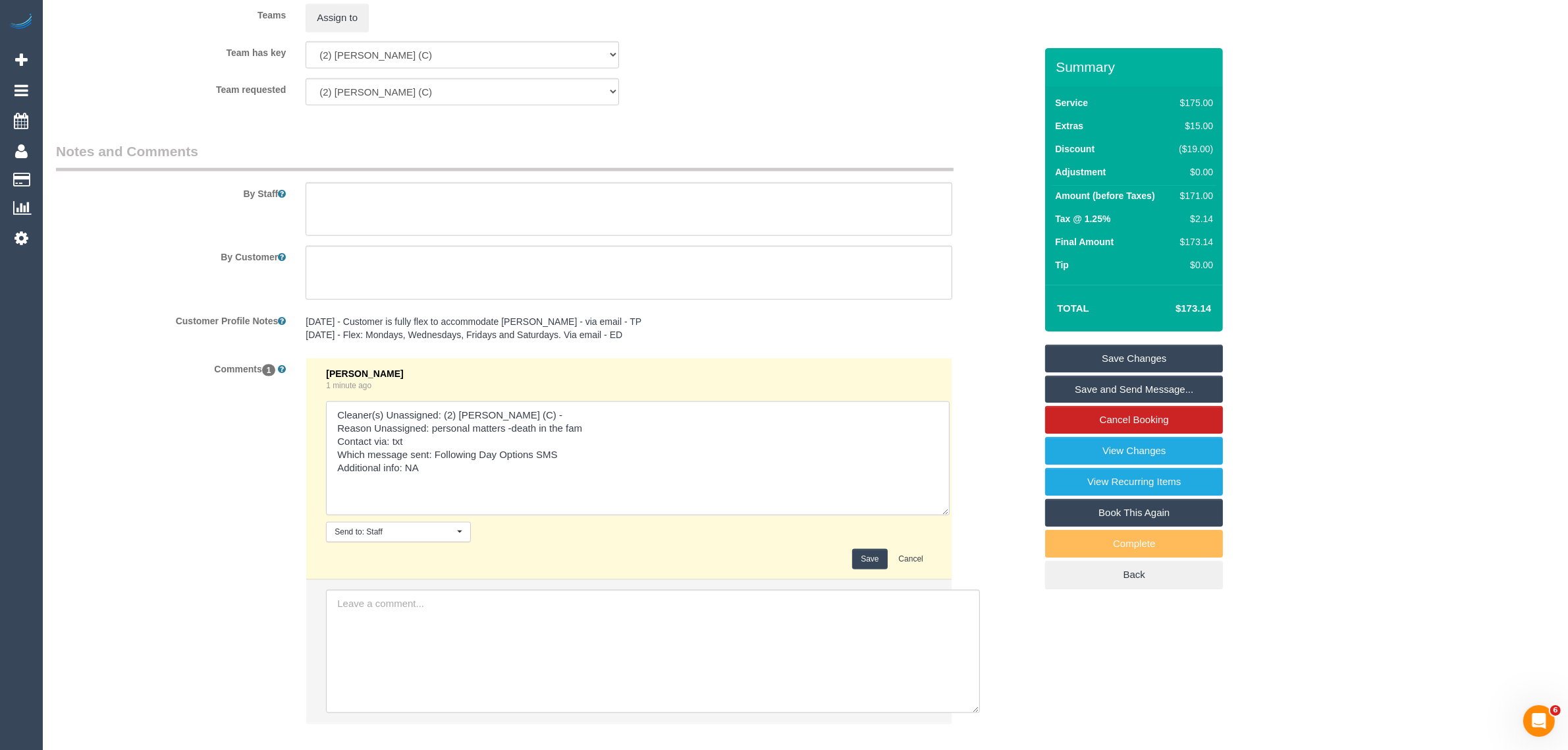
click at [416, 437] on textarea at bounding box center [637, 458] width 624 height 114
drag, startPoint x: 435, startPoint y: 455, endPoint x: 619, endPoint y: 456, distance: 184.0
click at [587, 470] on textarea at bounding box center [637, 458] width 624 height 114
type textarea "Cleaner(s) Unassigned: (2) Abdul Janif (C) - Reason Unassigned: personal matter…"
click at [862, 561] on button "Save" at bounding box center [869, 559] width 34 height 21
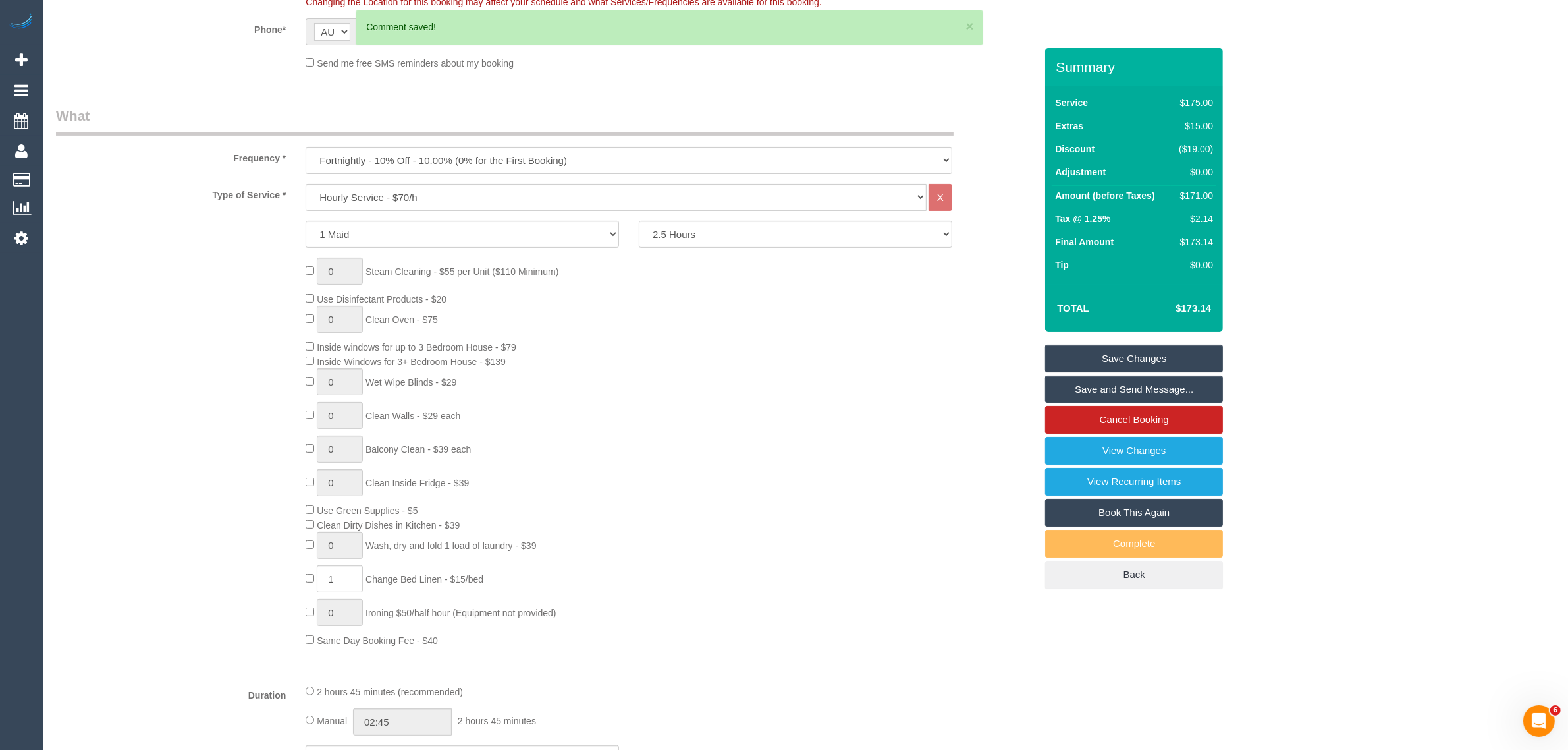
scroll to position [23, 0]
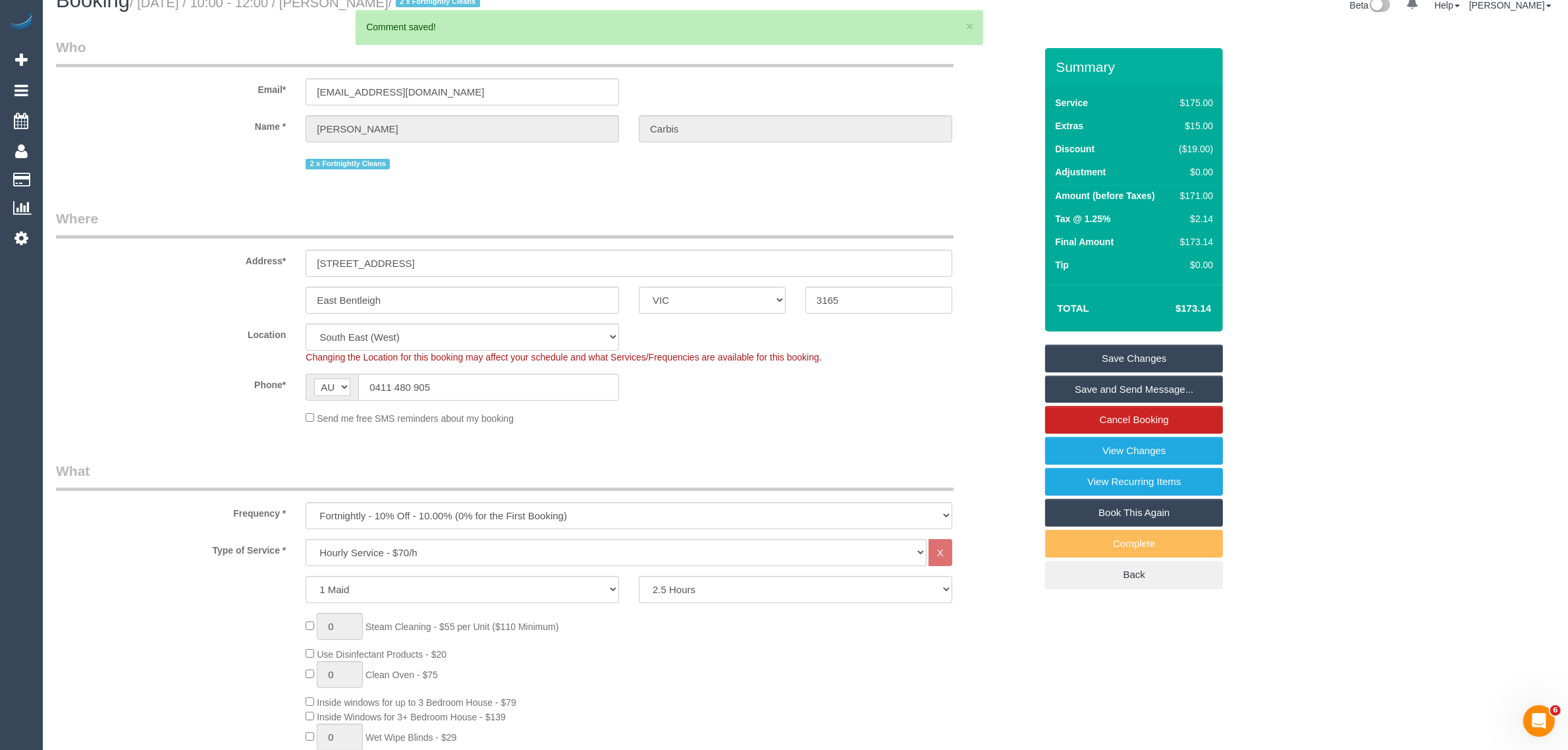
click at [1157, 359] on link "Save Changes" at bounding box center [1134, 358] width 178 height 28
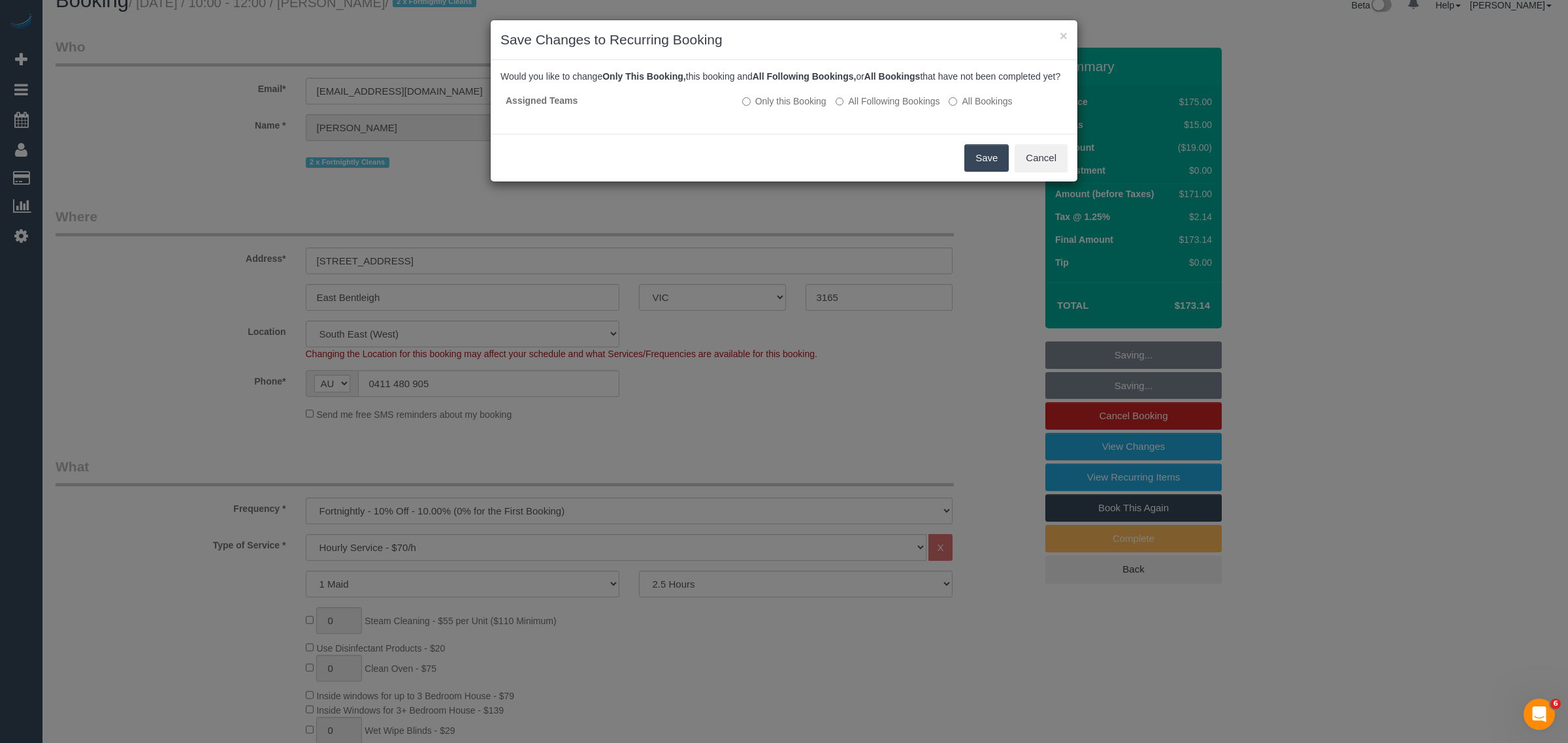
click at [975, 172] on button "Save" at bounding box center [986, 158] width 44 height 27
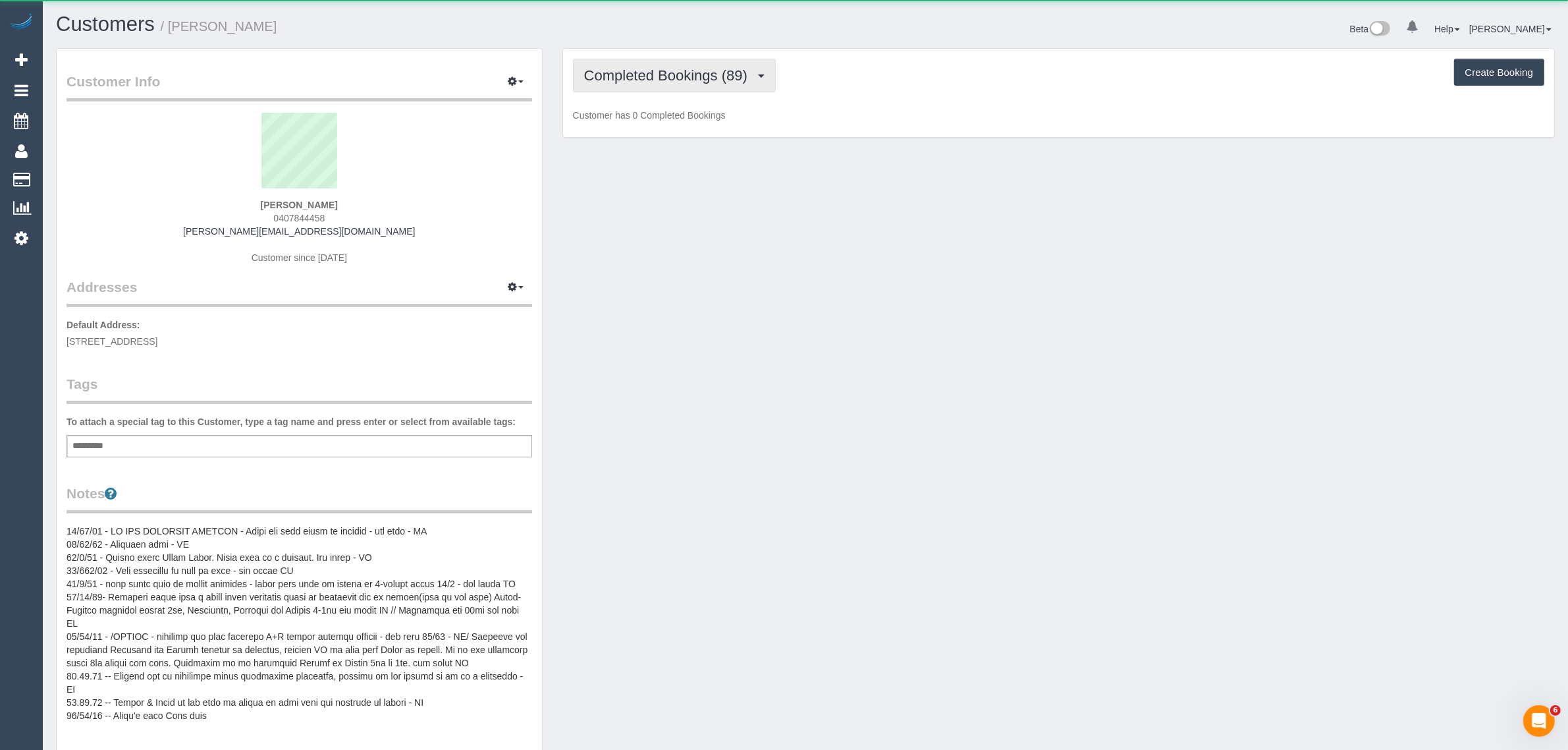
click at [669, 86] on button "Completed Bookings (89)" at bounding box center [674, 75] width 203 height 34
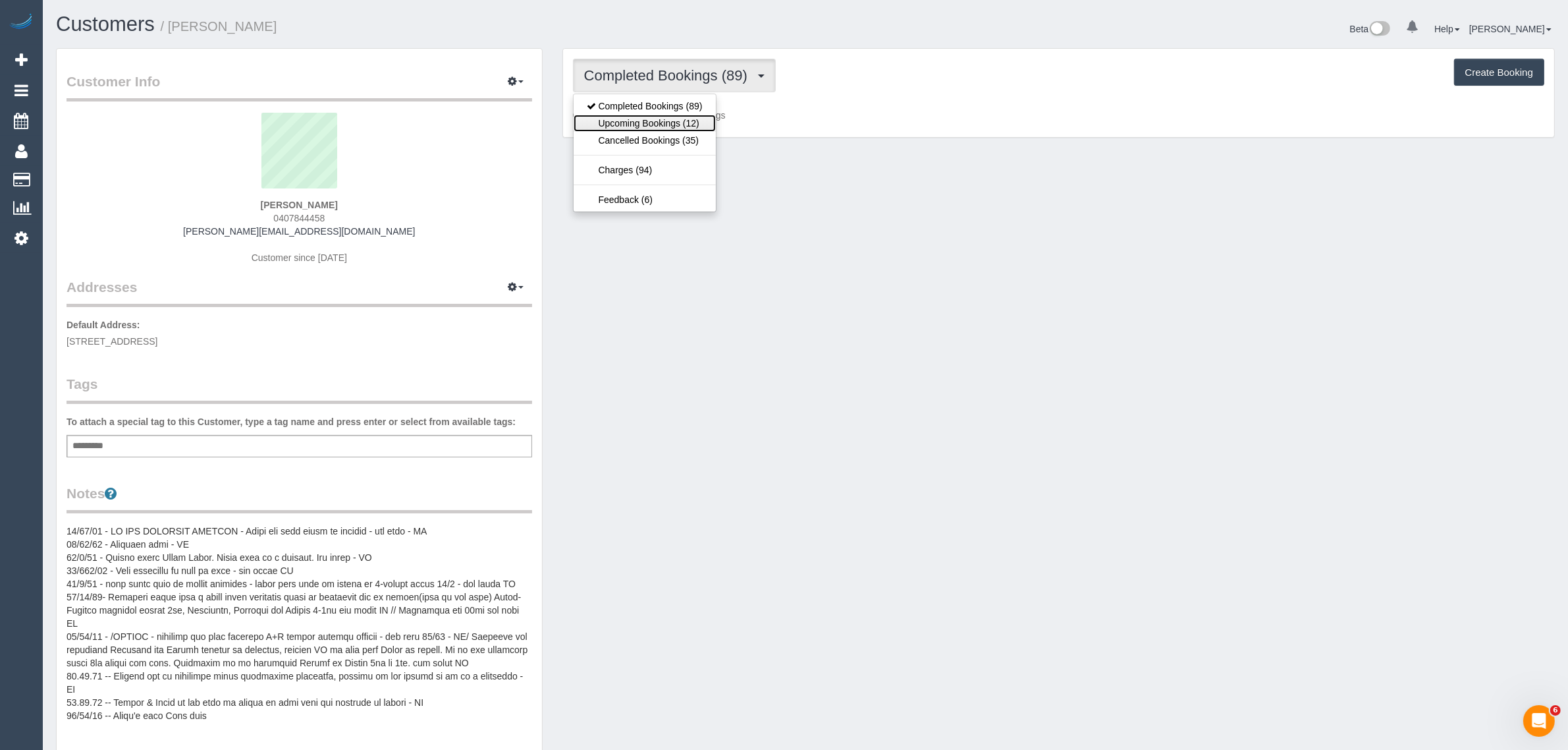
click at [650, 116] on link "Upcoming Bookings (12)" at bounding box center [644, 123] width 142 height 17
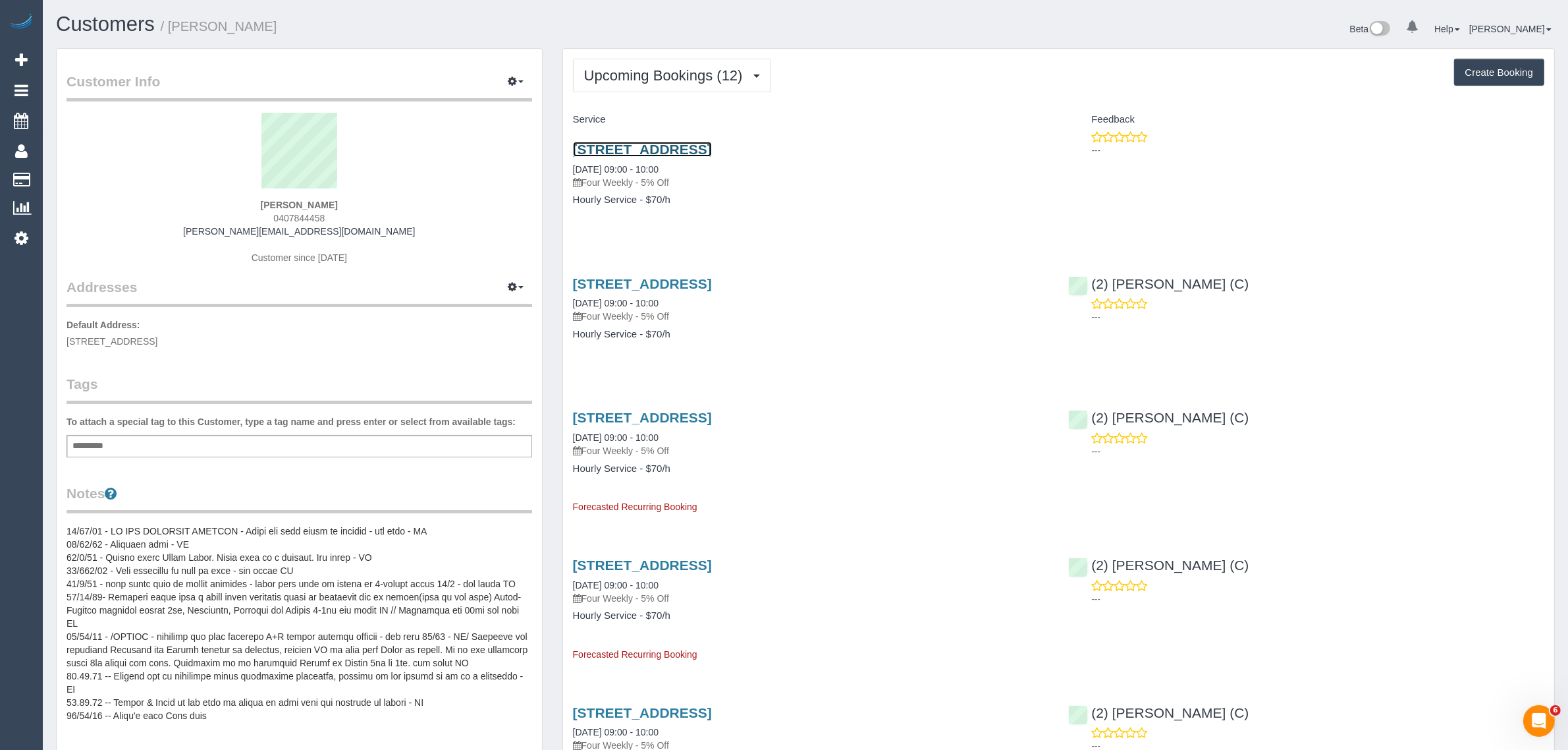
click at [643, 147] on link "Unit 15/ 68 Cheltenham Road, Dandenong, VIC 3175" at bounding box center [642, 149] width 139 height 16
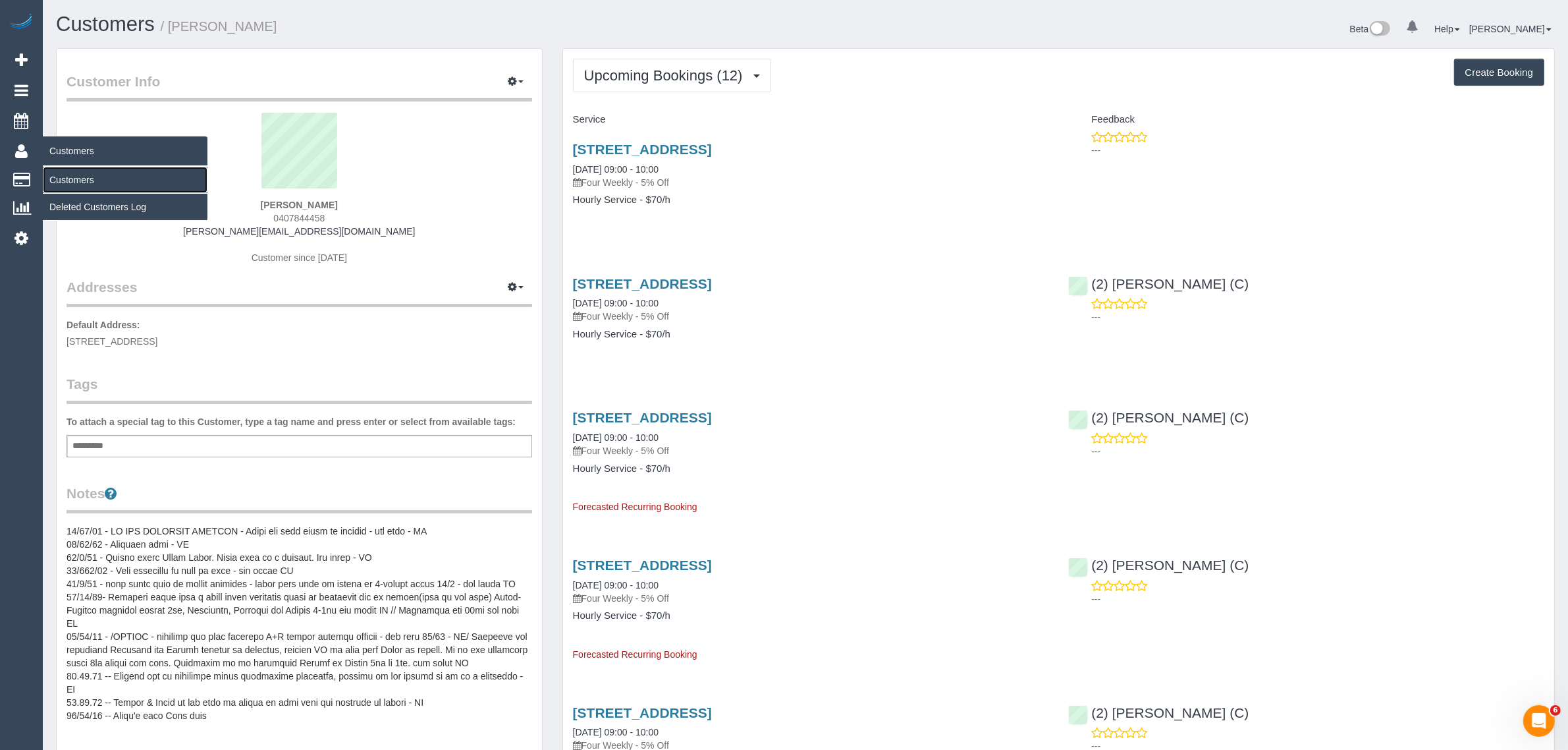
click at [68, 174] on link "Customers" at bounding box center [125, 180] width 165 height 27
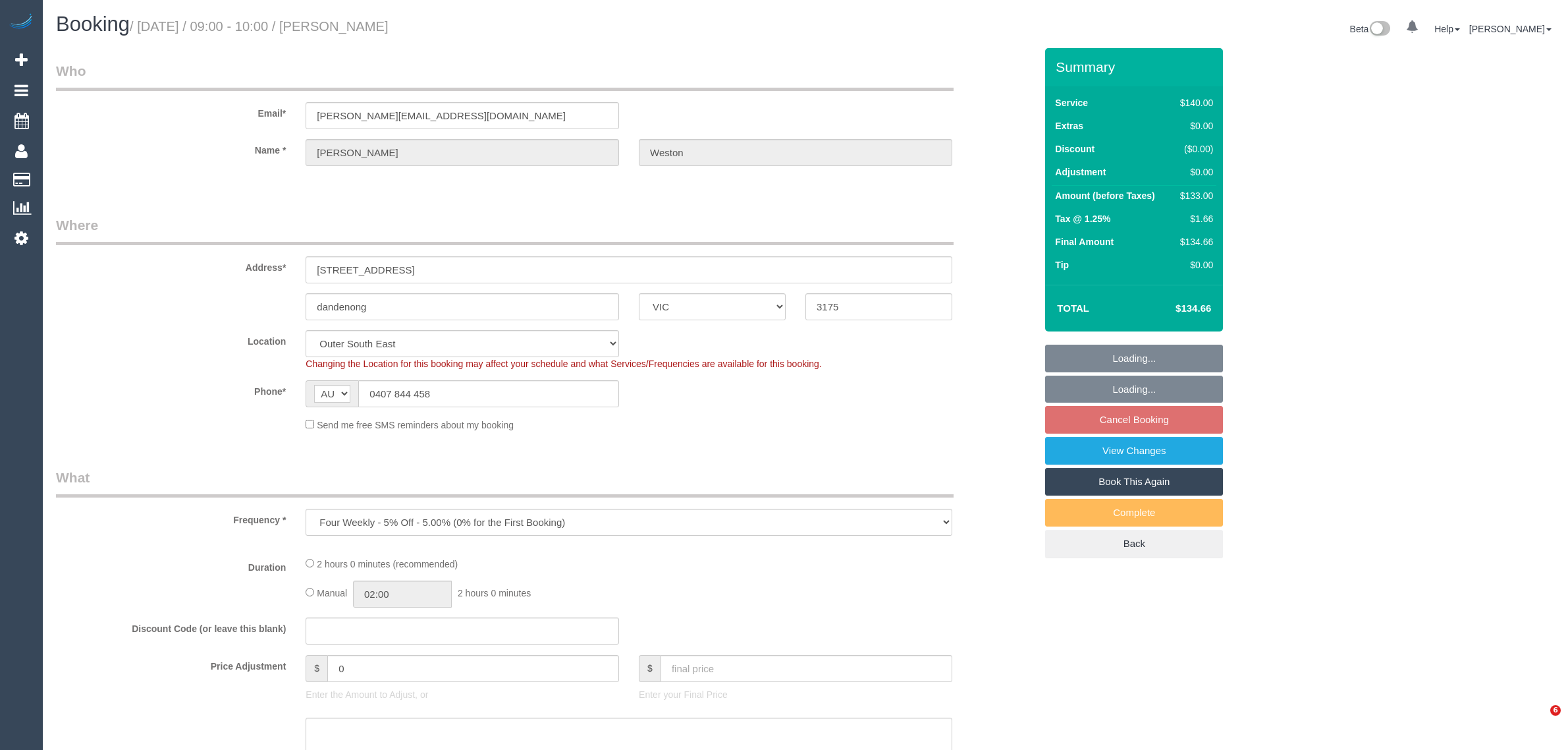
select select "VIC"
select select "string:stripe-pm_1FSC5C2GScqysDRVsJGVPwKb"
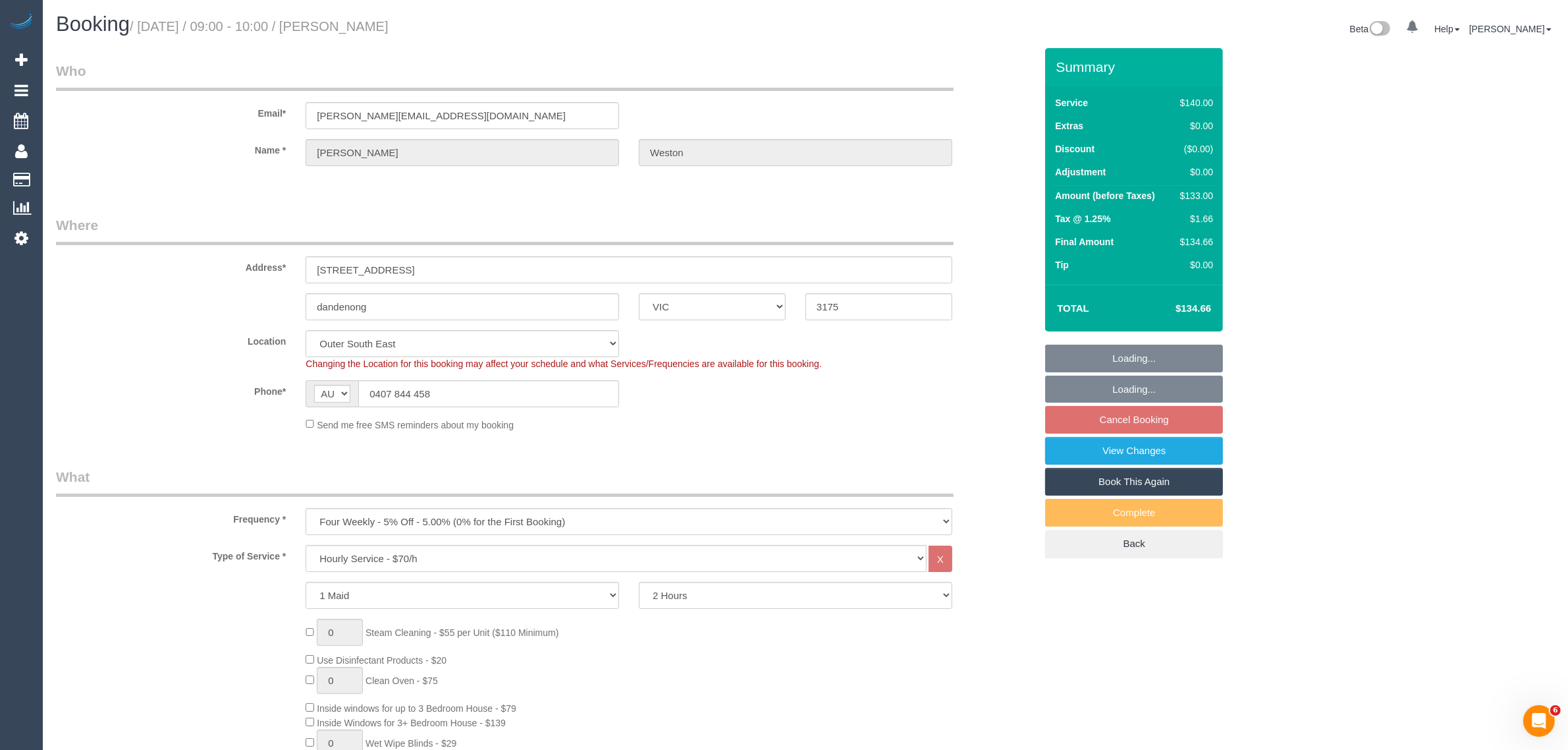
select select "object:693"
select select "number:32"
select select "number:14"
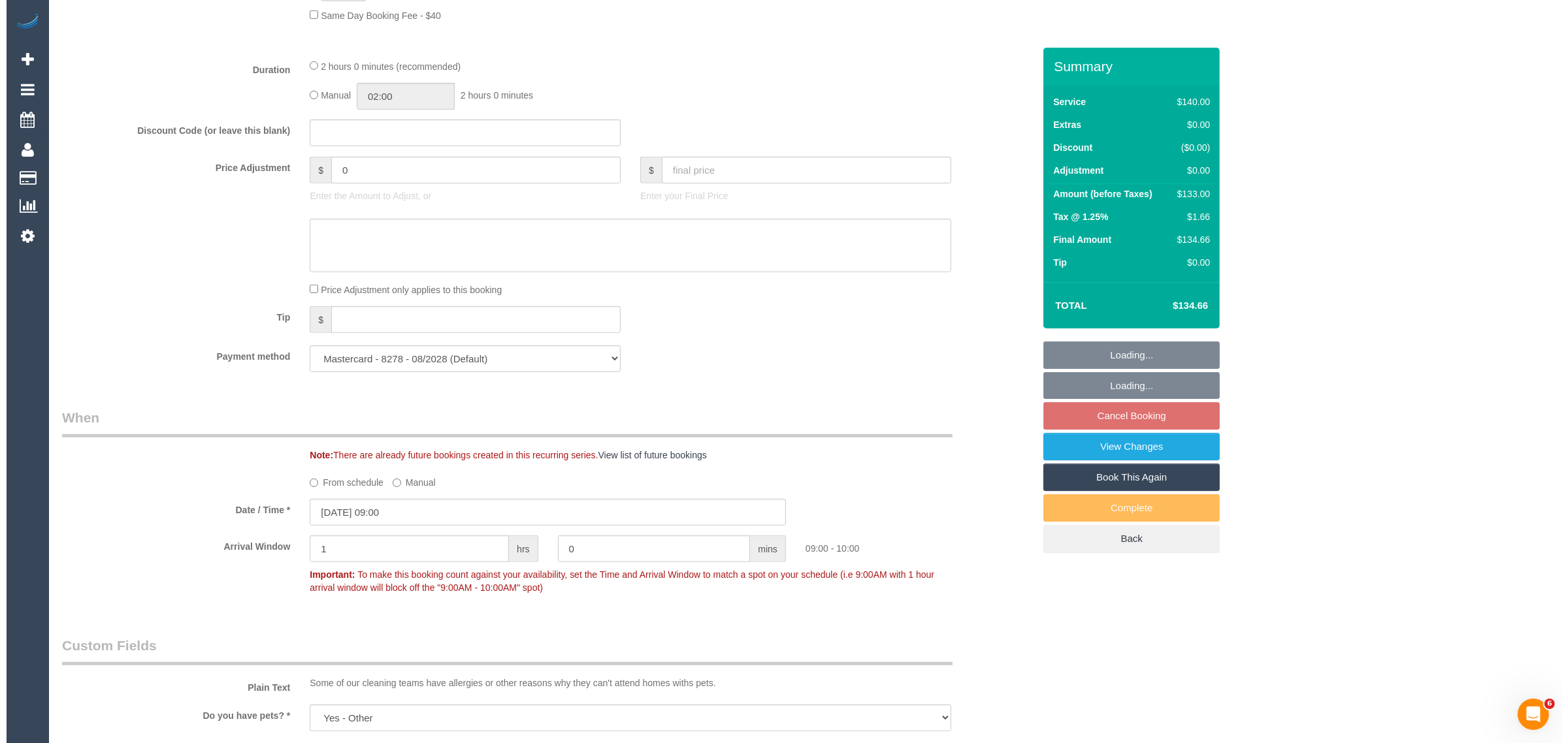
scroll to position [979, 0]
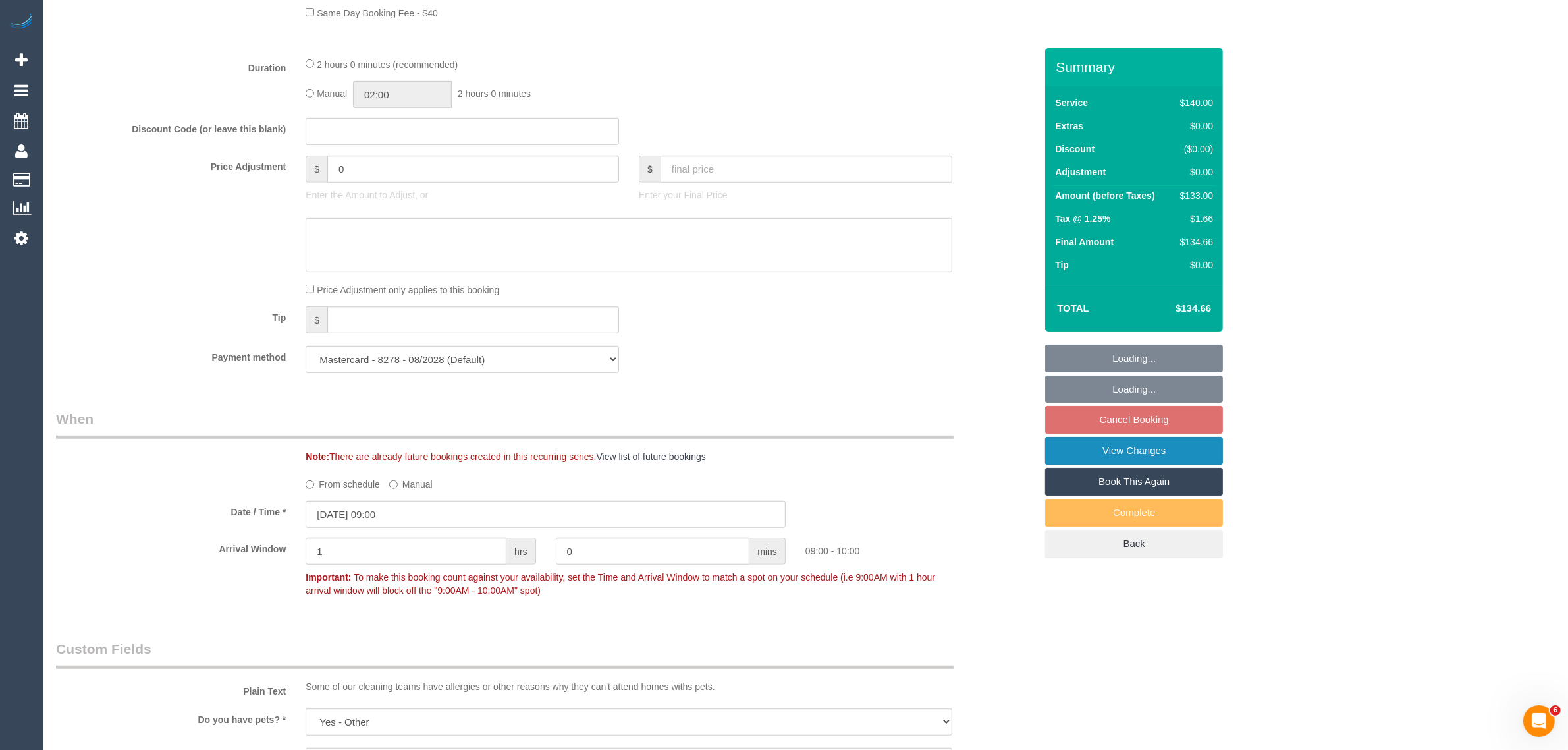
click at [1088, 449] on link "View Changes" at bounding box center [1134, 451] width 178 height 28
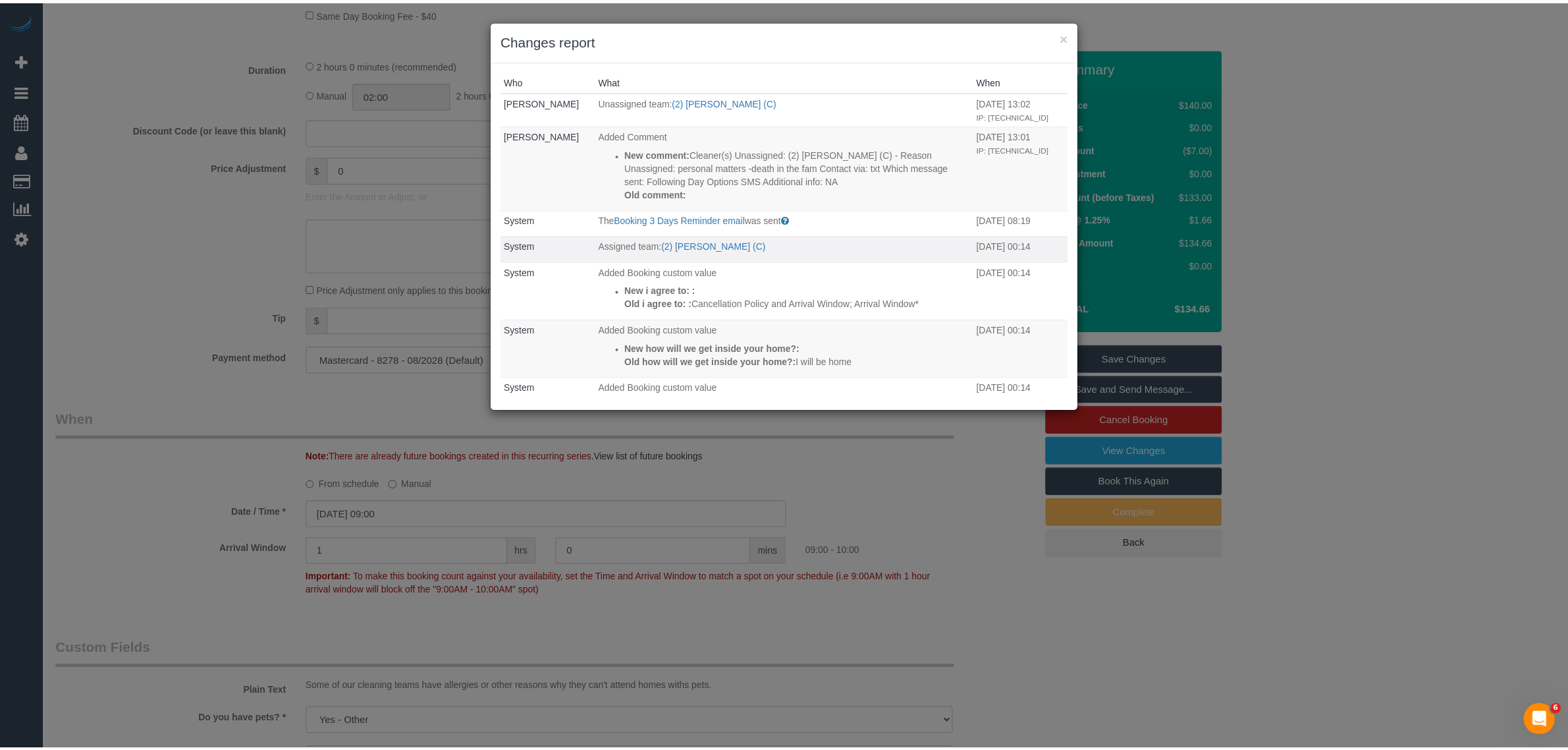
scroll to position [119, 0]
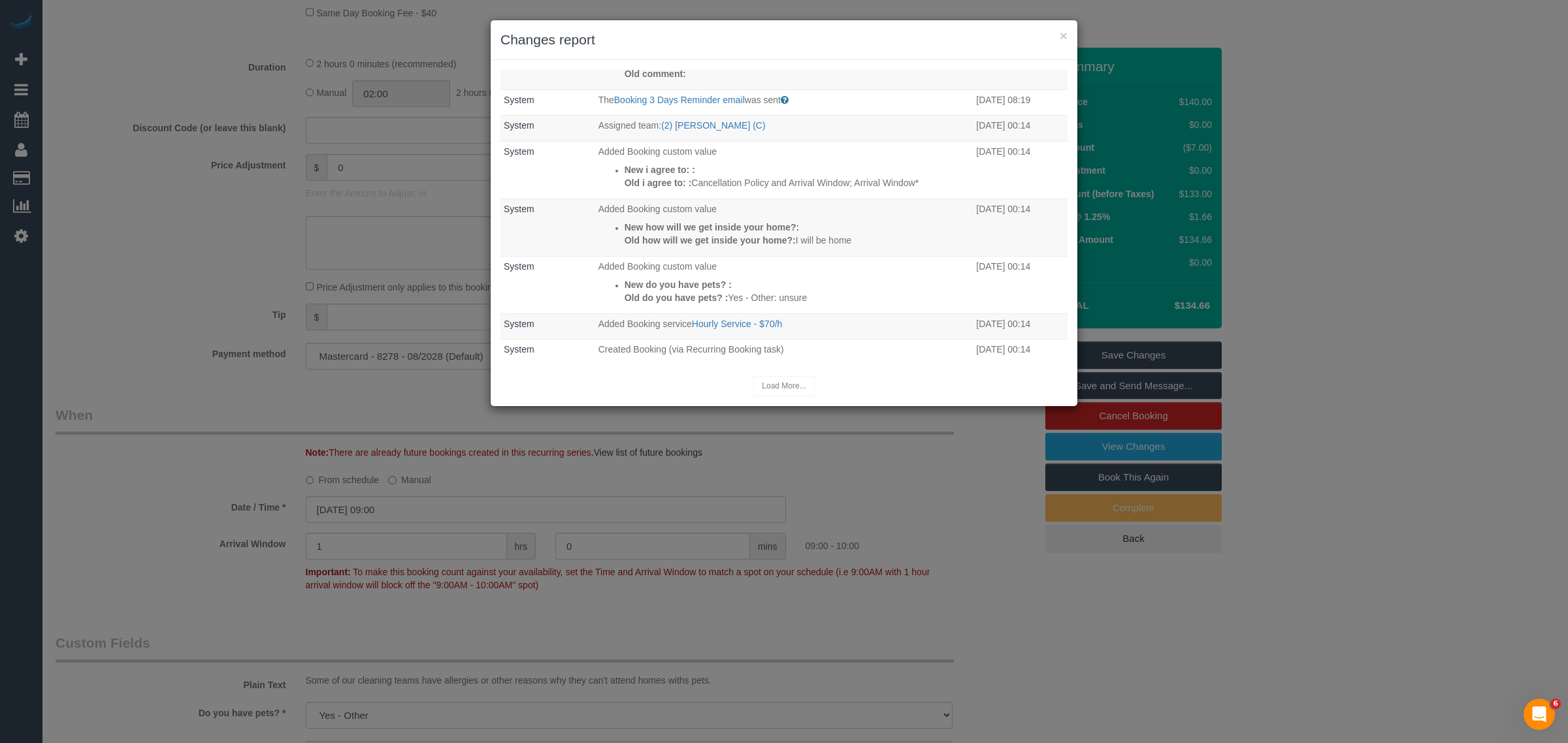
click at [1325, 224] on div "× Changes report Who What When Kimberly Arjona Unassigned team: (2) Abdul Janif…" at bounding box center [784, 371] width 1568 height 743
click at [1062, 29] on button "×" at bounding box center [1063, 36] width 8 height 14
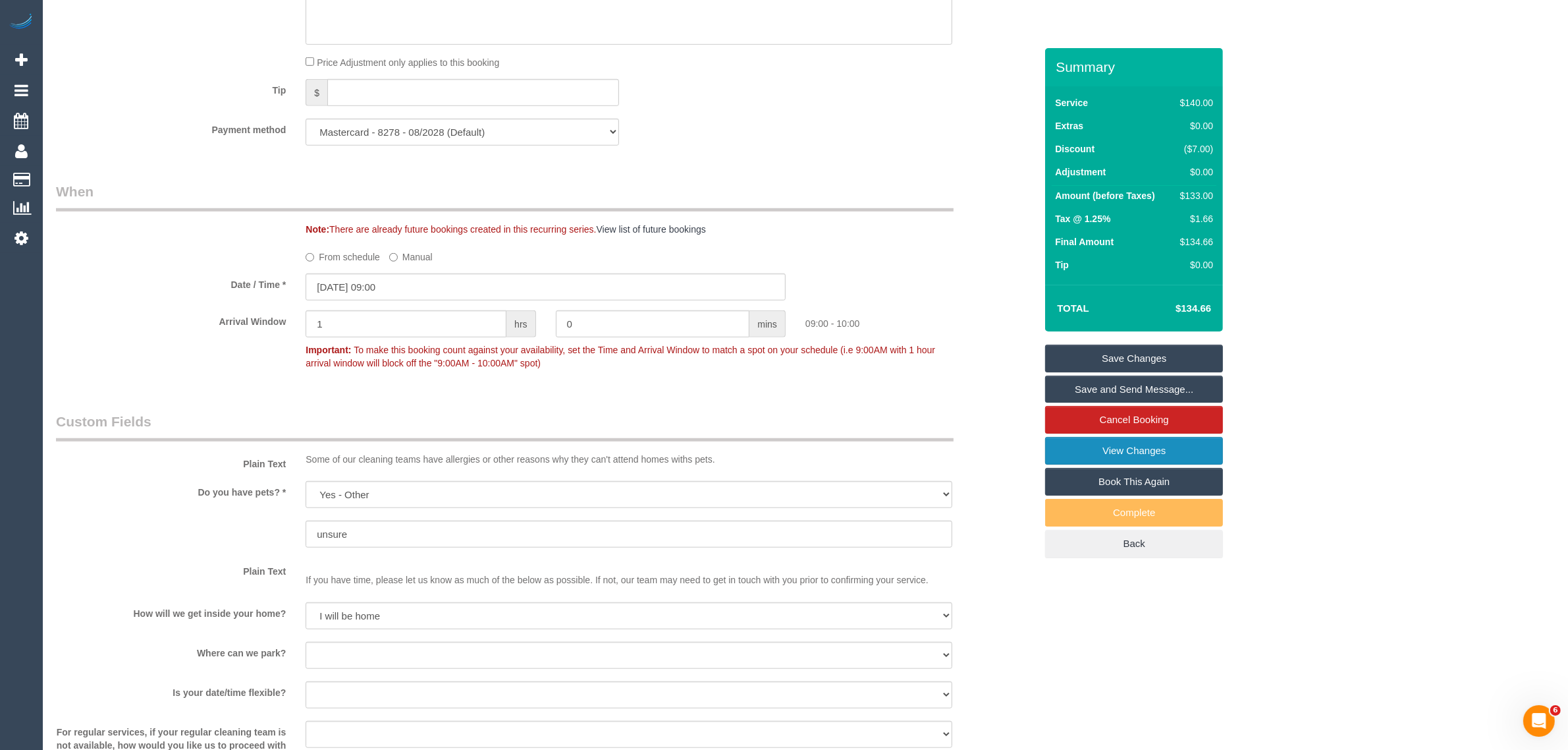
scroll to position [1546, 0]
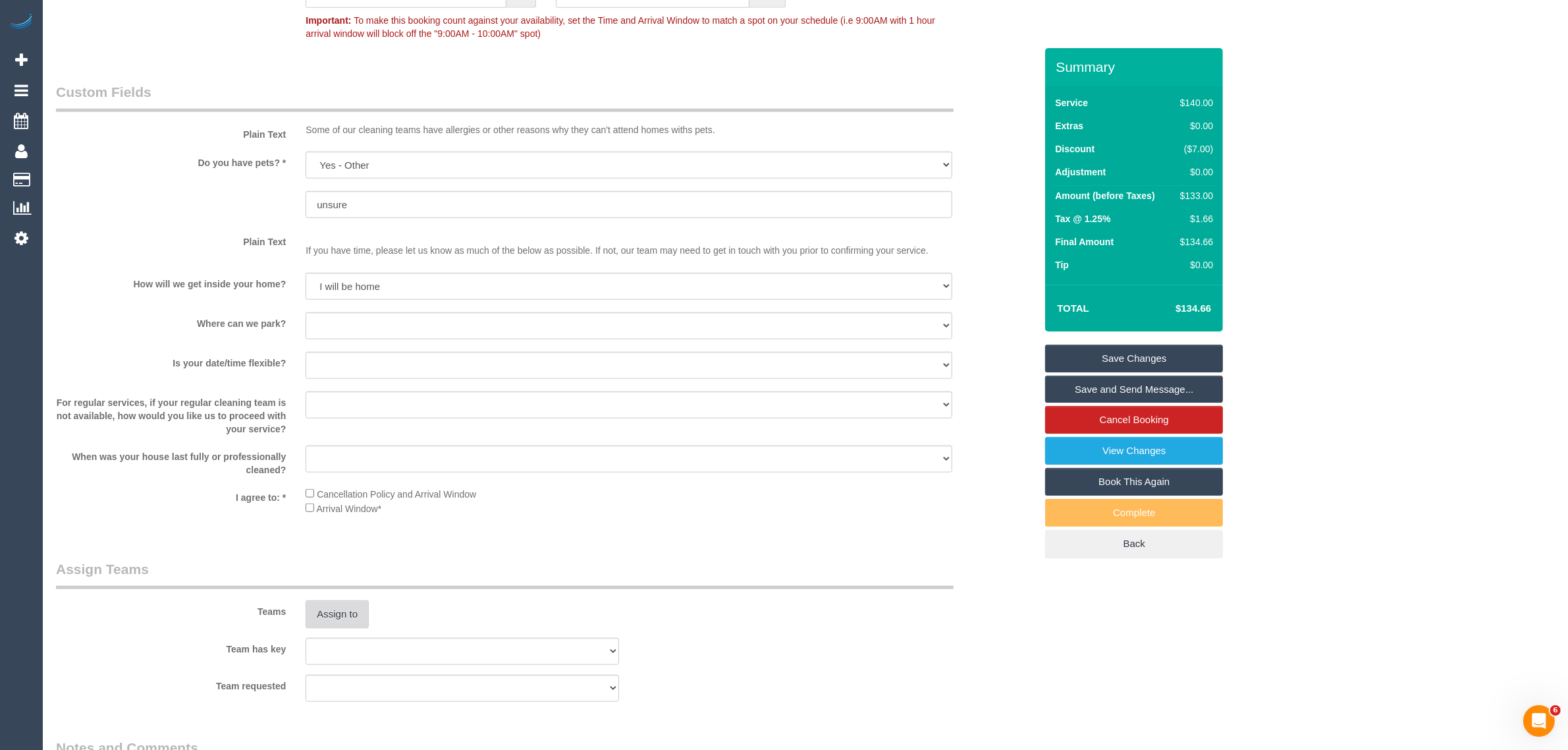
click at [326, 624] on button "Assign to" at bounding box center [336, 614] width 63 height 28
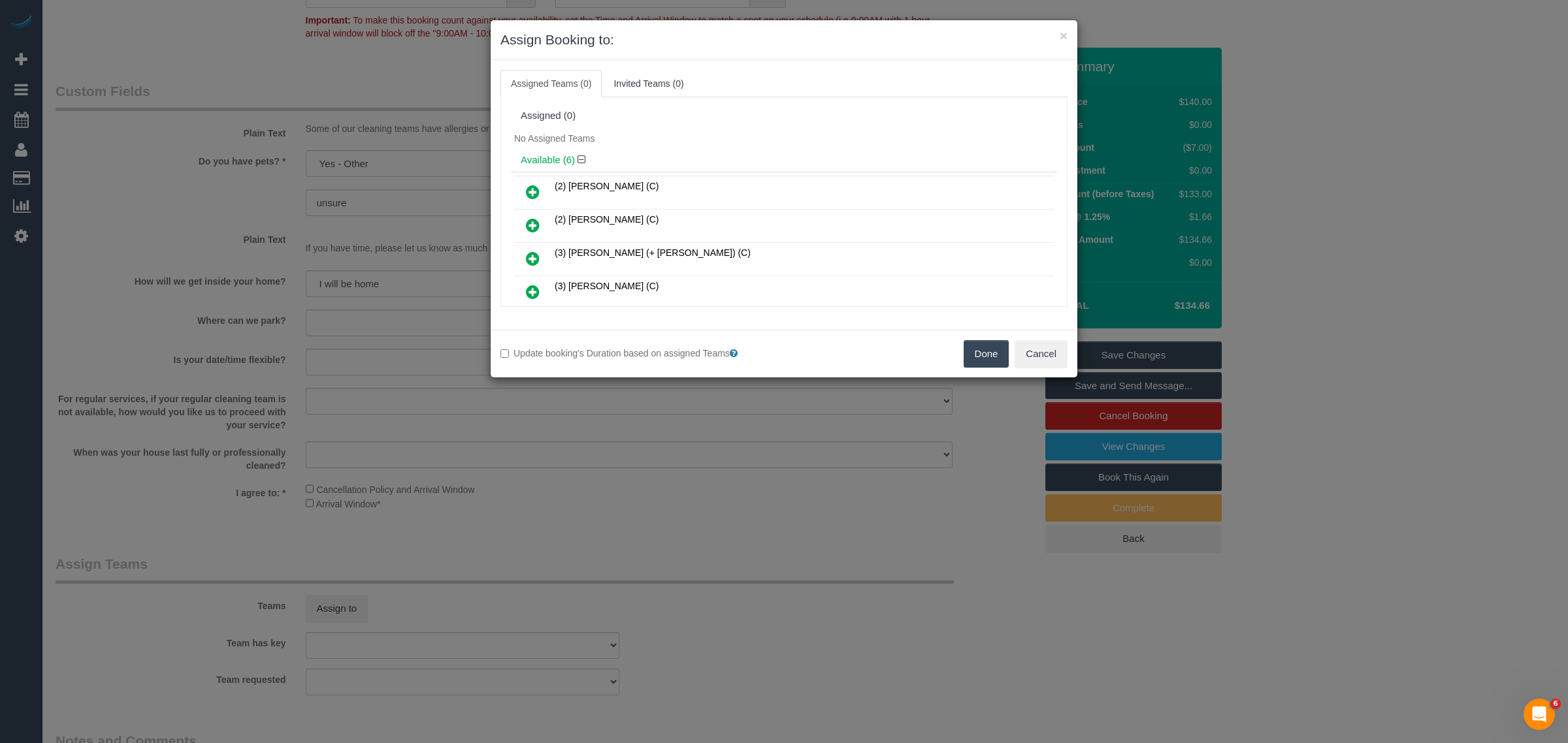
click at [535, 191] on icon at bounding box center [533, 192] width 14 height 15
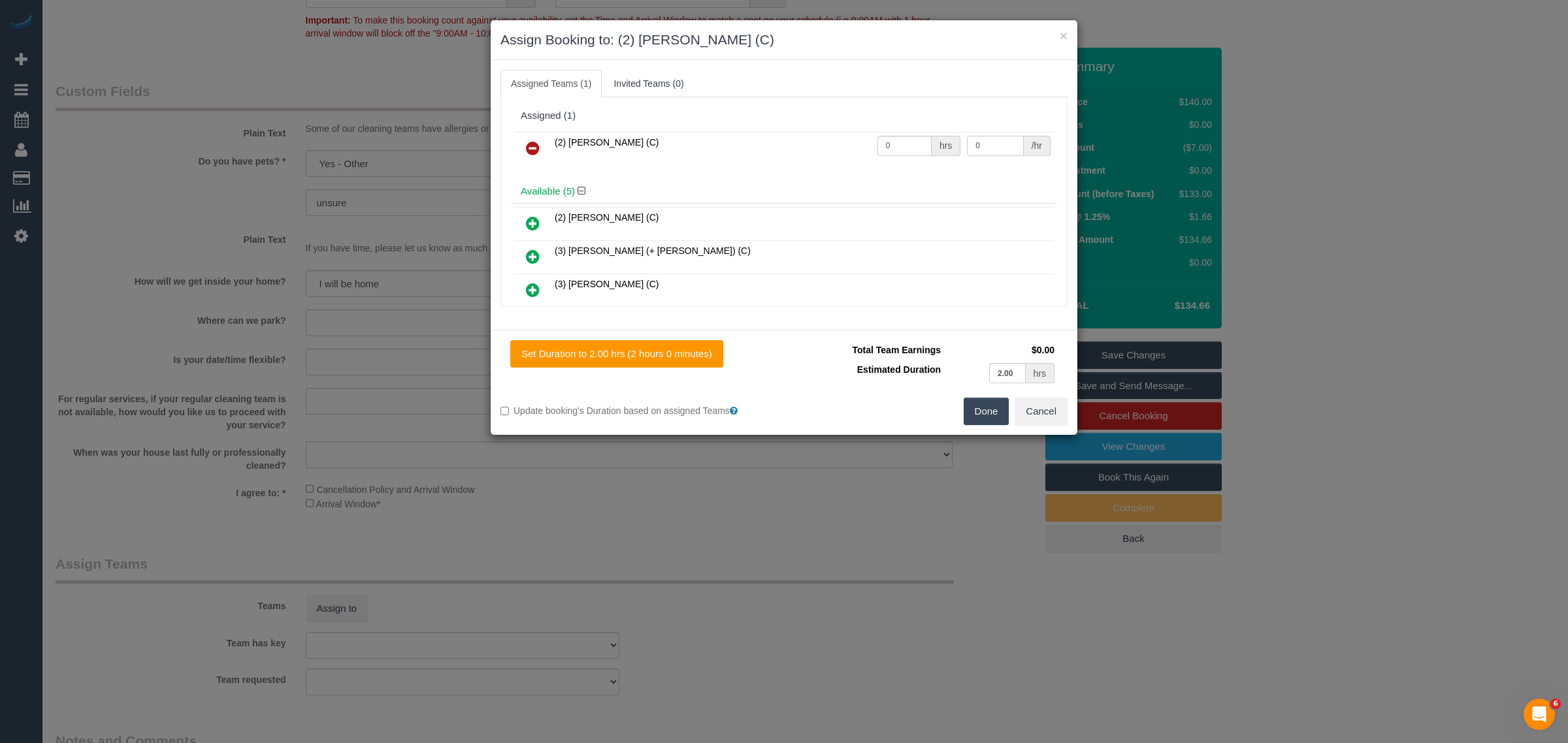
click at [991, 144] on input "0" at bounding box center [995, 146] width 56 height 21
paste input "$37.5"
type input "0"
click at [935, 142] on div "hrs" at bounding box center [946, 146] width 29 height 21
click at [899, 162] on td "0 hrs" at bounding box center [919, 148] width 90 height 33
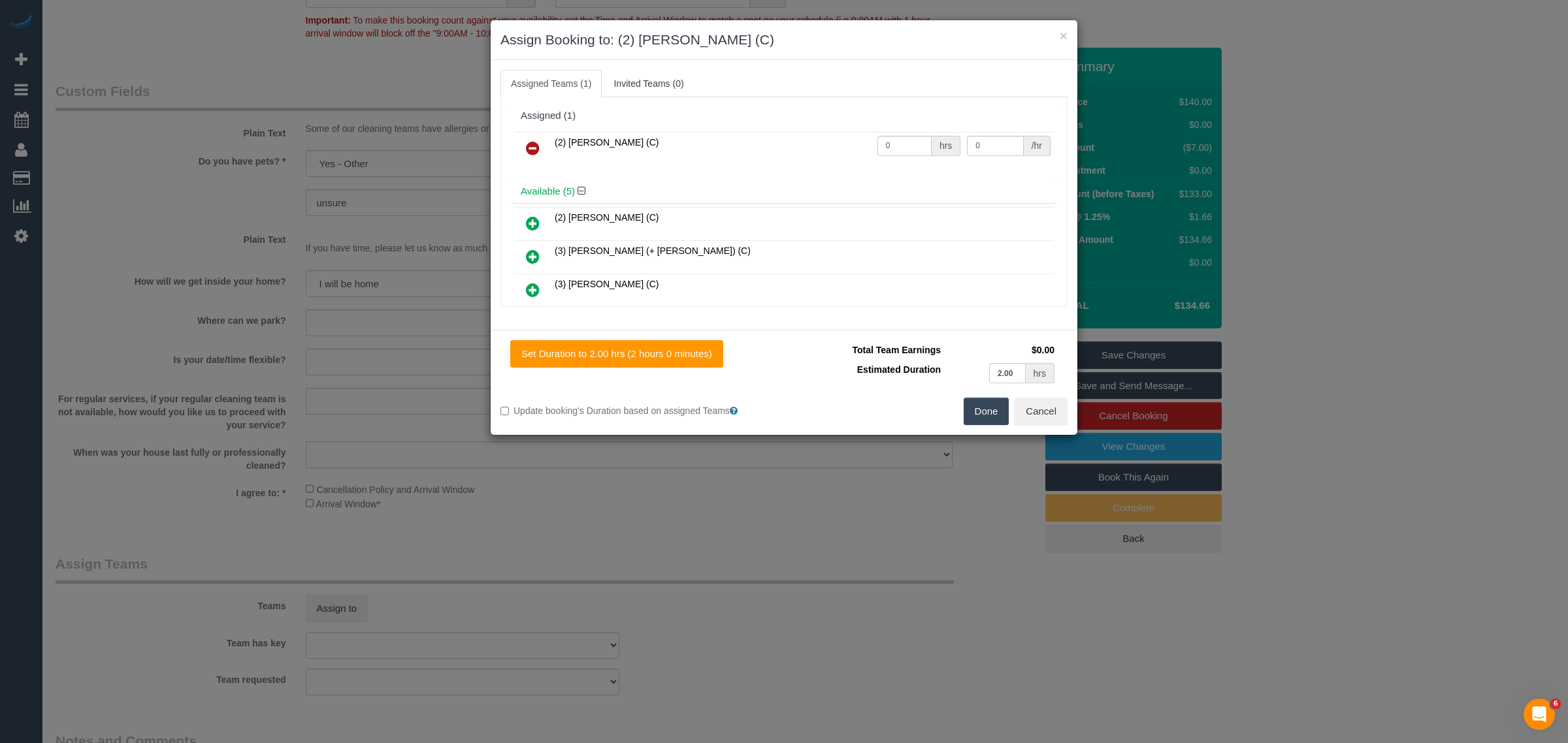
click at [899, 133] on td "0 hrs" at bounding box center [919, 148] width 90 height 33
click at [895, 151] on input "0" at bounding box center [904, 146] width 54 height 21
type input "2"
click at [983, 141] on input "0" at bounding box center [995, 146] width 56 height 21
type input "37.5"
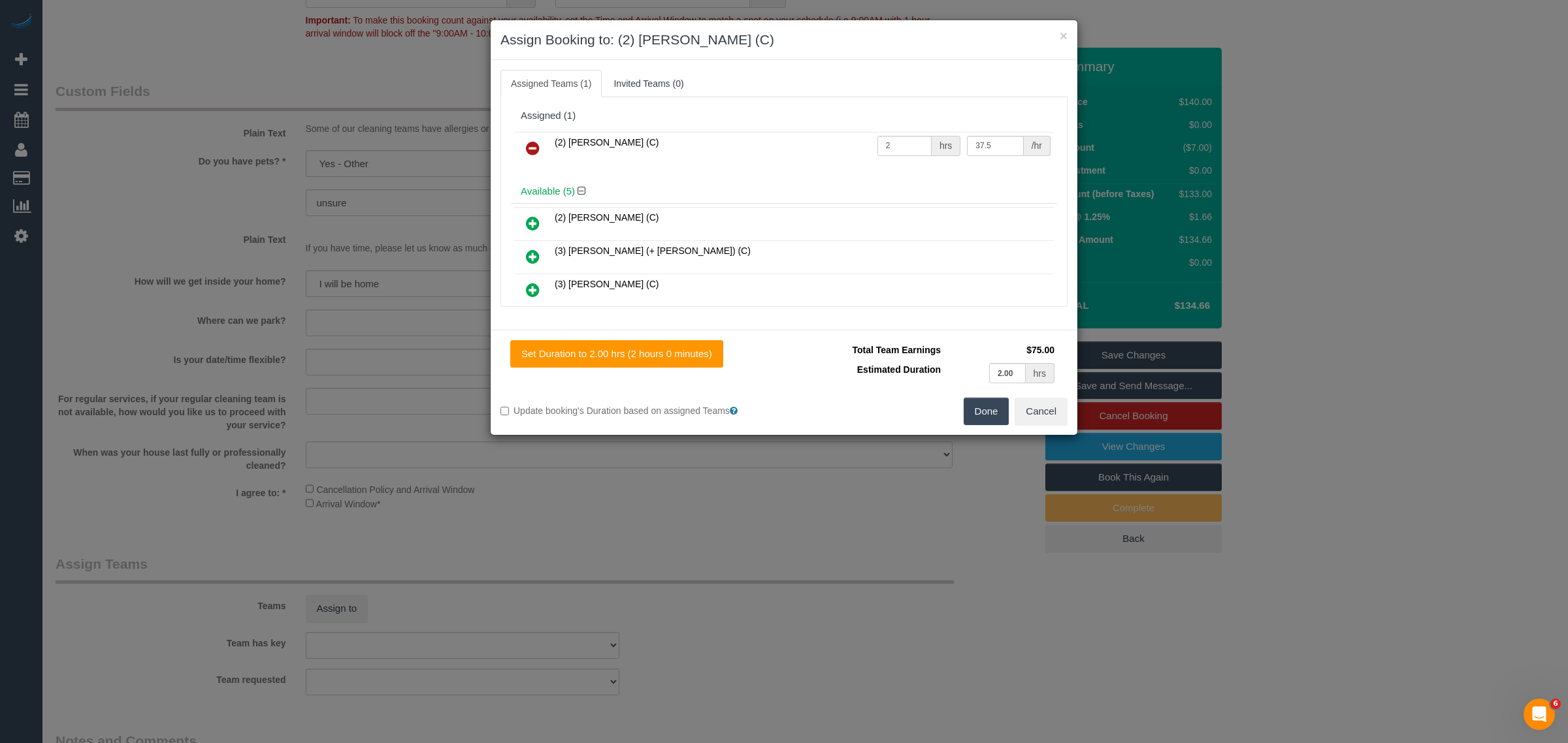
click at [980, 405] on button "Done" at bounding box center [985, 411] width 45 height 27
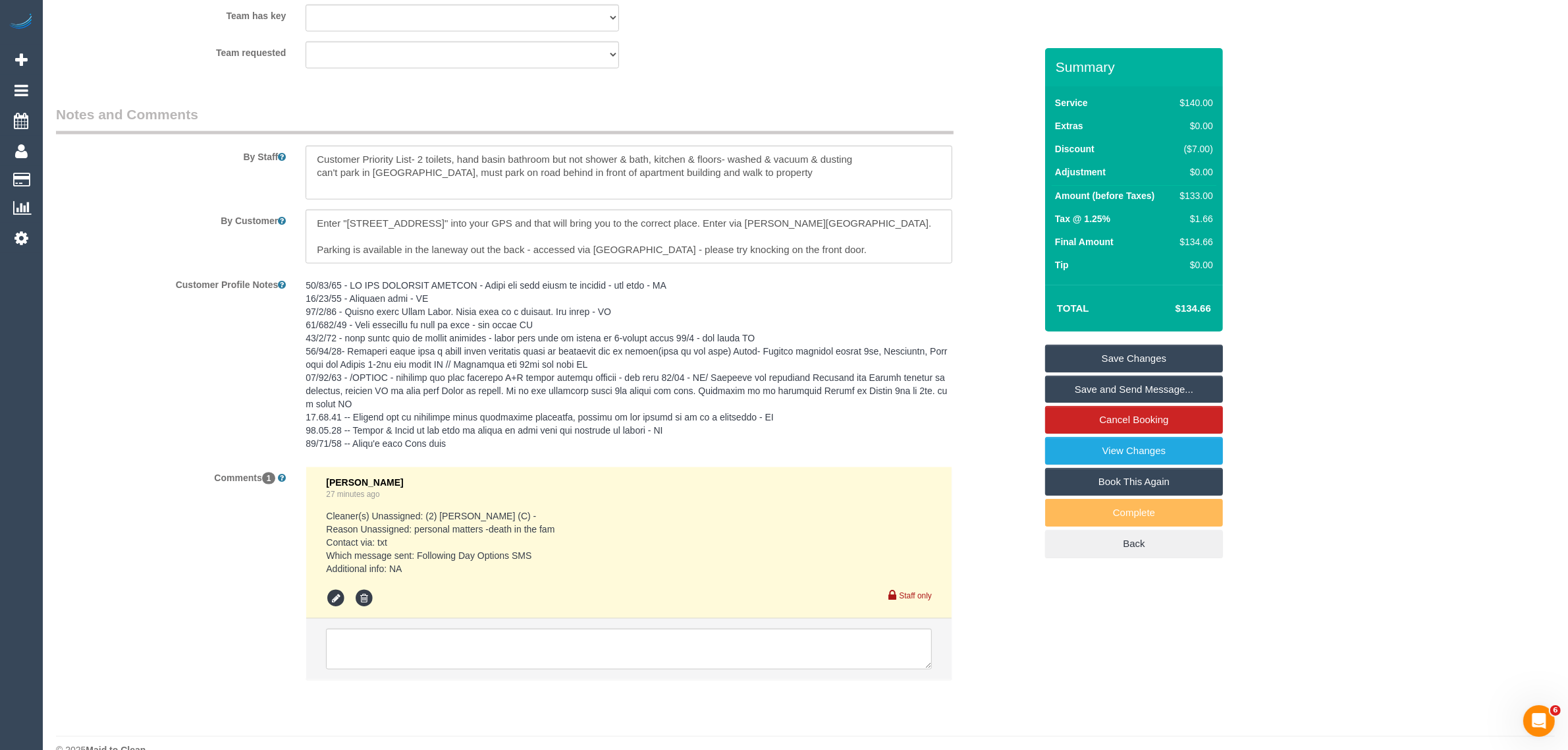
scroll to position [2204, 0]
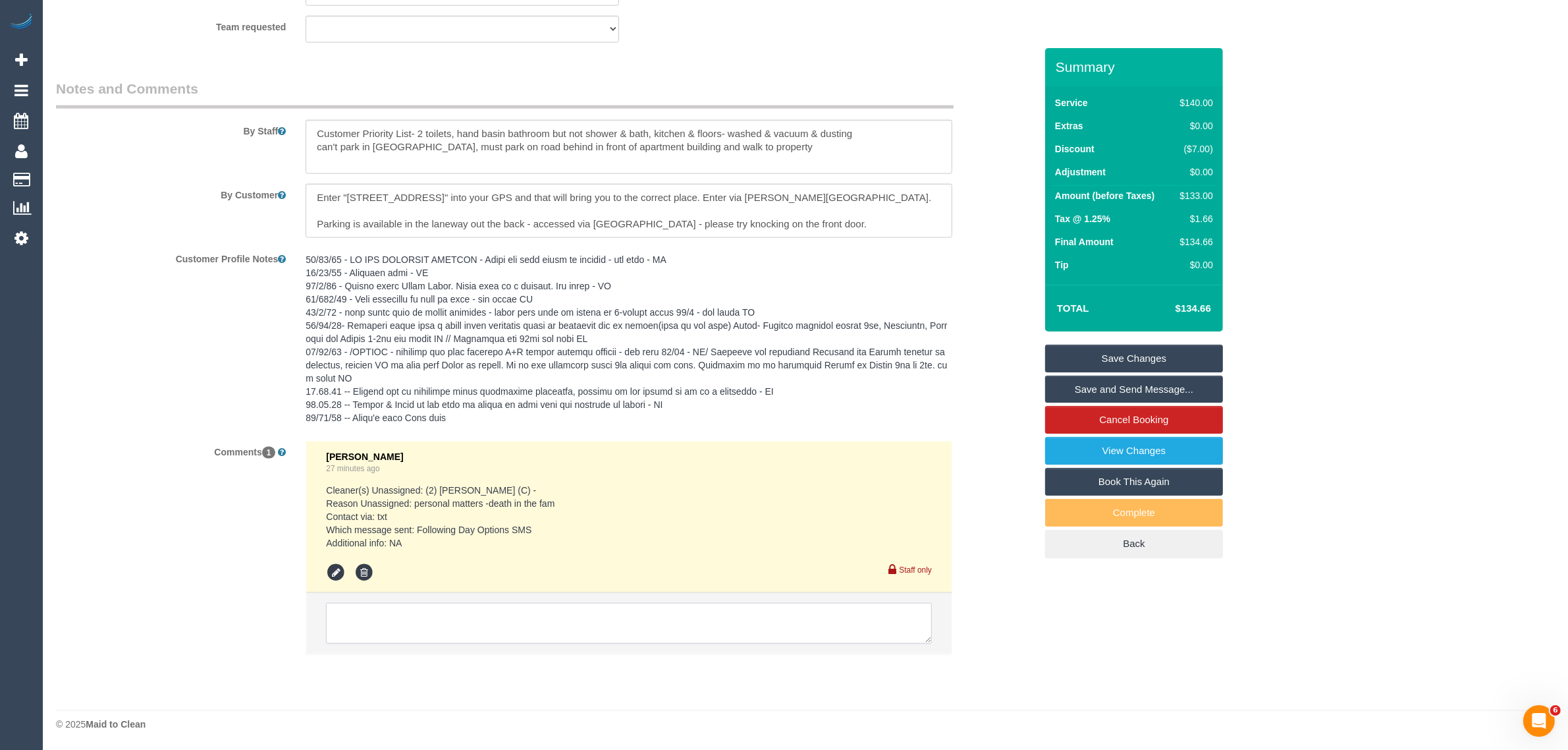
click at [572, 625] on textarea at bounding box center [629, 623] width 606 height 41
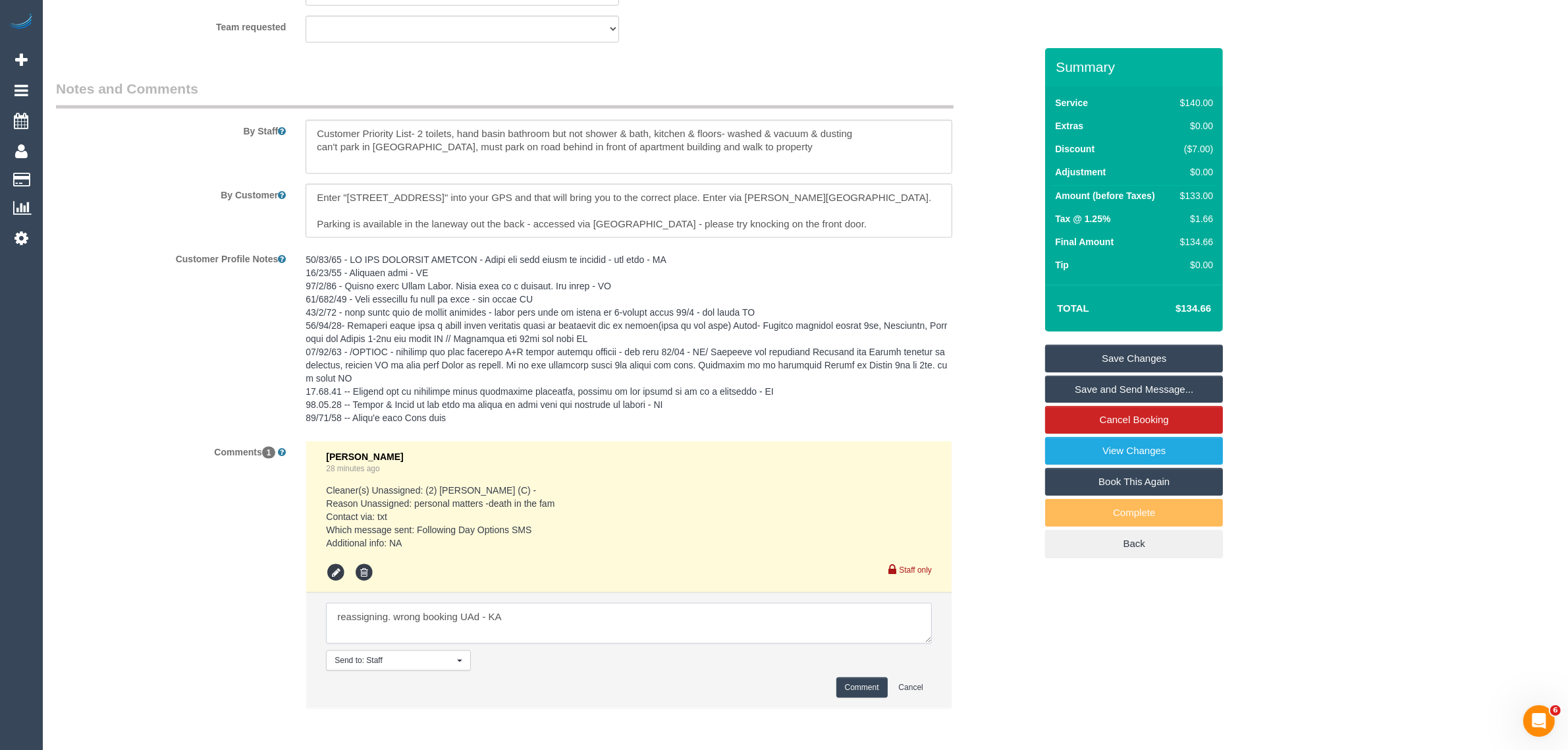
type textarea "reassigning. wrong booking UAd - KA"
click at [845, 690] on button "Comment" at bounding box center [862, 688] width 52 height 21
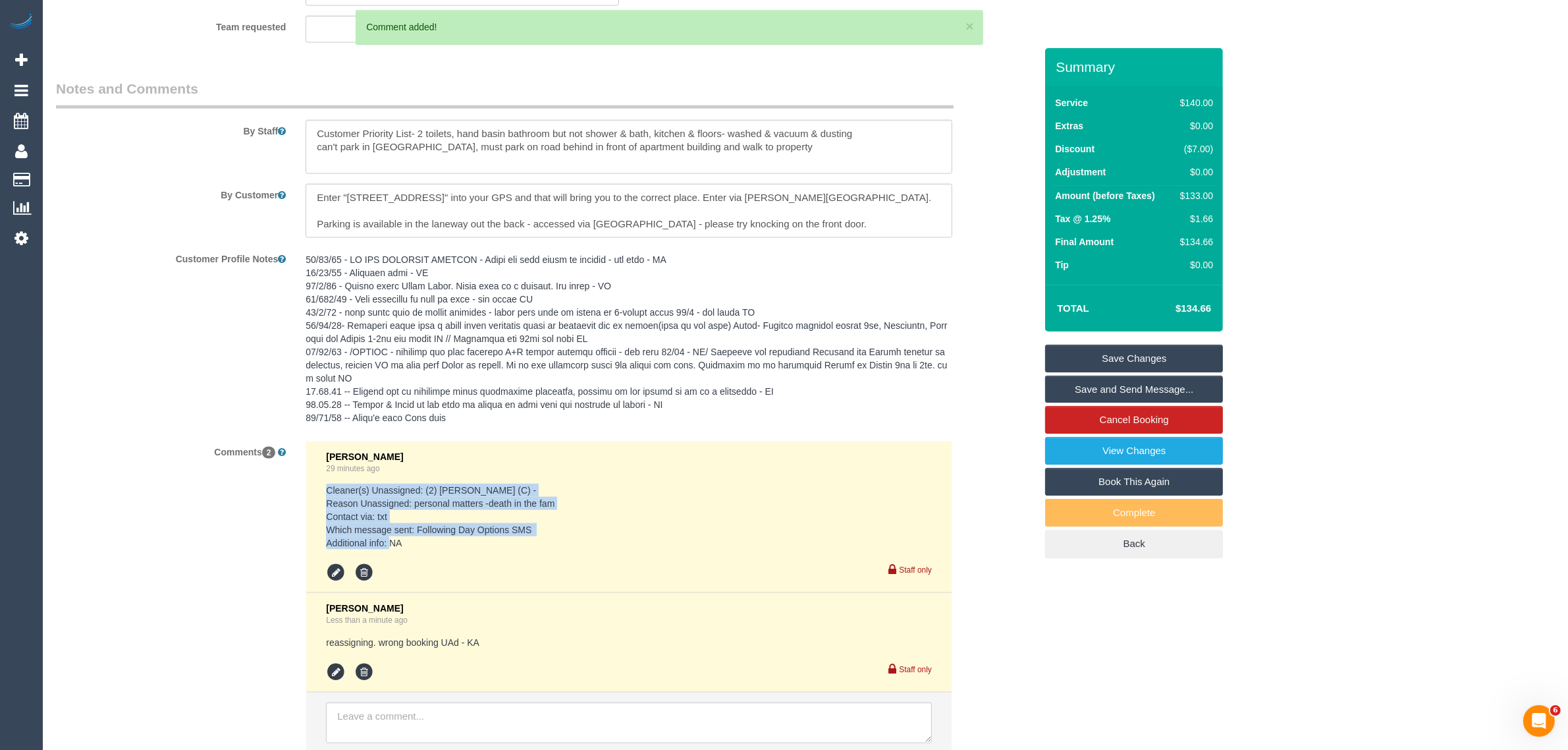
drag, startPoint x: 409, startPoint y: 537, endPoint x: 329, endPoint y: 496, distance: 89.9
click at [329, 496] on pre "Cleaner(s) Unassigned: (2) Abdul Janif (C) - Reason Unassigned: personal matter…" at bounding box center [629, 516] width 606 height 66
copy pre "Cleaner(s) Unassigned: (2) Abdul Janif (C) - Reason Unassigned: personal matter…"
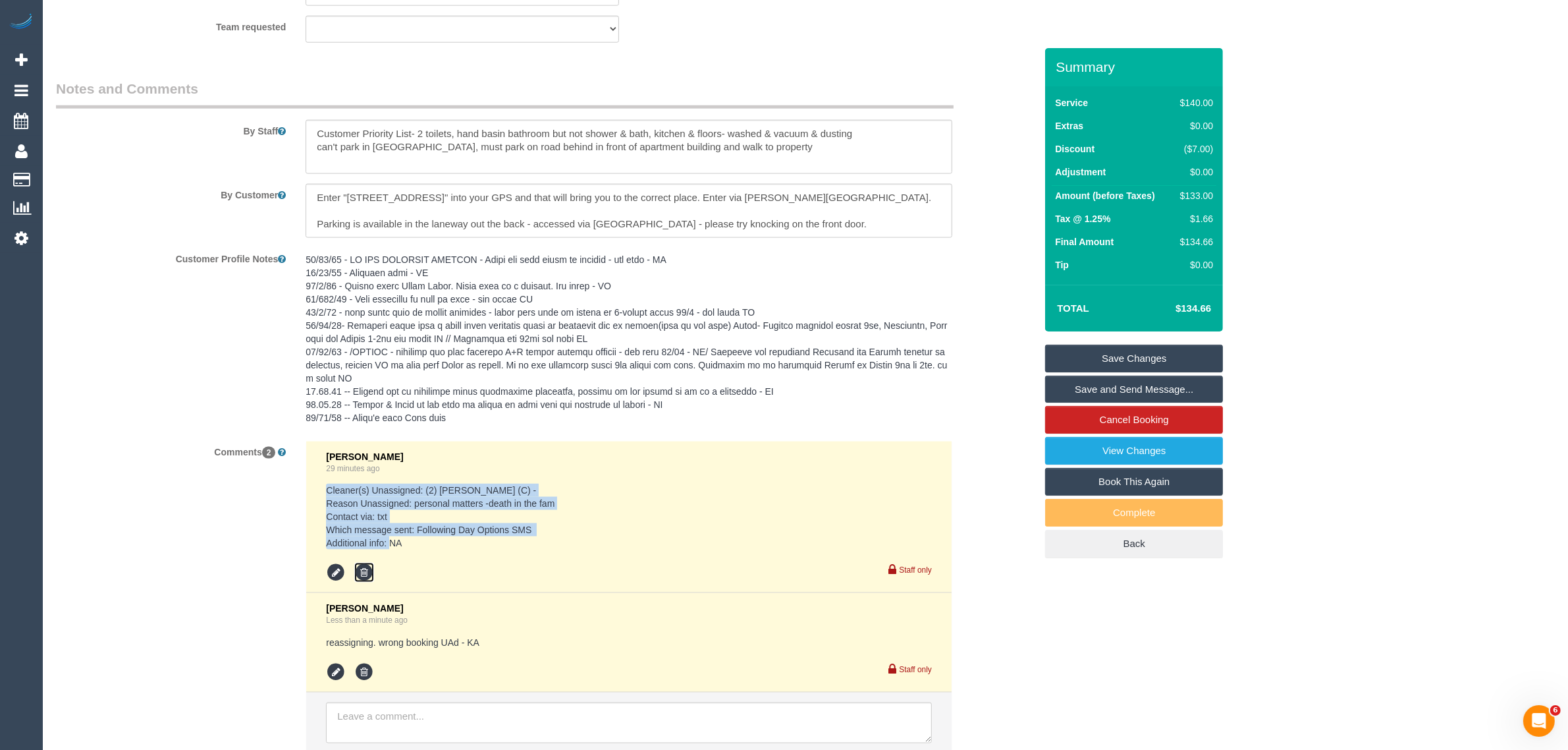
click at [364, 564] on icon at bounding box center [364, 572] width 20 height 20
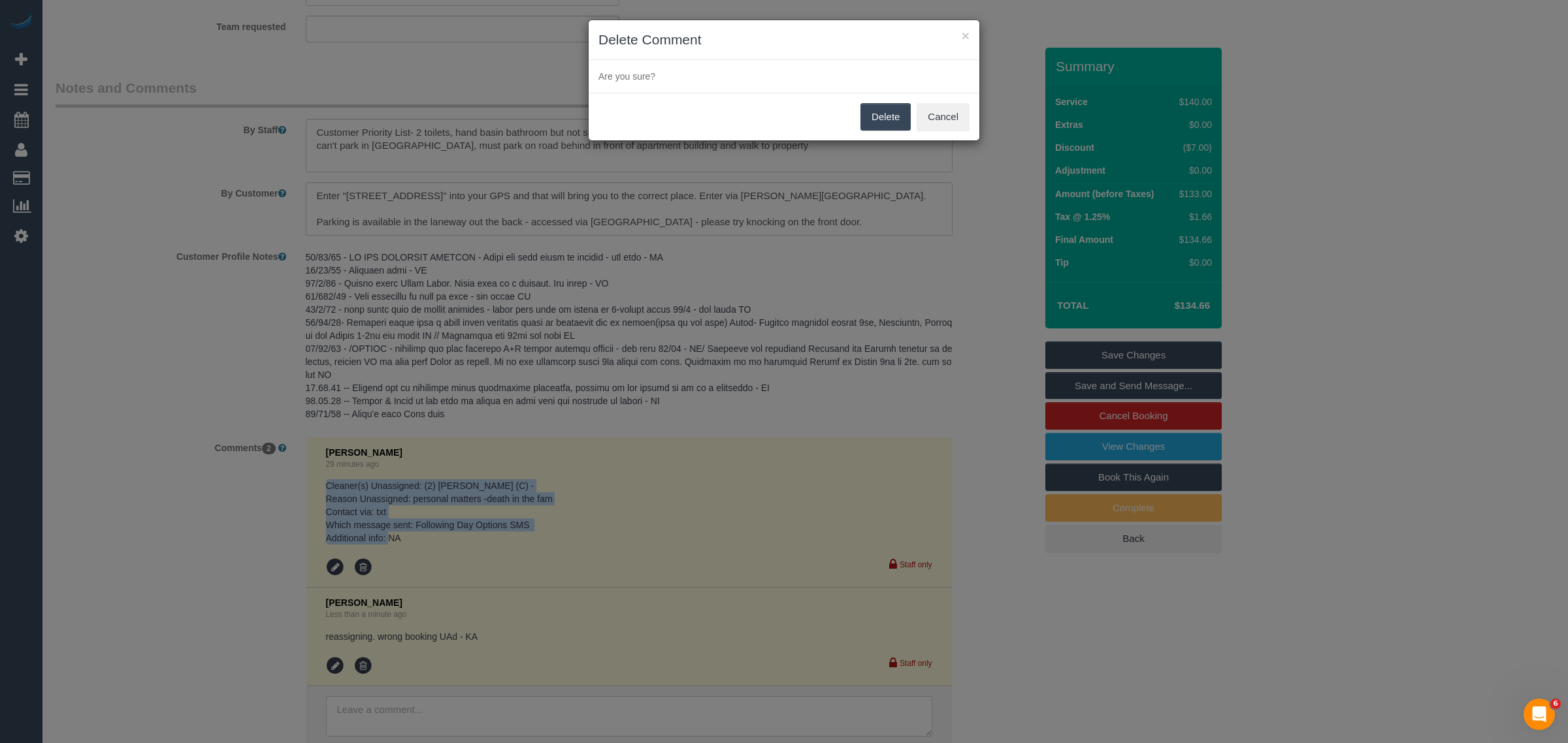
click at [880, 113] on button "Delete" at bounding box center [885, 117] width 50 height 27
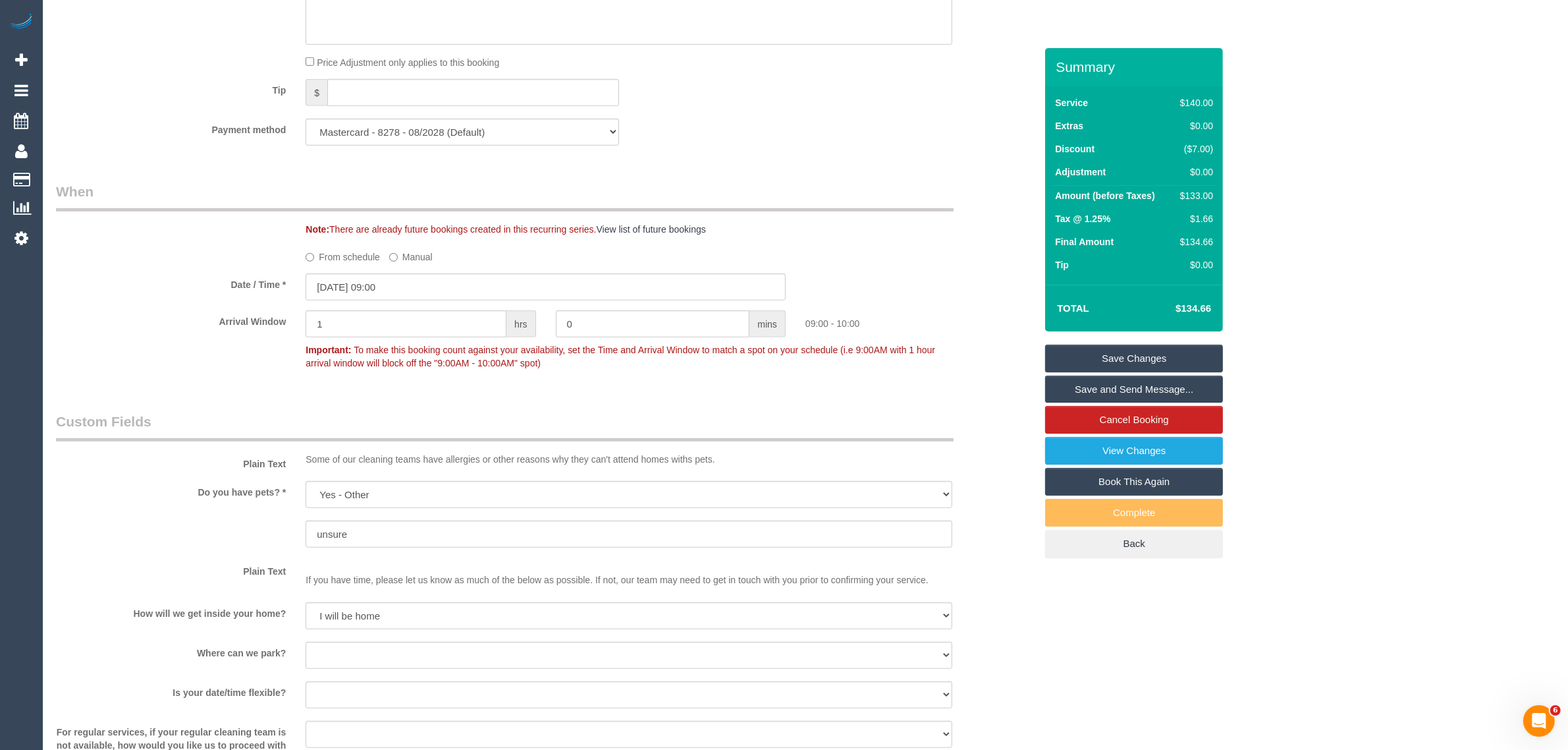
scroll to position [1875, 0]
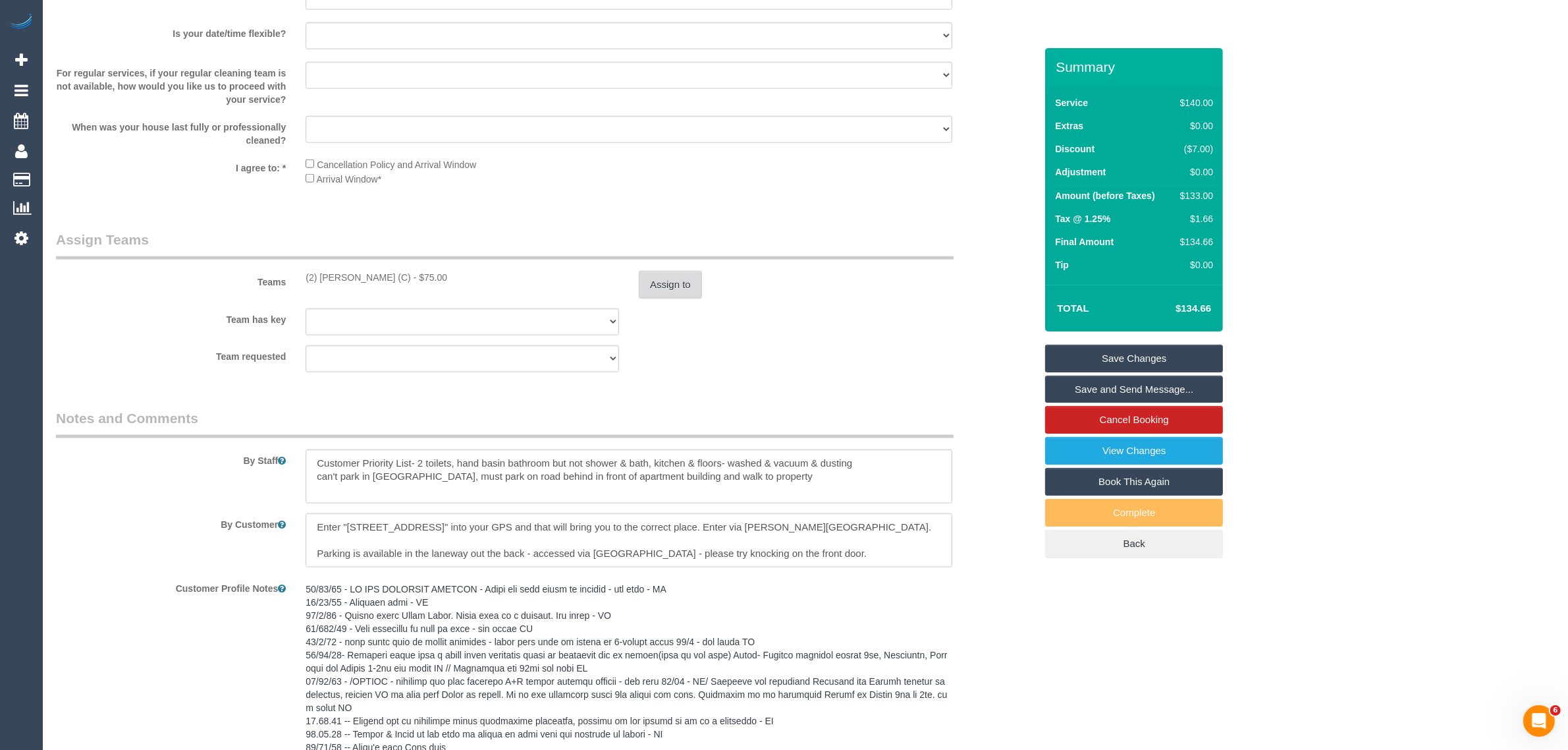
click at [680, 282] on button "Assign to" at bounding box center [670, 285] width 63 height 28
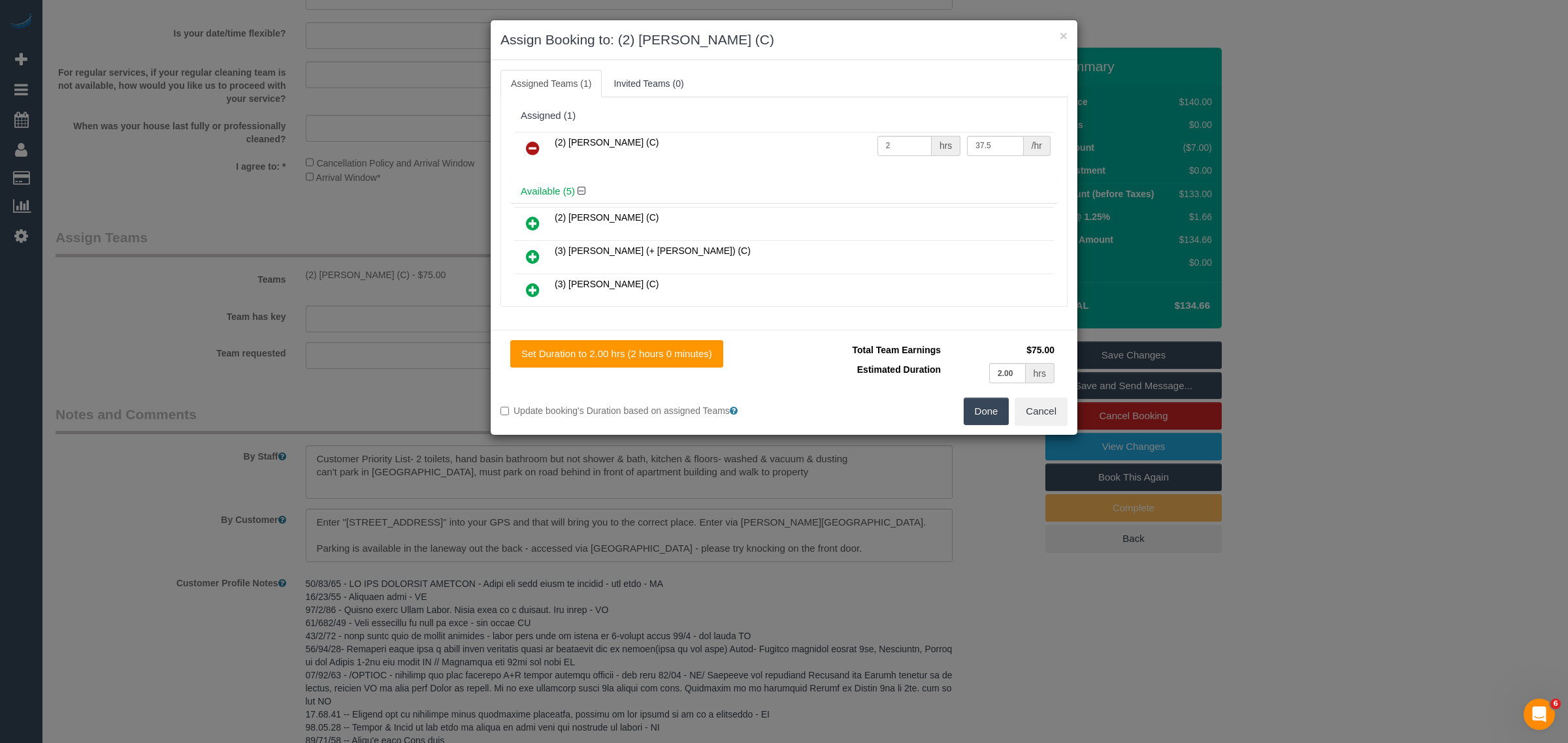
click at [985, 416] on button "Done" at bounding box center [985, 411] width 45 height 27
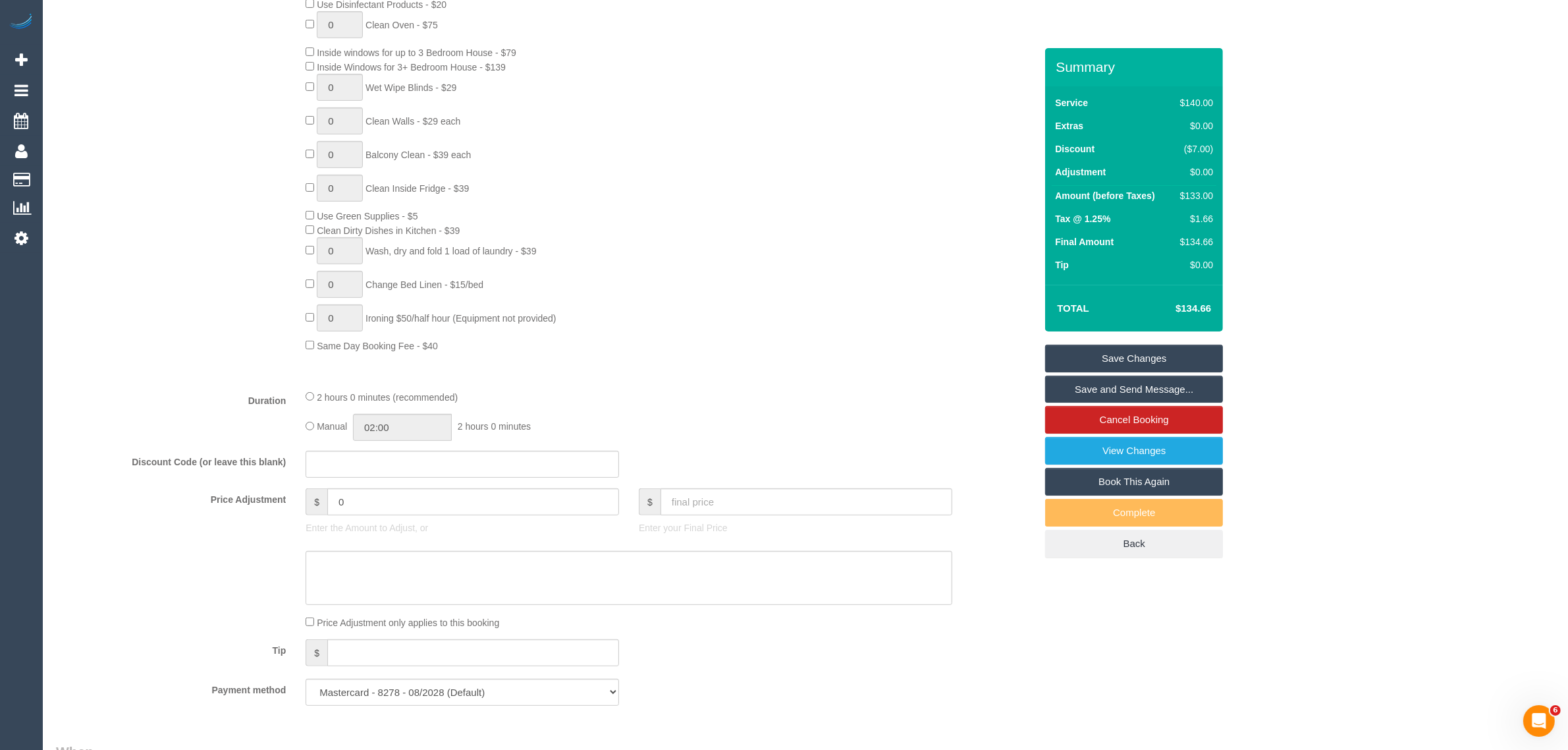
click at [1114, 356] on link "Save Changes" at bounding box center [1134, 358] width 178 height 28
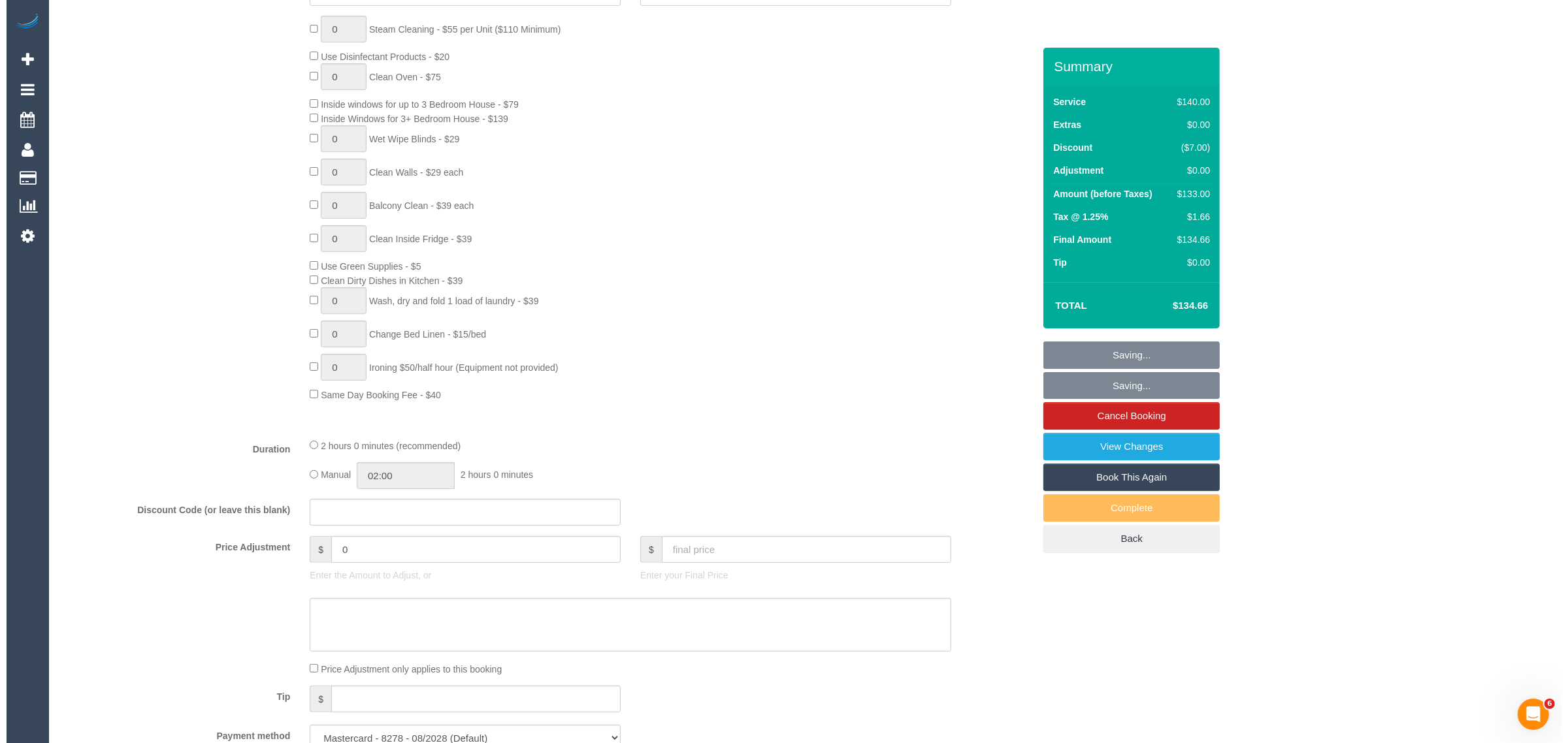
scroll to position [0, 0]
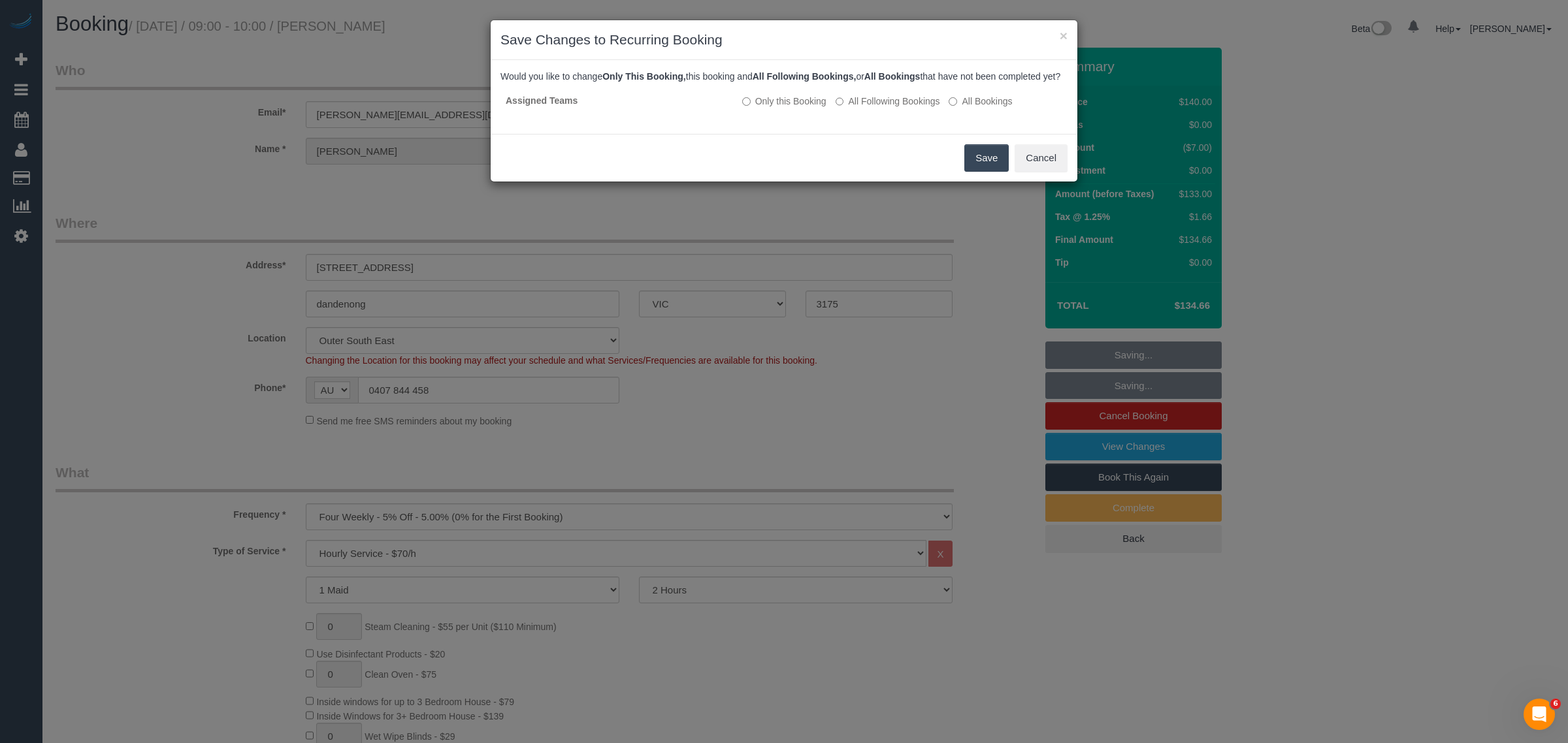
click at [973, 172] on button "Save" at bounding box center [986, 158] width 44 height 27
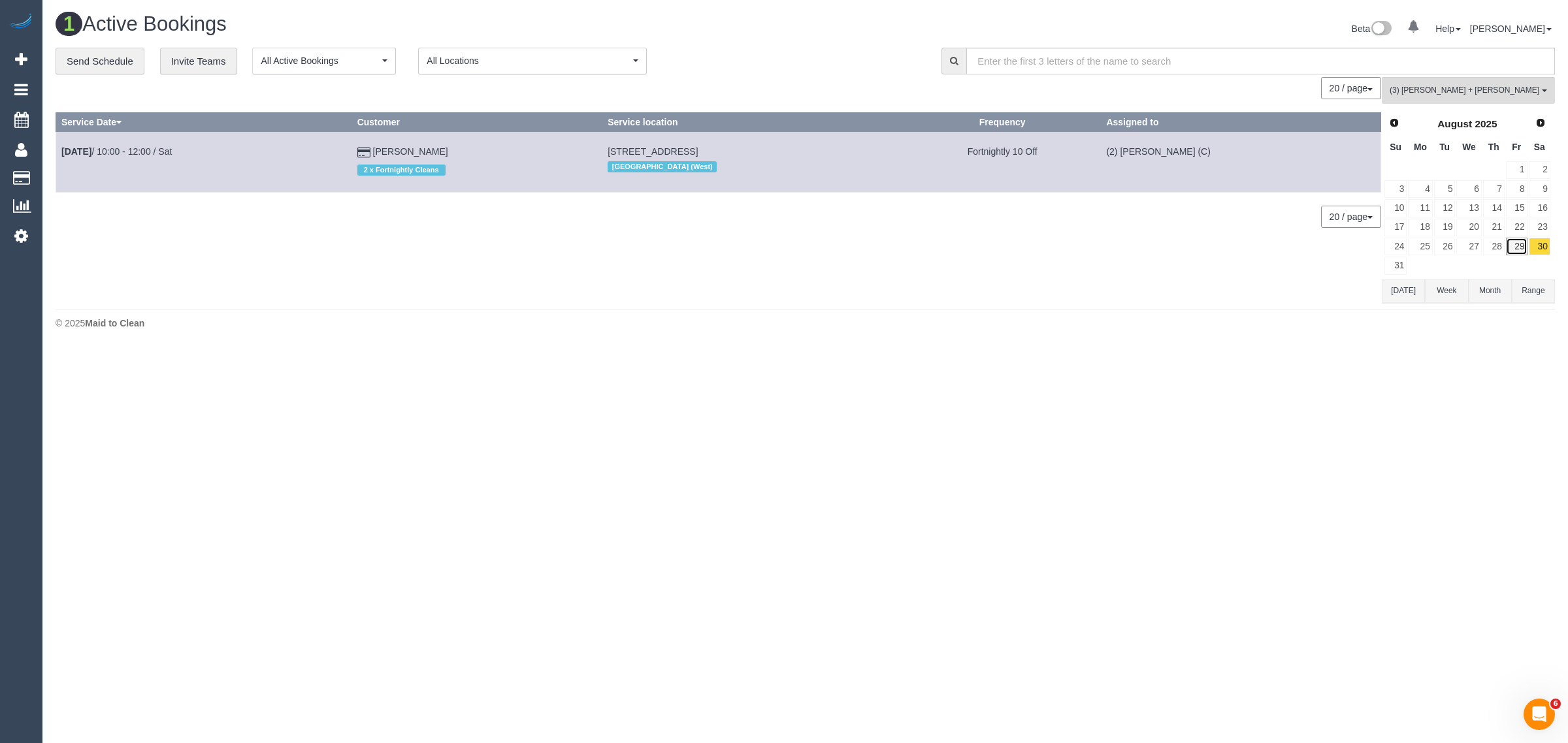
click at [1512, 245] on link "29" at bounding box center [1516, 246] width 21 height 18
click at [1540, 245] on link "30" at bounding box center [1539, 246] width 21 height 18
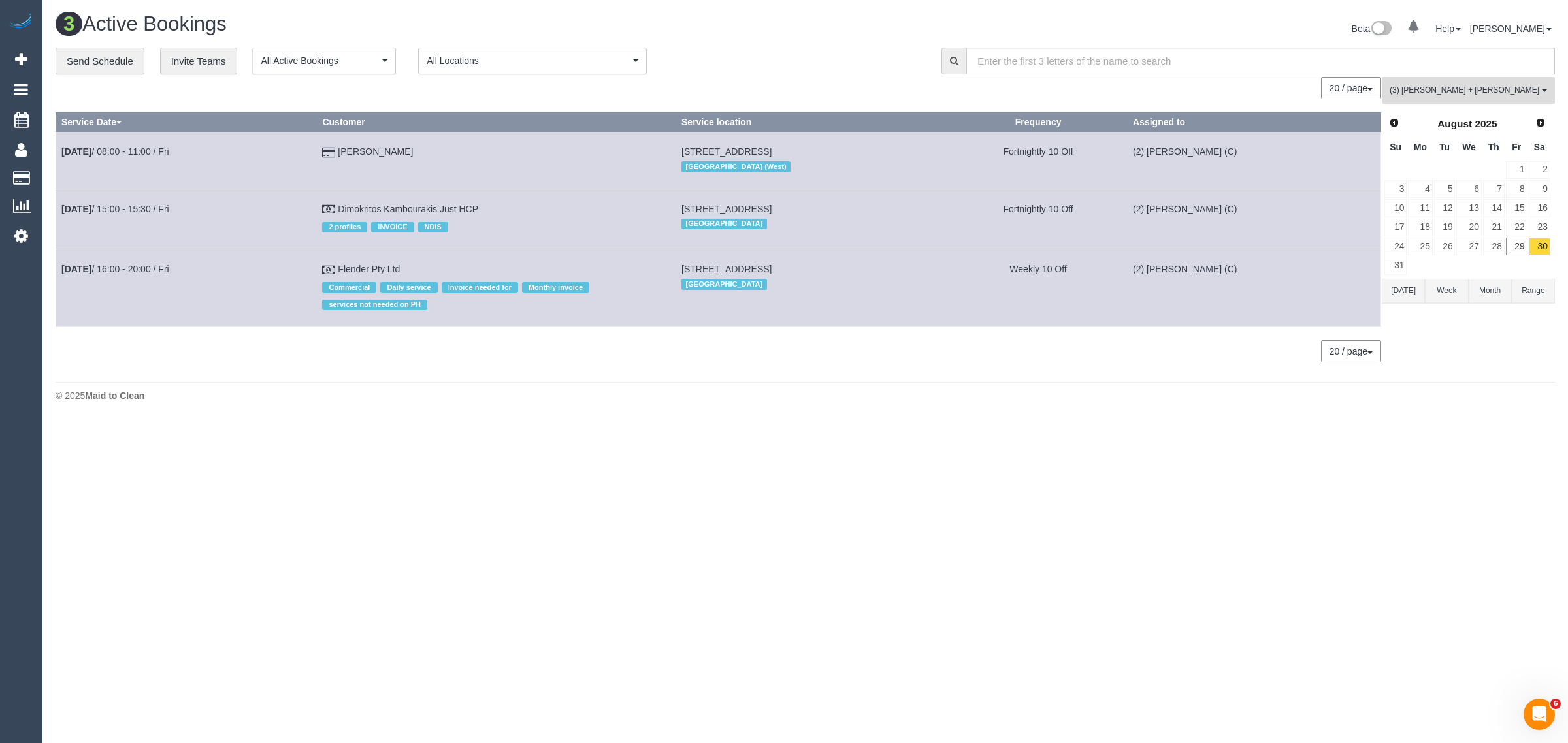
click at [1431, 81] on button "(3) Gurdeep + Kamalpreet (C) All Teams" at bounding box center [1468, 90] width 173 height 27
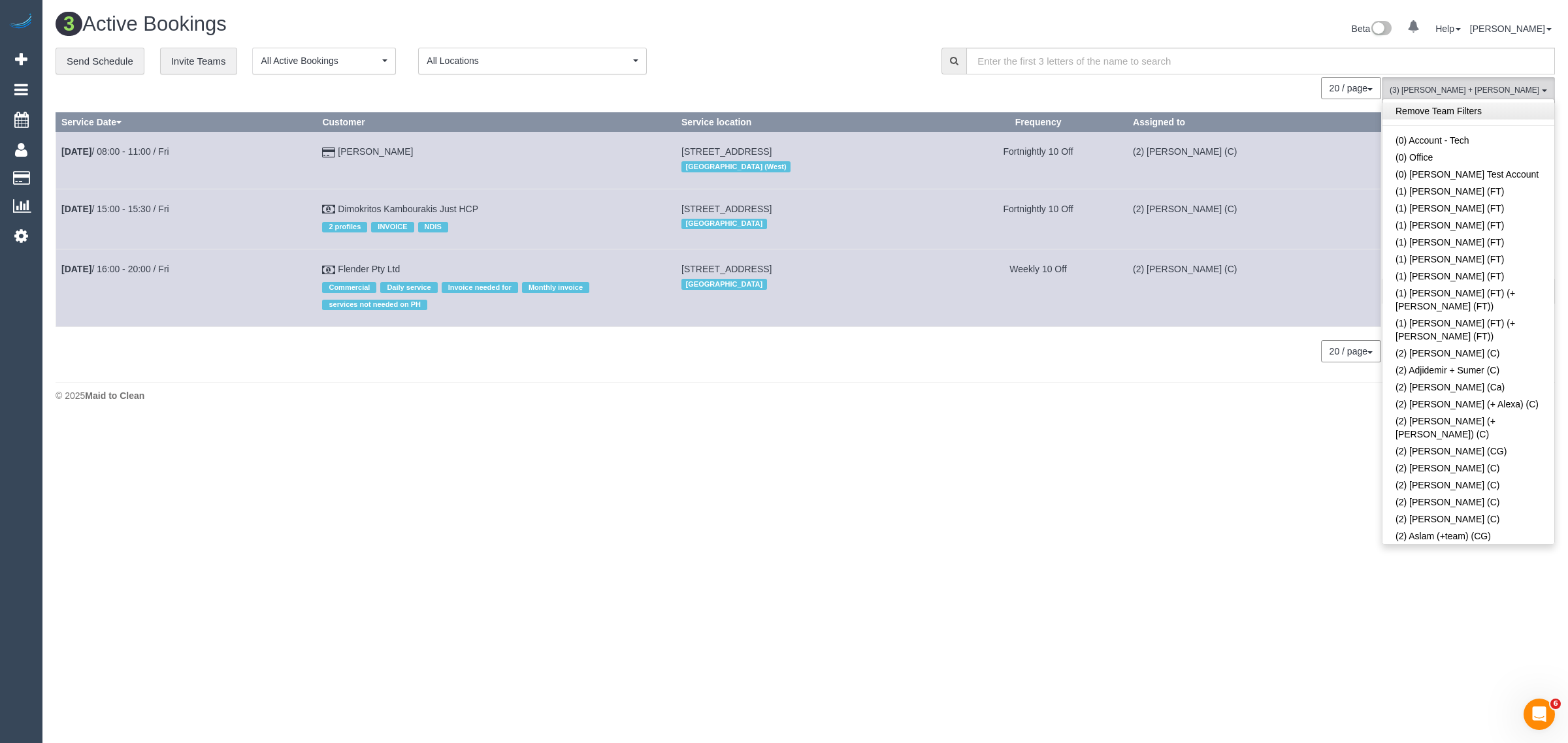
click at [1509, 111] on link "Remove Team Filters" at bounding box center [1468, 111] width 172 height 17
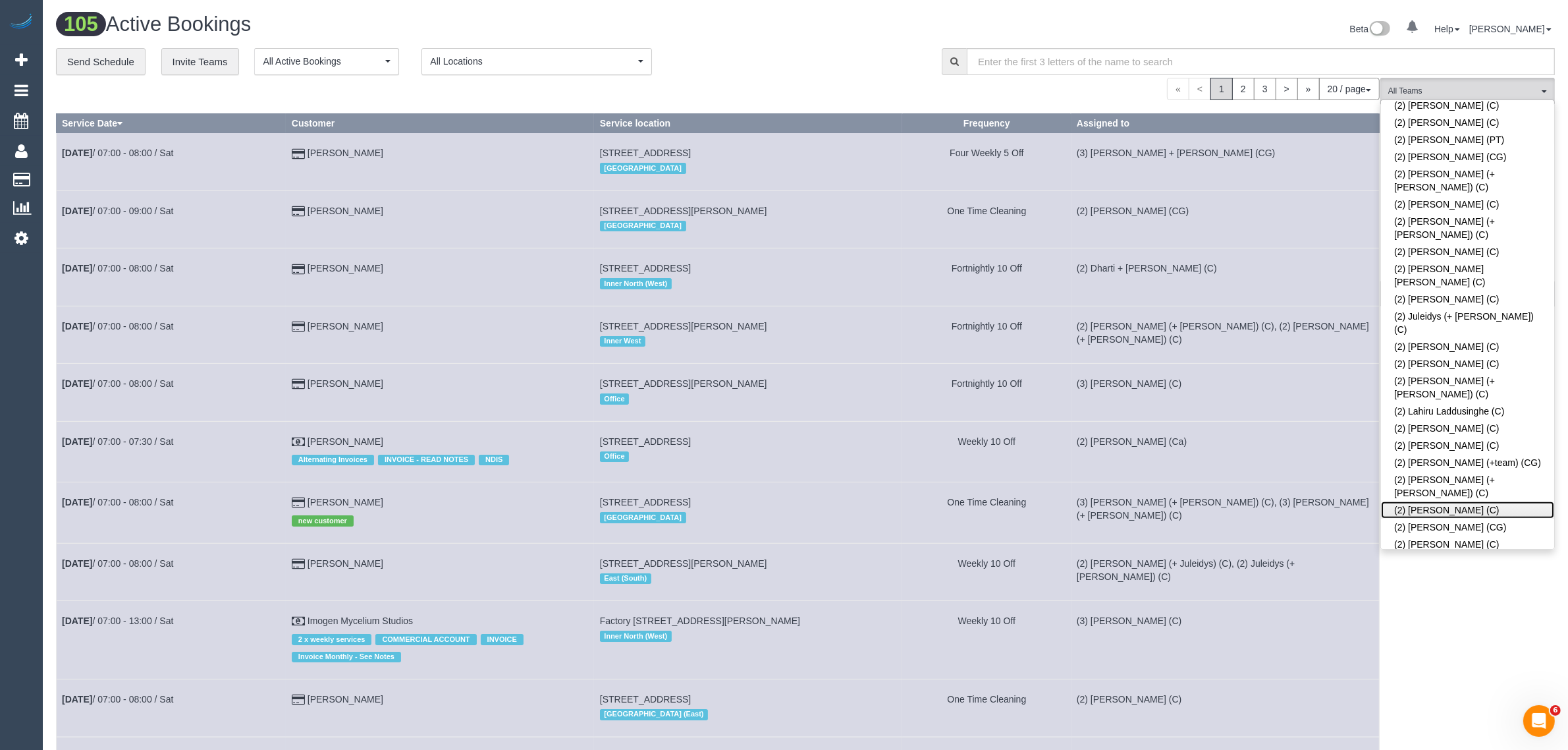
drag, startPoint x: 1520, startPoint y: 325, endPoint x: 1453, endPoint y: 314, distance: 67.9
click at [1515, 501] on link "(2) Megan Kaewpinich (C)" at bounding box center [1467, 510] width 173 height 17
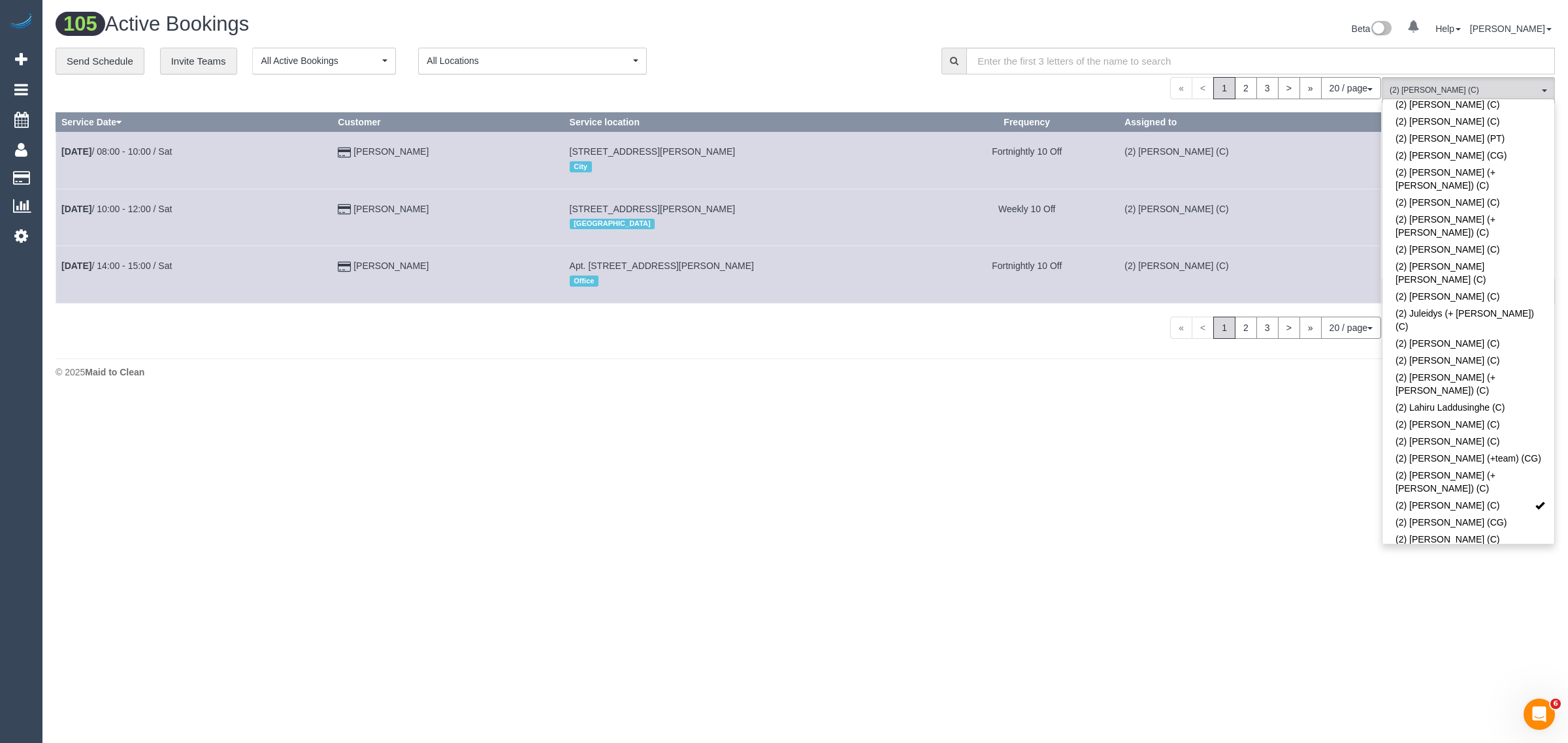
click at [761, 51] on div "**********" at bounding box center [488, 62] width 867 height 27
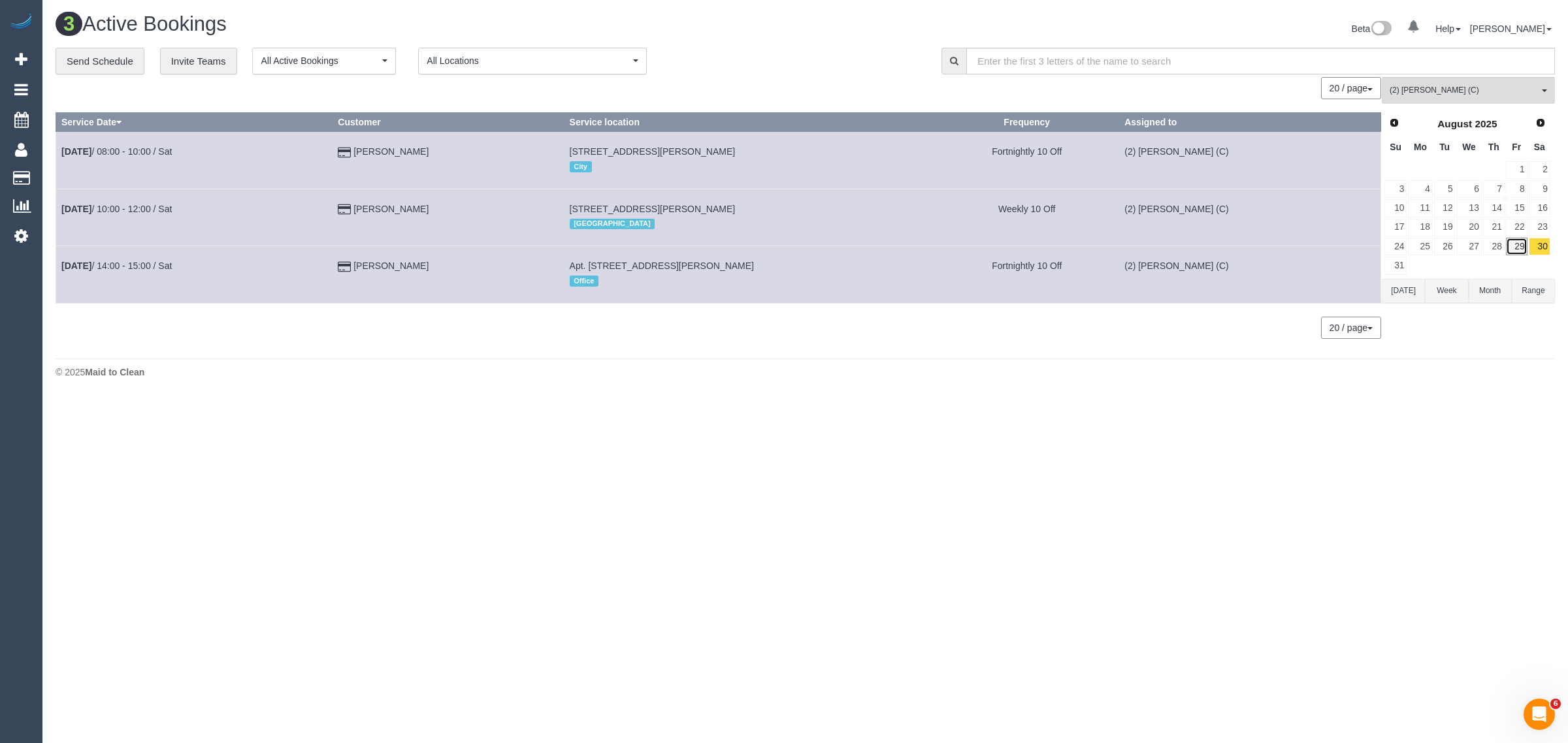
click at [1520, 251] on link "29" at bounding box center [1516, 246] width 21 height 18
click at [831, 50] on div "**********" at bounding box center [488, 62] width 867 height 27
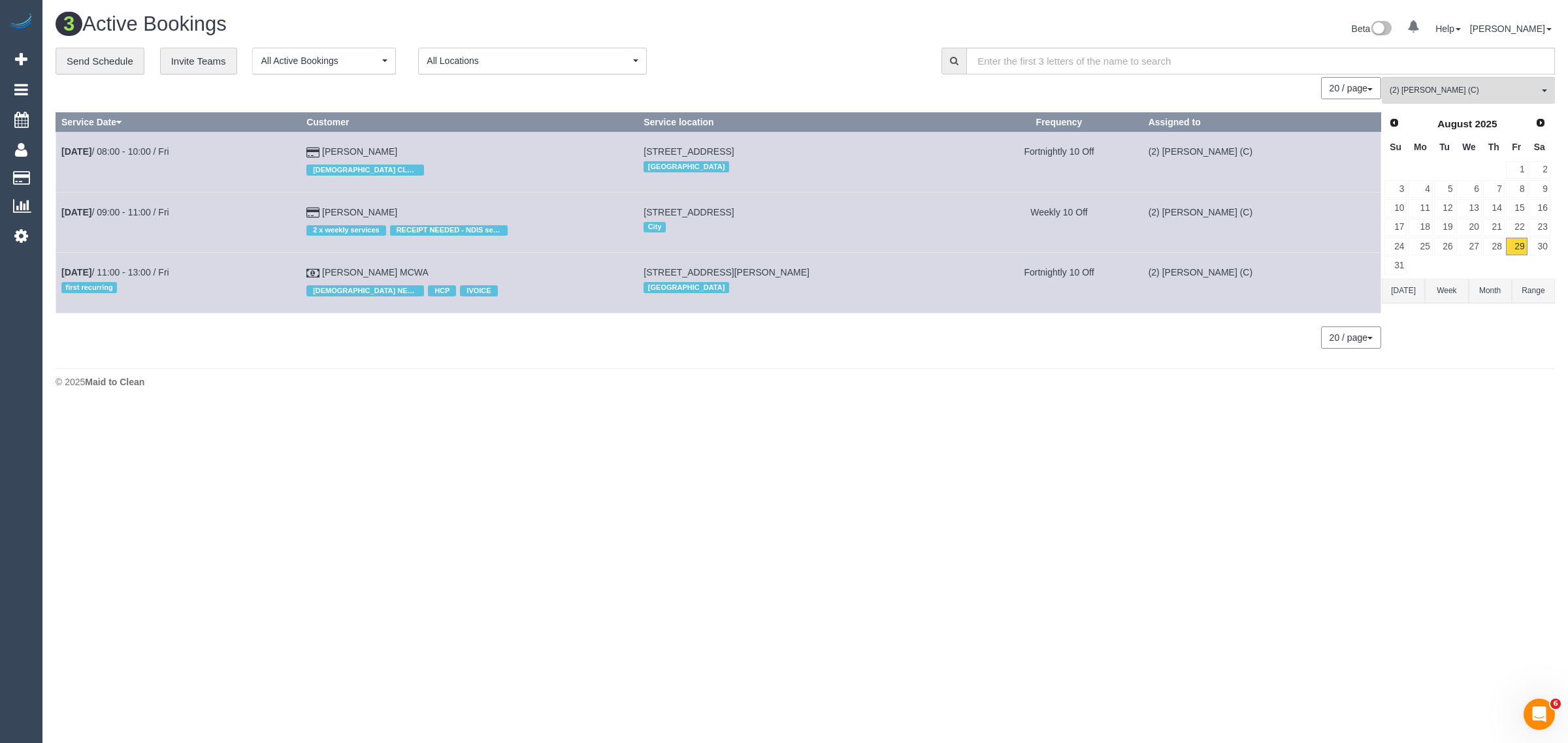
click at [1269, 402] on div "3 Active Bookings Beta 0 Your Notifications You have 0 alerts Help Help Docs Ta…" at bounding box center [805, 203] width 1525 height 407
drag, startPoint x: 452, startPoint y: 269, endPoint x: 309, endPoint y: 279, distance: 143.3
click at [311, 279] on tr "Aug 29th / 11:00 - 13:00 / Fri first recurring Dusanka Nikolic MCWA FEMALE NEED…" at bounding box center [719, 283] width 1325 height 60
click at [196, 268] on td "Aug 29th / 11:00 - 13:00 / Fri first recurring" at bounding box center [179, 283] width 245 height 60
drag, startPoint x: 201, startPoint y: 268, endPoint x: 62, endPoint y: 264, distance: 139.1
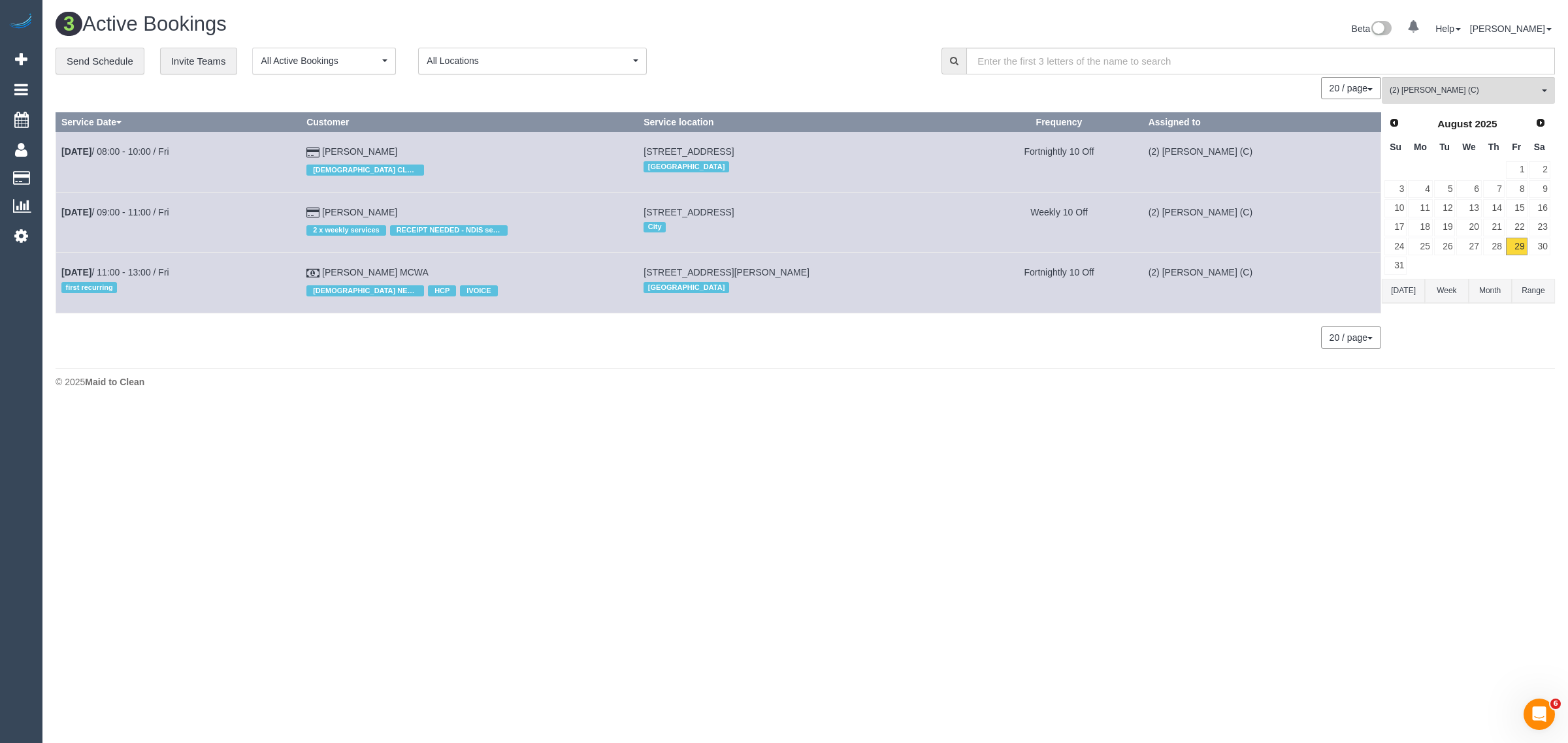
click at [62, 264] on td "Aug 29th / 11:00 - 13:00 / Fri first recurring" at bounding box center [179, 283] width 245 height 60
copy link "Aug 29th / 11:00 - 13:00 / Fri"
click at [109, 265] on td "Aug 29th / 11:00 - 13:00 / Fri first recurring" at bounding box center [179, 283] width 245 height 60
click at [139, 269] on link "Aug 29th / 11:00 - 13:00 / Fri" at bounding box center [115, 272] width 108 height 10
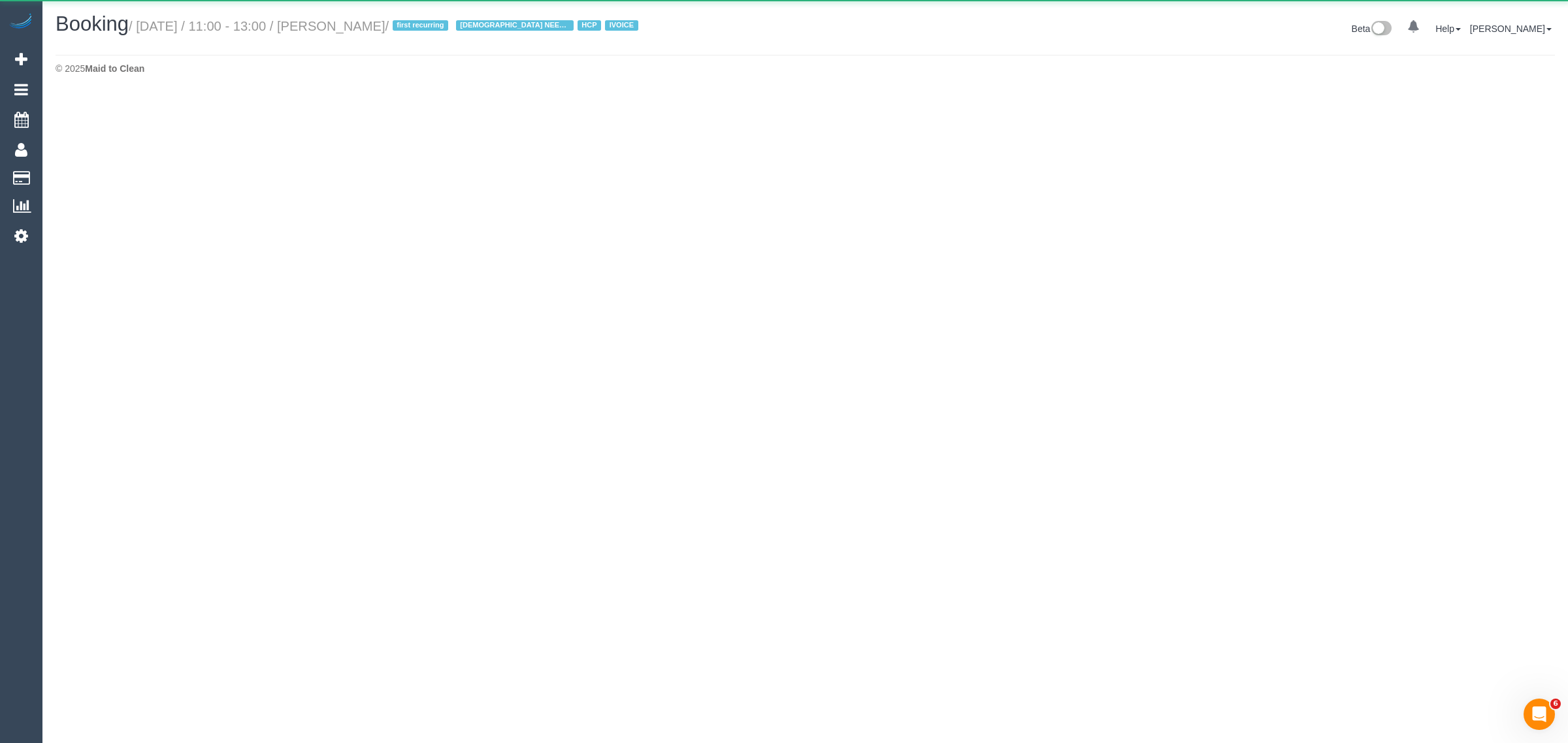
select select "VIC"
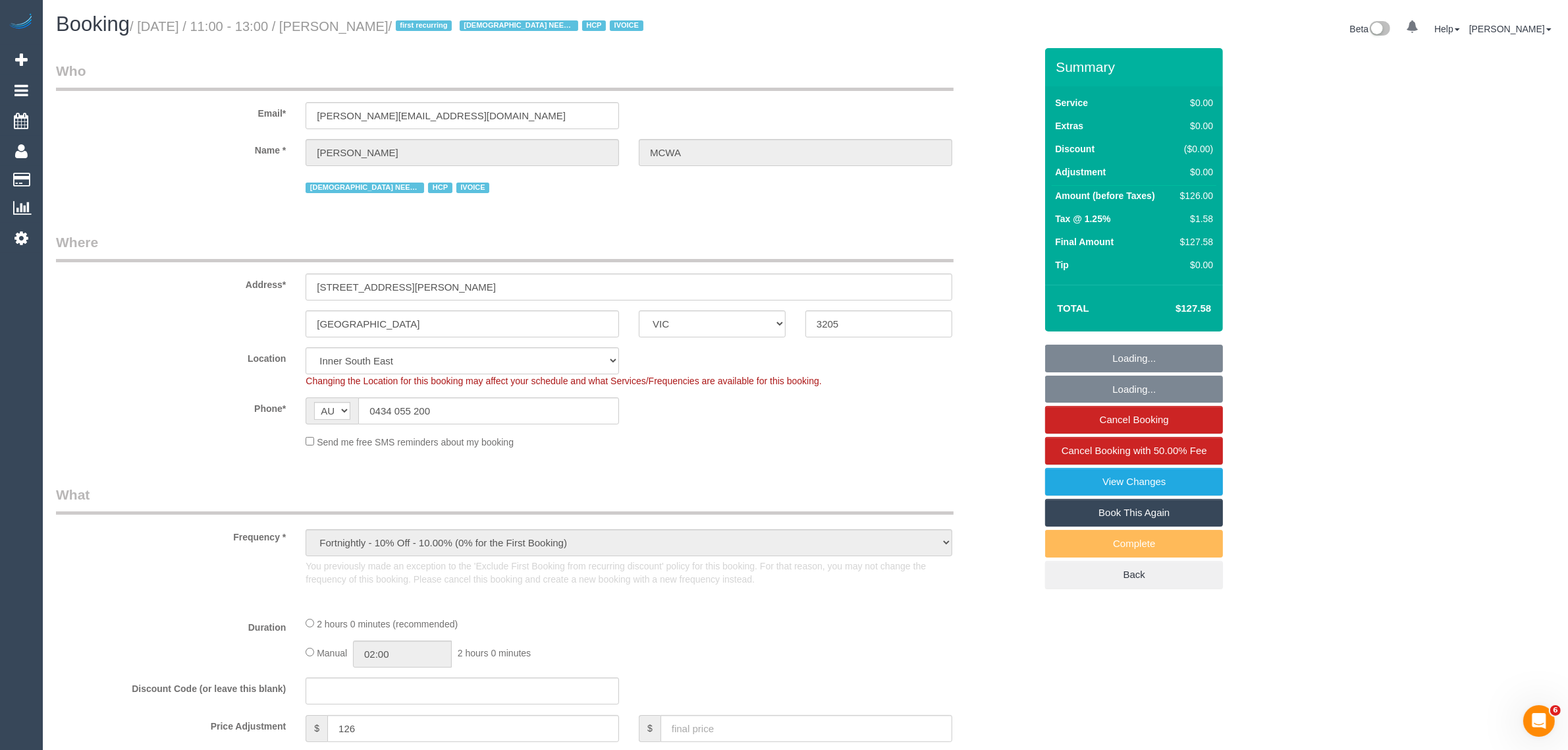
select select "object:5339"
select select "120"
select select "number:28"
select select "number:16"
select select "number:19"
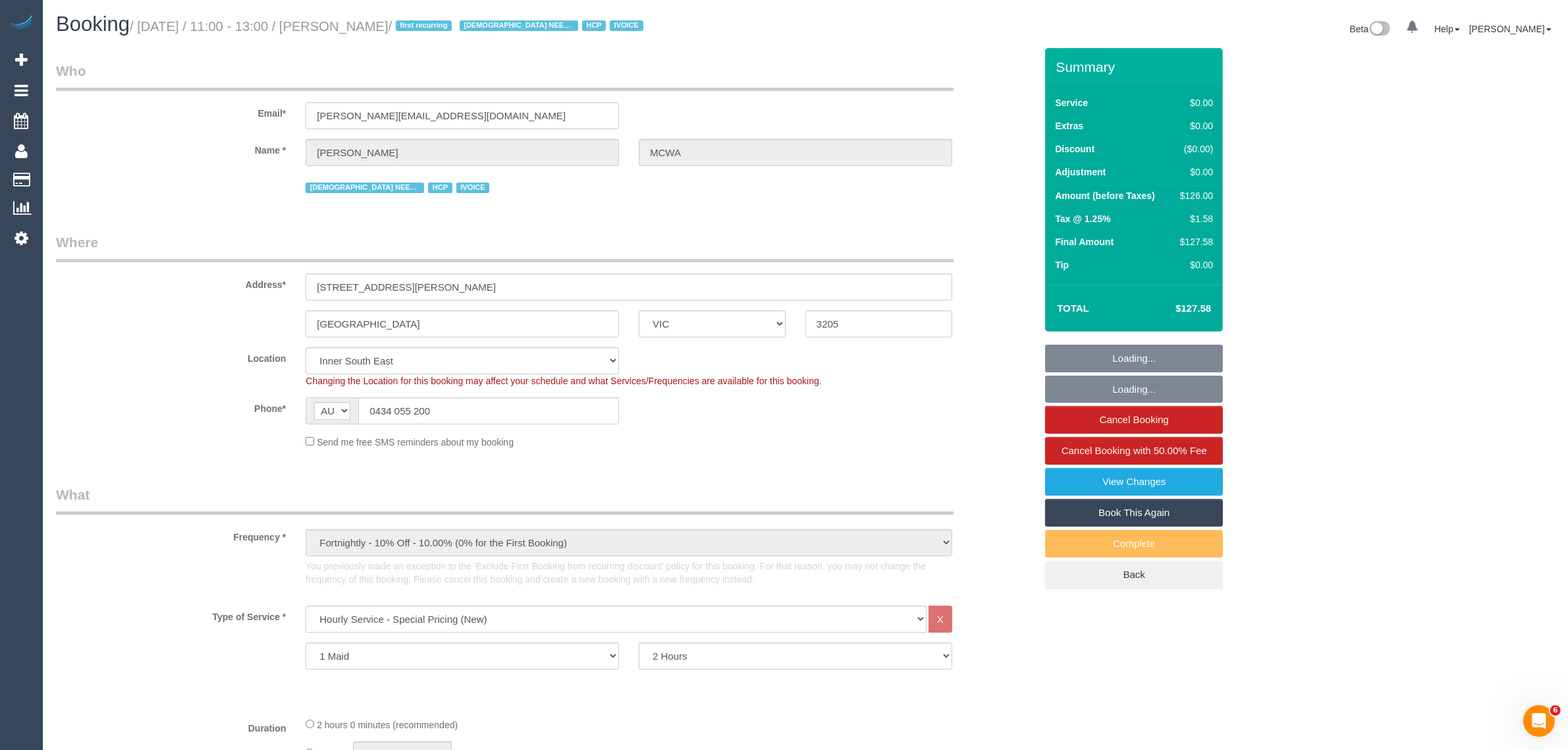
select select "number:25"
select select "number:35"
click at [538, 406] on input "0434 055 200" at bounding box center [488, 410] width 260 height 27
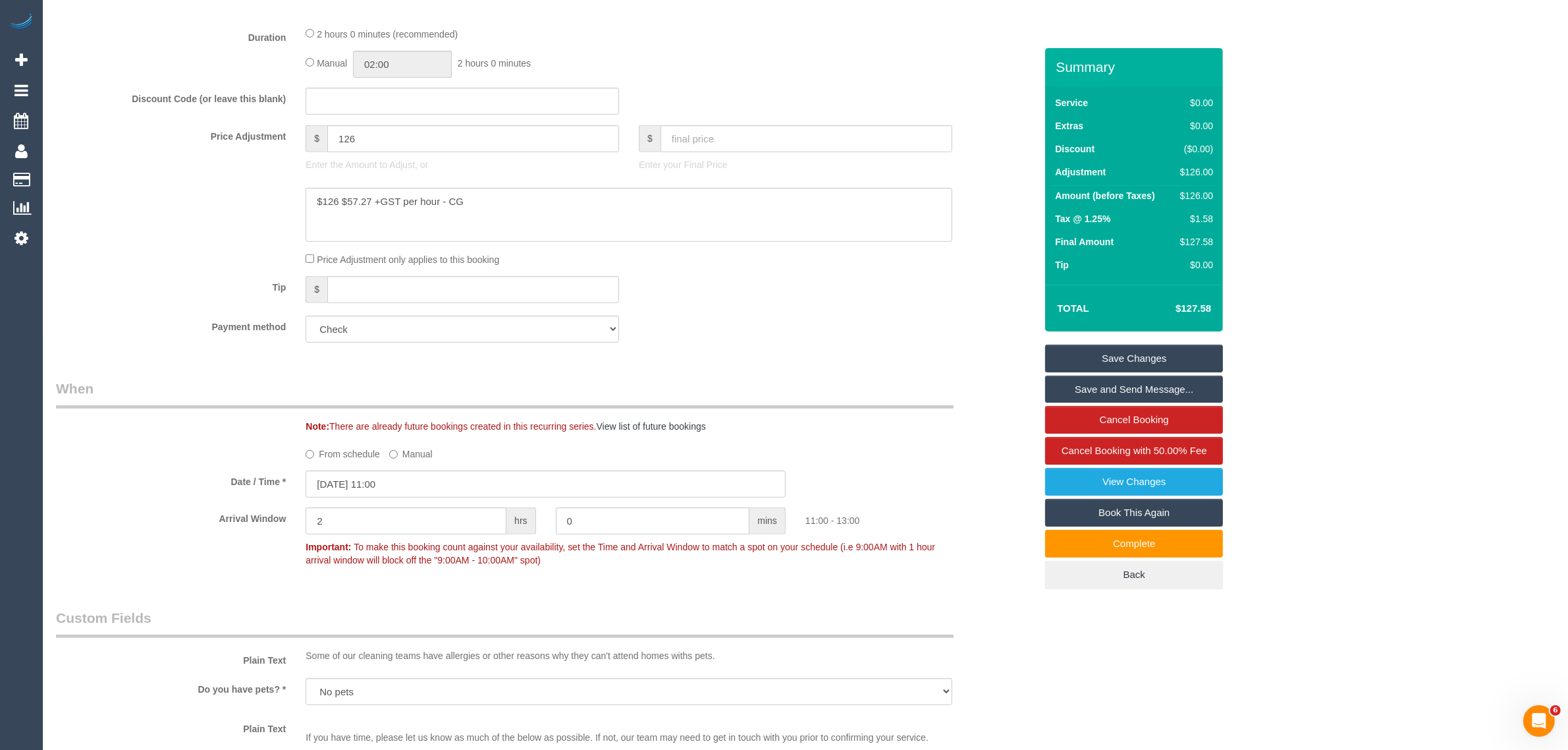
scroll to position [988, 0]
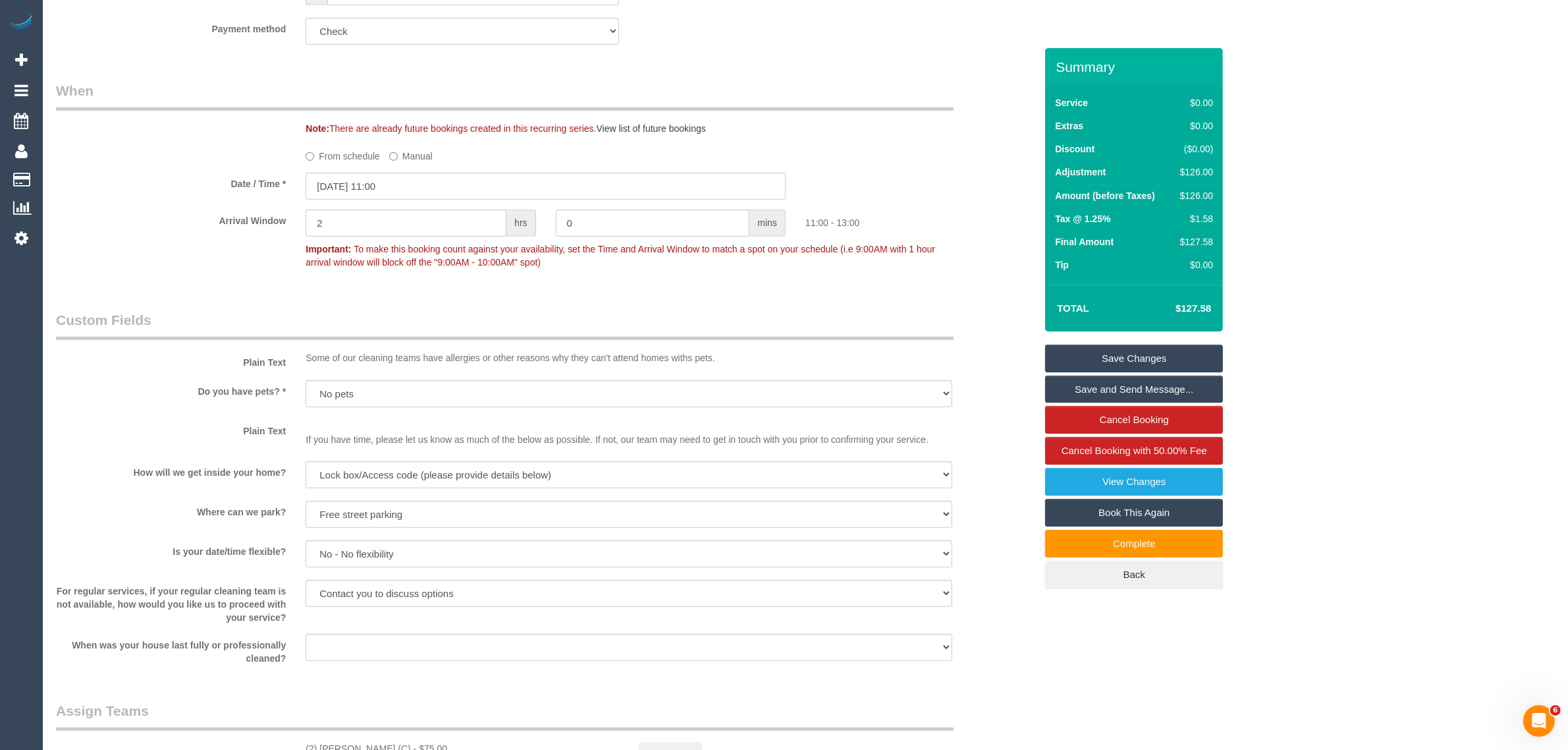
click at [197, 299] on div "Who Email* dusanka.mcwa@fake.com Name * Dusanka Nikolic MCWA FEMALE NEEDED HCP …" at bounding box center [545, 351] width 999 height 2584
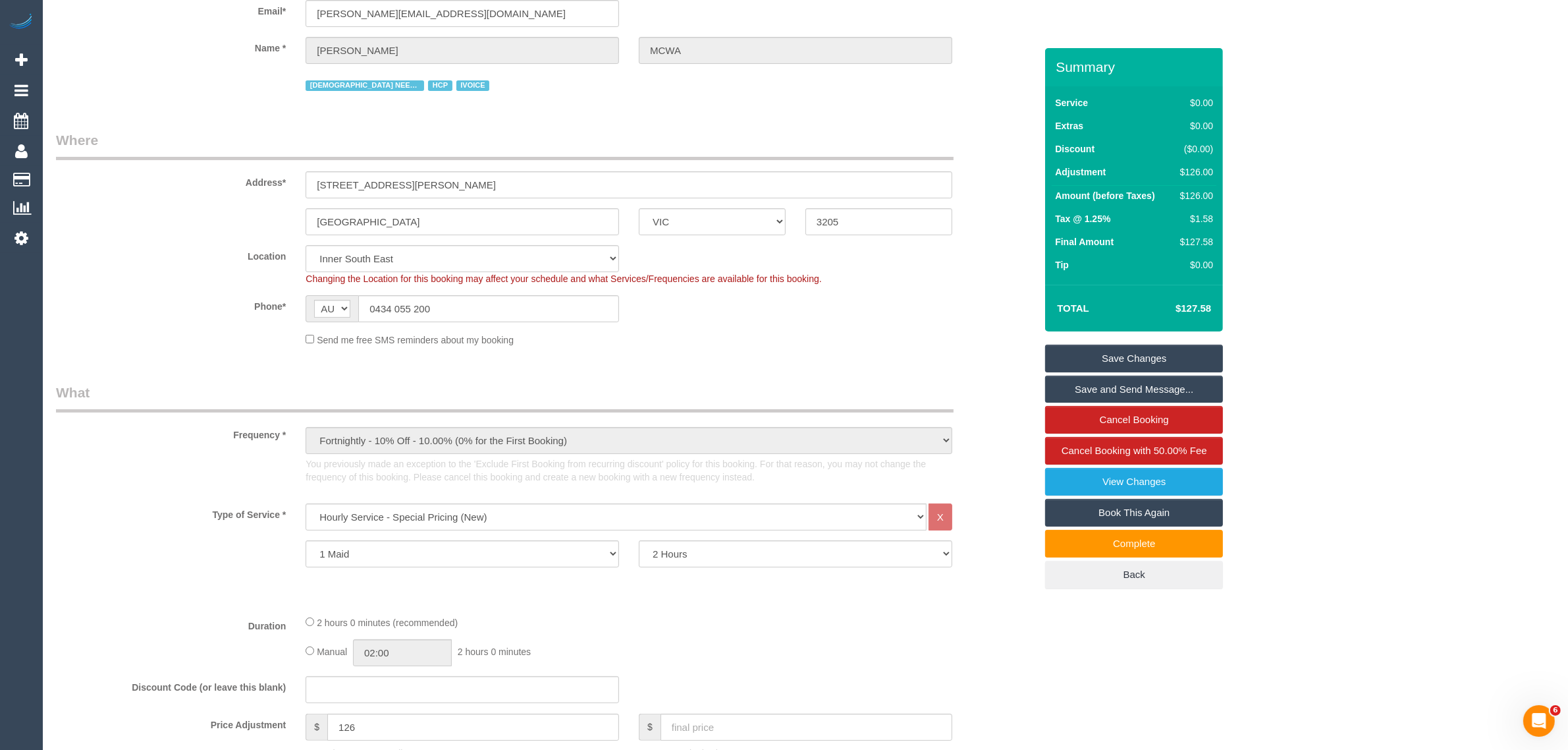
scroll to position [0, 0]
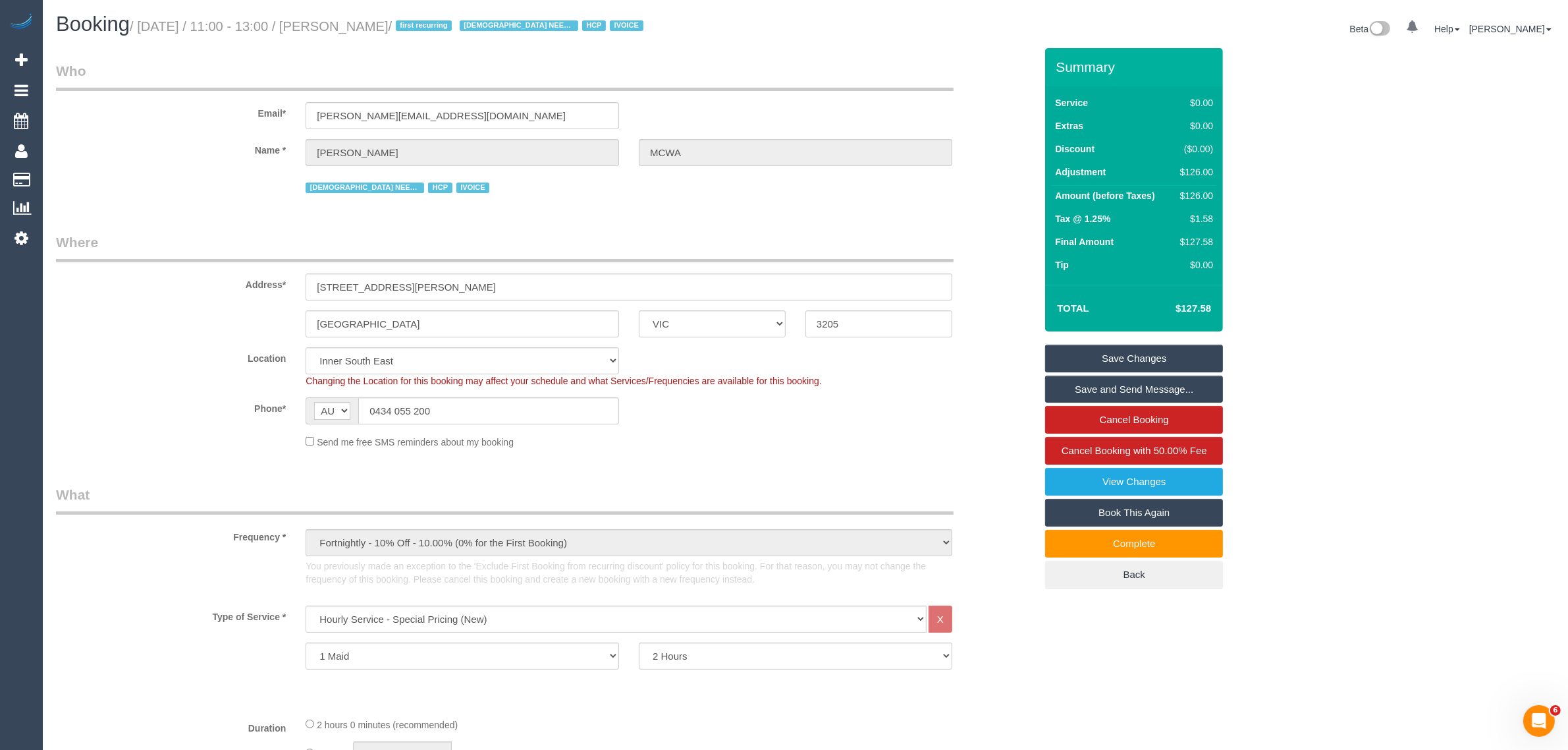
click at [465, 245] on legend "Where" at bounding box center [505, 248] width 898 height 29
click at [478, 236] on legend "Where" at bounding box center [505, 248] width 898 height 29
click at [548, 237] on legend "Where" at bounding box center [505, 248] width 898 height 29
click at [956, 456] on fieldset "Where Address* 2 Patterson Place South Melbourne ACT NSW NT QLD SA TAS VIC WA 3…" at bounding box center [545, 346] width 979 height 226
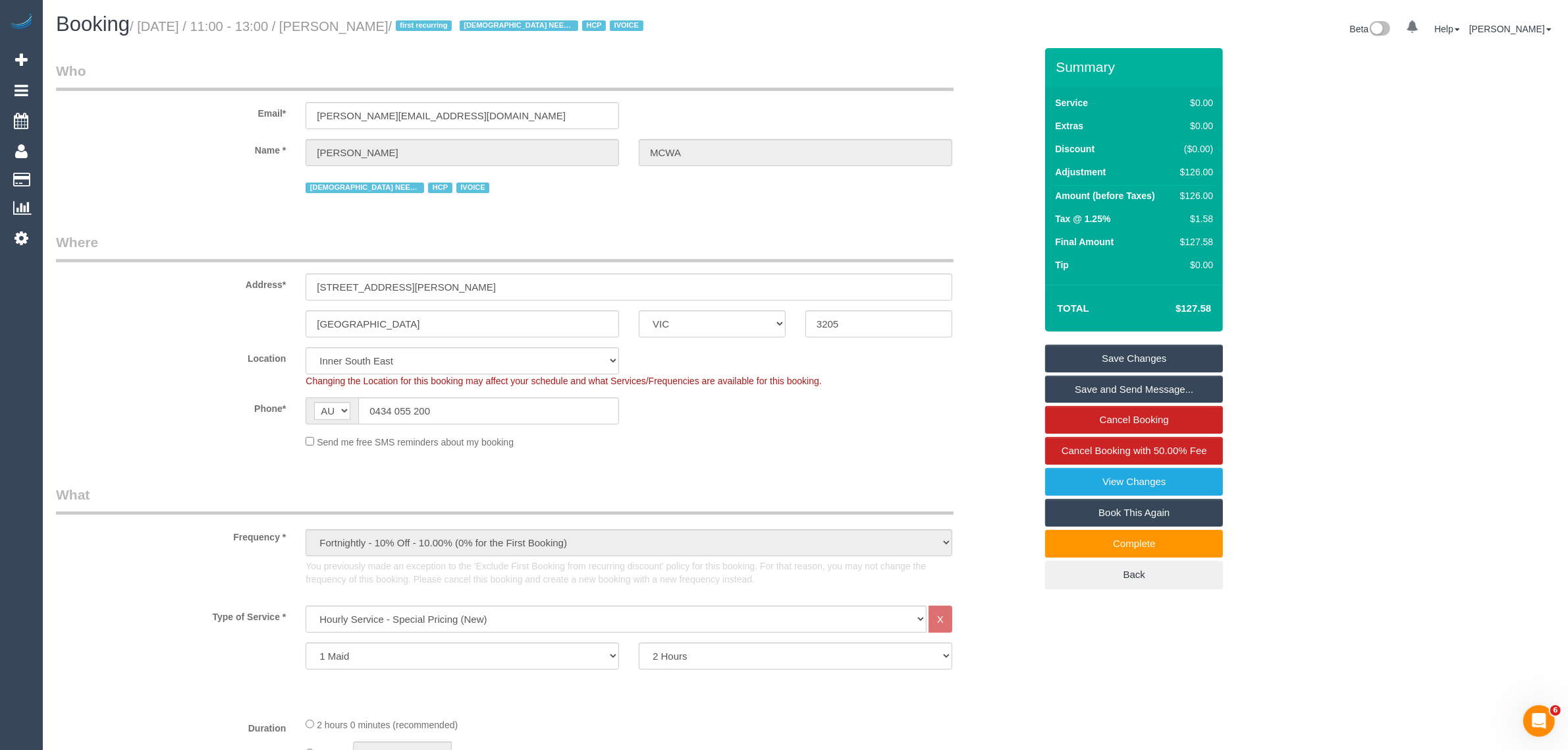
click at [907, 453] on fieldset "Where Address* 2 Patterson Place South Melbourne ACT NSW NT QLD SA TAS VIC WA 3…" at bounding box center [545, 346] width 979 height 226
click at [963, 426] on sui-booking-location "Location Office City East (North) East (South) Inner East Inner North (East) In…" at bounding box center [545, 398] width 979 height 102
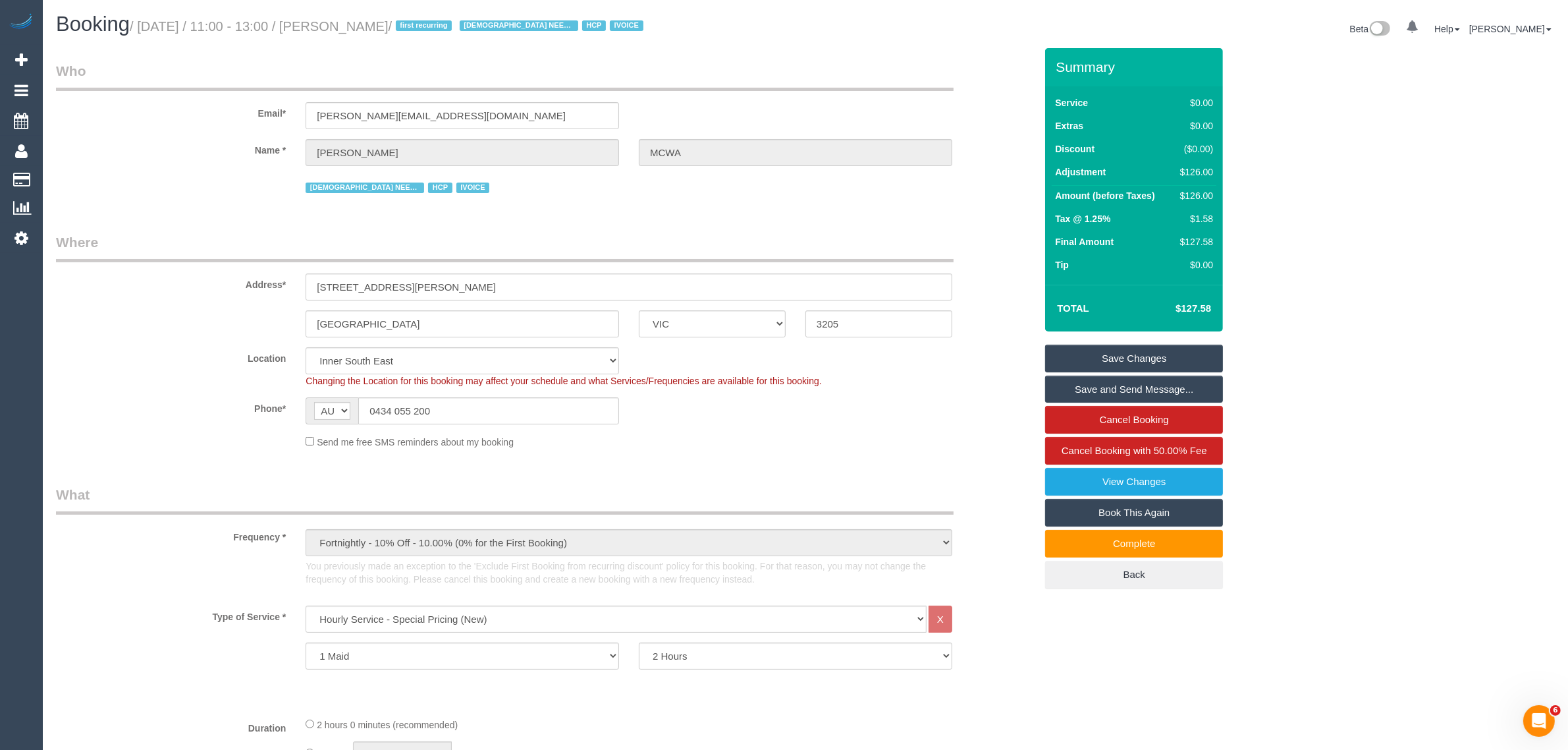
click at [963, 426] on sui-booking-location "Location Office City East (North) East (South) Inner East Inner North (East) In…" at bounding box center [545, 398] width 979 height 102
click at [963, 399] on div "Phone* AF AL DZ AD AO AI AQ AG AR AM AW AU AT AZ BS BH BD BB BY BE BZ BJ BM BT …" at bounding box center [545, 410] width 999 height 27
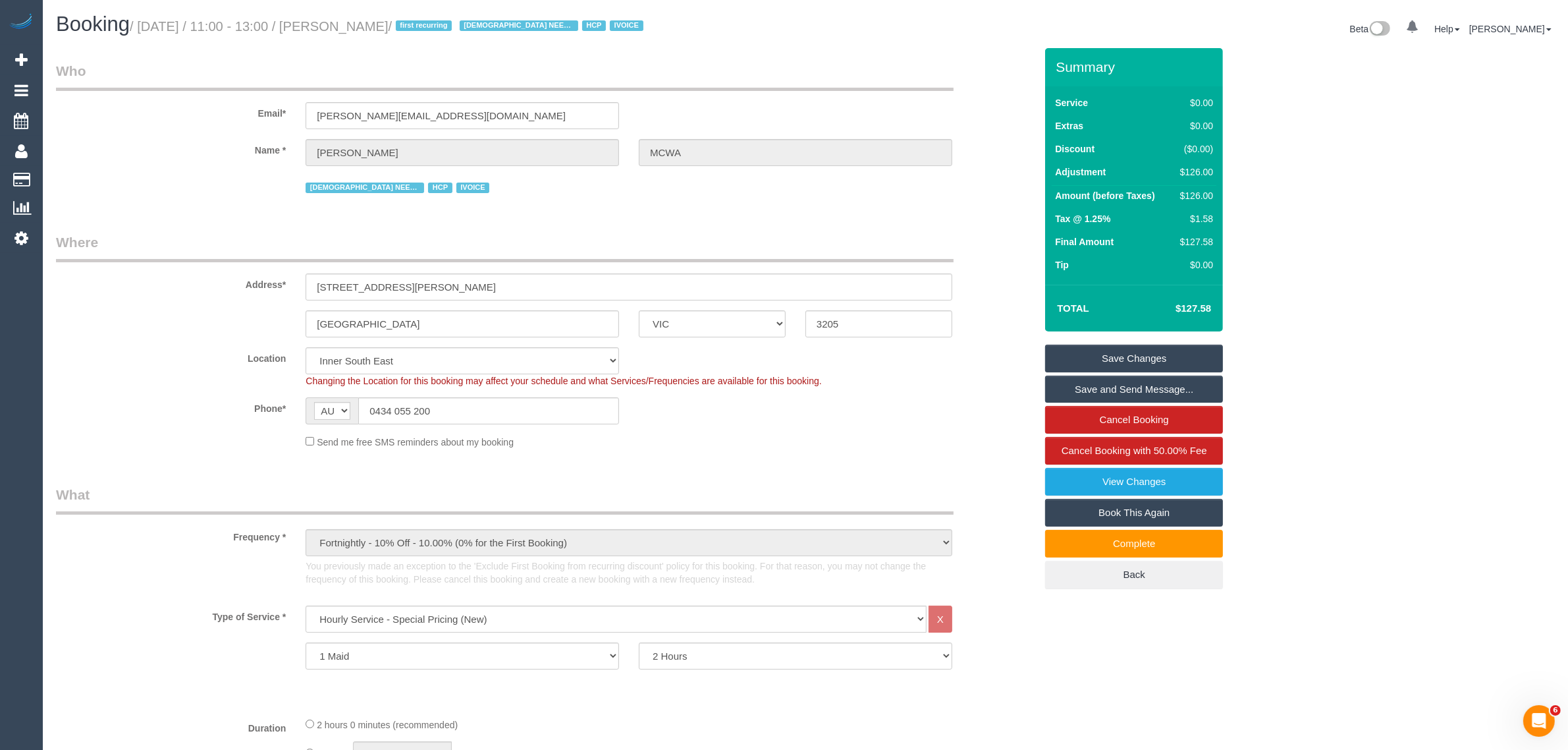
click at [931, 428] on sui-booking-location "Location Office City East (North) East (South) Inner East Inner North (East) In…" at bounding box center [545, 398] width 979 height 102
click at [1100, 408] on link "Cancel Booking" at bounding box center [1134, 419] width 178 height 28
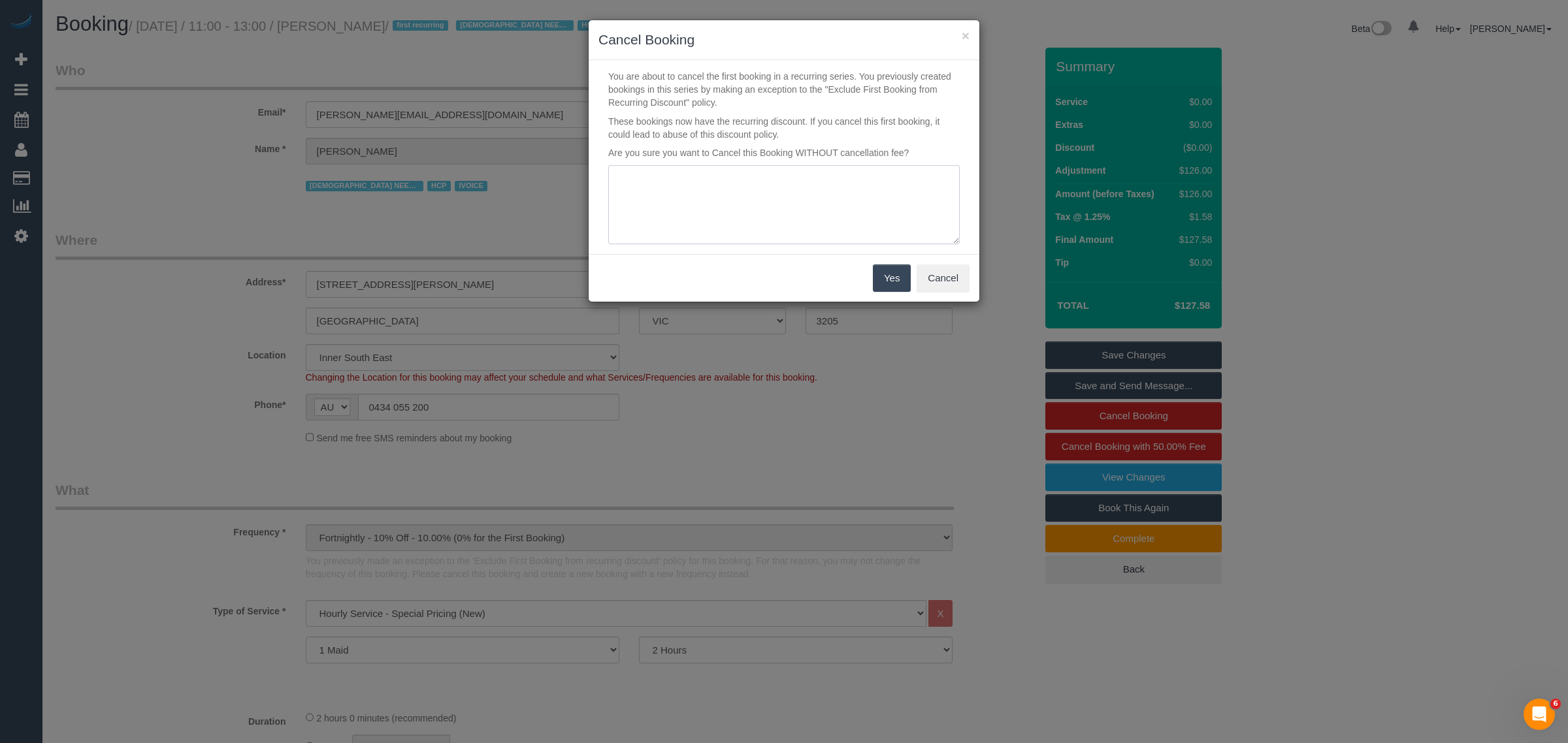
click at [808, 186] on textarea at bounding box center [784, 204] width 352 height 80
type textarea "Custo"
type textarea "team arrived 30mins after AW - no fee - KA"
click at [879, 288] on button "Yes" at bounding box center [891, 278] width 38 height 27
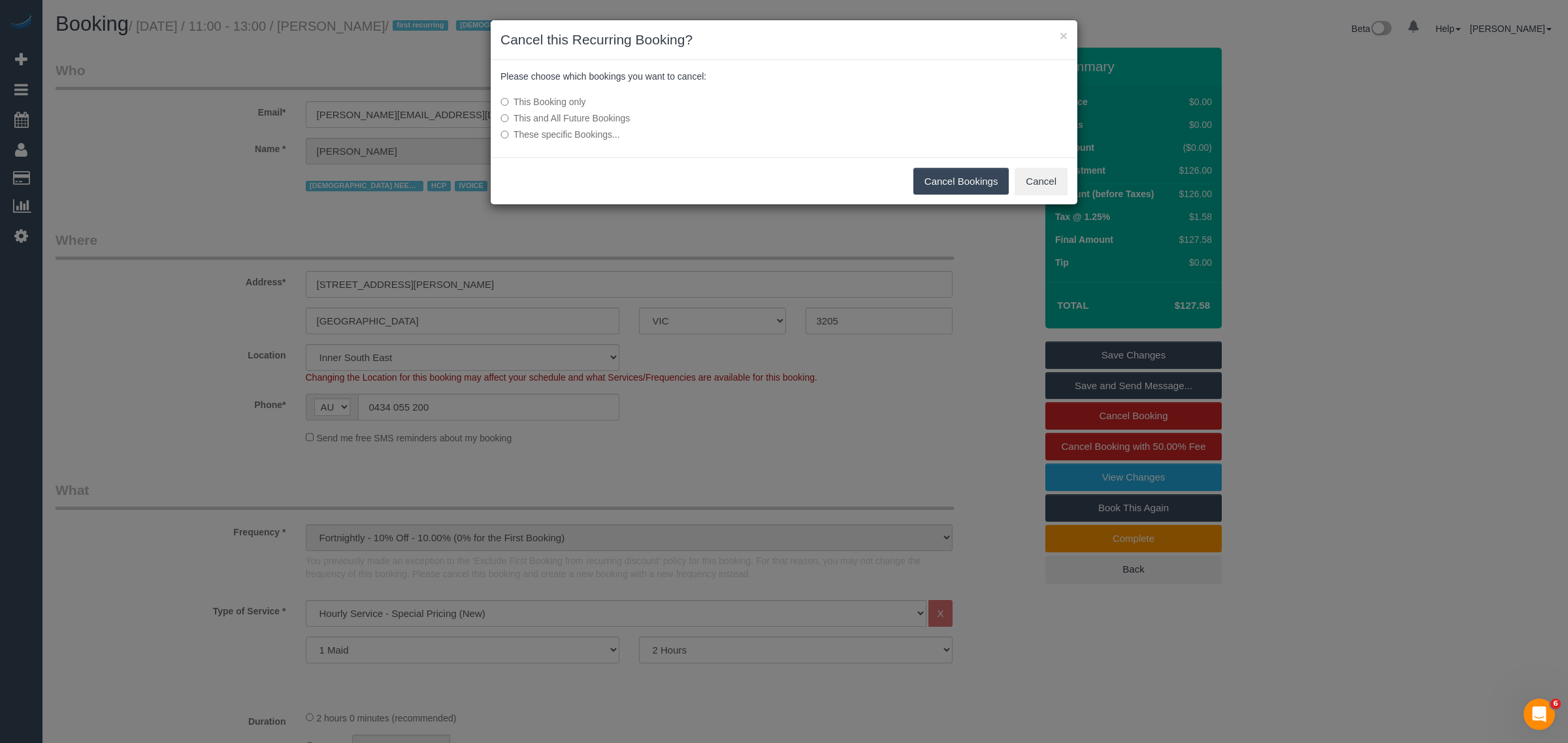
click at [928, 175] on button "Cancel Bookings" at bounding box center [962, 181] width 96 height 27
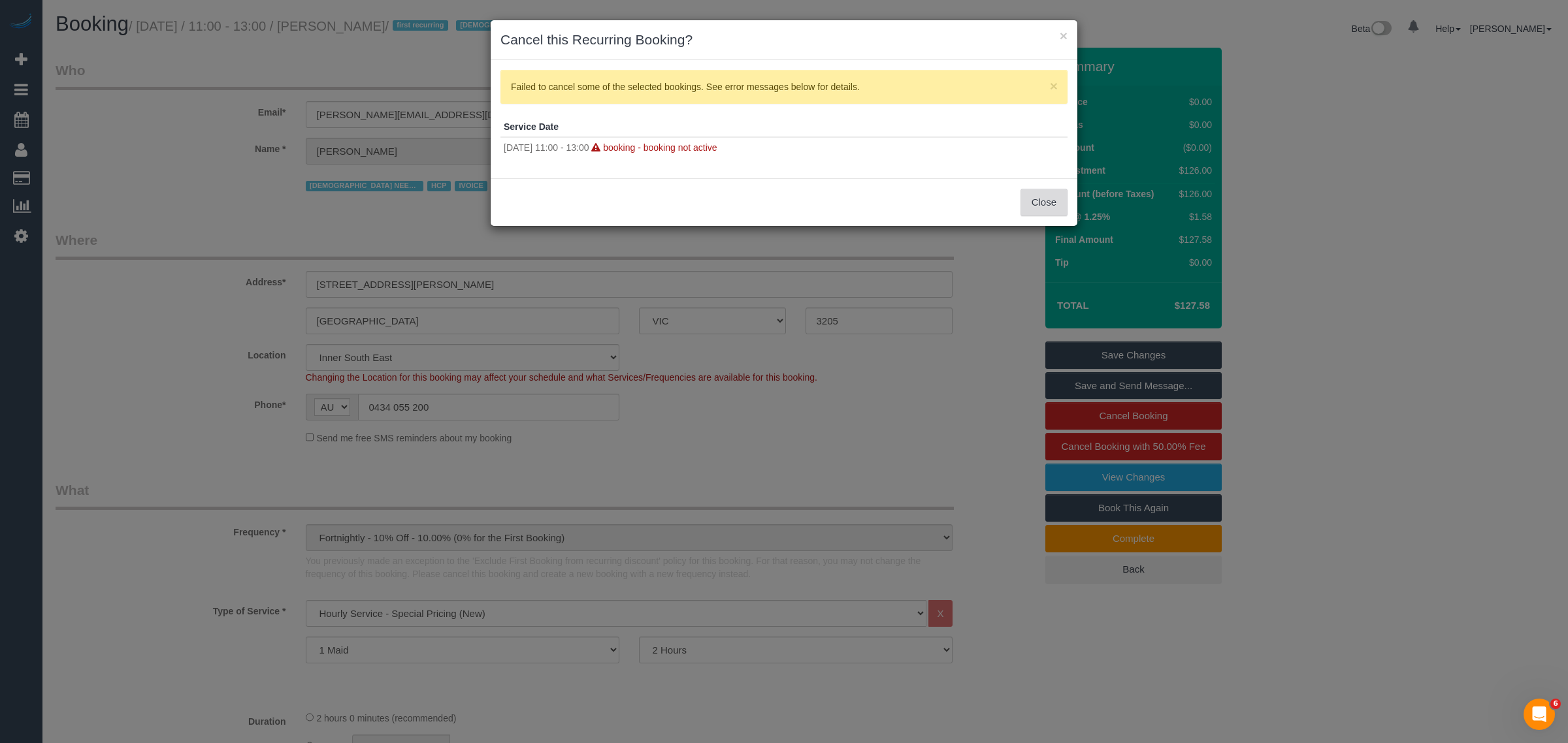
click at [1043, 200] on button "Close" at bounding box center [1044, 203] width 47 height 27
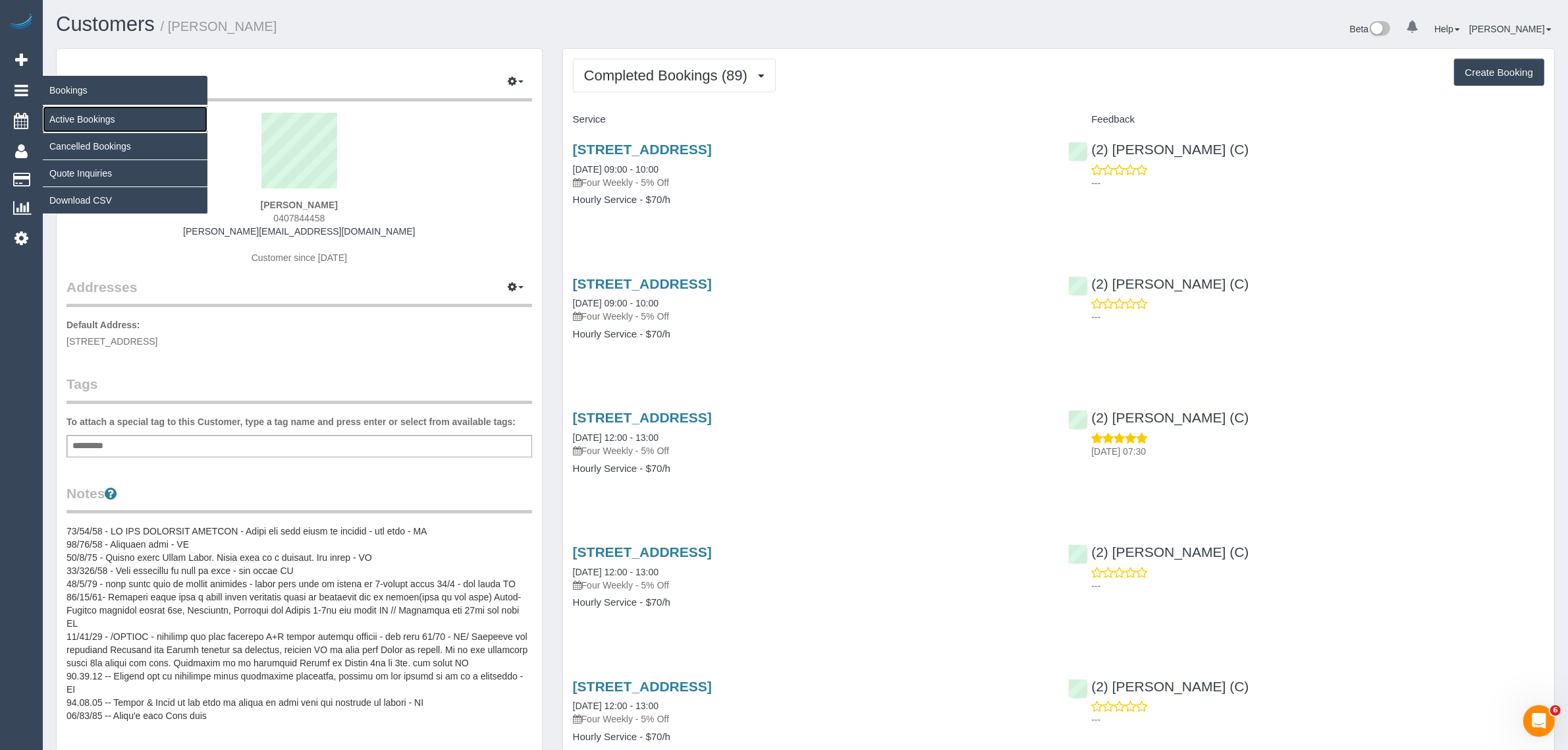
click at [79, 110] on link "Active Bookings" at bounding box center [125, 119] width 165 height 27
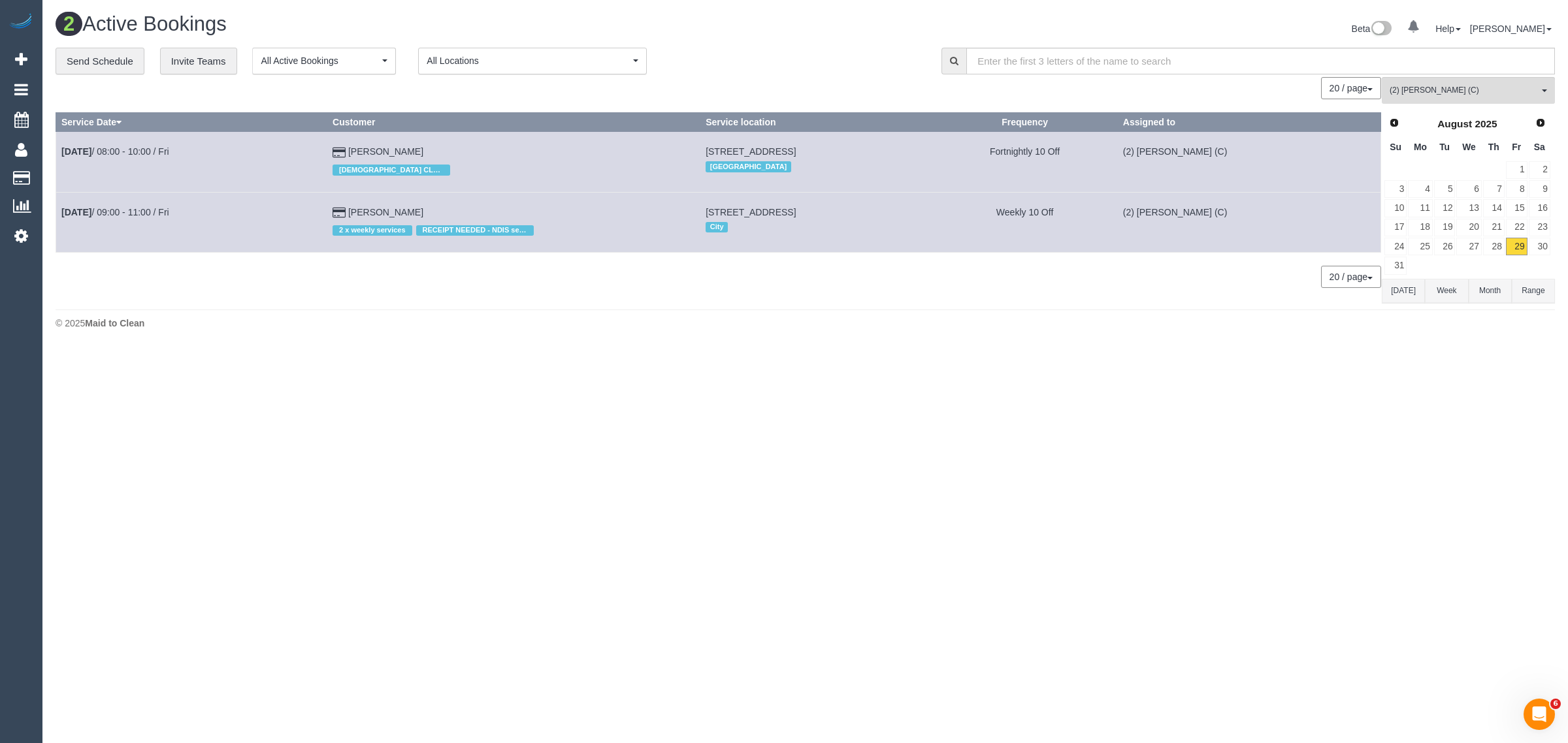
click at [636, 359] on body "0 Beta Your Notifications You have 0 alerts Add Booking Bookings Active Booking…" at bounding box center [784, 371] width 1568 height 743
click at [1482, 86] on span "(2) [PERSON_NAME] (C)" at bounding box center [1464, 90] width 149 height 11
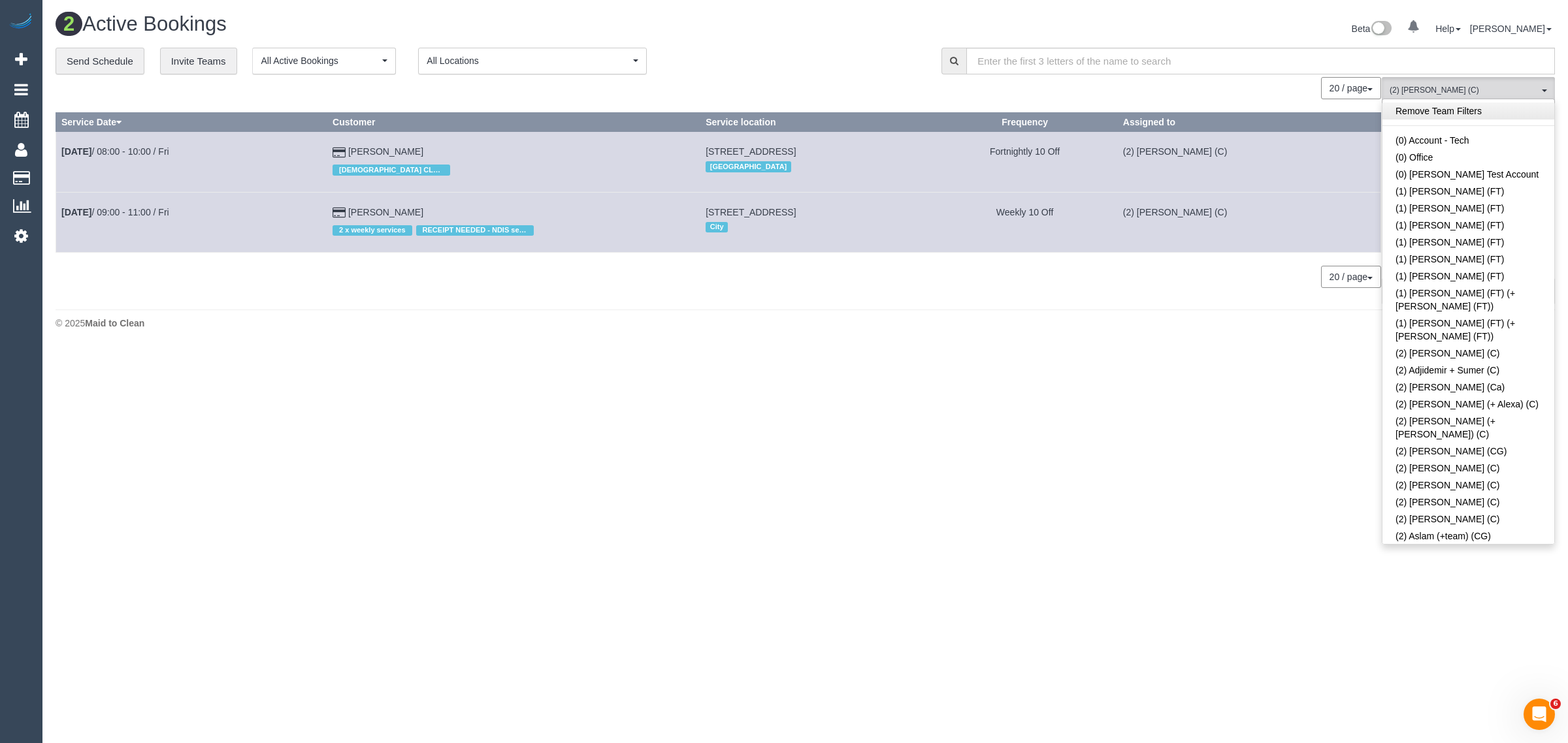
click at [1505, 115] on link "Remove Team Filters" at bounding box center [1468, 111] width 172 height 17
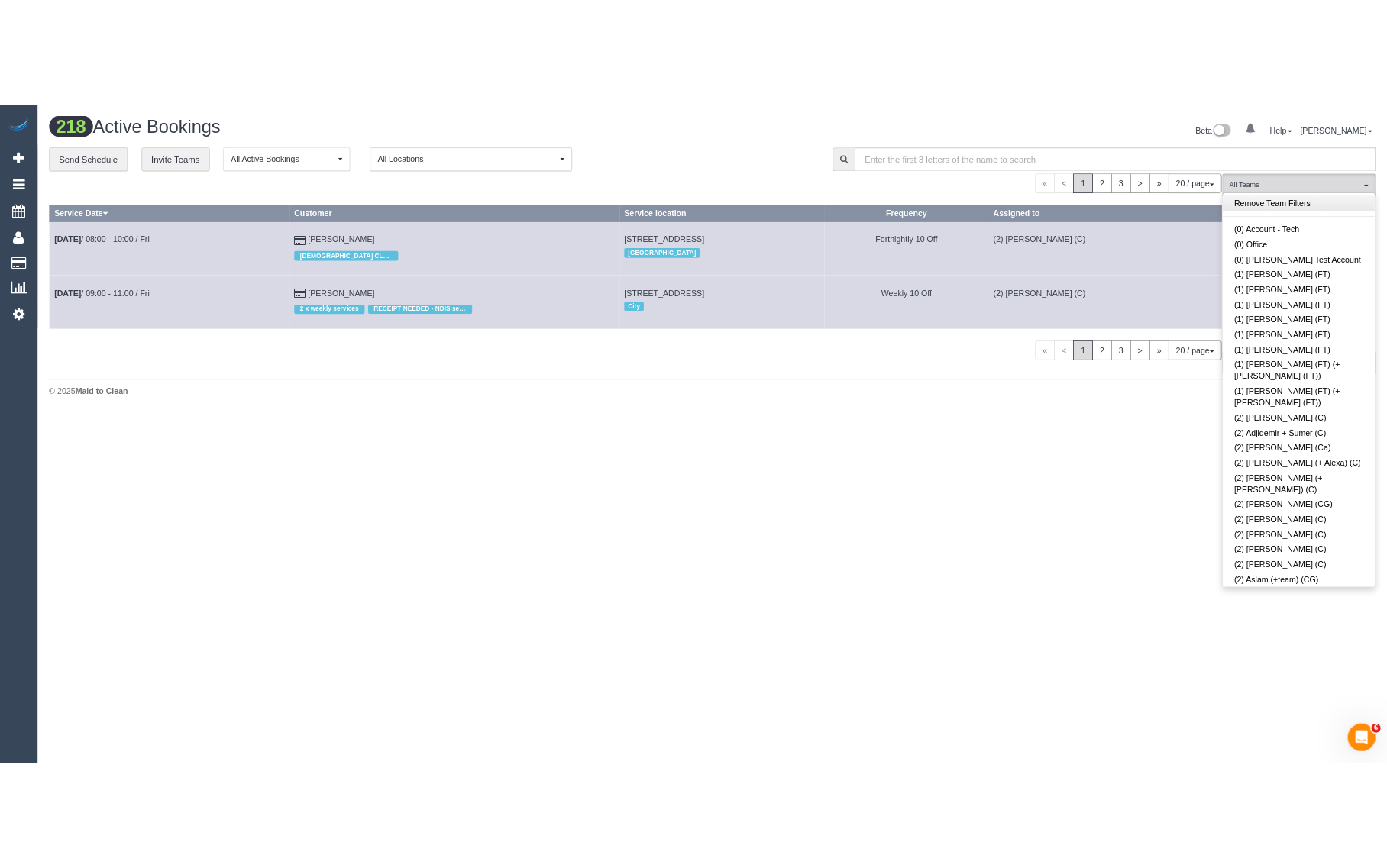
scroll to position [2143, 0]
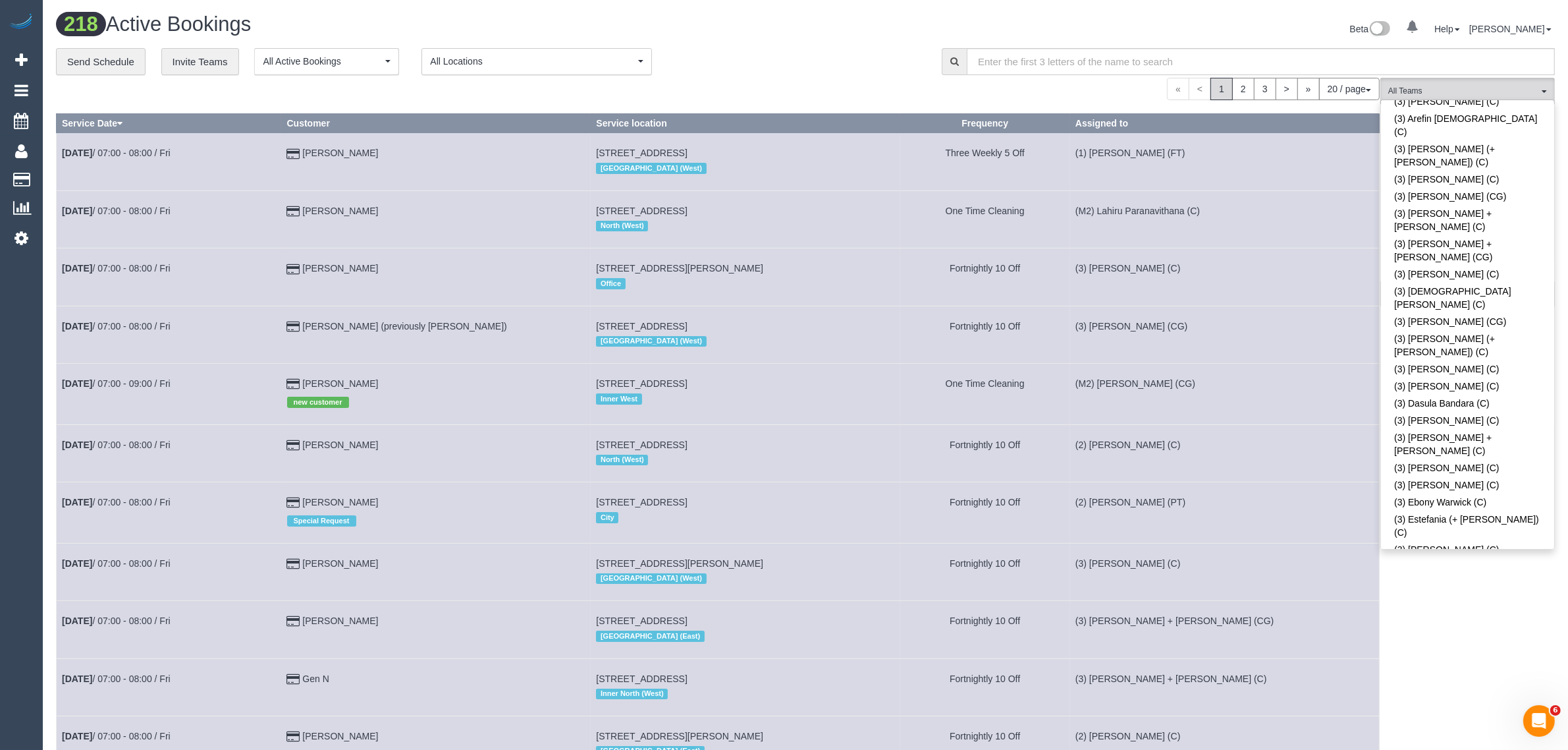
click at [1520, 714] on link "(3) [PERSON_NAME] + [PERSON_NAME] (C)" at bounding box center [1467, 728] width 173 height 30
click at [880, 78] on div "20 / page 10 / page 20 / page 30 / page 40 / page 50 / page 100 / page" at bounding box center [718, 89] width 1324 height 22
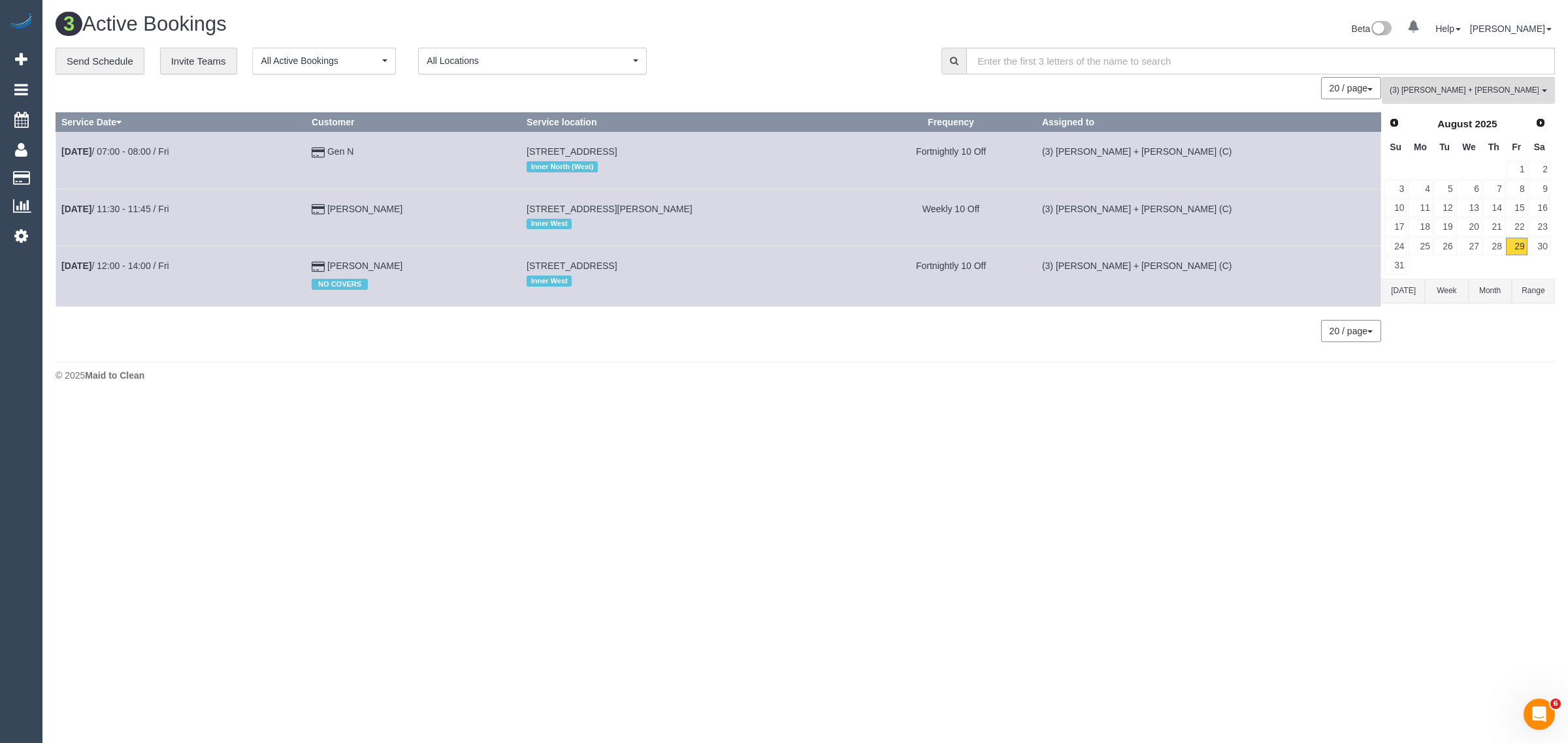
click at [962, 410] on body "0 Beta Your Notifications You have 0 alerts Add Booking Bookings Active Booking…" at bounding box center [784, 371] width 1568 height 743
drag, startPoint x: 386, startPoint y: 269, endPoint x: 403, endPoint y: 253, distance: 23.3
click at [384, 269] on link "[PERSON_NAME]" at bounding box center [365, 266] width 75 height 10
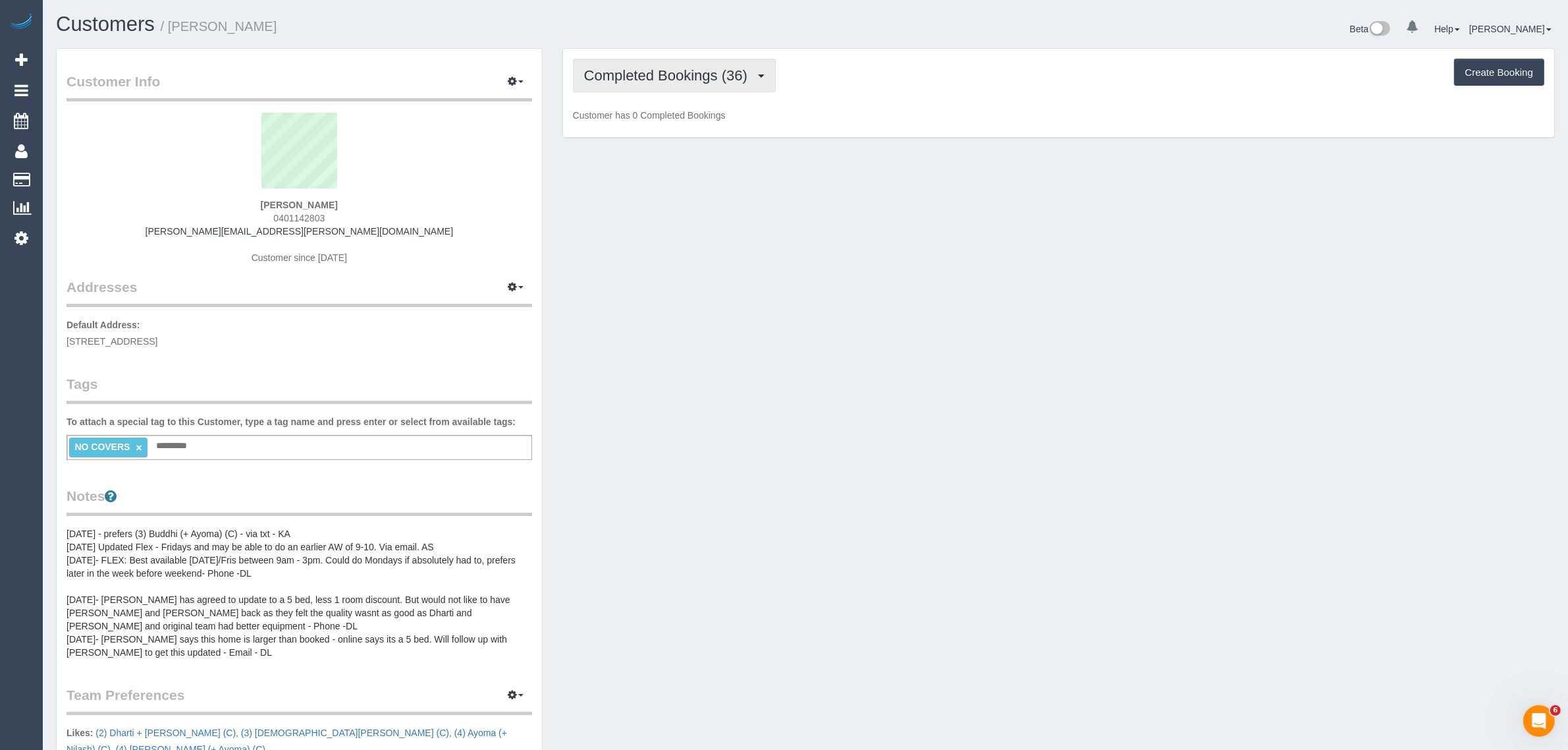
click at [627, 77] on span "Completed Bookings (36)" at bounding box center [668, 75] width 170 height 16
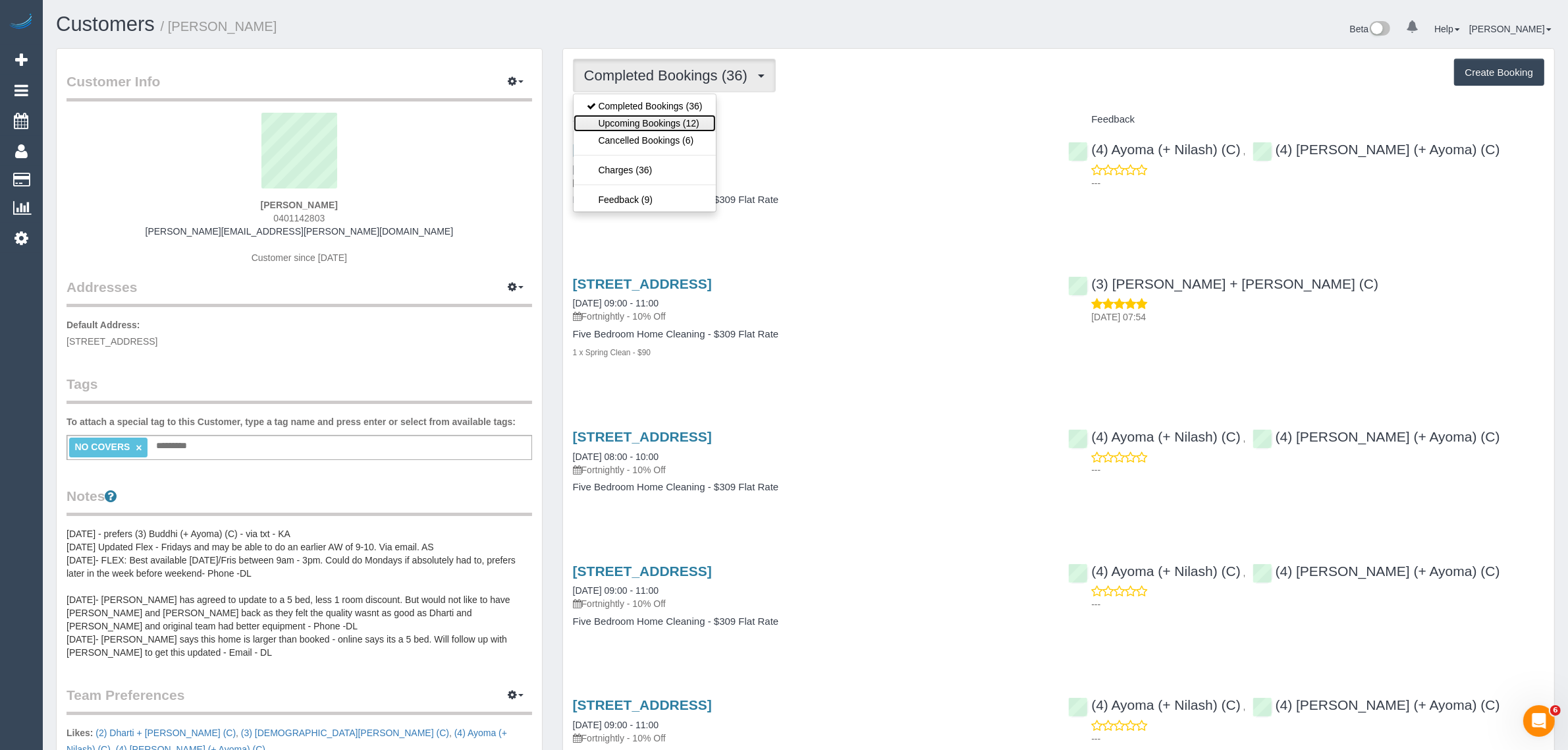
click at [620, 117] on link "Upcoming Bookings (12)" at bounding box center [644, 123] width 142 height 17
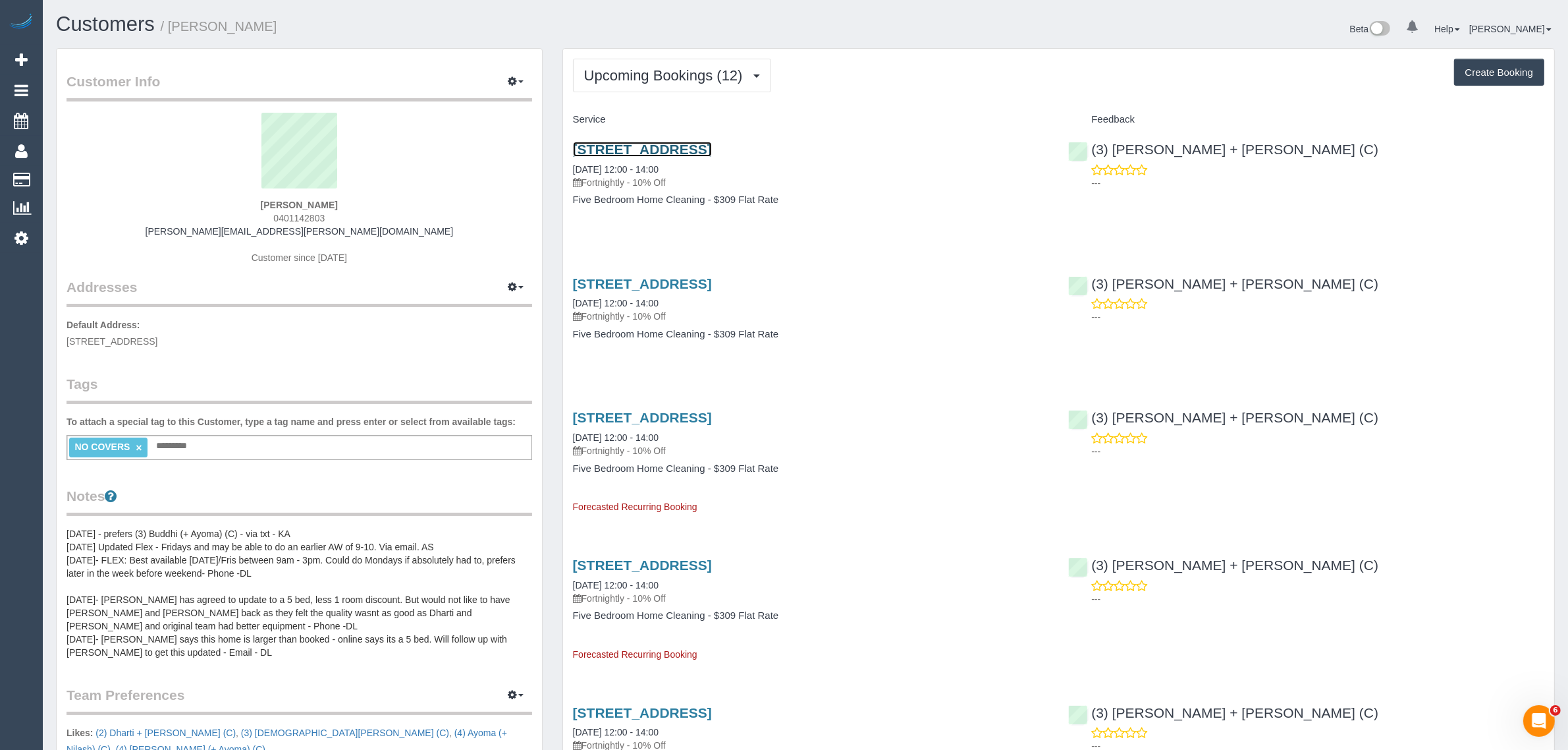
click at [687, 142] on link "[STREET_ADDRESS]" at bounding box center [642, 149] width 139 height 16
drag, startPoint x: 887, startPoint y: 138, endPoint x: 571, endPoint y: 141, distance: 316.0
click at [571, 141] on div "[STREET_ADDRESS] [DATE] 12:00 - 14:00 Fortnightly - 10% Off Five Bedroom Home C…" at bounding box center [811, 181] width 496 height 102
copy link "[STREET_ADDRESS]"
click at [693, 80] on span "Upcoming Bookings (12)" at bounding box center [667, 75] width 166 height 16
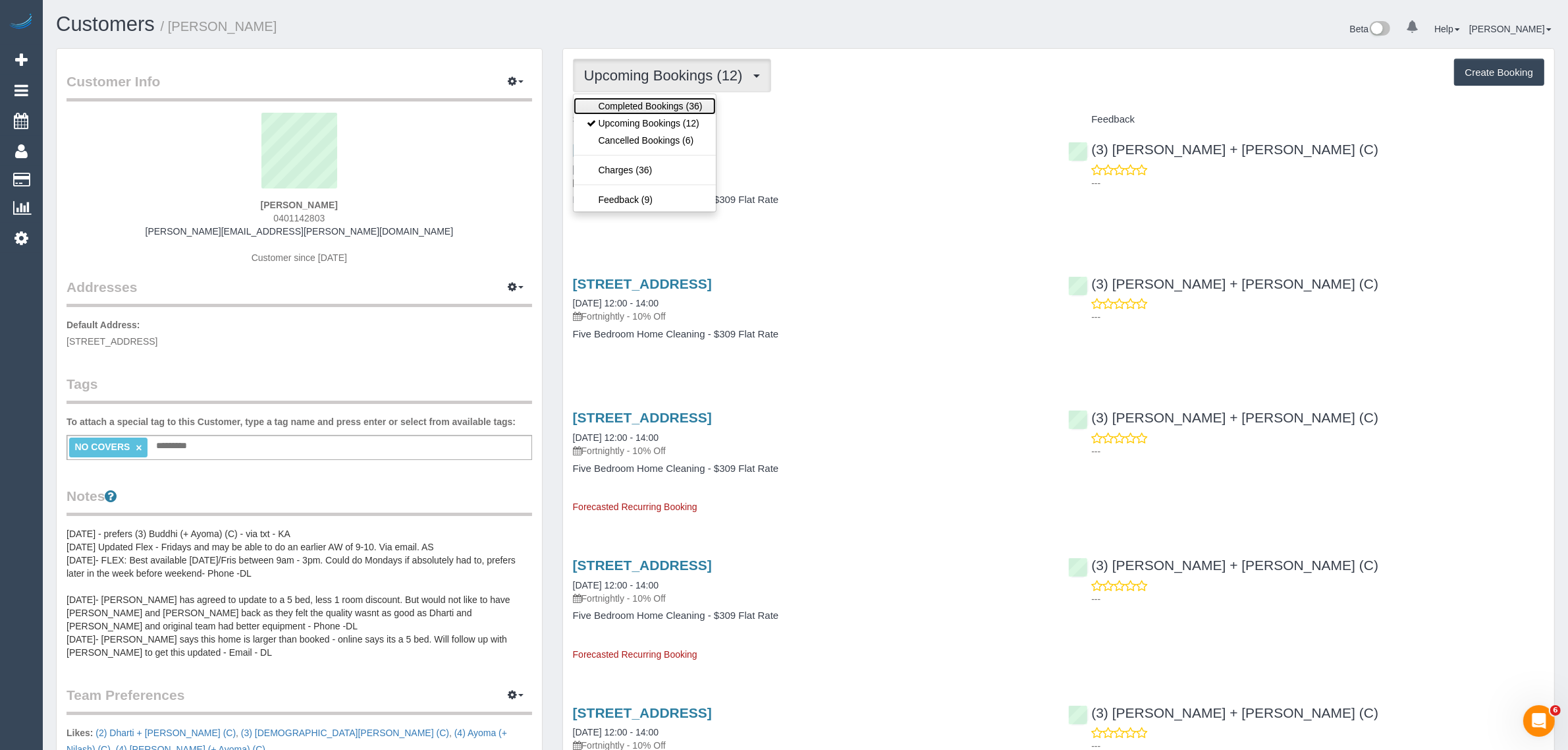
click at [676, 109] on link "Completed Bookings (36)" at bounding box center [644, 106] width 142 height 17
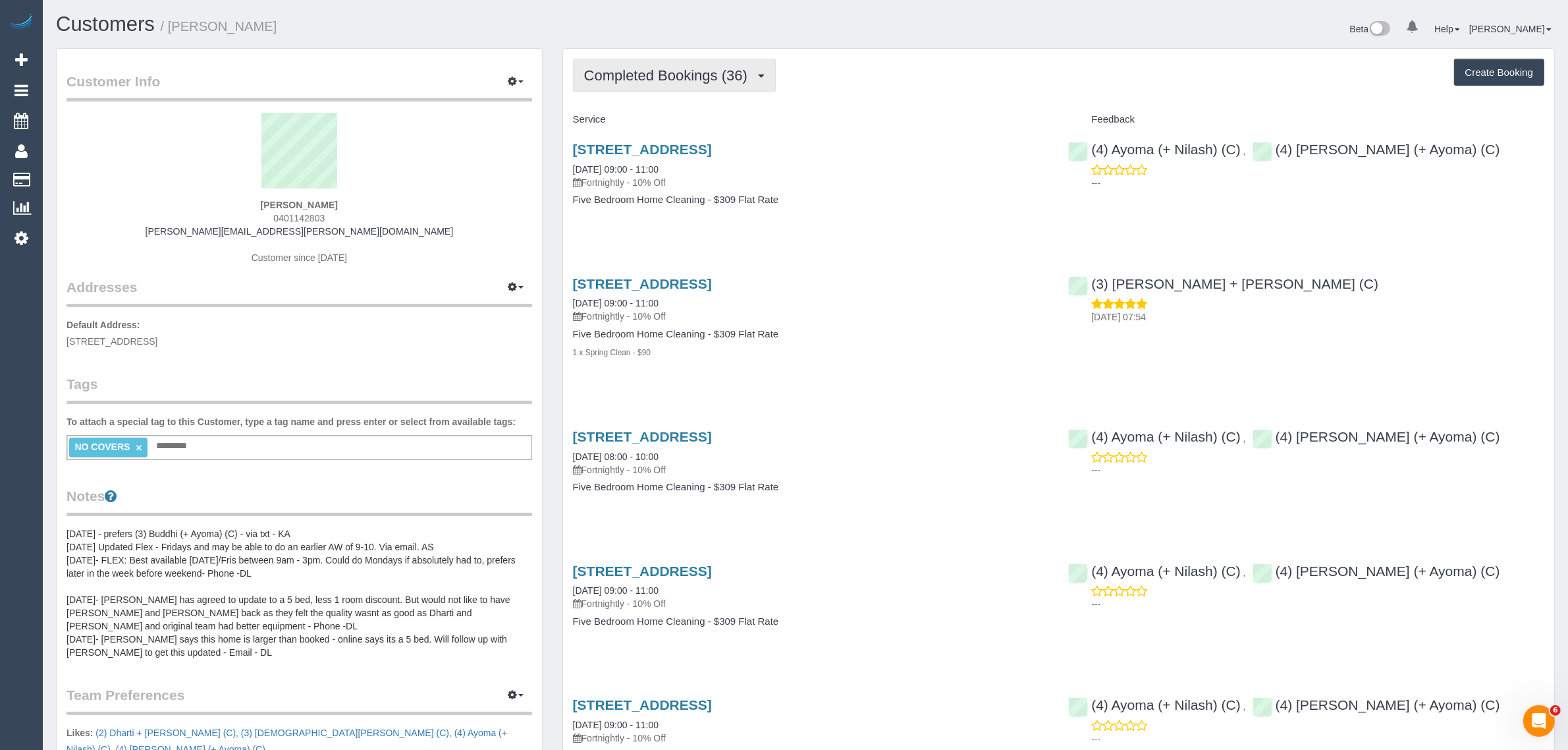
click at [706, 68] on span "Completed Bookings (36)" at bounding box center [668, 75] width 170 height 16
click at [674, 119] on link "Upcoming Bookings (12)" at bounding box center [644, 123] width 142 height 17
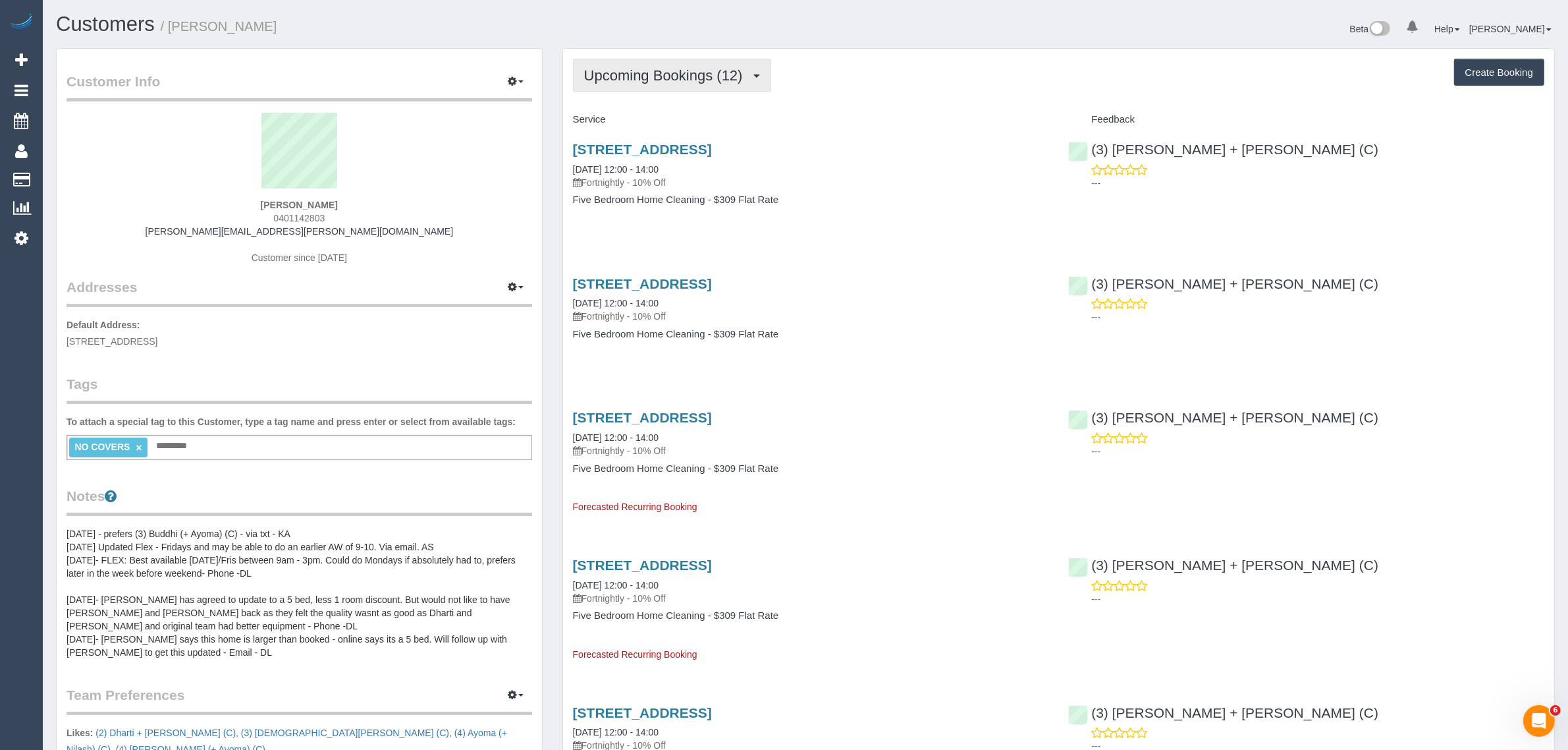
click at [709, 76] on span "Upcoming Bookings (12)" at bounding box center [667, 75] width 166 height 16
click at [680, 107] on link "Completed Bookings (36)" at bounding box center [644, 106] width 142 height 17
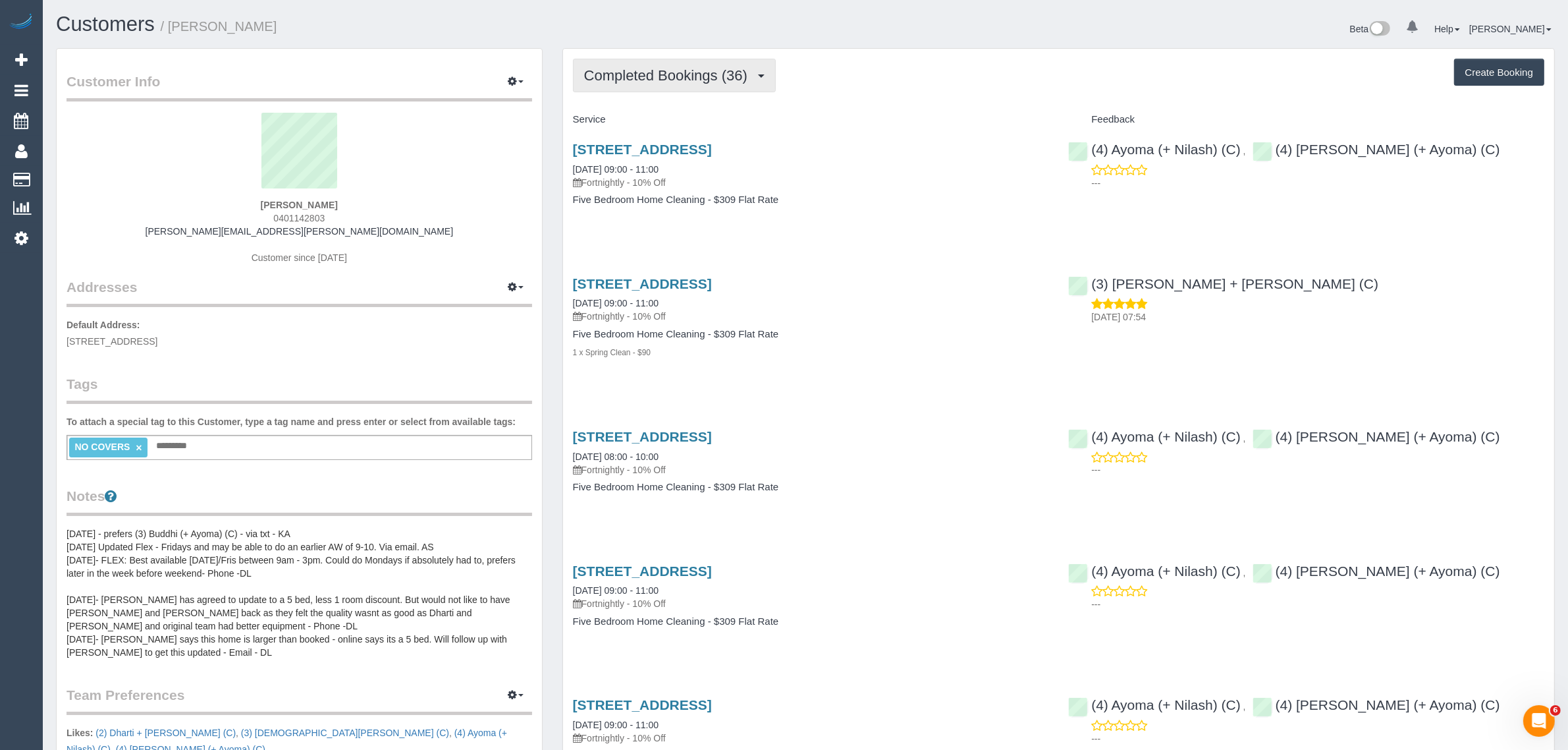
drag, startPoint x: 706, startPoint y: 68, endPoint x: 699, endPoint y: 80, distance: 13.9
click at [706, 68] on span "Completed Bookings (36)" at bounding box center [668, 75] width 170 height 16
click at [661, 122] on link "Upcoming Bookings (12)" at bounding box center [644, 123] width 142 height 17
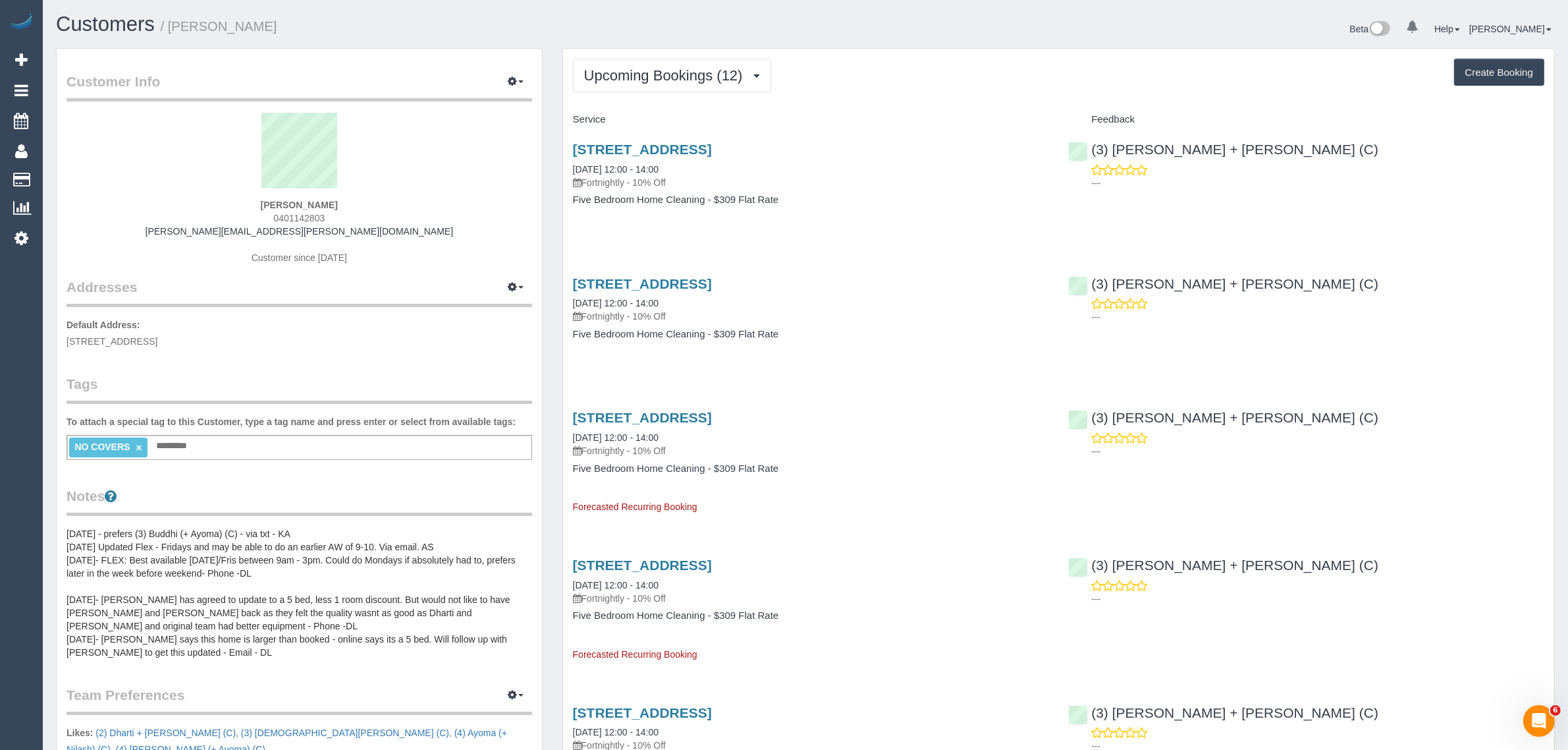
drag, startPoint x: 4, startPoint y: 380, endPoint x: 11, endPoint y: 375, distance: 8.6
click at [4, 380] on div "0 Beta Your Notifications You have 0 alerts Add Booking Bookings Active Booking…" at bounding box center [22, 375] width 43 height 750
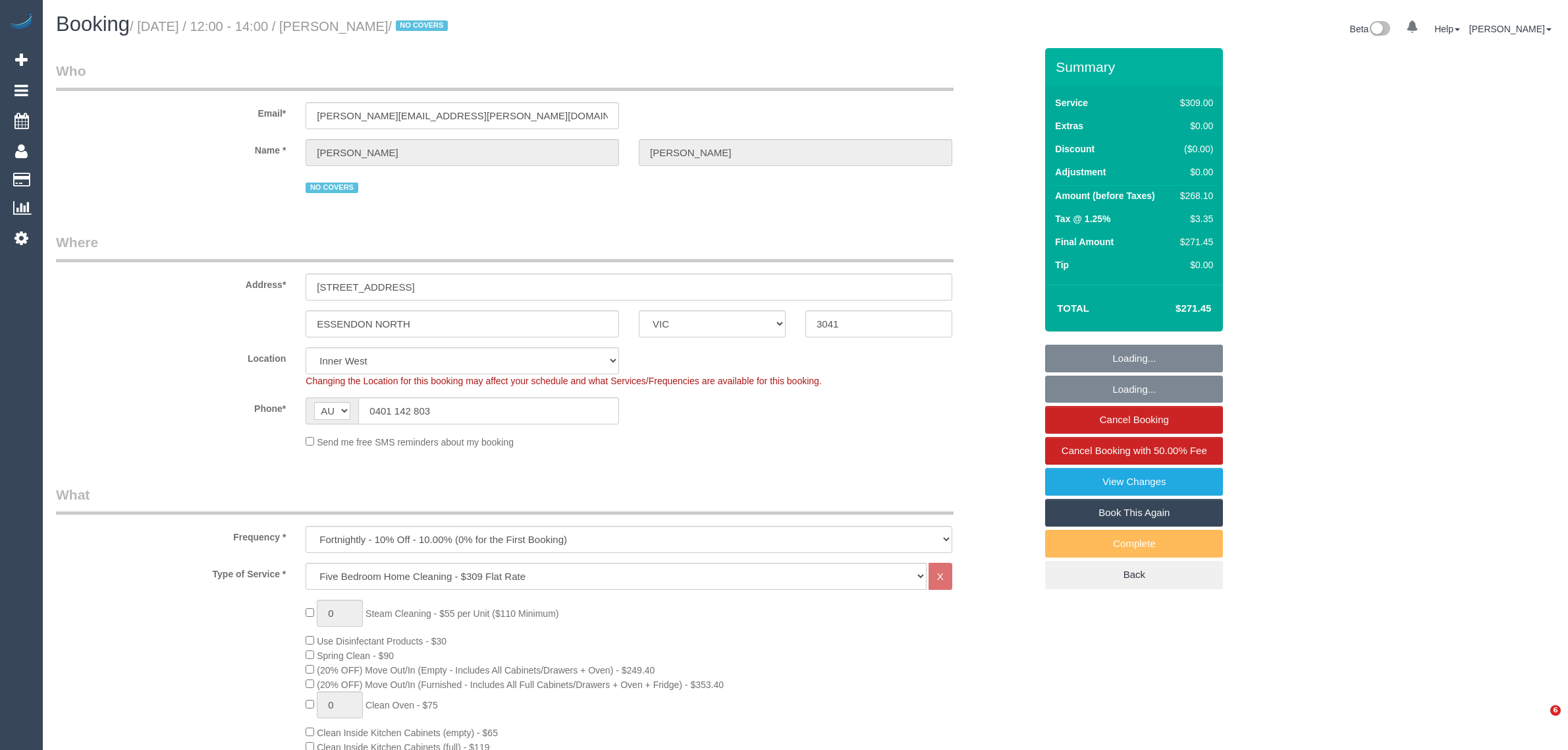
select select "VIC"
select select "number:28"
select select "number:14"
select select "number:19"
select select "number:22"
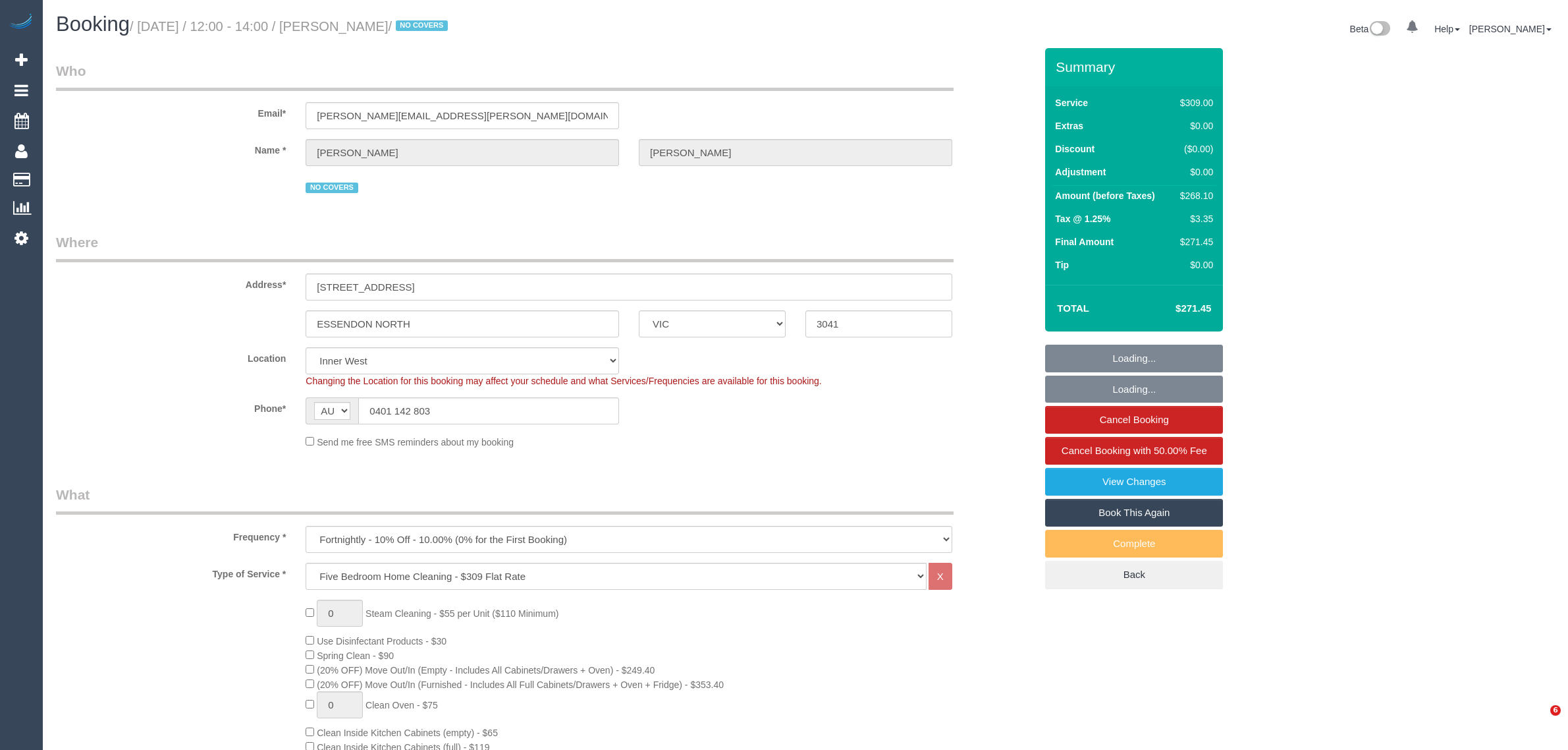
select select "number:35"
select select "number:11"
select select "spot1"
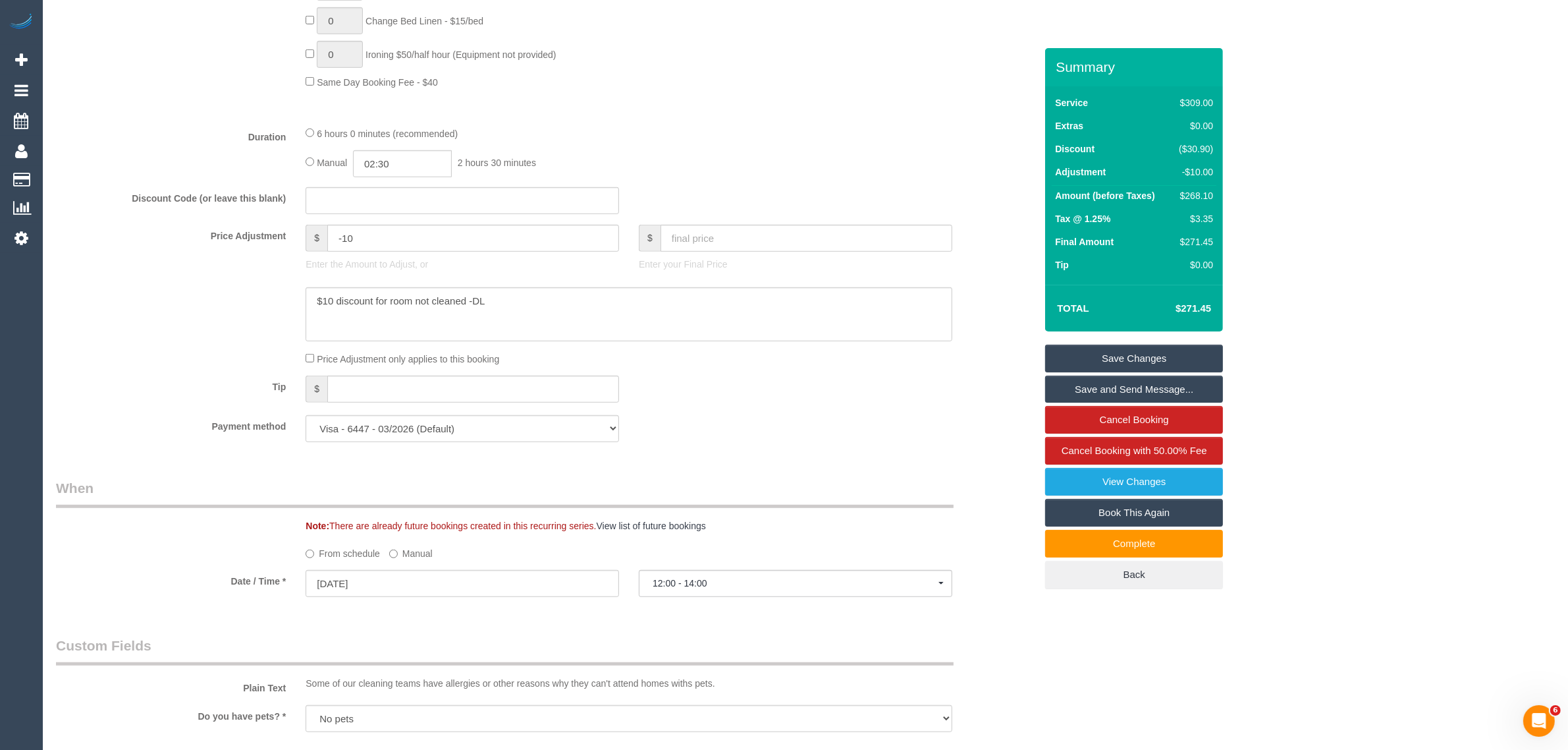
scroll to position [988, 0]
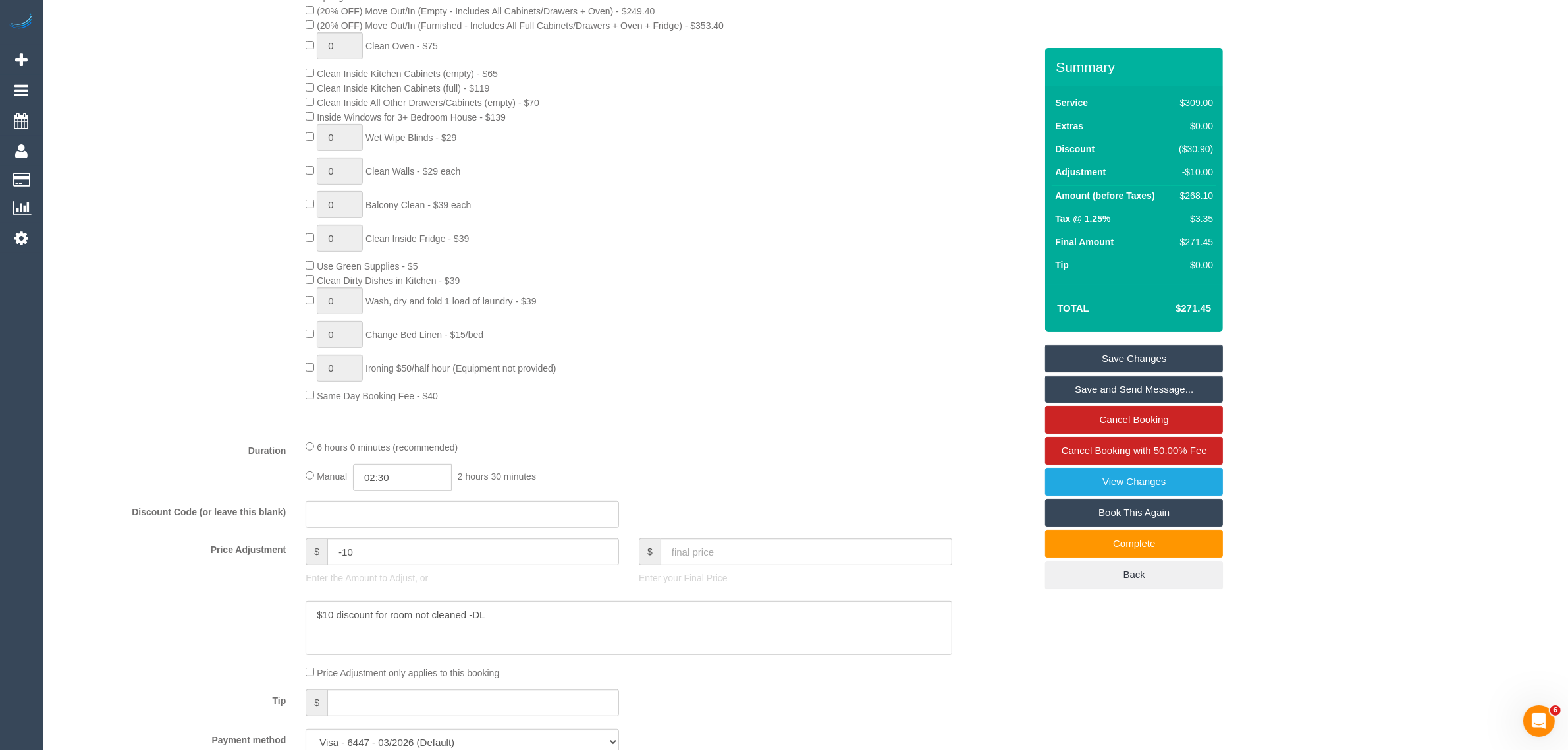
scroll to position [330, 0]
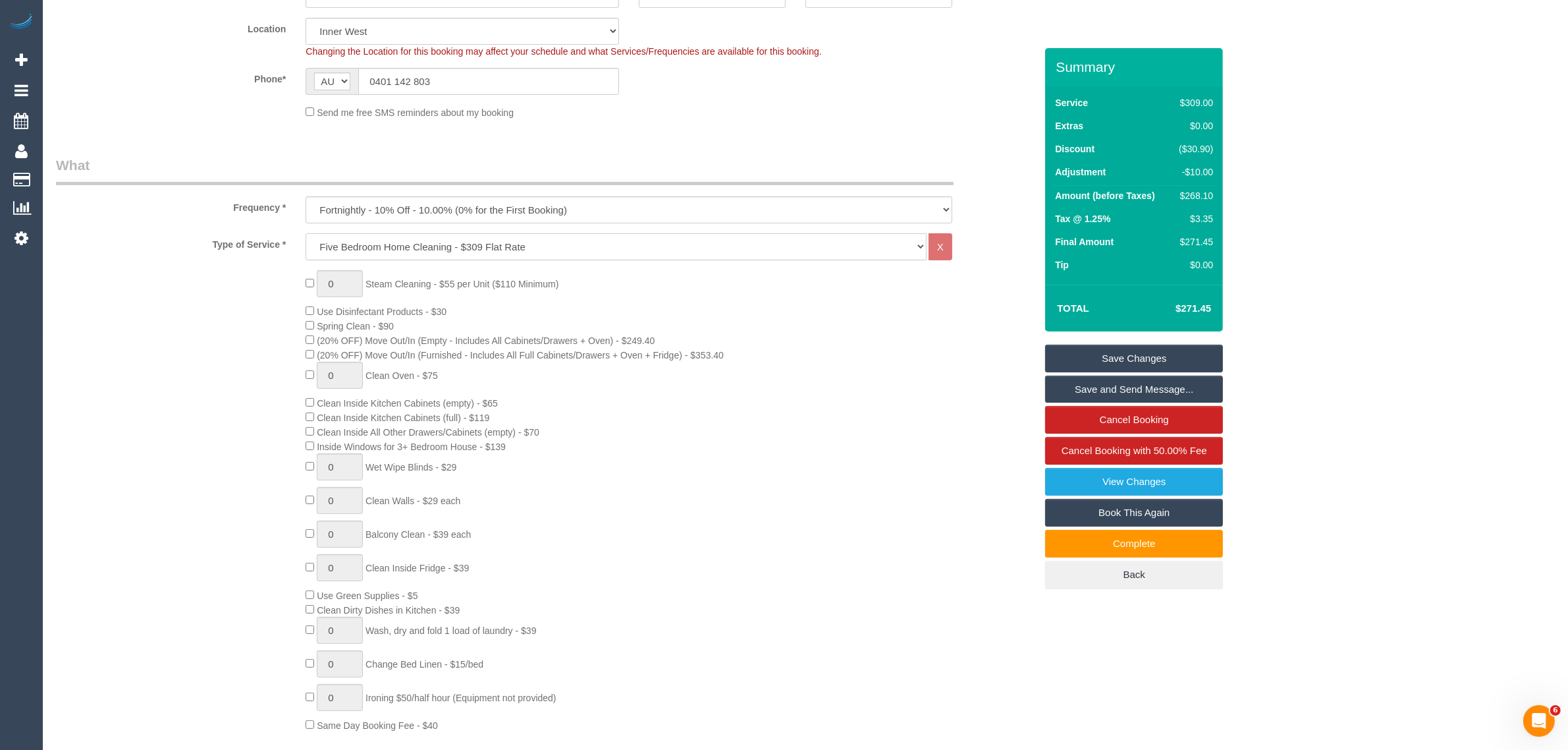
click at [580, 246] on select "Hourly Service - $70/h Hourly Service - $65/h Hourly Service - $60/h Hourly Ser…" at bounding box center [616, 246] width 621 height 27
click at [847, 439] on div "0 Steam Cleaning - $55 per Unit ($110 Minimum) Use Disinfectant Products - $30 …" at bounding box center [670, 501] width 750 height 462
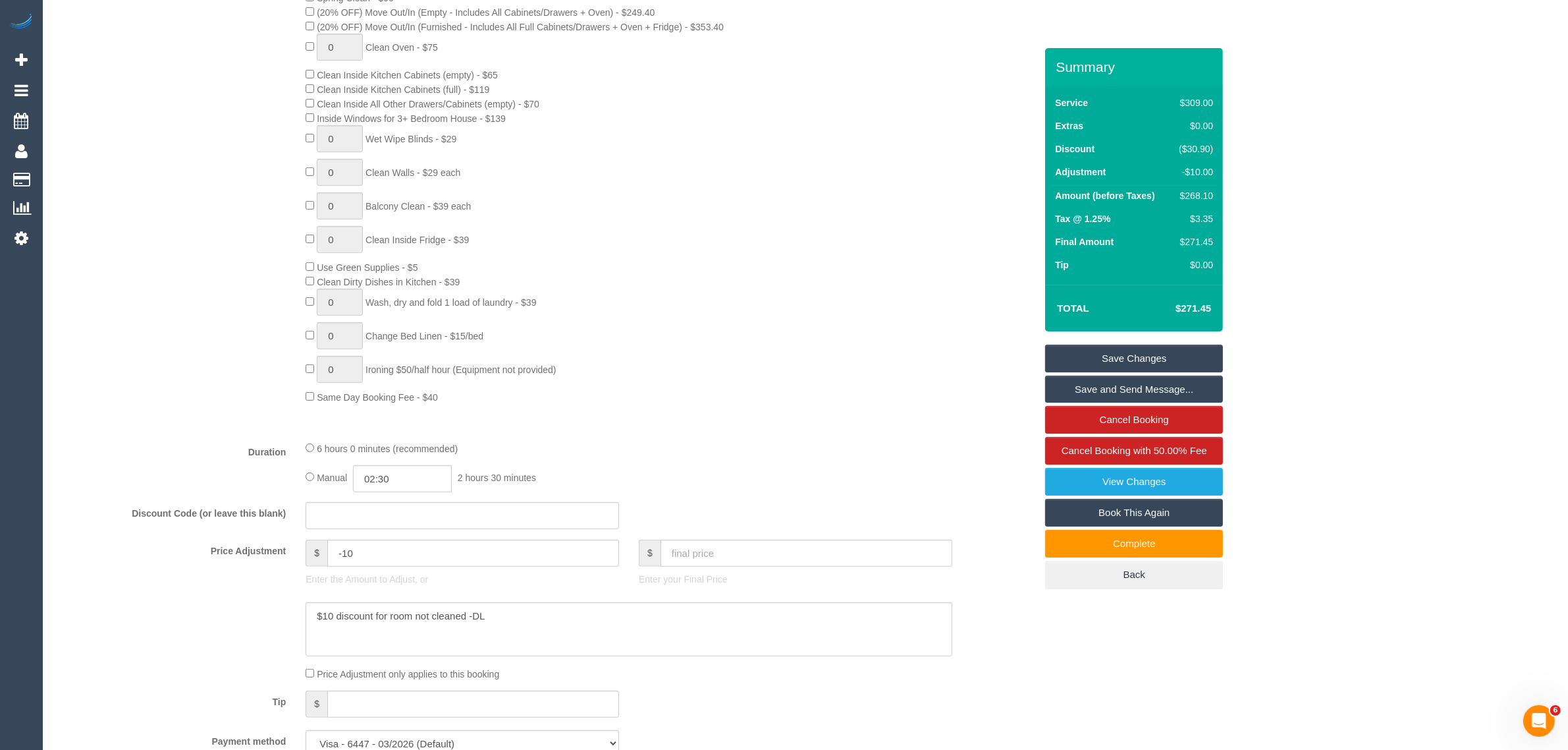
scroll to position [988, 0]
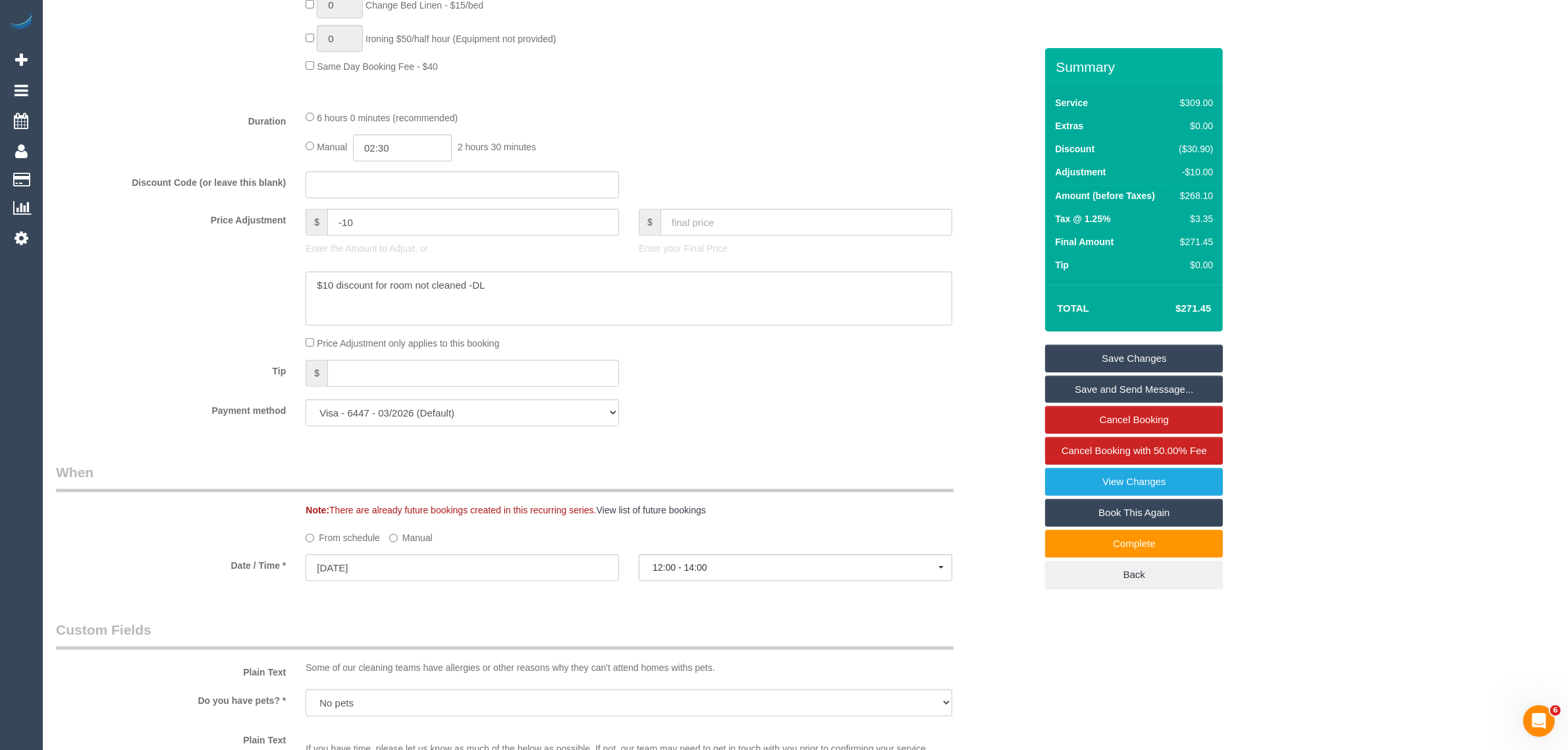
click at [196, 324] on div at bounding box center [545, 299] width 999 height 54
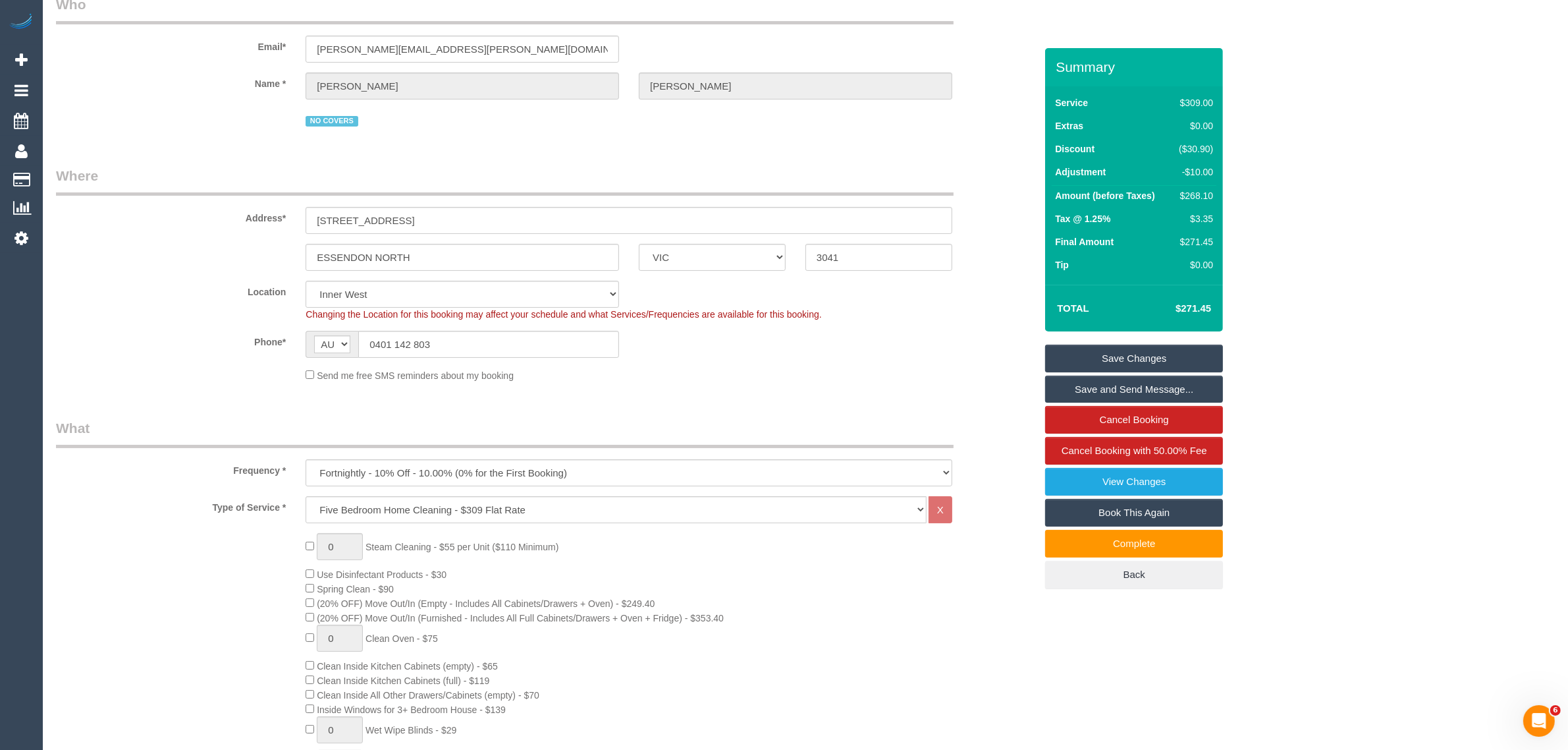
scroll to position [0, 0]
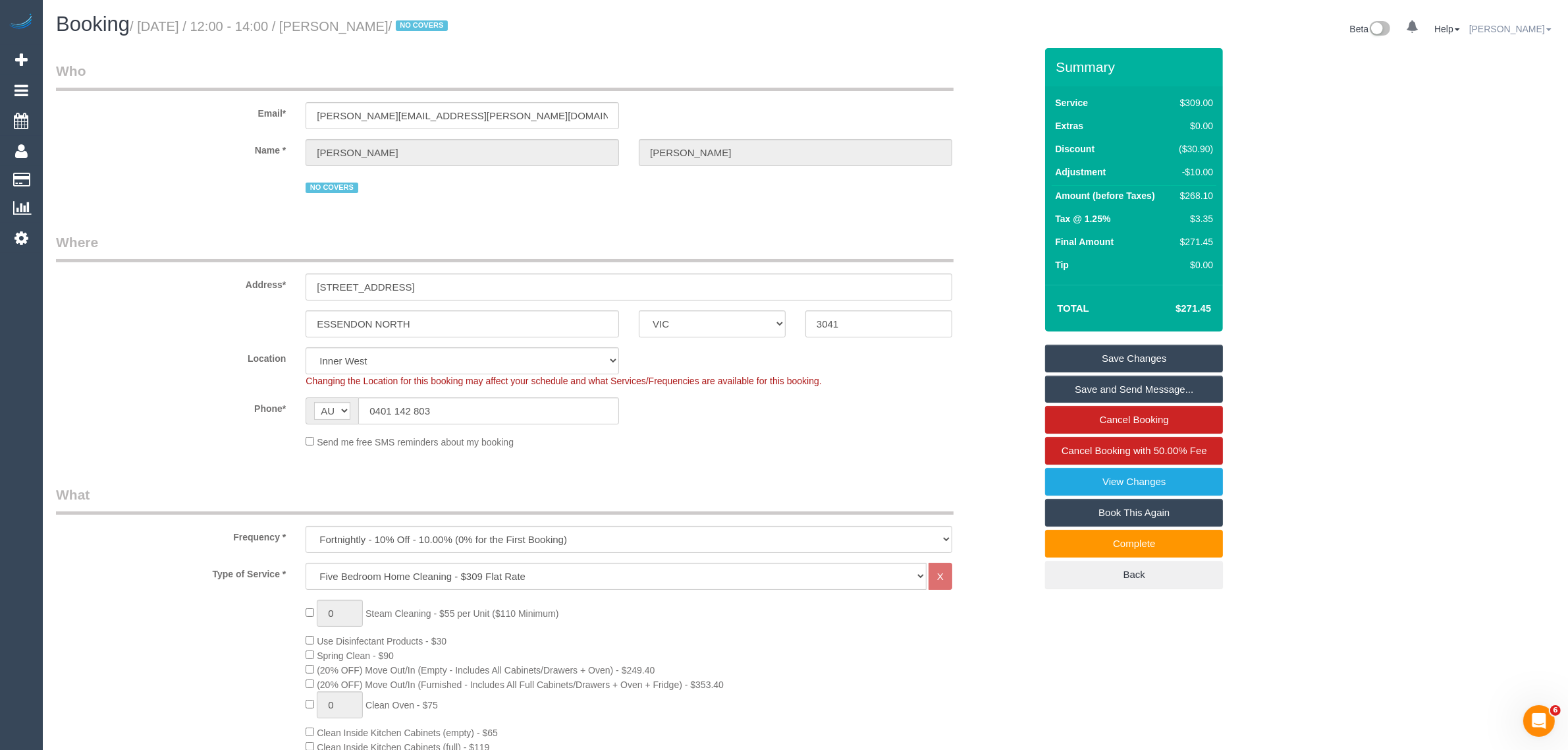
click at [1506, 24] on link "[PERSON_NAME]" at bounding box center [1510, 28] width 82 height 10
click at [1500, 43] on link "My Account" at bounding box center [1502, 49] width 104 height 17
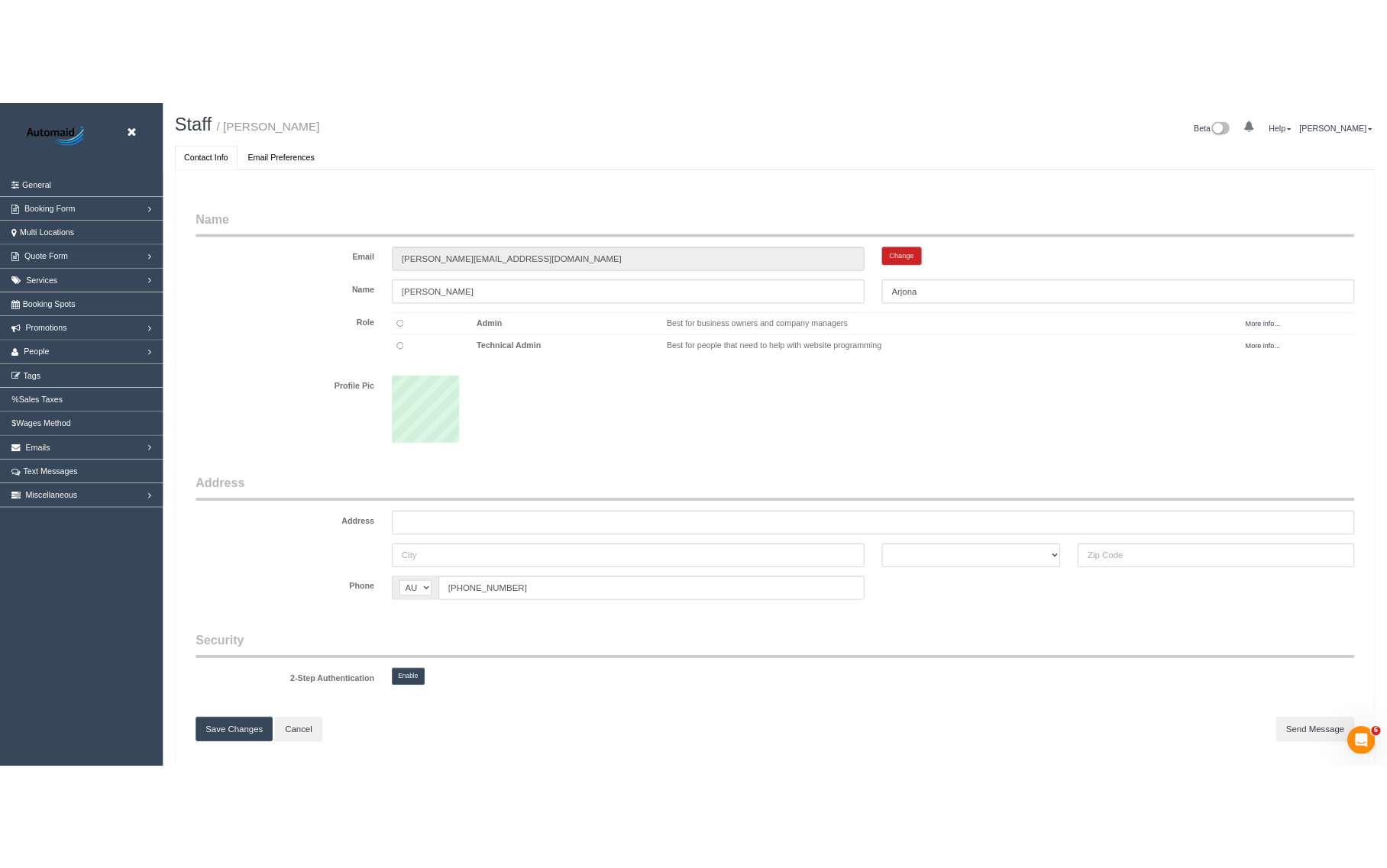
scroll to position [75387, 74972]
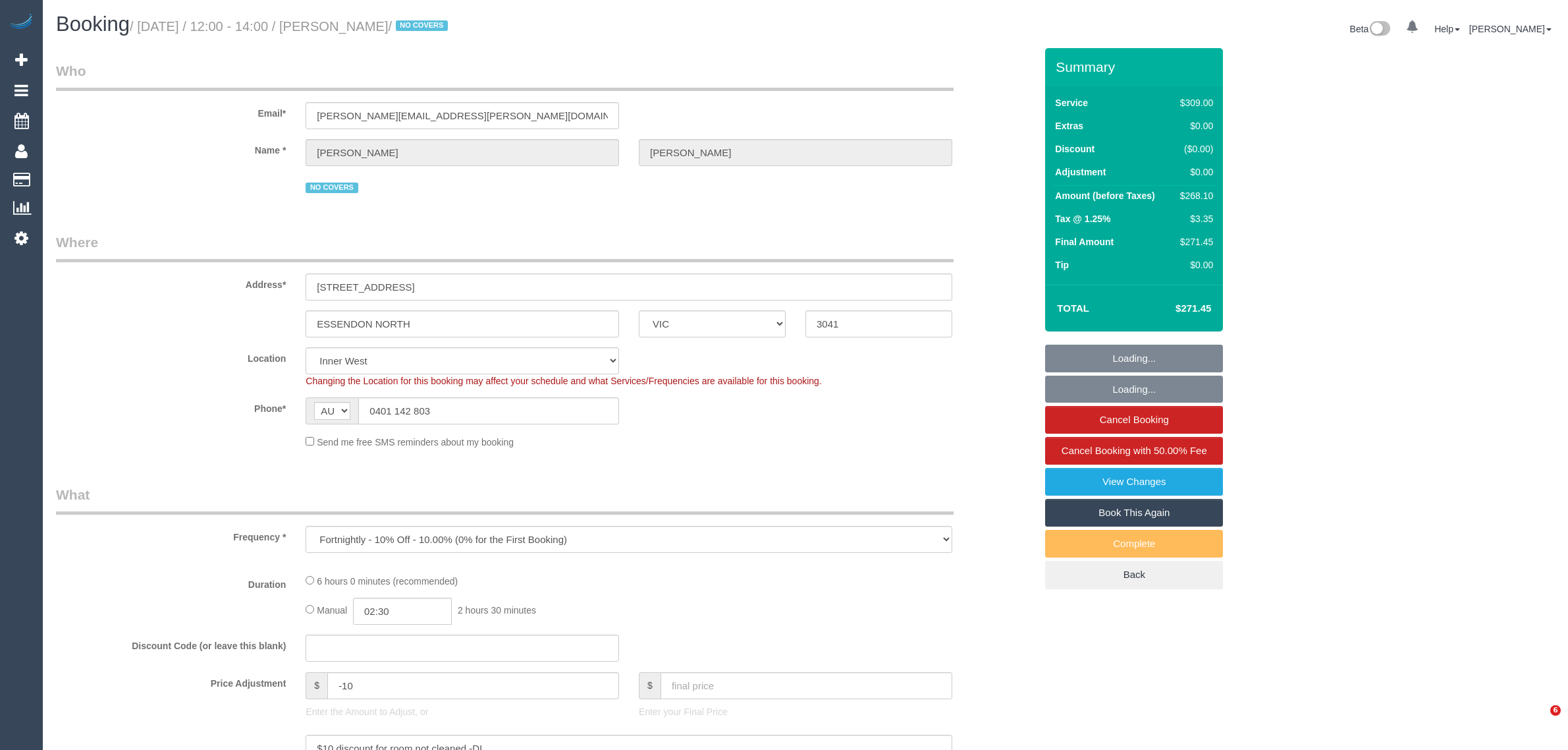
select select "VIC"
select select "number:28"
select select "number:14"
select select "number:19"
select select "number:22"
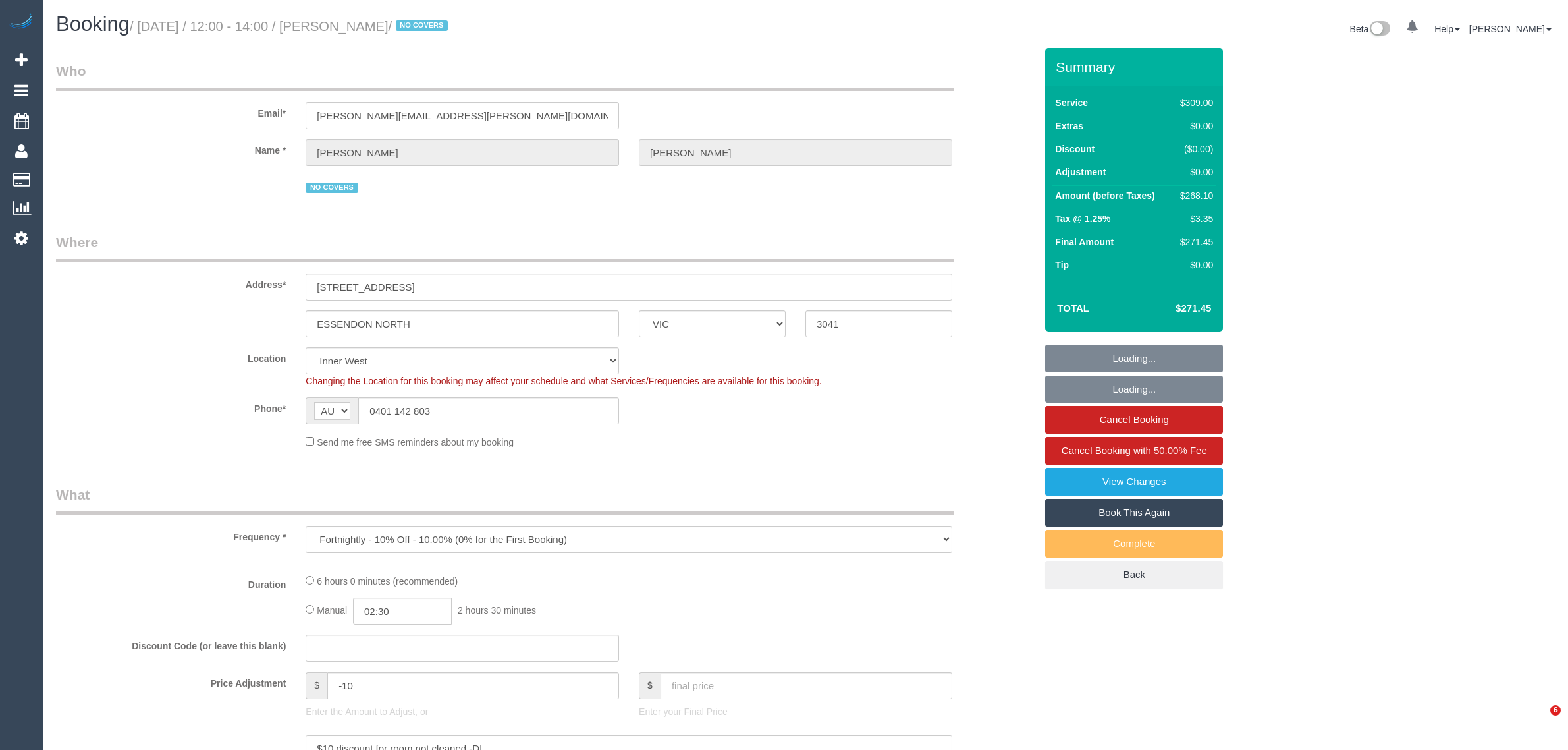
select select "number:35"
select select "number:11"
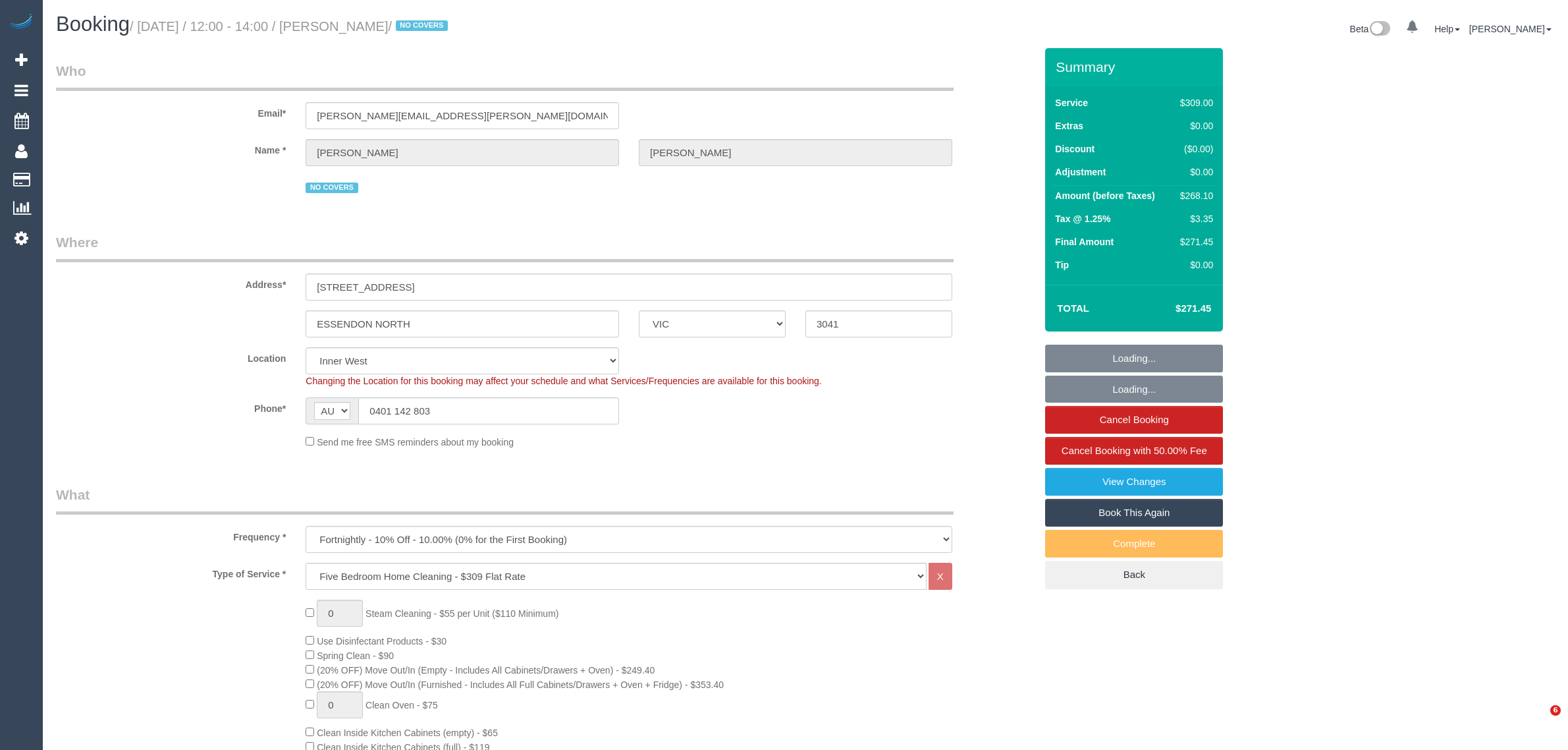
select select "spot1"
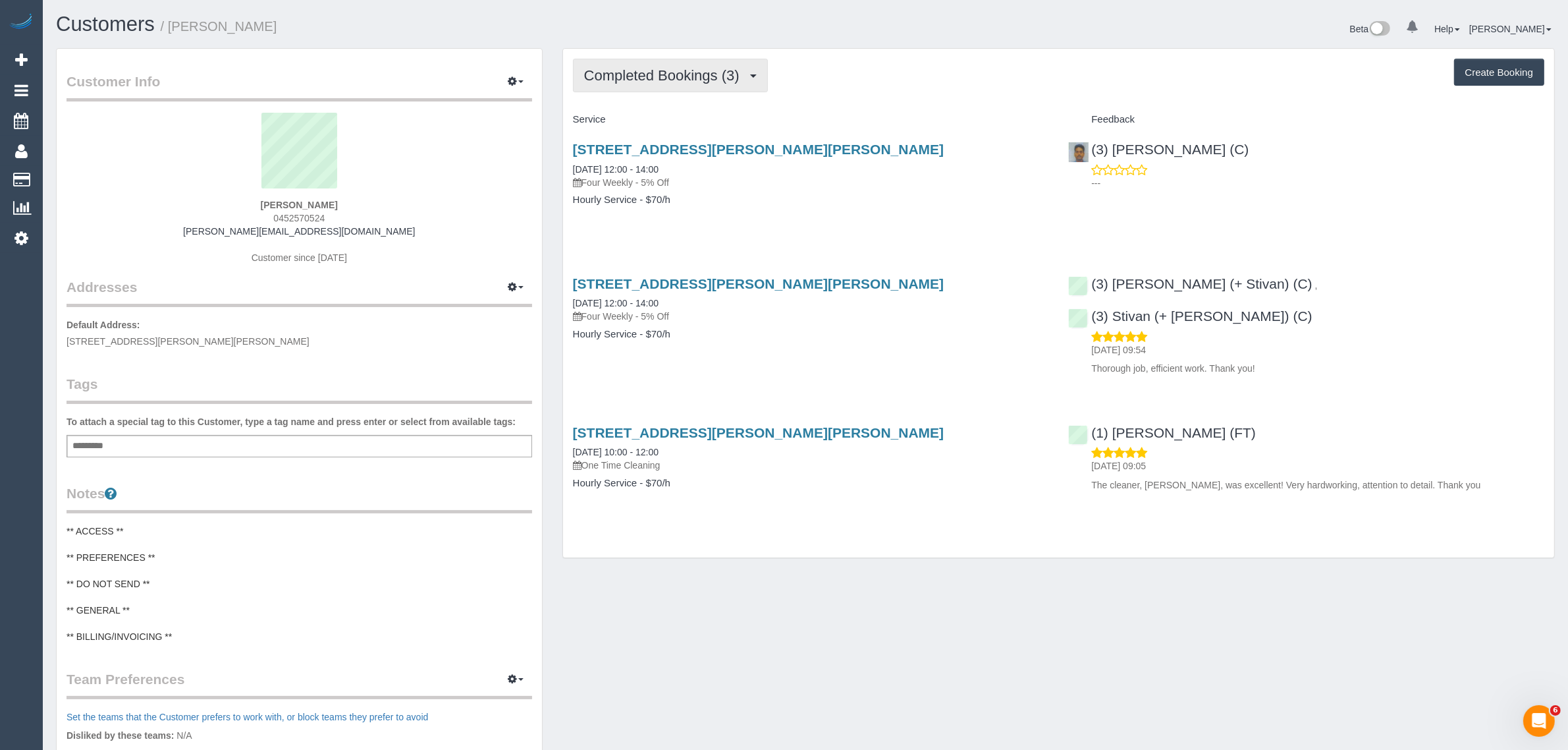
click at [680, 71] on span "Completed Bookings (3)" at bounding box center [665, 75] width 162 height 16
drag, startPoint x: 653, startPoint y: 136, endPoint x: 659, endPoint y: 132, distance: 7.2
click at [653, 136] on link "Cancelled Bookings (2)" at bounding box center [643, 141] width 139 height 17
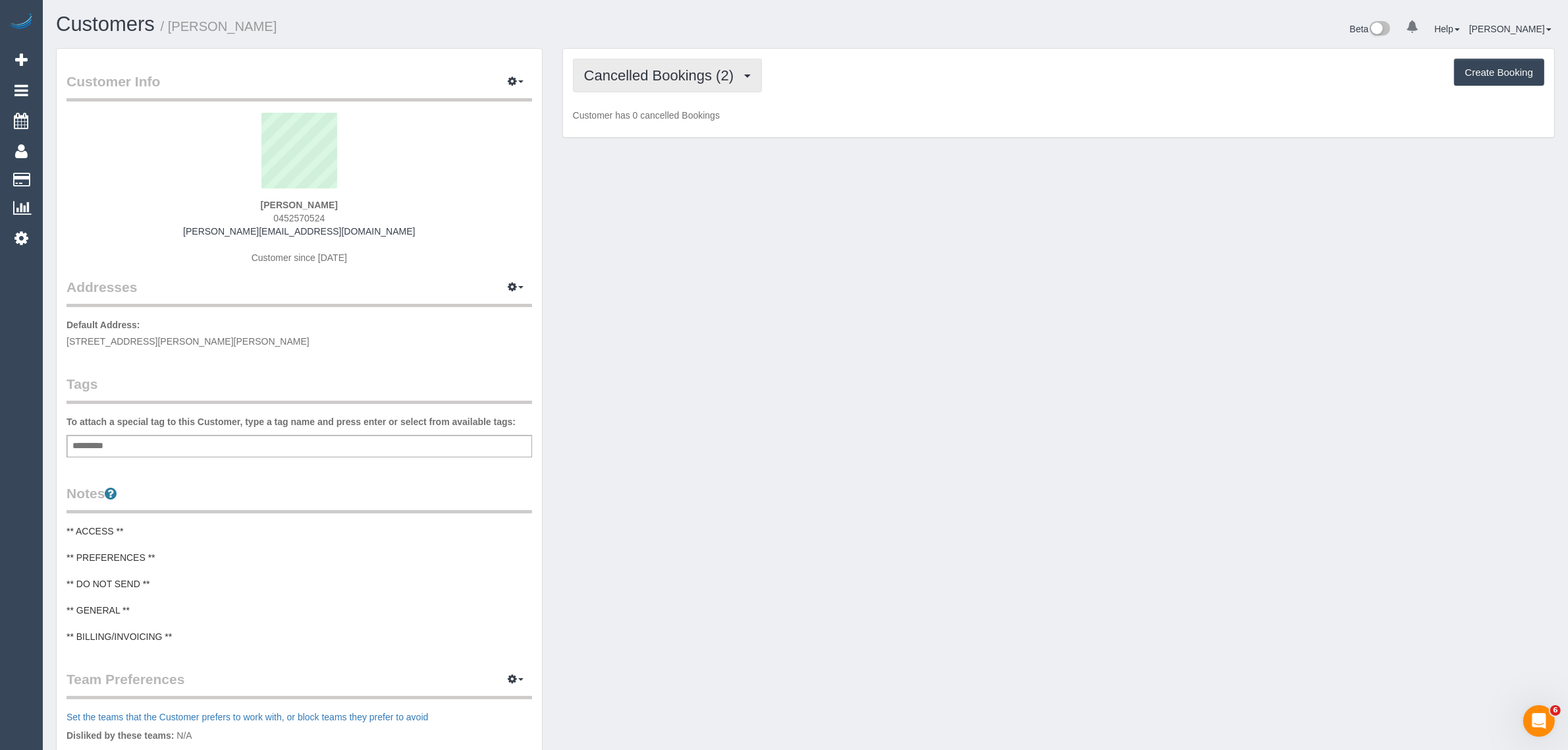
click at [669, 85] on button "Cancelled Bookings (2)" at bounding box center [668, 75] width 190 height 34
click at [637, 119] on link "Upcoming Bookings (12)" at bounding box center [643, 123] width 139 height 17
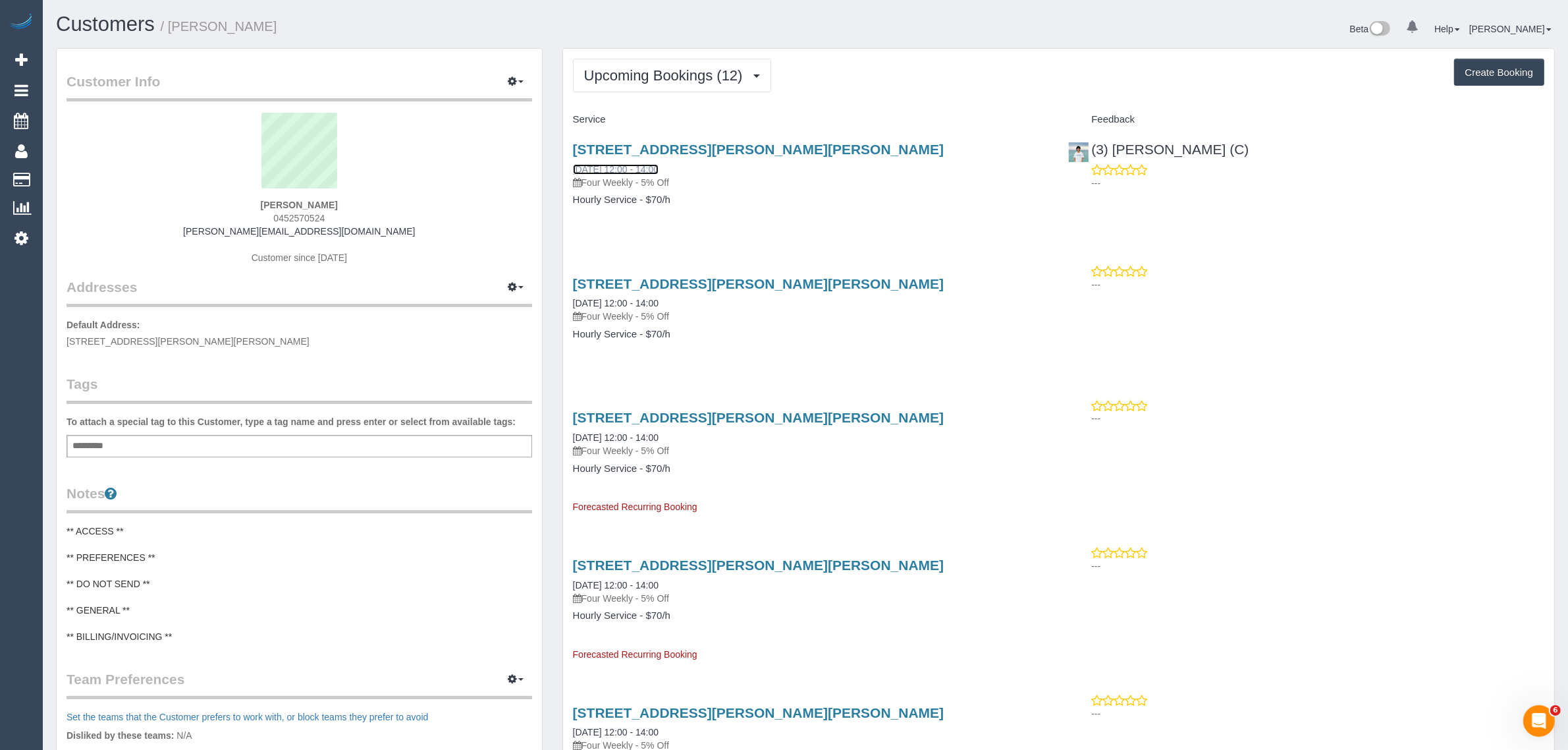
click at [631, 165] on link "29/08/2025 12:00 - 14:00" at bounding box center [615, 169] width 85 height 10
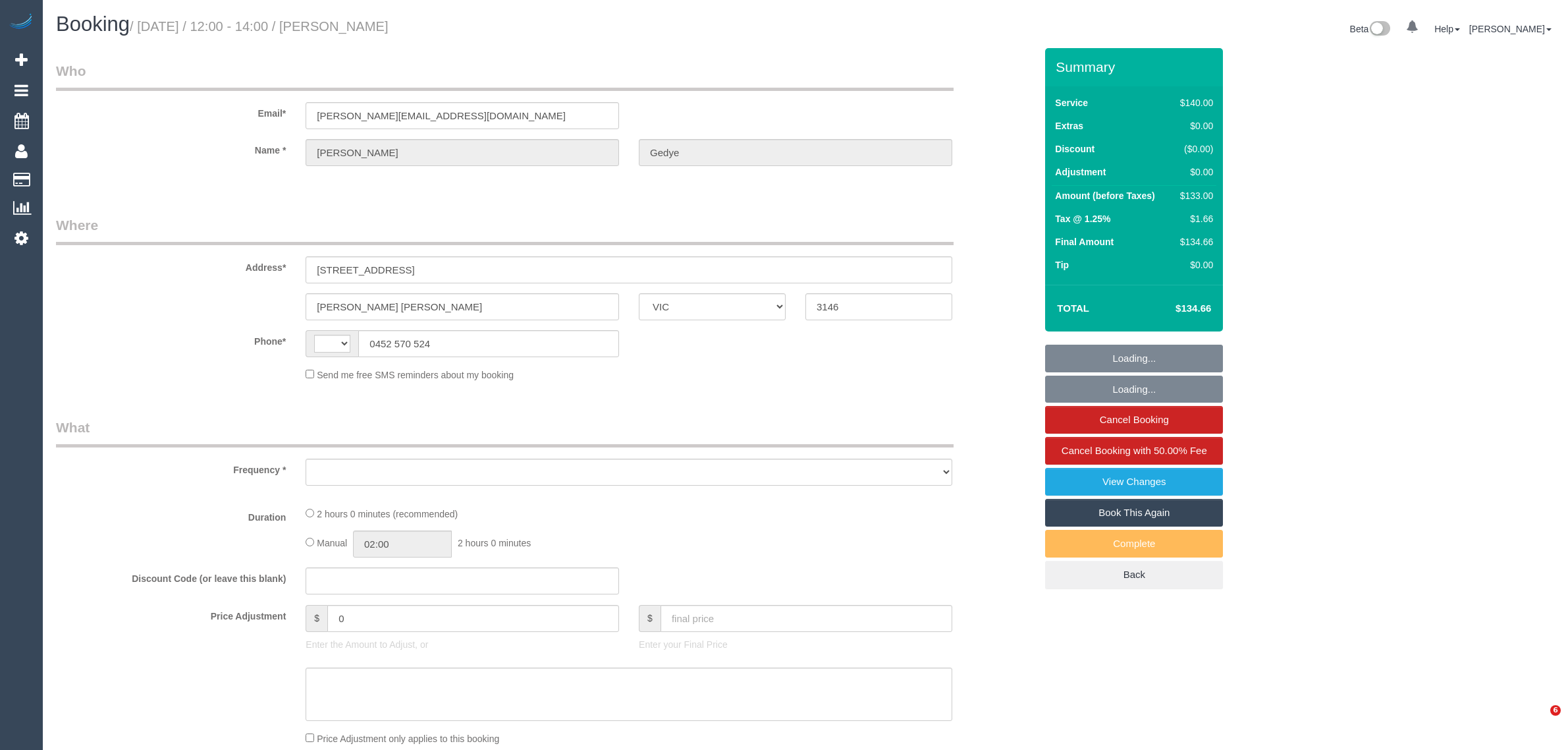
select select "VIC"
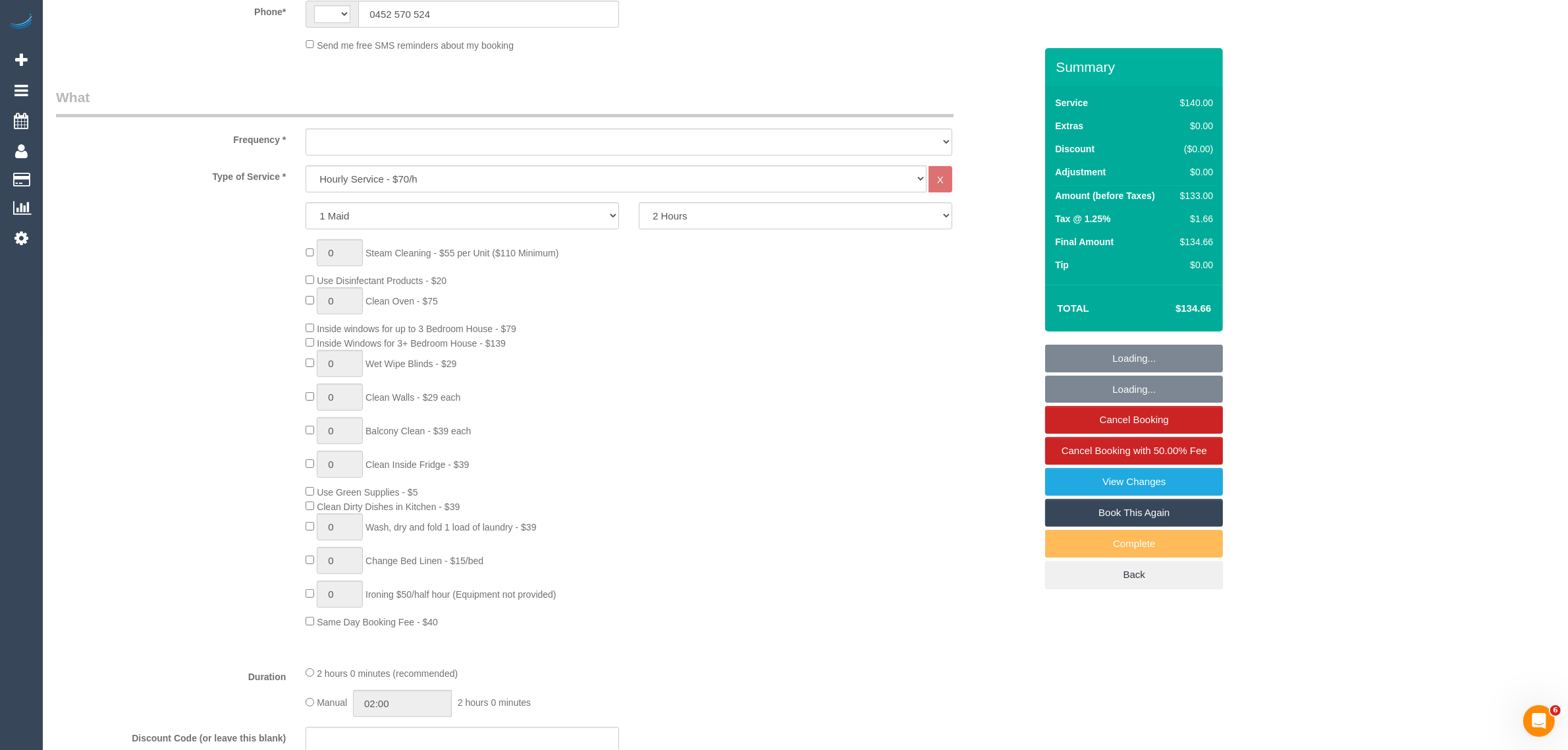
select select "string:AU"
select select "object:813"
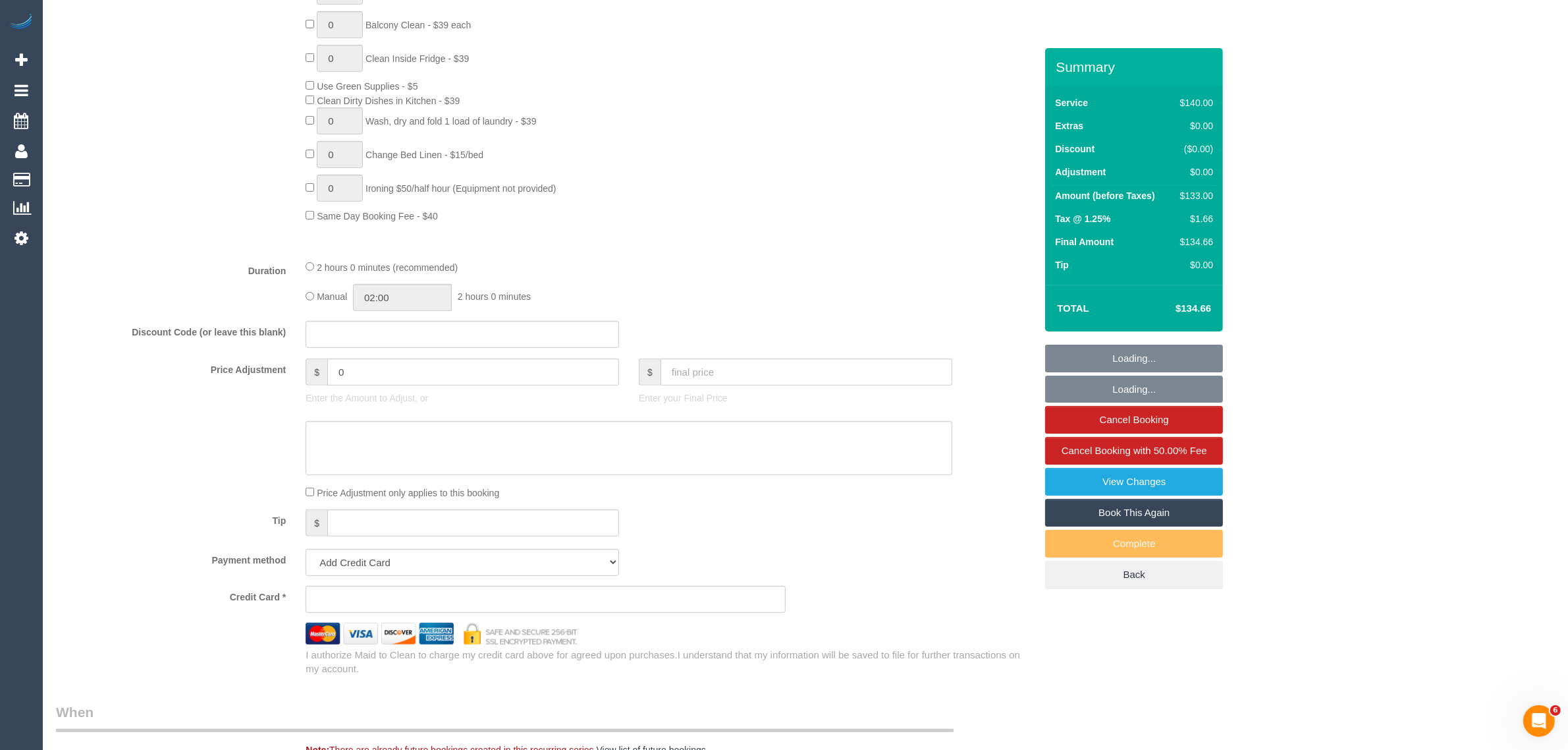
select select "string:stripe-pm_1RSvI42GScqysDRV0R0IlUrP"
select select "number:28"
select select "number:14"
select select "number:19"
select select "number:23"
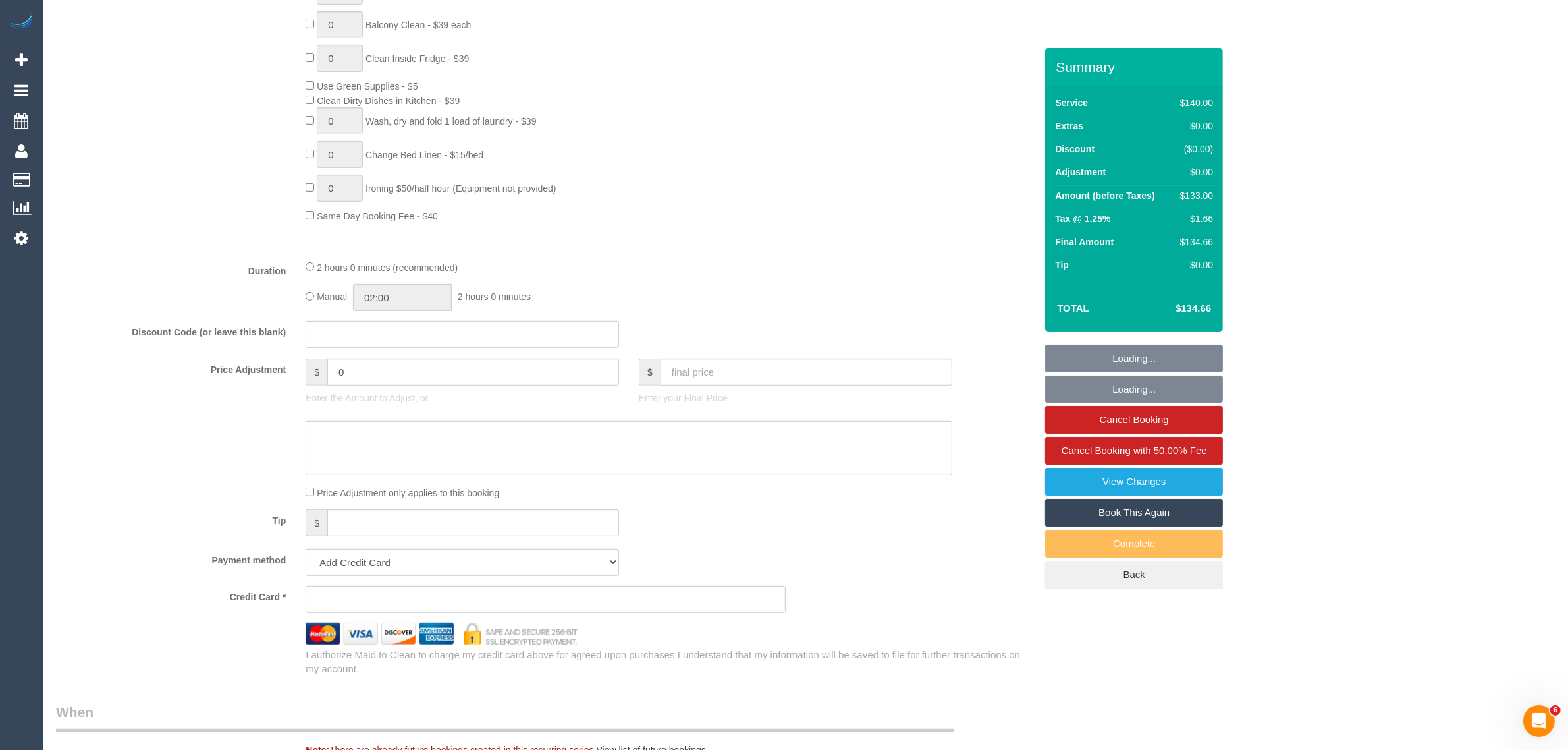
select select "number:34"
select select "number:12"
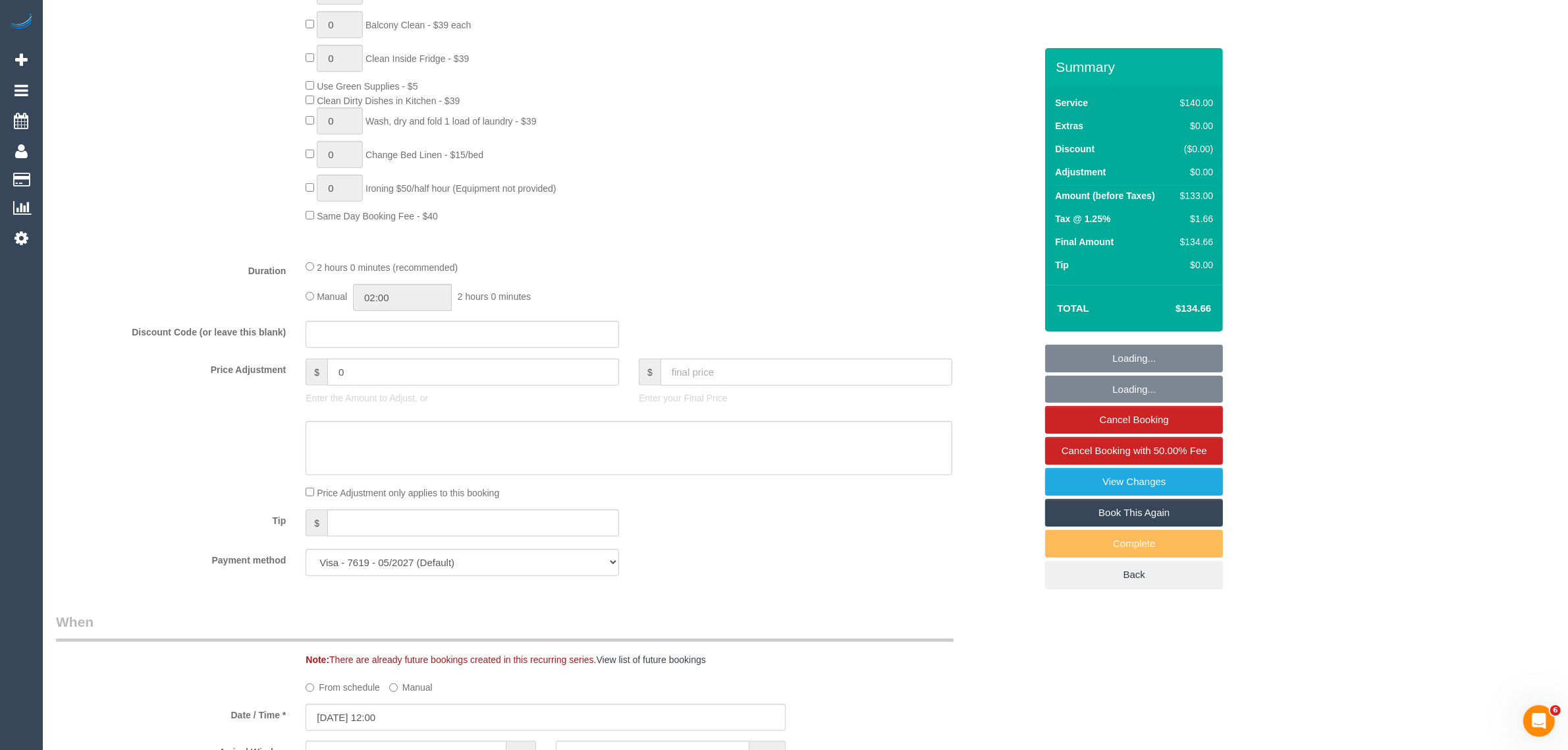
select select "object:1530"
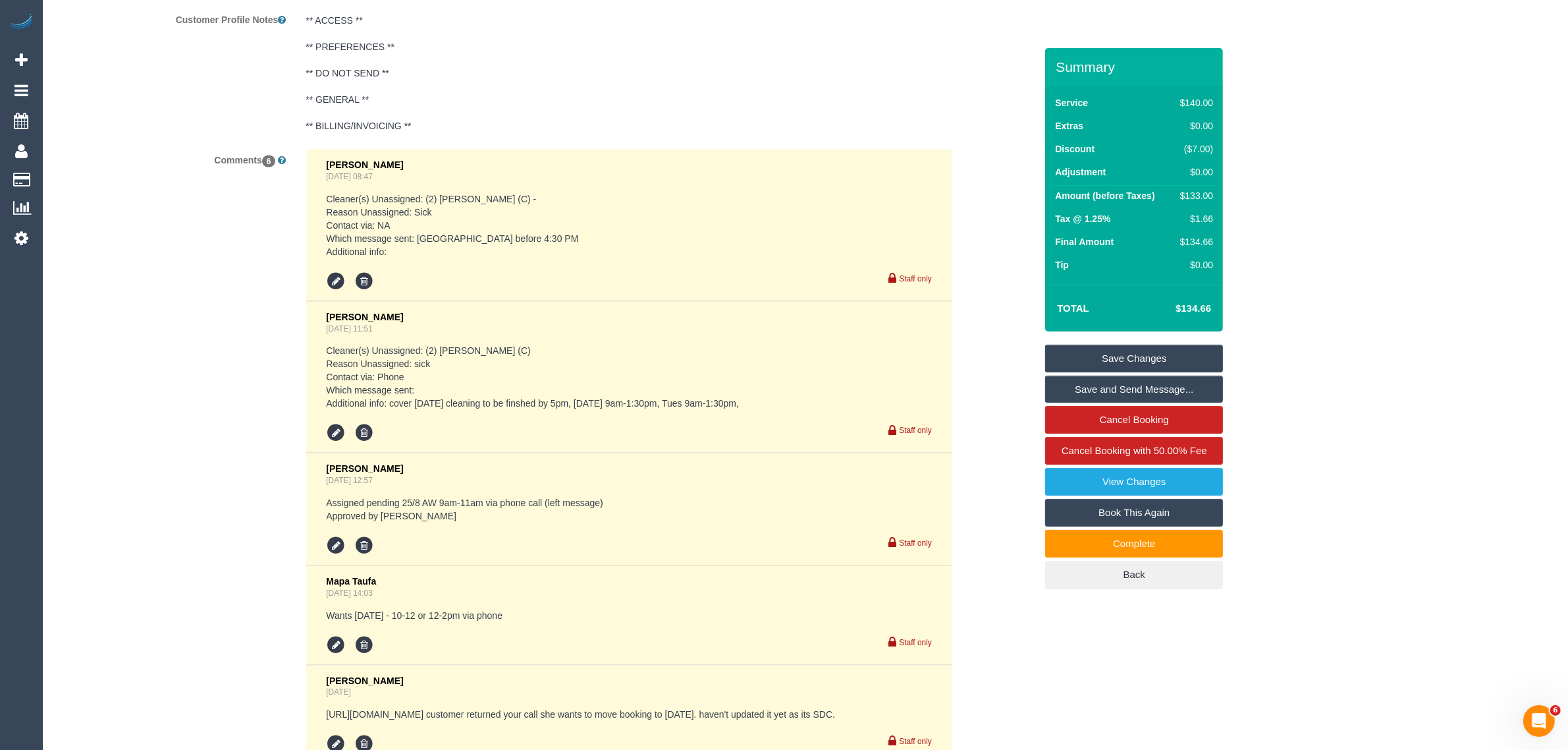
scroll to position [2651, 0]
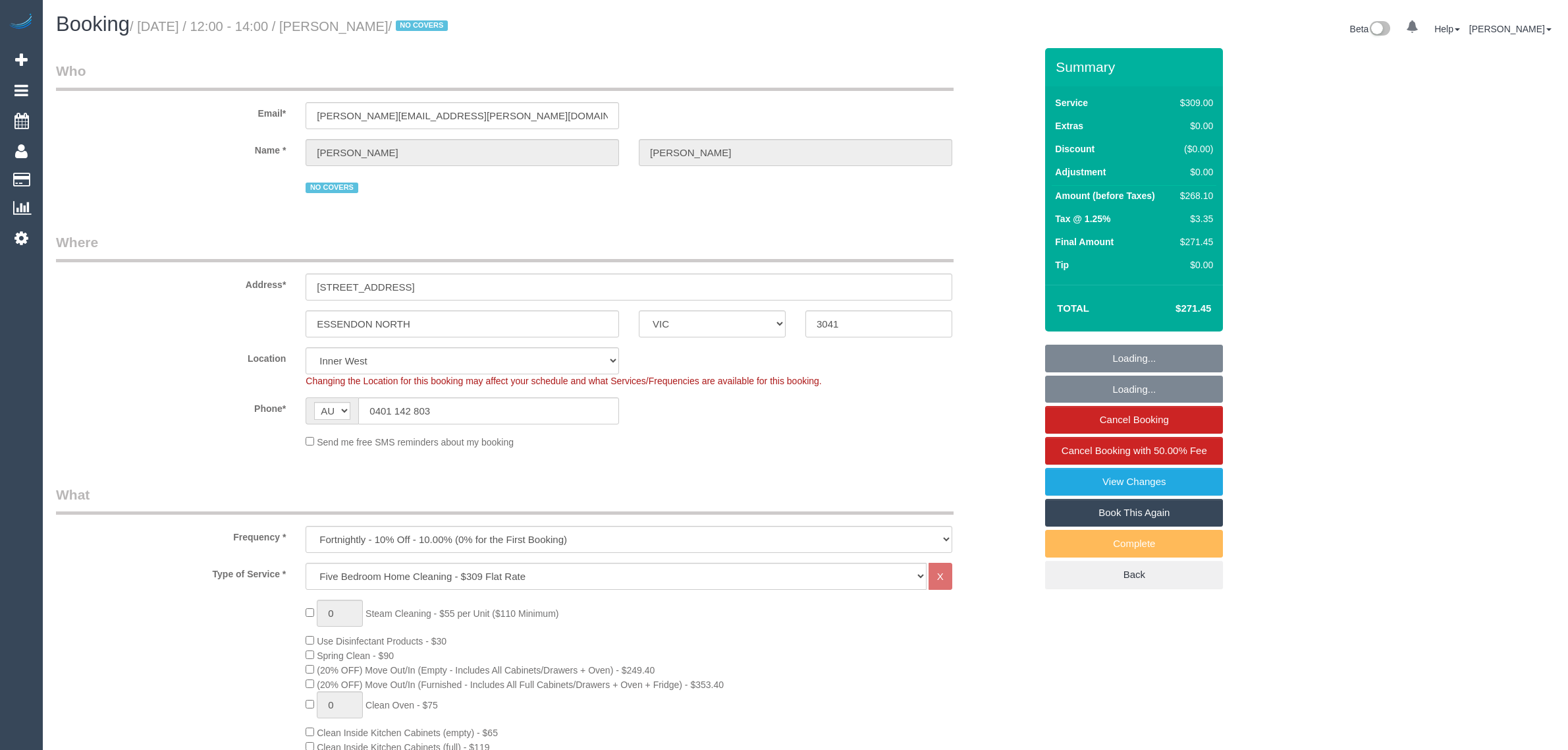
select select "VIC"
select select "number:28"
select select "number:14"
select select "number:19"
select select "number:22"
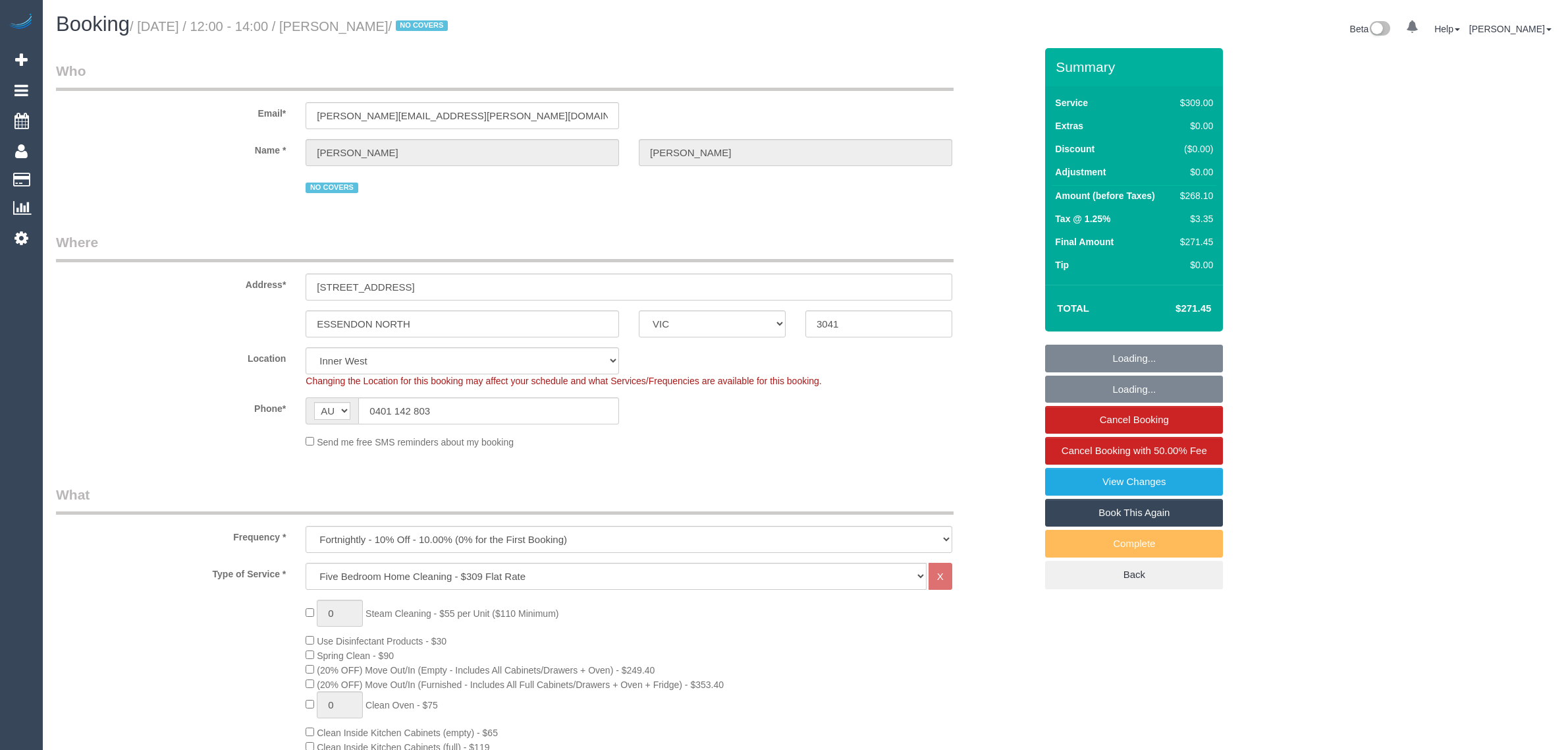
select select "number:35"
select select "number:11"
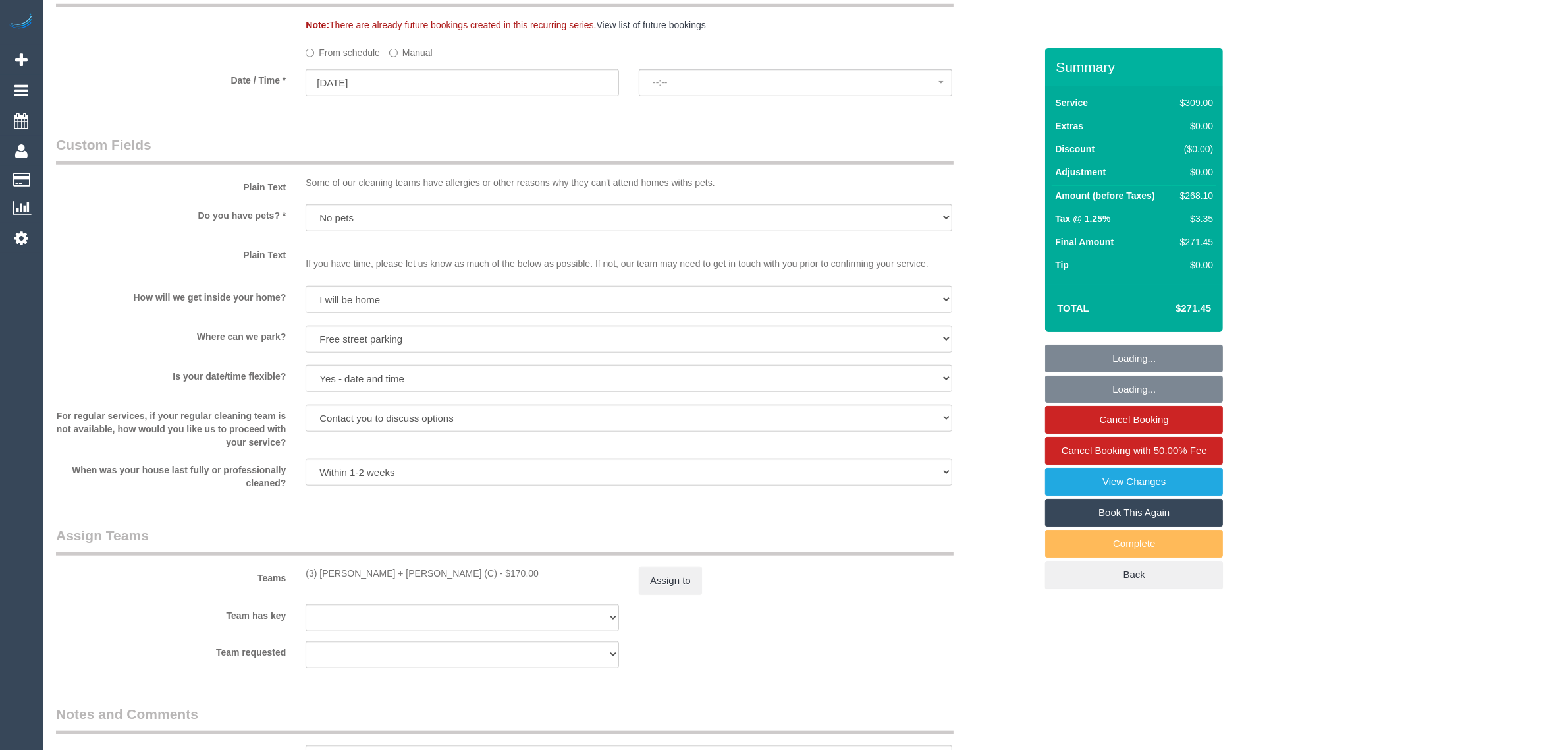
select select "spot1"
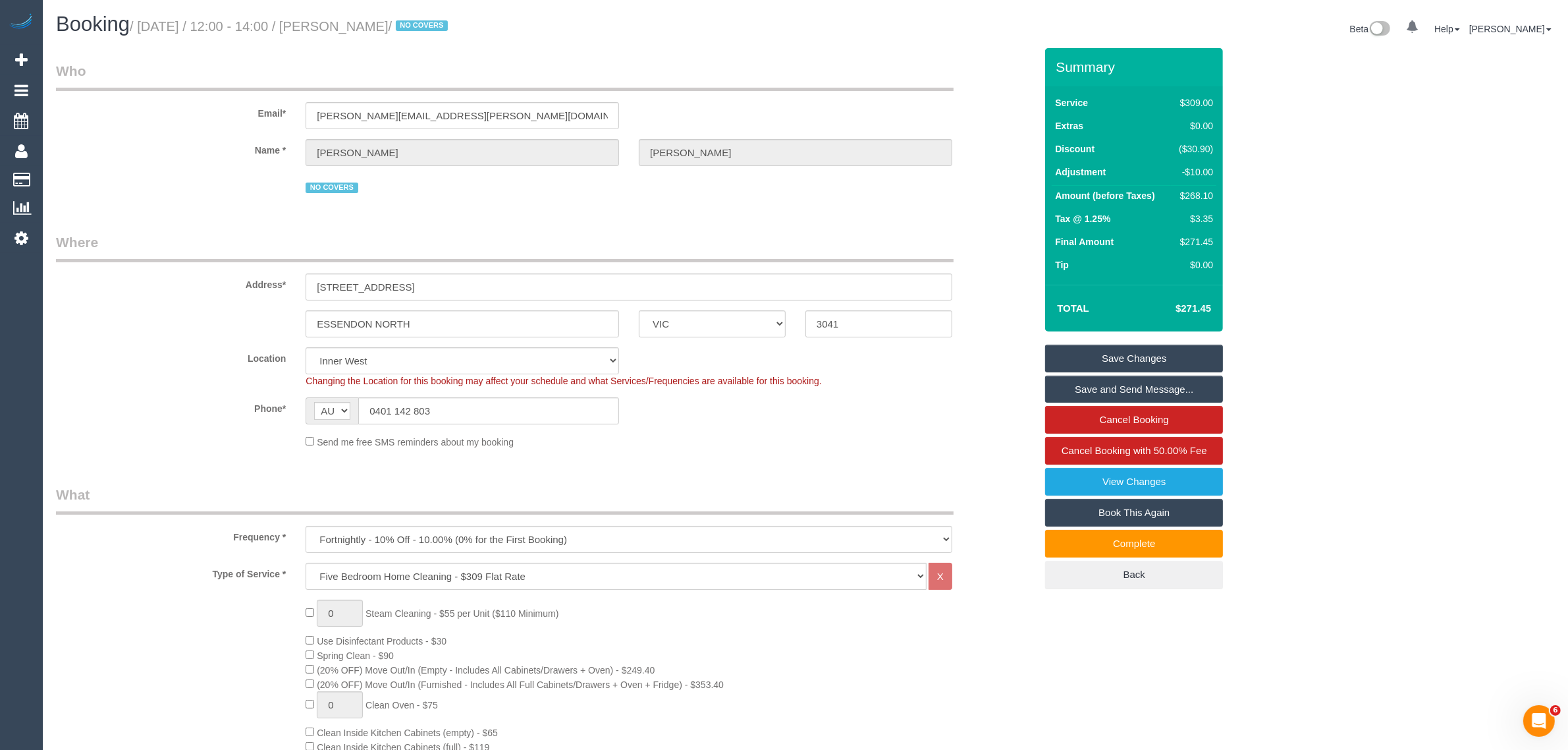
click at [1529, 22] on li "[PERSON_NAME] My Account Change Password Email Preferences Community Log Out" at bounding box center [1510, 28] width 89 height 13
click at [1522, 30] on link "[PERSON_NAME]" at bounding box center [1510, 28] width 82 height 10
click at [1514, 43] on link "My Account" at bounding box center [1502, 49] width 104 height 17
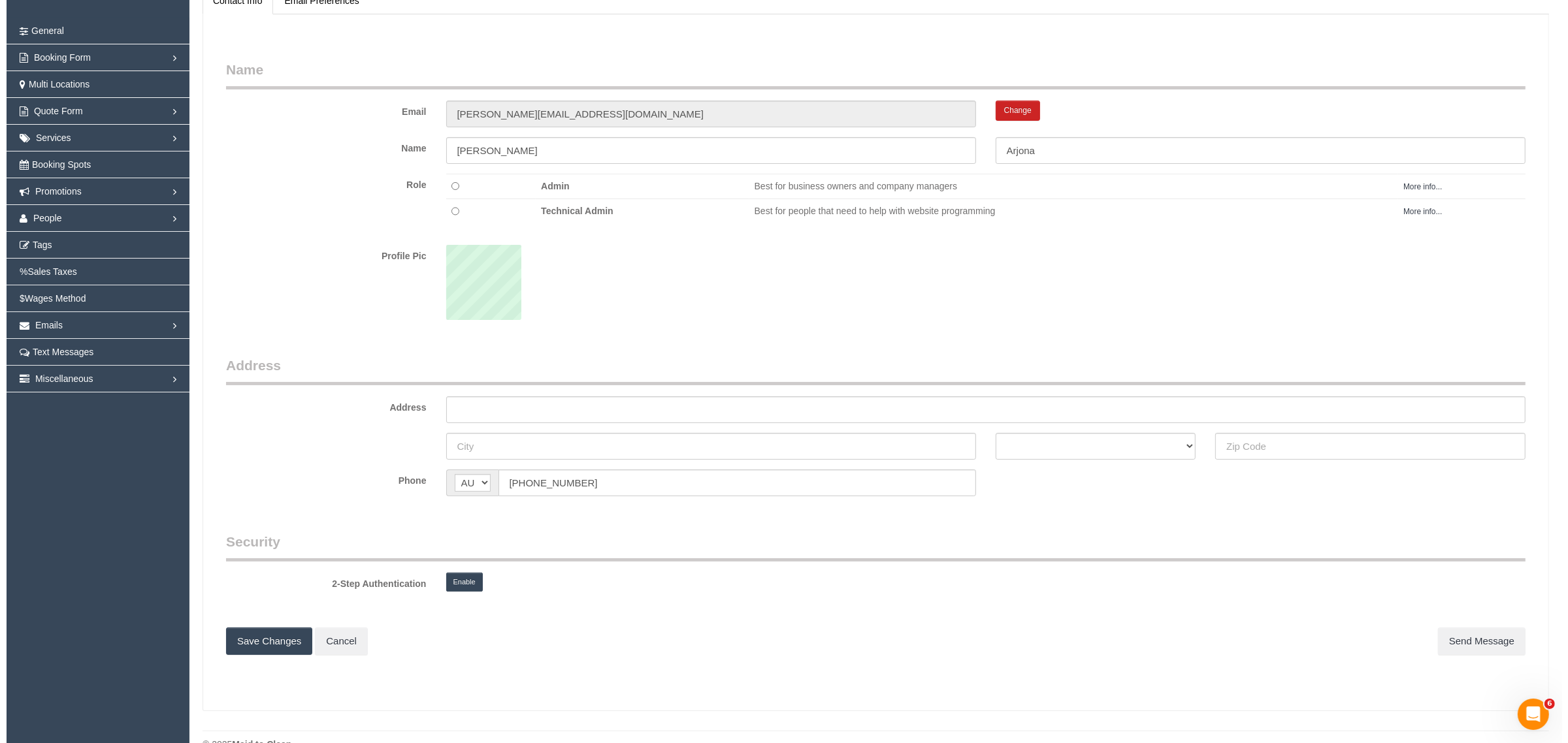
scroll to position [88, 0]
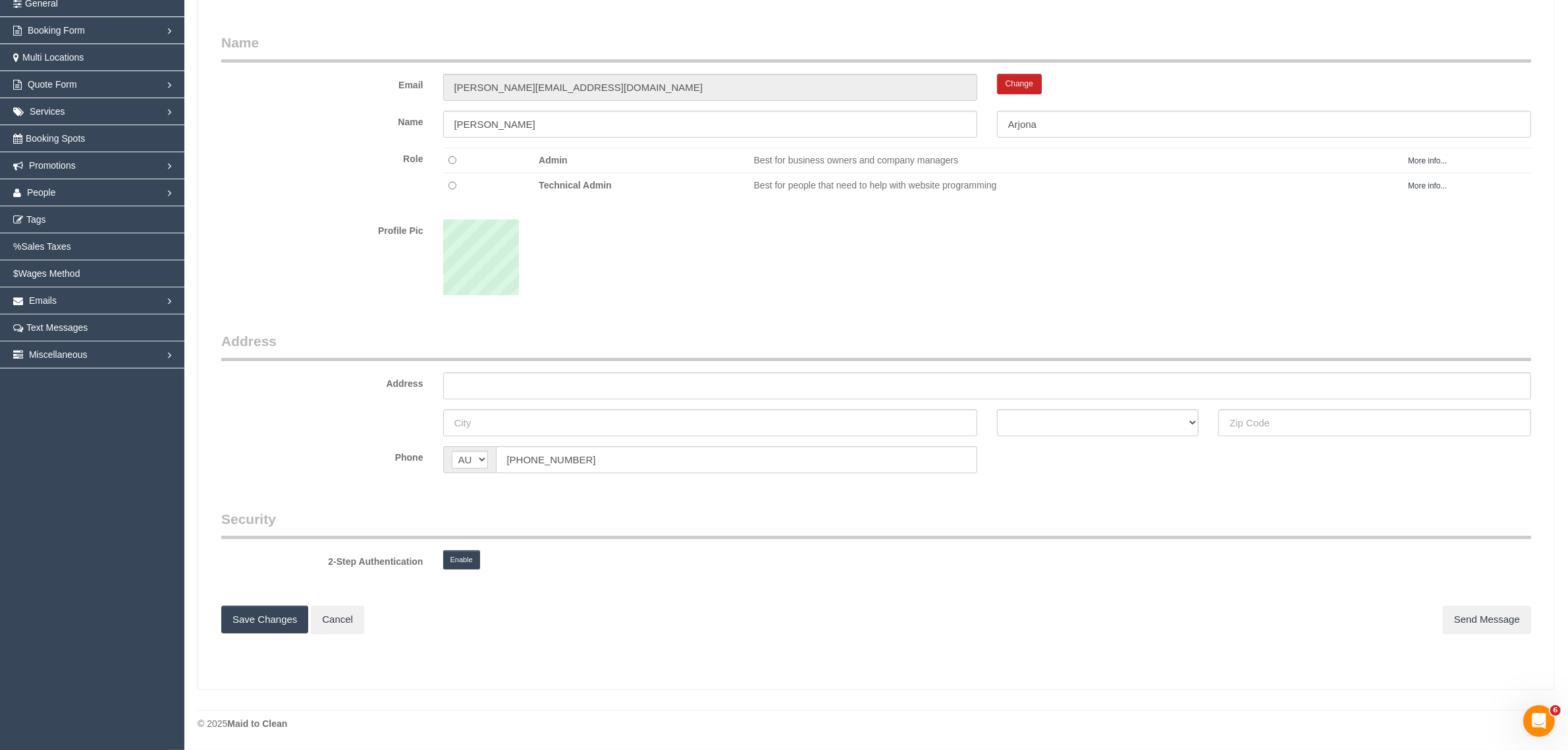
click at [458, 565] on button "Enable" at bounding box center [461, 560] width 37 height 19
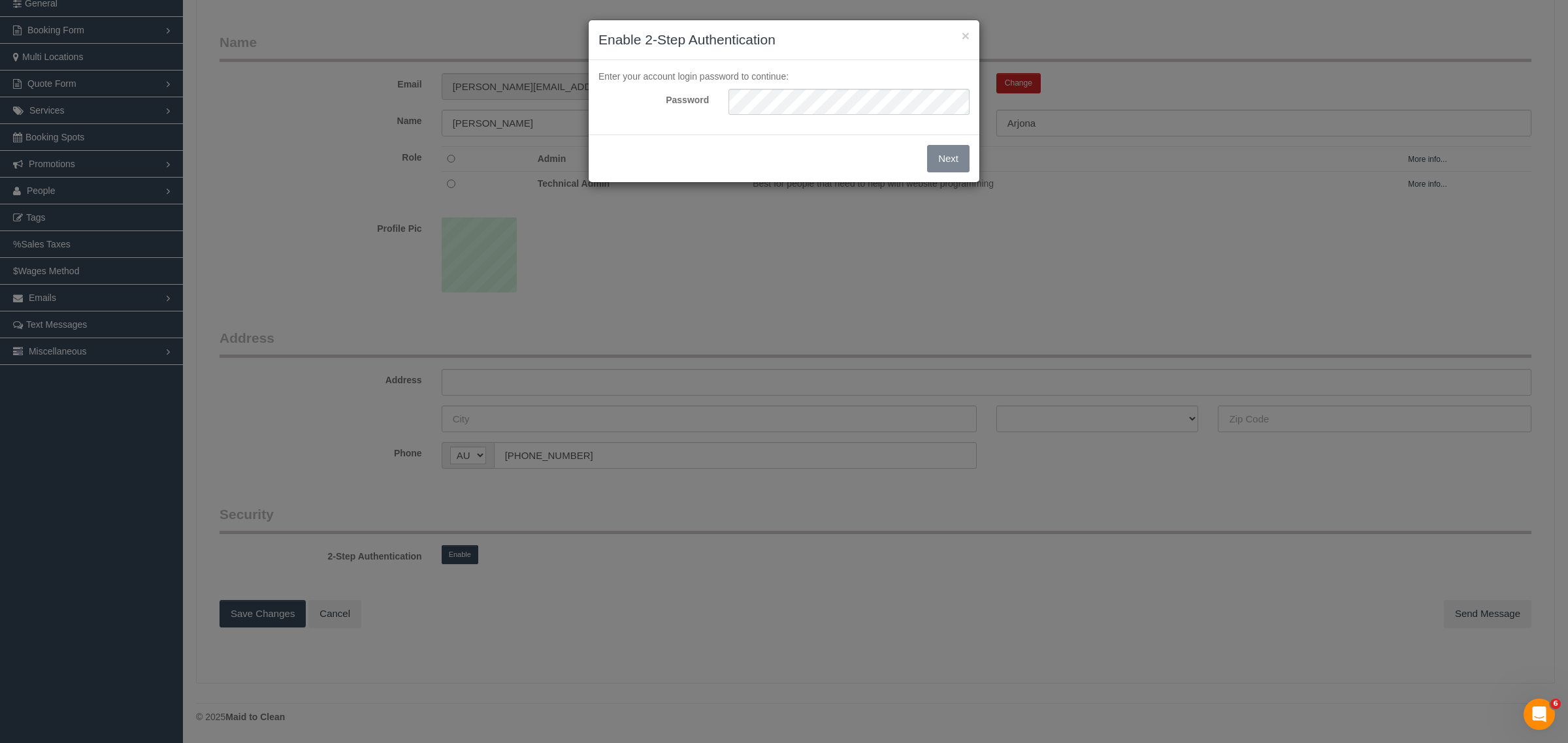
scroll to position [830, 1568]
click at [941, 157] on button "Next" at bounding box center [949, 159] width 43 height 27
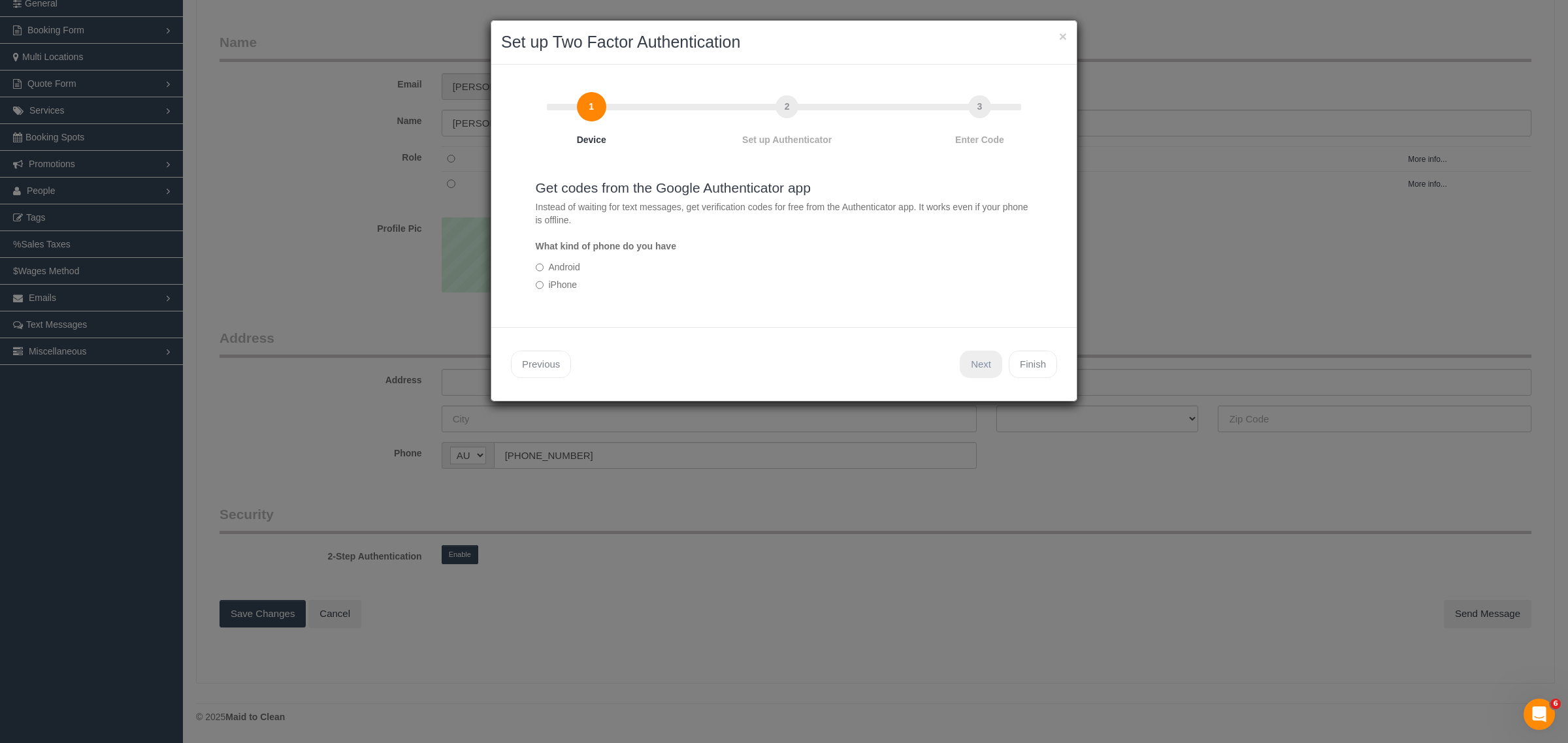
click at [978, 370] on link "Next" at bounding box center [981, 364] width 43 height 27
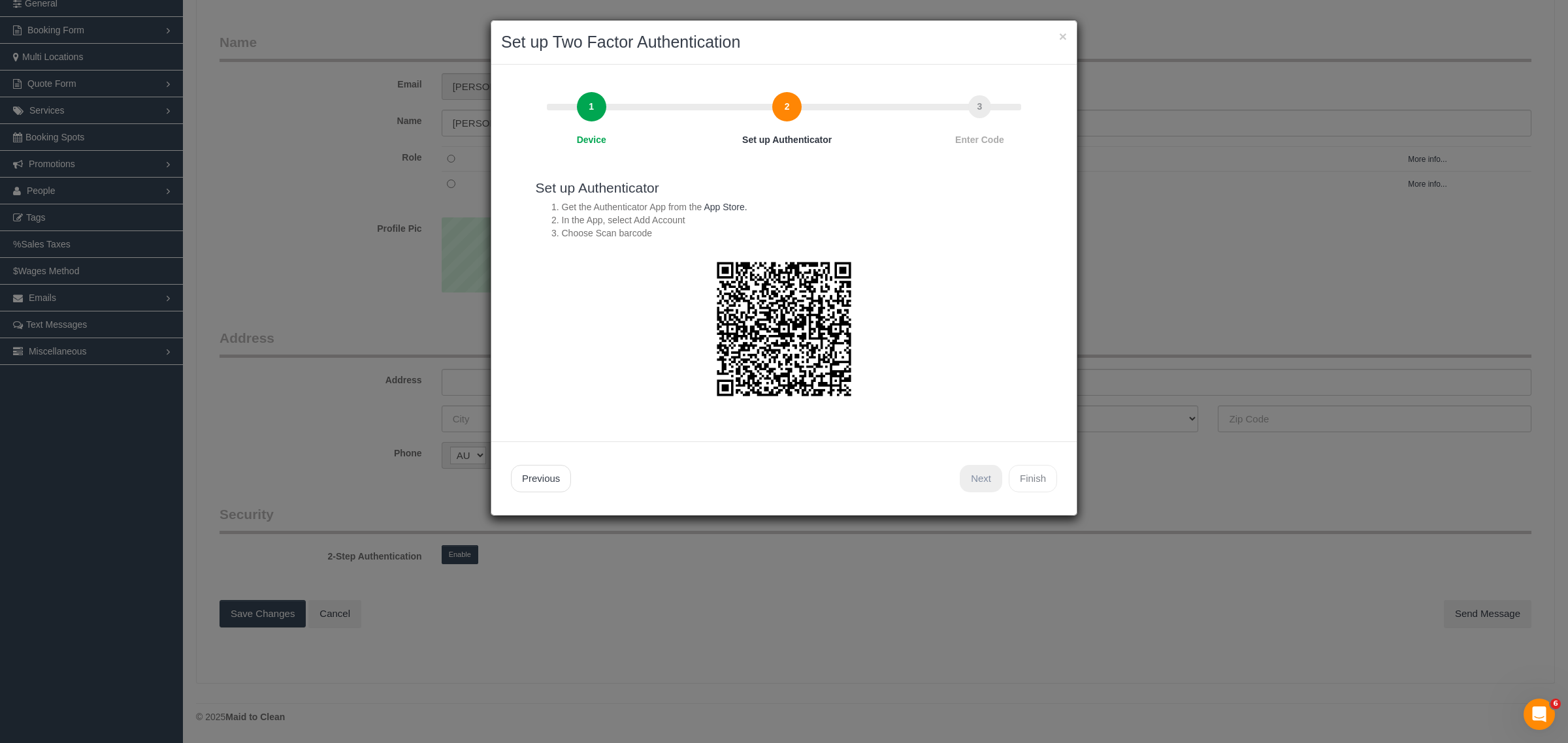
click at [974, 478] on link "Next" at bounding box center [981, 479] width 43 height 27
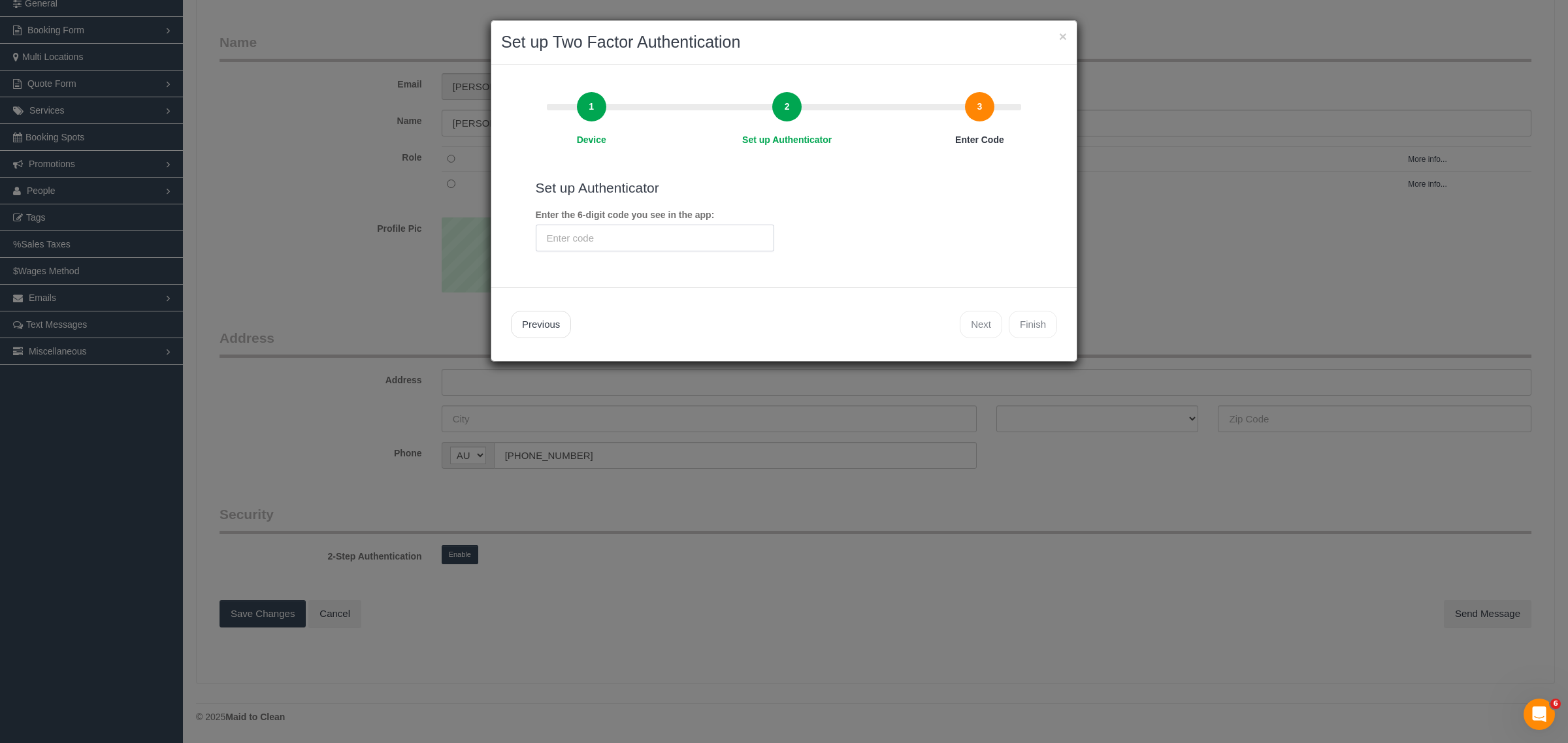
click at [614, 230] on input "text" at bounding box center [654, 238] width 239 height 27
type input "245815"
click at [968, 321] on link "Next" at bounding box center [981, 324] width 43 height 27
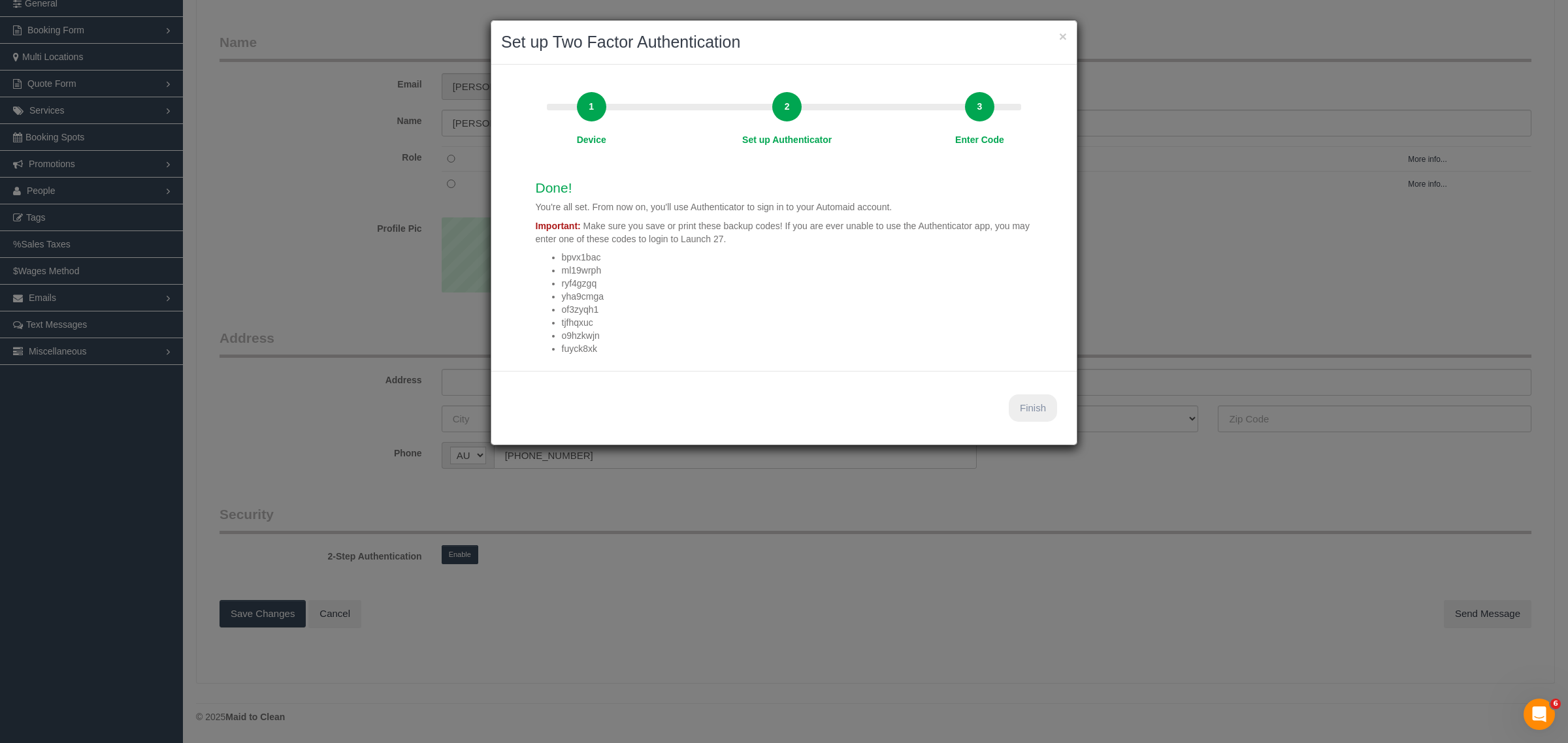
click at [1033, 404] on link "Finish" at bounding box center [1033, 408] width 49 height 27
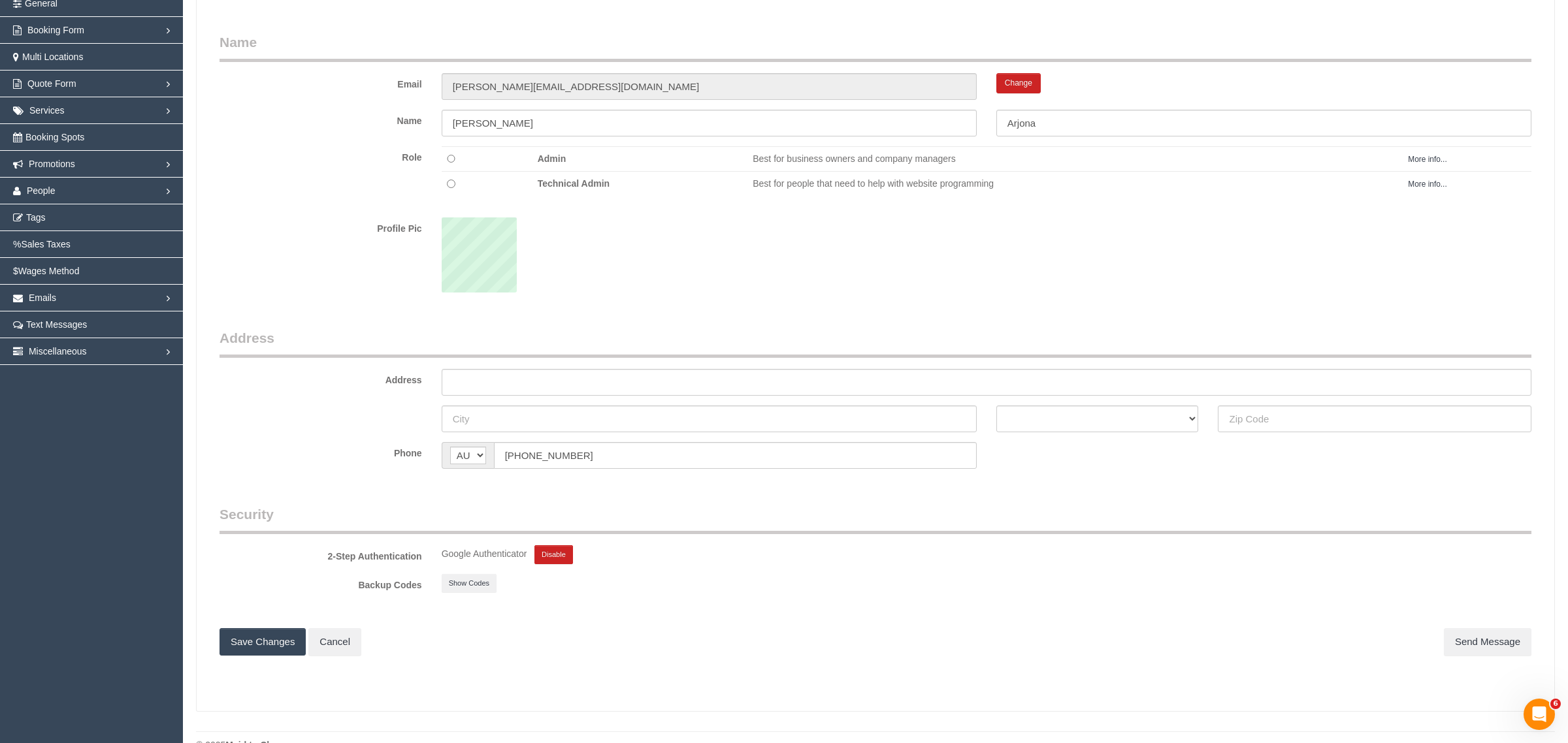
scroll to position [64428, 63764]
click at [465, 585] on button "Show Codes" at bounding box center [467, 583] width 55 height 19
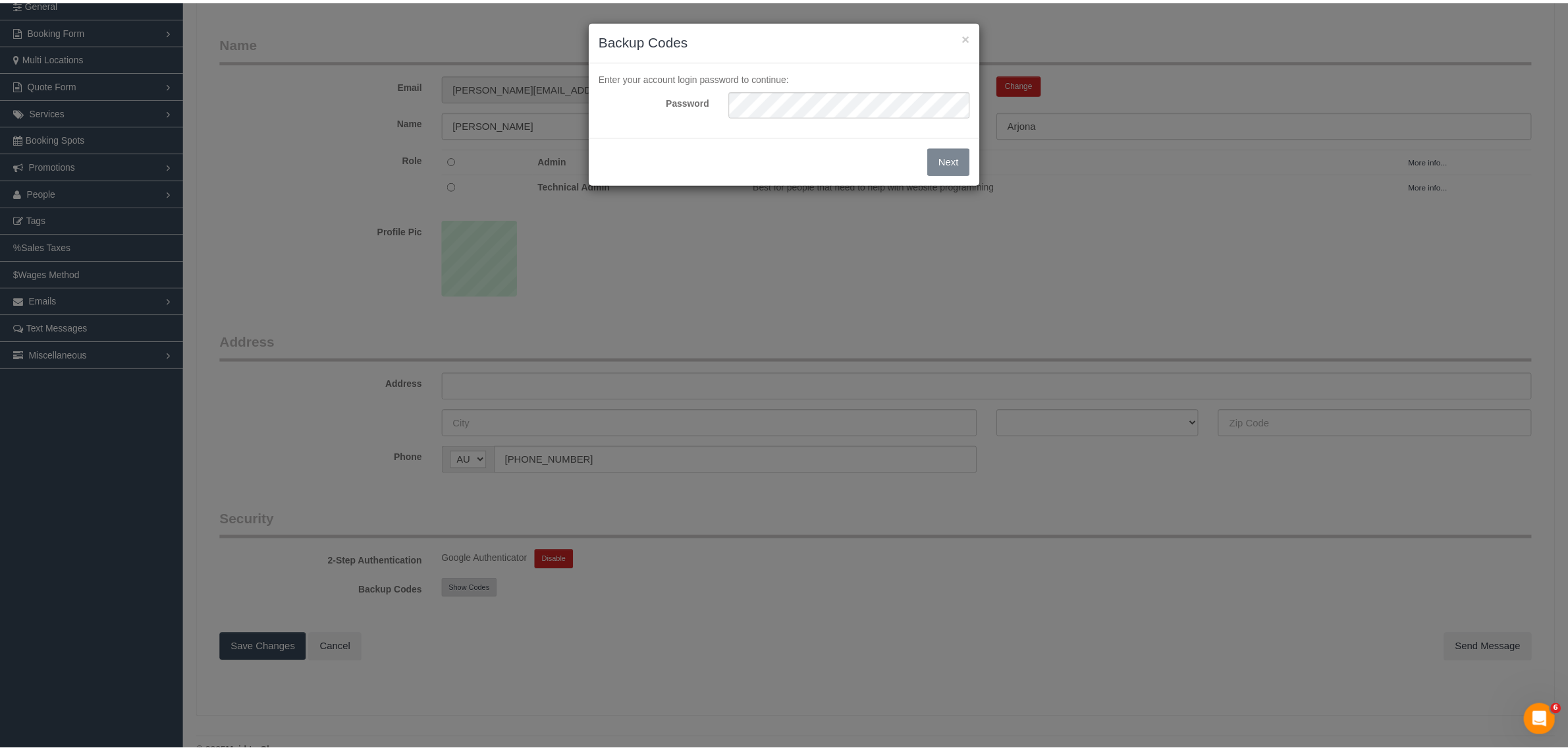
scroll to position [868, 1581]
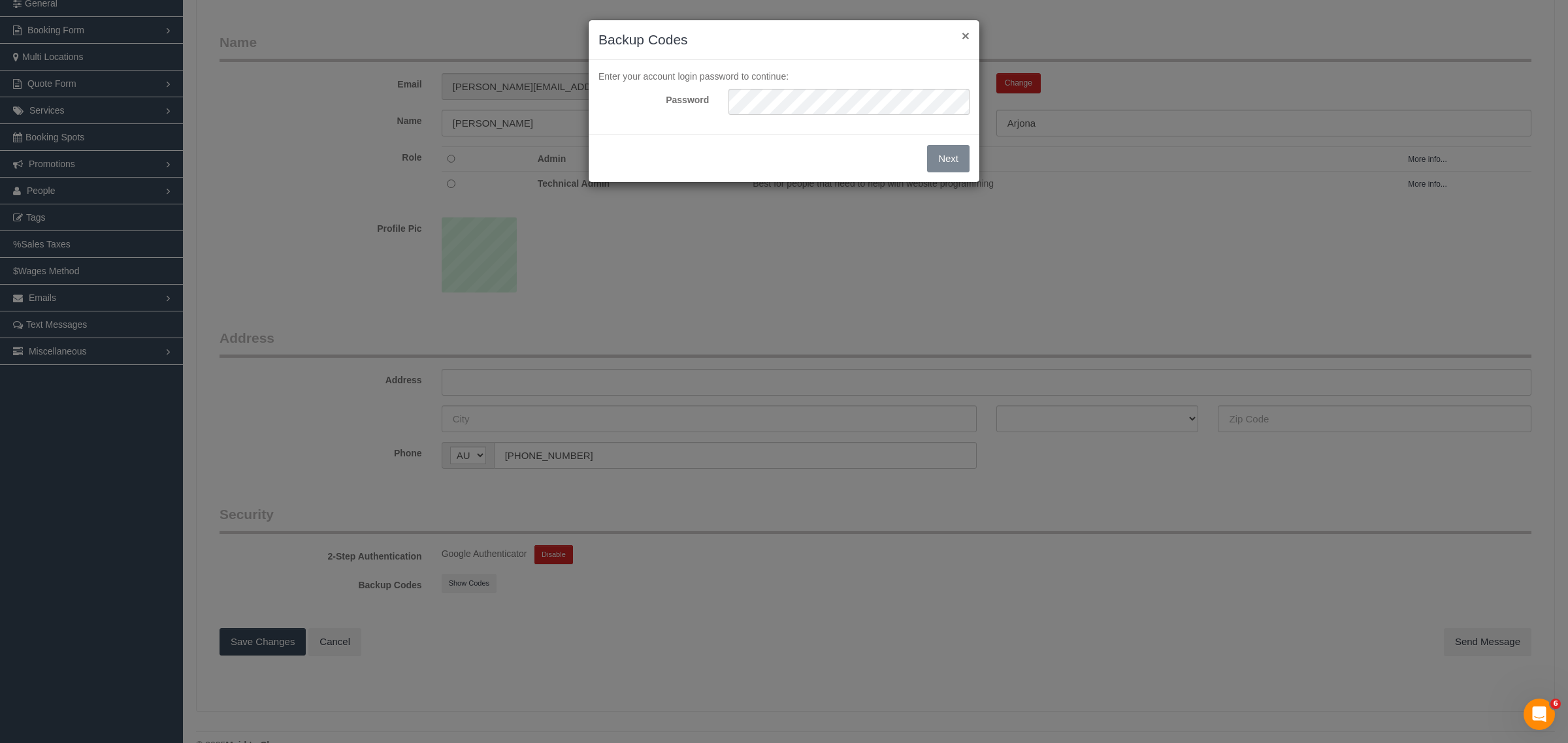
click at [968, 30] on button "×" at bounding box center [965, 36] width 8 height 14
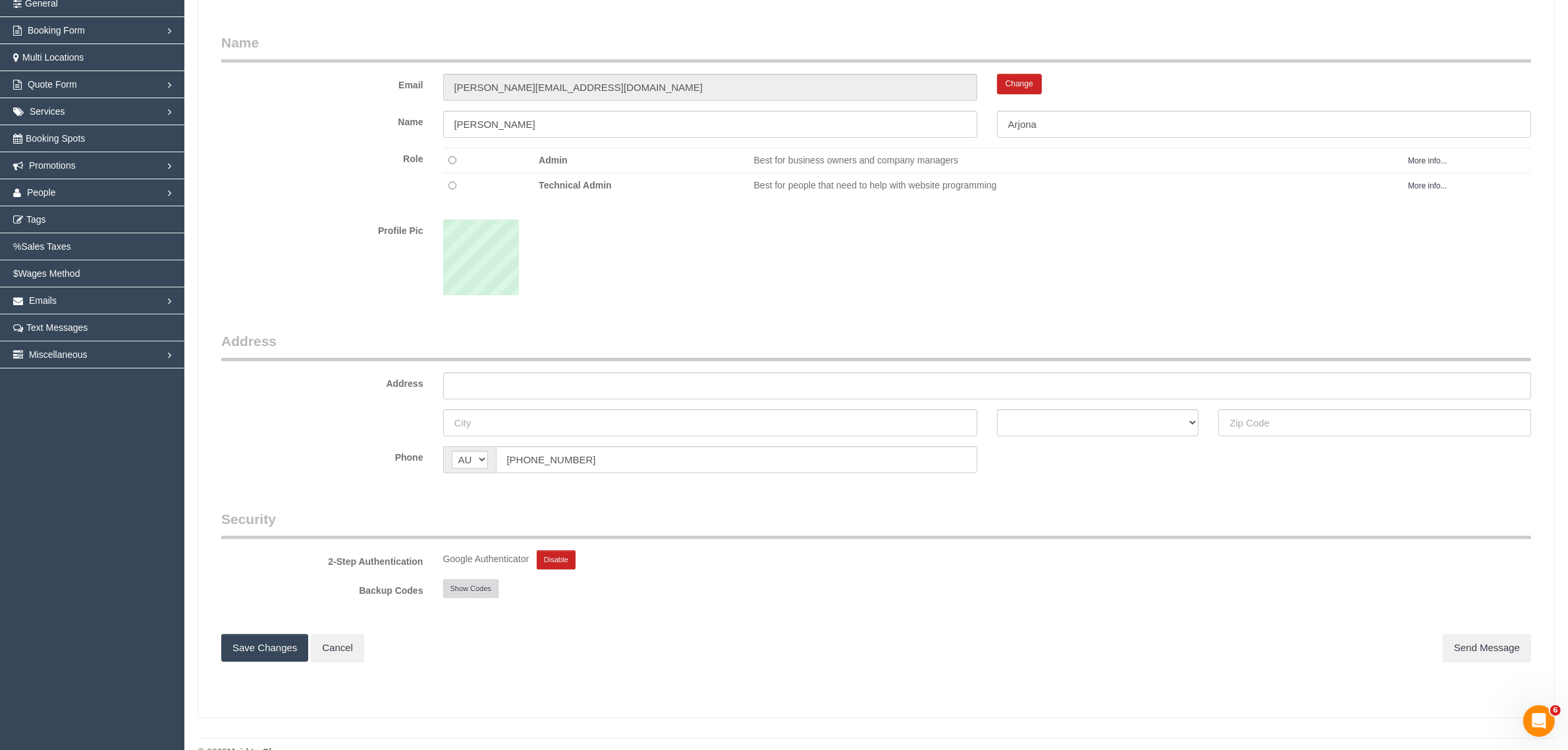
scroll to position [65035, 64291]
